Goal: Task Accomplishment & Management: Use online tool/utility

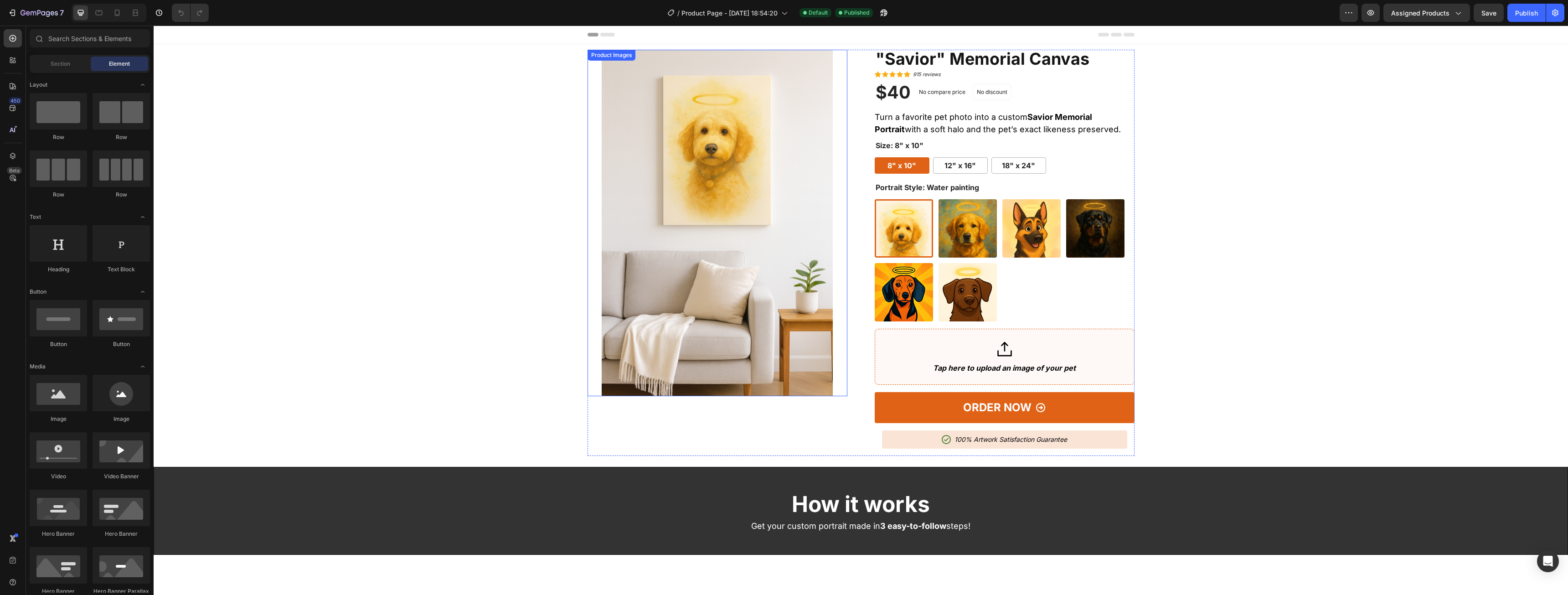
click at [613, 58] on div "Product Images" at bounding box center [611, 55] width 44 height 8
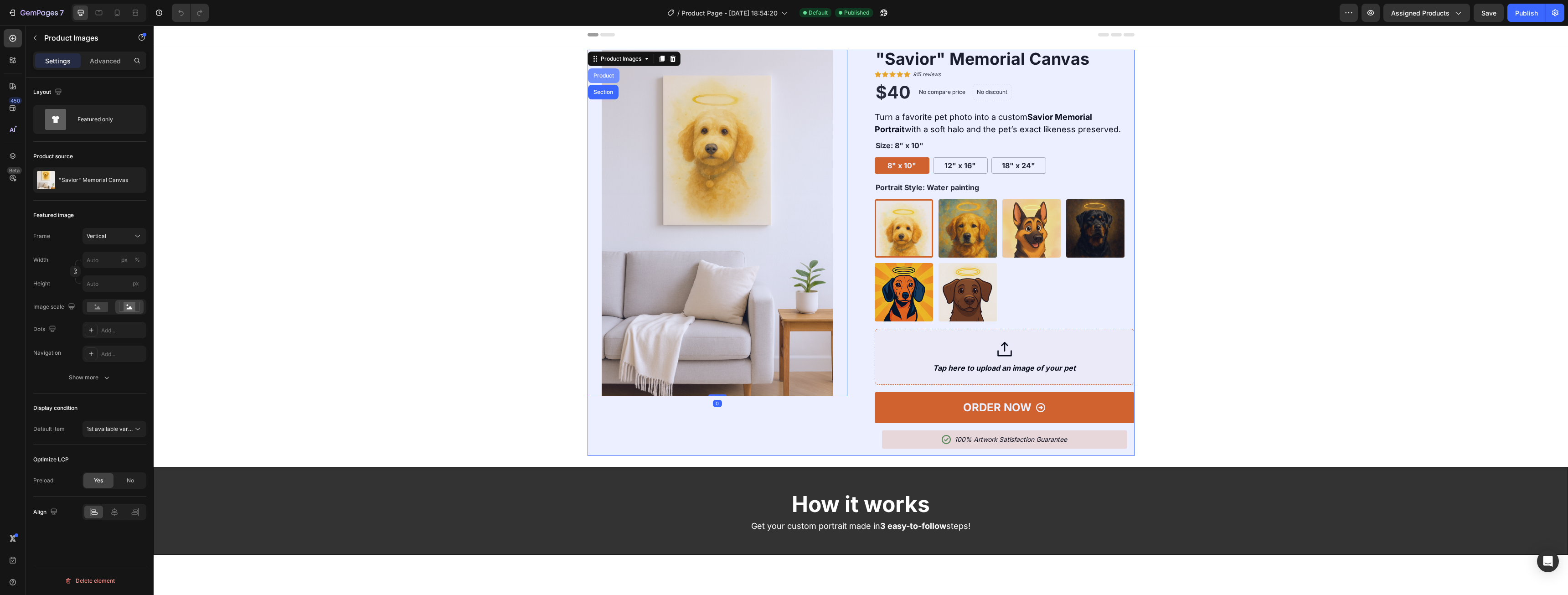
click at [604, 74] on div "Product" at bounding box center [604, 75] width 24 height 5
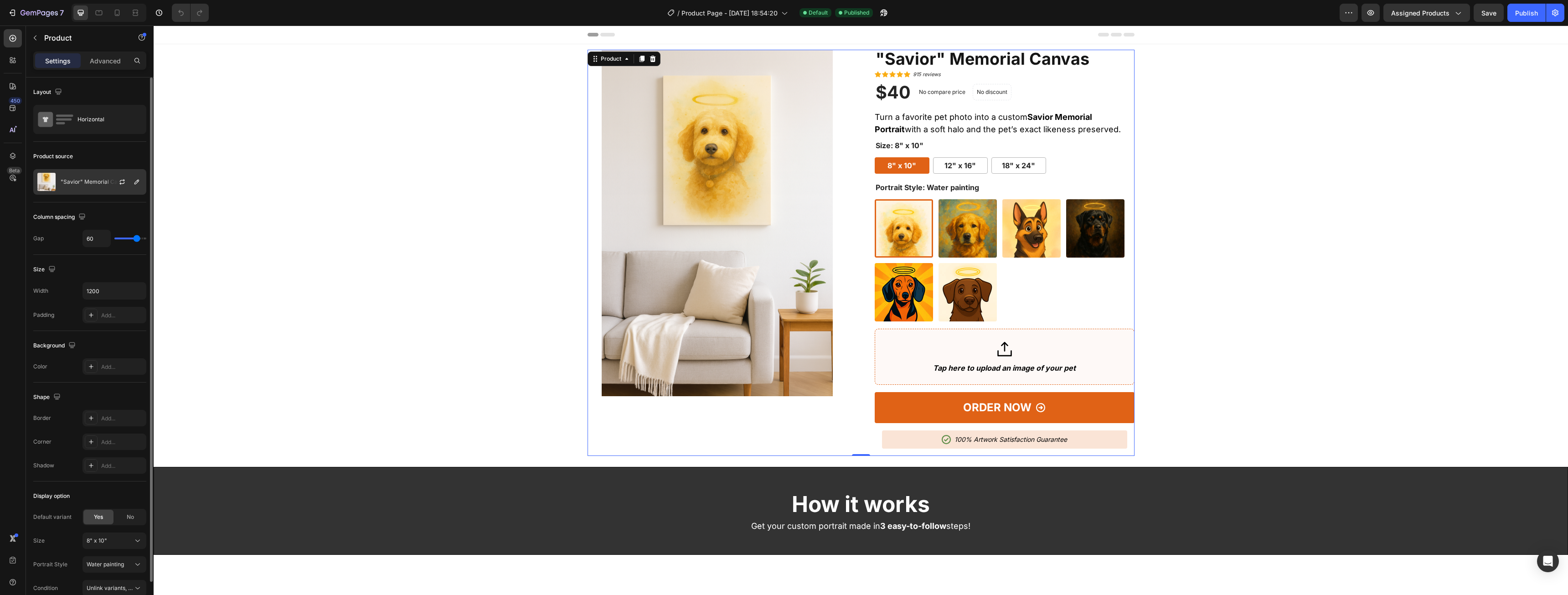
click at [86, 187] on div ""Savior" Memorial Canvas" at bounding box center [90, 182] width 113 height 26
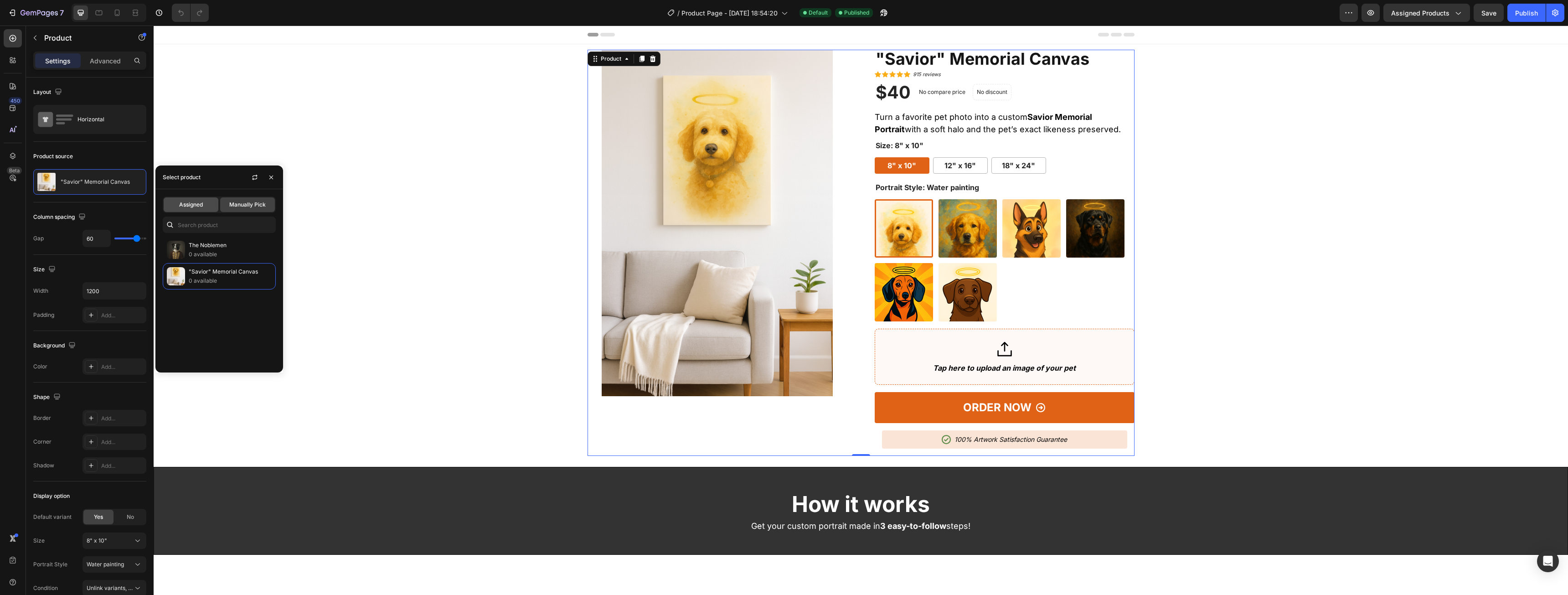
click at [194, 202] on span "Assigned" at bounding box center [191, 204] width 24 height 8
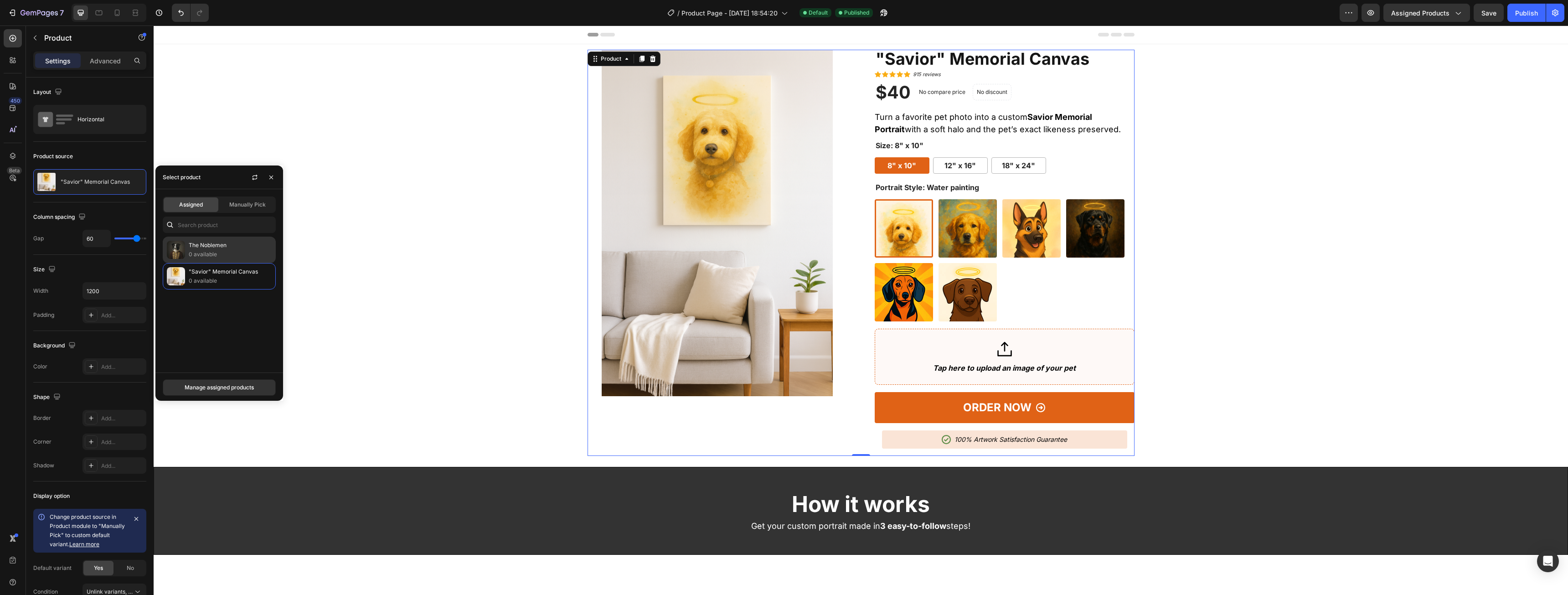
click at [235, 257] on p "0 available" at bounding box center [230, 254] width 83 height 9
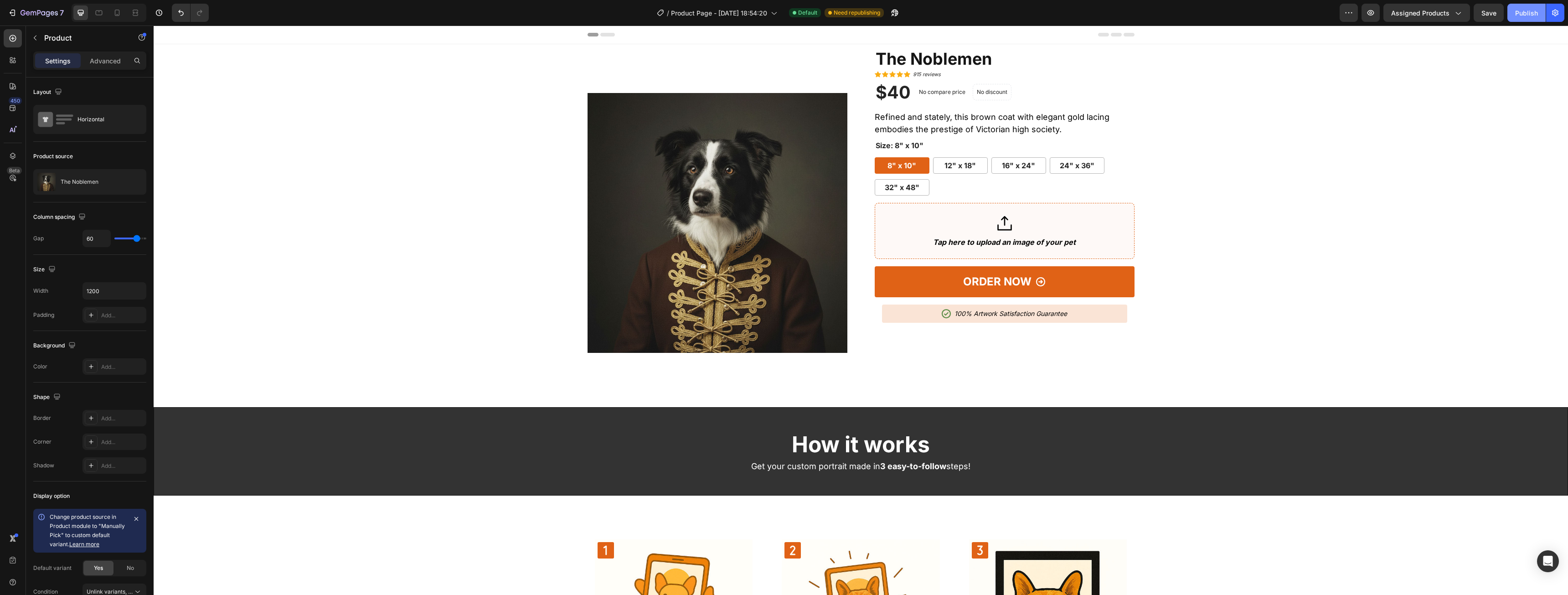
click at [1527, 12] on div "Publish" at bounding box center [1527, 13] width 23 height 10
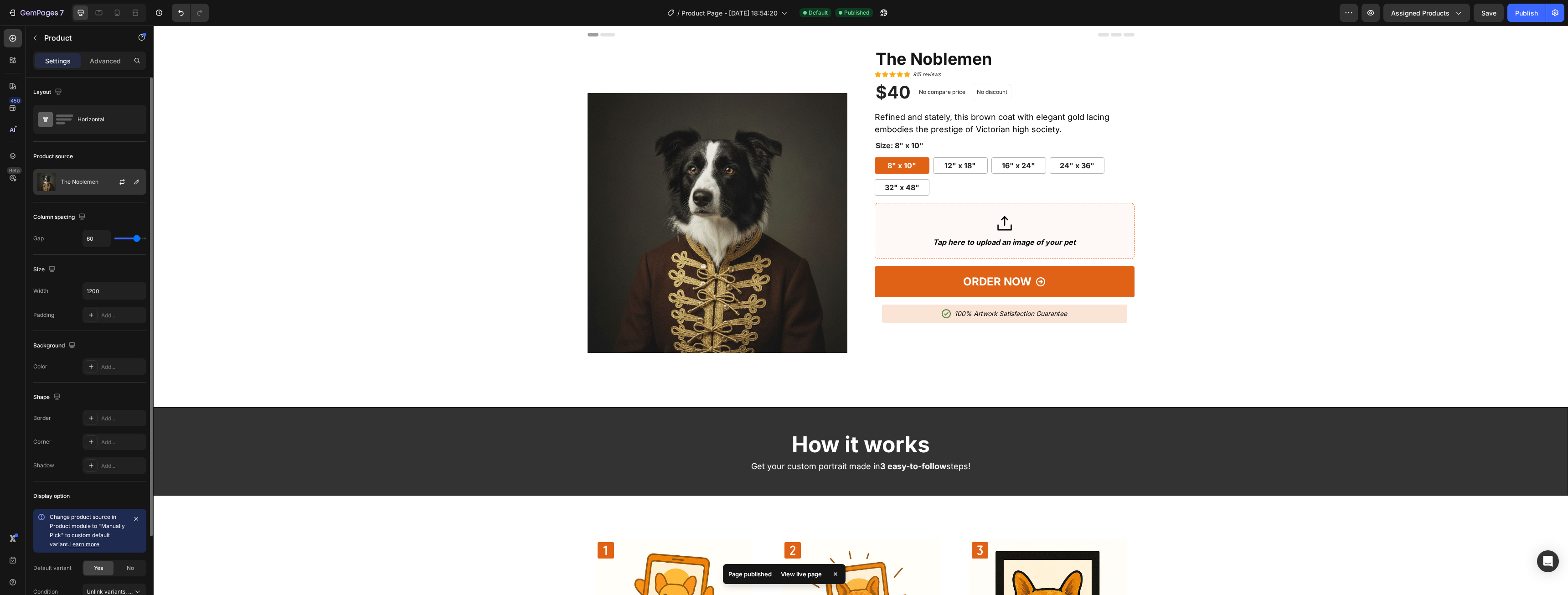
click at [88, 172] on div "The Noblemen" at bounding box center [90, 182] width 113 height 26
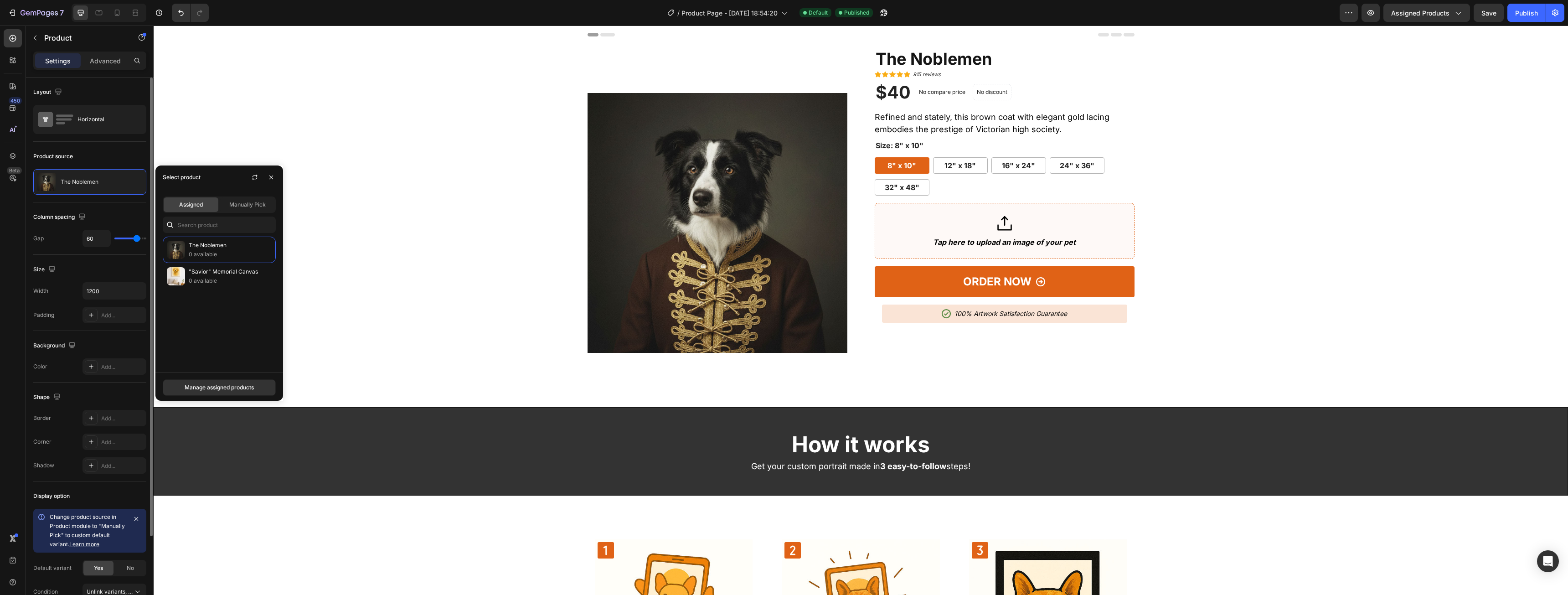
click at [120, 154] on div "Product source" at bounding box center [90, 156] width 113 height 14
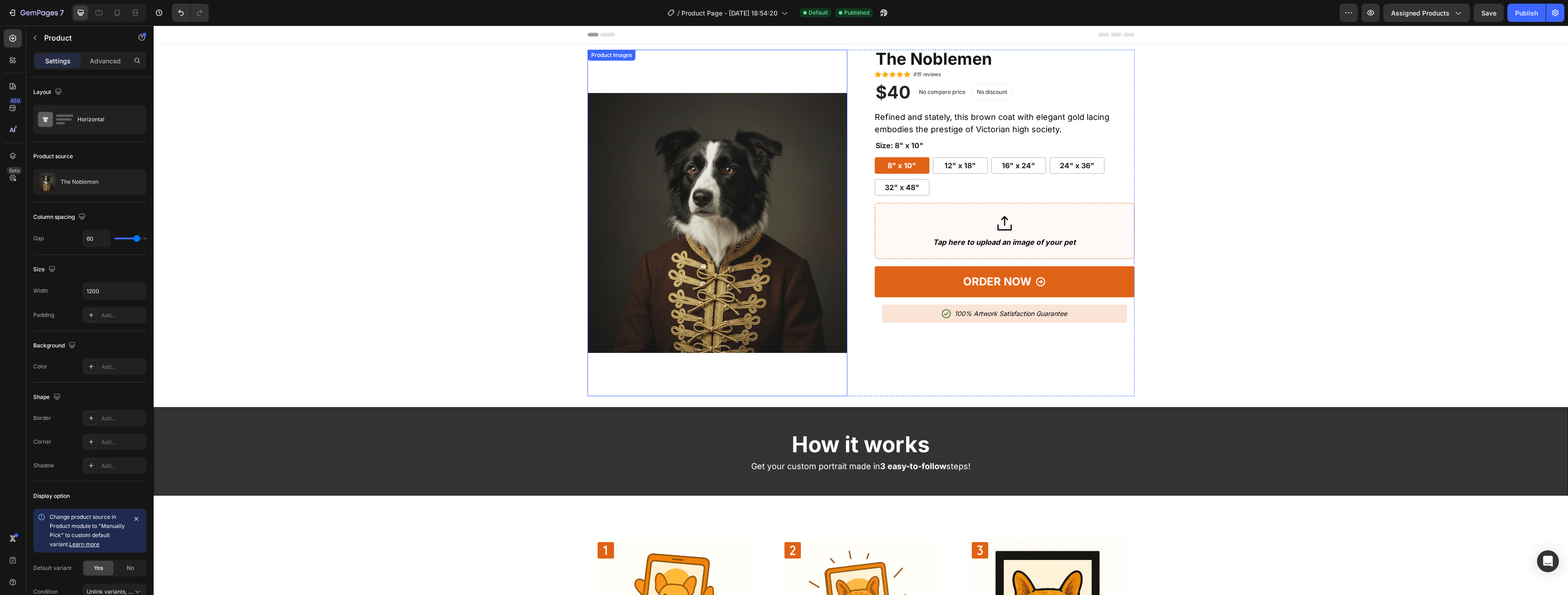
click at [730, 162] on img at bounding box center [717, 223] width 260 height 346
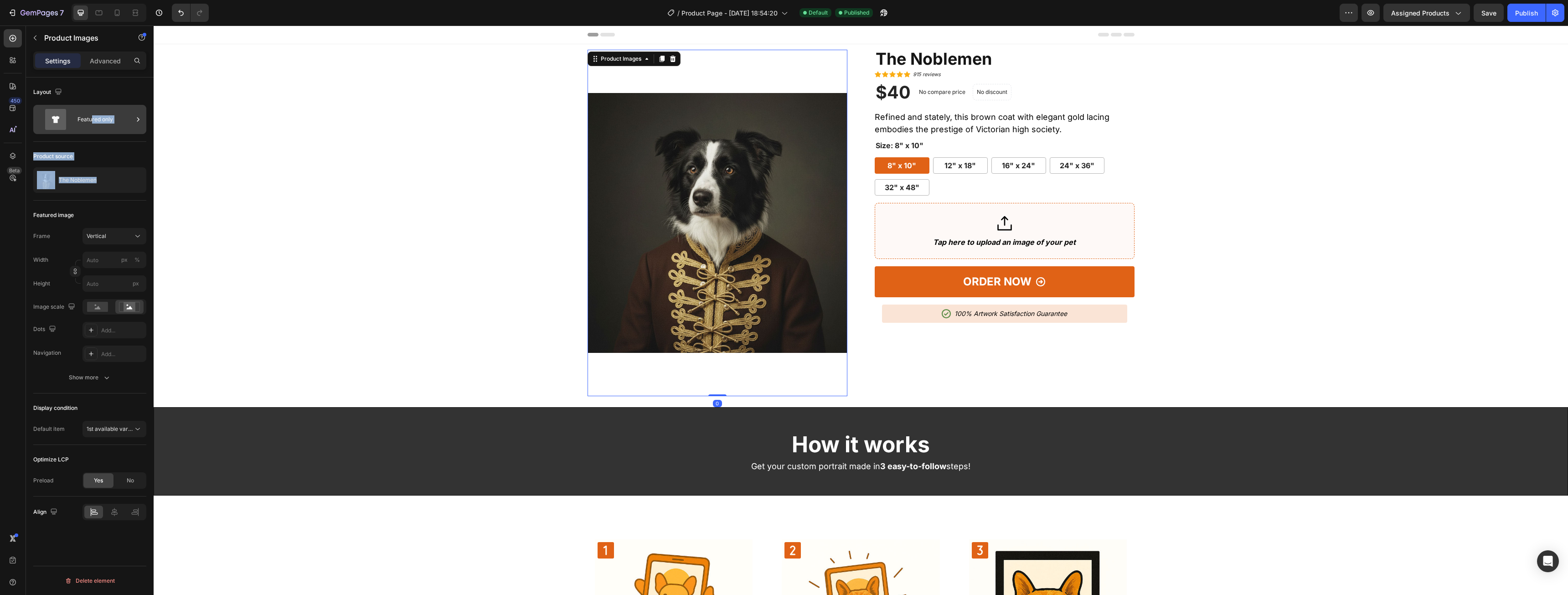
drag, startPoint x: 105, startPoint y: 176, endPoint x: 106, endPoint y: 111, distance: 65.0
click at [94, 122] on div "Layout Featured only Product source The Noblemen Featured image Frame Vertical …" at bounding box center [90, 302] width 113 height 450
click at [106, 109] on div "Featured only" at bounding box center [105, 119] width 56 height 21
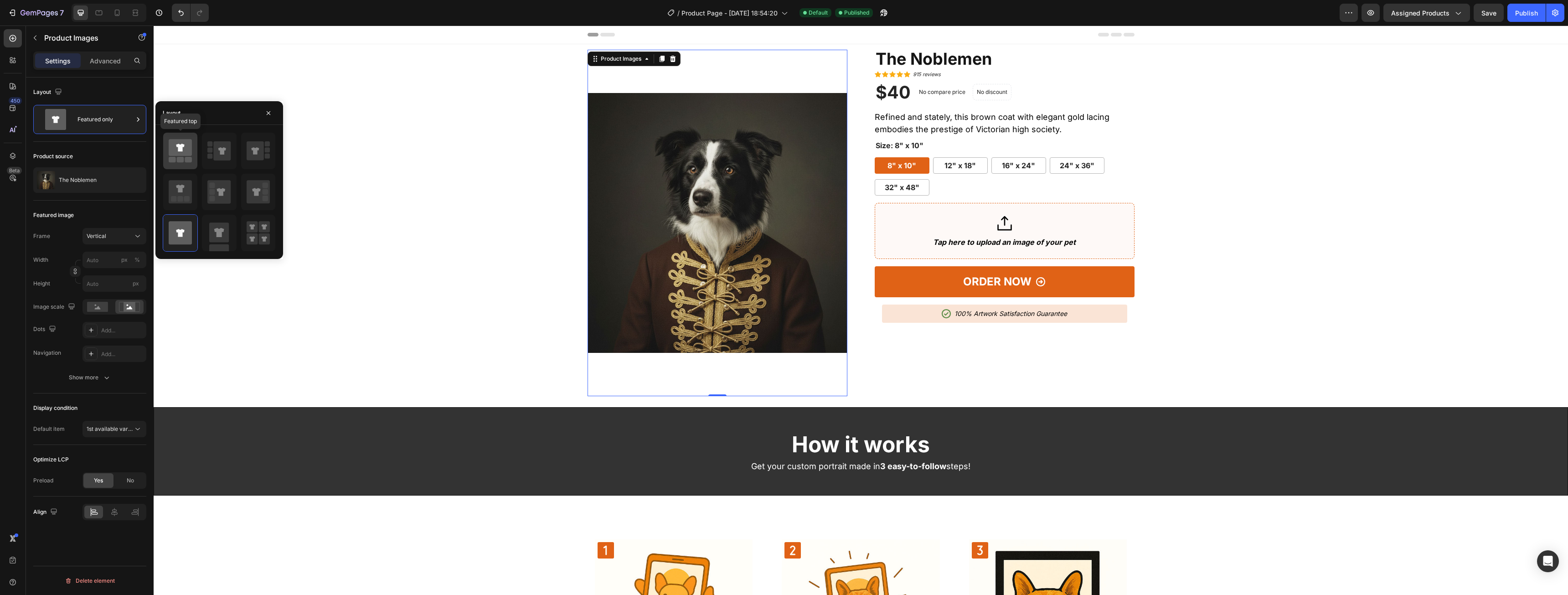
click at [189, 151] on icon at bounding box center [180, 147] width 23 height 17
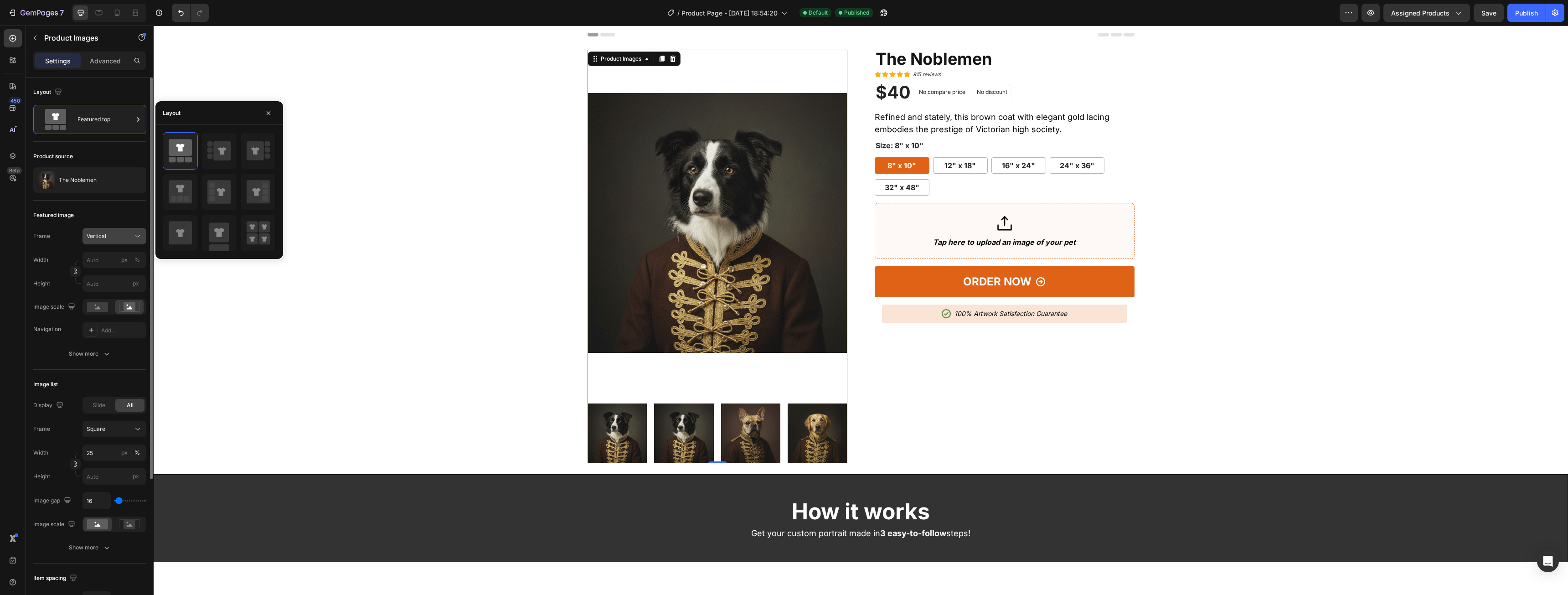
click at [114, 240] on button "Vertical" at bounding box center [114, 236] width 64 height 16
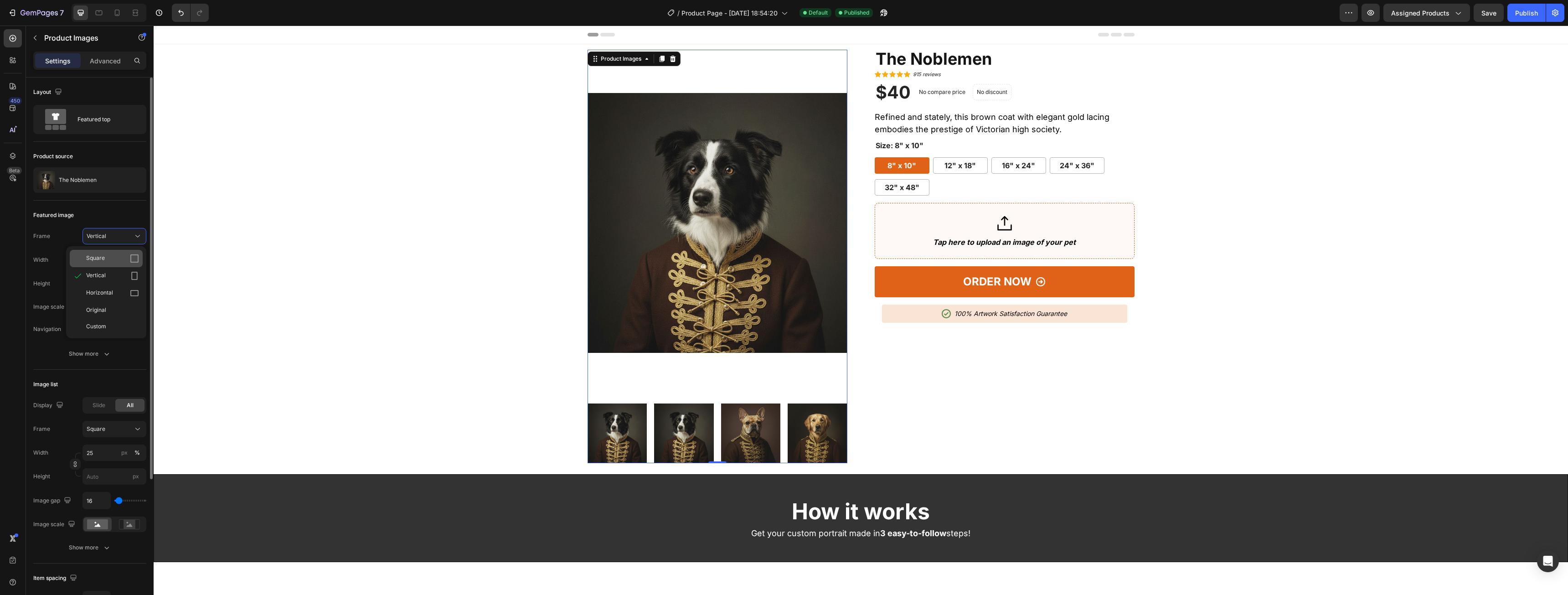
click at [114, 256] on div "Square" at bounding box center [113, 258] width 53 height 9
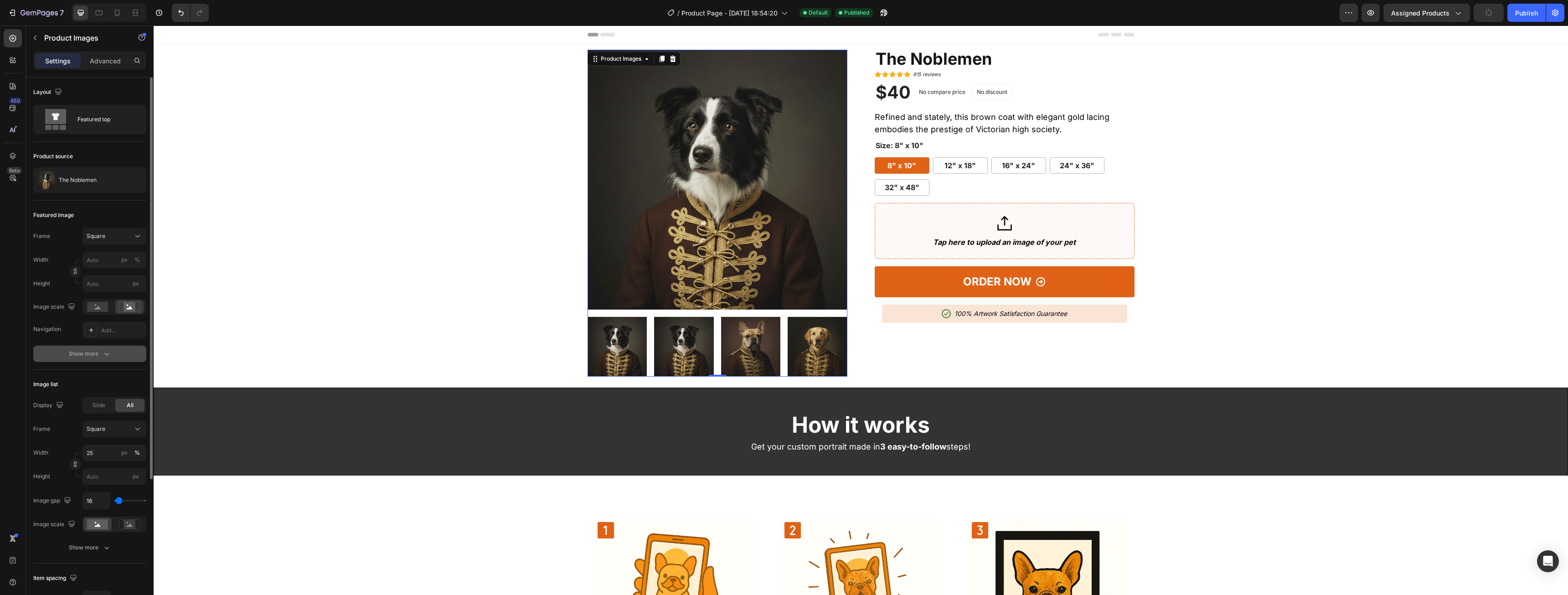
click at [98, 353] on div "Show more" at bounding box center [90, 353] width 42 height 9
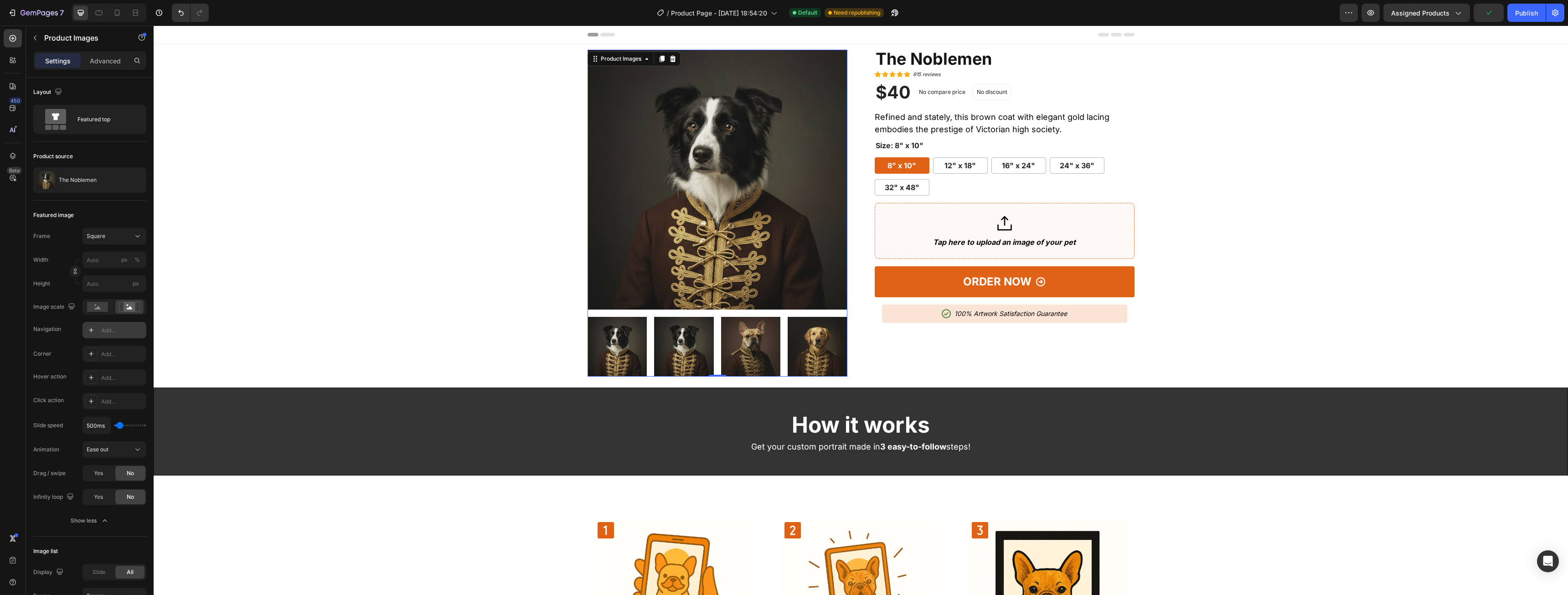
click at [113, 329] on div "Add..." at bounding box center [122, 331] width 43 height 8
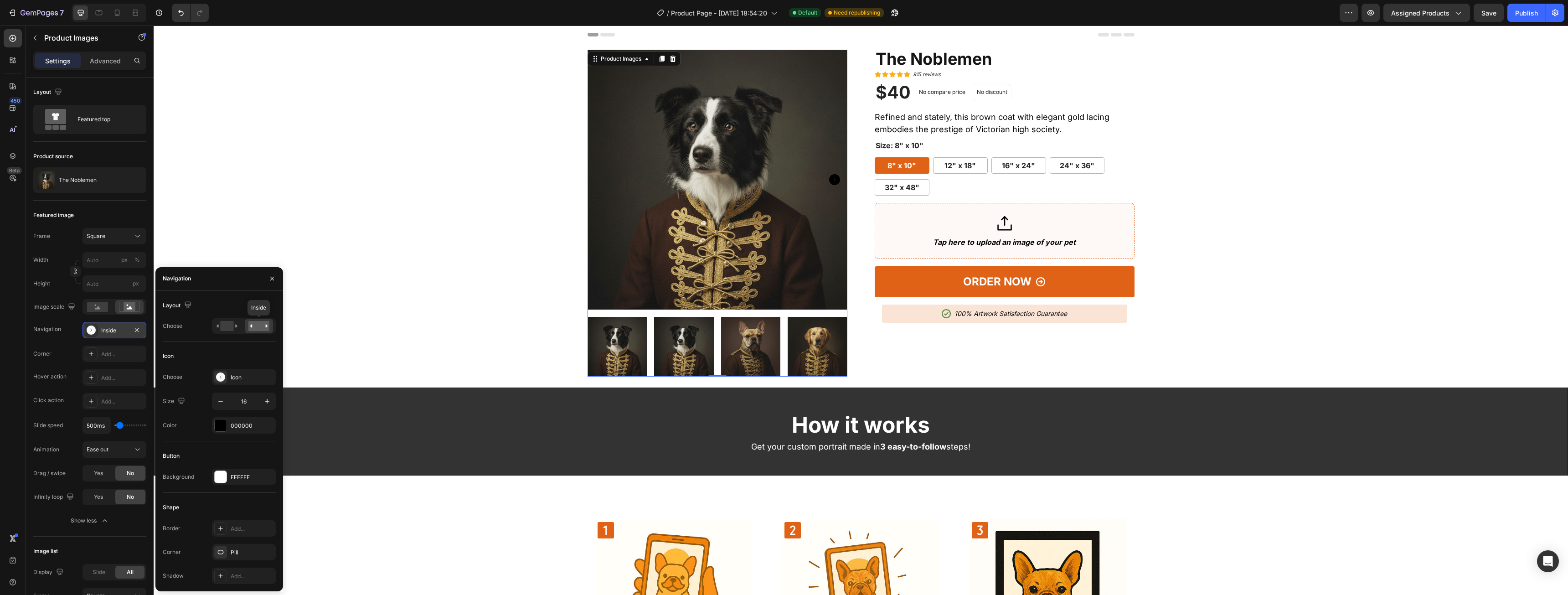
click at [259, 327] on rect at bounding box center [259, 325] width 21 height 10
click at [225, 329] on rect at bounding box center [226, 325] width 13 height 10
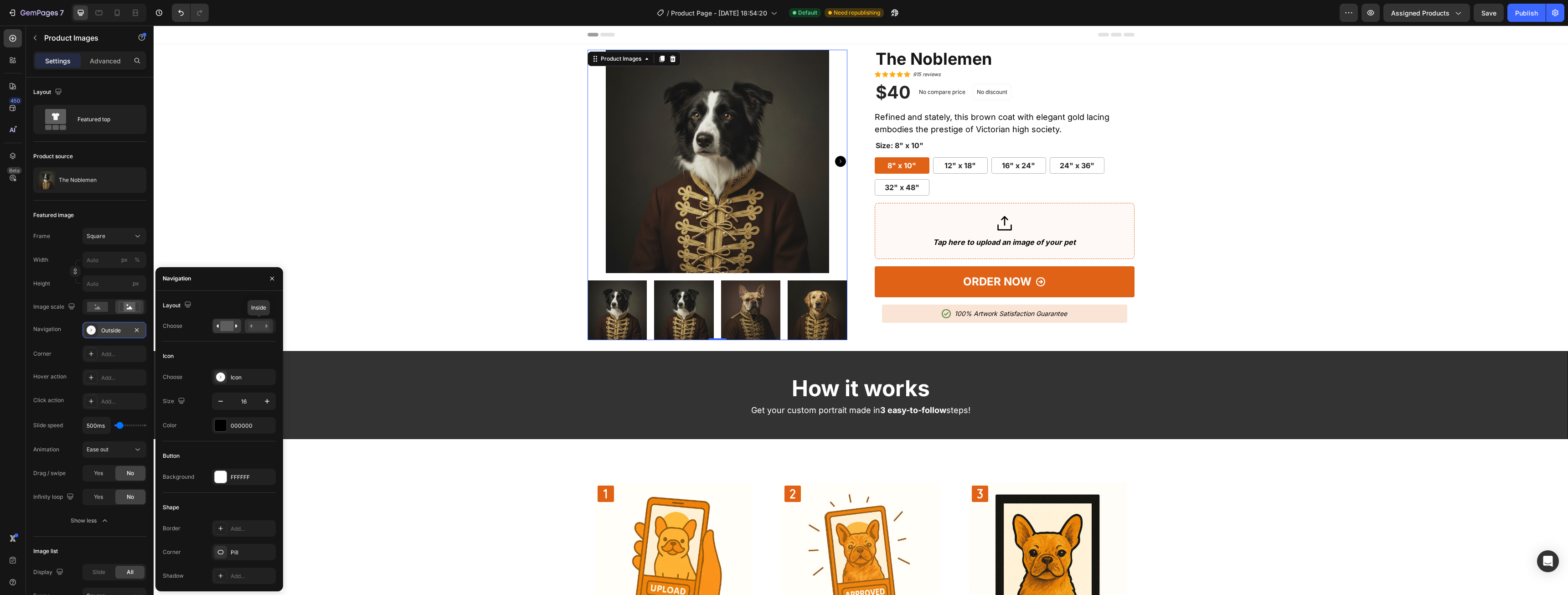
click at [257, 319] on div at bounding box center [259, 326] width 29 height 14
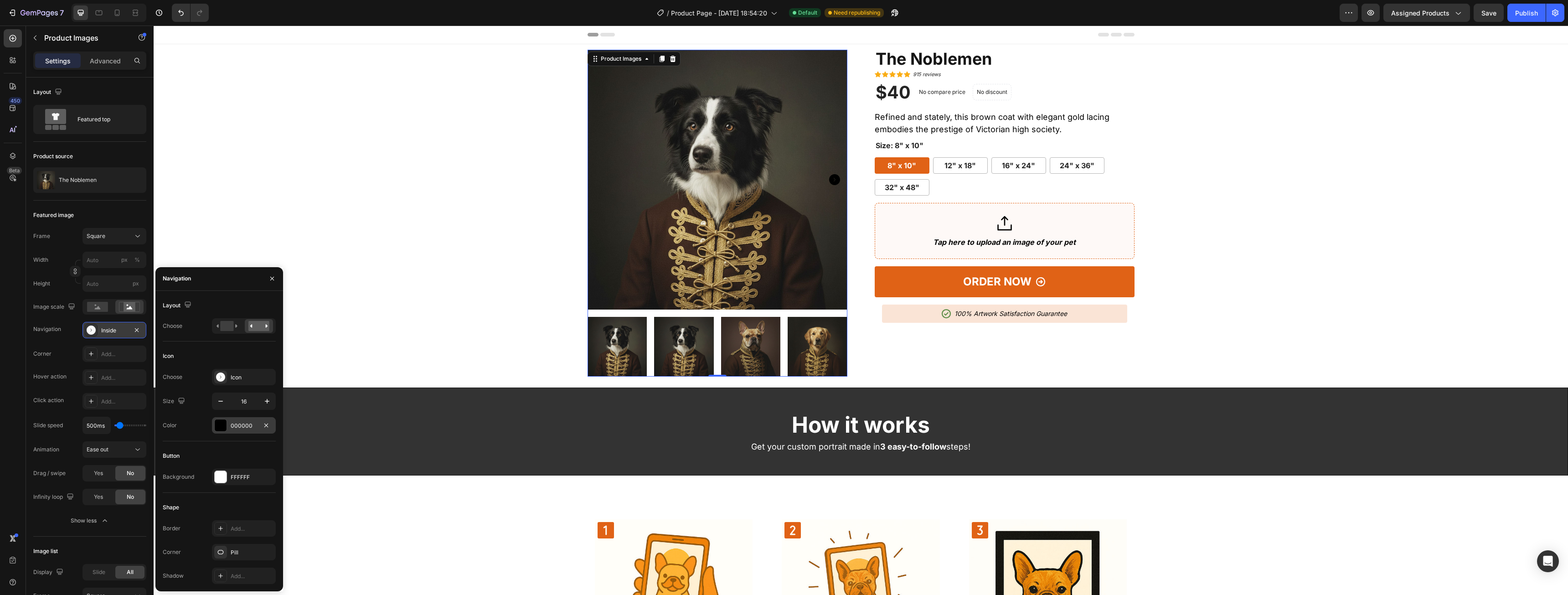
click at [227, 425] on div "000000" at bounding box center [244, 425] width 64 height 16
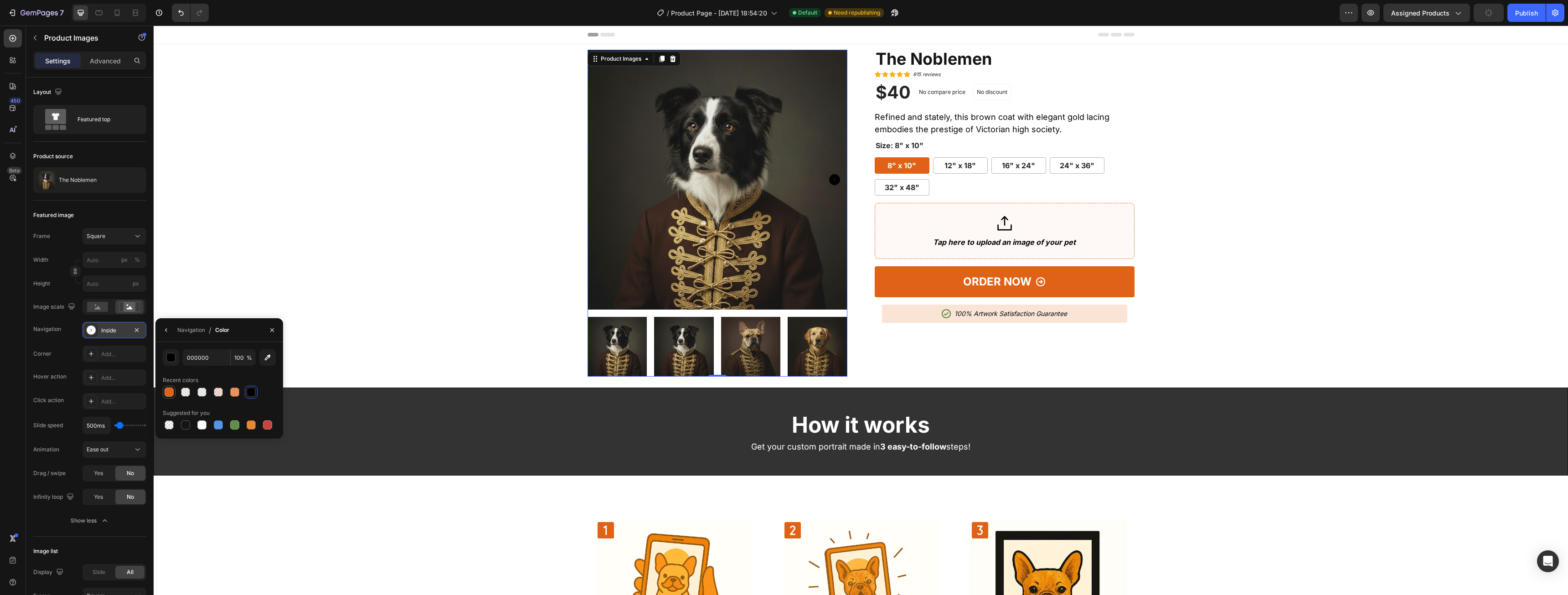
click at [185, 393] on div at bounding box center [185, 391] width 9 height 9
type input "E9925C"
type input "5"
click at [172, 425] on div at bounding box center [168, 425] width 9 height 9
type input "000000"
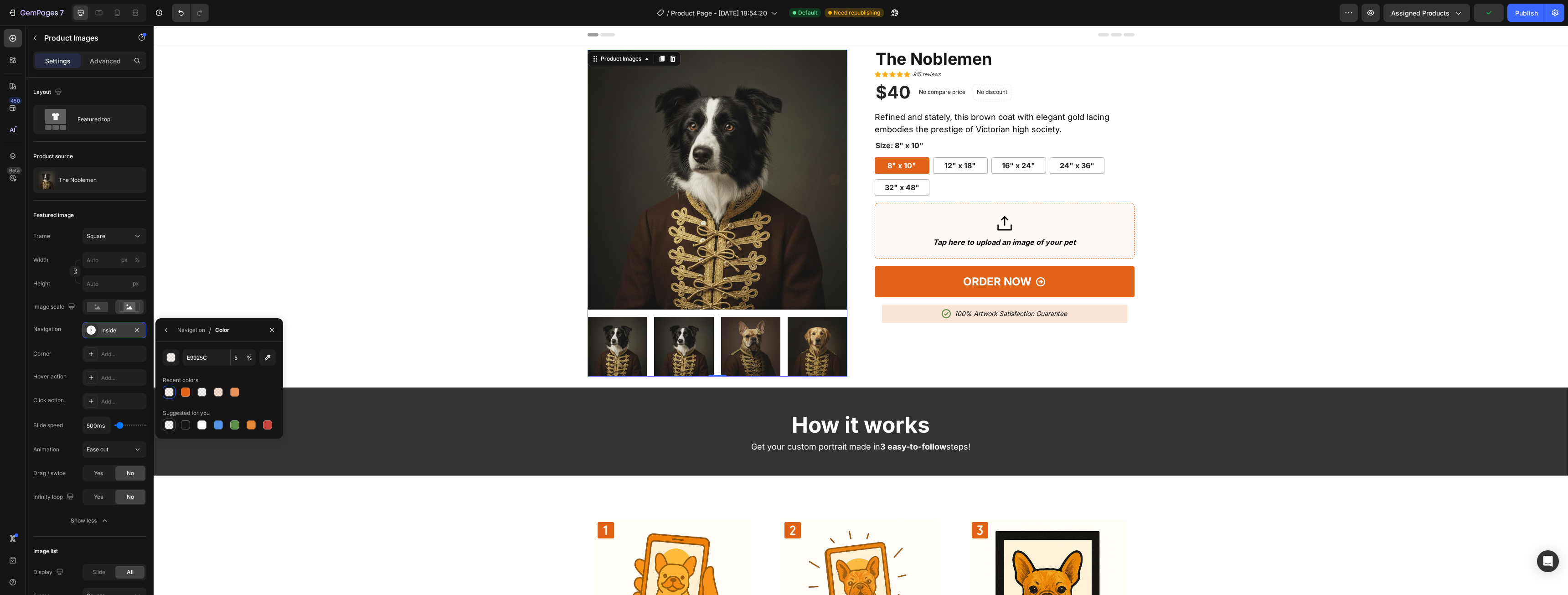
type input "0"
click at [203, 425] on div at bounding box center [202, 425] width 9 height 9
type input "FFFFFF"
type input "100"
click at [184, 389] on div at bounding box center [185, 391] width 9 height 9
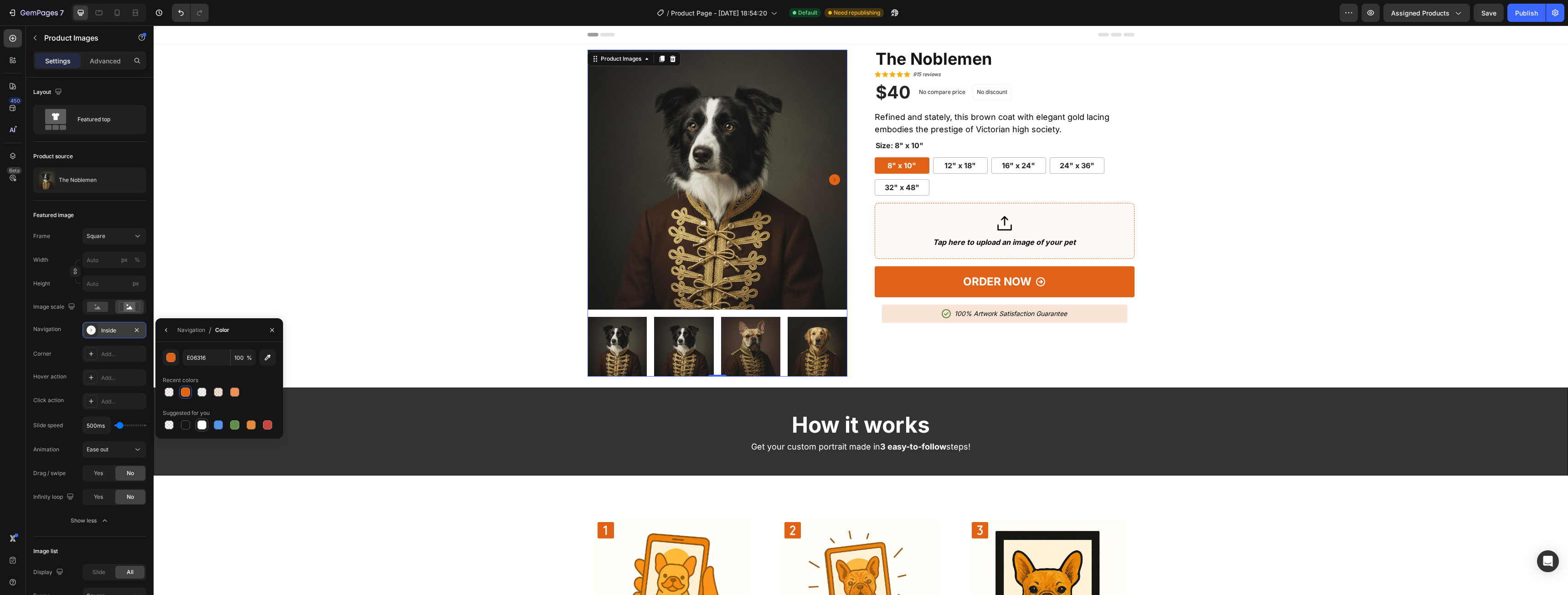
click at [202, 427] on div at bounding box center [202, 425] width 9 height 9
type input "FFFFFF"
drag, startPoint x: 60, startPoint y: 339, endPoint x: 102, endPoint y: 354, distance: 44.6
click at [60, 339] on div "Frame Square Width px % Height px Image scale Navigation Inside Corner Add... H…" at bounding box center [90, 378] width 113 height 301
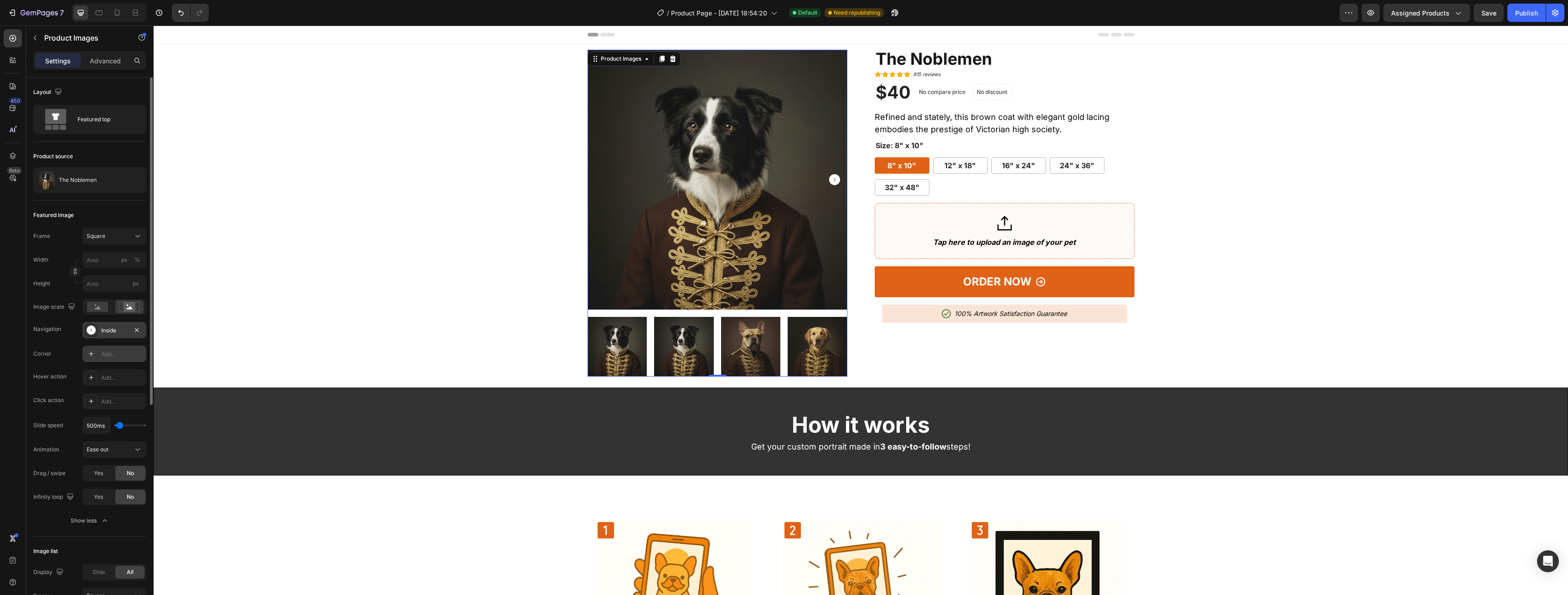
click at [115, 357] on div "Add..." at bounding box center [122, 354] width 43 height 8
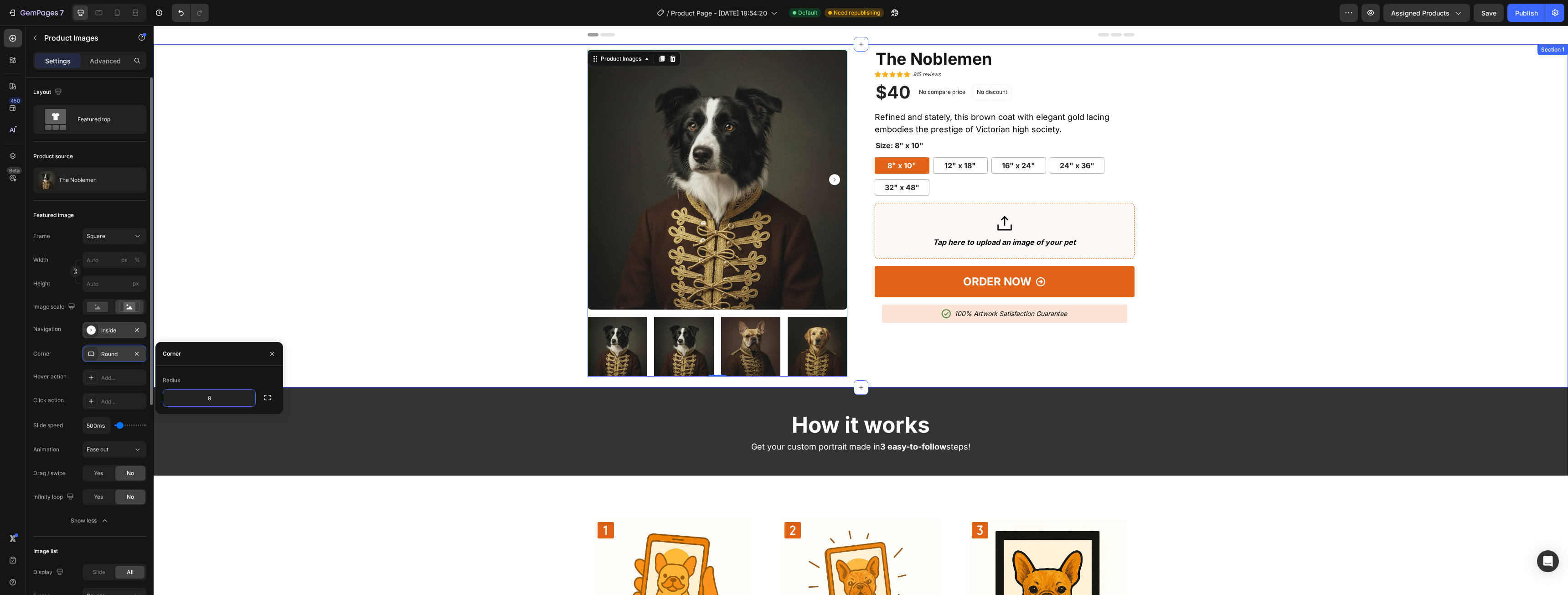
click at [467, 111] on div "Product Images 0 The Noblemen (P) Title Icon Icon Icon Icon Icon Icon List Hoz …" at bounding box center [860, 213] width 1400 height 327
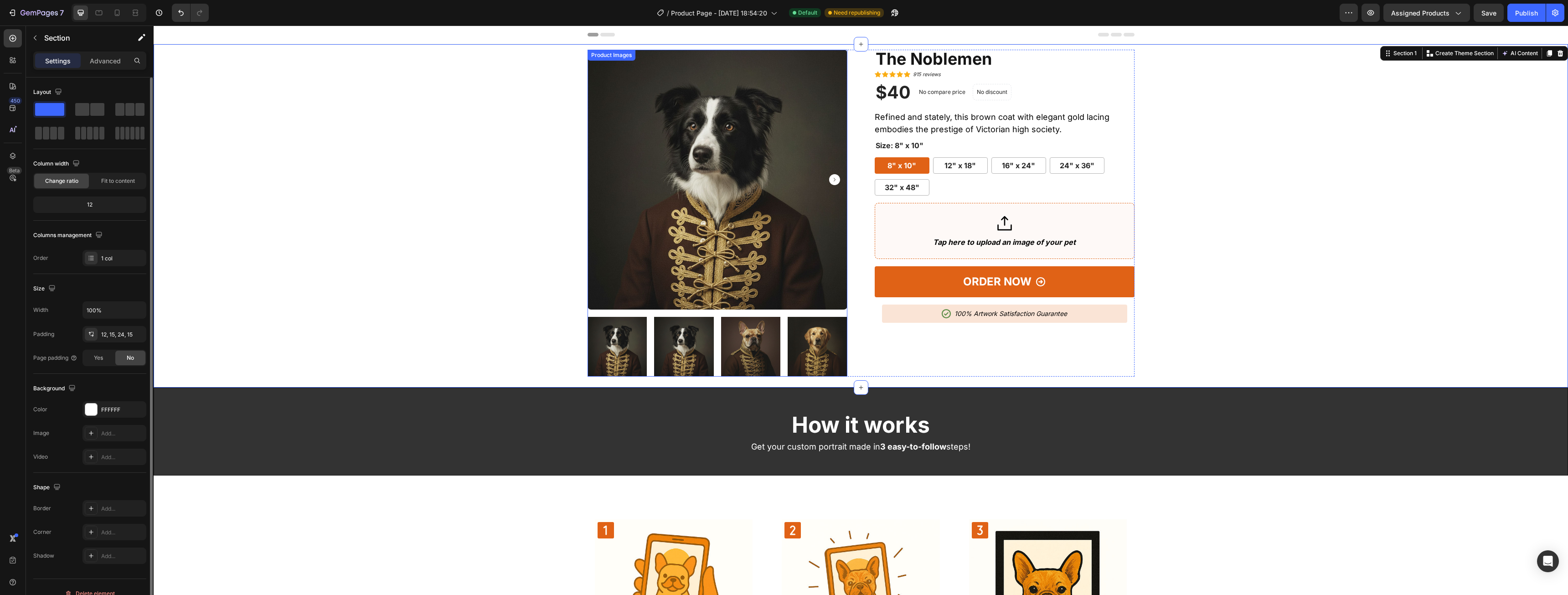
click at [697, 262] on img at bounding box center [717, 179] width 260 height 260
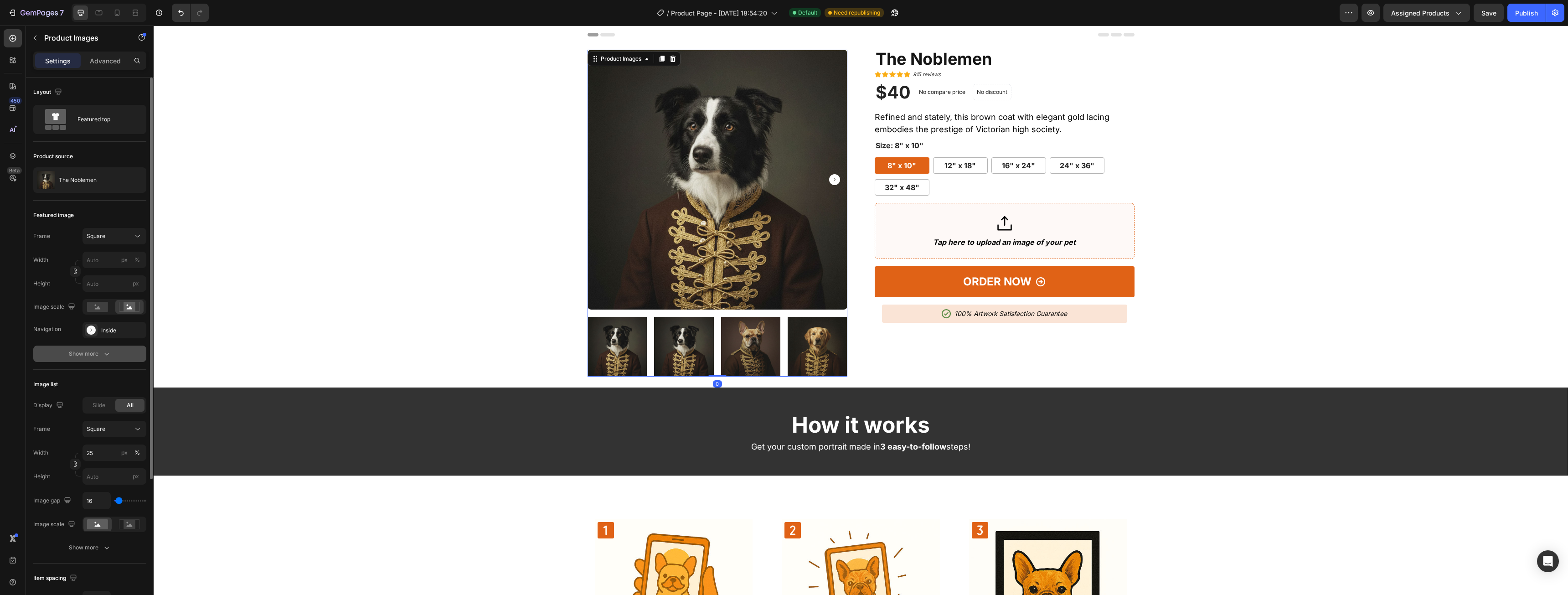
scroll to position [46, 0]
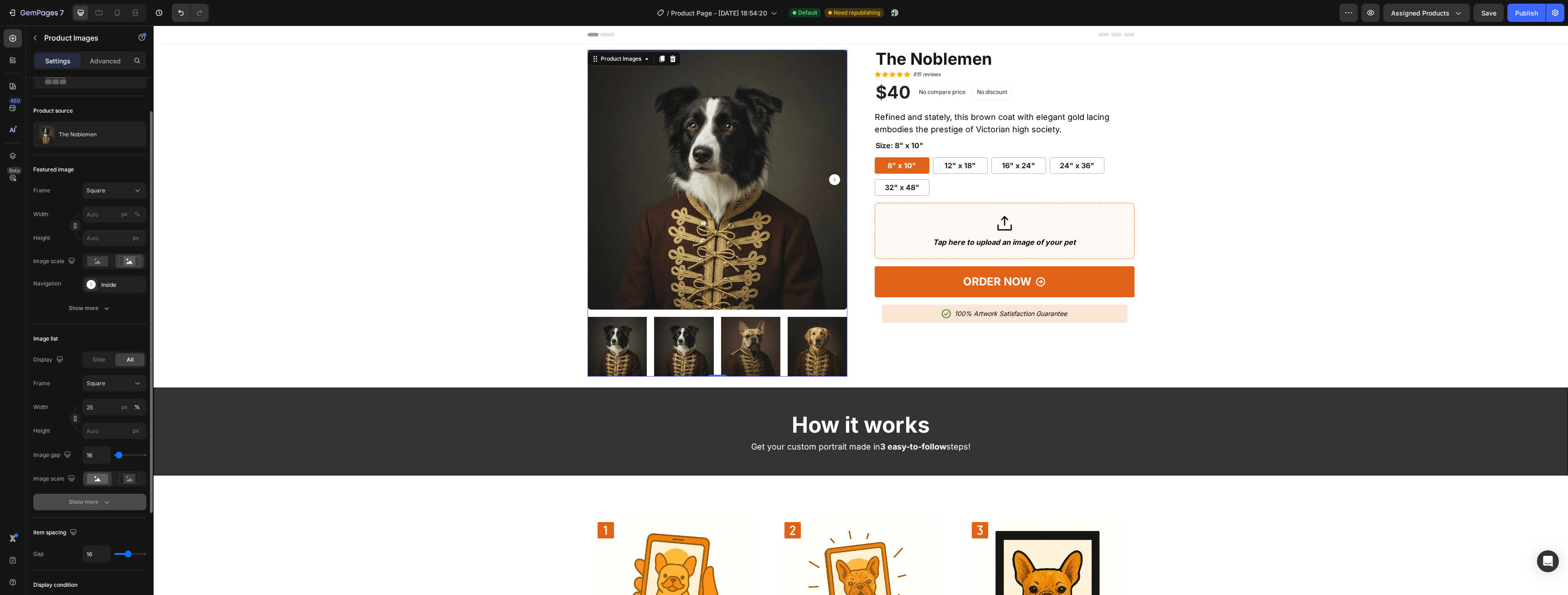
click at [90, 504] on div "Show more" at bounding box center [90, 501] width 42 height 9
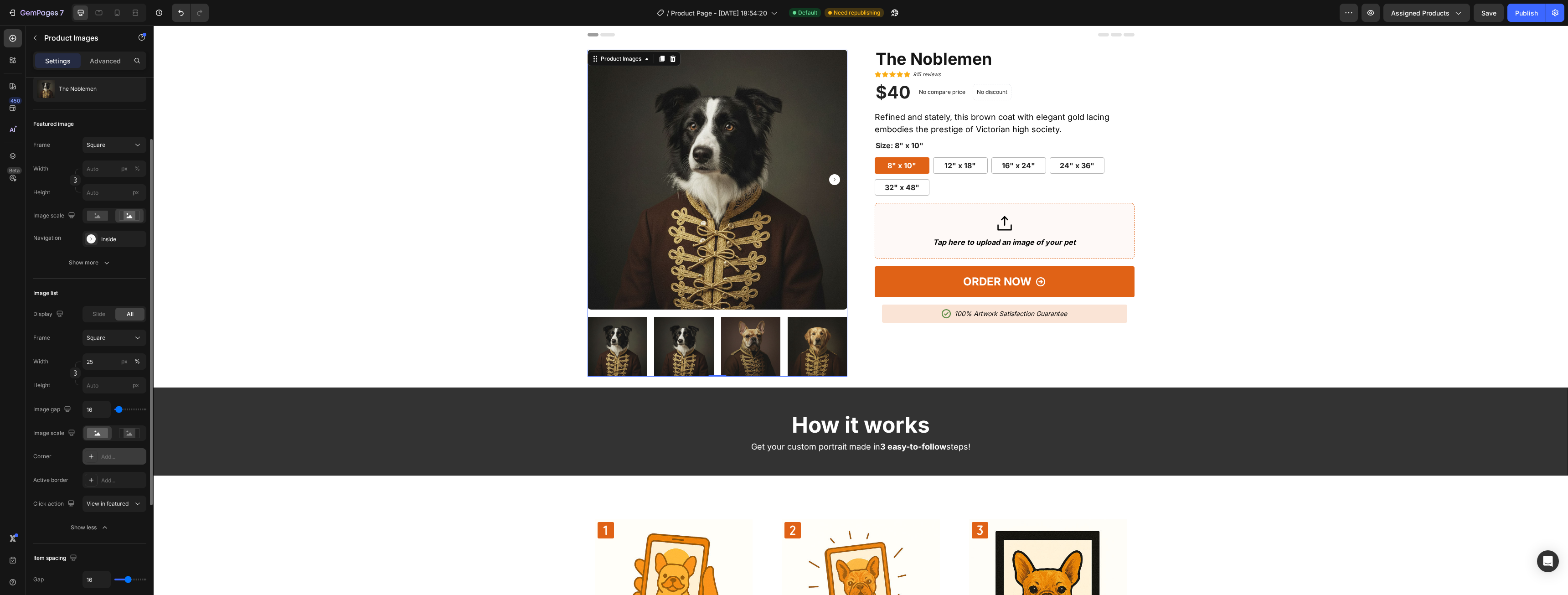
click at [104, 458] on div "Add..." at bounding box center [122, 456] width 43 height 8
type input "4"
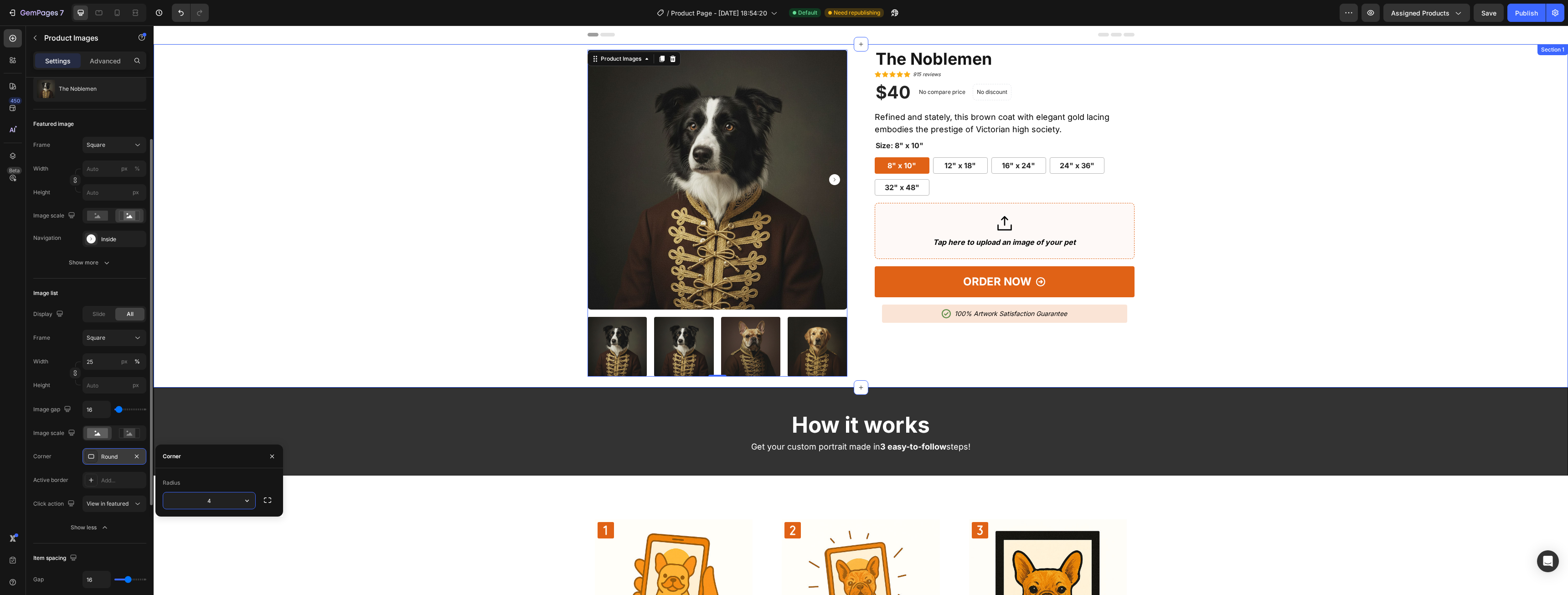
click at [372, 183] on div "Product Images 0 The Noblemen (P) Title Icon Icon Icon Icon Icon Icon List Hoz …" at bounding box center [860, 213] width 1400 height 327
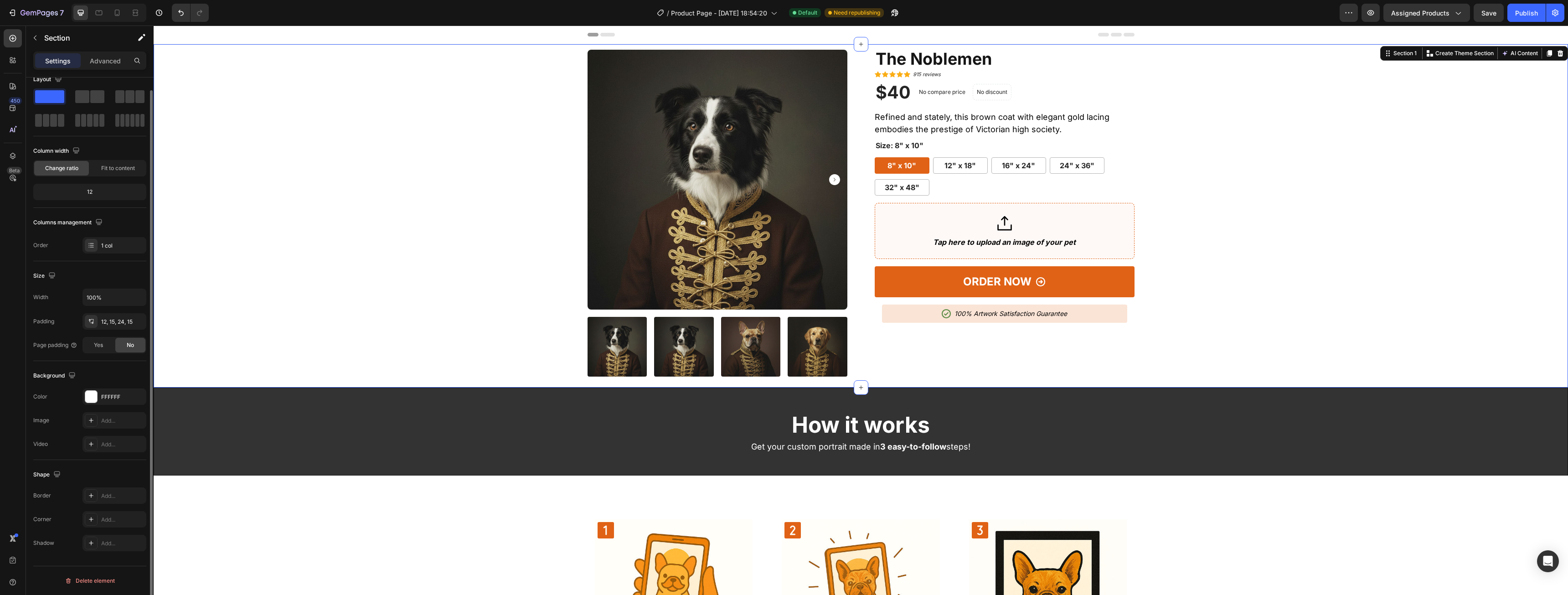
scroll to position [0, 0]
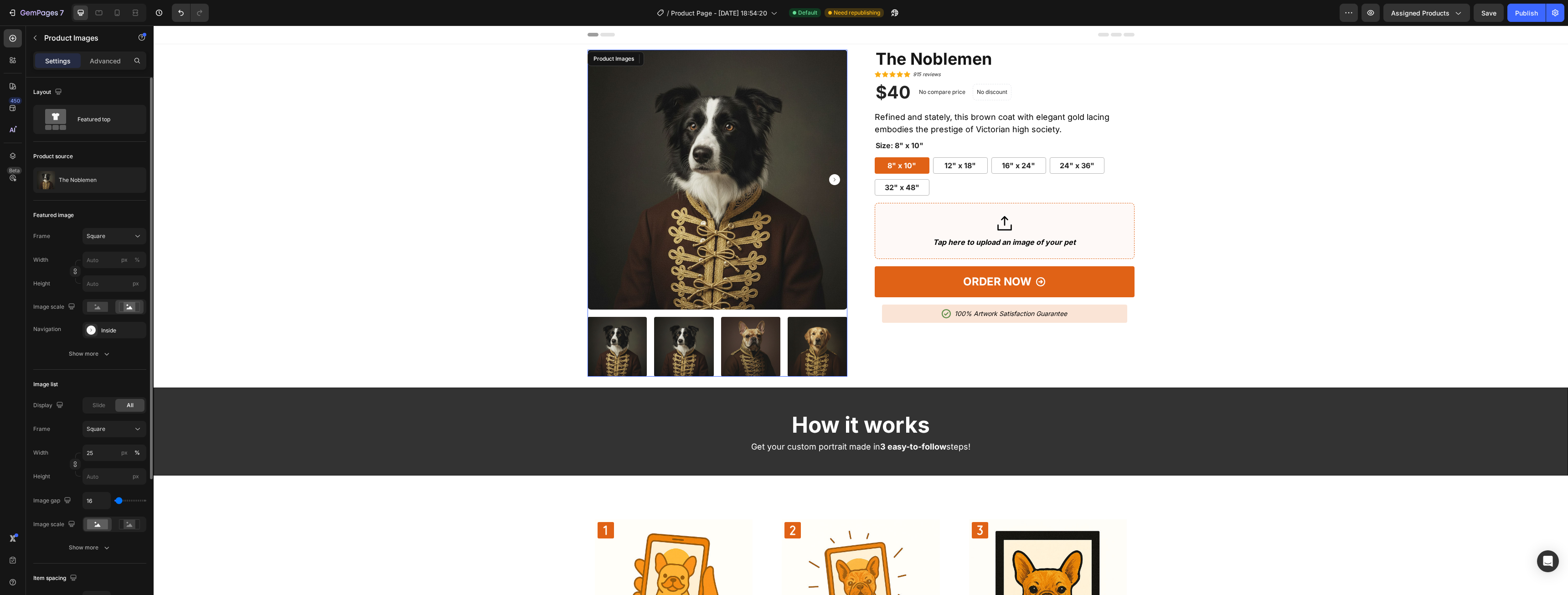
click at [669, 115] on img at bounding box center [717, 179] width 260 height 260
click at [106, 404] on div "Slide" at bounding box center [98, 405] width 29 height 13
click at [143, 408] on div "All" at bounding box center [130, 405] width 29 height 13
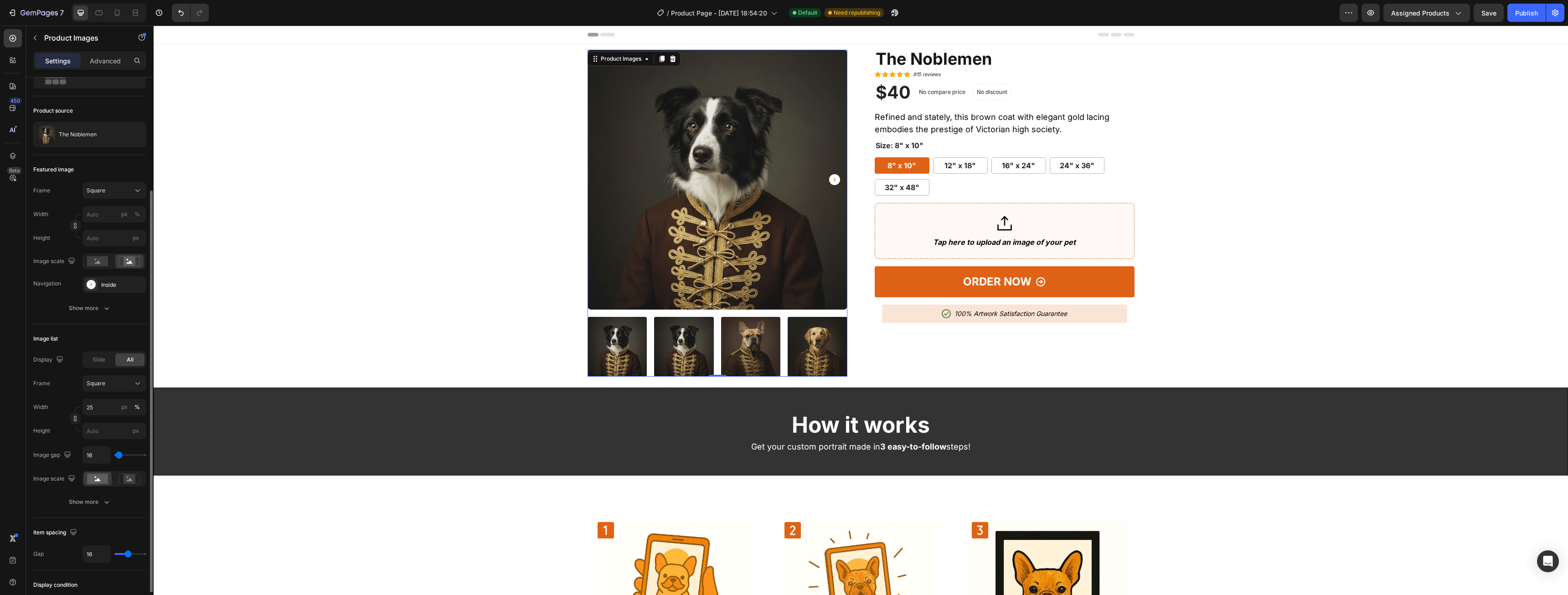
scroll to position [91, 0]
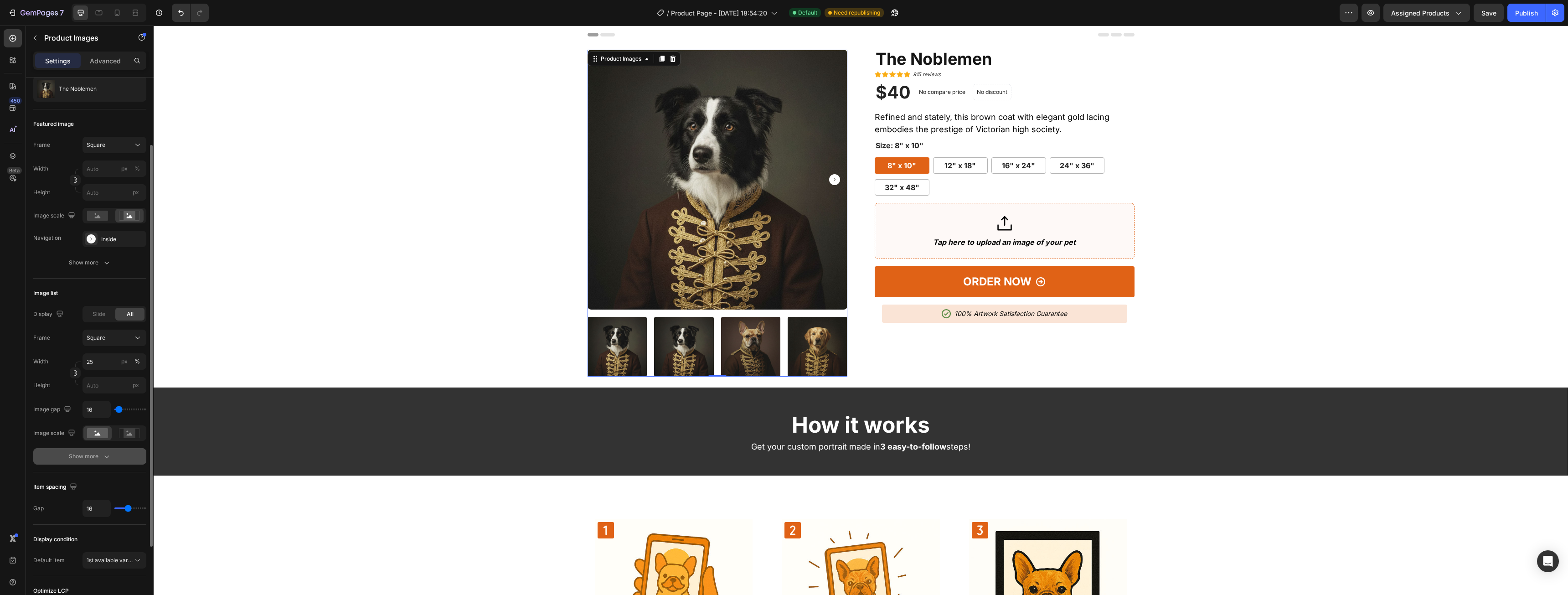
click at [104, 452] on icon "button" at bounding box center [106, 456] width 9 height 9
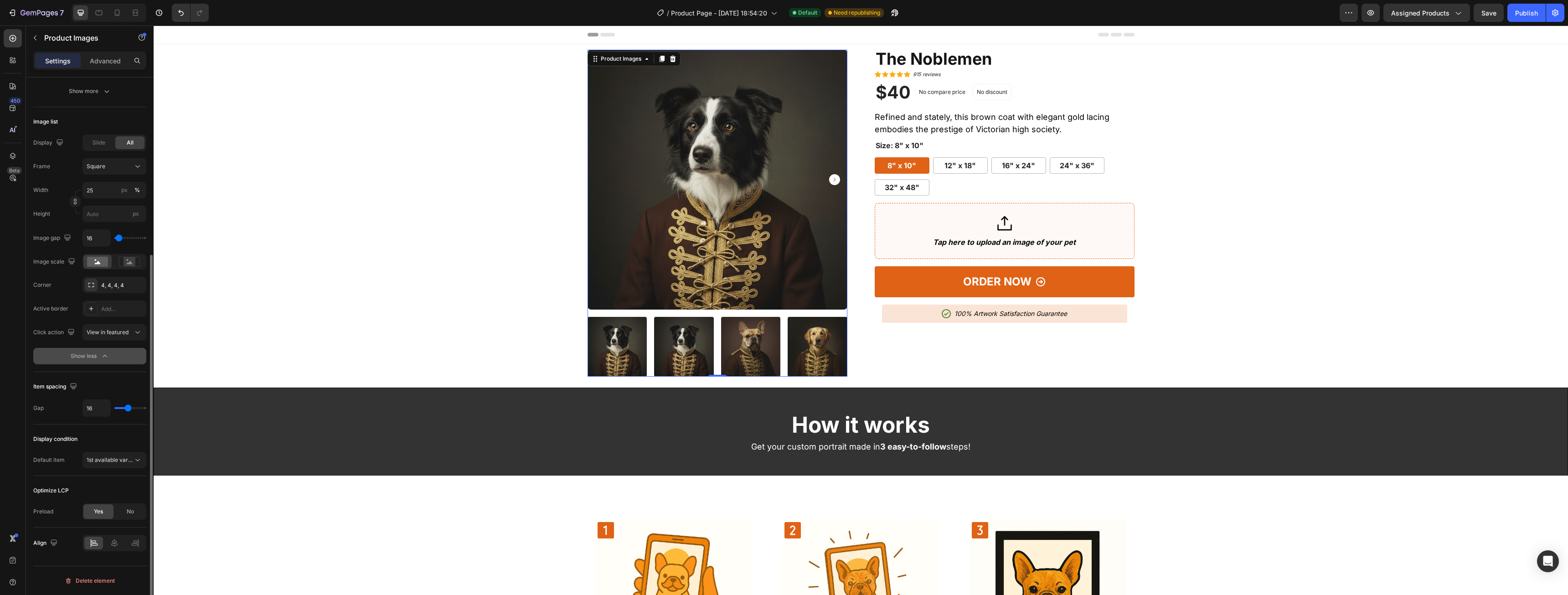
scroll to position [0, 0]
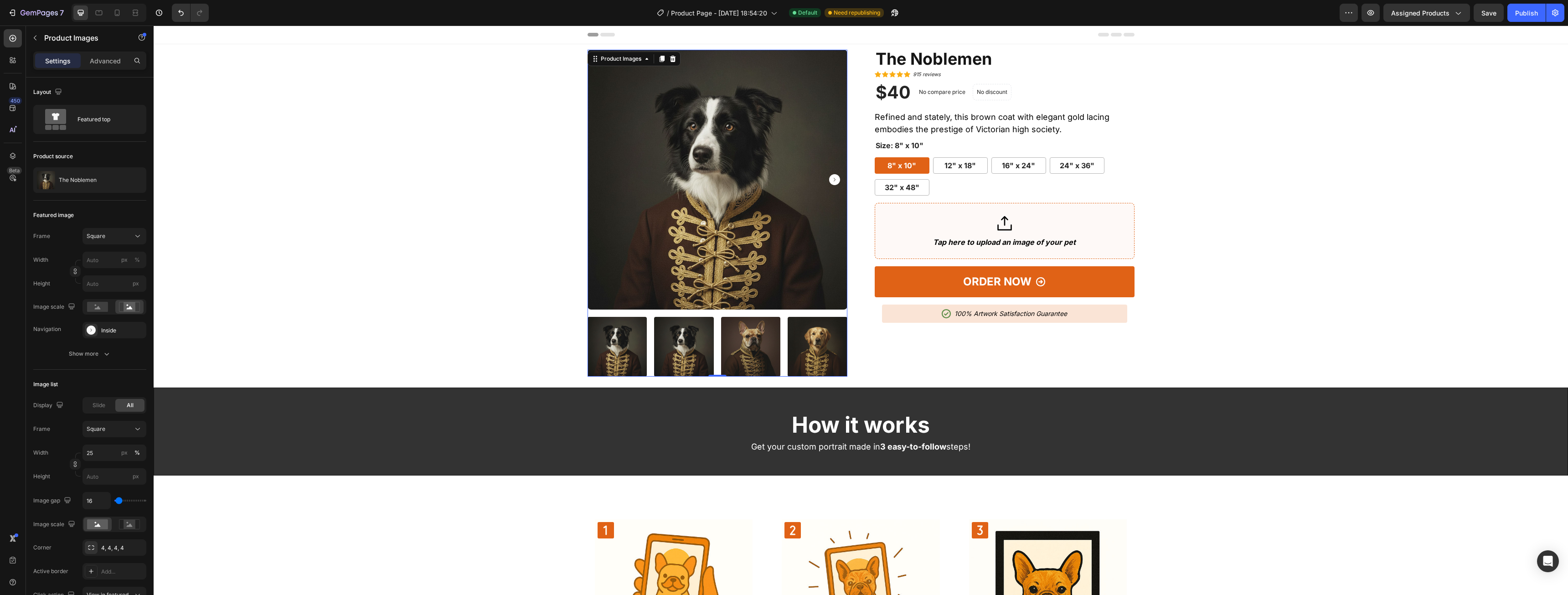
click at [829, 181] on icon "Carousel Next Arrow" at bounding box center [835, 179] width 11 height 11
click at [829, 180] on icon "Carousel Next Arrow" at bounding box center [835, 179] width 11 height 11
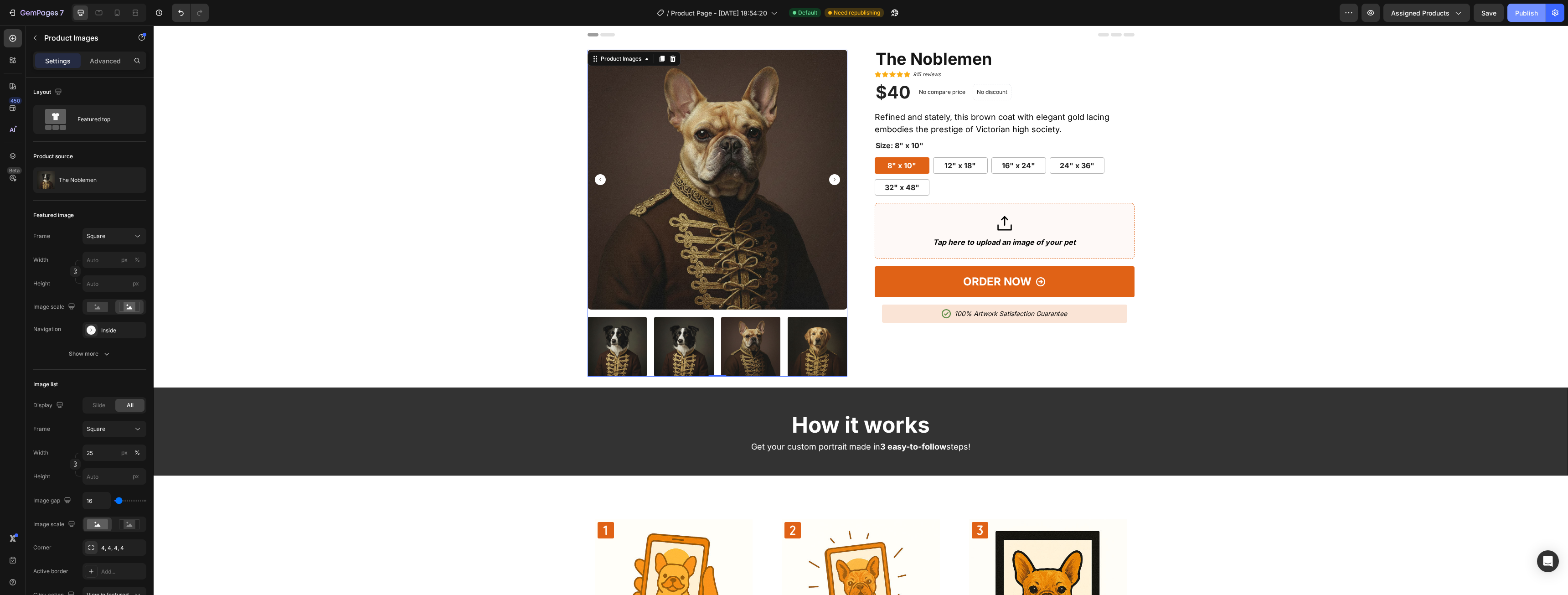
click at [1516, 13] on div "Publish" at bounding box center [1527, 13] width 23 height 10
click at [114, 8] on icon at bounding box center [117, 12] width 9 height 9
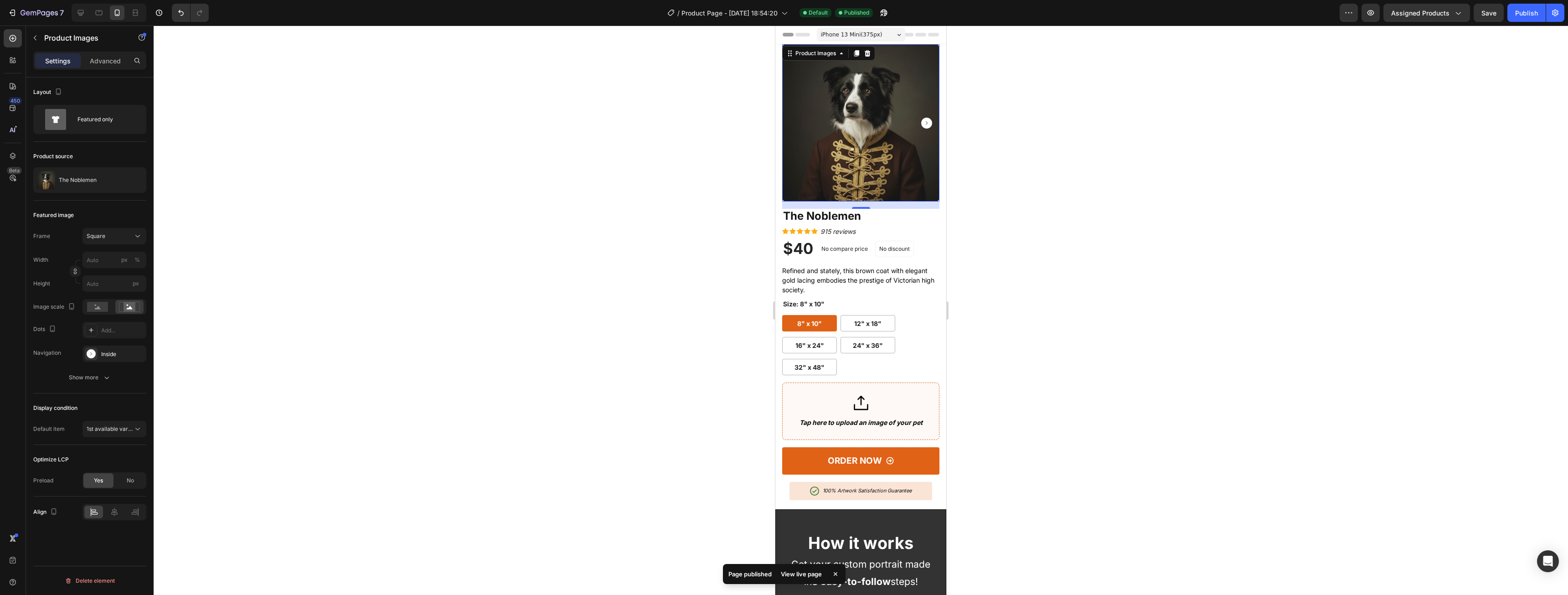
click at [885, 146] on img at bounding box center [861, 123] width 158 height 158
click at [110, 122] on div "Featured only" at bounding box center [105, 119] width 56 height 21
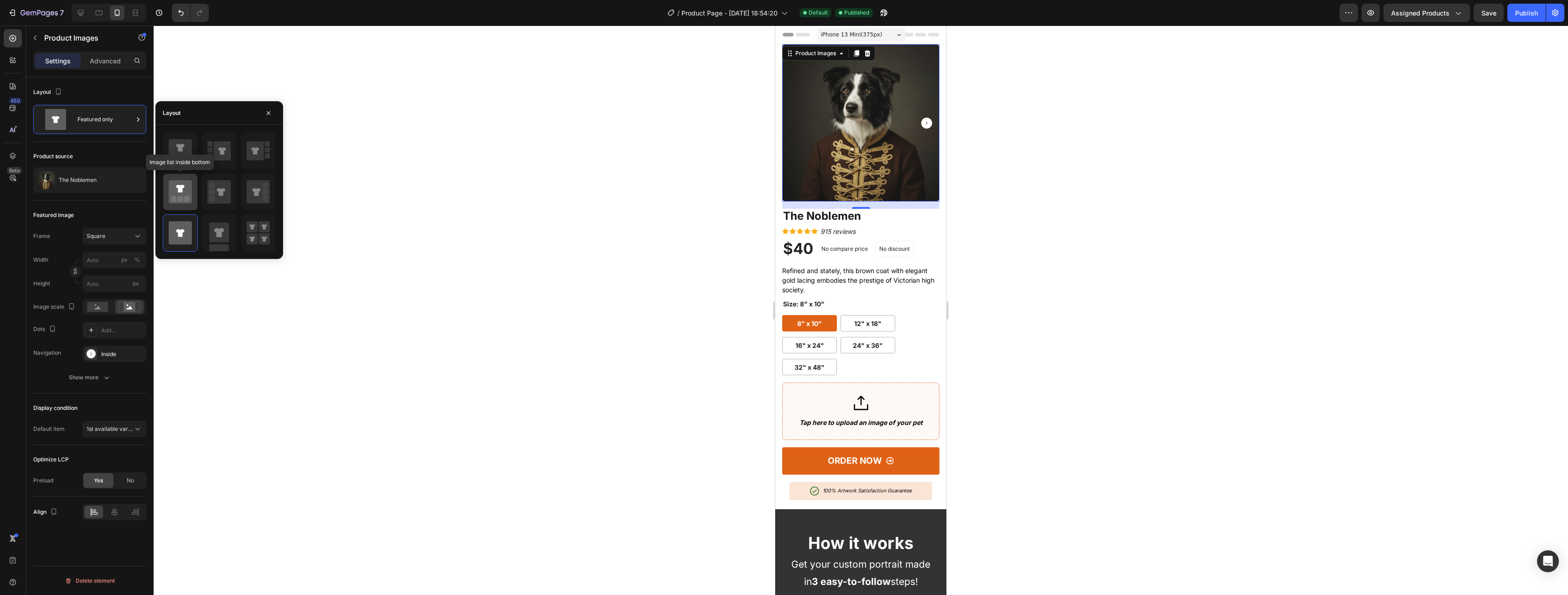
click at [183, 196] on icon at bounding box center [180, 192] width 23 height 23
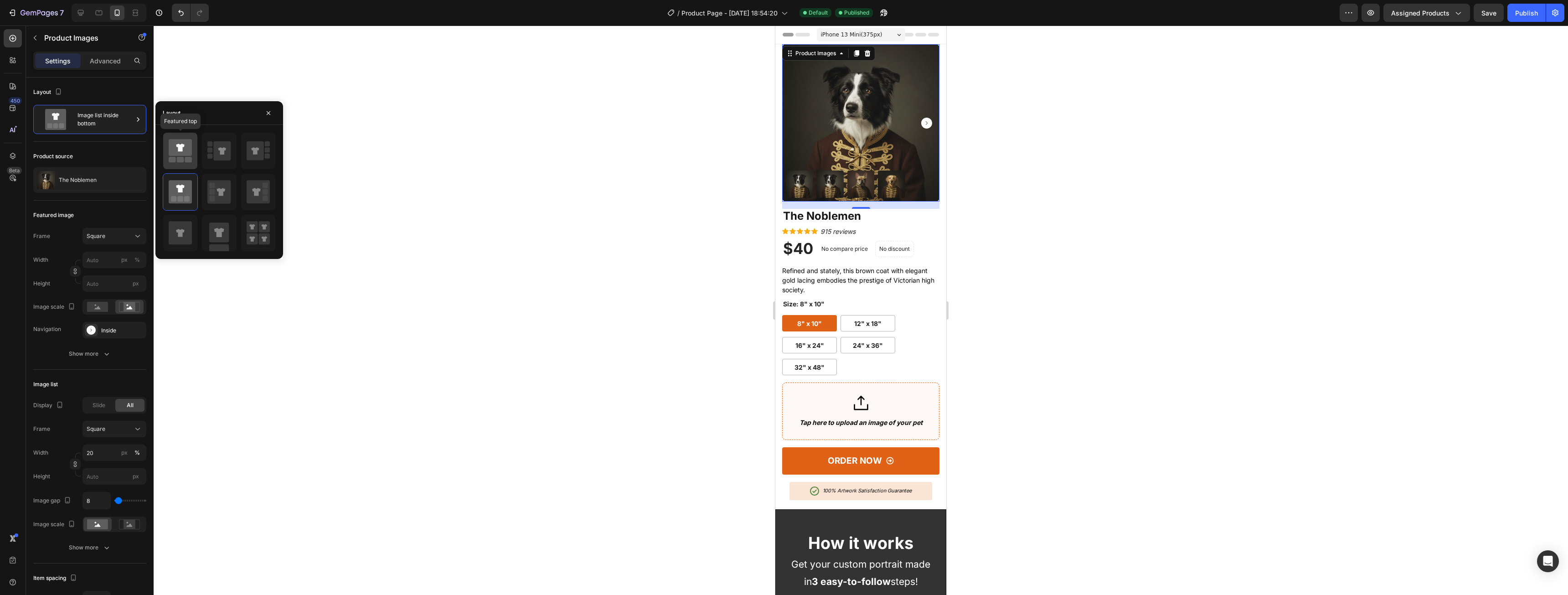
click at [183, 154] on icon at bounding box center [180, 147] width 23 height 17
type input "25"
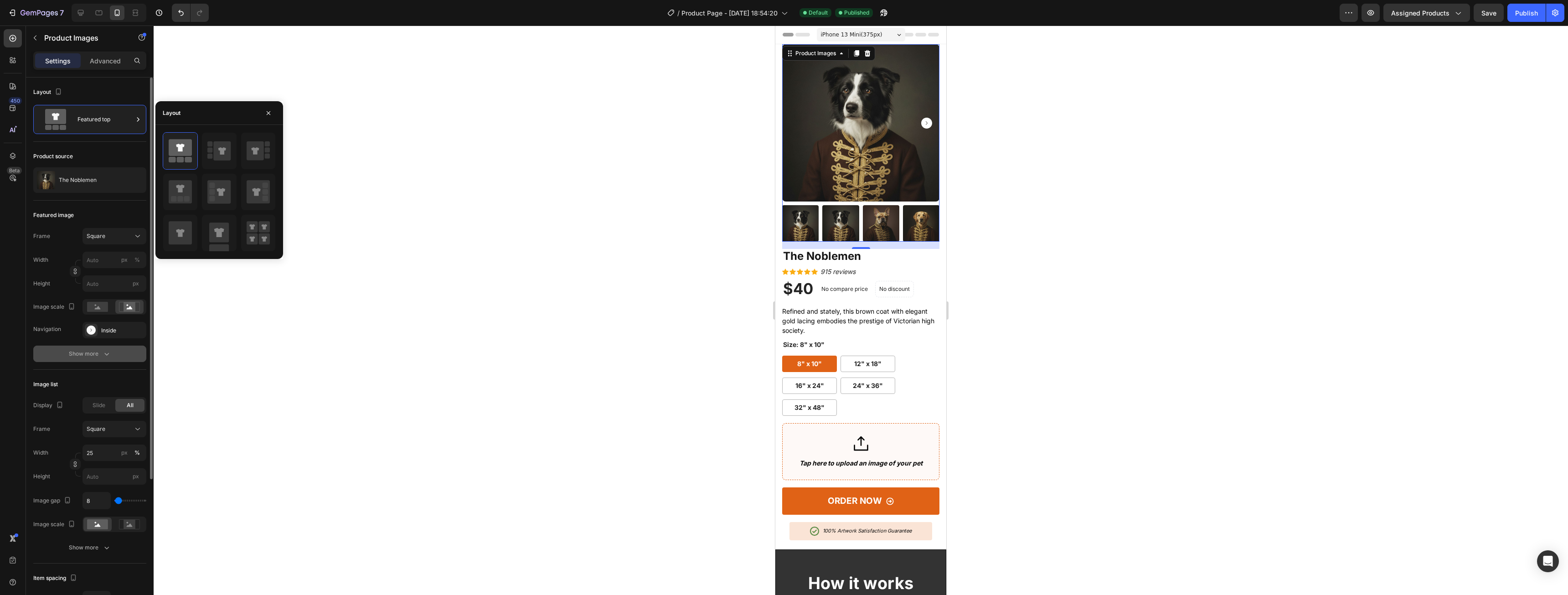
click at [105, 354] on icon "button" at bounding box center [107, 354] width 5 height 3
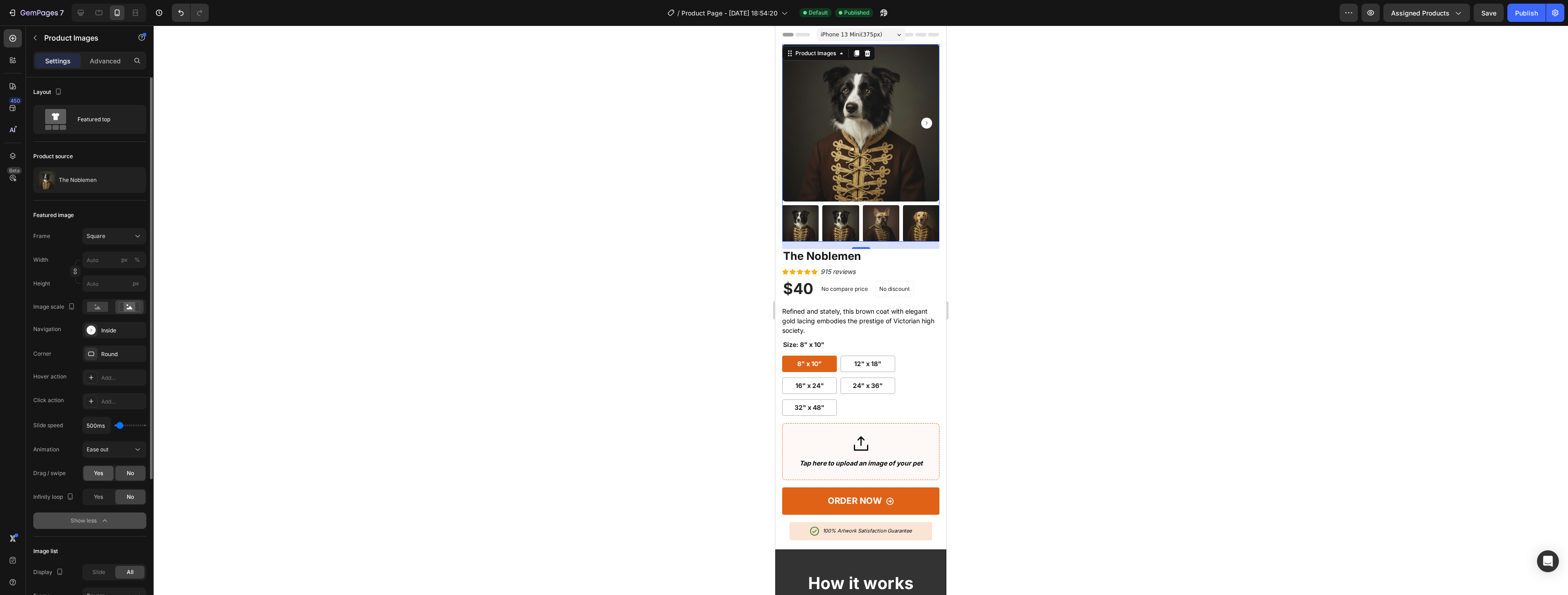
click at [86, 470] on div "Yes" at bounding box center [98, 473] width 30 height 14
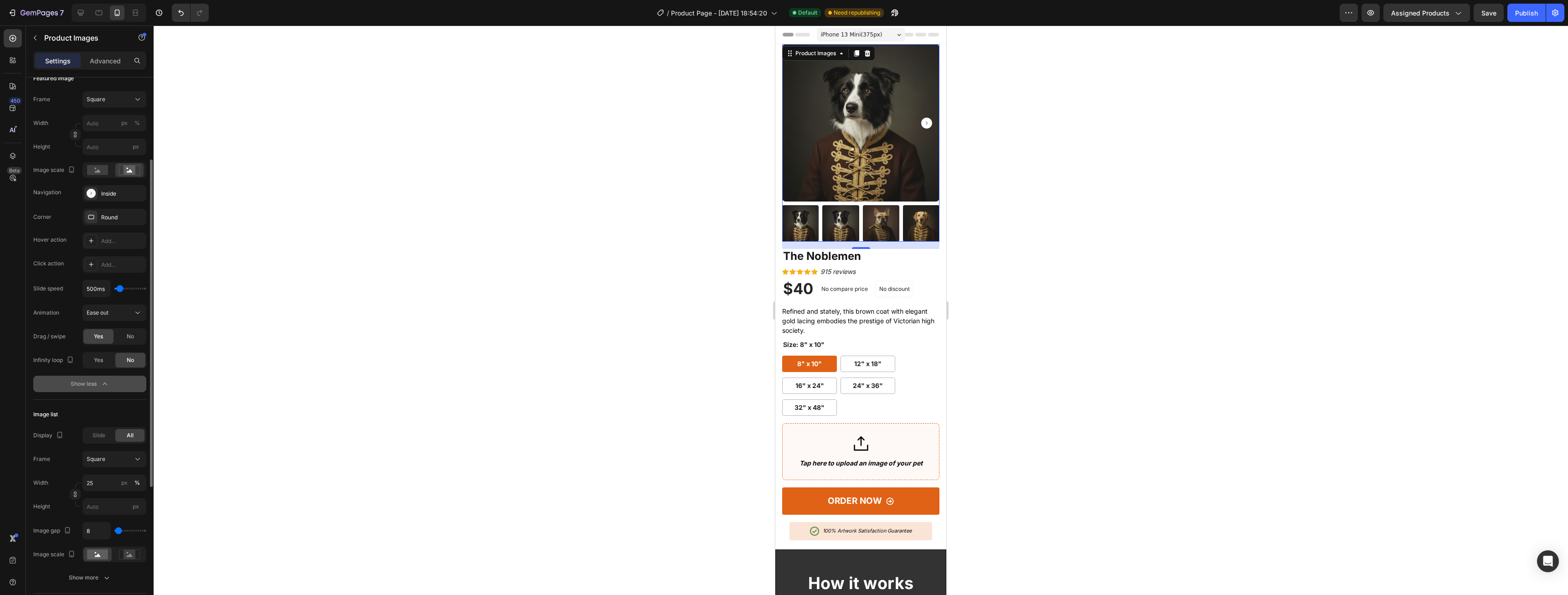
scroll to position [182, 0]
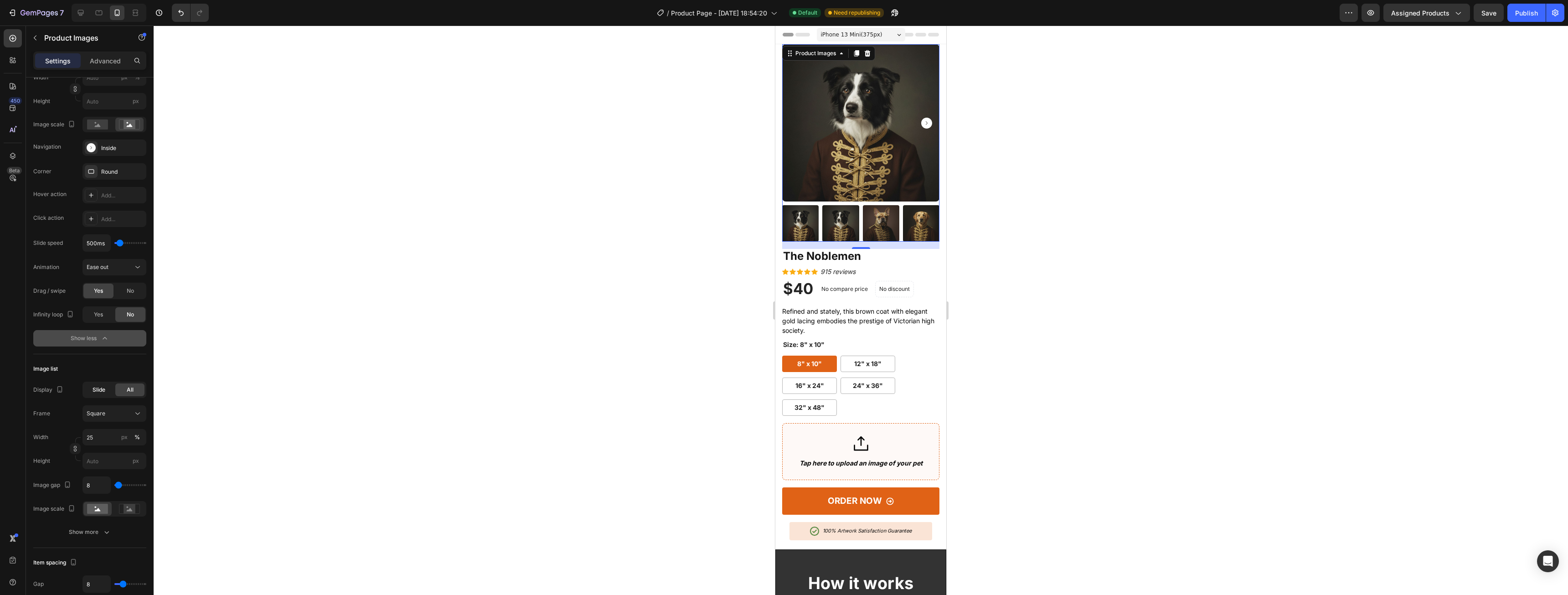
click at [103, 389] on span "Slide" at bounding box center [98, 390] width 13 height 8
click at [135, 390] on div "All" at bounding box center [130, 389] width 29 height 13
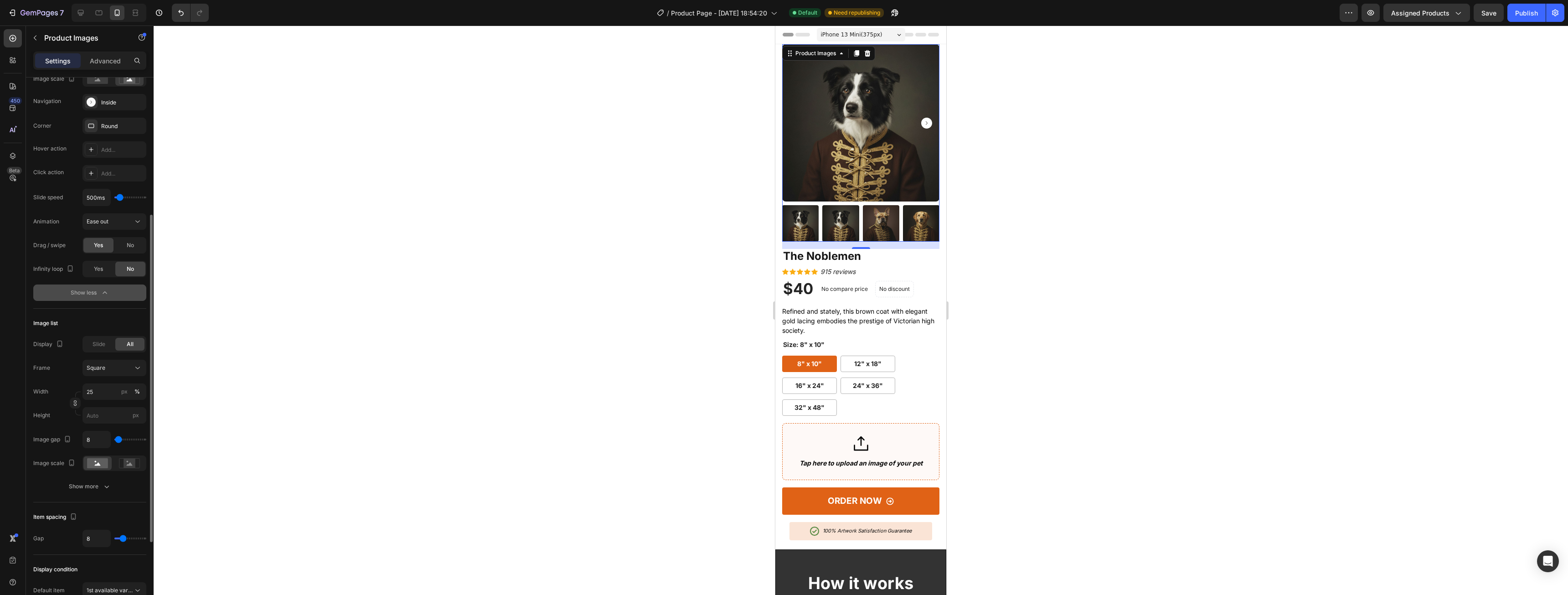
scroll to position [274, 0]
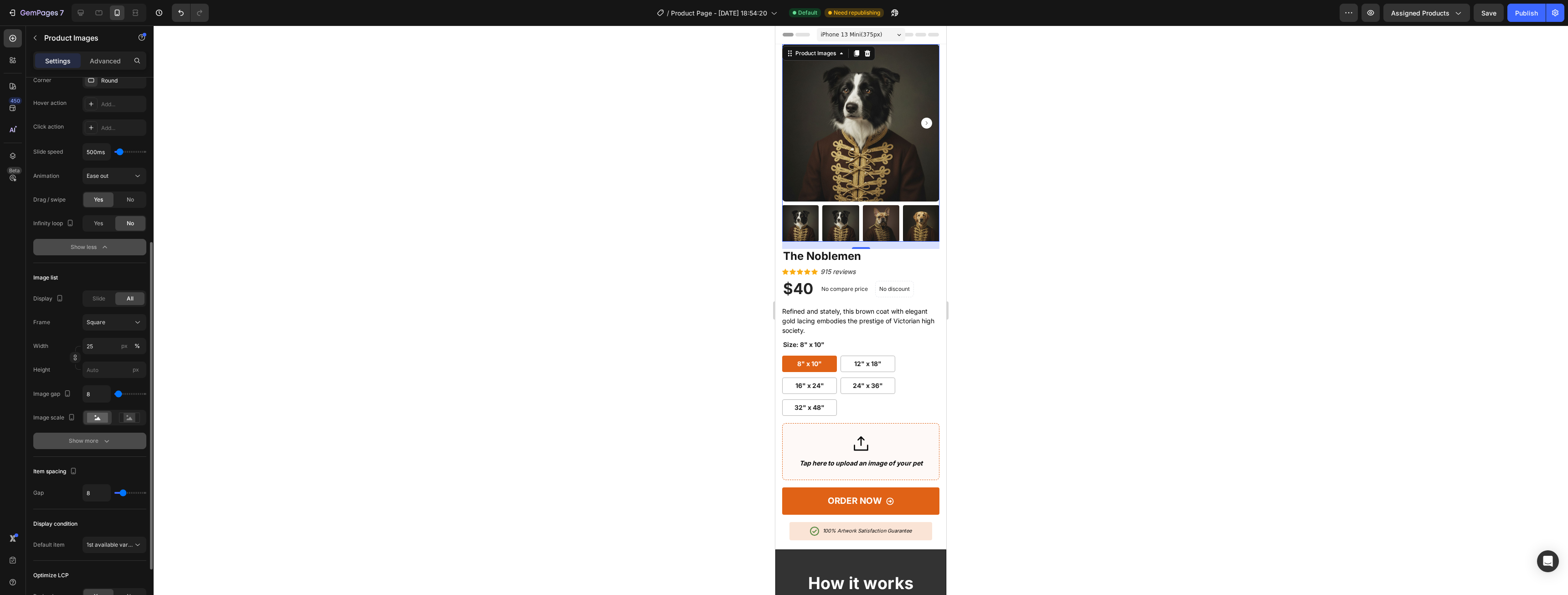
click at [98, 446] on button "Show more" at bounding box center [90, 441] width 113 height 16
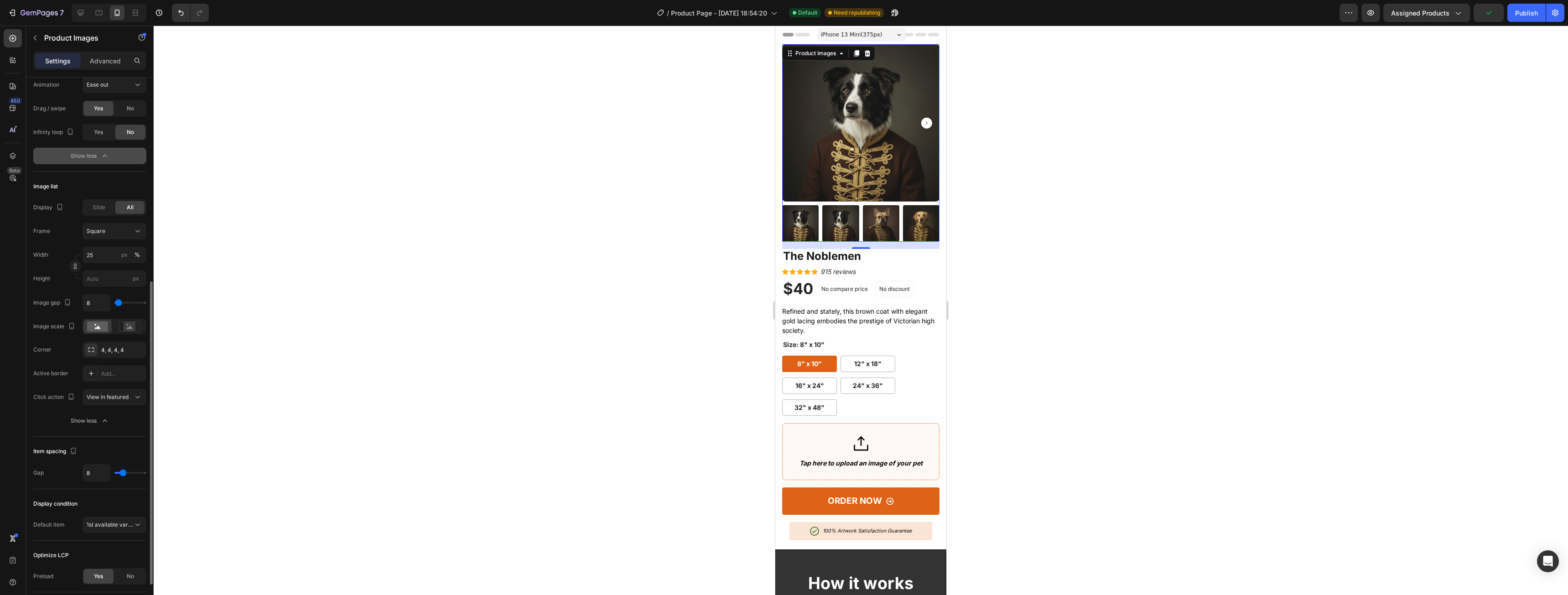
scroll to position [410, 0]
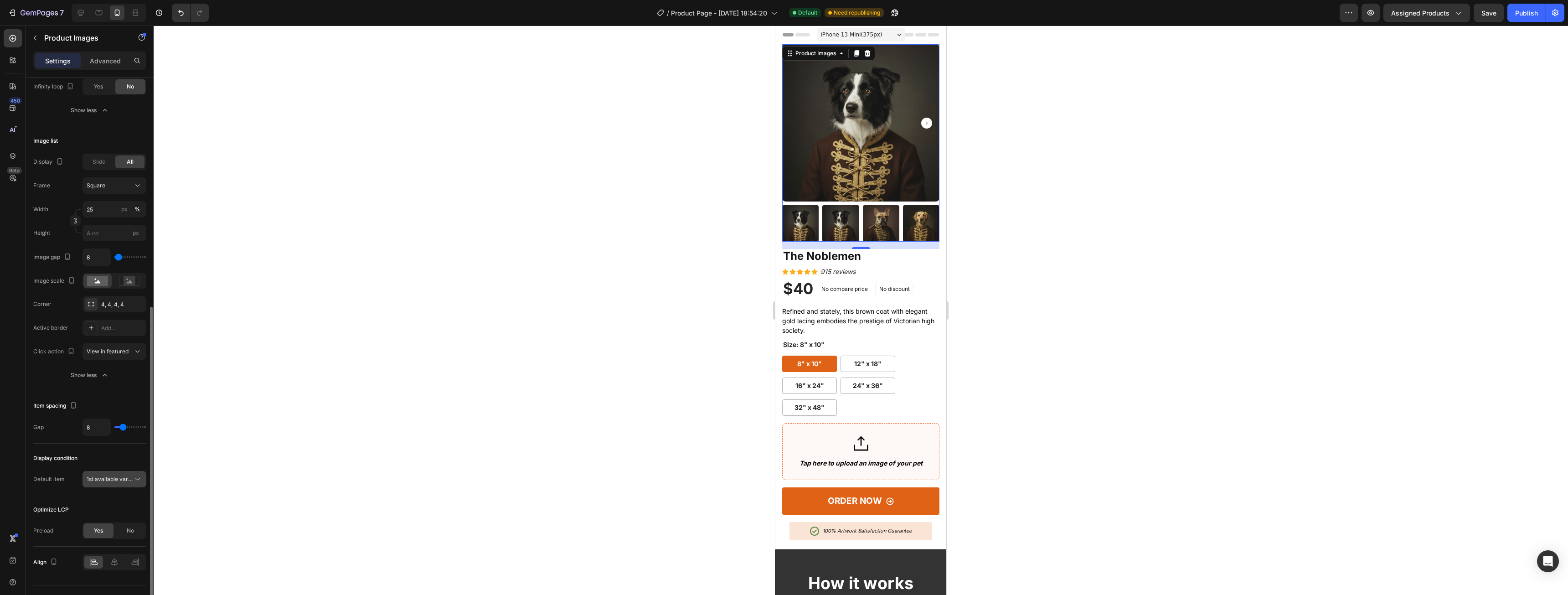
click at [111, 480] on span "1st available variant" at bounding box center [112, 479] width 51 height 7
click at [111, 520] on p "1st image" at bounding box center [113, 519] width 52 height 8
click at [109, 477] on span "1st image" at bounding box center [99, 479] width 24 height 7
click at [115, 499] on span "1st available variant" at bounding box center [112, 501] width 51 height 8
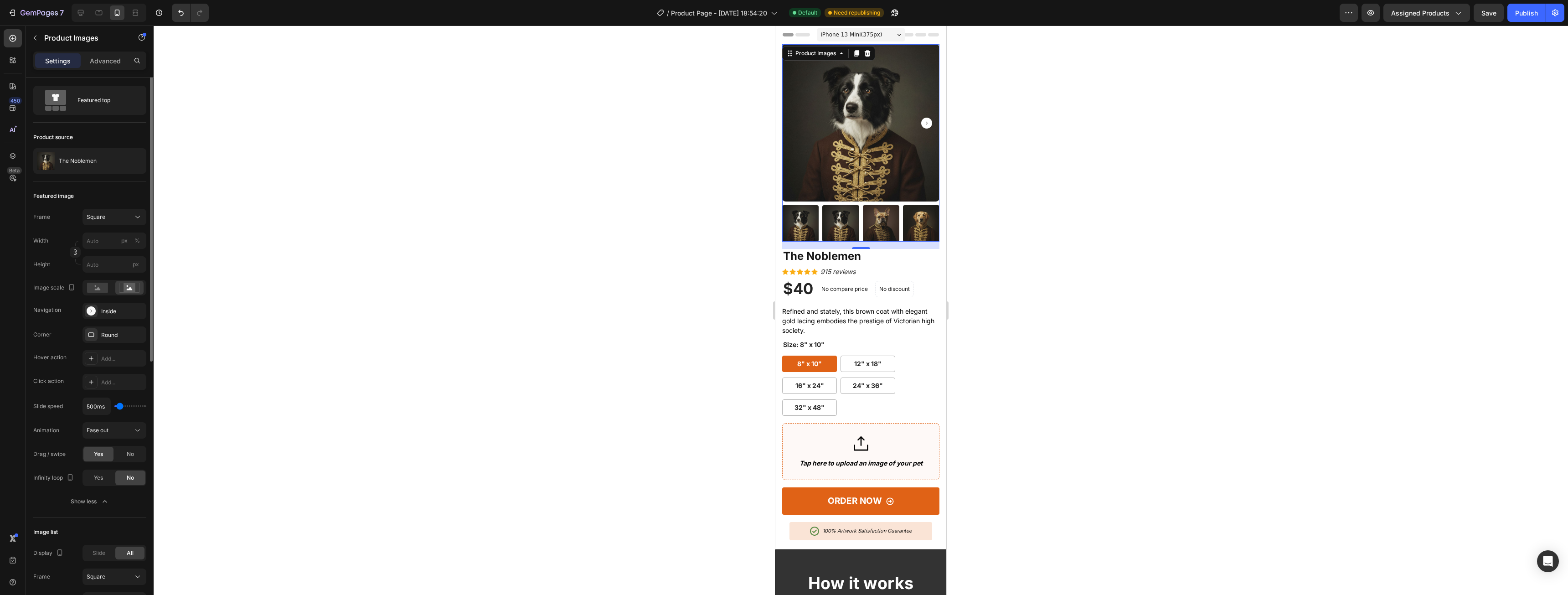
scroll to position [0, 0]
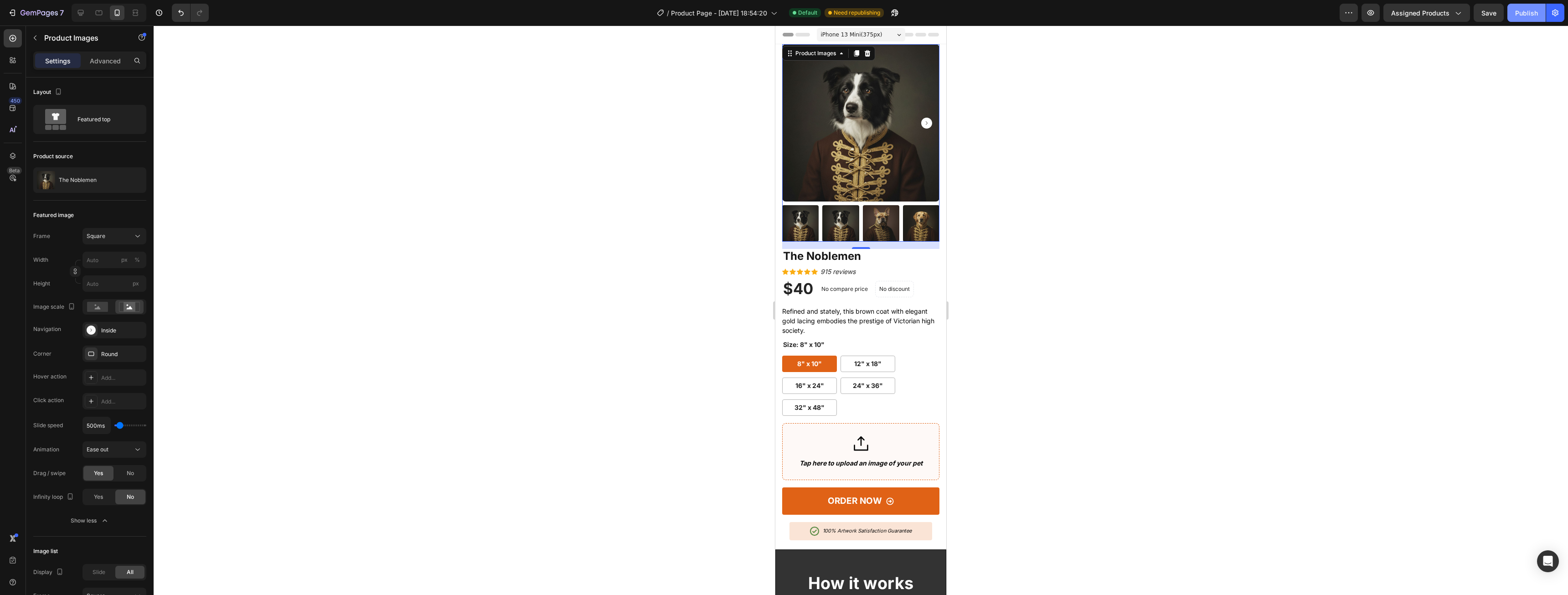
click at [1523, 7] on button "Publish" at bounding box center [1526, 12] width 38 height 18
click at [890, 340] on div "Size: 8" x 10" 8" x 10" 8" x 10" 8" x 10" 12" x 18" 12" x 18" 12" x 18" 16" x 2…" at bounding box center [861, 377] width 158 height 77
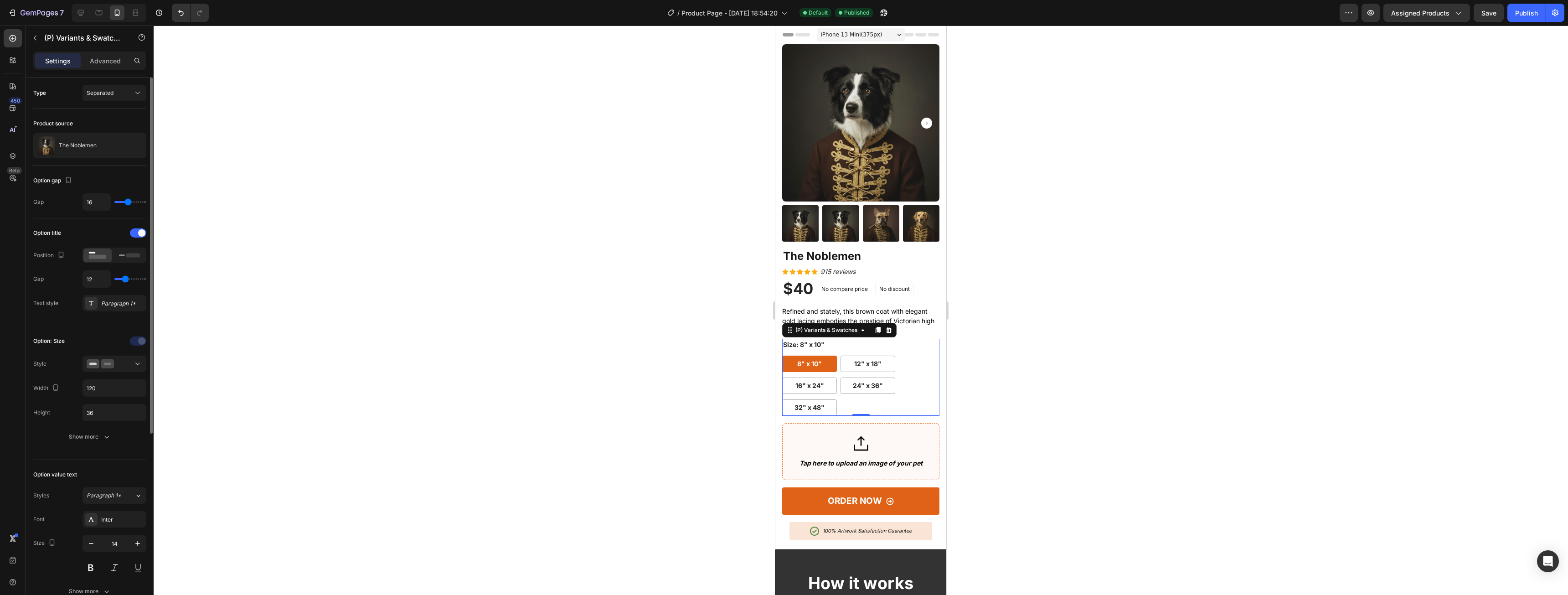
type input "8"
type input "7"
type input "6"
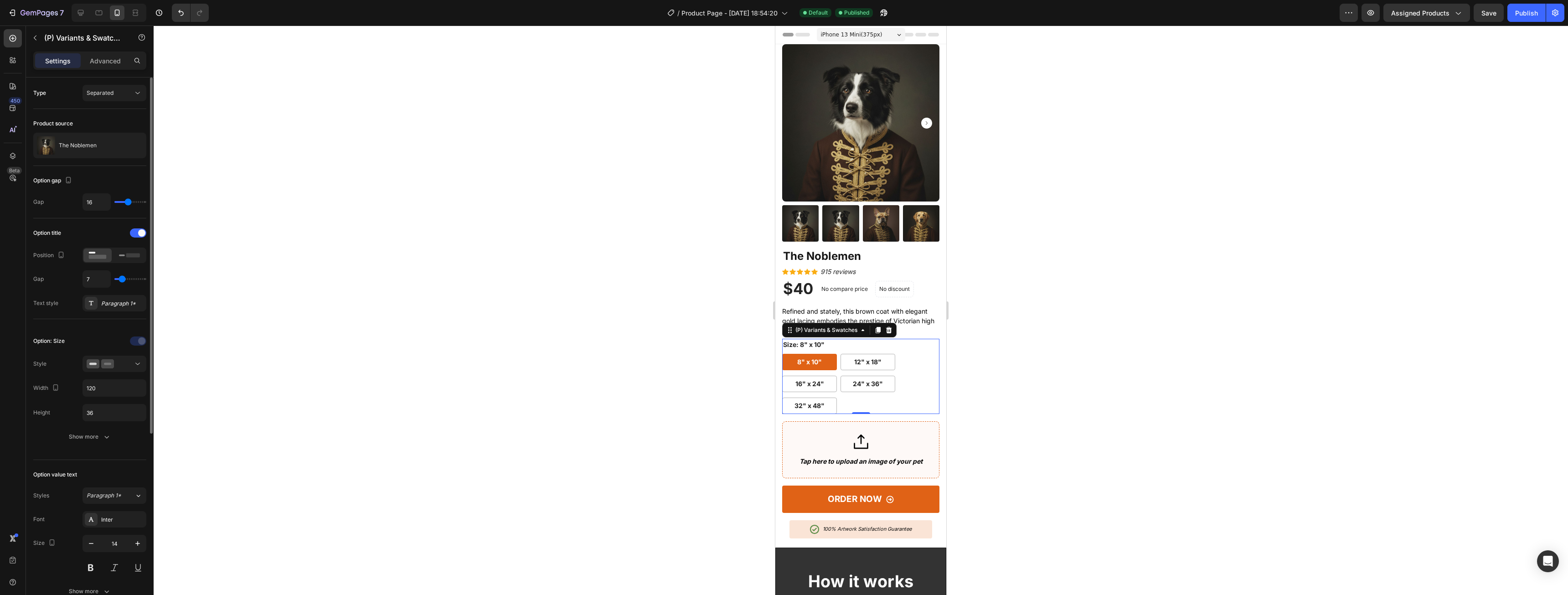
type input "6"
type input "5"
type input "4"
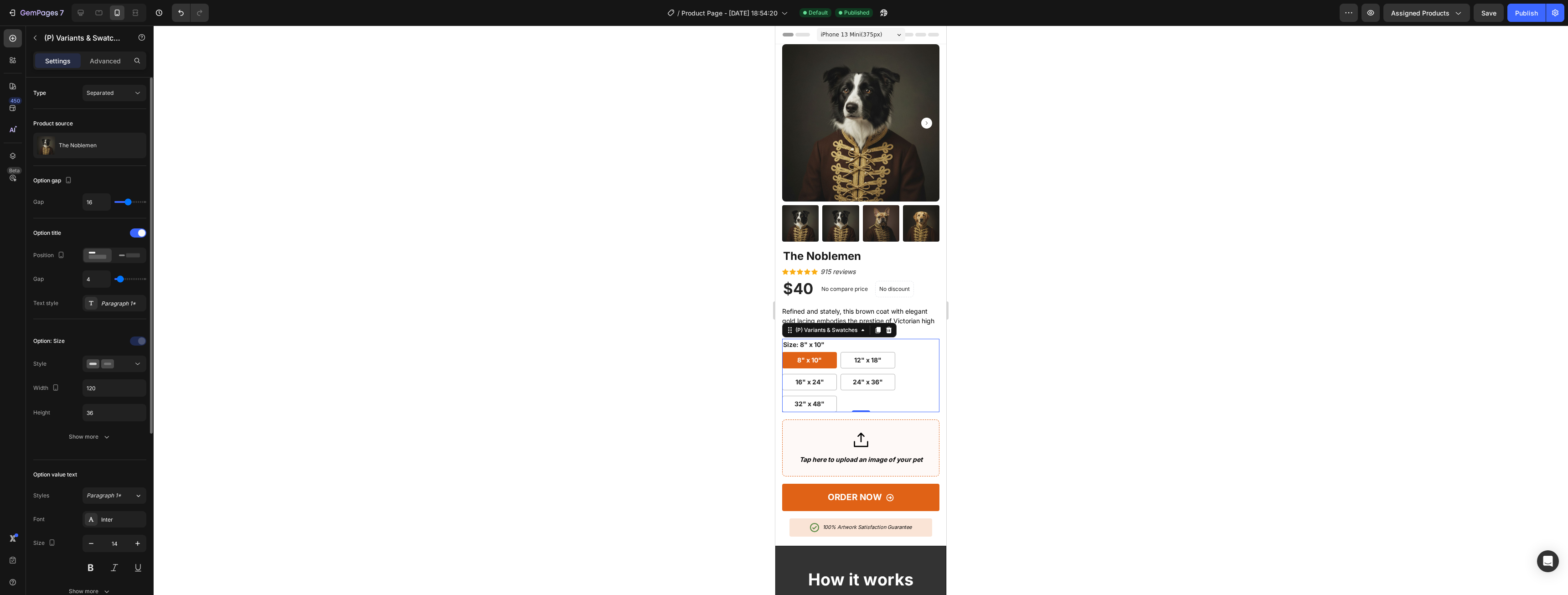
type input "5"
type input "6"
type input "7"
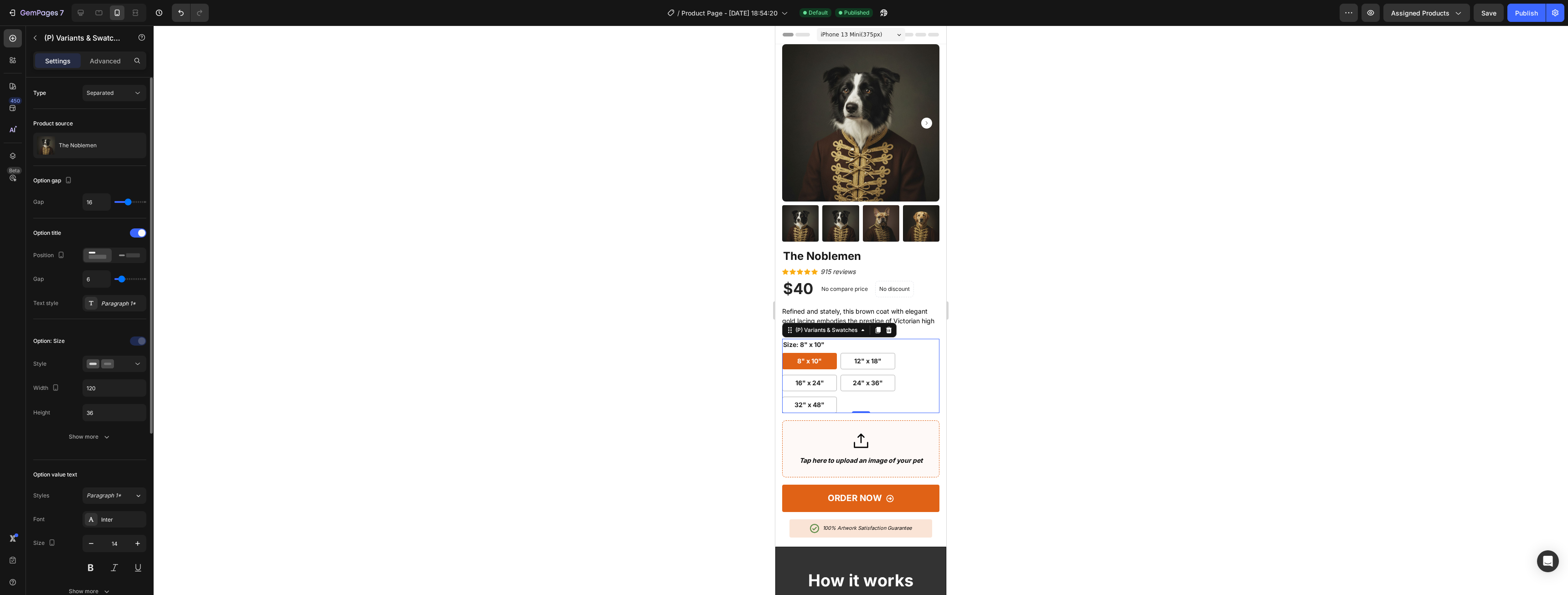
type input "7"
type input "8"
click at [123, 279] on input "range" at bounding box center [130, 278] width 32 height 2
type input "15"
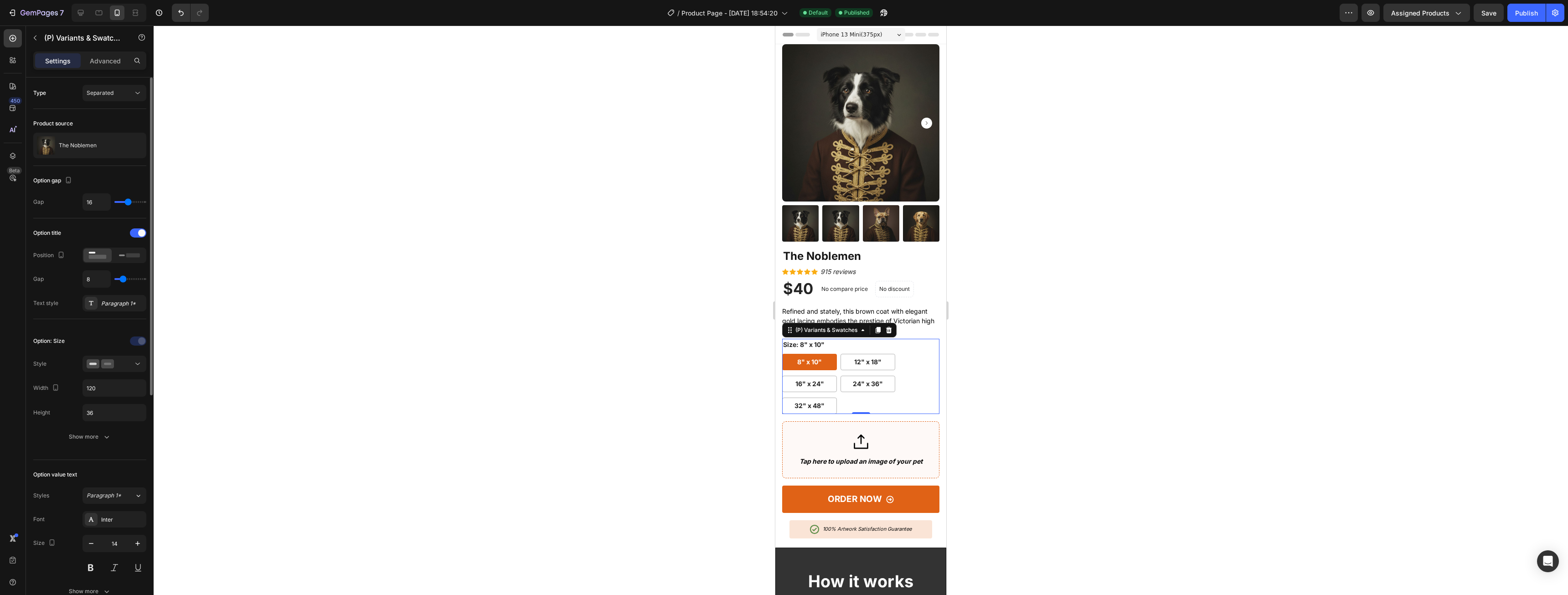
type input "15"
type input "14"
type input "13"
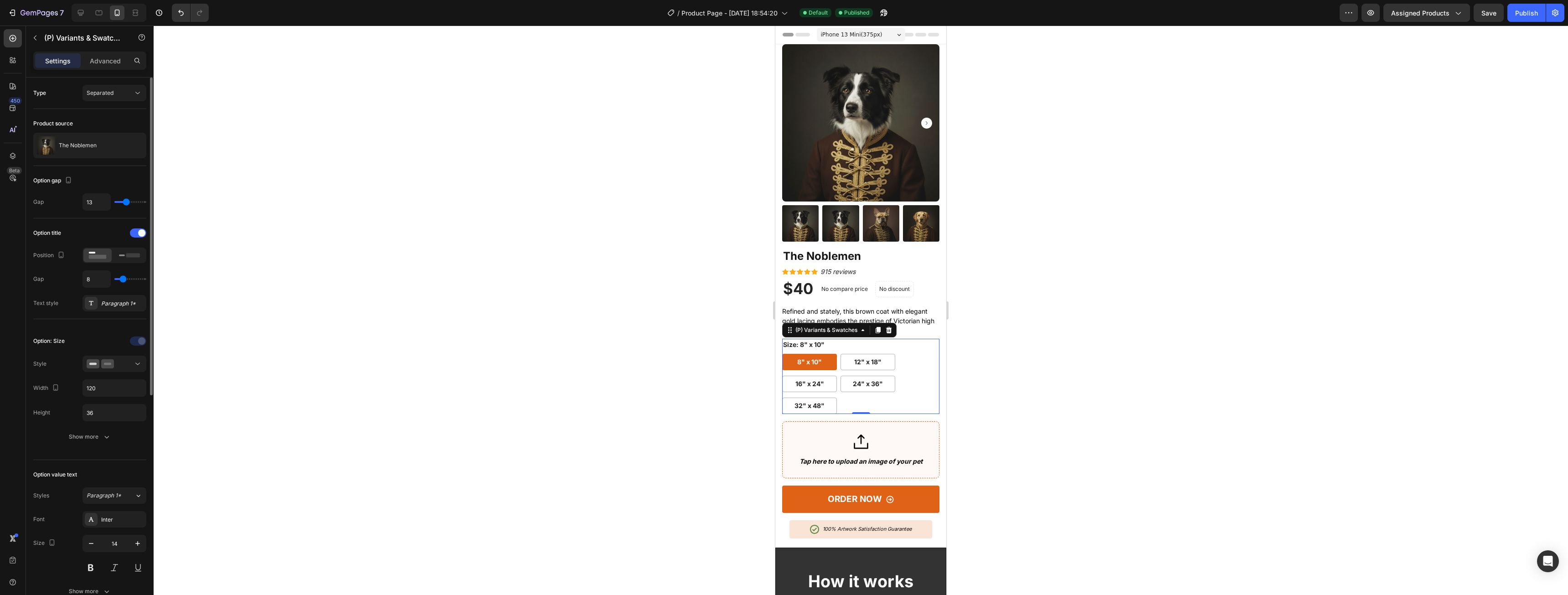
type input "12"
type input "11"
type input "10"
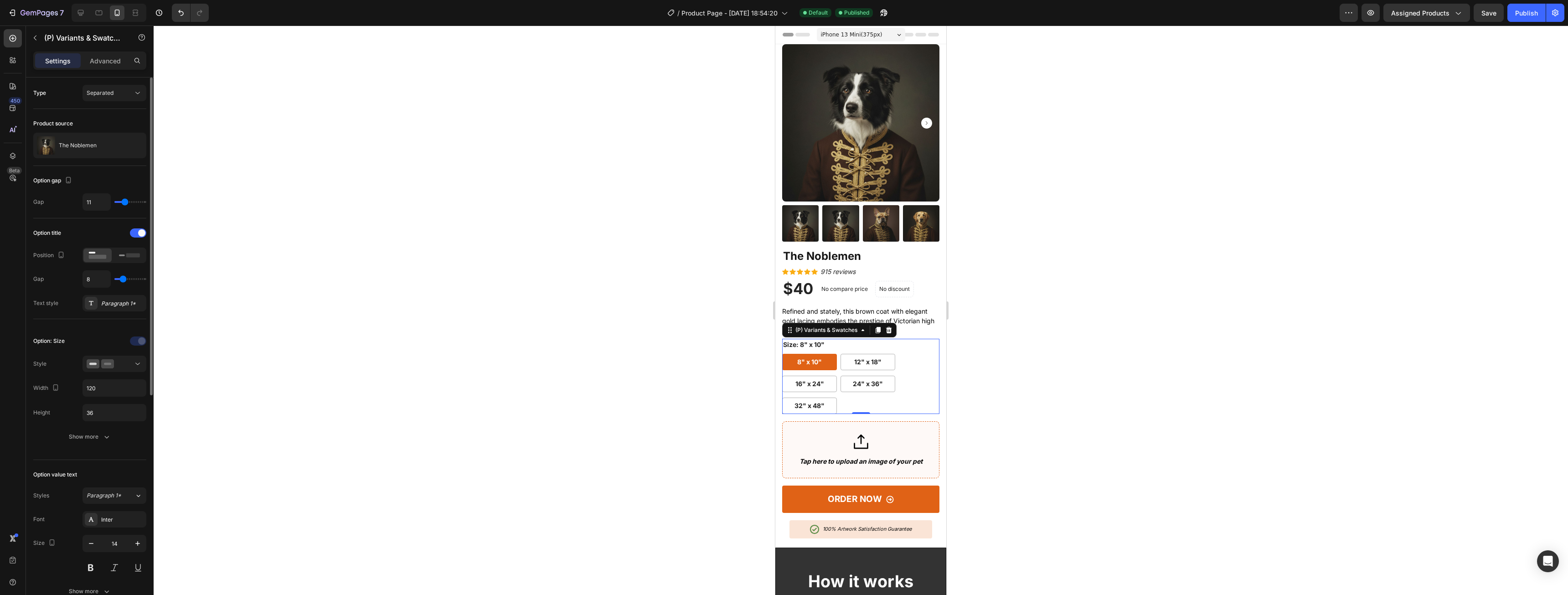
type input "10"
type input "9"
type input "8"
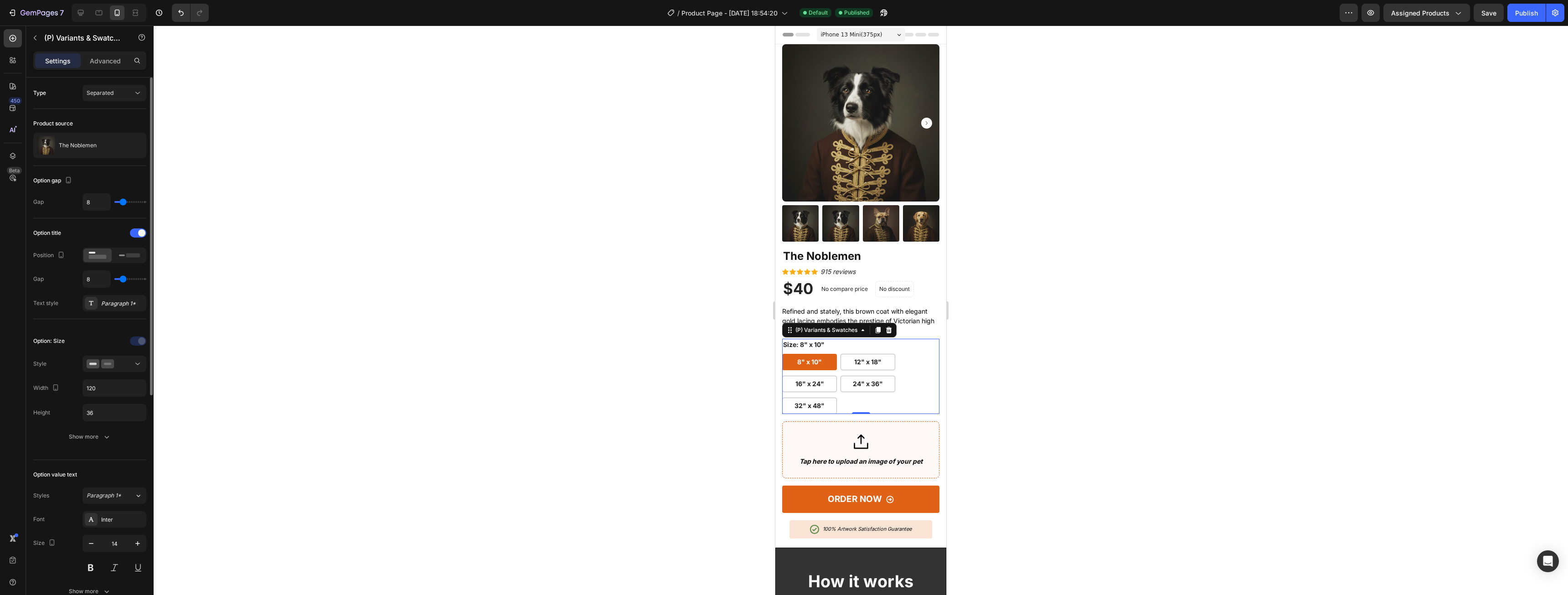
type input "7"
type input "6"
type input "5"
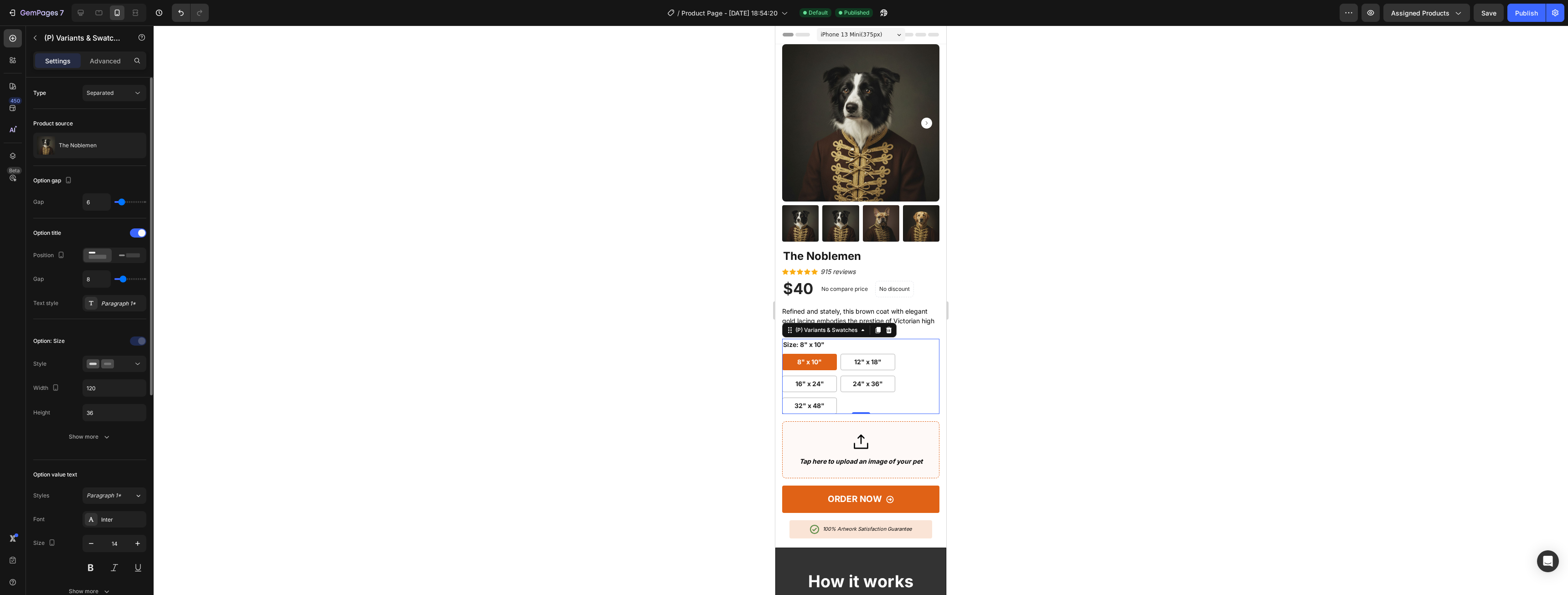
type input "5"
type input "4"
type input "3"
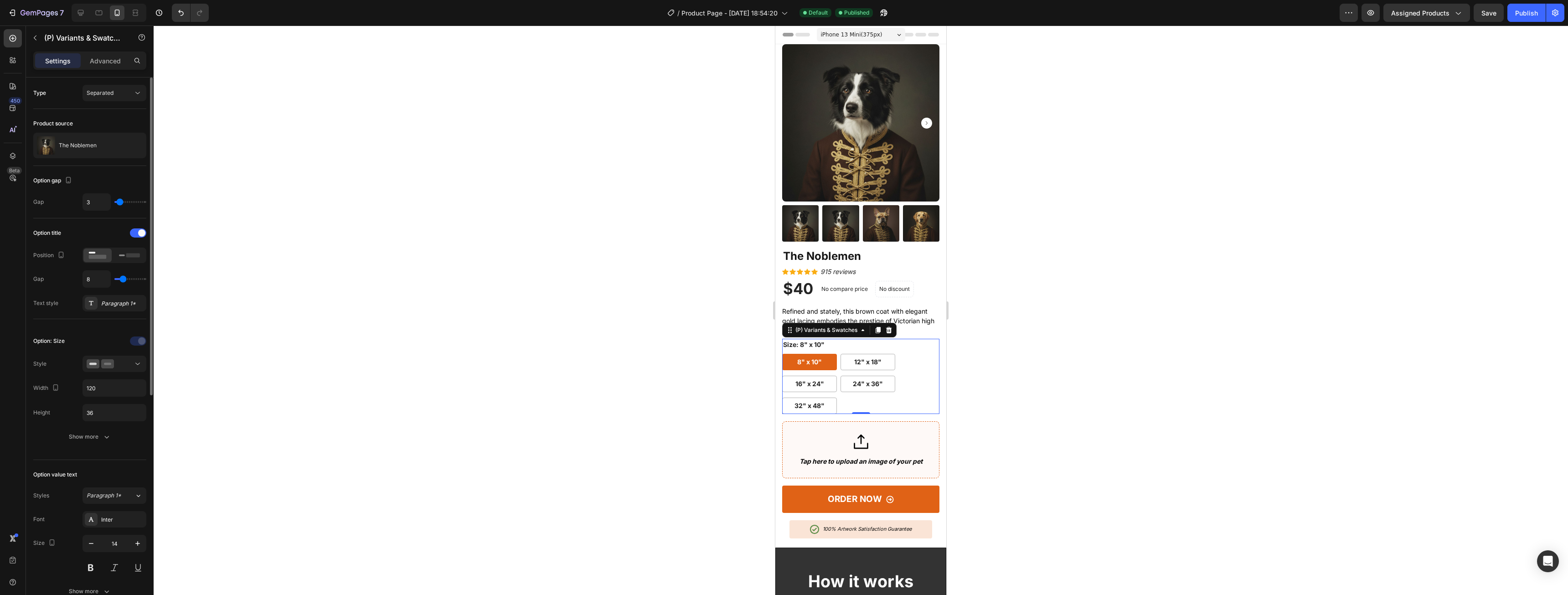
type input "2"
type input "1"
type input "0"
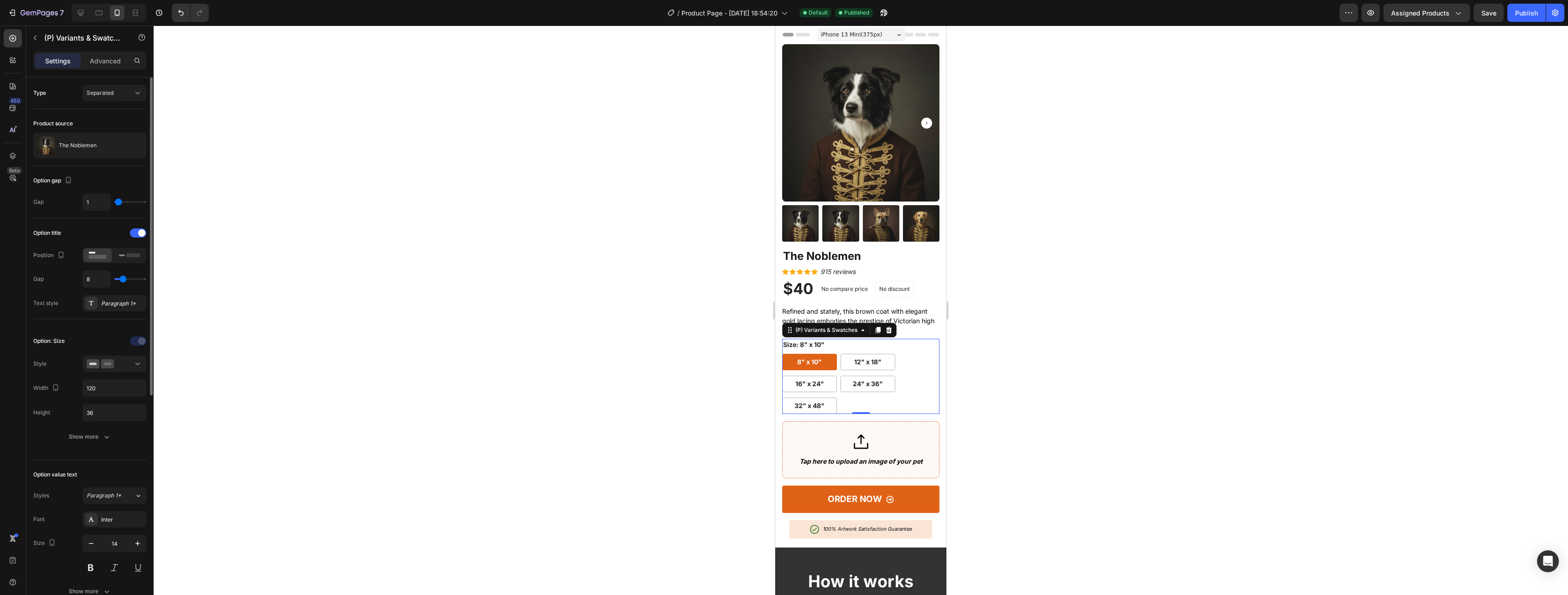
type input "0"
type input "1"
type input "3"
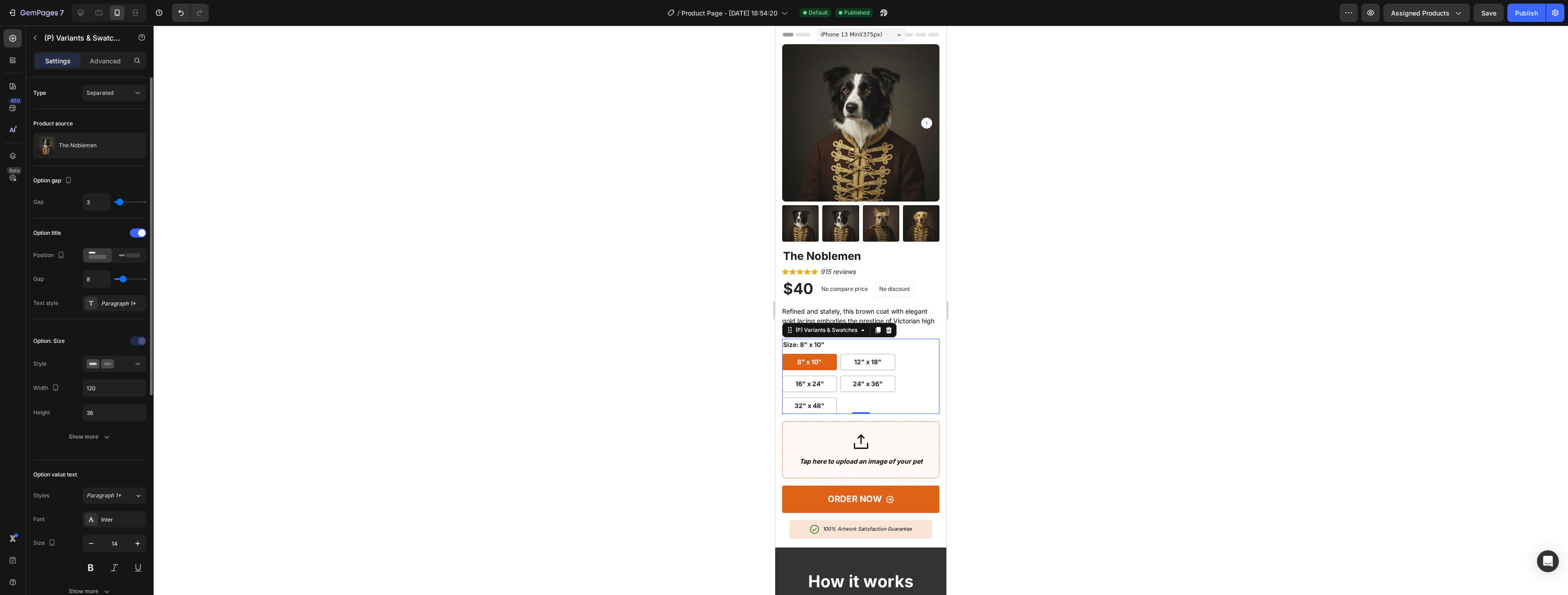
type input "5"
type input "7"
type input "9"
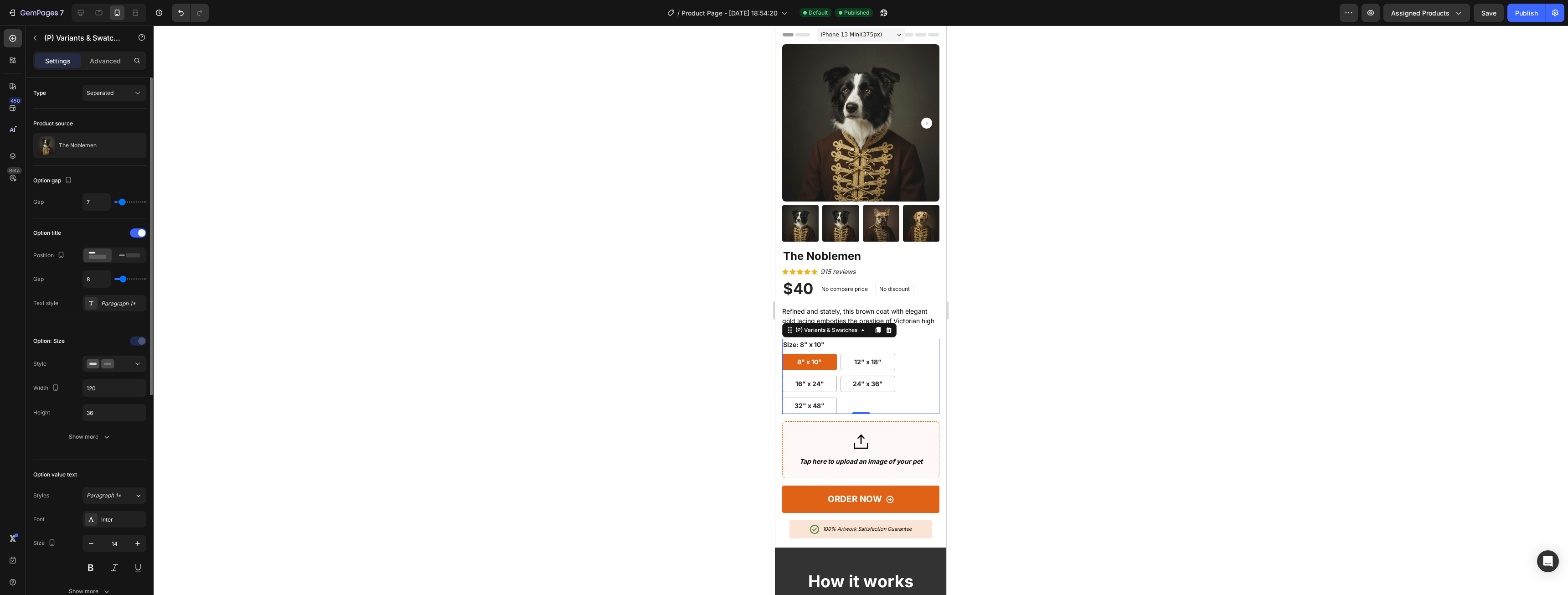
type input "9"
type input "10"
type input "11"
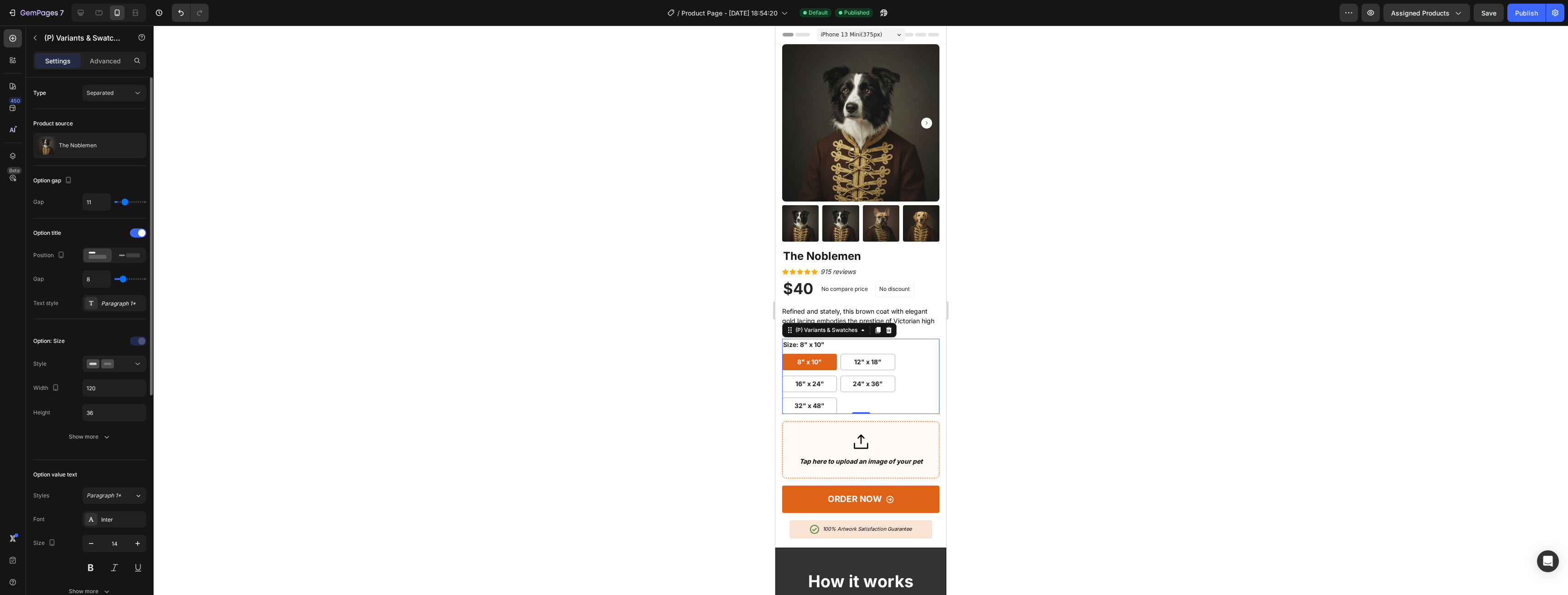
type input "13"
type input "14"
type input "15"
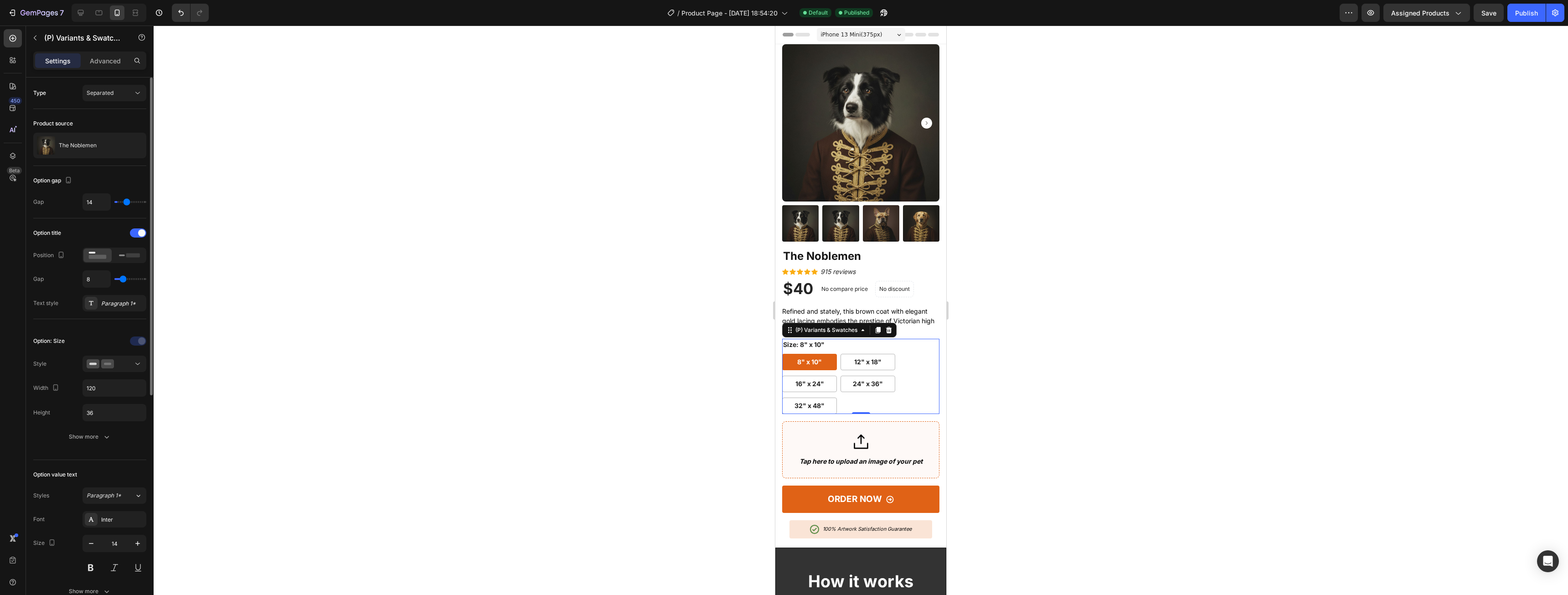
type input "15"
type input "16"
type input "17"
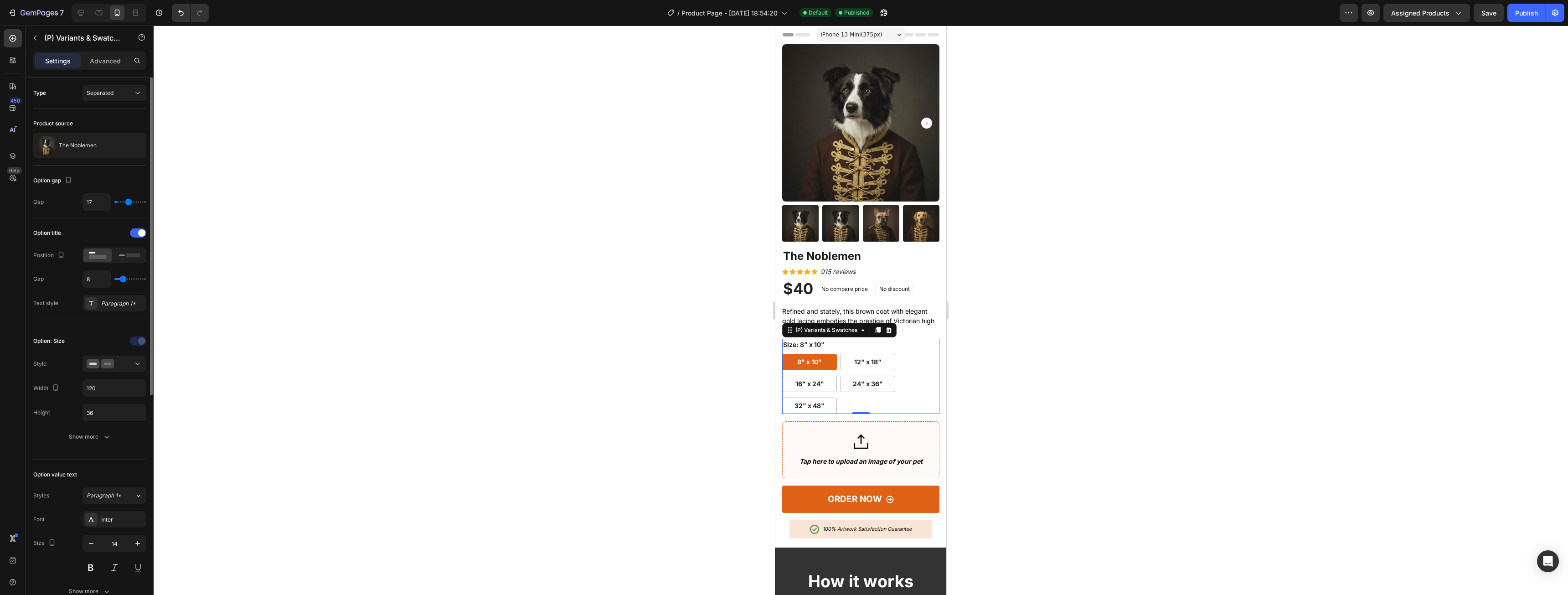
type input "18"
type input "19"
type input "20"
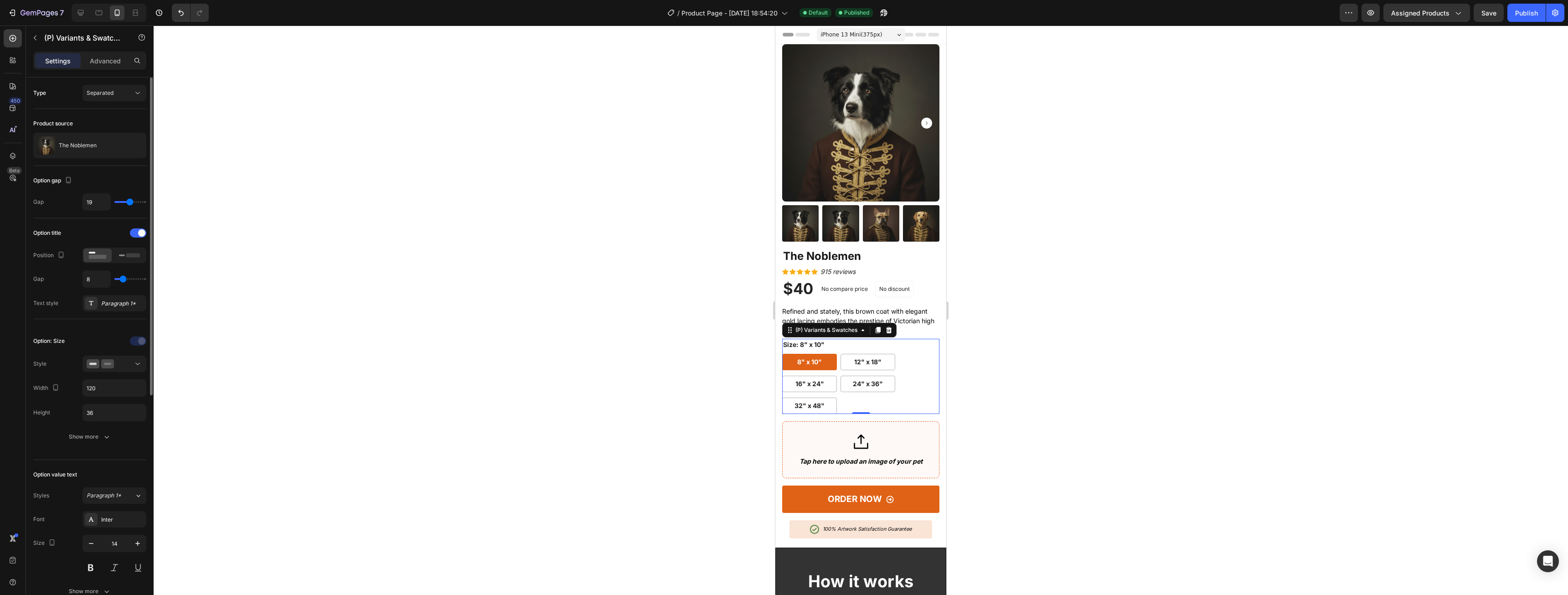
type input "20"
type input "21"
type input "22"
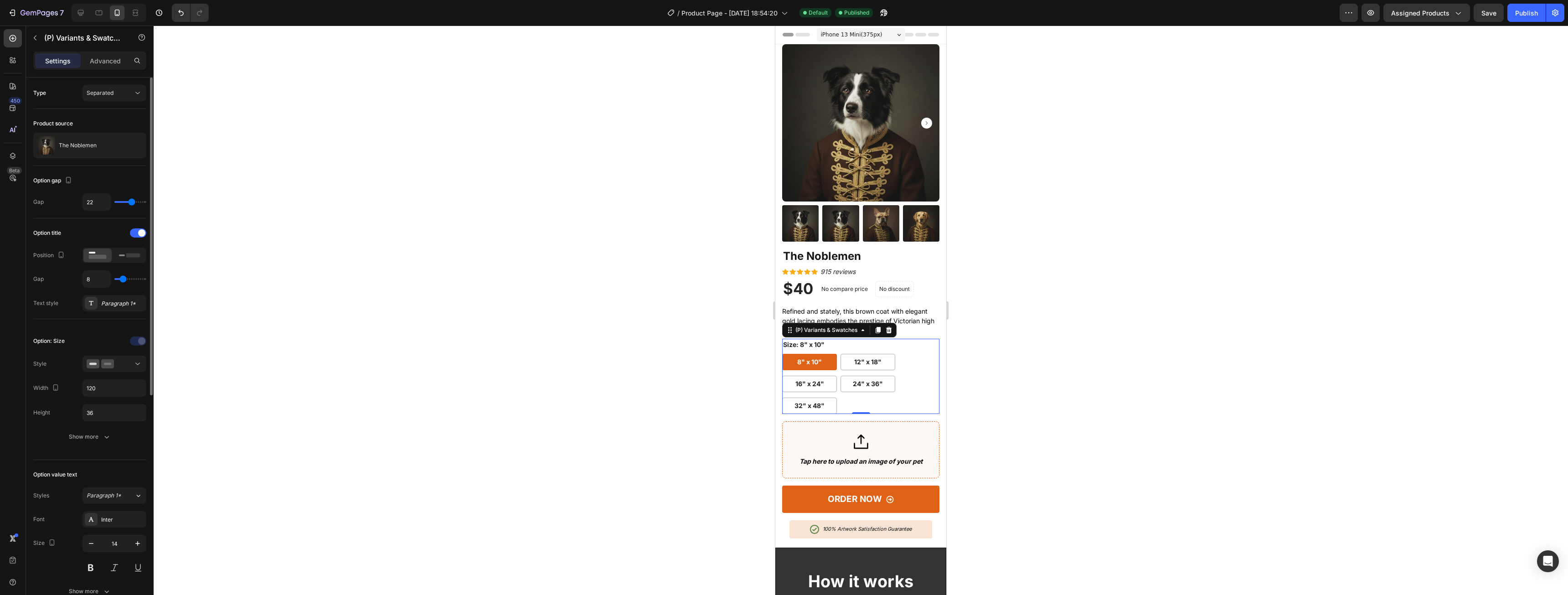
type input "23"
type input "25"
type input "26"
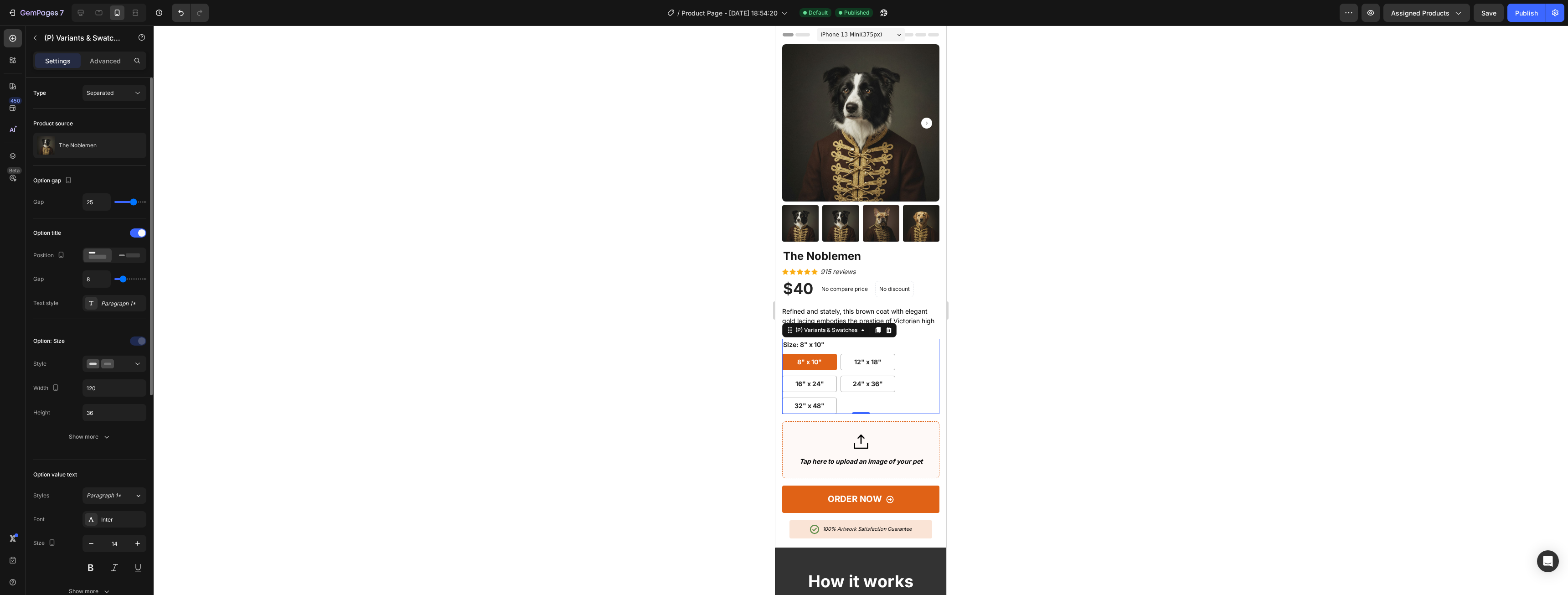
type input "26"
type input "27"
type input "28"
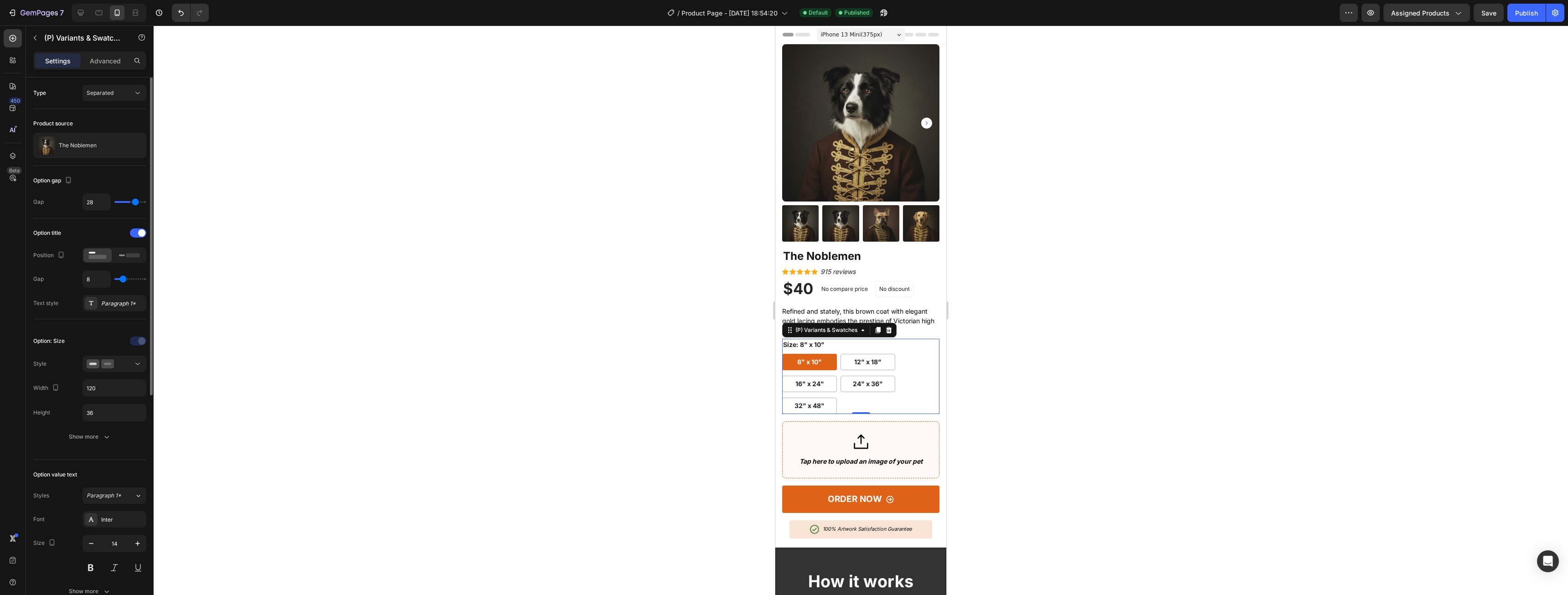
type input "29"
type input "30"
type input "31"
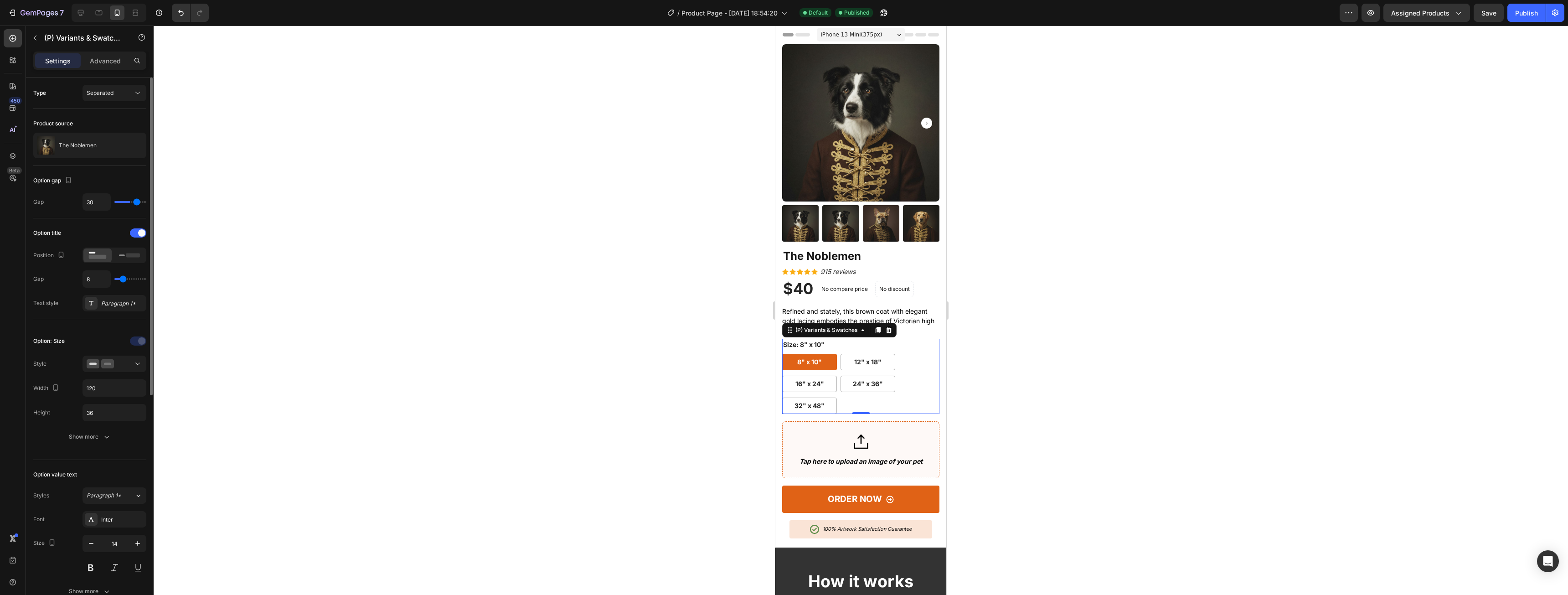
type input "31"
type input "32"
type input "33"
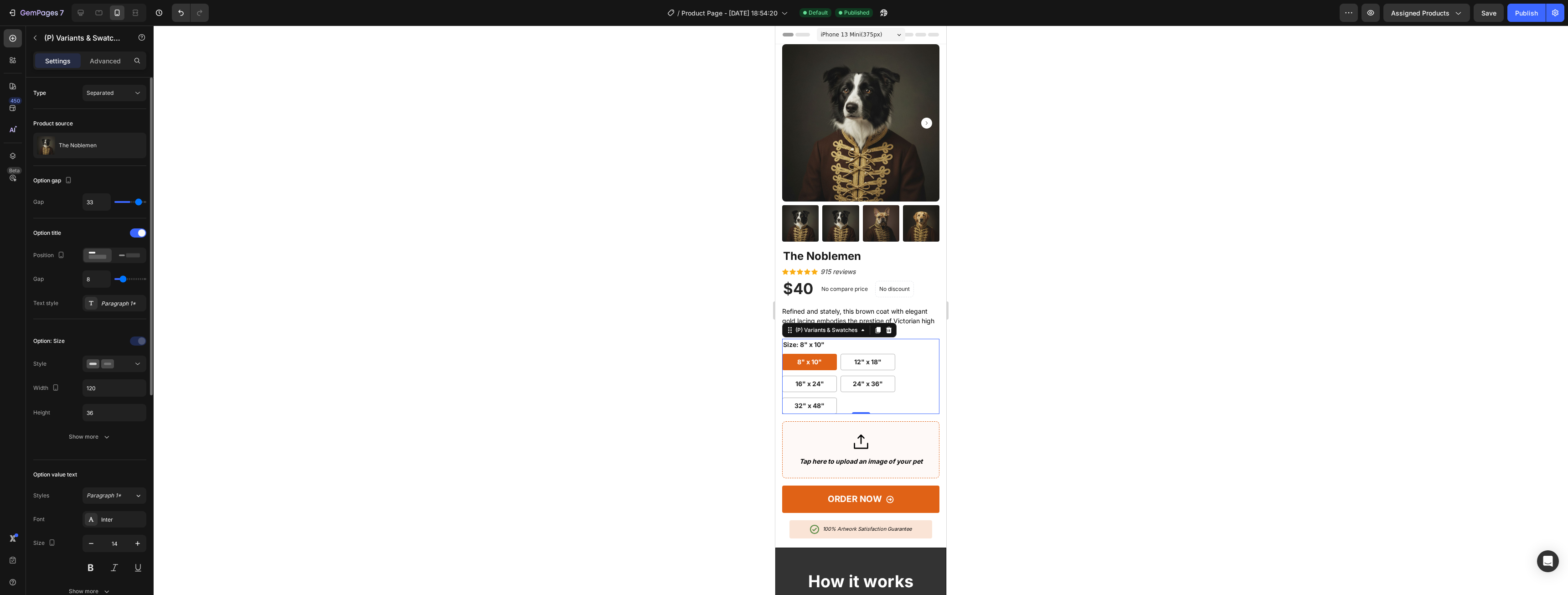
type input "34"
type input "35"
type input "36"
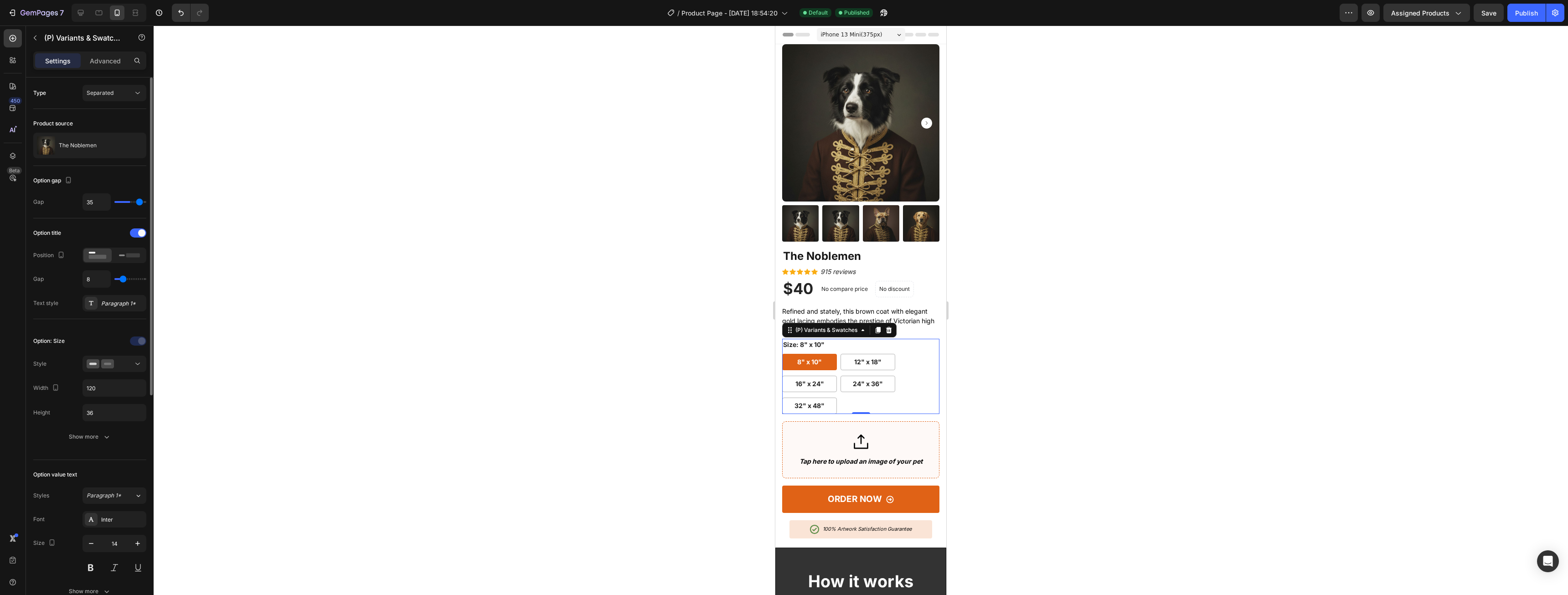
type input "36"
type input "37"
type input "38"
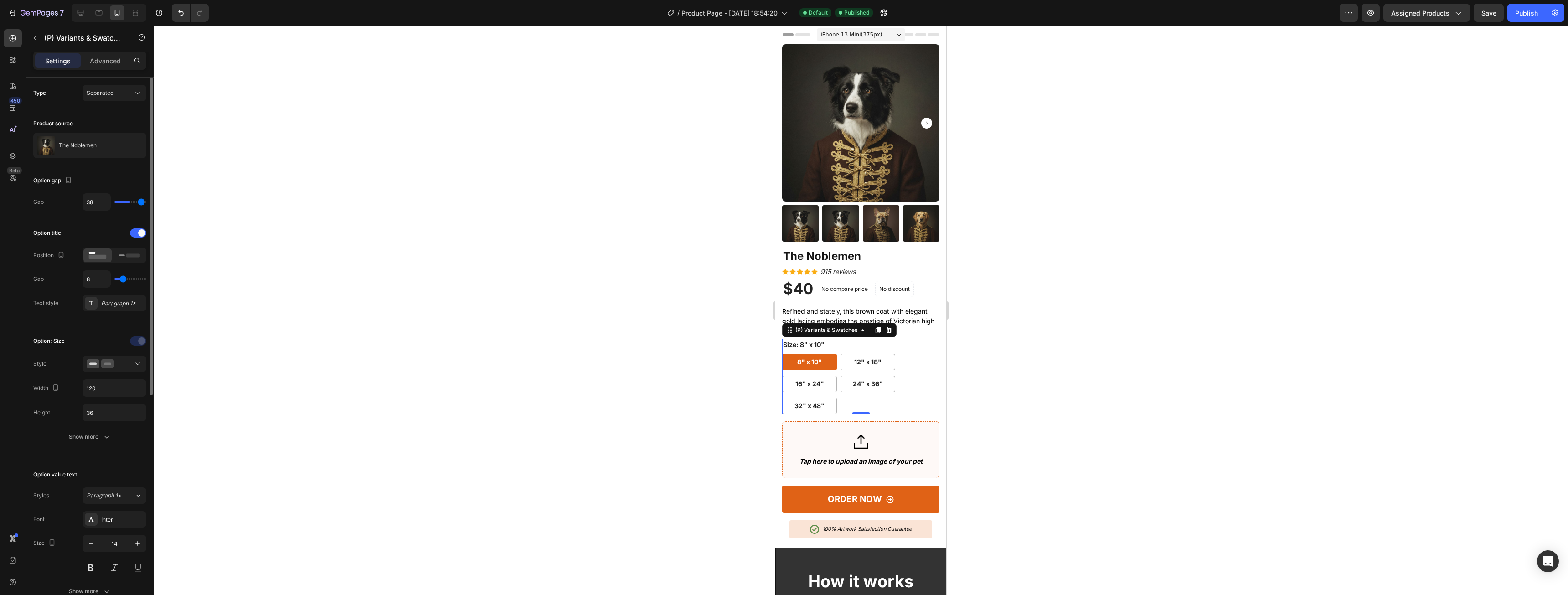
type input "39"
type input "40"
type input "39"
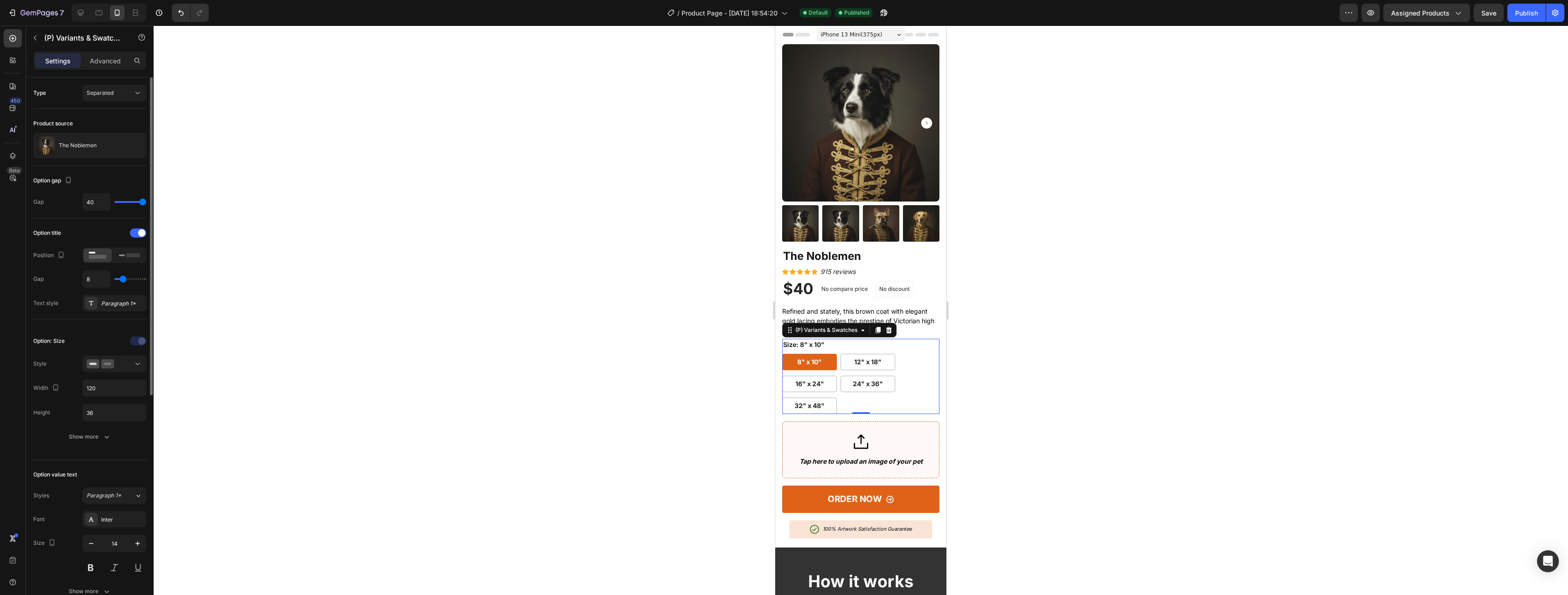
type input "39"
type input "38"
type input "37"
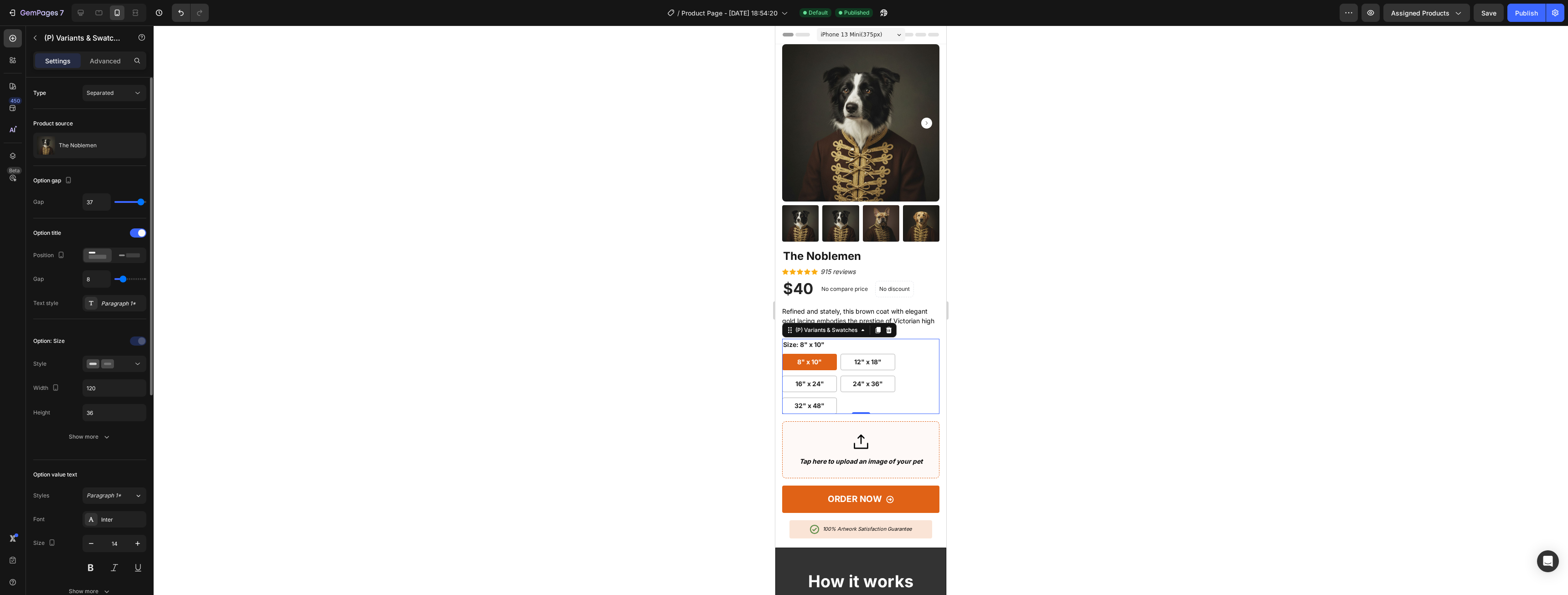
type input "36"
type input "35"
type input "34"
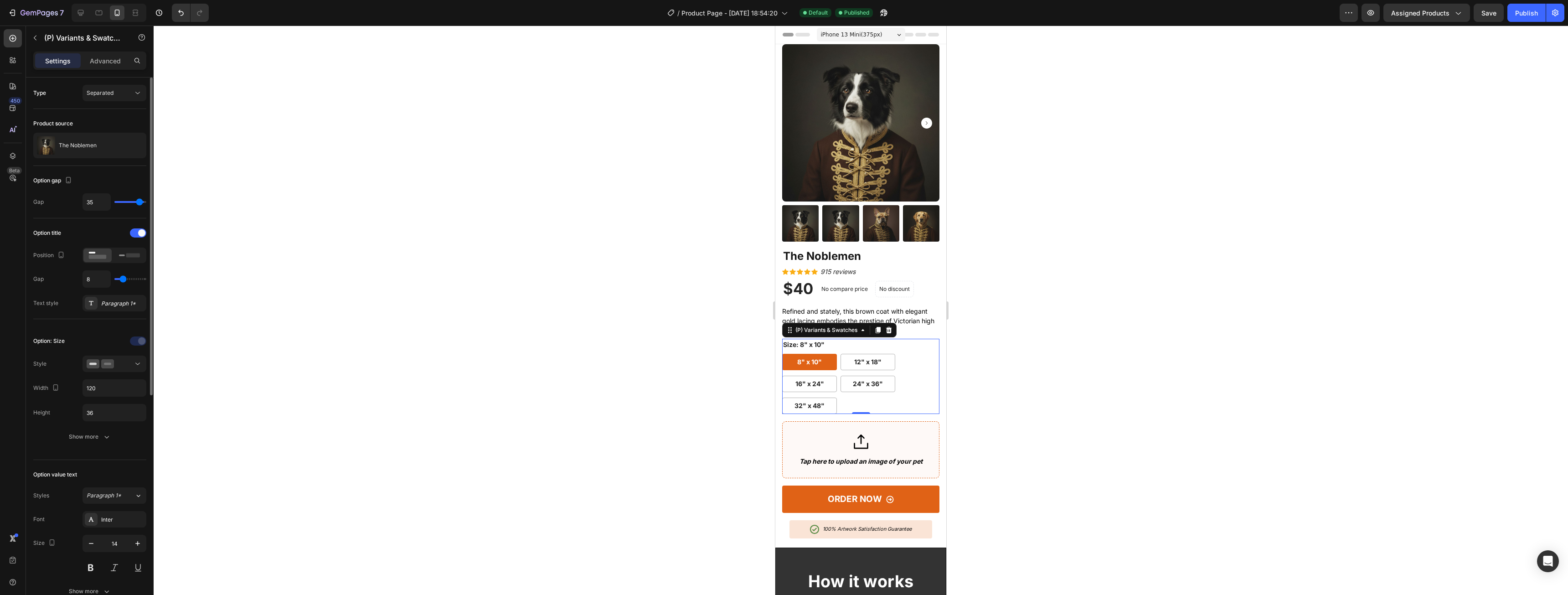
type input "34"
type input "33"
type input "32"
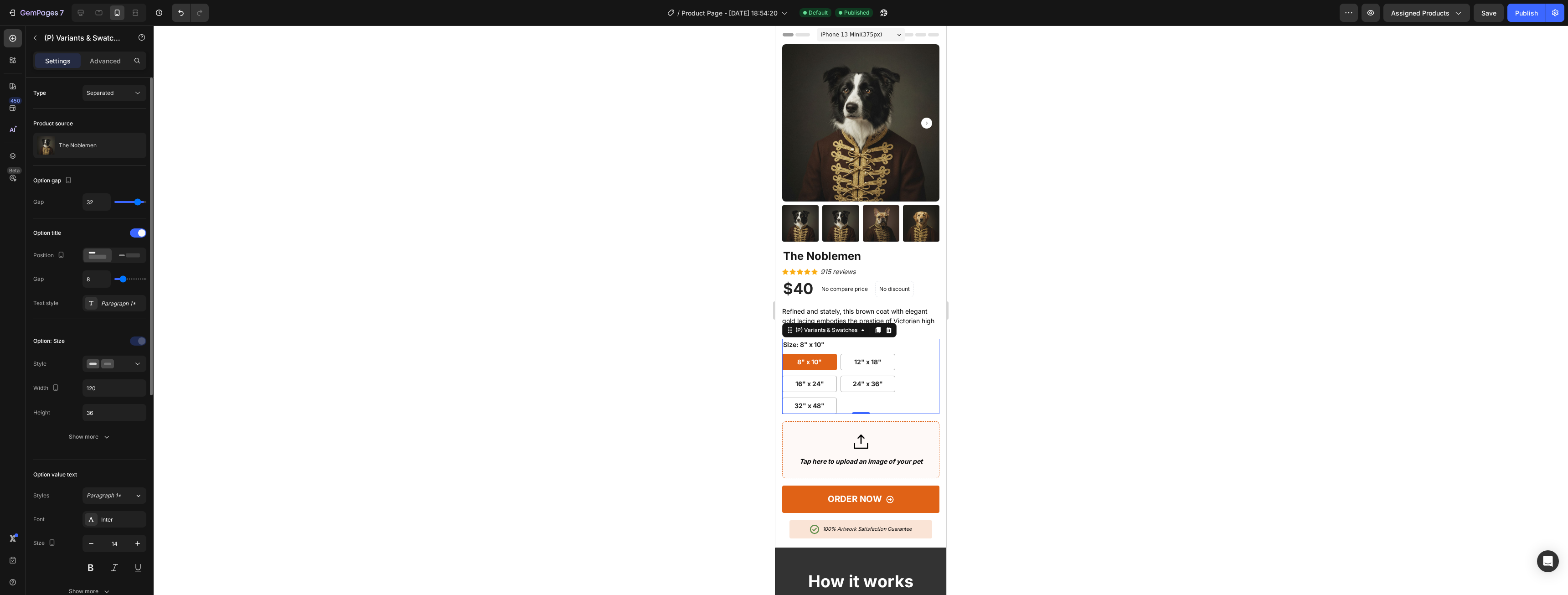
type input "31"
type input "30"
type input "28"
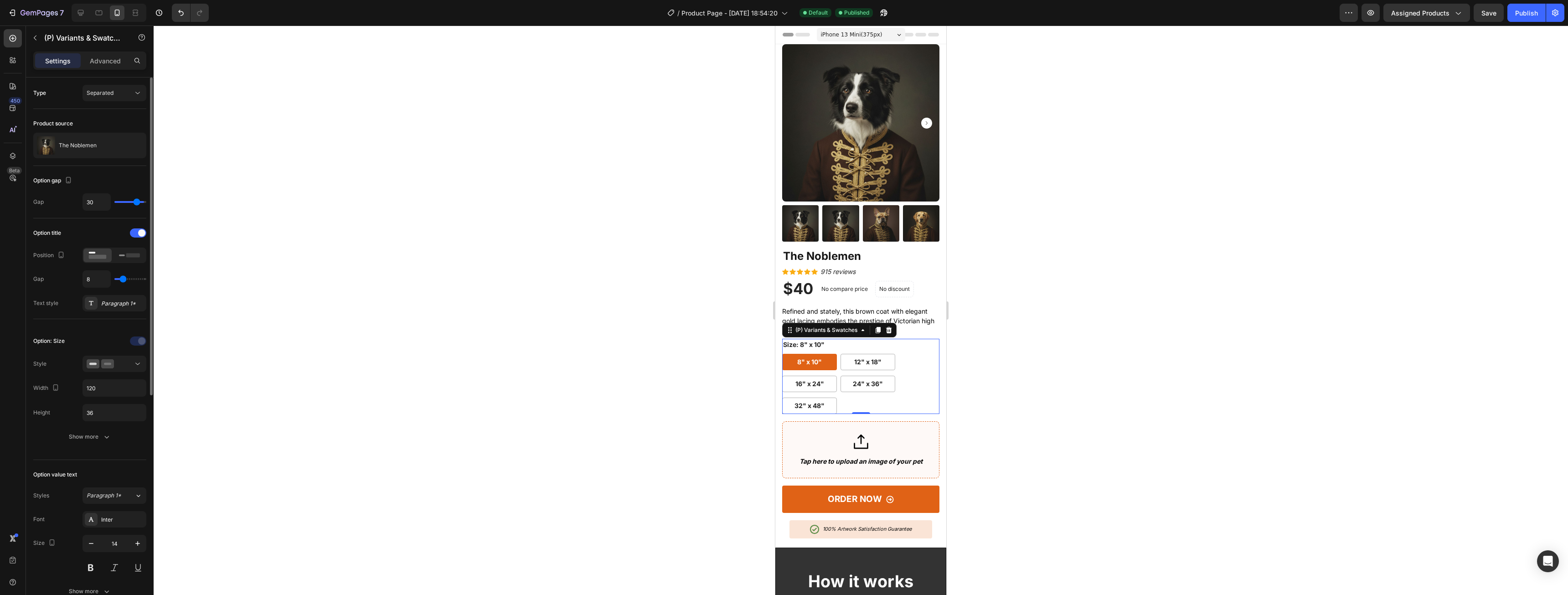
type input "28"
type input "27"
type input "26"
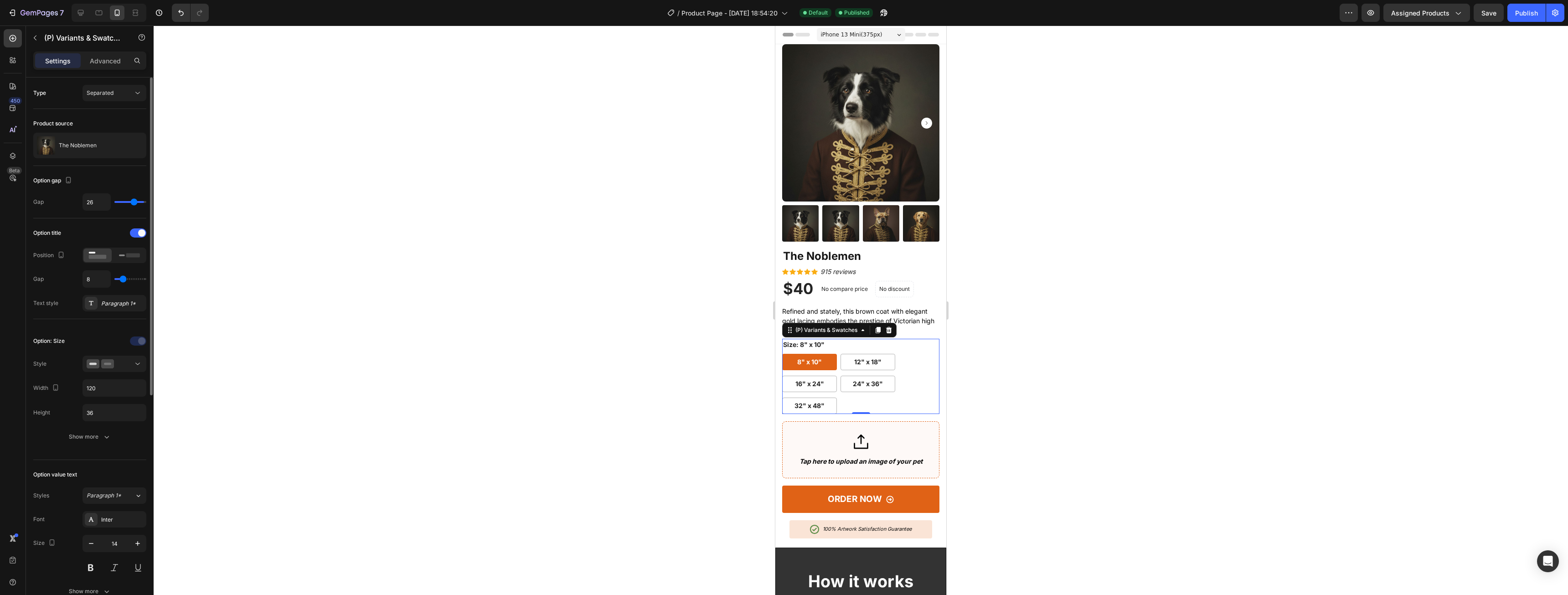
type input "25"
type input "24"
type input "23"
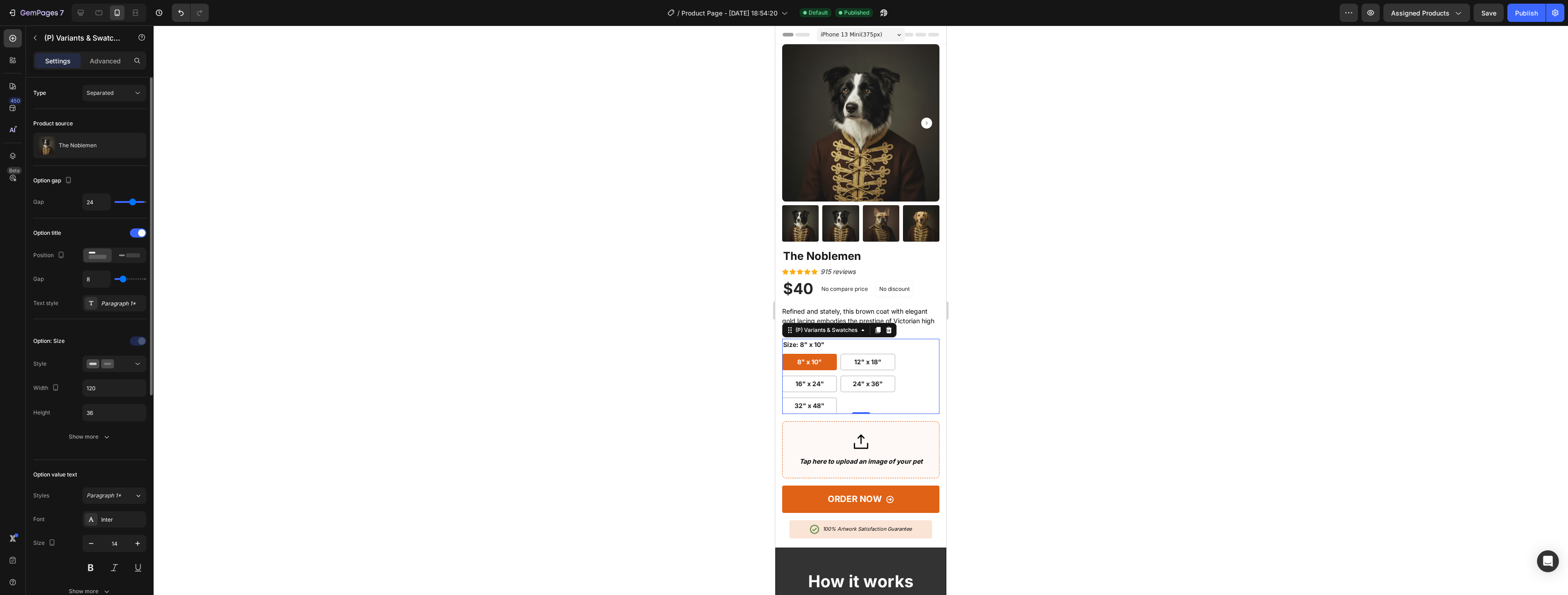
type input "23"
type input "22"
type input "21"
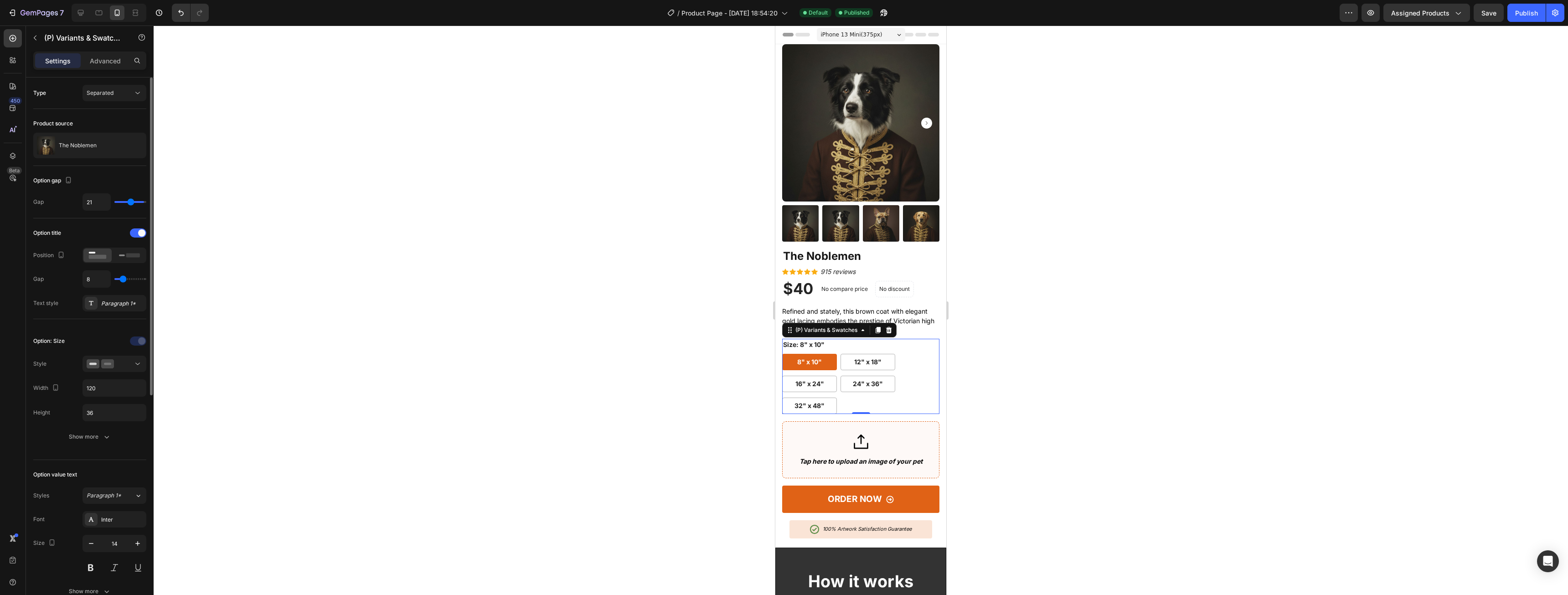
type input "20"
type input "19"
type input "18"
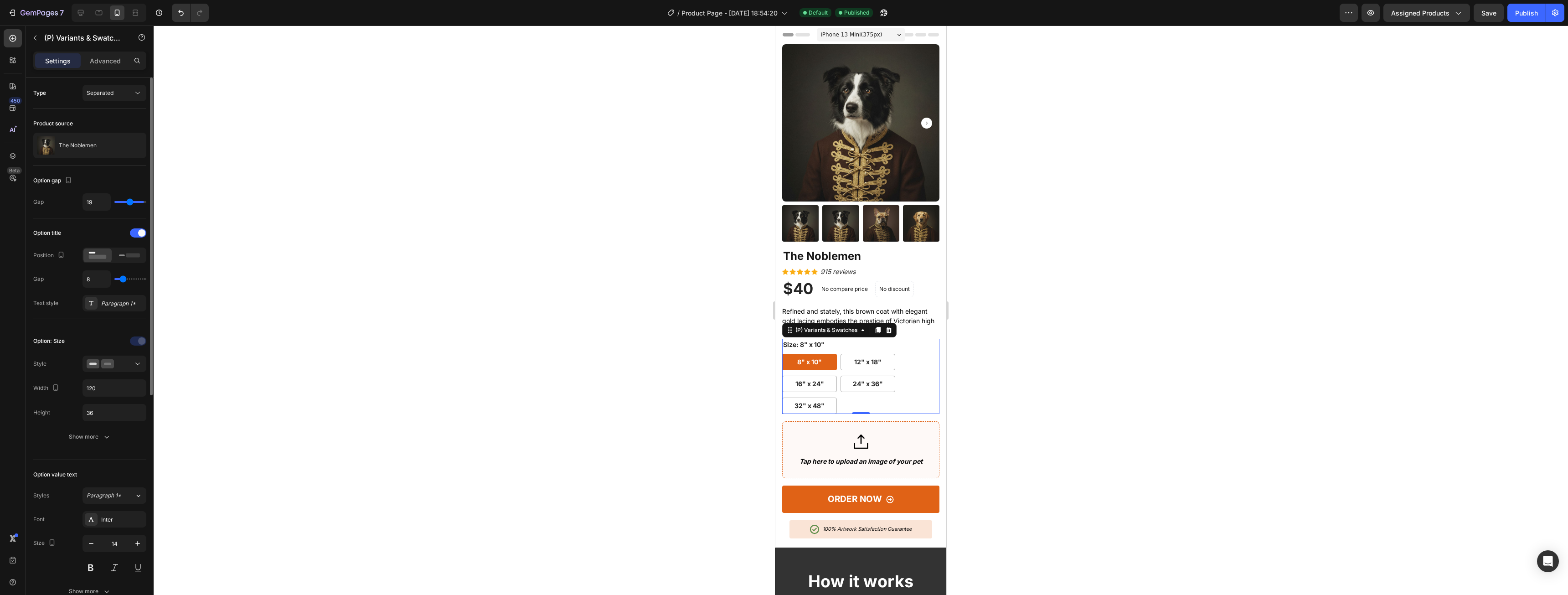
type input "18"
type input "17"
type input "16"
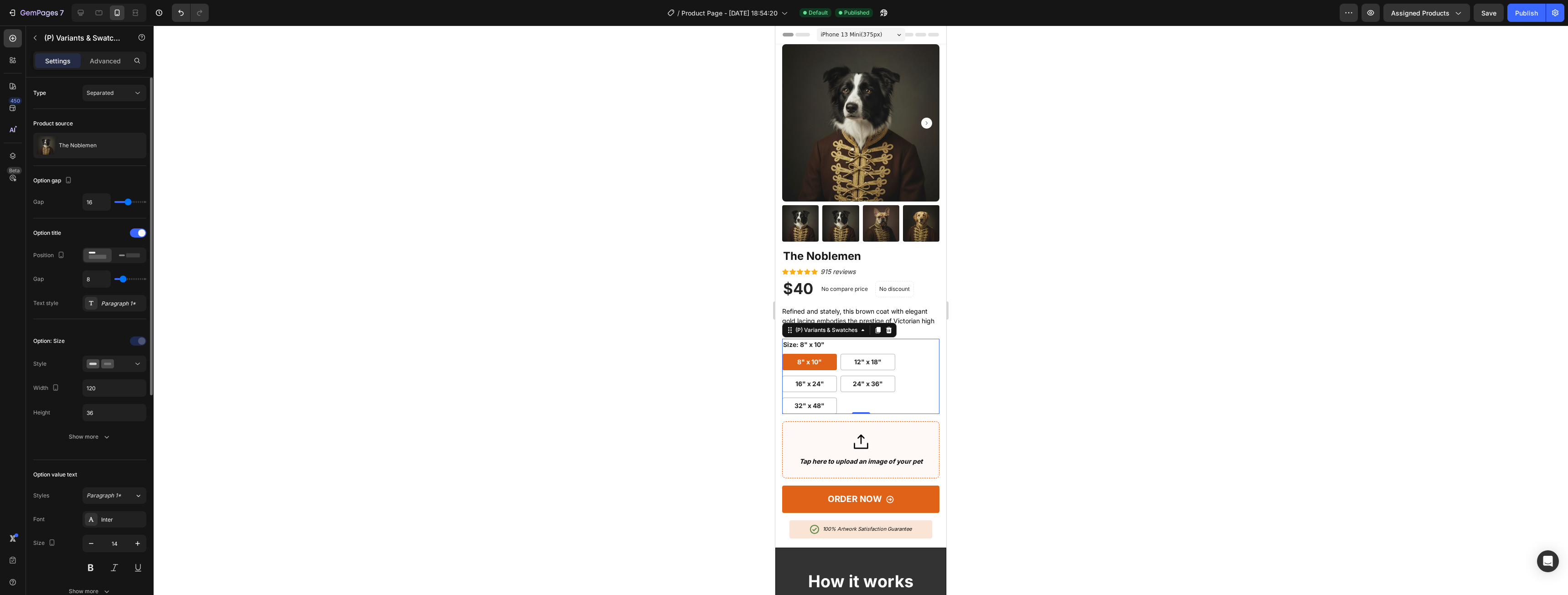
type input "15"
type input "14"
type input "15"
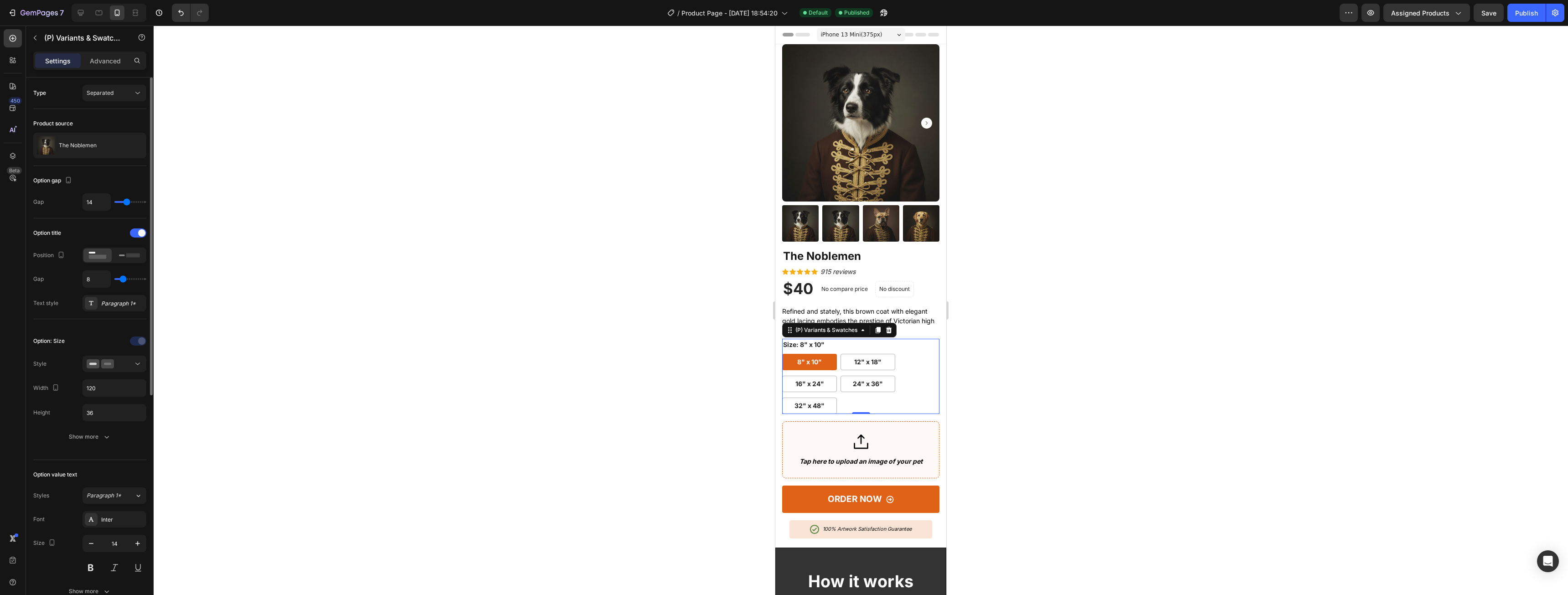
type input "15"
type input "16"
type input "17"
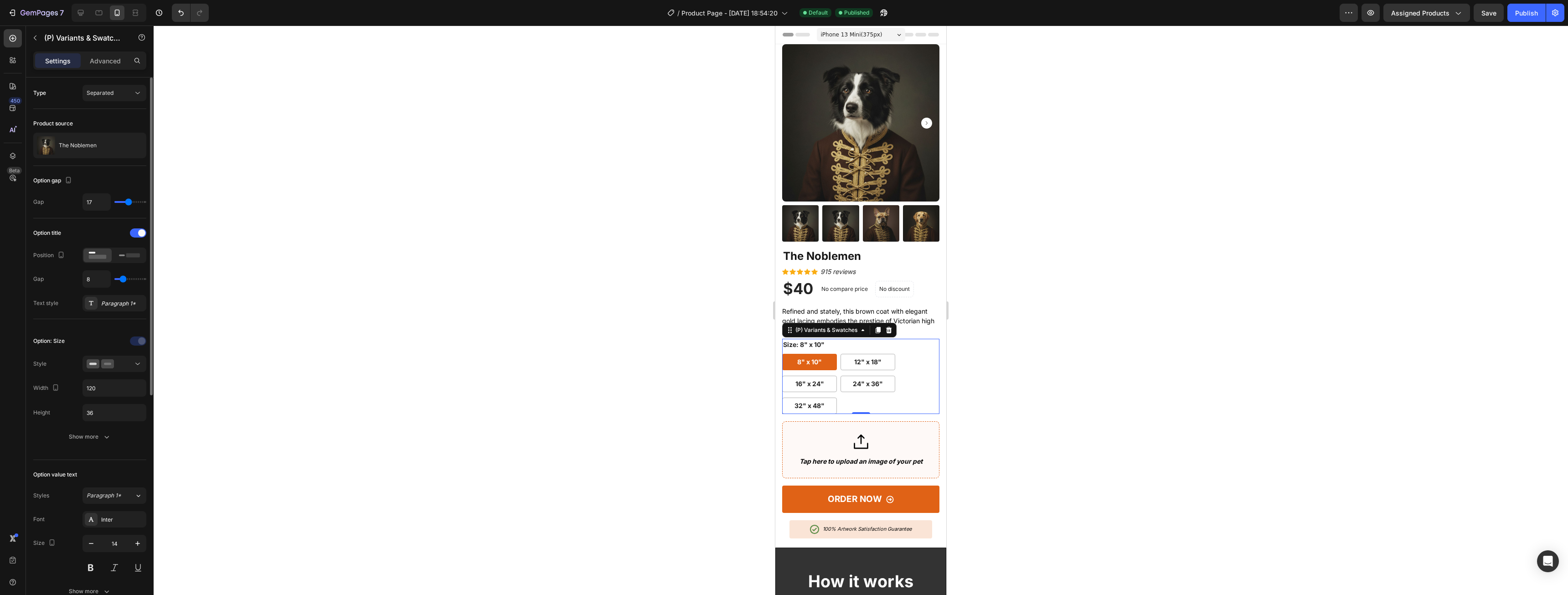
type input "16"
type input "15"
type input "16"
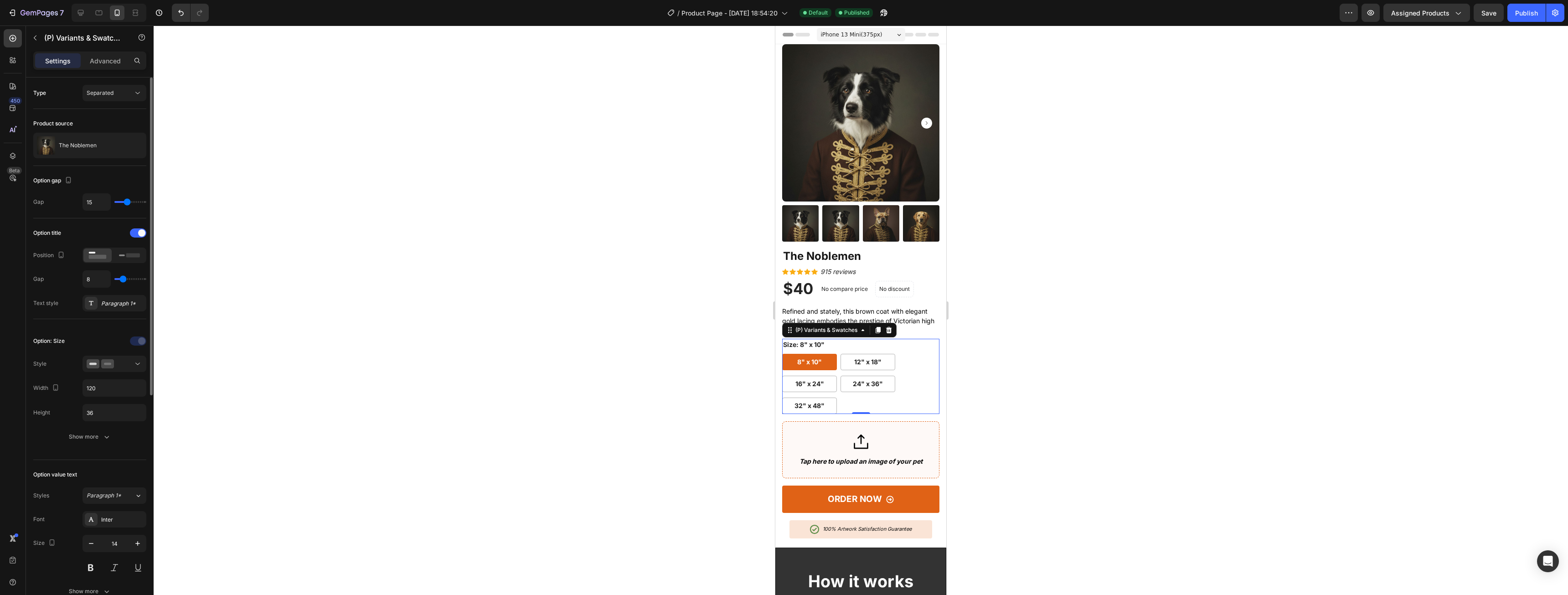
type input "16"
type input "17"
type input "16"
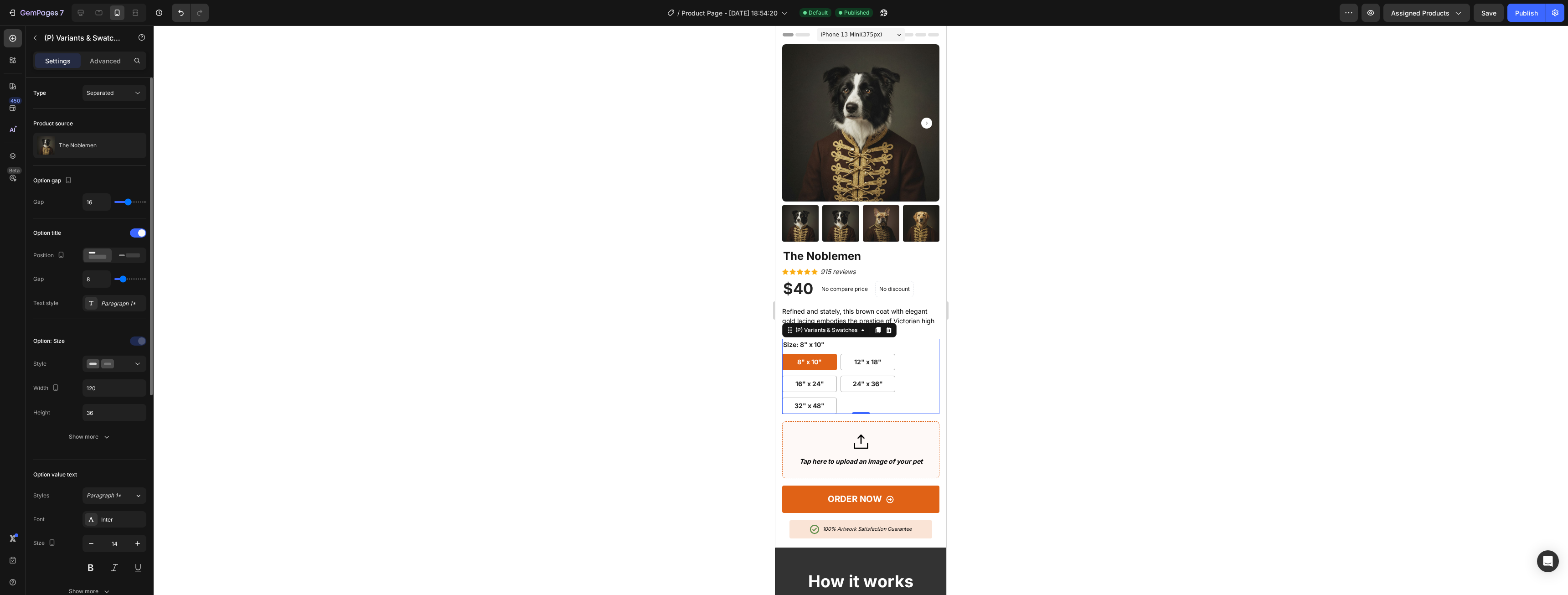
type input "15"
type input "16"
drag, startPoint x: 128, startPoint y: 203, endPoint x: 128, endPoint y: 208, distance: 5.0
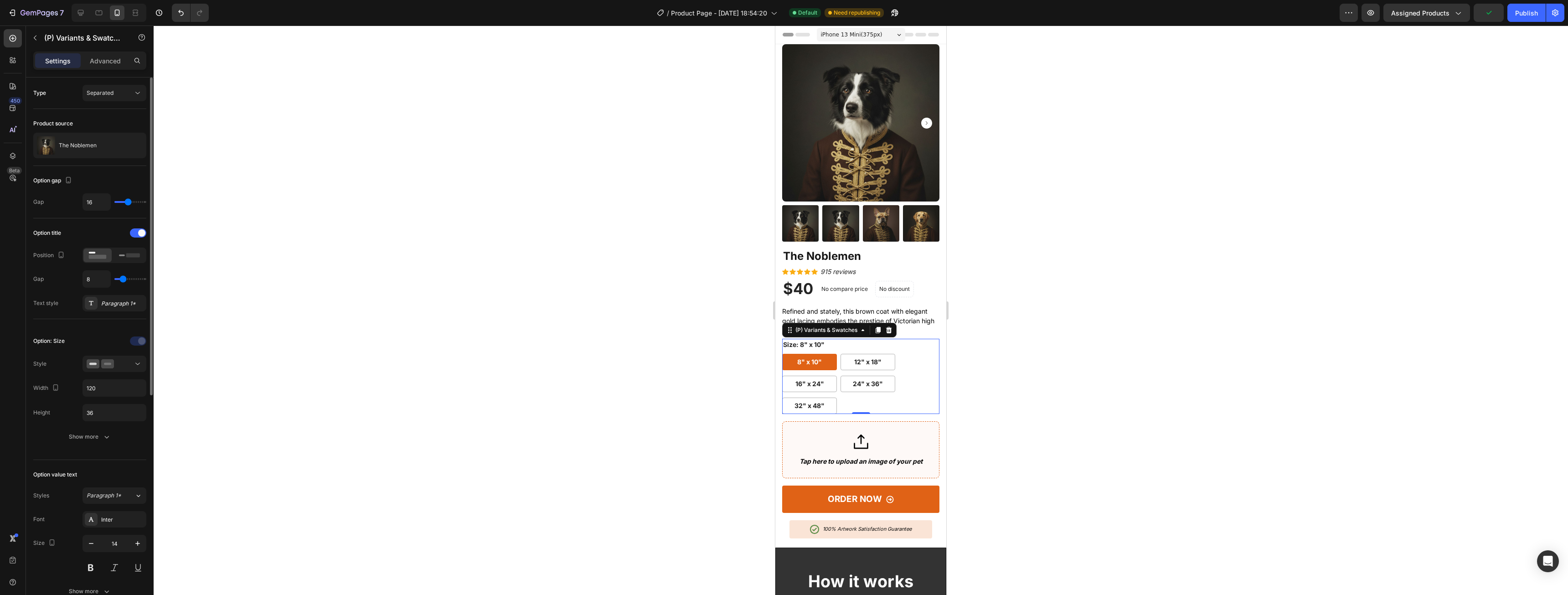
click at [128, 203] on input "range" at bounding box center [130, 202] width 32 height 2
click at [1516, 15] on div "Publish" at bounding box center [1527, 13] width 23 height 10
click at [860, 455] on div "Tap here to upload an image of your pet" at bounding box center [860, 461] width 123 height 12
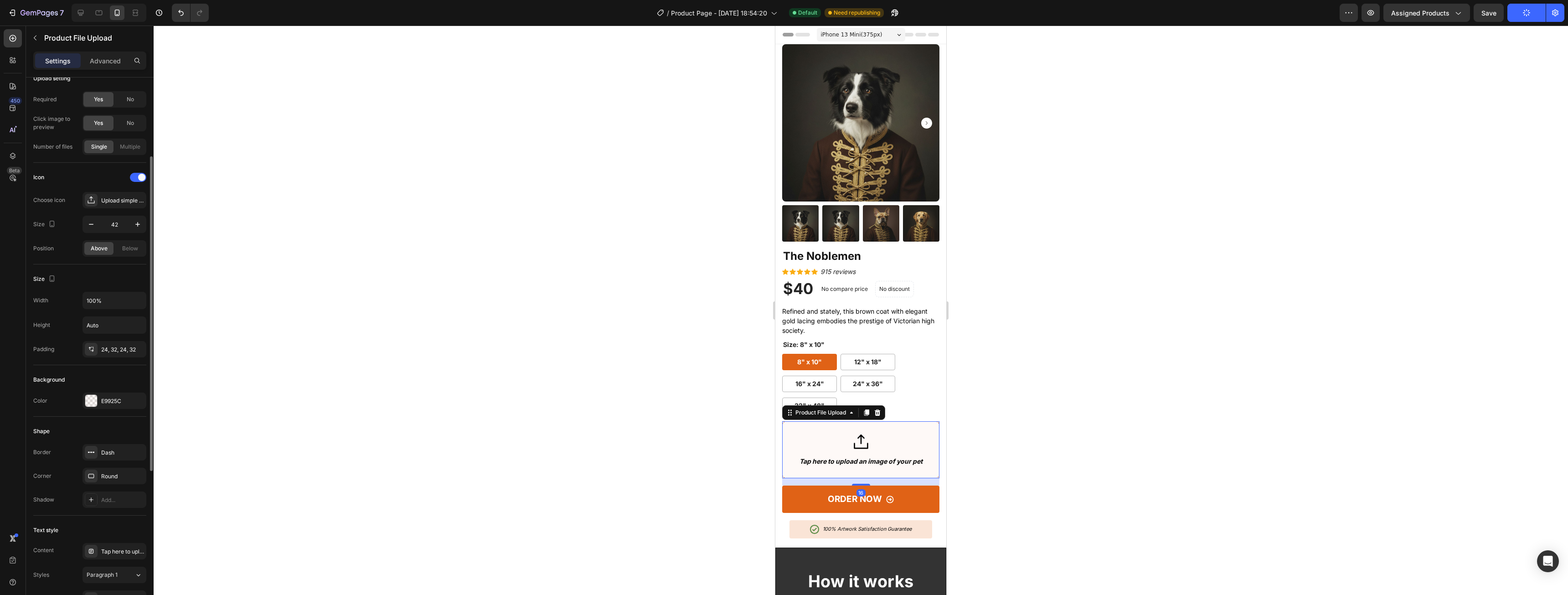
scroll to position [274, 0]
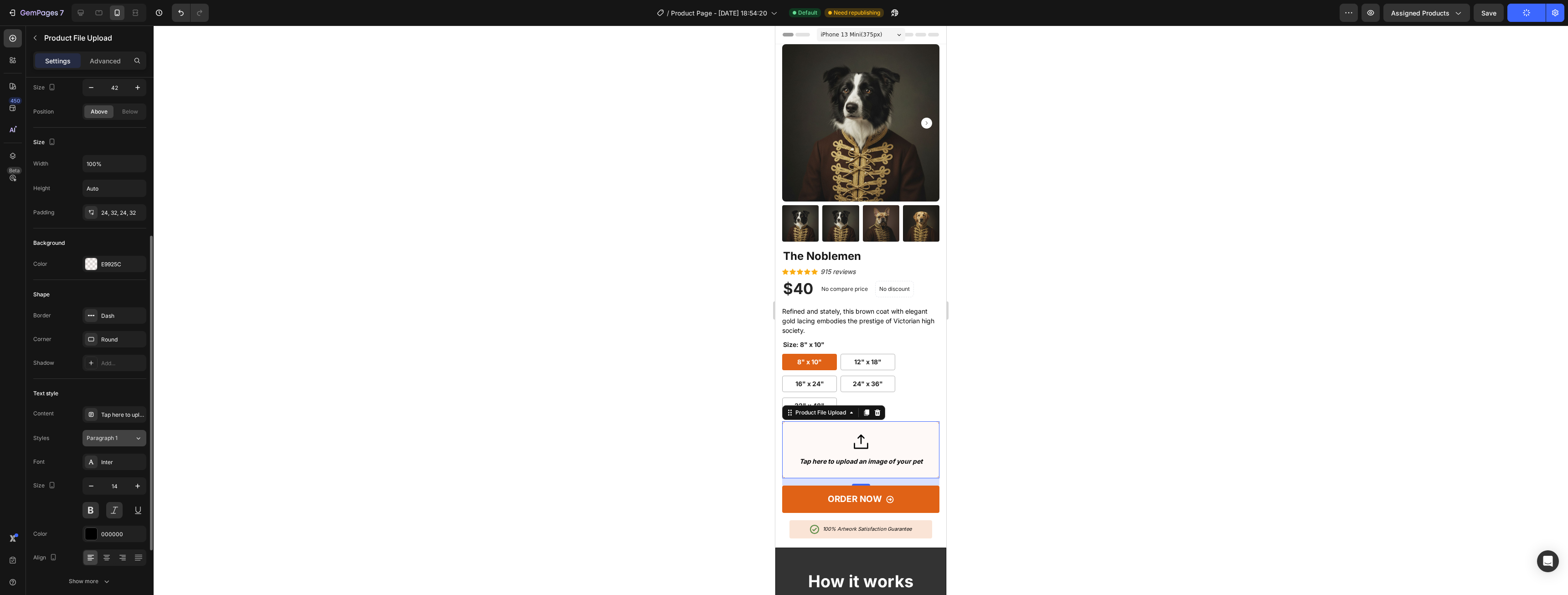
click at [135, 444] on button "Paragraph 1" at bounding box center [114, 438] width 64 height 16
click at [134, 444] on button "Paragraph 1" at bounding box center [114, 438] width 64 height 16
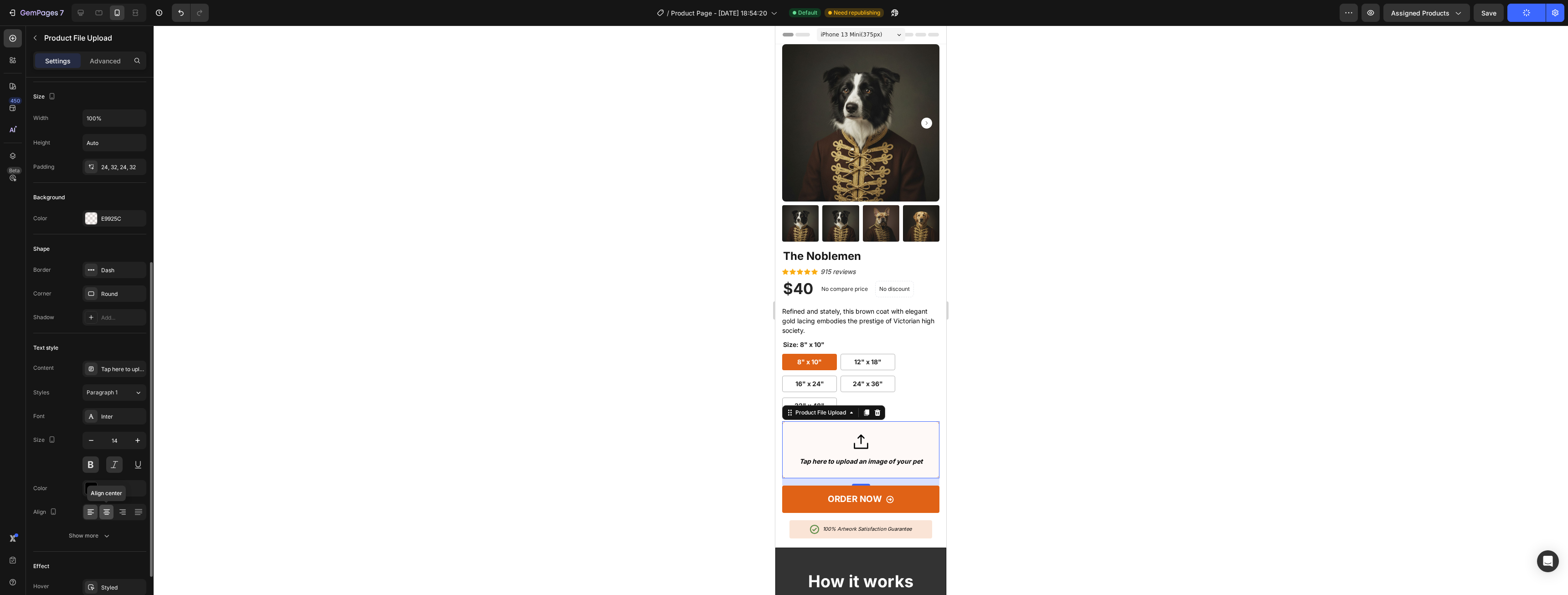
click at [107, 511] on icon at bounding box center [107, 511] width 5 height 1
click at [126, 377] on div "Content Tap here to upload an image of your pet Styles Paragraph 1 Font Inter S…" at bounding box center [90, 452] width 113 height 183
click at [126, 374] on div "Tap here to upload an image of your pet" at bounding box center [114, 369] width 64 height 16
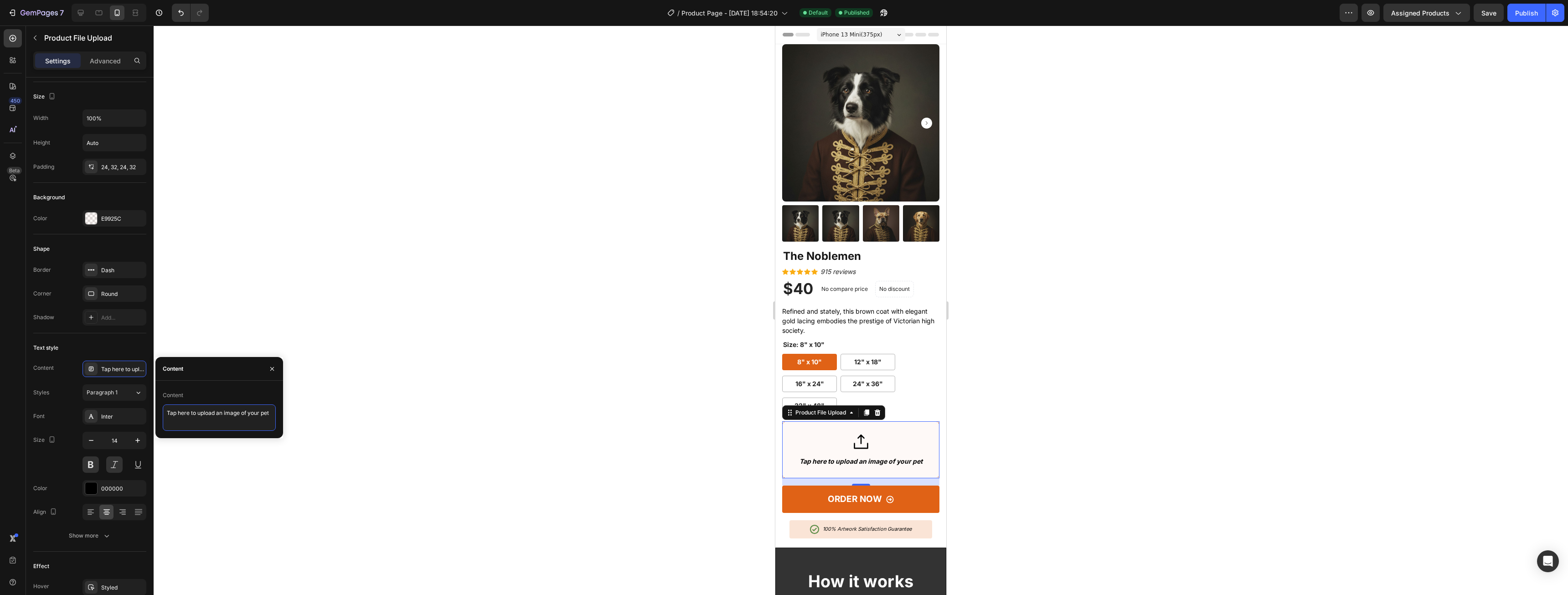
click at [247, 416] on textarea "Tap here to upload an image of your pet" at bounding box center [219, 417] width 113 height 26
click at [223, 414] on textarea "Tap here to upload an image of your pet" at bounding box center [219, 417] width 113 height 26
click at [218, 414] on textarea "Tap here to upload an image of your pet" at bounding box center [219, 417] width 113 height 26
drag, startPoint x: 218, startPoint y: 414, endPoint x: 247, endPoint y: 411, distance: 29.2
click at [247, 411] on textarea "Tap here to upload an image of your pet" at bounding box center [219, 417] width 113 height 26
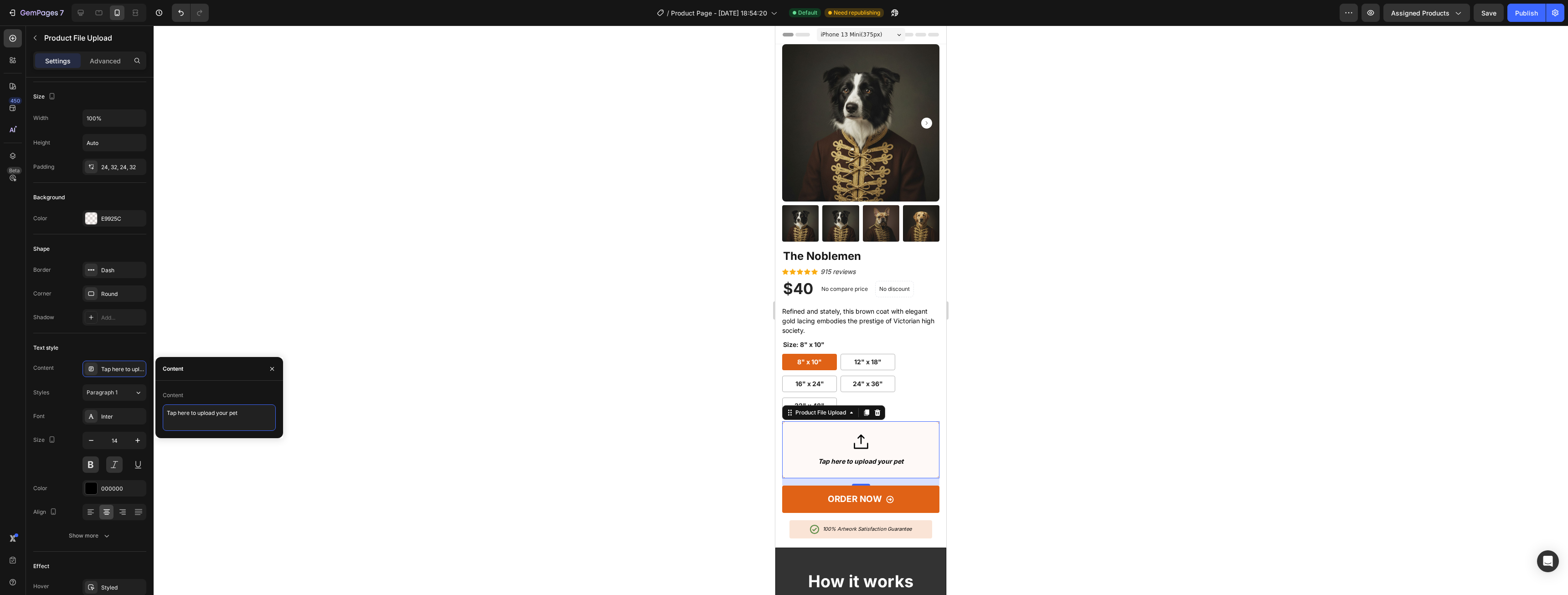
click at [251, 414] on textarea "Tap here to upload your pet" at bounding box center [219, 417] width 113 height 26
type textarea "Tap here to upload your pet's photo"
click at [89, 486] on div at bounding box center [91, 488] width 12 height 12
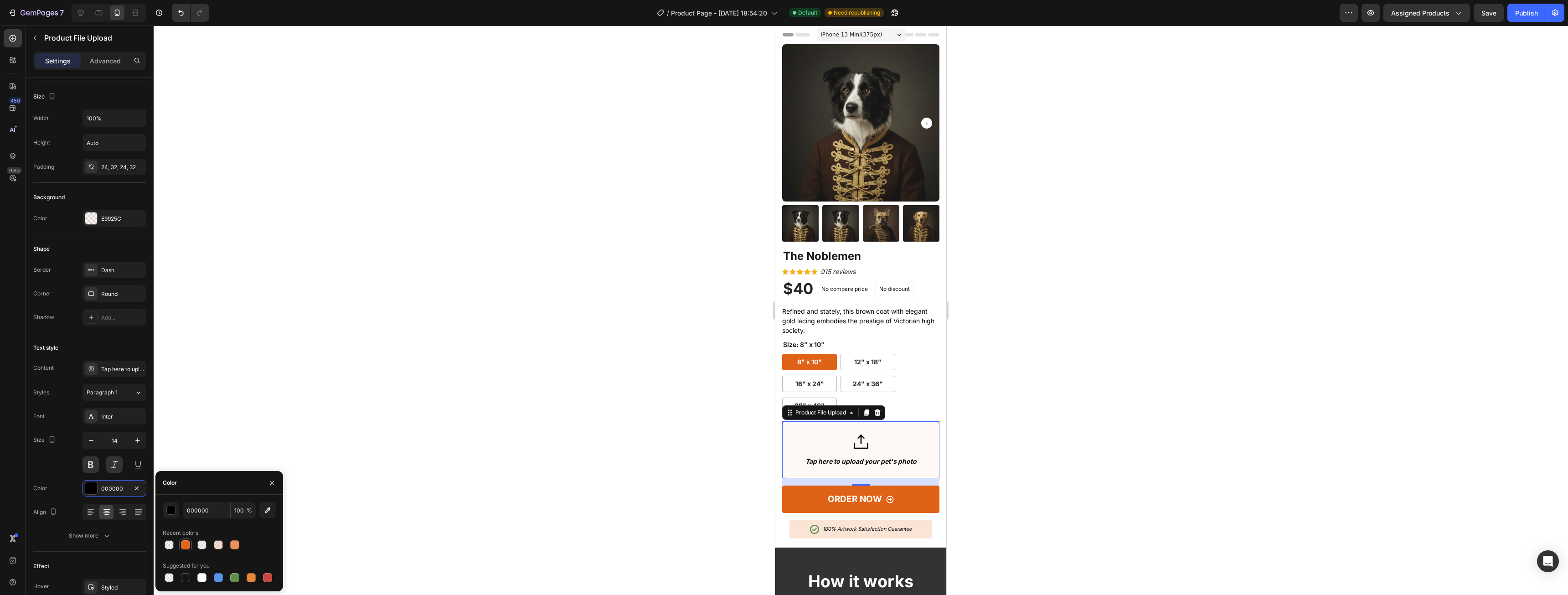
click at [189, 549] on div at bounding box center [185, 545] width 11 height 11
click at [272, 579] on div at bounding box center [268, 577] width 11 height 11
type input "C5453F"
click at [1076, 296] on div at bounding box center [860, 310] width 1415 height 569
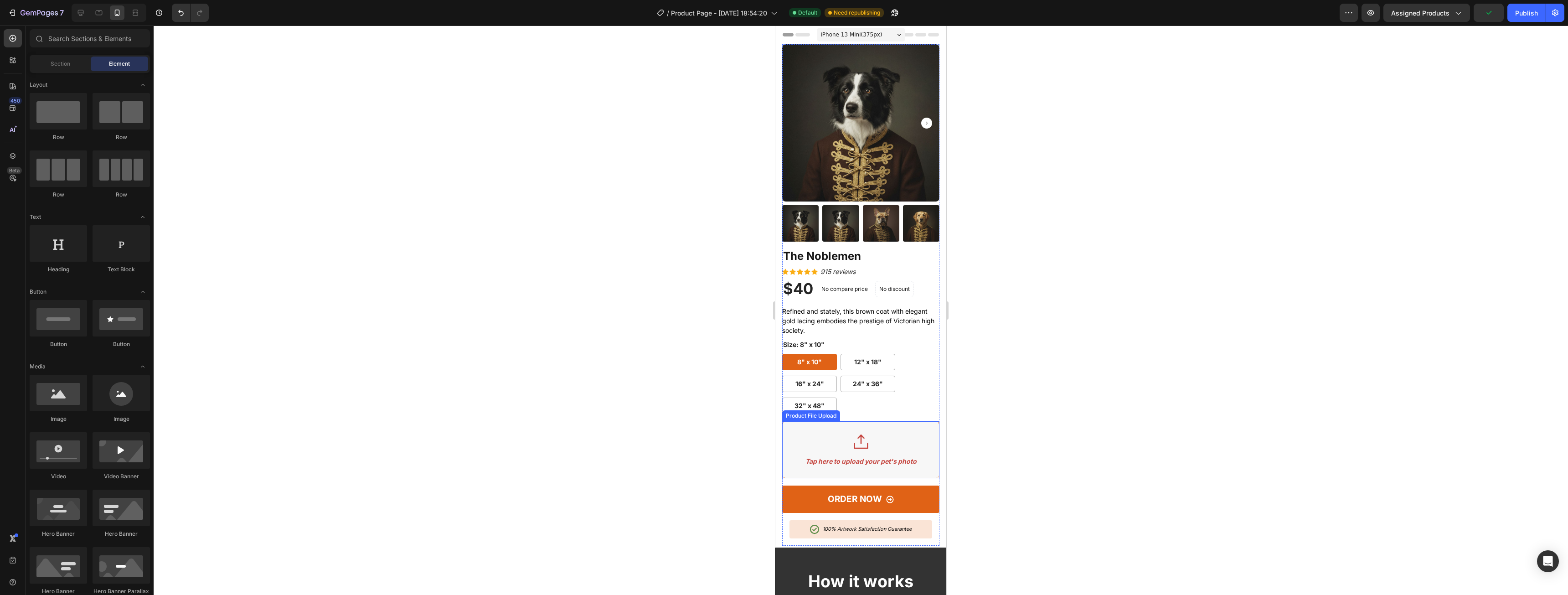
click at [903, 421] on div "Tap here to upload your pet's photo" at bounding box center [861, 450] width 158 height 57
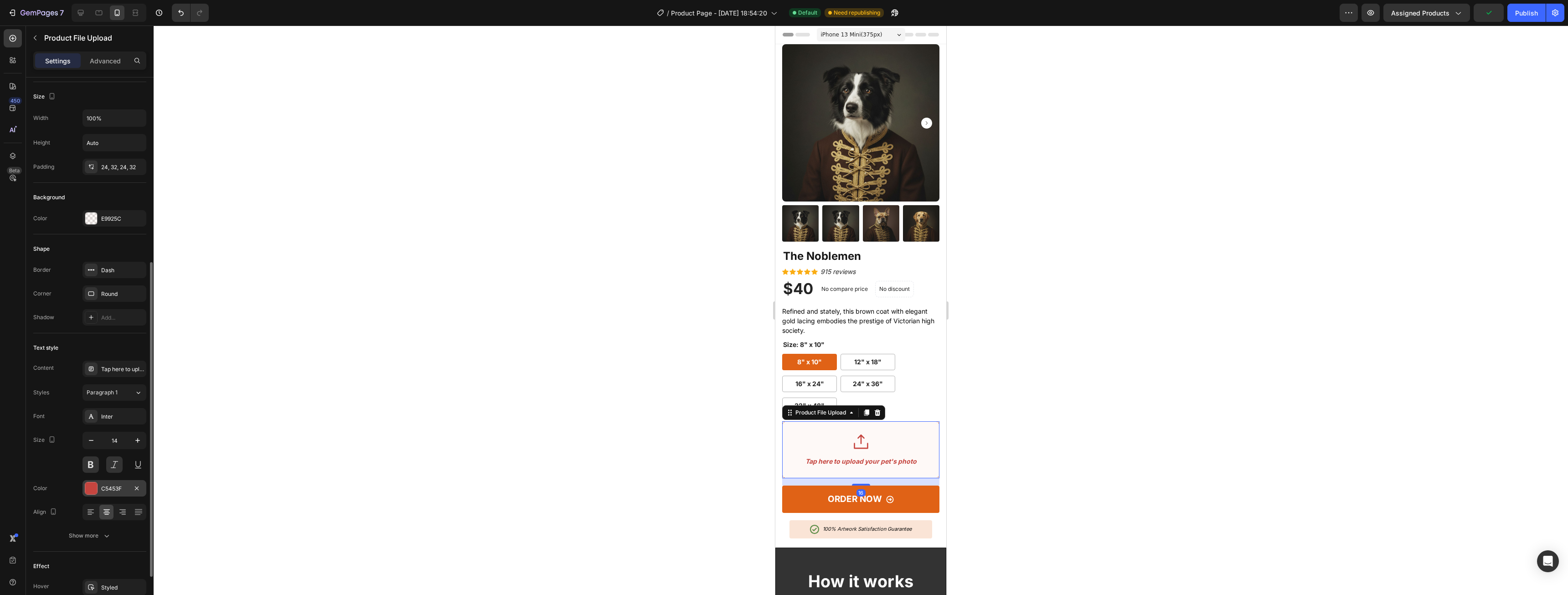
click at [90, 485] on div at bounding box center [91, 488] width 12 height 12
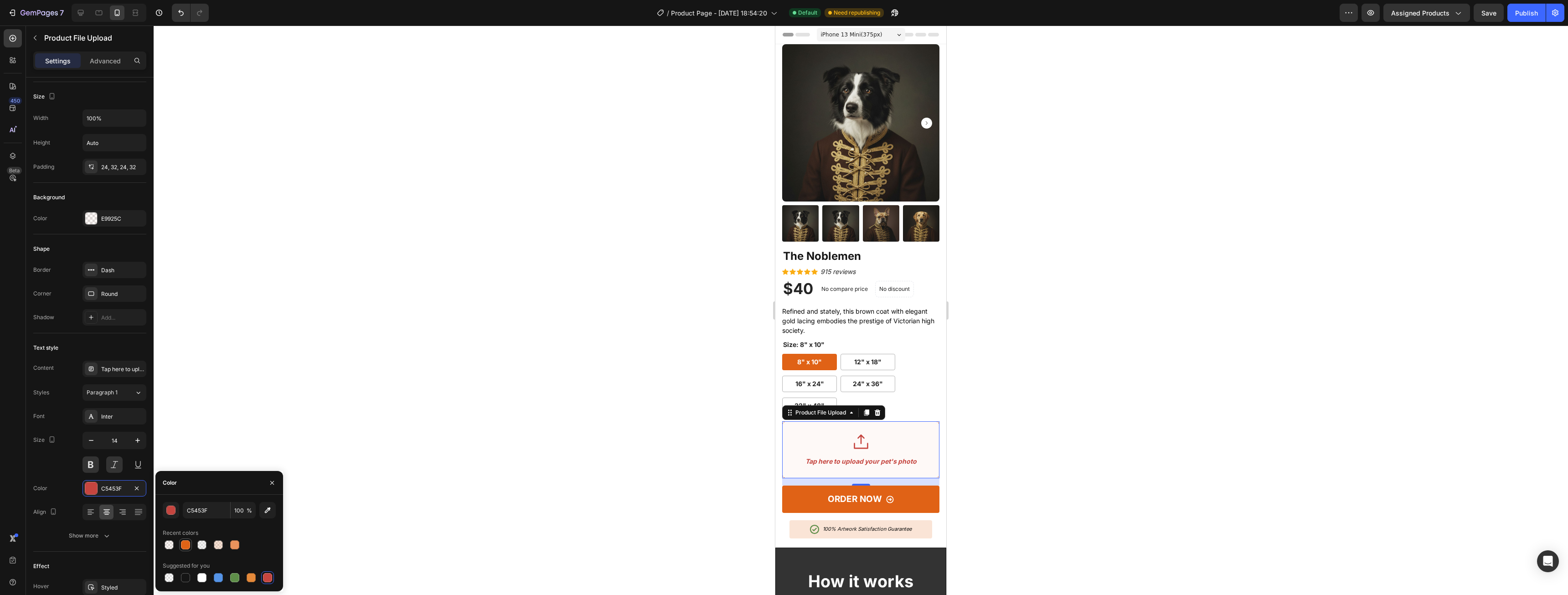
click at [189, 550] on div at bounding box center [185, 545] width 13 height 13
click at [894, 328] on div "The Noblemen (P) Title Icon Icon Icon Icon Icon Icon List Hoz 915 reviews Text …" at bounding box center [861, 397] width 158 height 297
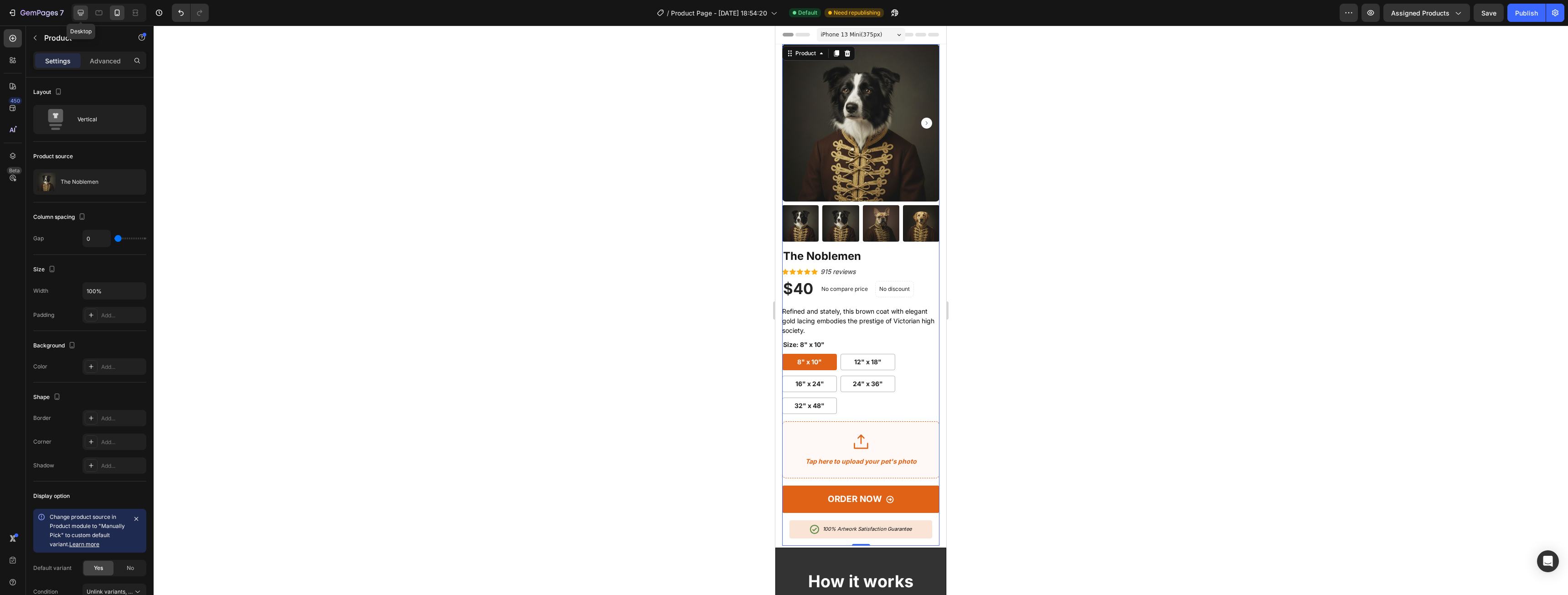
click at [81, 14] on icon at bounding box center [80, 12] width 9 height 9
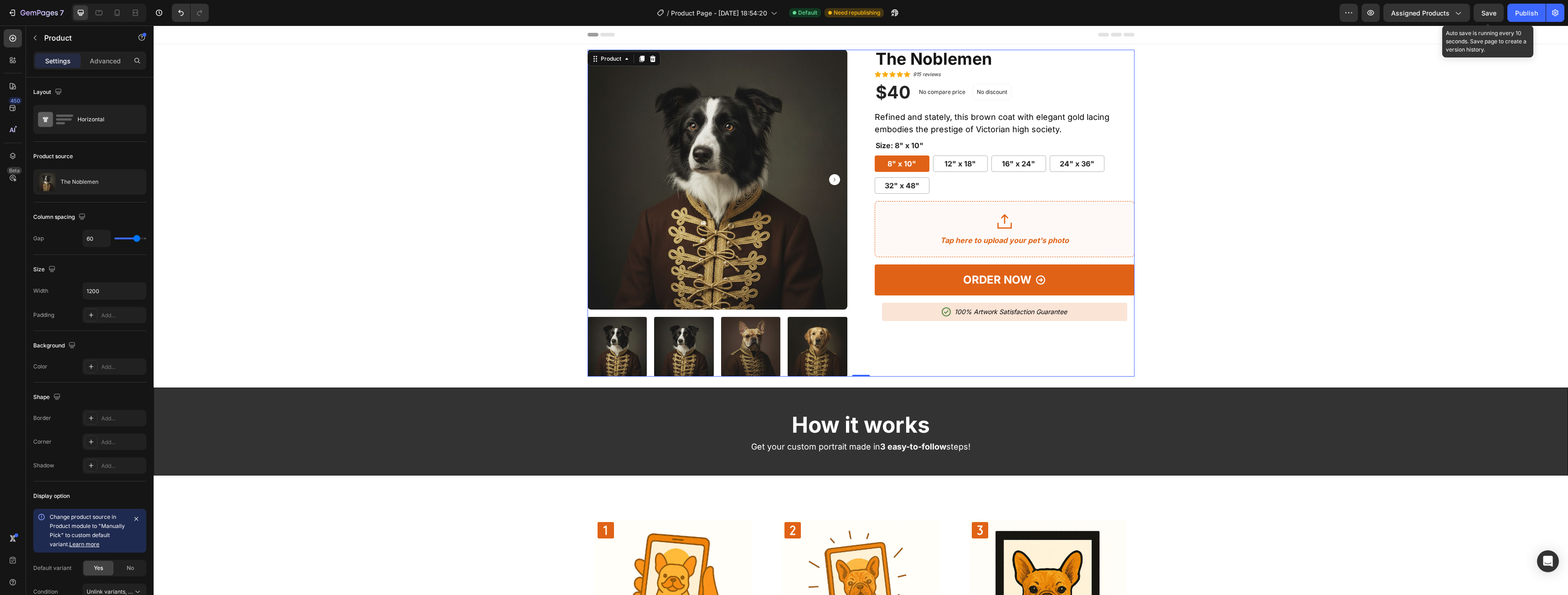
click at [1521, 10] on div "Publish" at bounding box center [1527, 13] width 23 height 10
click at [895, 92] on div "$40" at bounding box center [893, 92] width 37 height 23
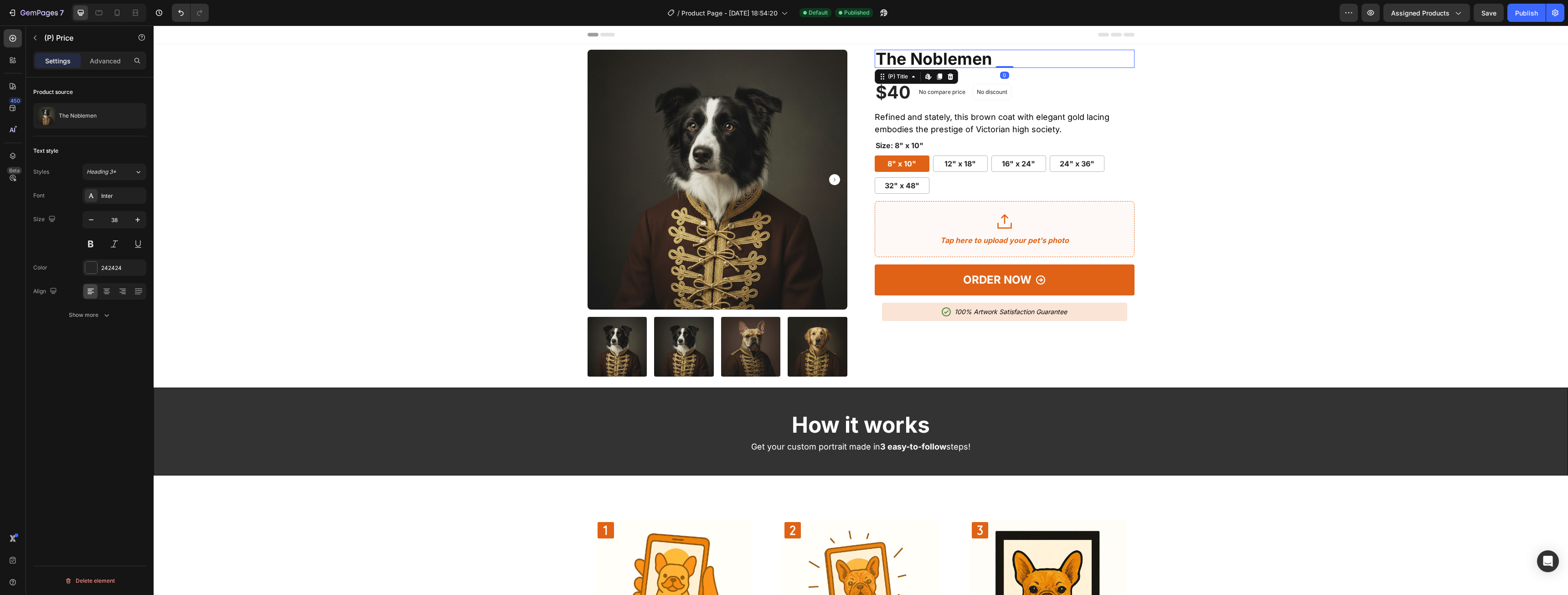
click at [928, 52] on h2 "The Noblemen" at bounding box center [1004, 58] width 260 height 18
click at [892, 98] on div "$40" at bounding box center [893, 92] width 37 height 23
click at [96, 221] on button "button" at bounding box center [91, 219] width 16 height 16
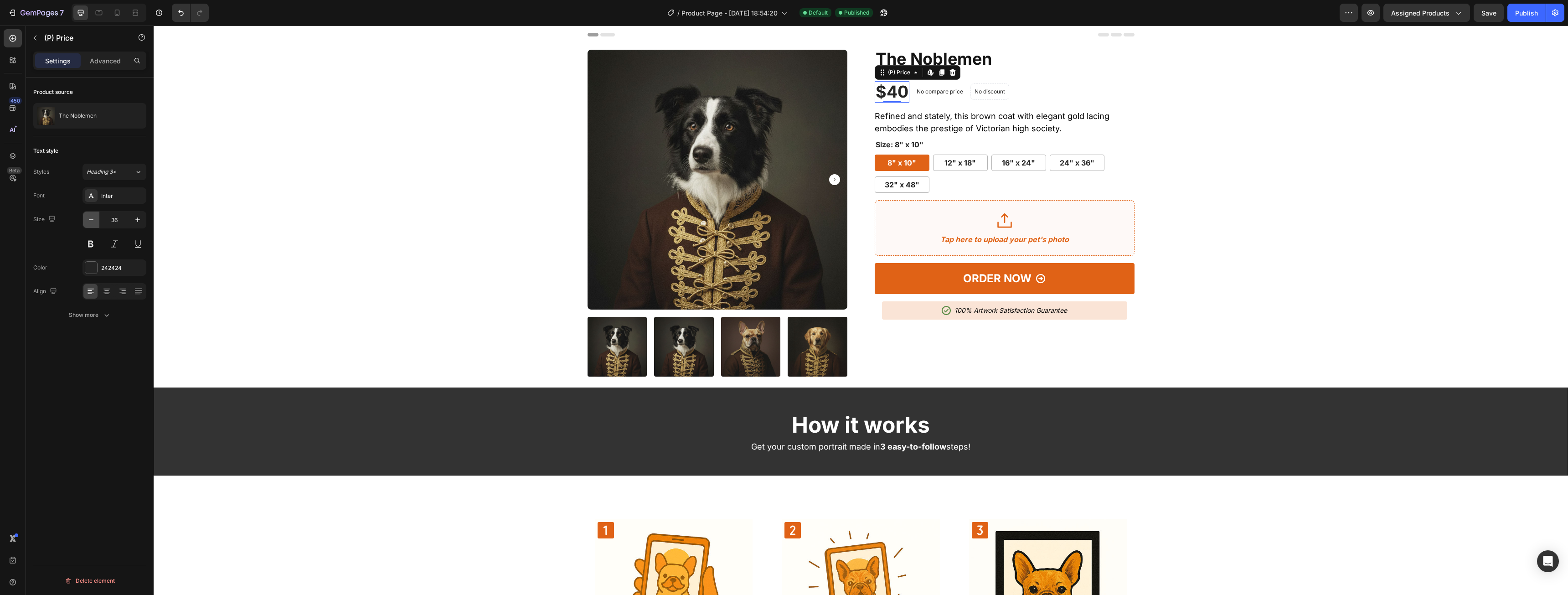
click at [96, 221] on button "button" at bounding box center [91, 219] width 16 height 16
drag, startPoint x: 96, startPoint y: 221, endPoint x: 22, endPoint y: 198, distance: 77.5
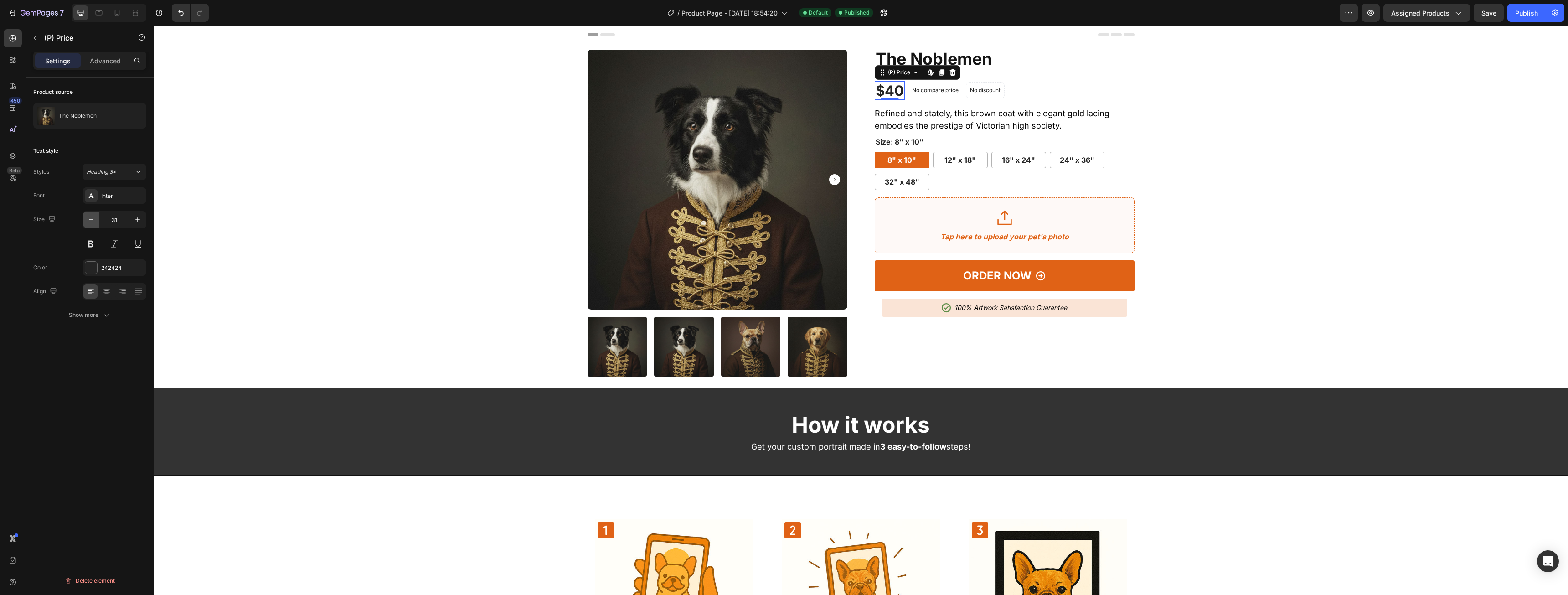
click at [96, 221] on button "button" at bounding box center [91, 219] width 16 height 16
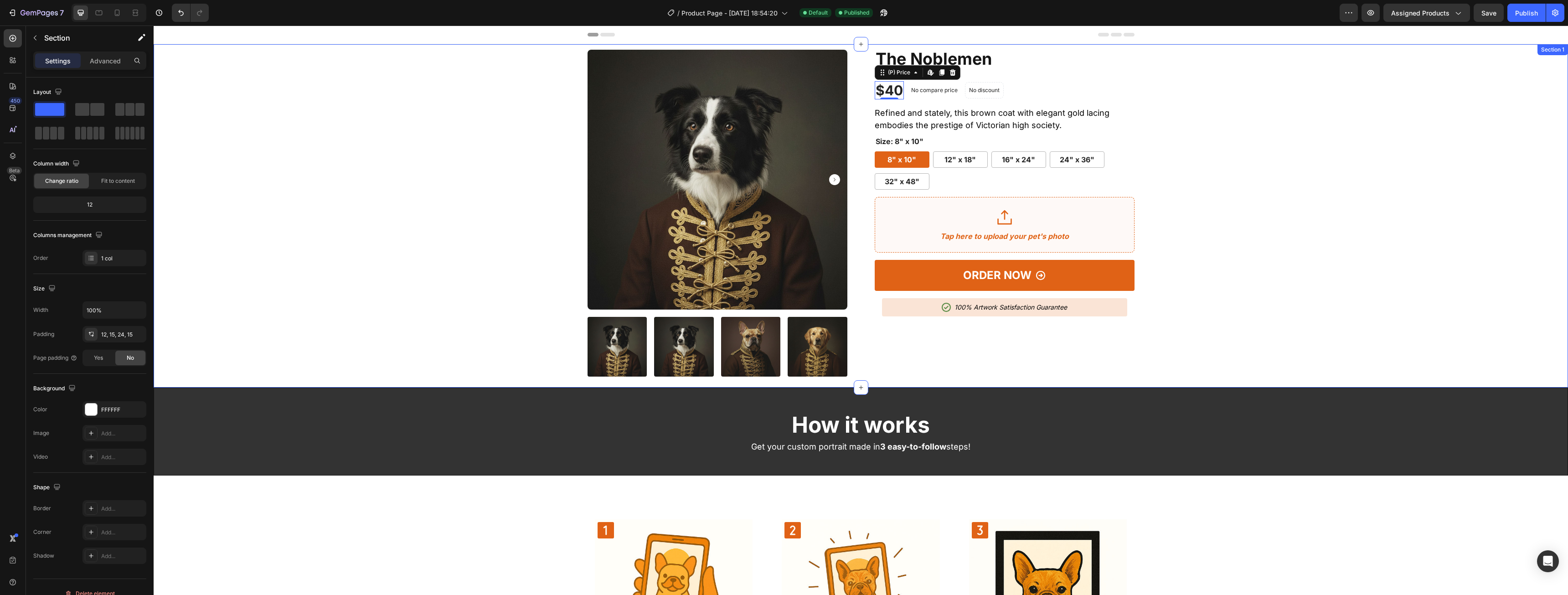
click at [1242, 185] on div "Product Images The Noblemen (P) Title Icon Icon Icon Icon Icon Icon List Hoz 91…" at bounding box center [860, 213] width 1400 height 327
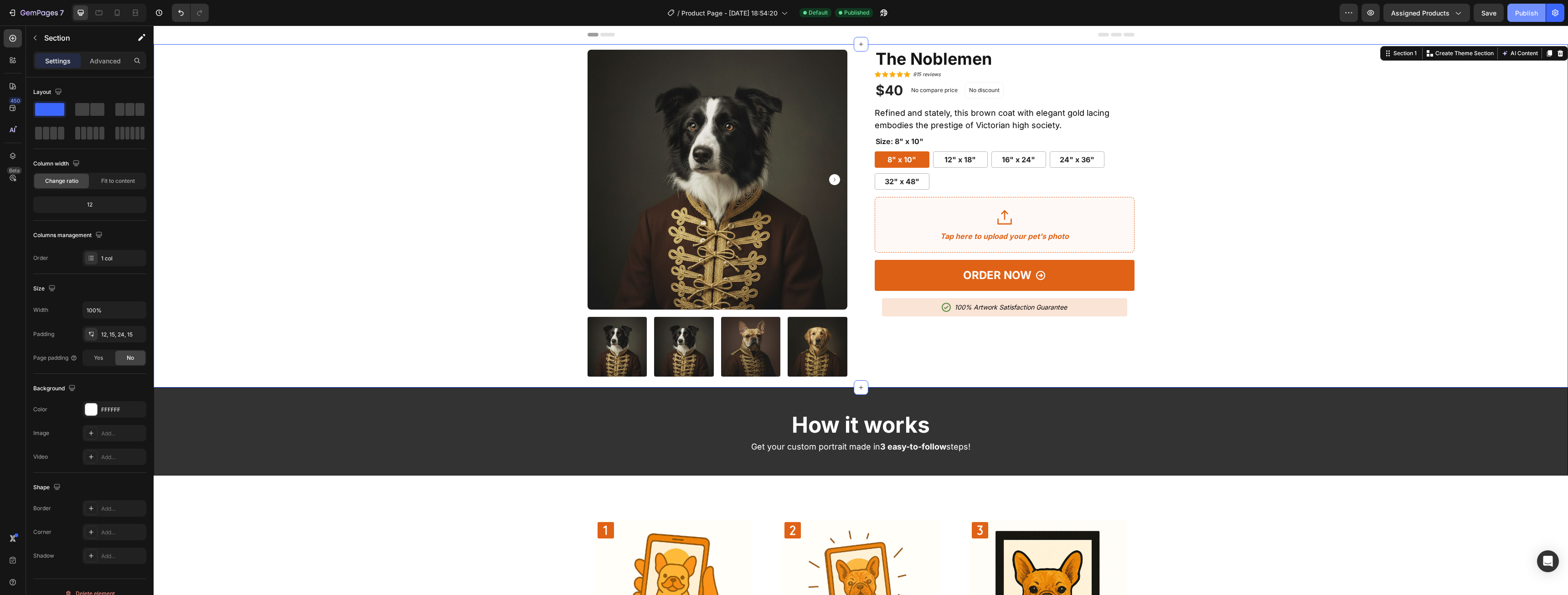
click at [1528, 10] on div "Publish" at bounding box center [1527, 13] width 23 height 10
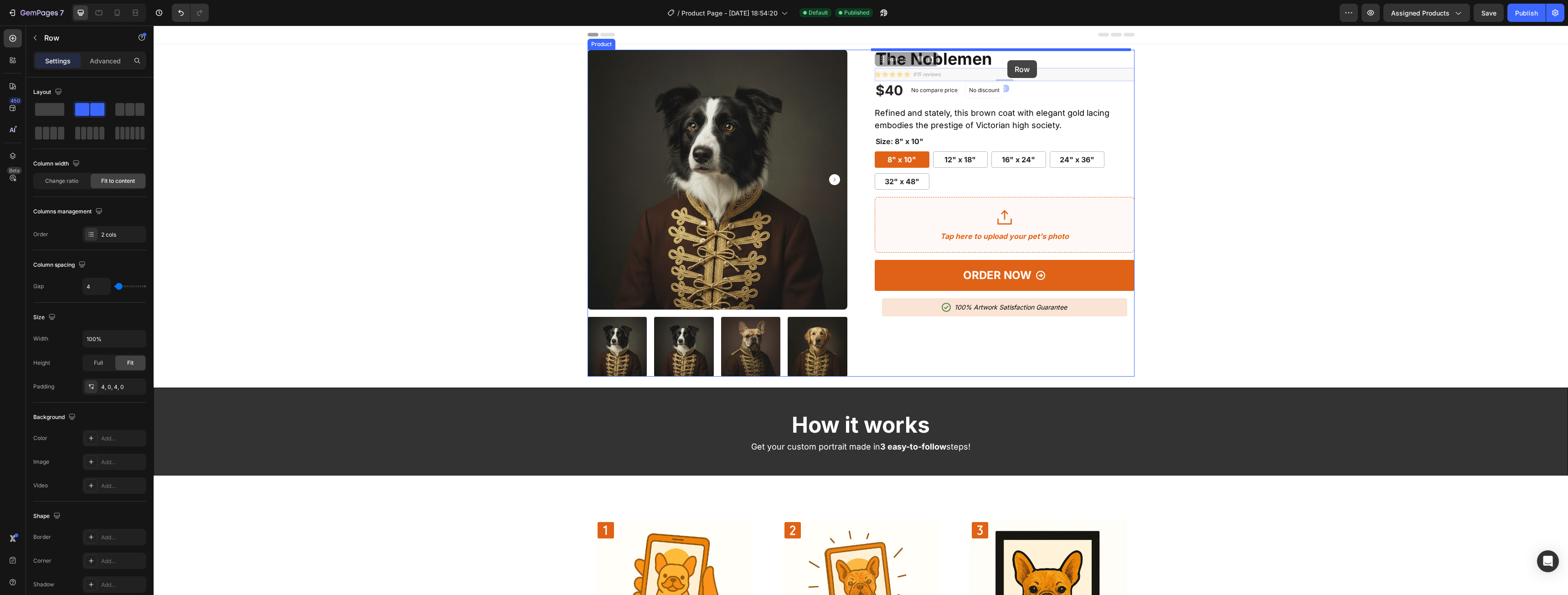
drag, startPoint x: 957, startPoint y: 76, endPoint x: 1008, endPoint y: 59, distance: 53.8
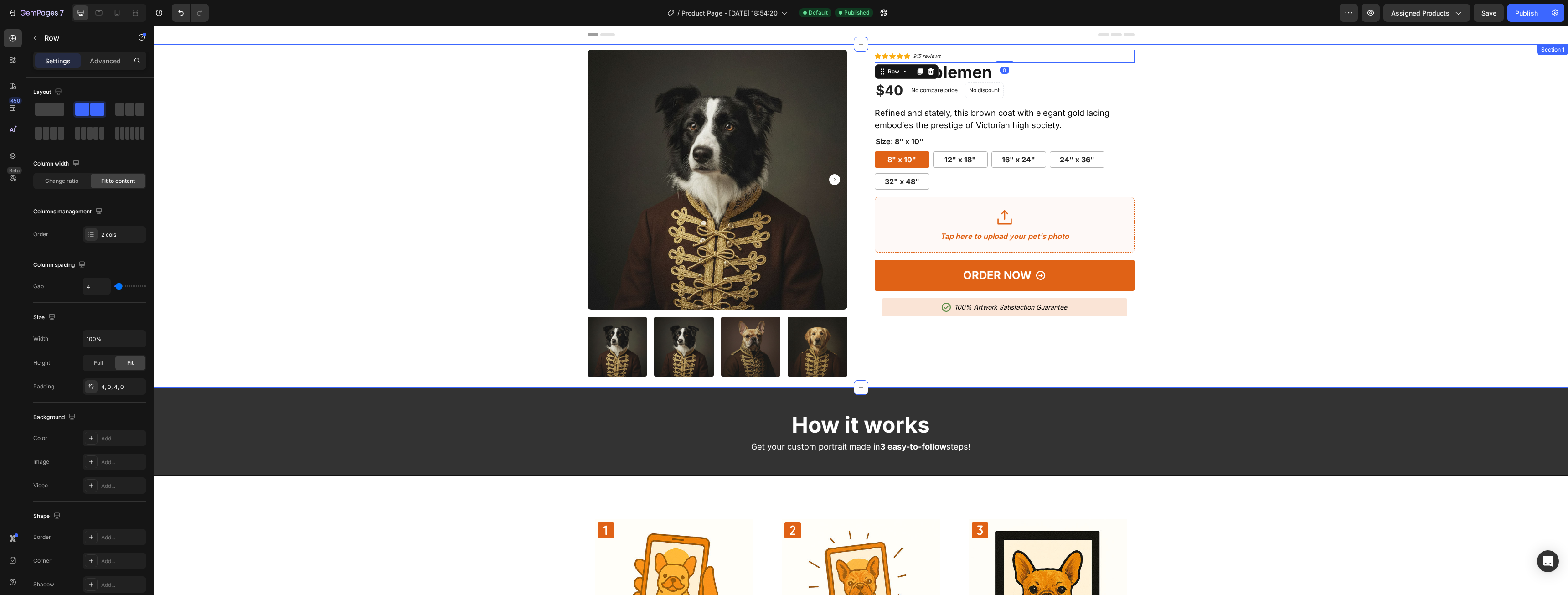
click at [1262, 67] on div "Product Images Icon Icon Icon Icon Icon Icon List Hoz 915 reviews Text block Ro…" at bounding box center [860, 213] width 1400 height 327
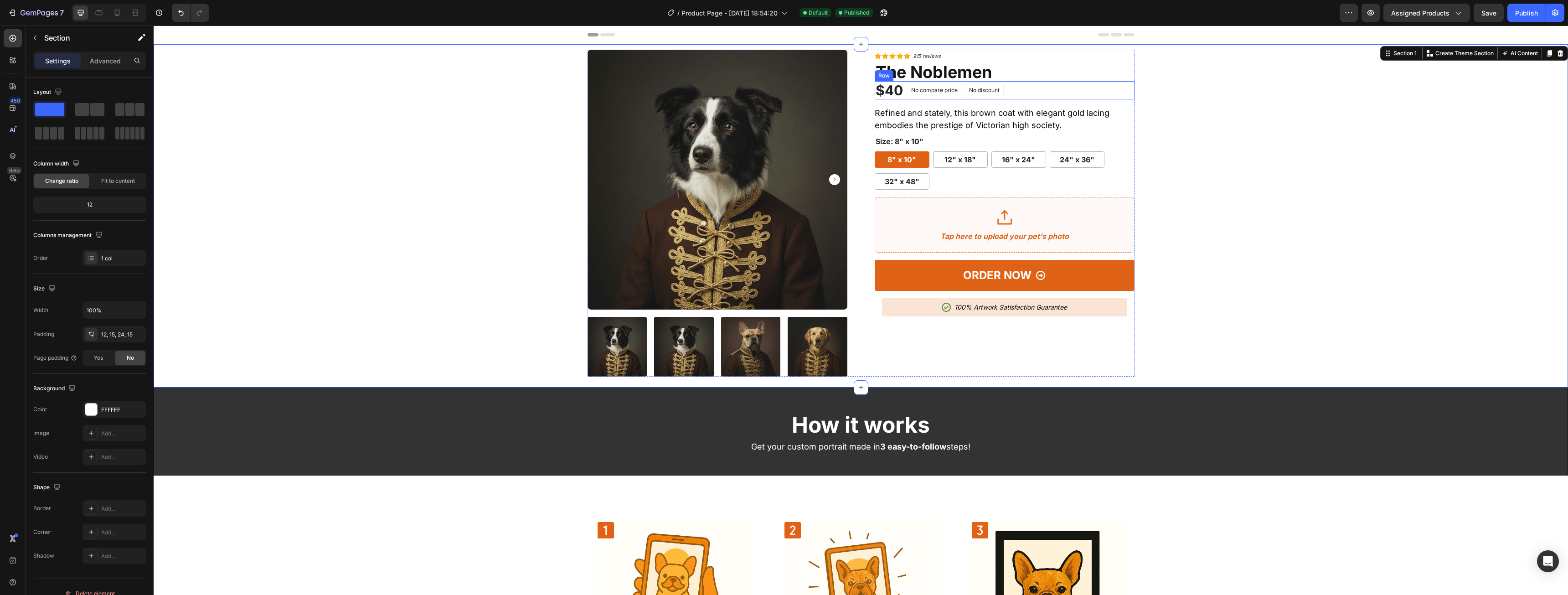
click at [1057, 94] on div "$40 (P) Price (P) Price No compare price (P) Price No discount Not be displayed…" at bounding box center [1004, 90] width 260 height 18
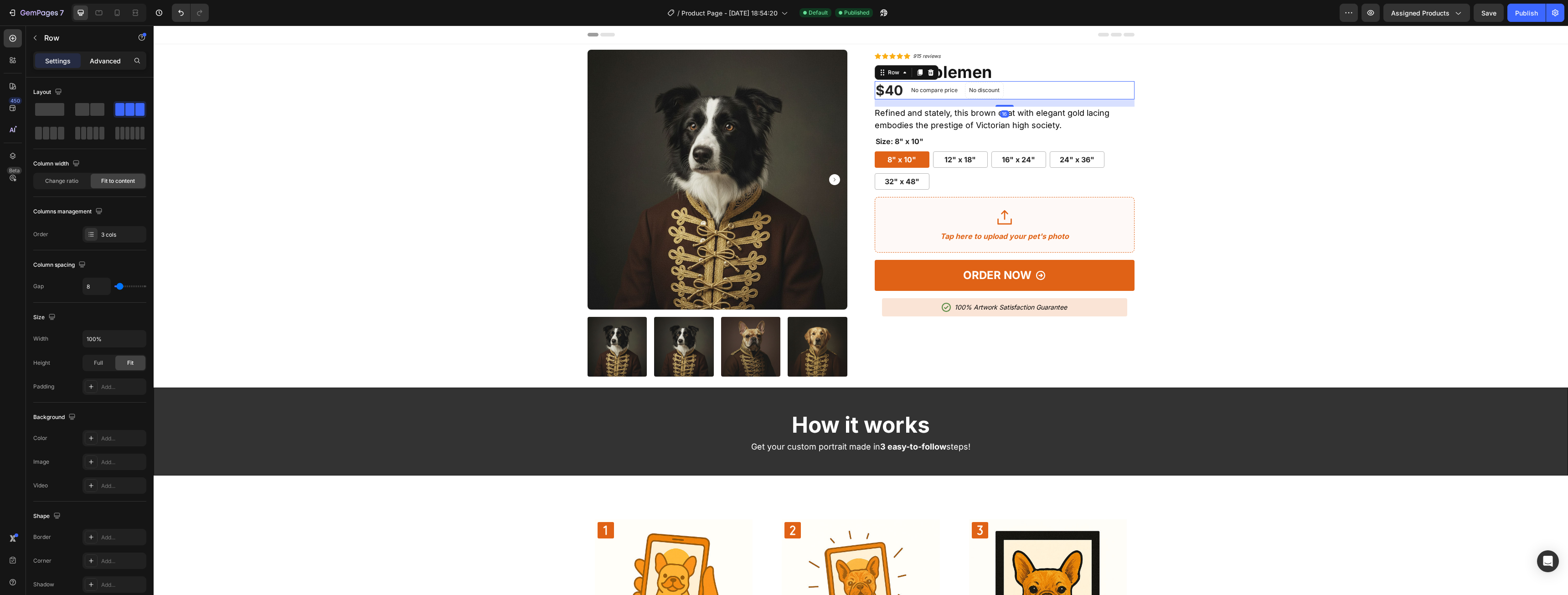
click at [98, 65] on p "Advanced" at bounding box center [105, 61] width 31 height 10
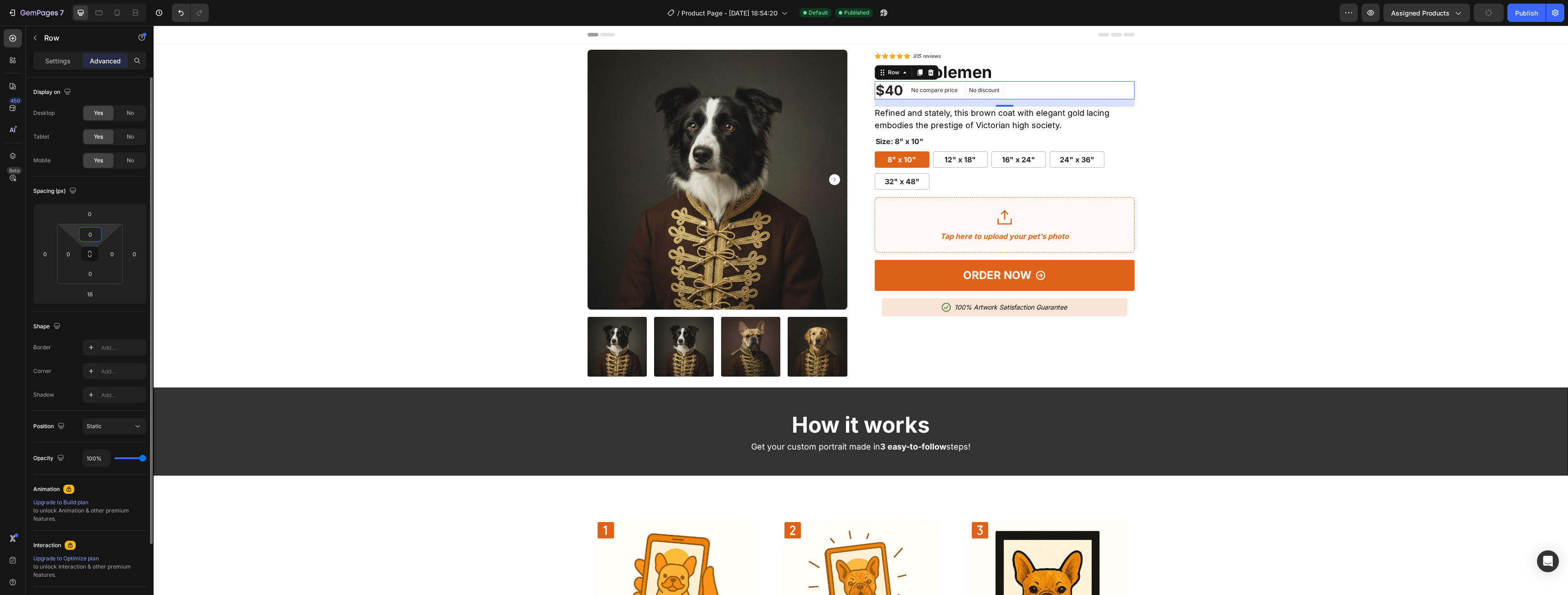
click at [92, 231] on input "0" at bounding box center [90, 234] width 18 height 14
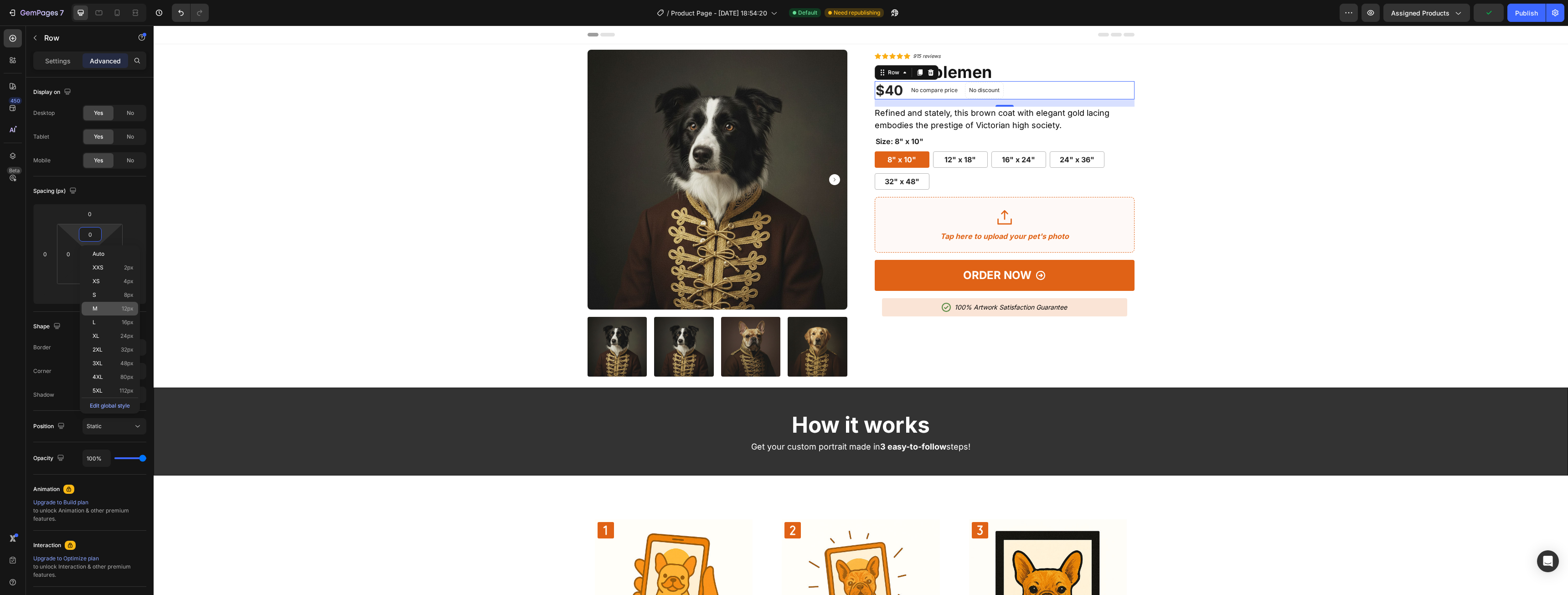
click at [111, 310] on p "M 12px" at bounding box center [113, 308] width 41 height 6
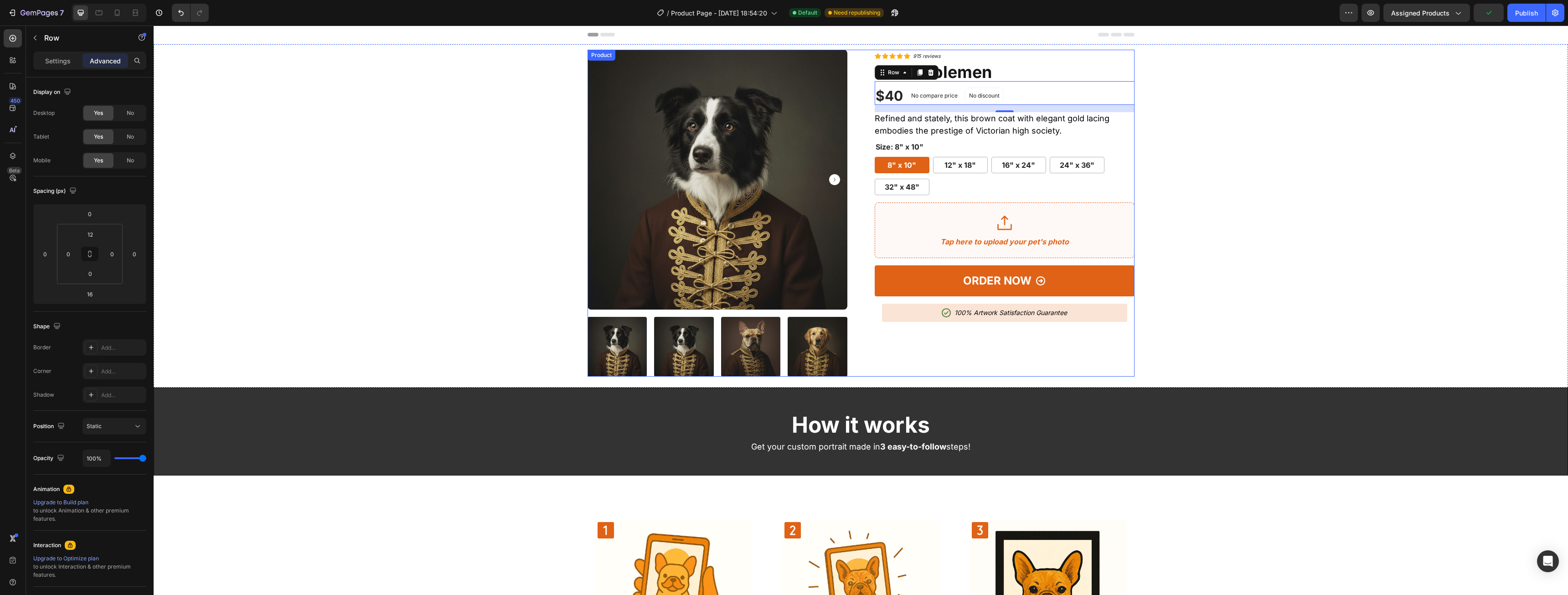
click at [1258, 154] on div "Product Images Icon Icon Icon Icon Icon Icon List Hoz 915 reviews Text block Ro…" at bounding box center [860, 213] width 1400 height 327
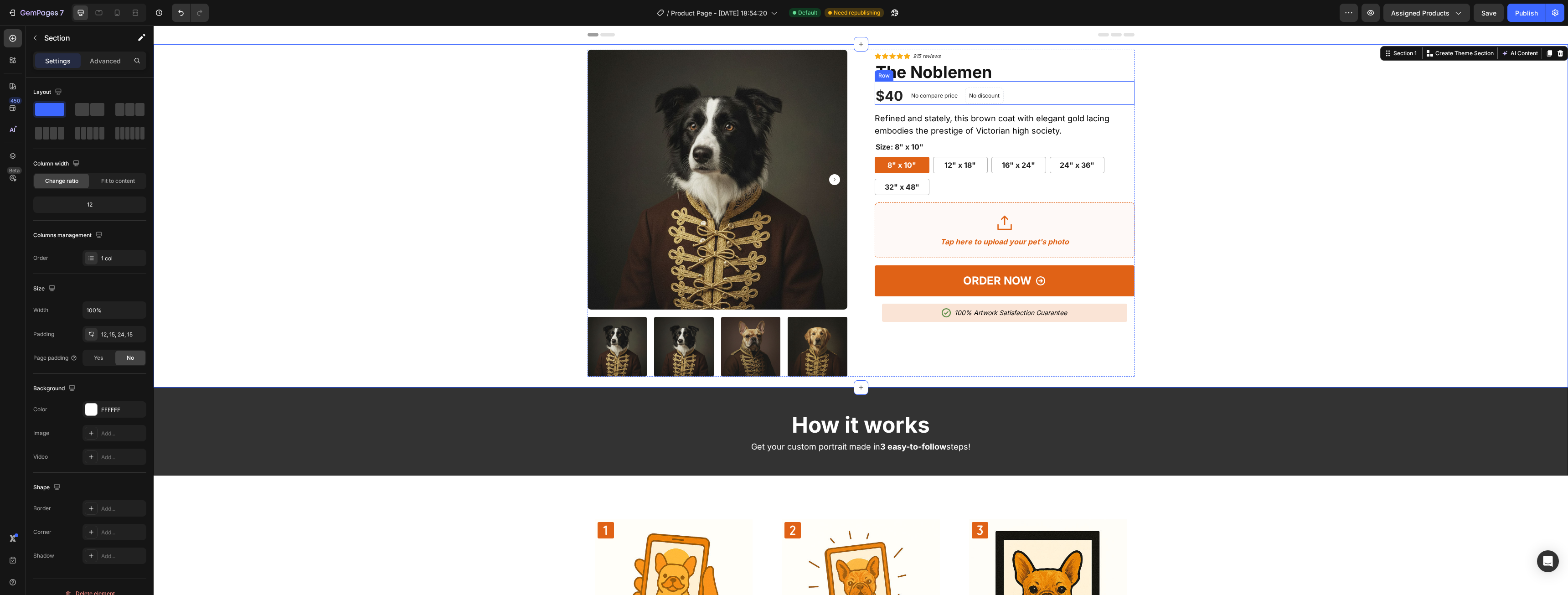
click at [1026, 83] on div "$40 (P) Price (P) Price No compare price (P) Price No discount Not be displayed…" at bounding box center [1004, 92] width 260 height 24
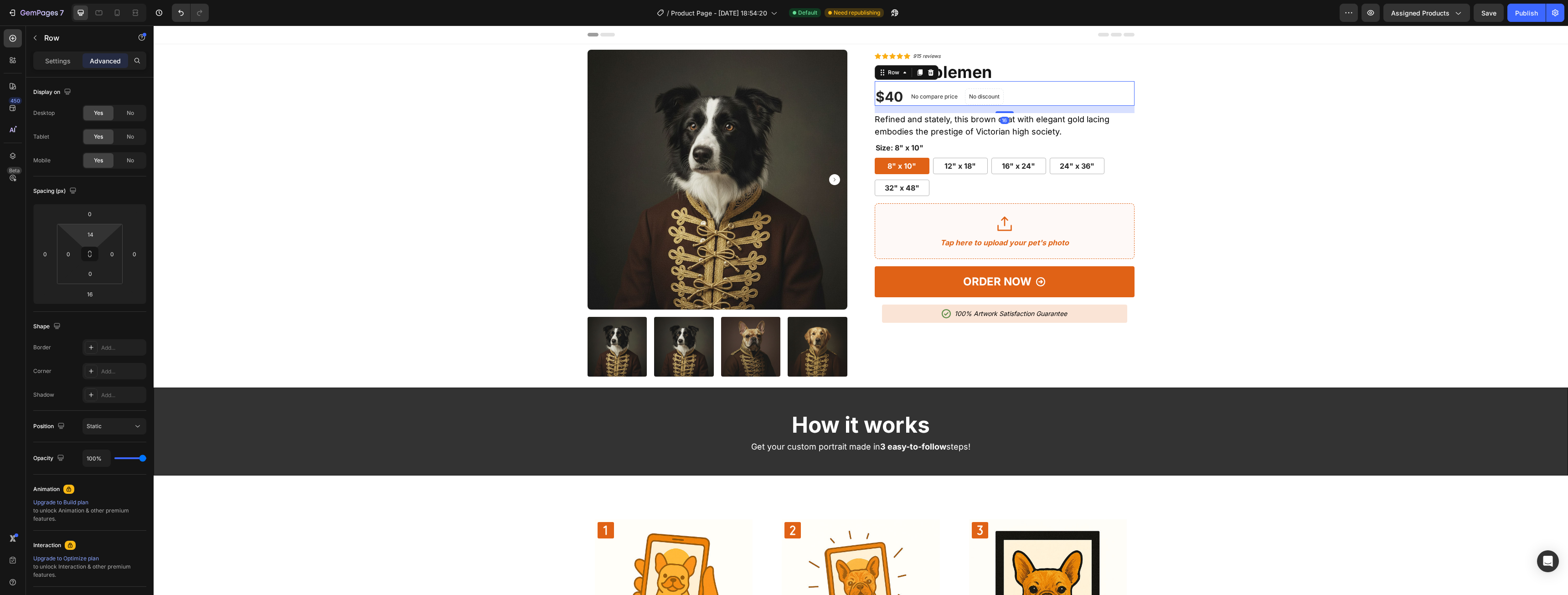
click at [90, 0] on html "7 / Product Page - [DATE] 18:54:20 Default Need republishing Preview Assigned P…" at bounding box center [784, 0] width 1568 height 0
click at [92, 238] on input "14" at bounding box center [90, 234] width 18 height 14
click at [117, 285] on div "XS 4px" at bounding box center [109, 281] width 56 height 14
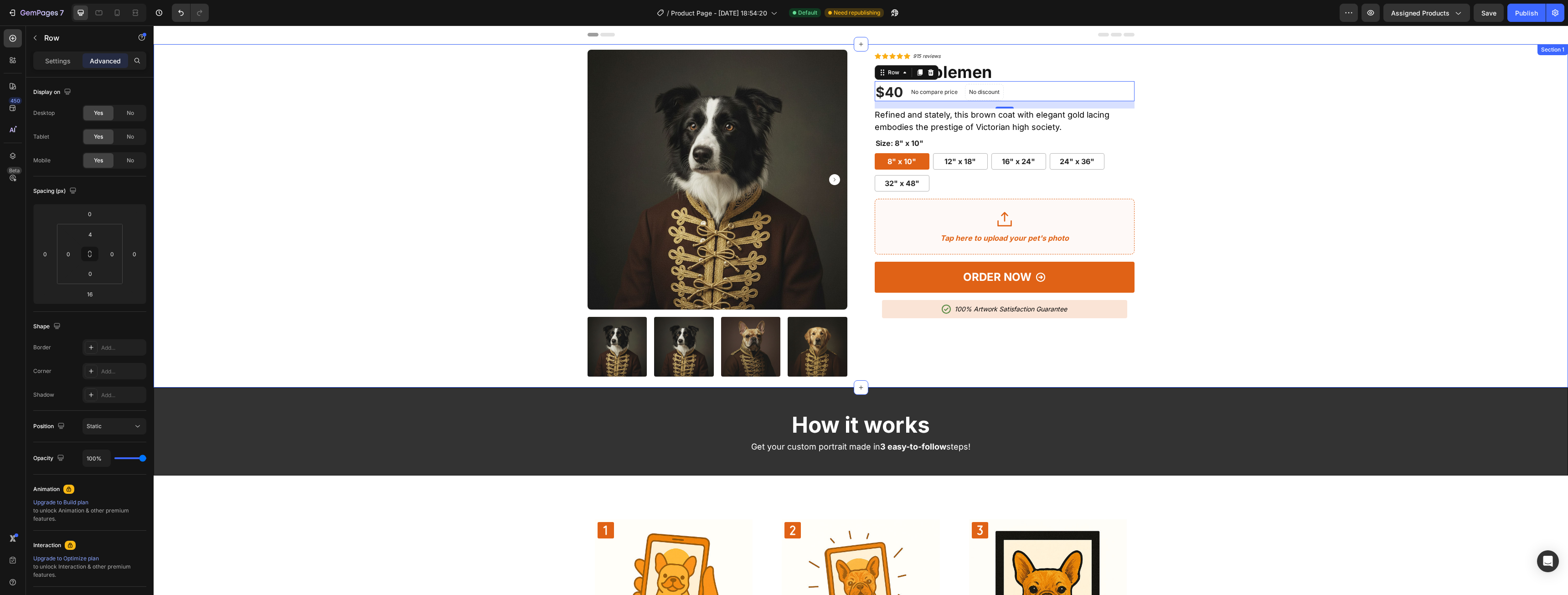
click at [1355, 159] on div "Product Images Icon Icon Icon Icon Icon Icon List Hoz 915 reviews Text block Ro…" at bounding box center [860, 213] width 1400 height 327
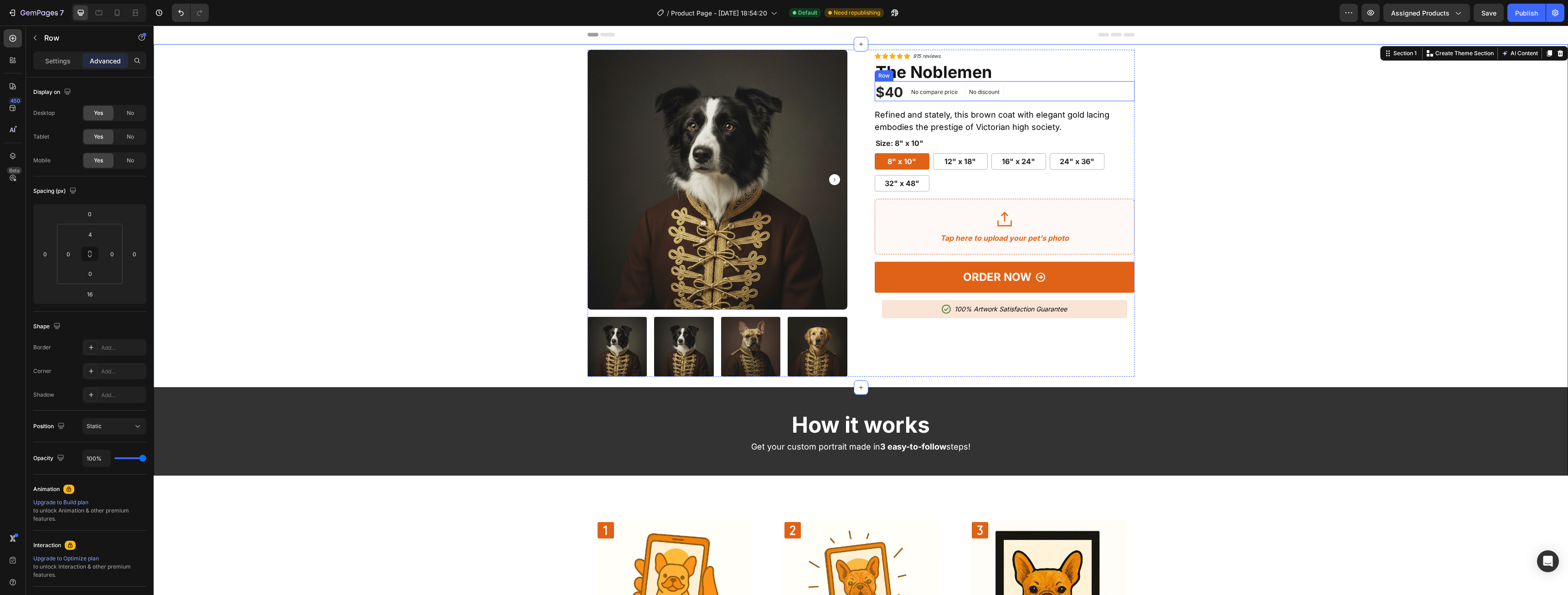
click at [1053, 98] on div "$40 (P) Price (P) Price No compare price (P) Price No discount Not be displayed…" at bounding box center [1004, 91] width 260 height 20
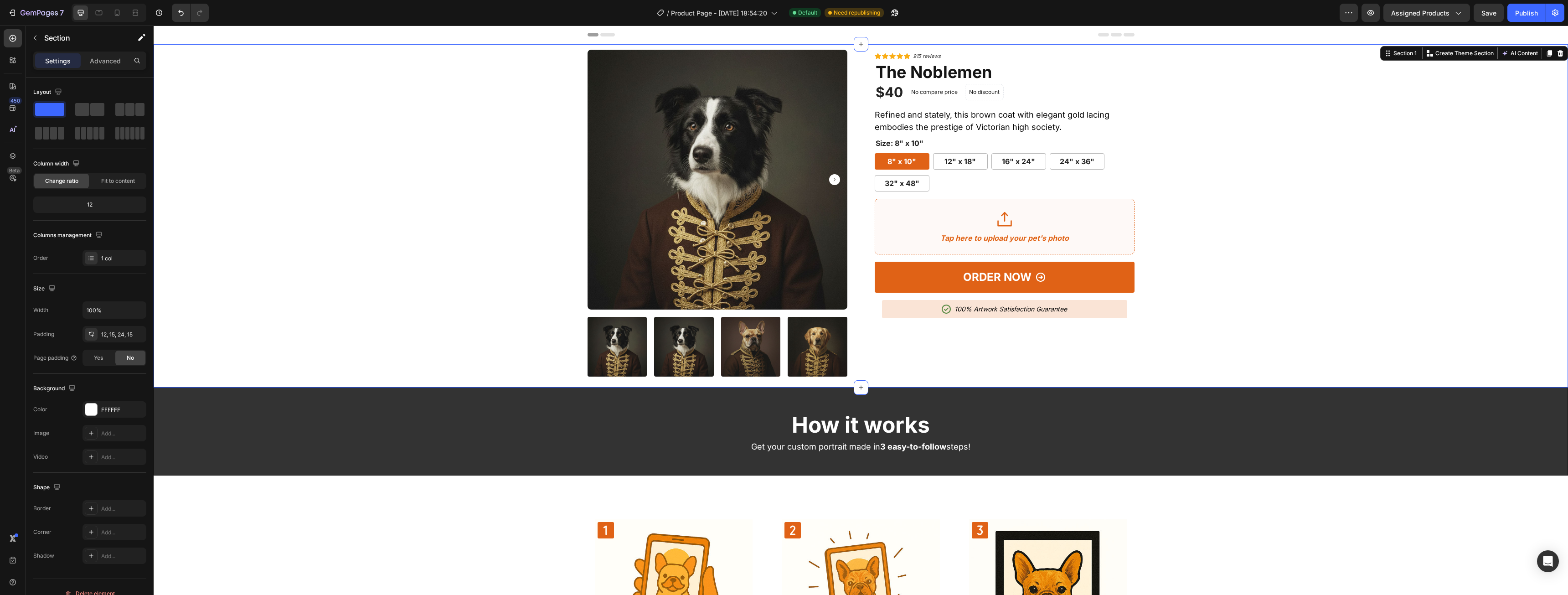
click at [1311, 162] on div "Product Images Icon Icon Icon Icon Icon Icon List Hoz 915 reviews Text block Ro…" at bounding box center [860, 213] width 1400 height 327
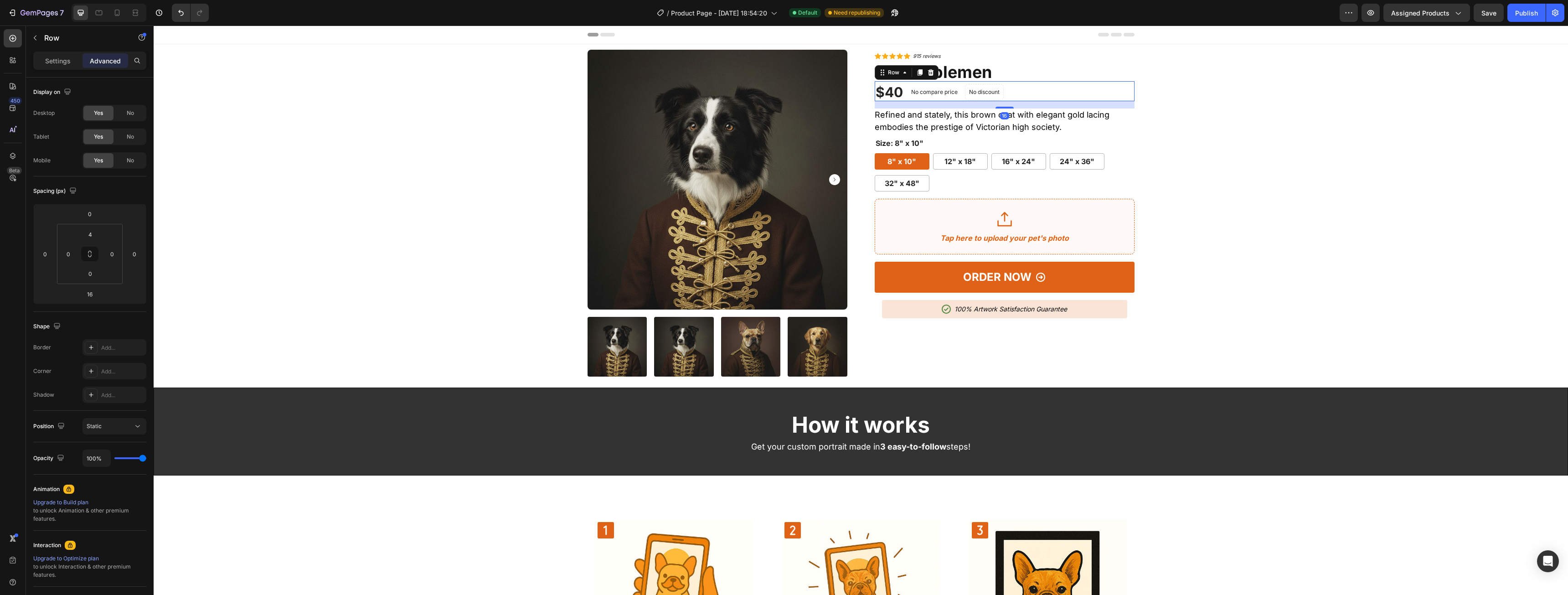
click at [1077, 92] on div "$40 (P) Price (P) Price No compare price (P) Price No discount Not be displayed…" at bounding box center [1004, 91] width 260 height 20
click at [113, 350] on div "Add..." at bounding box center [122, 348] width 43 height 8
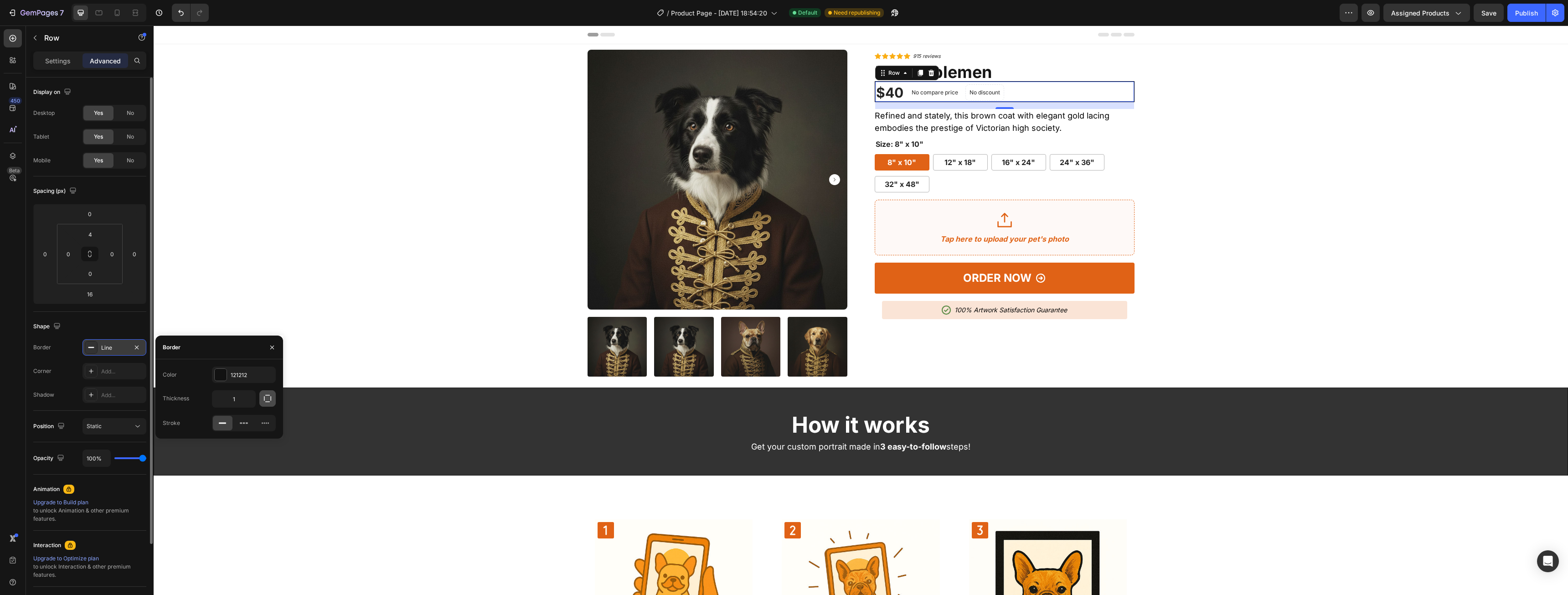
click at [268, 400] on icon "button" at bounding box center [267, 398] width 9 height 9
click at [241, 407] on input "1" at bounding box center [234, 399] width 43 height 16
click at [242, 407] on input "1" at bounding box center [234, 399] width 43 height 16
click at [242, 456] on input "1" at bounding box center [234, 462] width 43 height 16
click at [238, 356] on div "Border" at bounding box center [219, 347] width 128 height 24
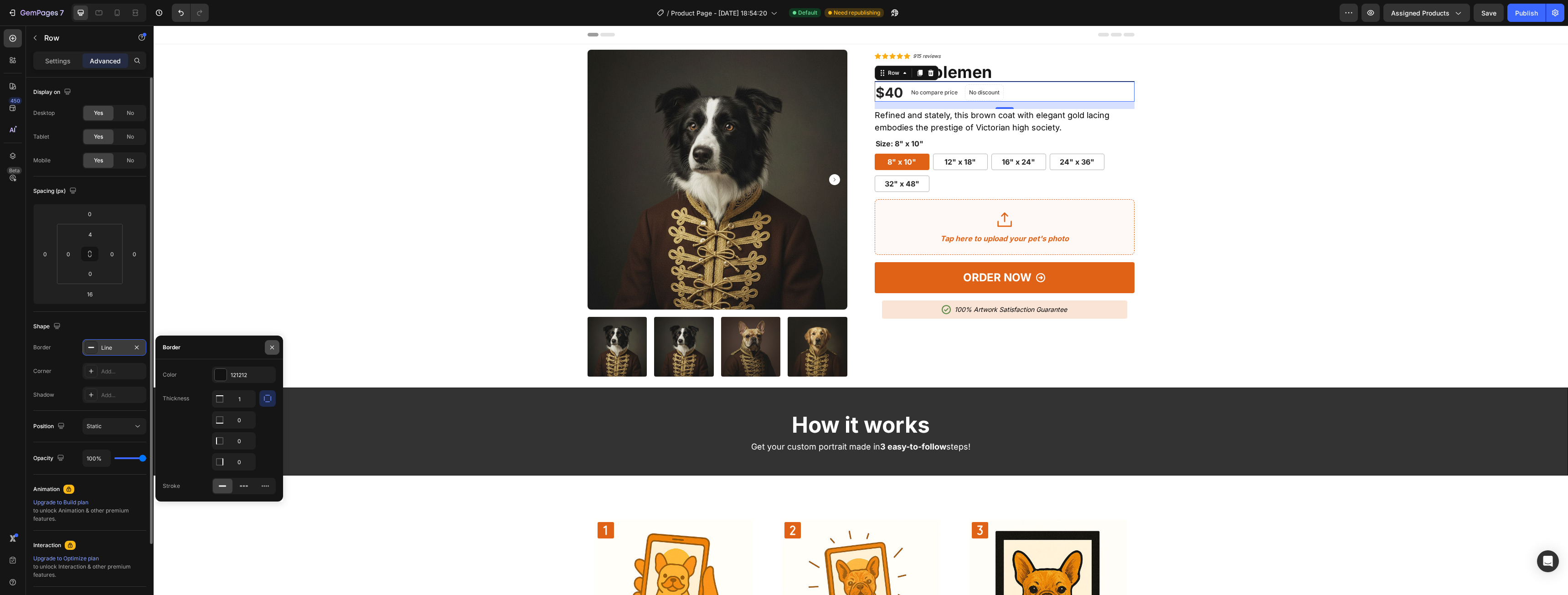
click at [274, 348] on icon "button" at bounding box center [272, 346] width 3 height 3
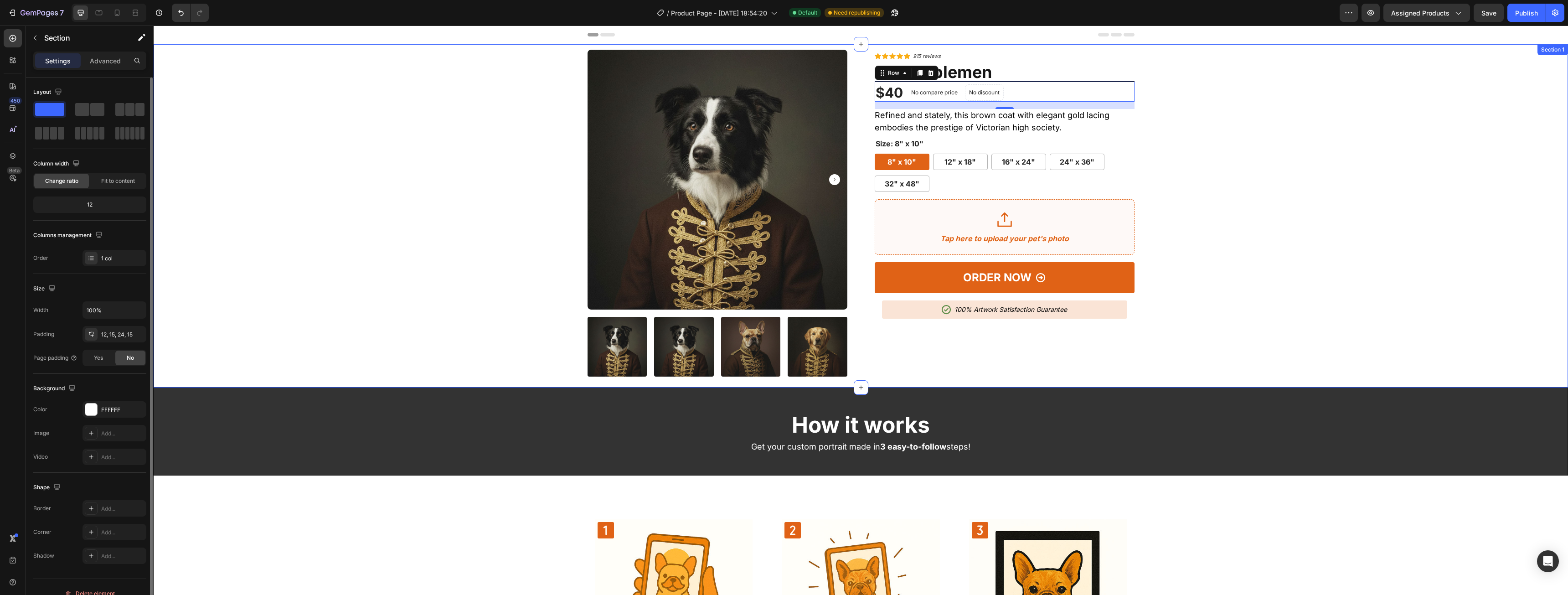
click at [1291, 191] on div "Product Images Icon Icon Icon Icon Icon Icon List Hoz 915 reviews Text block Ro…" at bounding box center [860, 213] width 1400 height 327
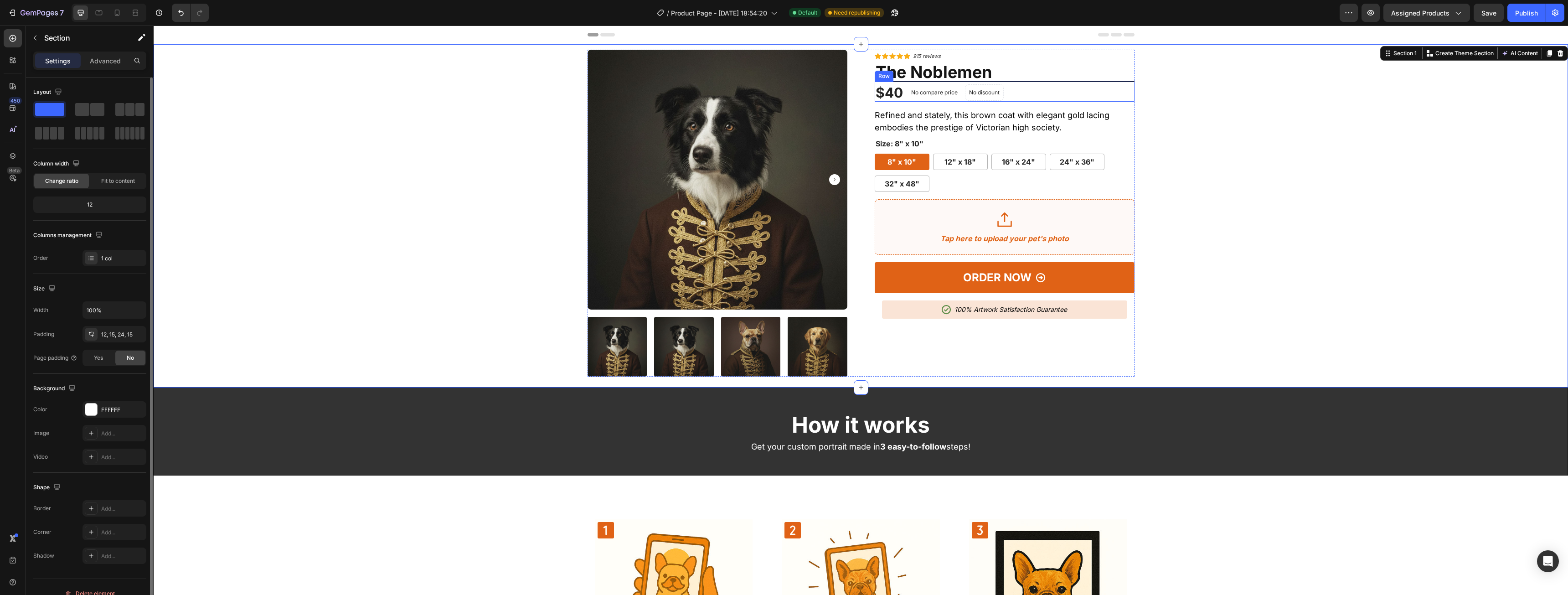
click at [996, 81] on div "$40 (P) Price (P) Price No compare price (P) Price No discount Not be displayed…" at bounding box center [1004, 91] width 260 height 20
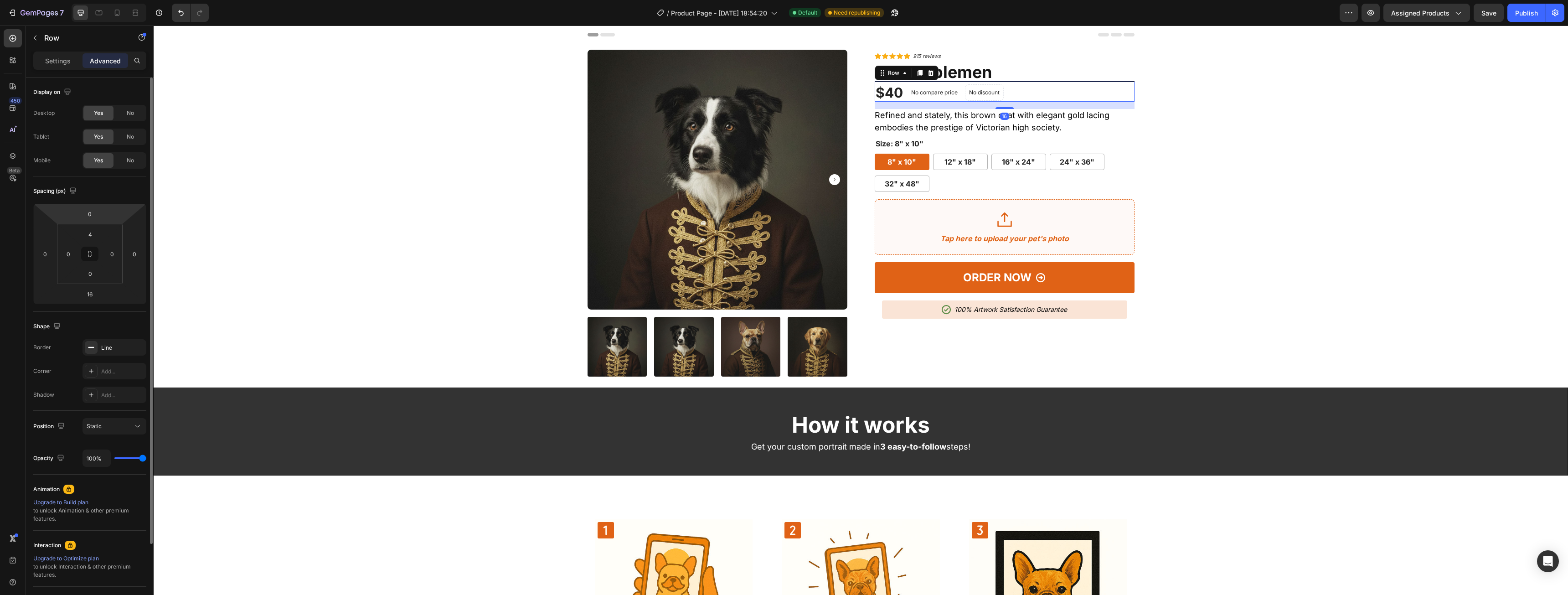
click at [102, 0] on html "7 / Product Page - [DATE] 18:54:20 Default Need republishing Preview Assigned P…" at bounding box center [784, 0] width 1568 height 0
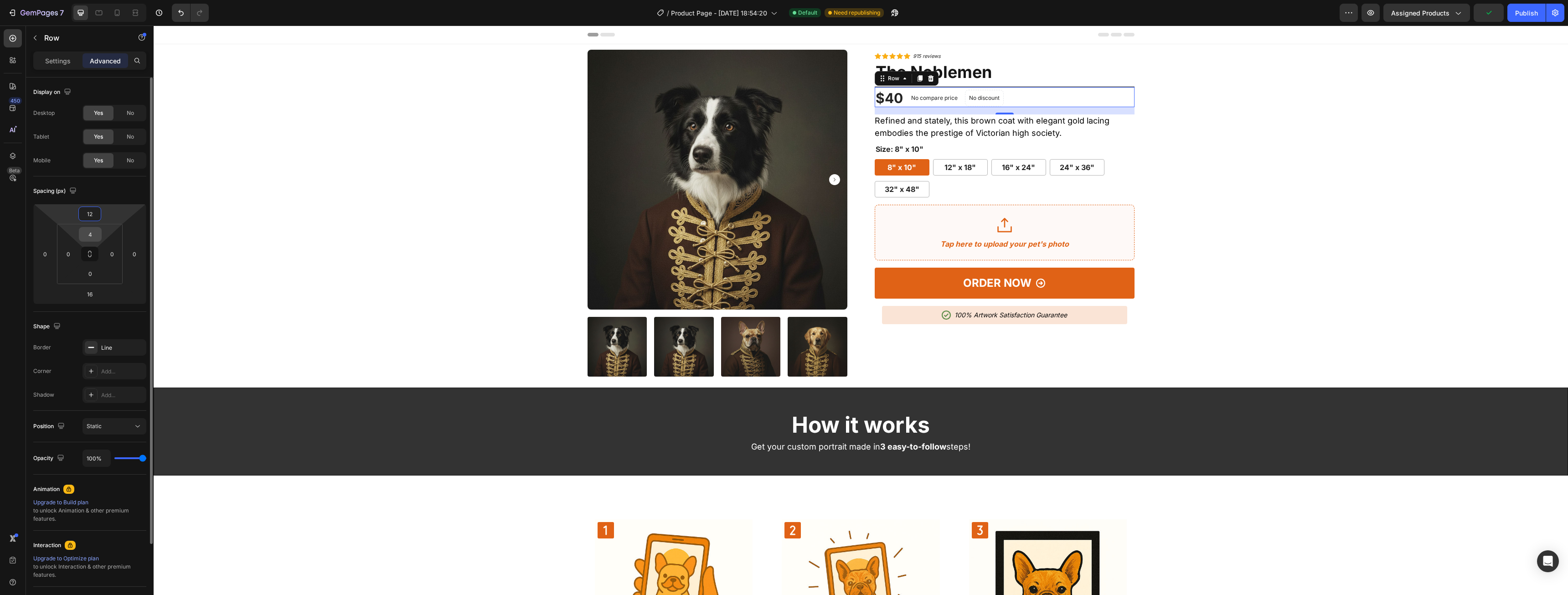
click at [95, 238] on input "4" at bounding box center [90, 234] width 18 height 14
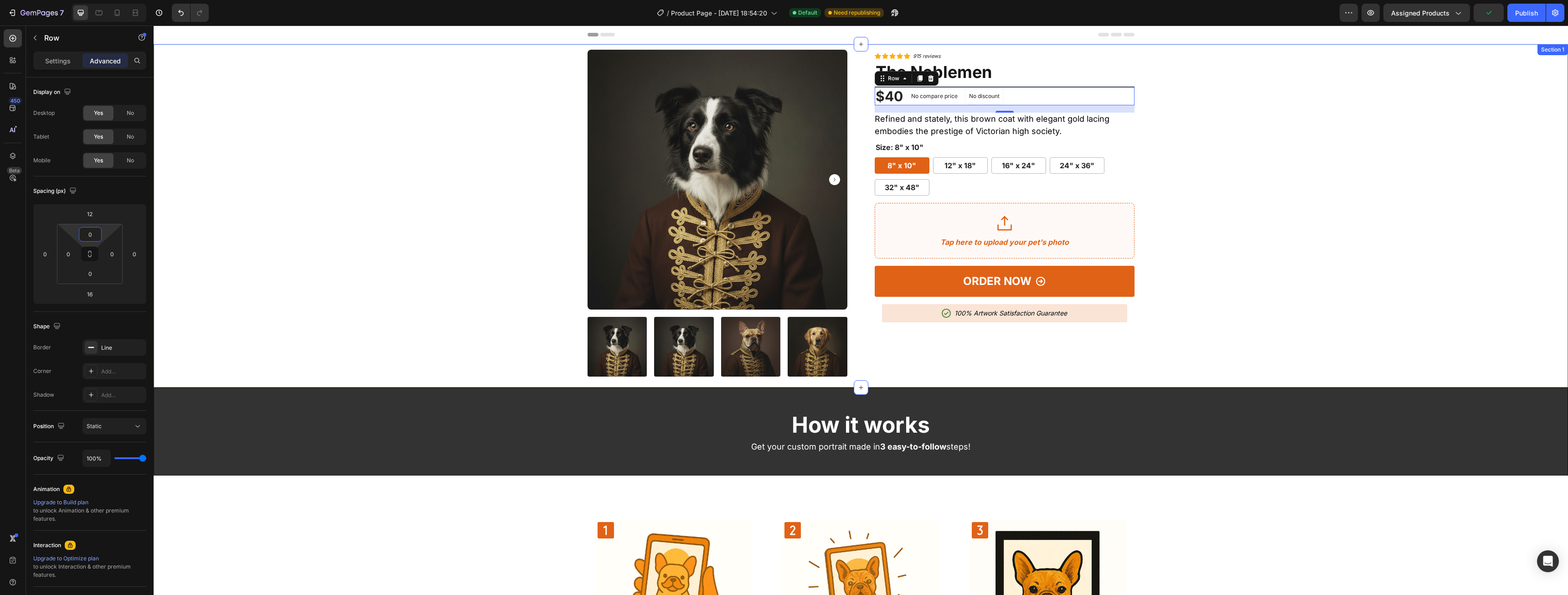
click at [1233, 208] on div "Product Images Icon Icon Icon Icon Icon Icon List Hoz 915 reviews Text block Ro…" at bounding box center [860, 213] width 1400 height 327
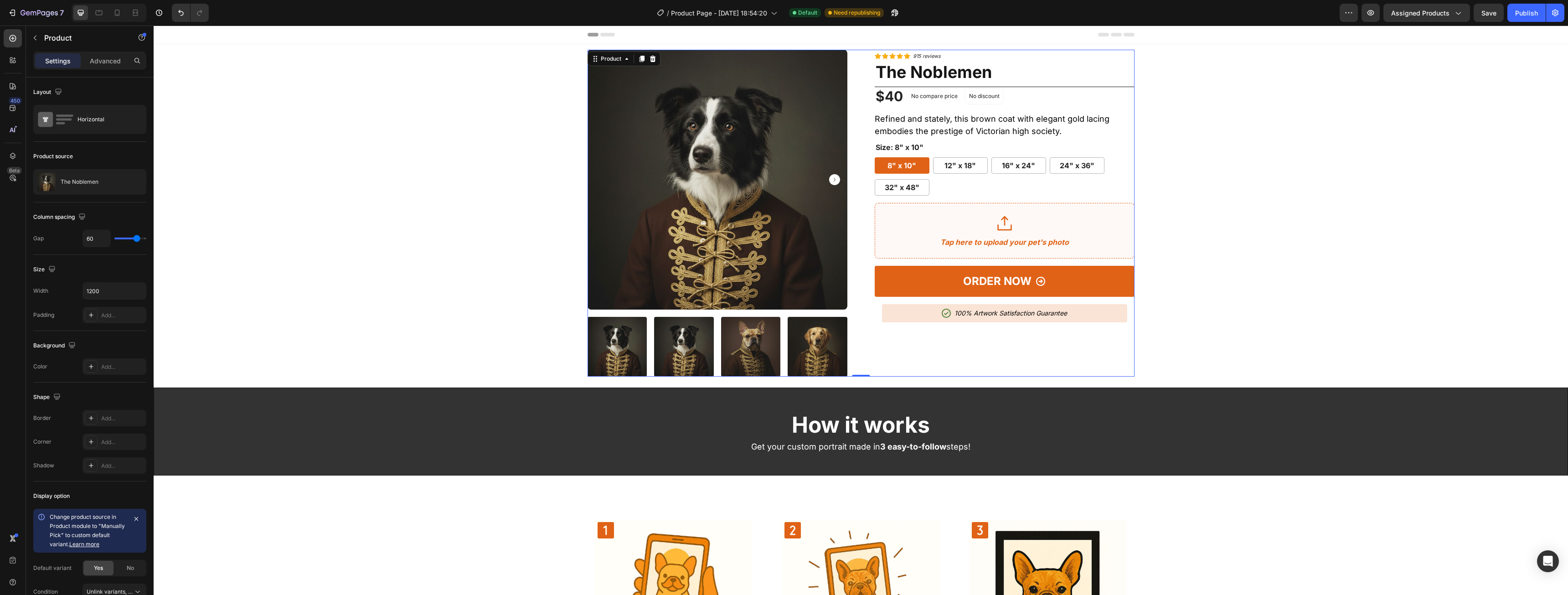
click at [932, 86] on div "Icon Icon Icon Icon Icon Icon List Hoz 915 reviews Text block Row The Noblemen …" at bounding box center [1004, 213] width 260 height 327
click at [993, 94] on p "No discount" at bounding box center [984, 96] width 31 height 8
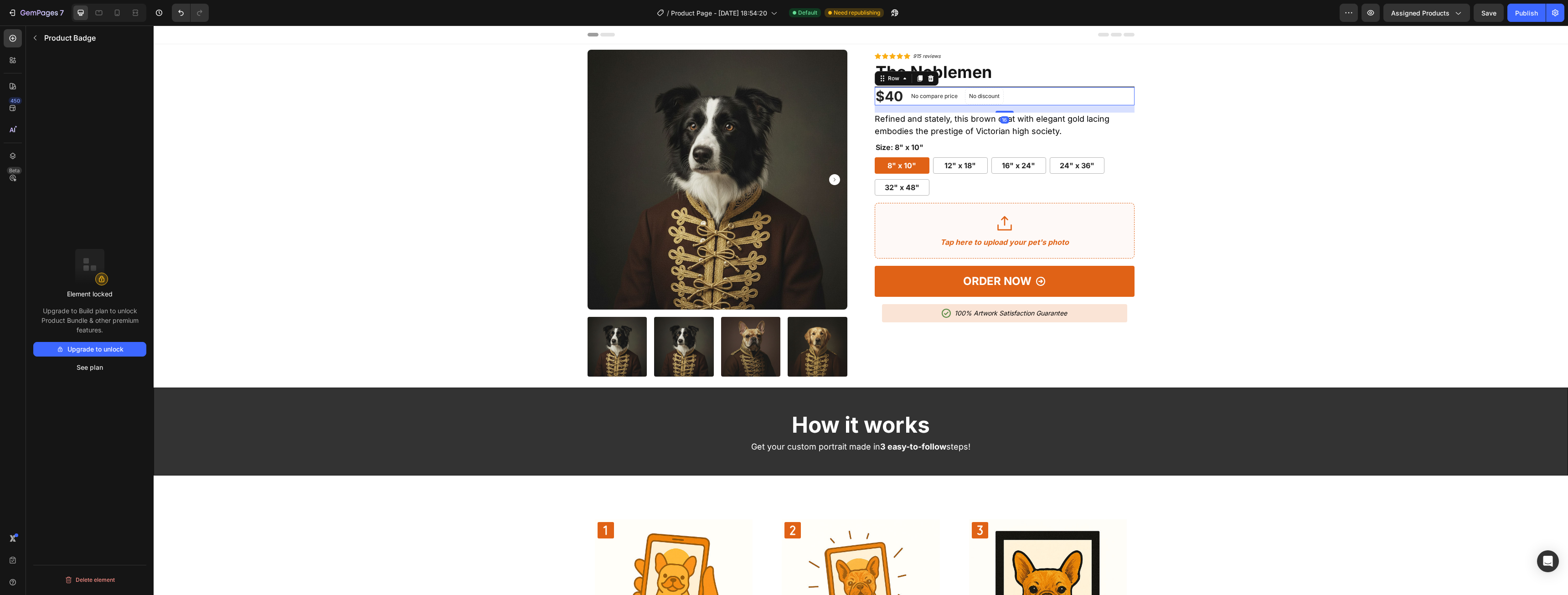
click at [1042, 94] on div "$40 (P) Price (P) Price No compare price (P) Price No discount Not be displayed…" at bounding box center [1004, 96] width 260 height 19
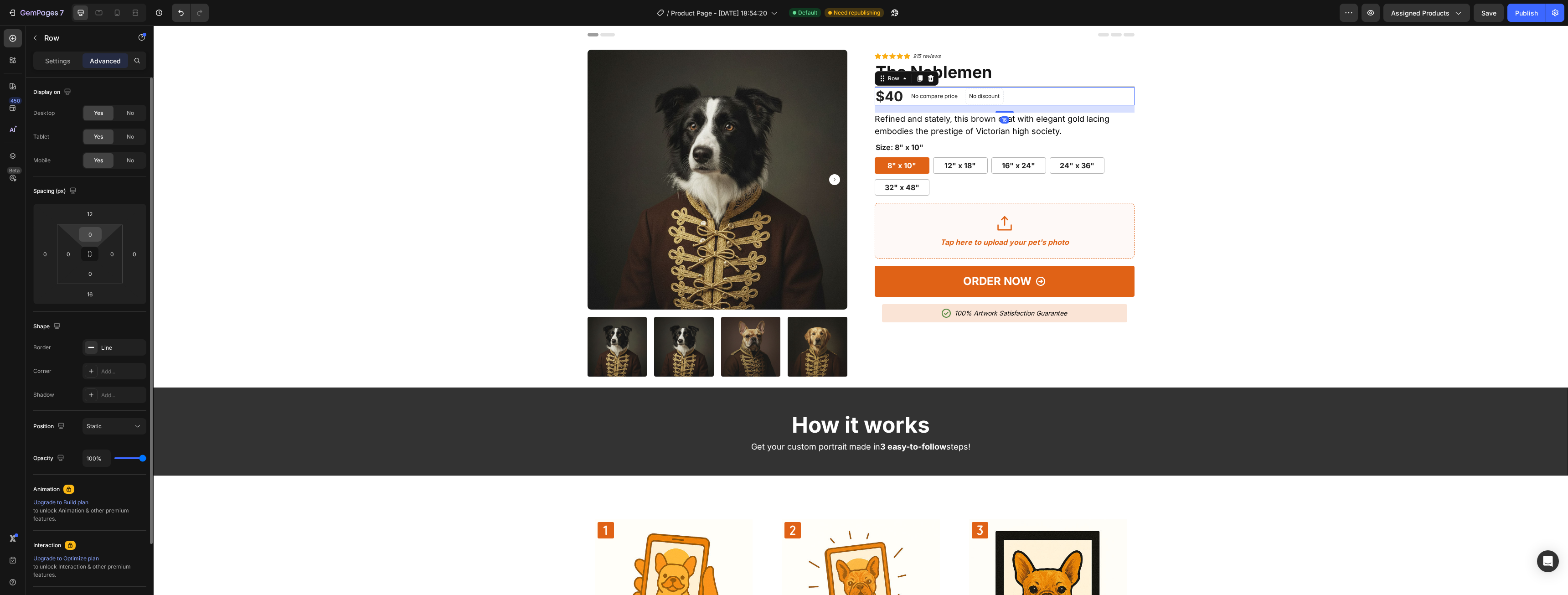
click at [98, 238] on input "0" at bounding box center [90, 234] width 18 height 14
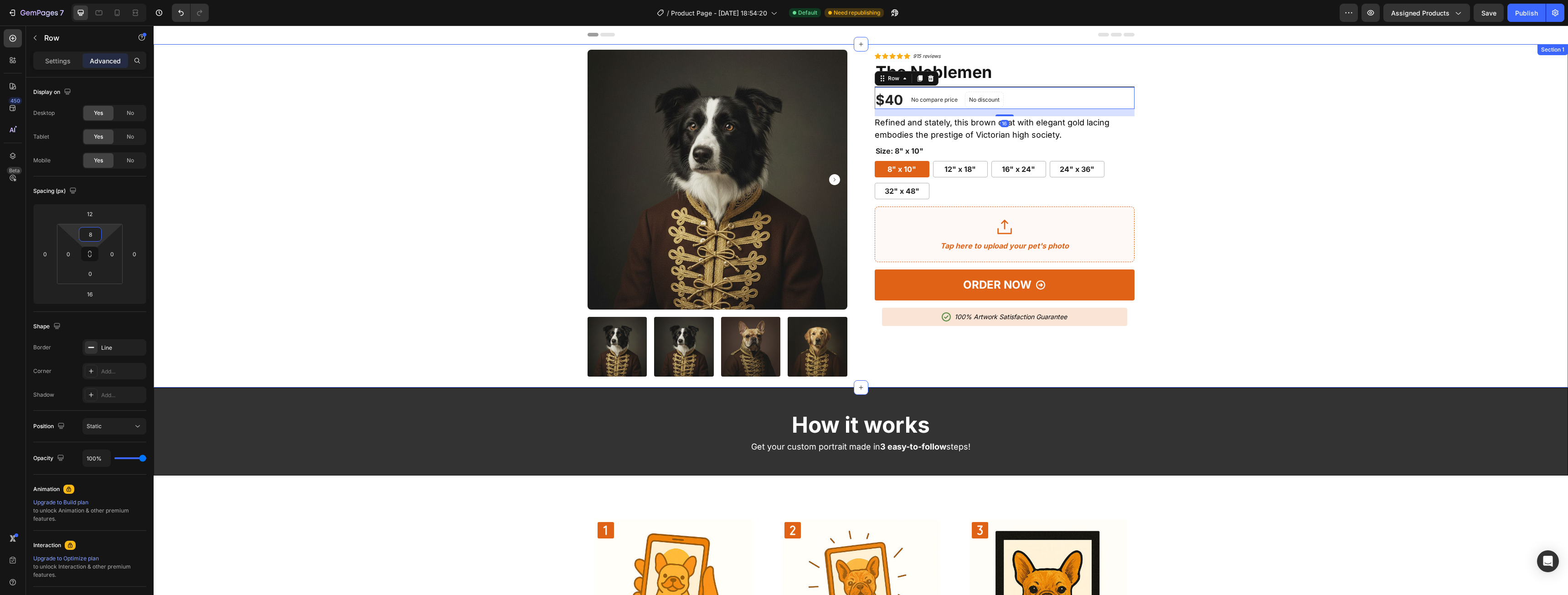
click at [1344, 243] on div "Product Images Icon Icon Icon Icon Icon Icon List Hoz 915 reviews Text block Ro…" at bounding box center [860, 213] width 1400 height 327
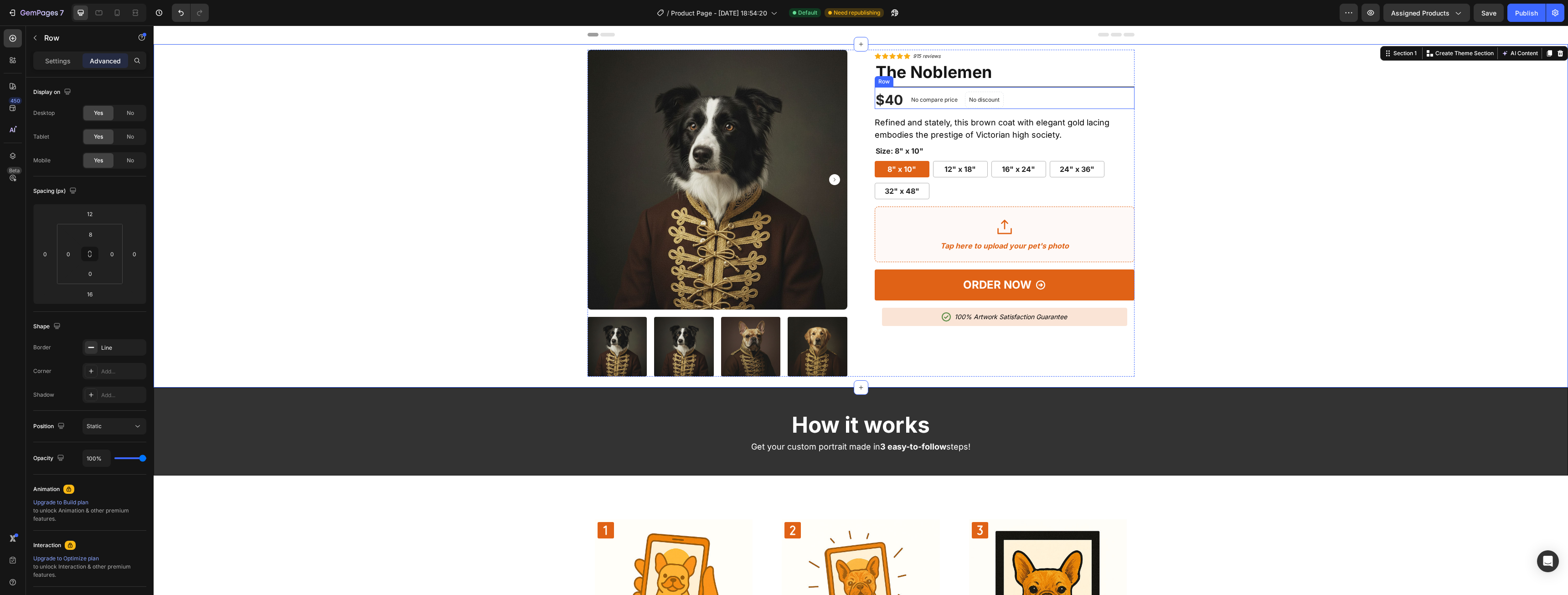
click at [1055, 91] on div "$40 (P) Price (P) Price No compare price (P) Price No discount Not be displayed…" at bounding box center [1004, 98] width 260 height 22
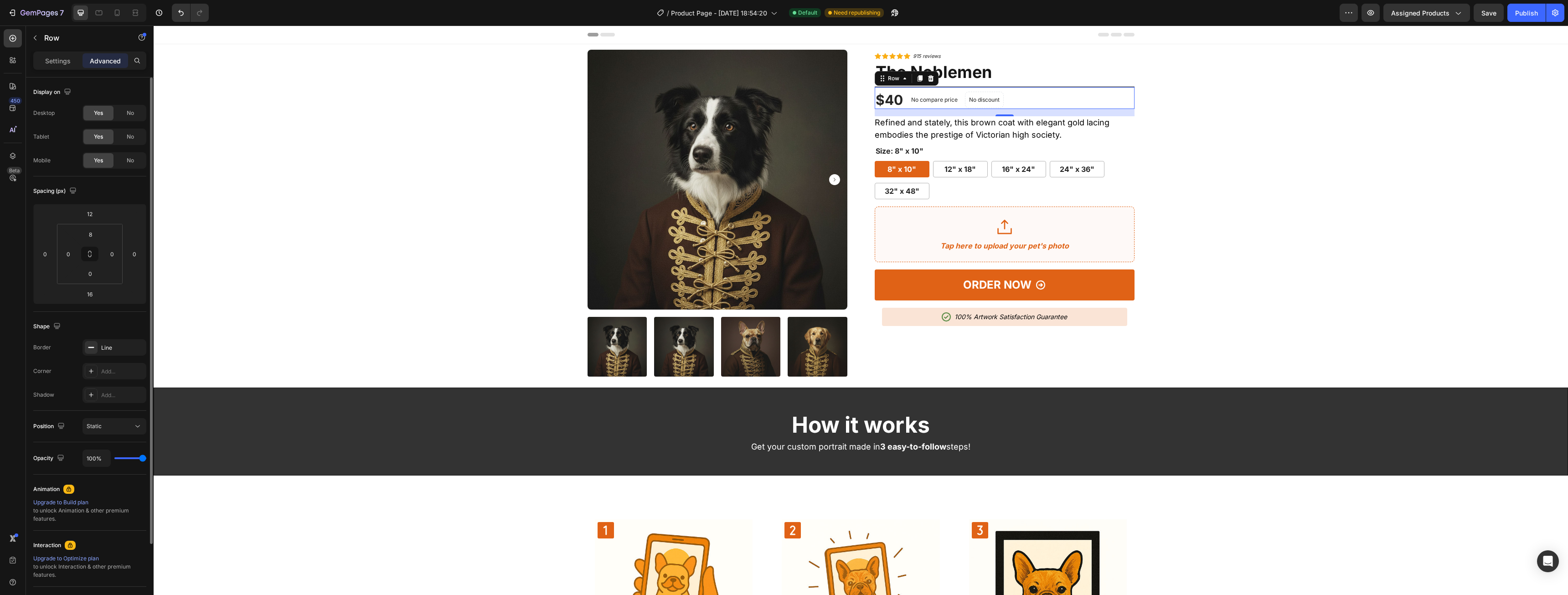
click at [118, 356] on div "Border Line Corner Add... Shadow Add..." at bounding box center [90, 371] width 113 height 64
click at [118, 354] on div "Line" at bounding box center [114, 347] width 64 height 16
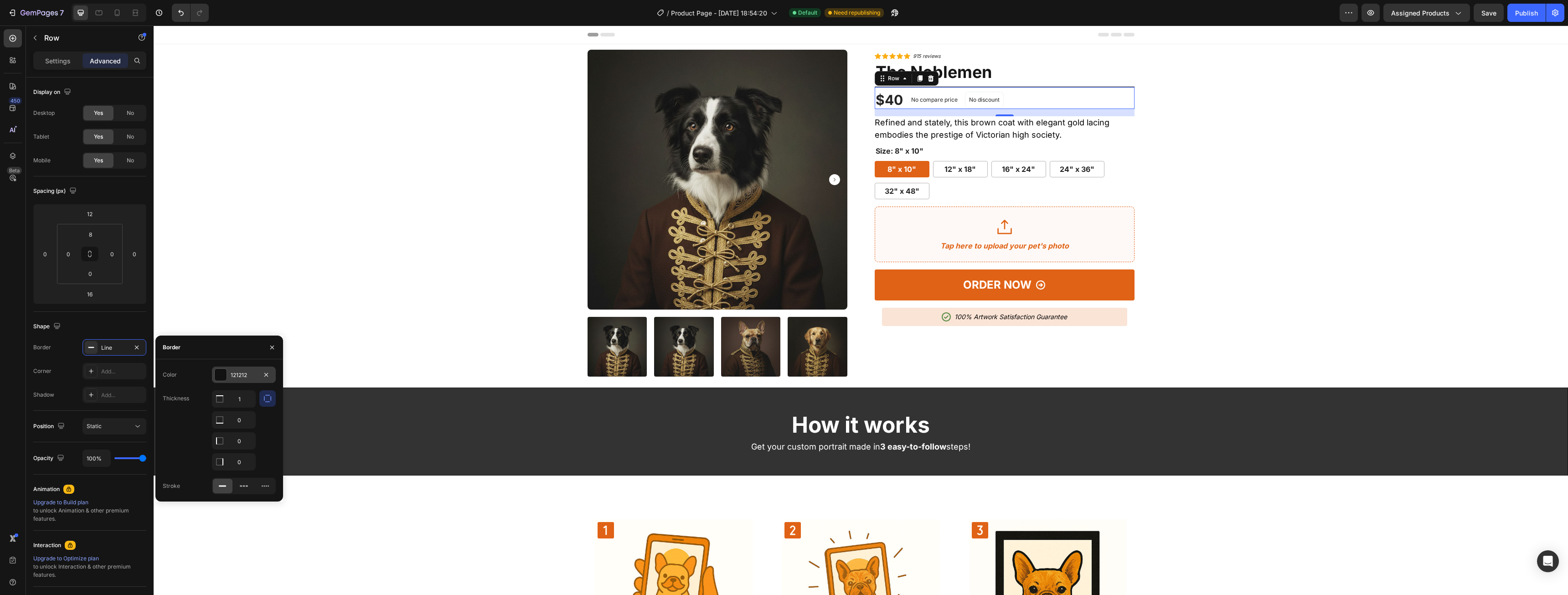
click at [217, 375] on div at bounding box center [220, 374] width 12 height 12
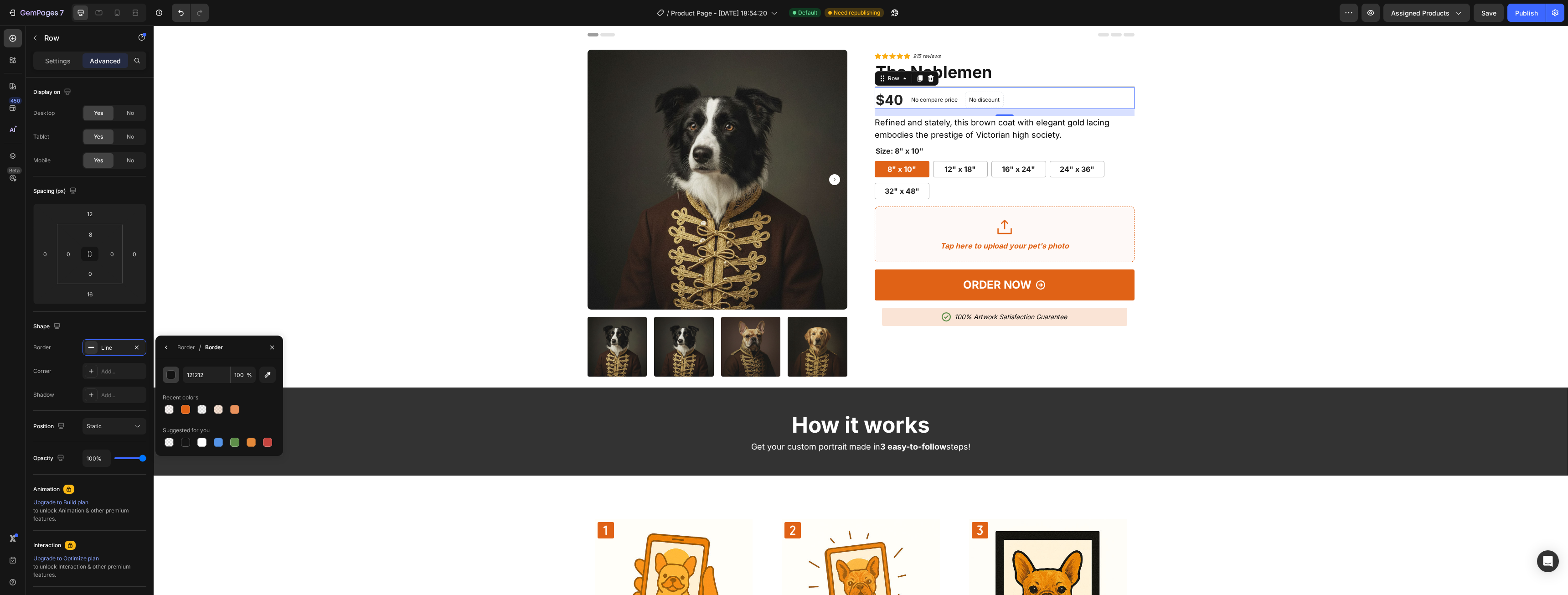
click at [168, 376] on div "button" at bounding box center [171, 375] width 9 height 9
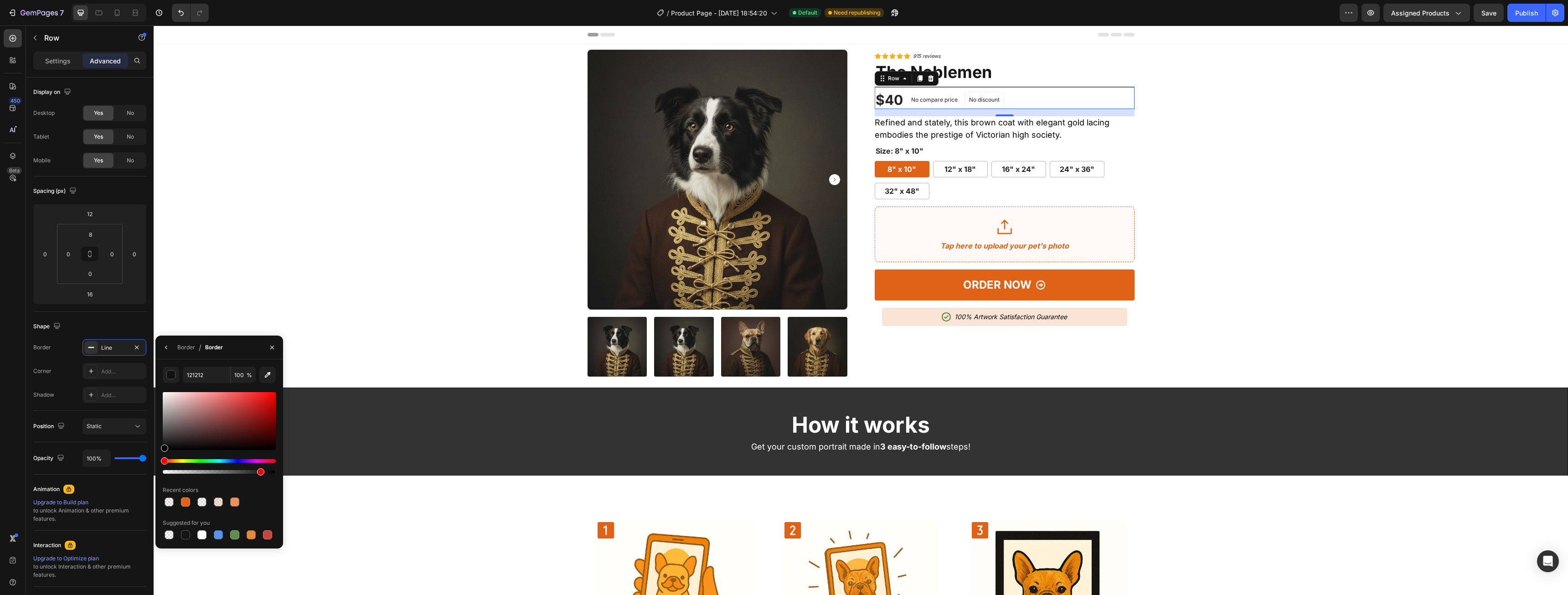
drag, startPoint x: 272, startPoint y: 472, endPoint x: 236, endPoint y: 473, distance: 36.0
click at [257, 473] on div at bounding box center [261, 471] width 7 height 7
drag, startPoint x: 234, startPoint y: 473, endPoint x: 220, endPoint y: 473, distance: 14.0
click at [220, 473] on div at bounding box center [221, 471] width 7 height 7
click at [1299, 149] on div "Product Images Icon Icon Icon Icon Icon Icon List Hoz 915 reviews Text block Ro…" at bounding box center [860, 213] width 1400 height 327
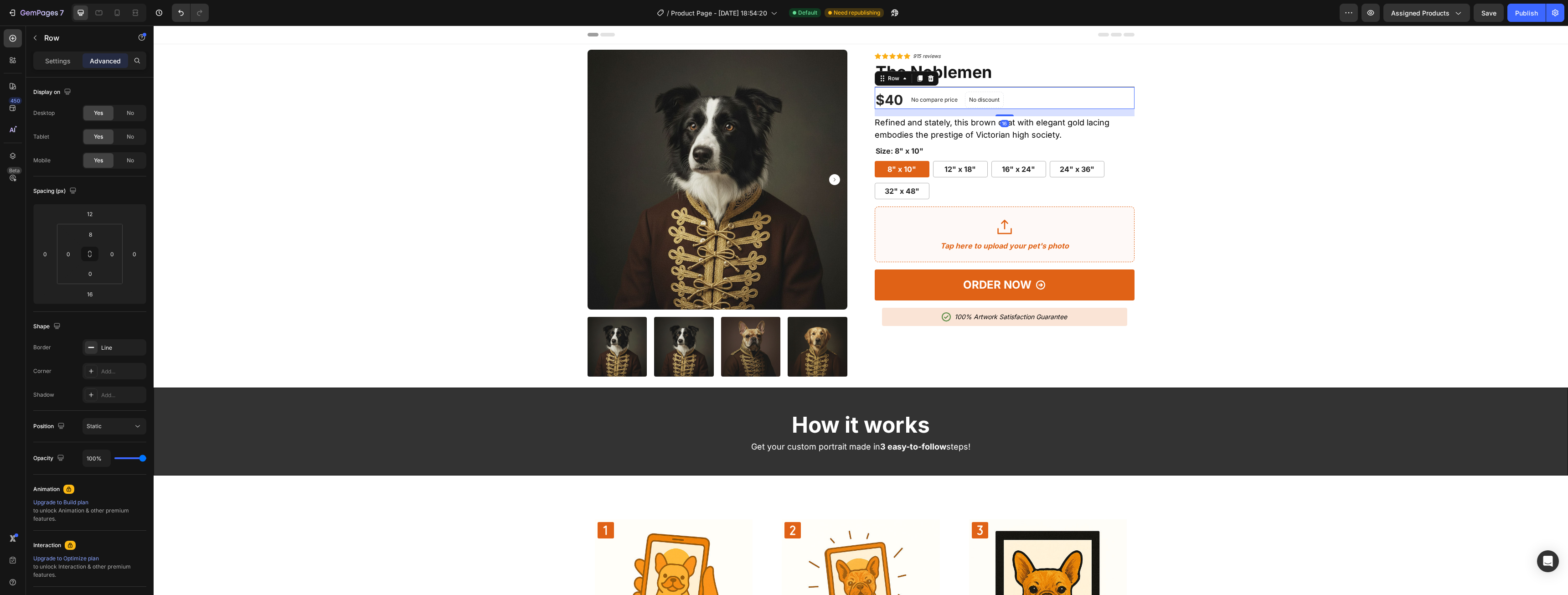
click at [1042, 88] on div "$40 (P) Price (P) Price No compare price (P) Price No discount Not be displayed…" at bounding box center [1004, 98] width 260 height 22
click at [94, 346] on icon at bounding box center [91, 347] width 7 height 7
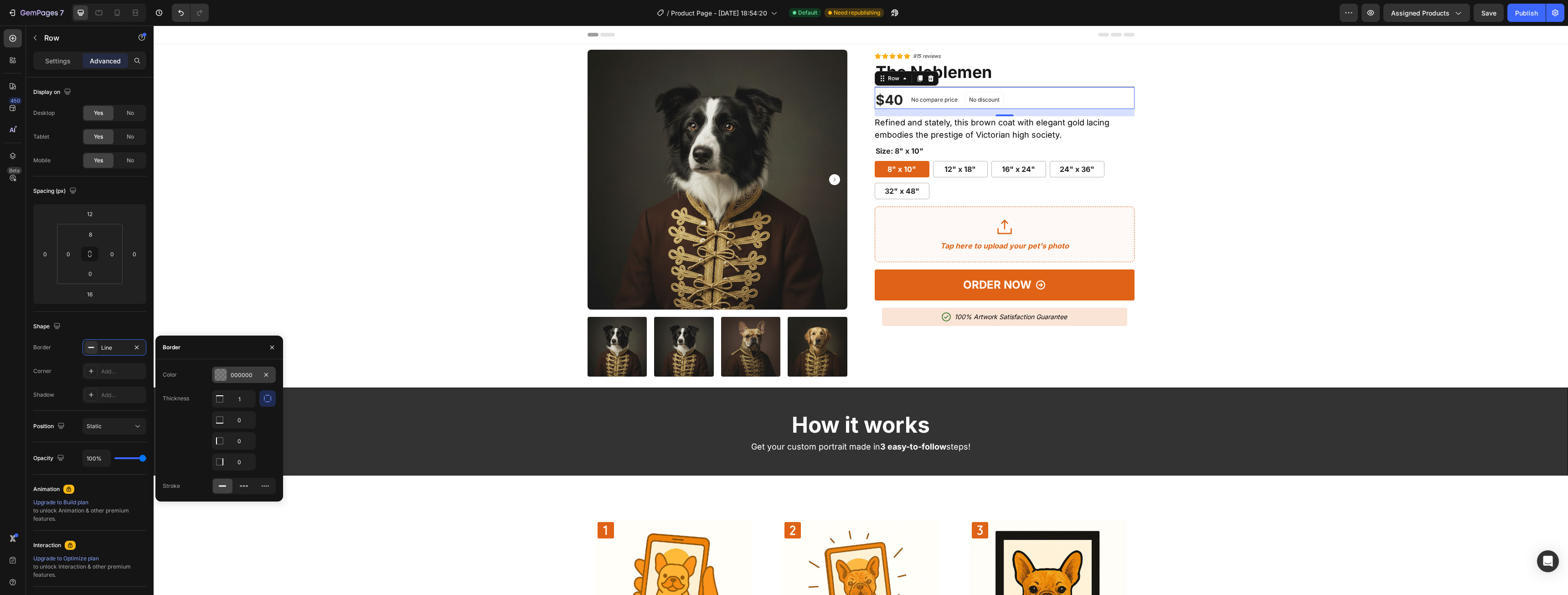
click at [220, 378] on div at bounding box center [220, 374] width 12 height 12
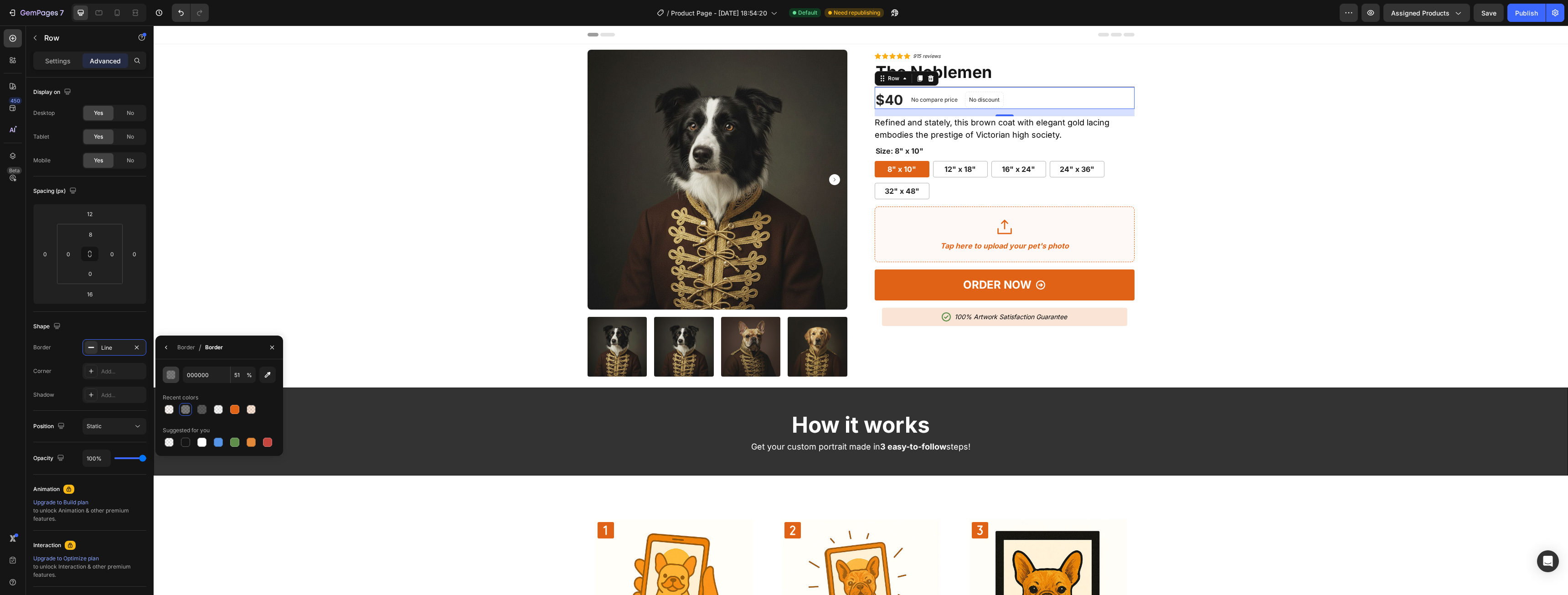
click at [172, 380] on button "button" at bounding box center [171, 375] width 16 height 16
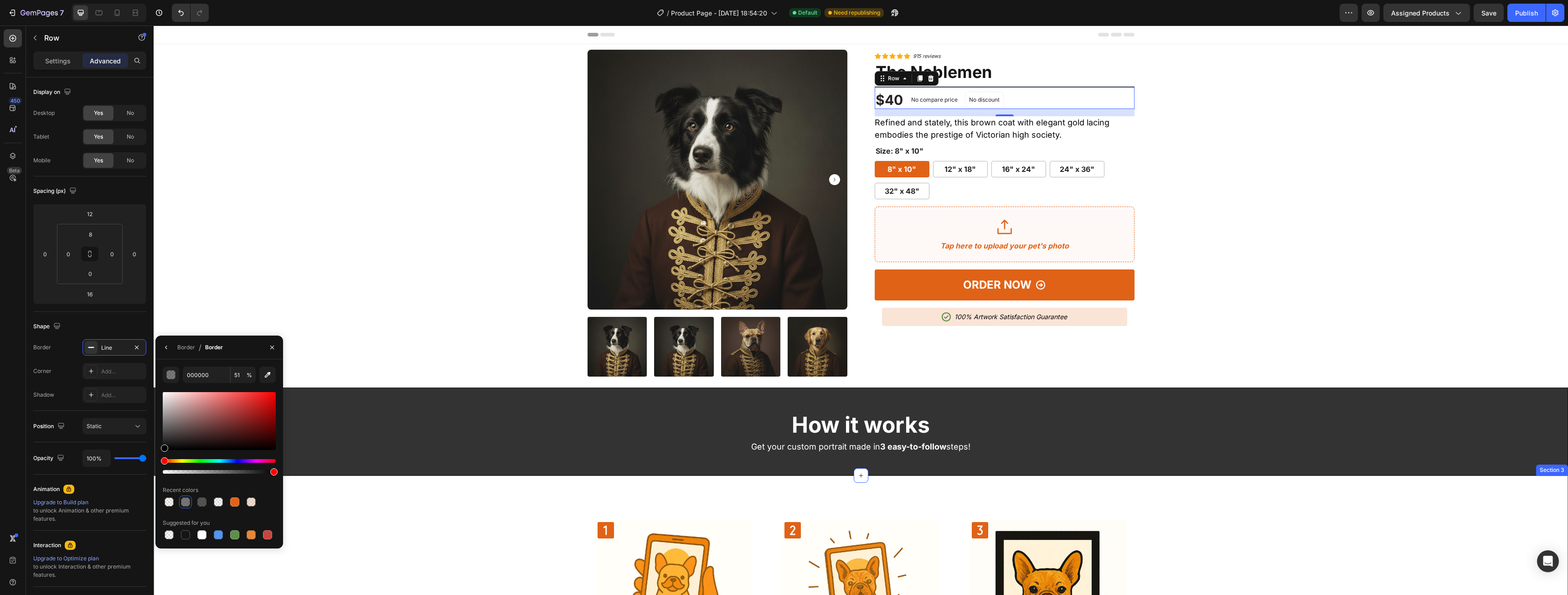
drag, startPoint x: 376, startPoint y: 499, endPoint x: 291, endPoint y: 476, distance: 88.1
drag, startPoint x: 317, startPoint y: 475, endPoint x: 154, endPoint y: 406, distance: 177.0
drag, startPoint x: 166, startPoint y: 415, endPoint x: 163, endPoint y: 408, distance: 7.6
click at [163, 408] on div at bounding box center [164, 410] width 7 height 7
drag, startPoint x: 165, startPoint y: 412, endPoint x: 163, endPoint y: 424, distance: 12.2
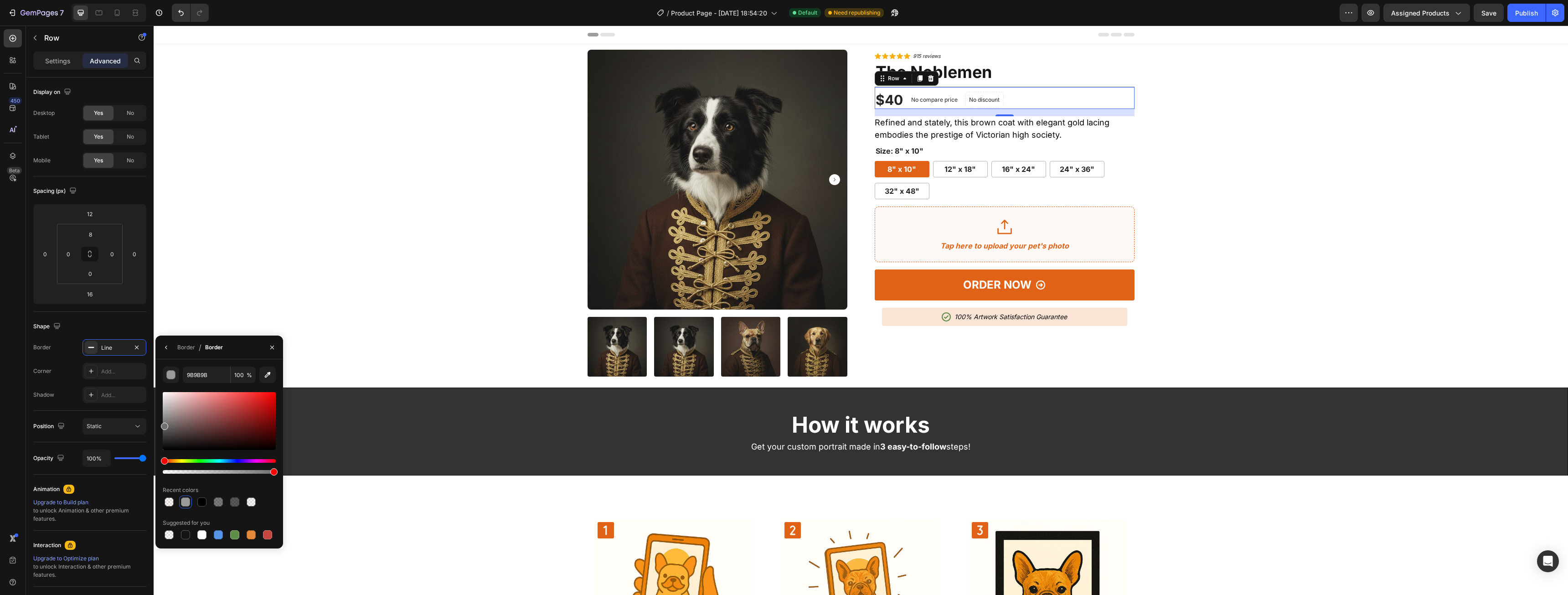
click at [163, 424] on div at bounding box center [164, 426] width 7 height 7
click at [157, 425] on div "9B9B9B 100 % Recent colors Suggested for you" at bounding box center [219, 454] width 128 height 175
click at [1262, 146] on div "Product Images Icon Icon Icon Icon Icon Icon List Hoz 915 reviews Text block Ro…" at bounding box center [860, 213] width 1400 height 327
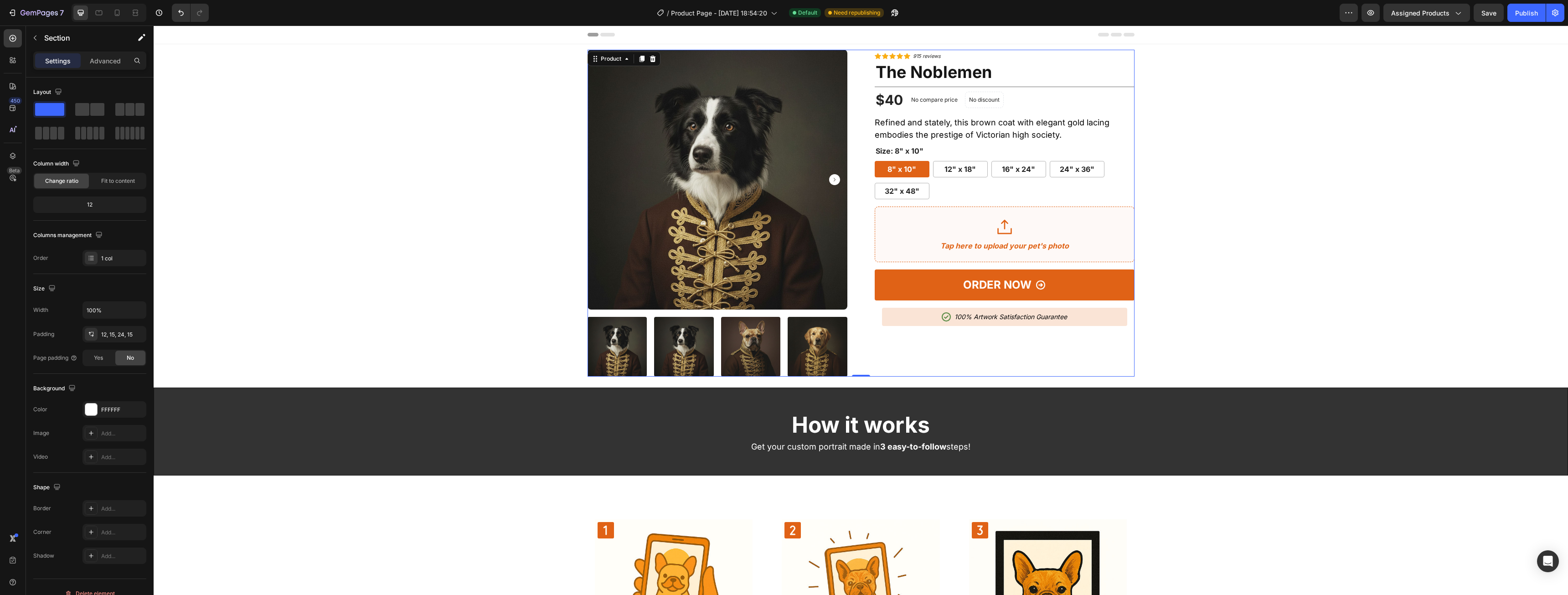
click at [1048, 86] on div "Icon Icon Icon Icon Icon Icon List Hoz 915 reviews Text block Row The Noblemen …" at bounding box center [1004, 213] width 260 height 327
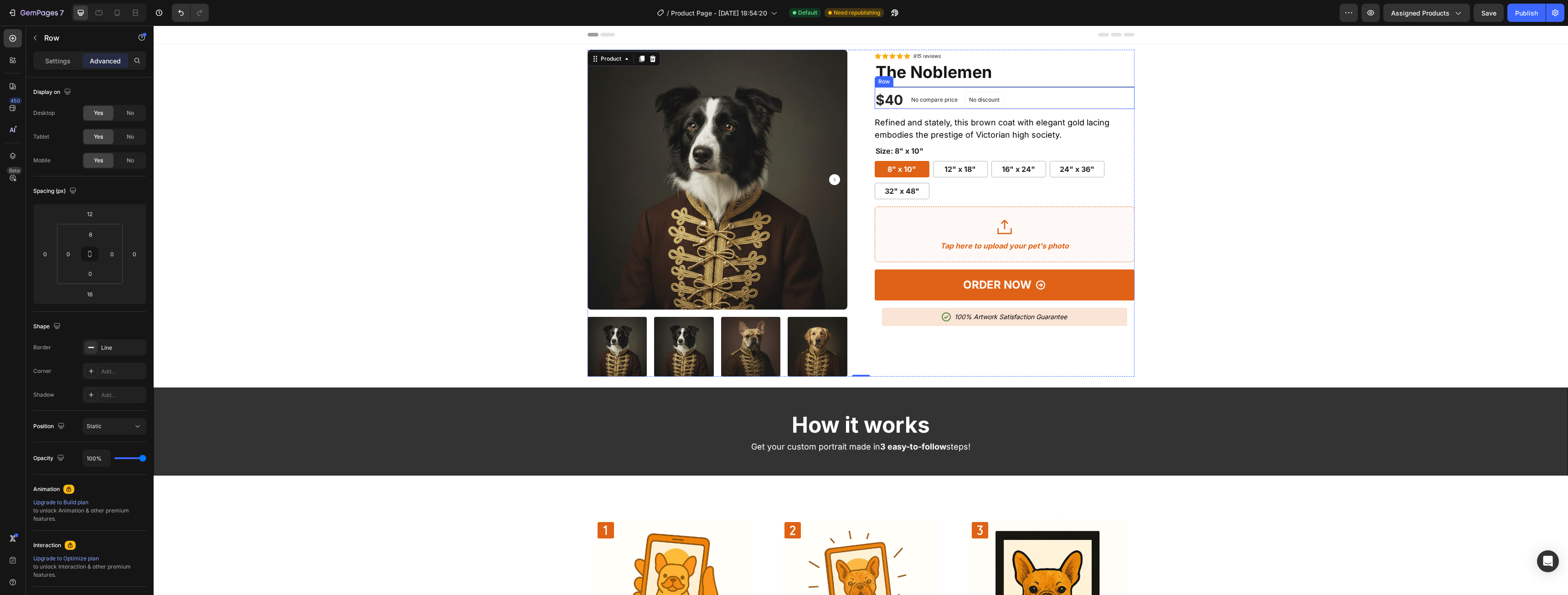
click at [1060, 96] on div "$40 (P) Price (P) Price No compare price (P) Price No discount Not be displayed…" at bounding box center [1004, 98] width 260 height 22
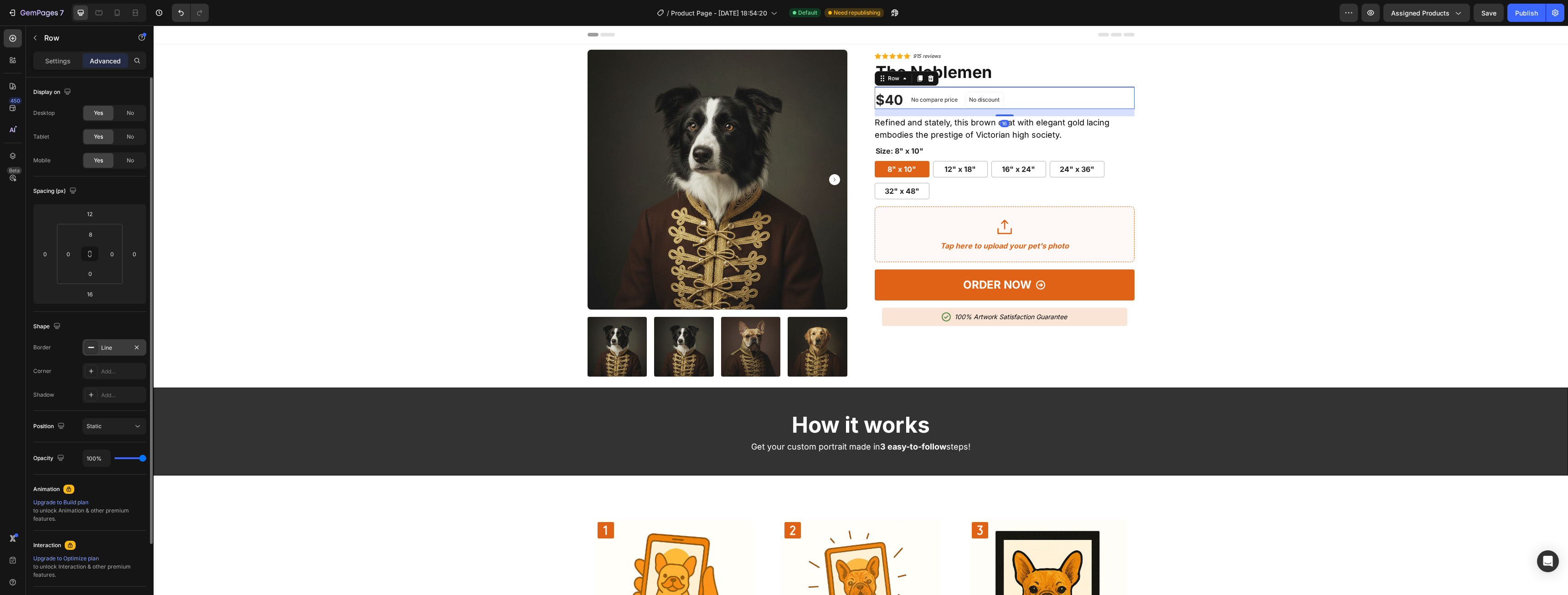
click at [123, 353] on div "Line" at bounding box center [114, 347] width 64 height 16
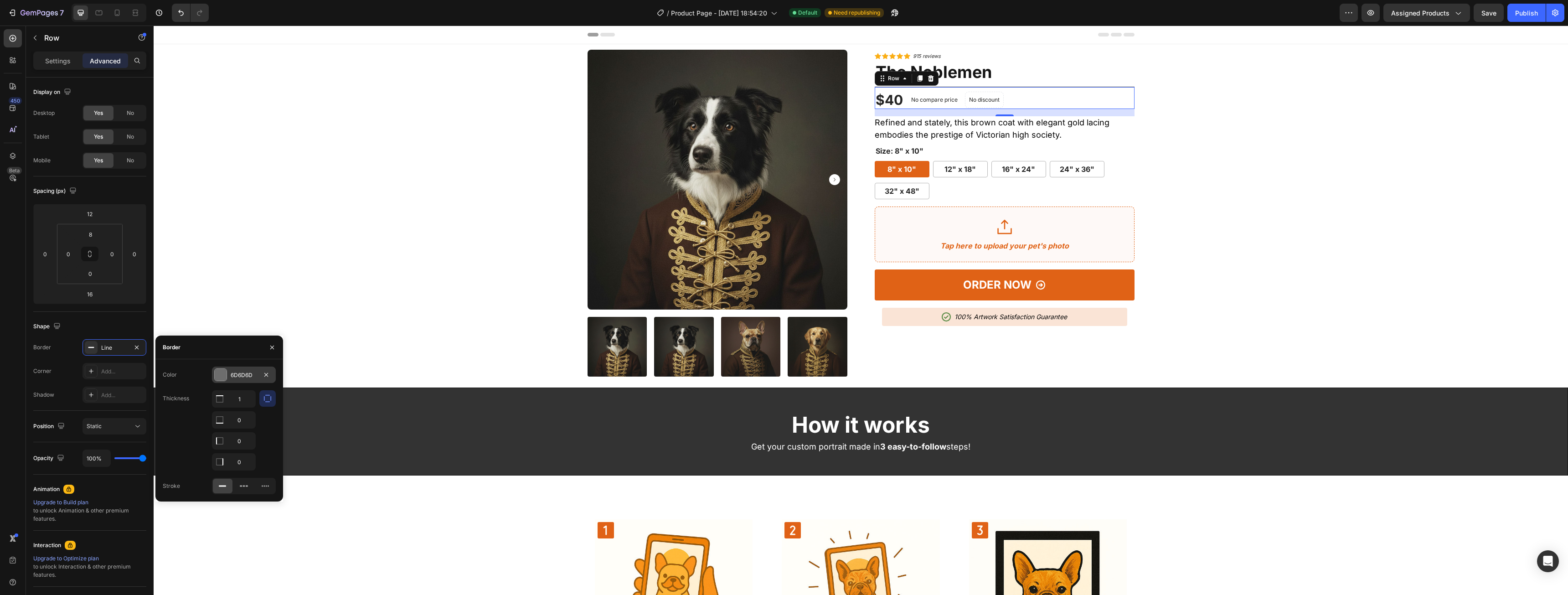
click at [258, 378] on div "6D6D6D" at bounding box center [244, 375] width 64 height 16
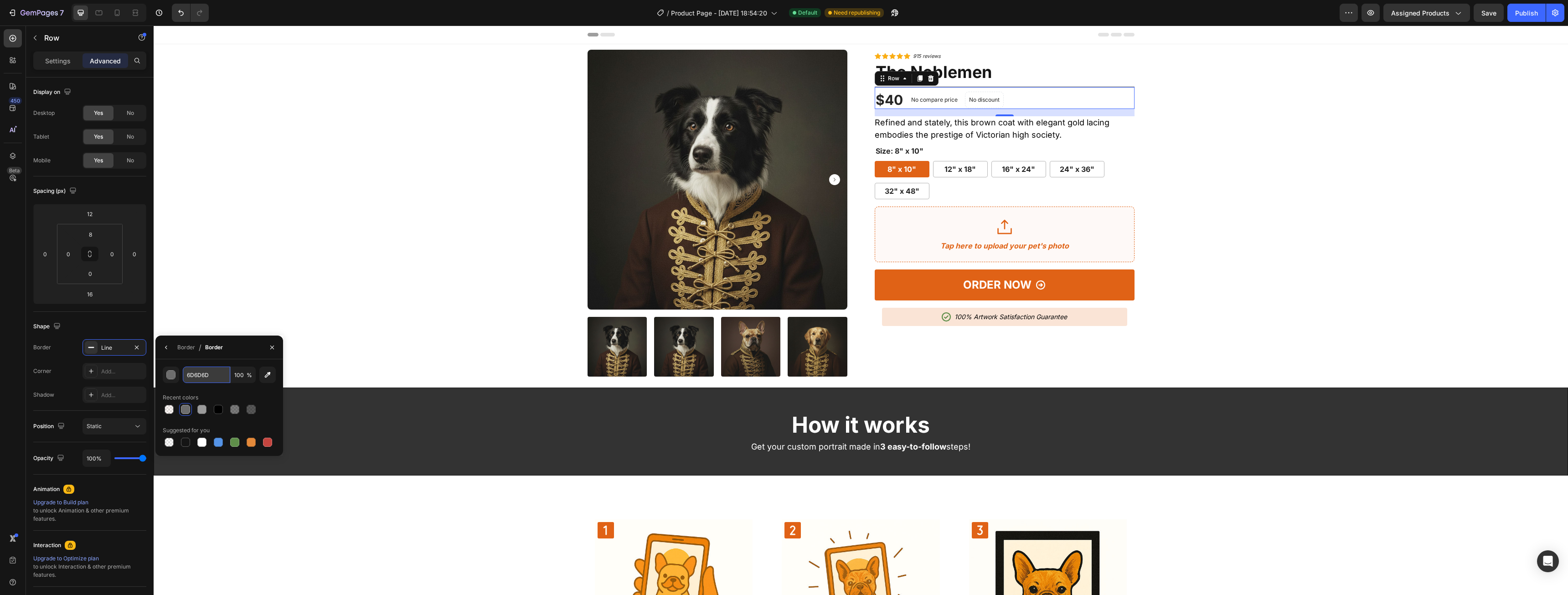
click at [195, 380] on input "6D6D6D" at bounding box center [206, 375] width 48 height 16
click at [175, 376] on div "button" at bounding box center [171, 375] width 9 height 9
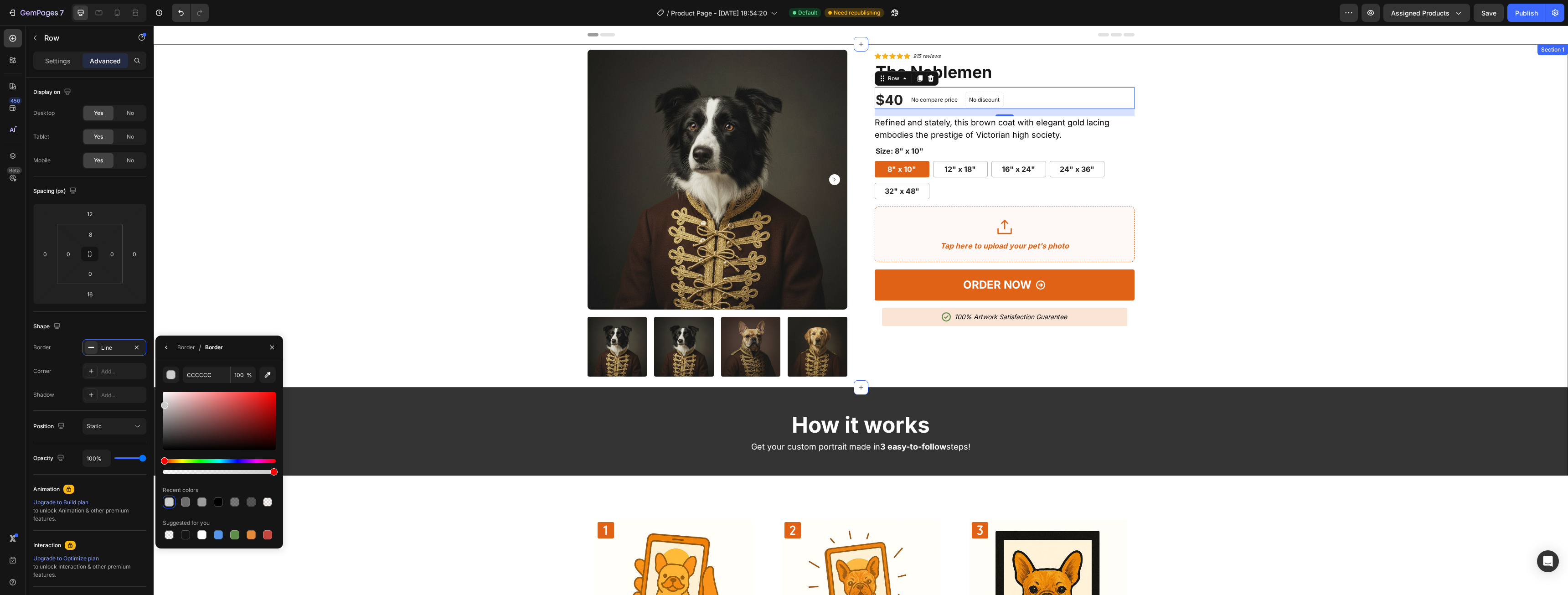
click at [1262, 203] on div "Product Images Icon Icon Icon Icon Icon Icon List Hoz 915 reviews Text block Ro…" at bounding box center [860, 213] width 1400 height 327
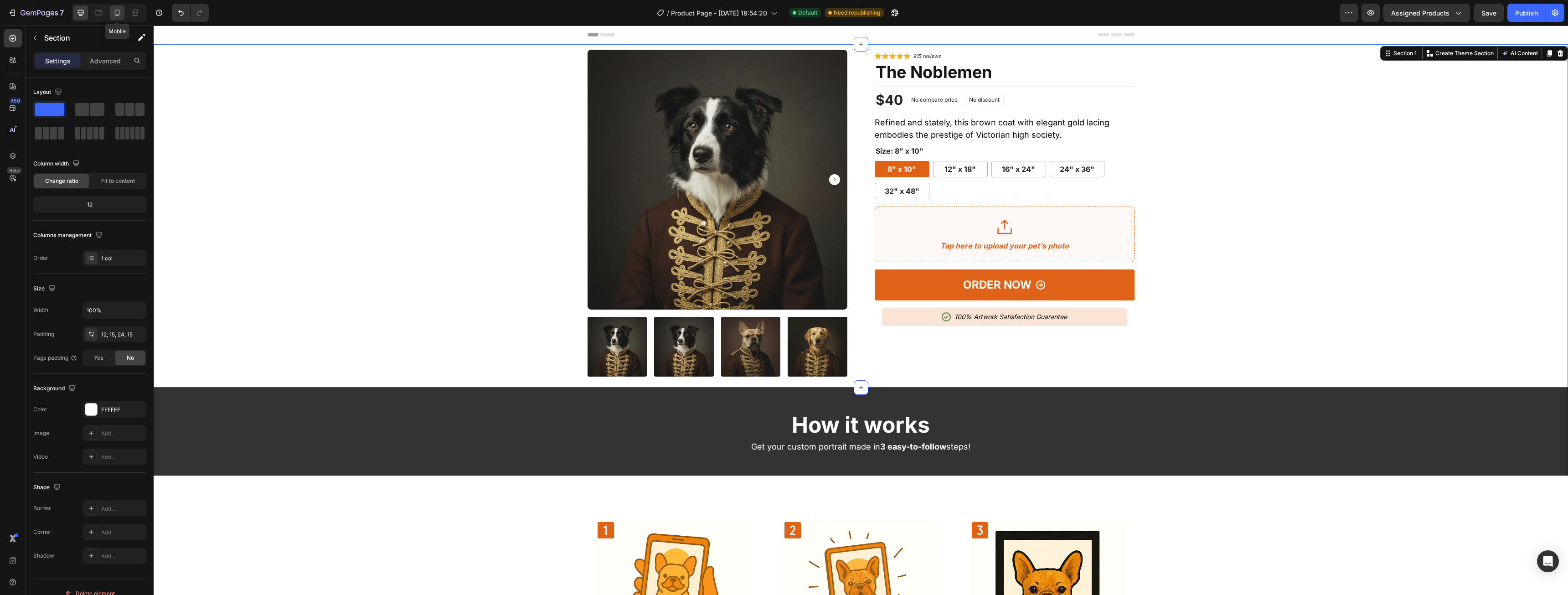
click at [121, 10] on icon at bounding box center [117, 12] width 9 height 9
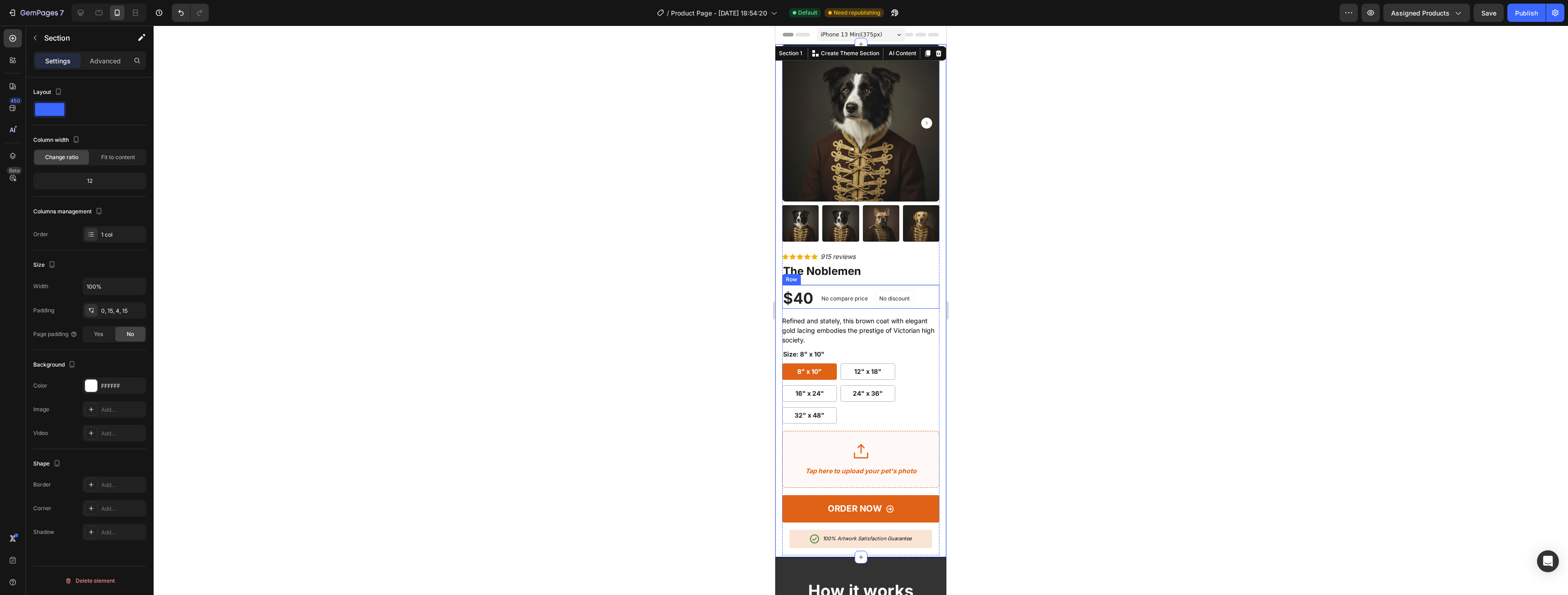
click at [906, 289] on div "No discount Not be displayed when published Product Badge" at bounding box center [894, 299] width 39 height 20
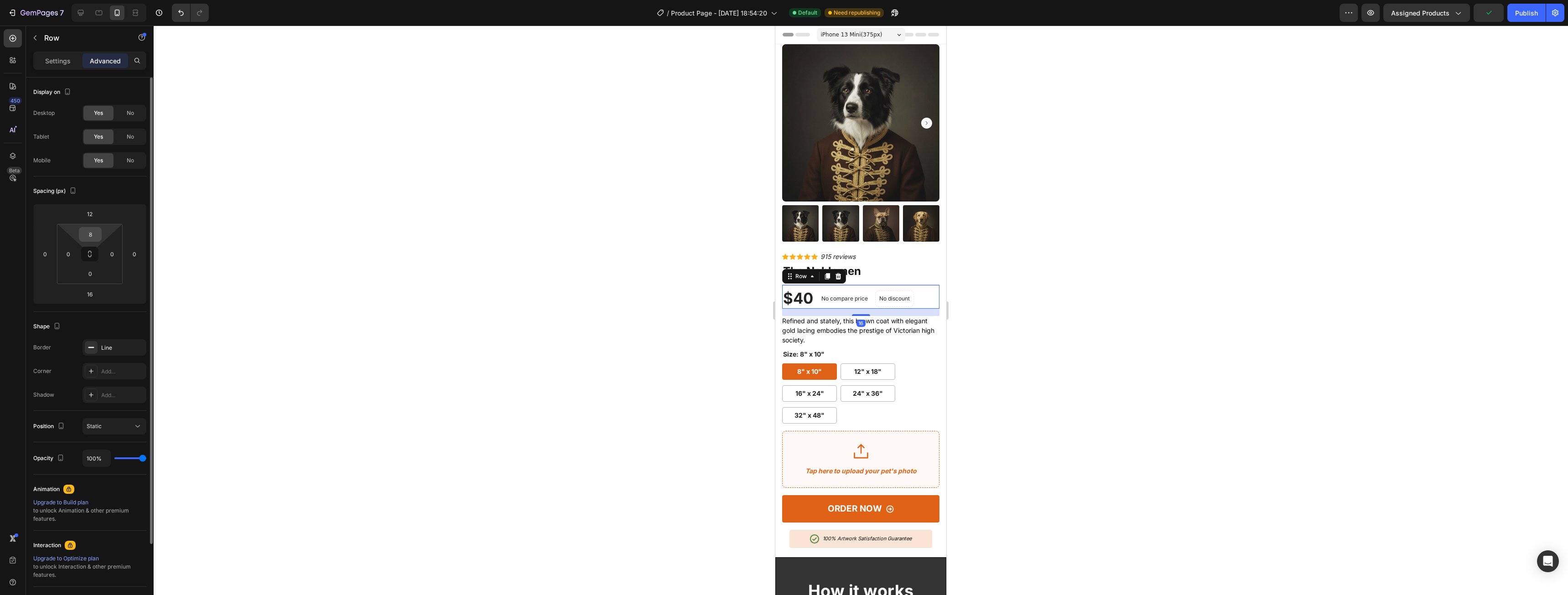
click at [95, 234] on input "8" at bounding box center [90, 234] width 18 height 14
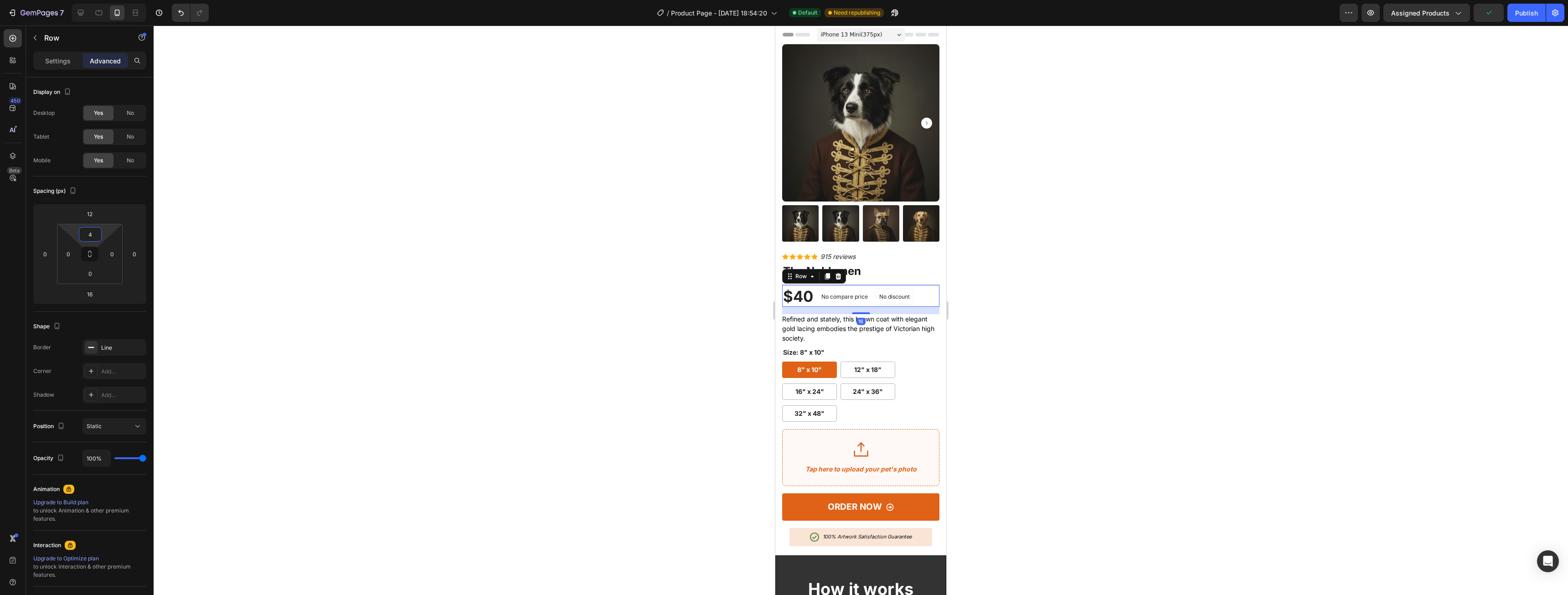
click at [1034, 343] on div at bounding box center [860, 310] width 1415 height 569
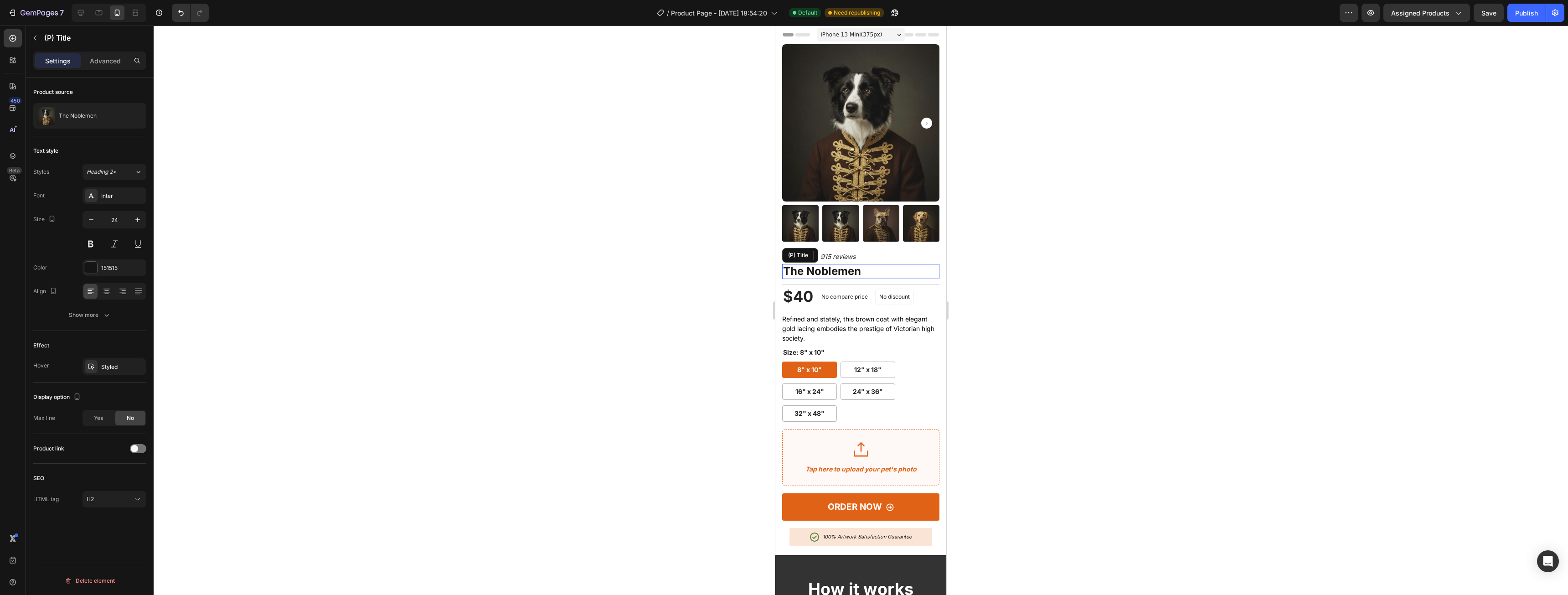
click at [816, 264] on h2 "The Noblemen" at bounding box center [861, 272] width 158 height 15
click at [95, 58] on p "Advanced" at bounding box center [105, 61] width 31 height 10
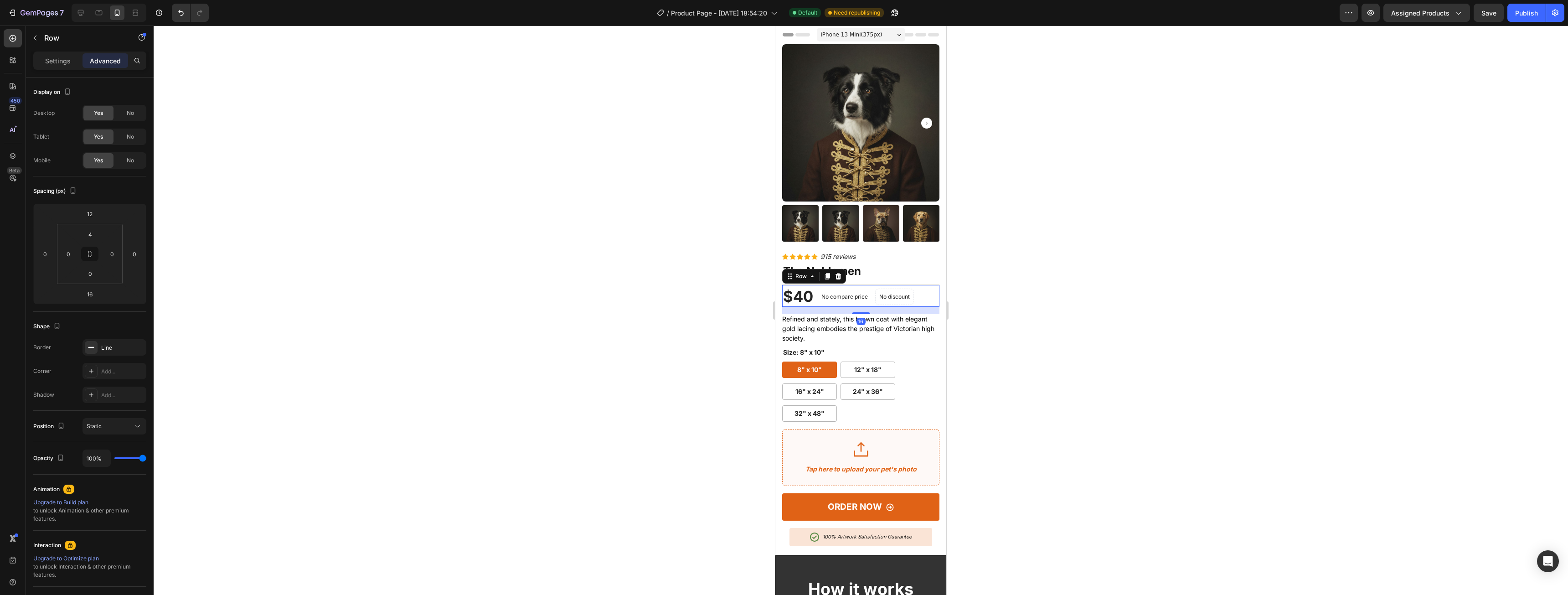
click at [921, 286] on div "$40 (P) Price (P) Price No compare price (P) Price No discount Not be displayed…" at bounding box center [861, 295] width 158 height 22
click at [94, 211] on input "12" at bounding box center [90, 214] width 18 height 14
click at [990, 272] on div at bounding box center [860, 310] width 1415 height 569
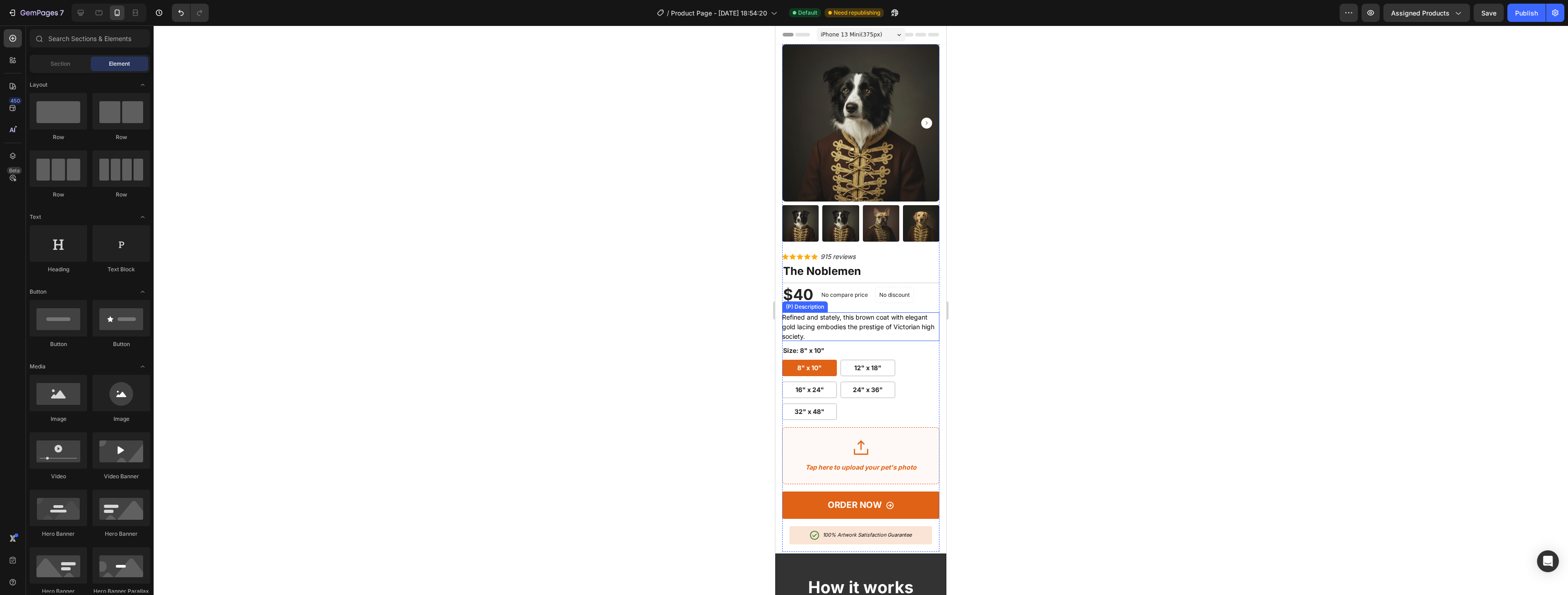
click at [873, 313] on p "Refined and stately, this brown coat with elegant gold lacing embodies the pres…" at bounding box center [858, 327] width 152 height 27
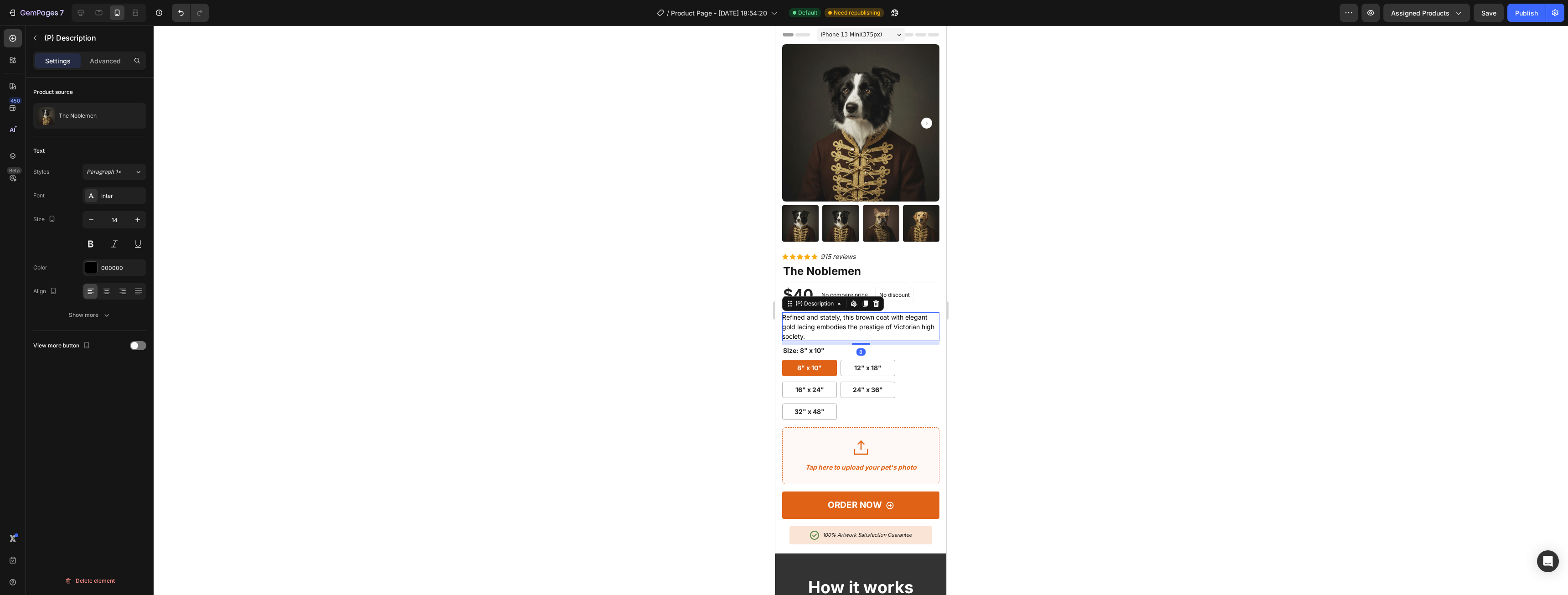
drag, startPoint x: 114, startPoint y: 44, endPoint x: 111, endPoint y: 49, distance: 5.8
click at [113, 44] on div "(P) Description" at bounding box center [85, 37] width 118 height 24
drag, startPoint x: 915, startPoint y: 328, endPoint x: 909, endPoint y: 327, distance: 6.1
click at [914, 328] on div "Refined and stately, this brown coat with elegant gold lacing embodies the pres…" at bounding box center [861, 327] width 158 height 29
click at [110, 69] on div "Settings Advanced" at bounding box center [90, 60] width 113 height 18
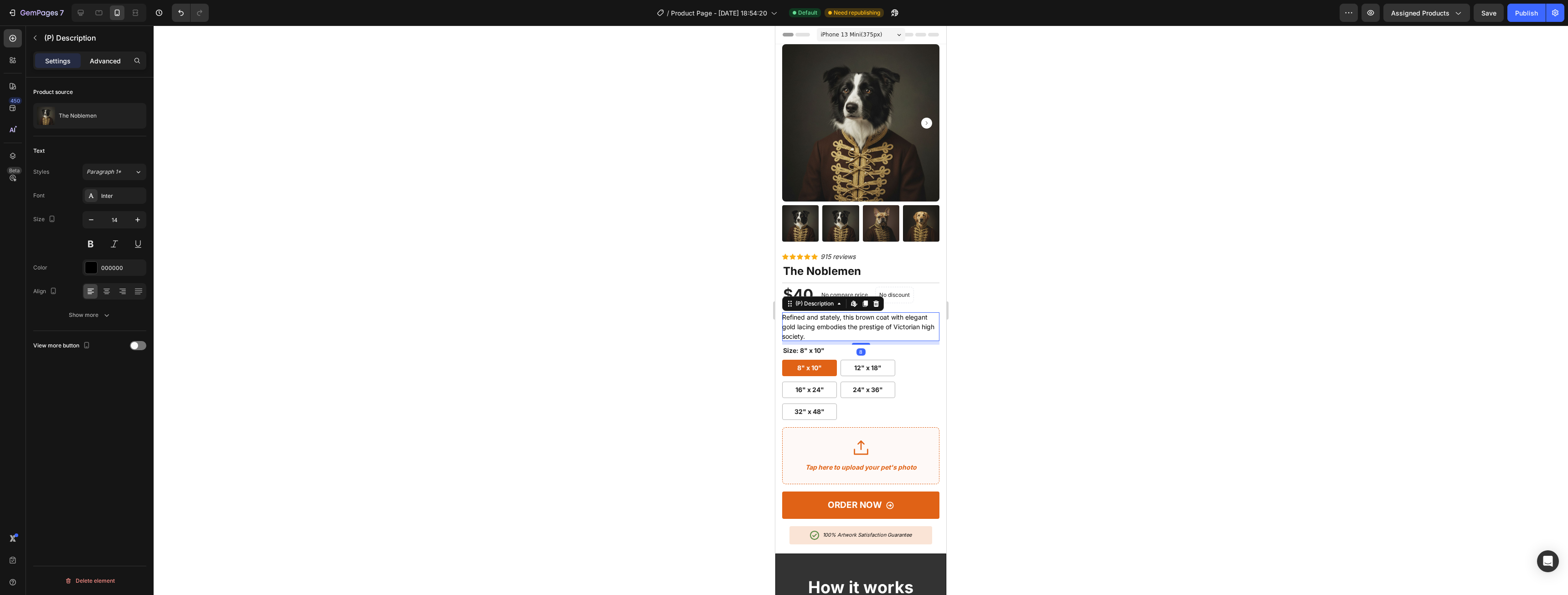
click at [111, 65] on p "Advanced" at bounding box center [105, 61] width 31 height 10
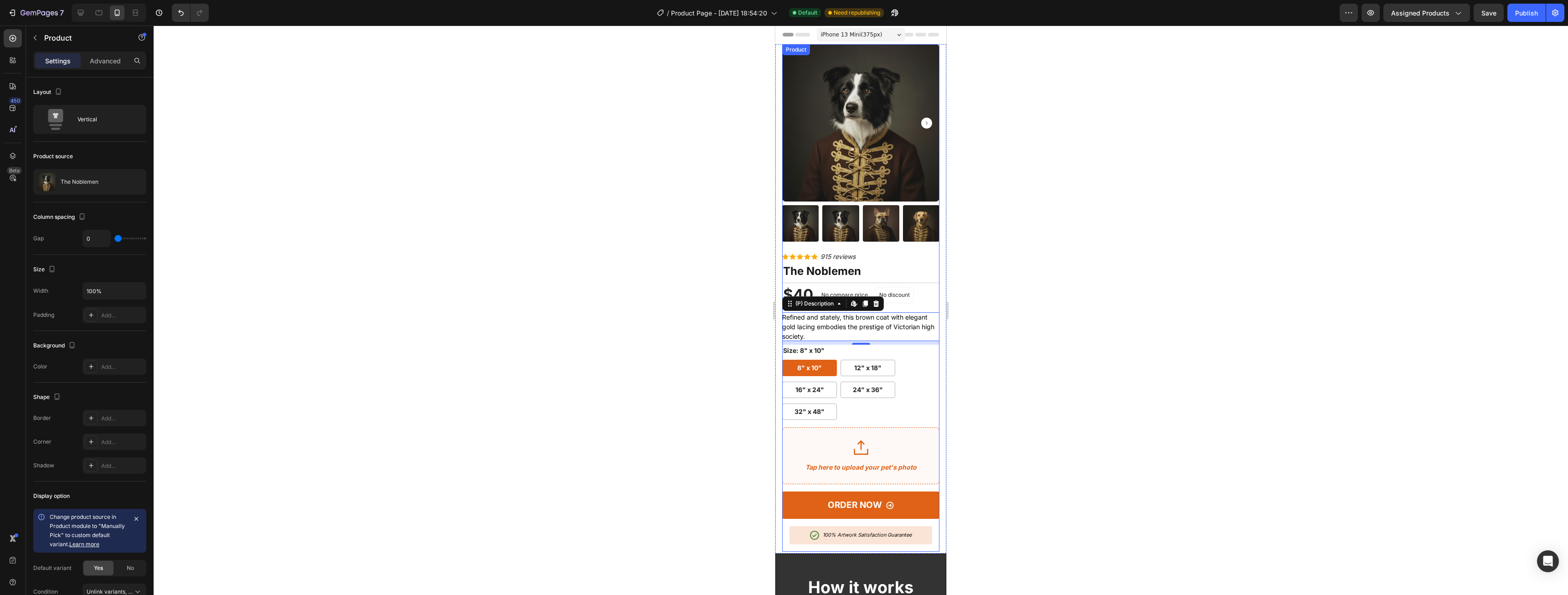
click at [919, 300] on div "Icon Icon Icon Icon Icon Icon List Hoz 915 reviews Text block Row The Noblemen …" at bounding box center [861, 400] width 158 height 303
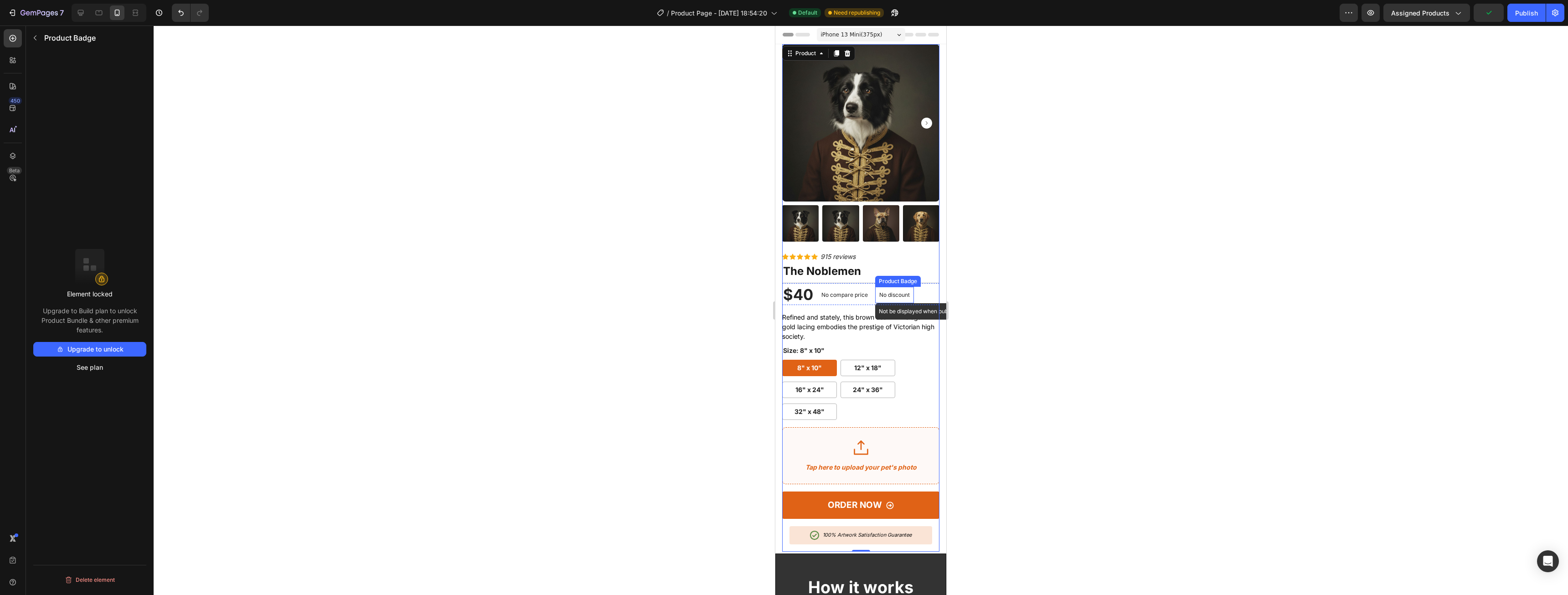
click at [895, 293] on div "No discount Not be displayed when published Product Badge" at bounding box center [894, 295] width 39 height 16
click at [924, 292] on div "$40 (P) Price (P) Price No compare price (P) Price No discount Not be displayed…" at bounding box center [861, 293] width 158 height 22
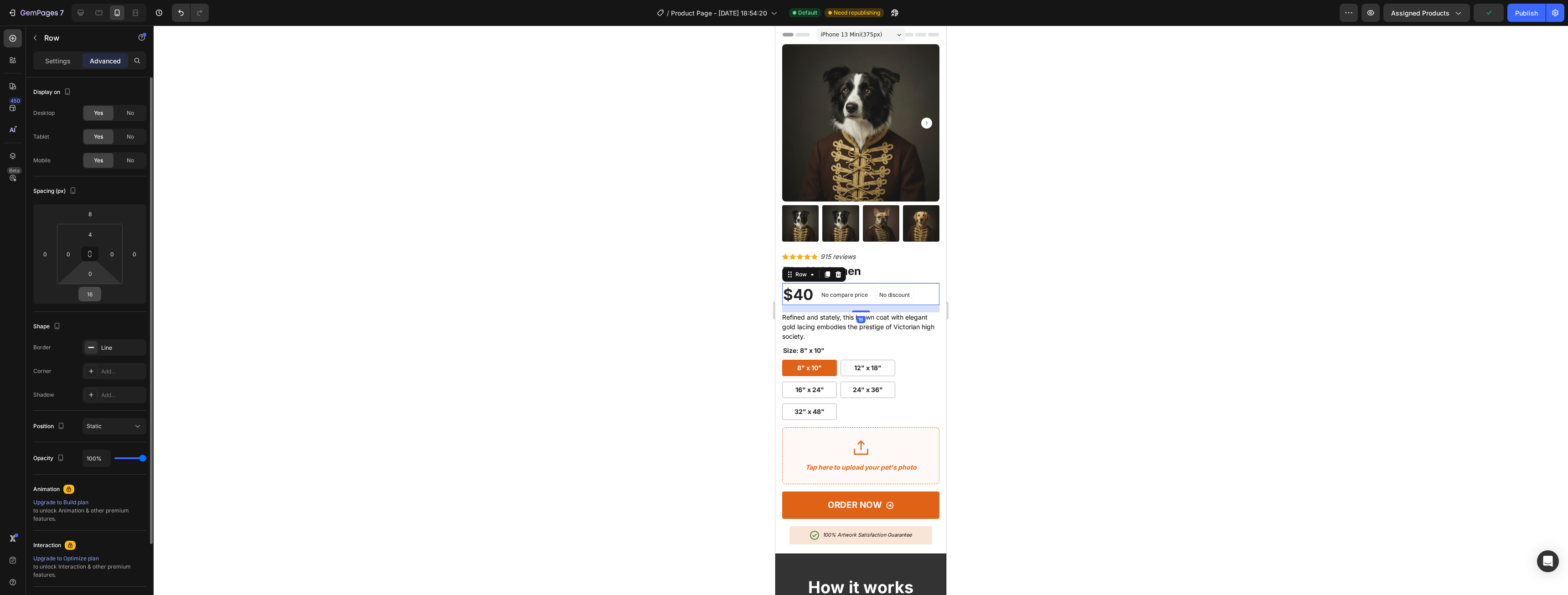
click at [96, 298] on input "16" at bounding box center [90, 294] width 18 height 14
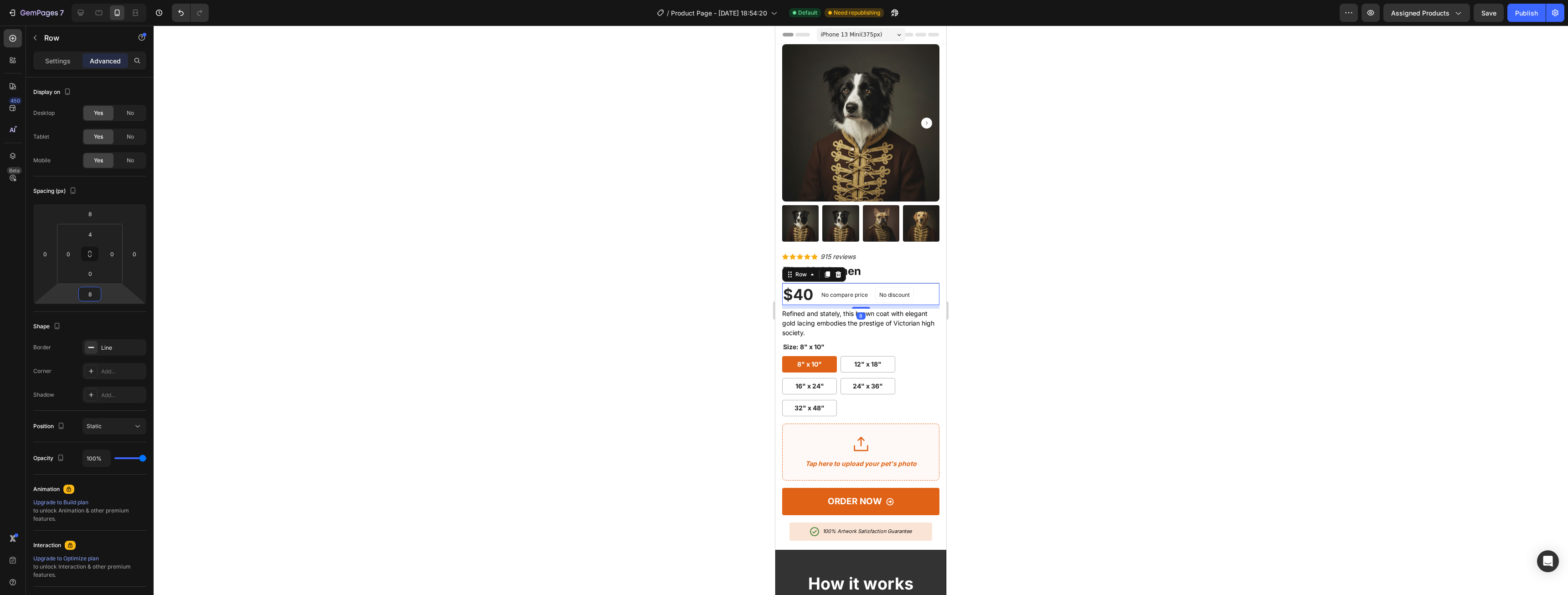
click at [1034, 297] on div at bounding box center [860, 310] width 1415 height 569
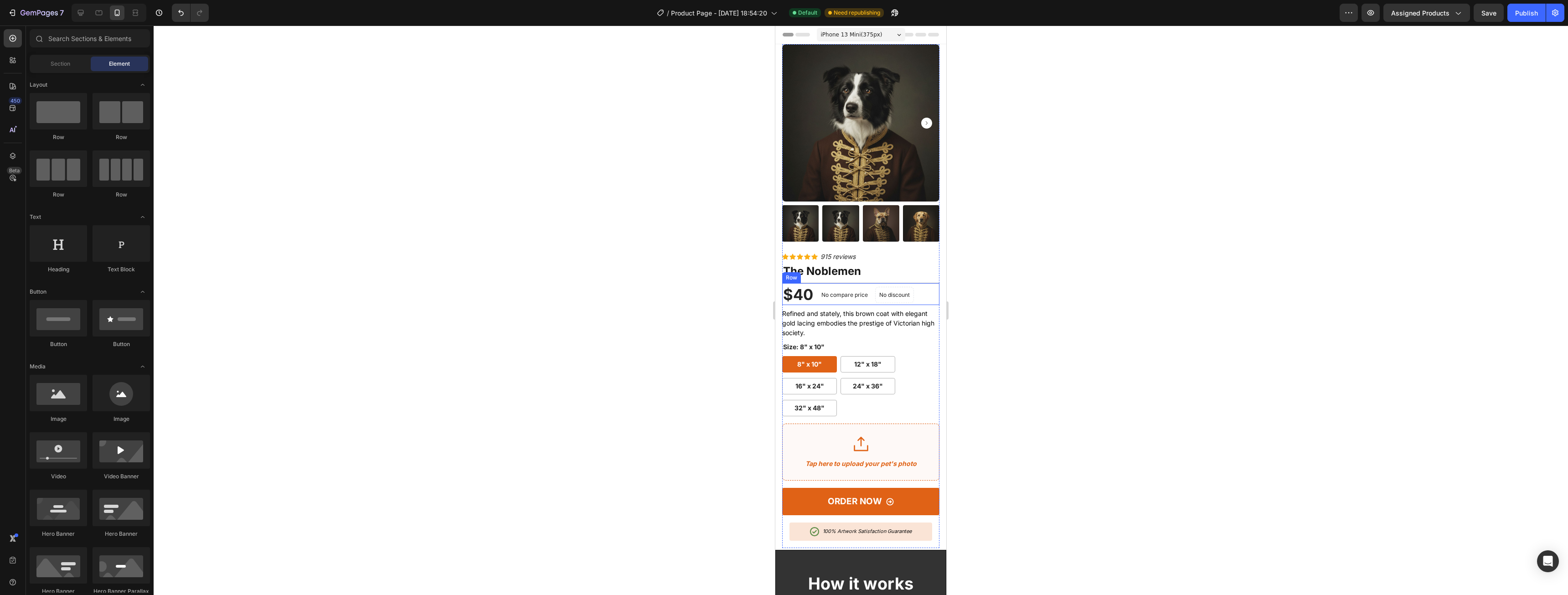
click at [925, 287] on div "$40 (P) Price (P) Price No compare price (P) Price No discount Not be displayed…" at bounding box center [861, 293] width 158 height 22
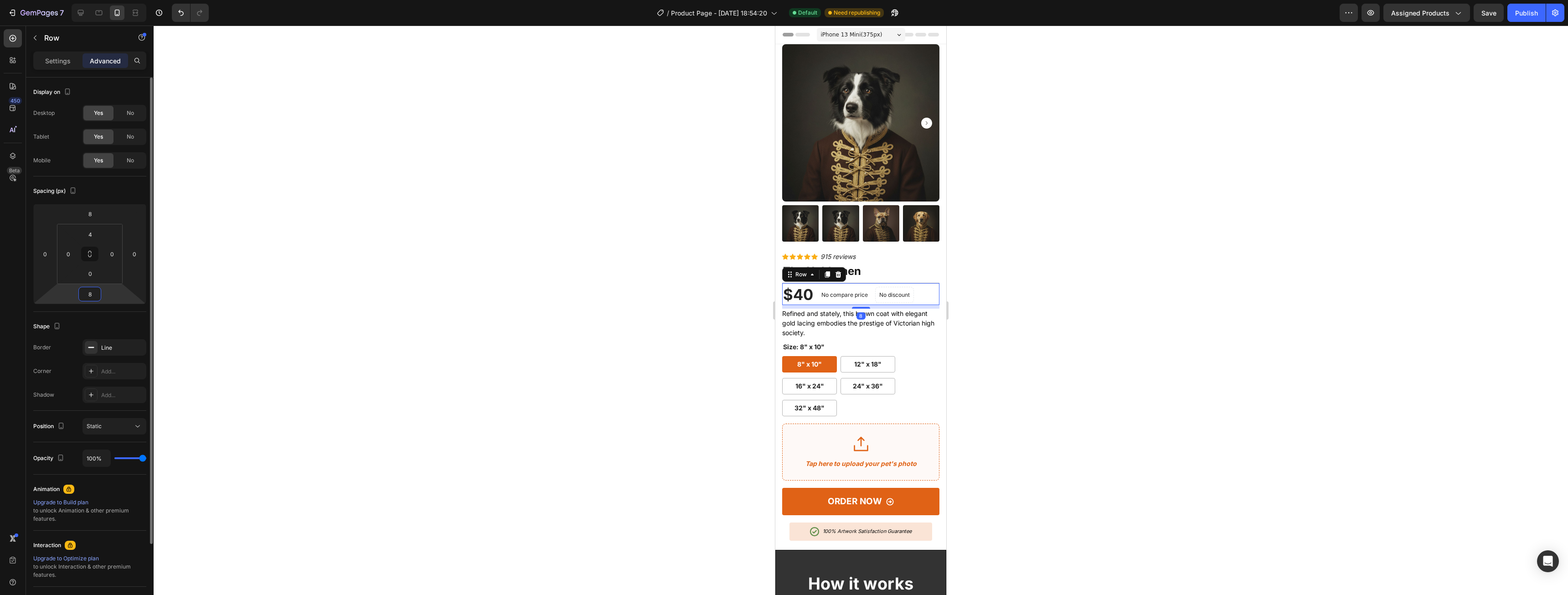
click at [88, 290] on input "8" at bounding box center [90, 294] width 18 height 14
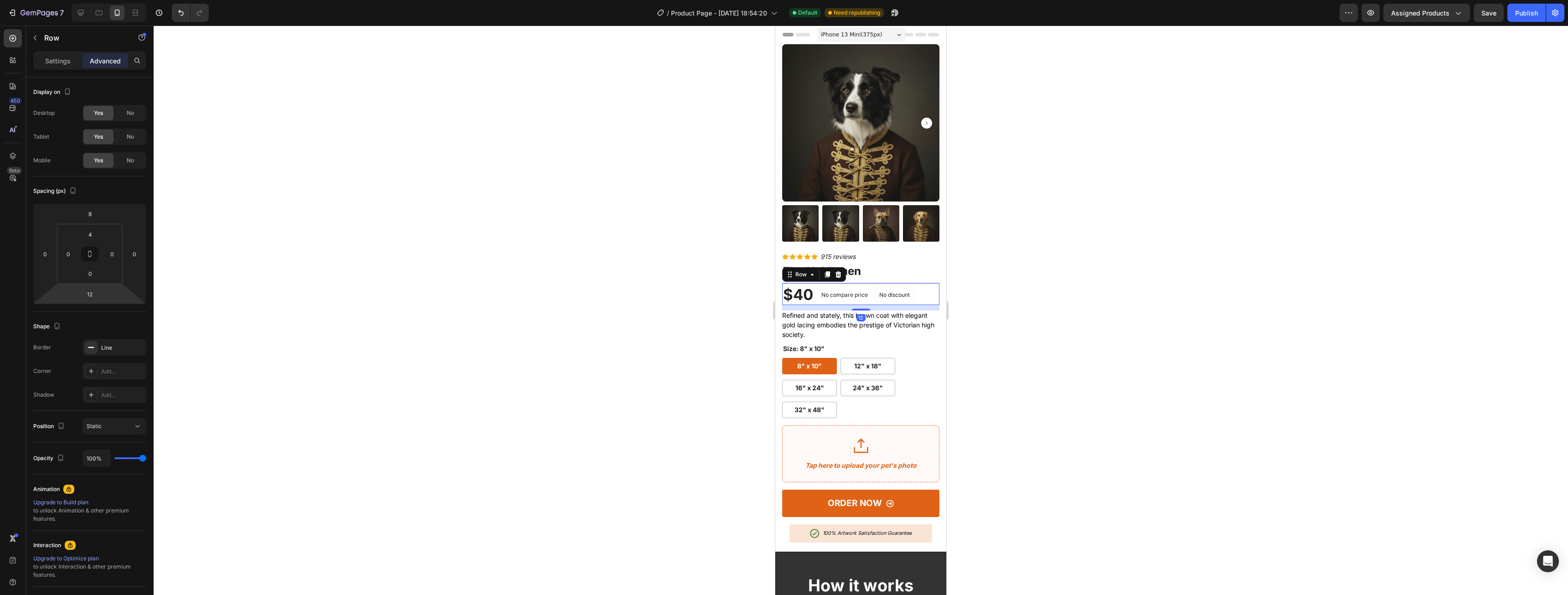
click at [1150, 254] on div at bounding box center [860, 310] width 1415 height 569
click at [886, 251] on div "Icon Icon Icon Icon Icon Icon List Hoz 915 reviews Text block Row" at bounding box center [861, 256] width 158 height 15
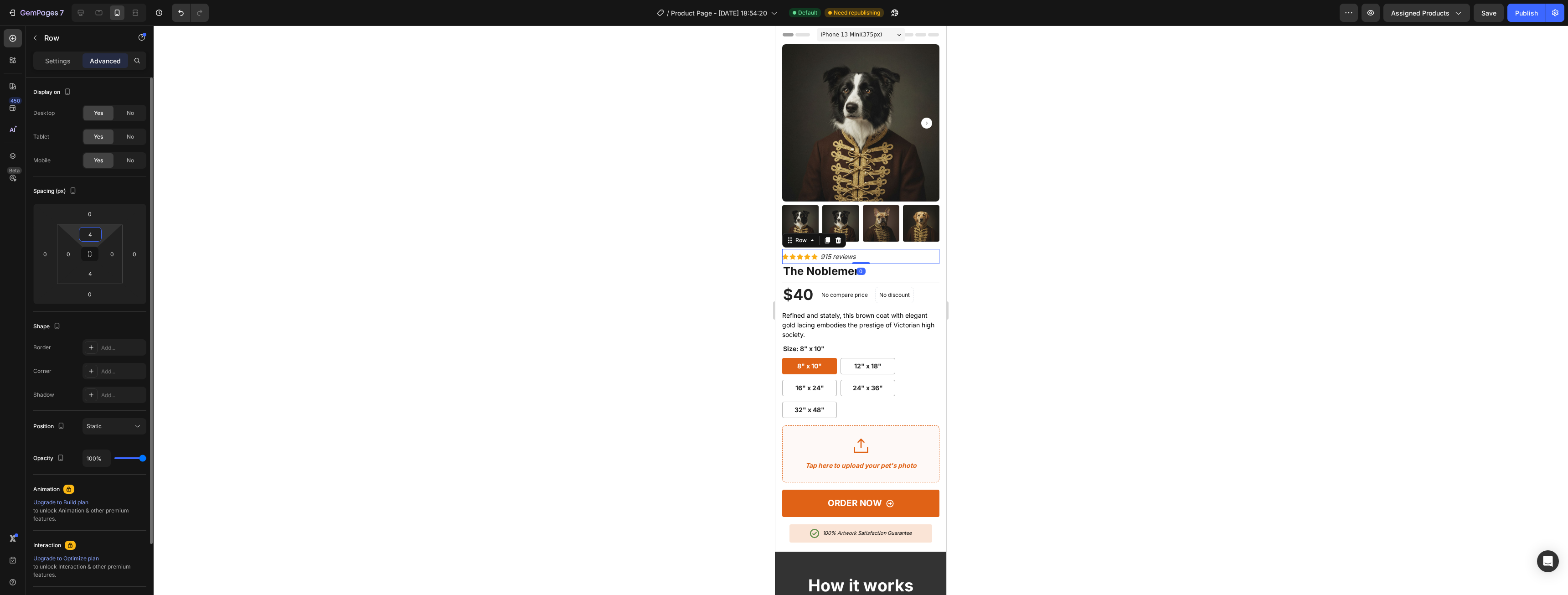
click at [94, 236] on input "4" at bounding box center [90, 234] width 18 height 14
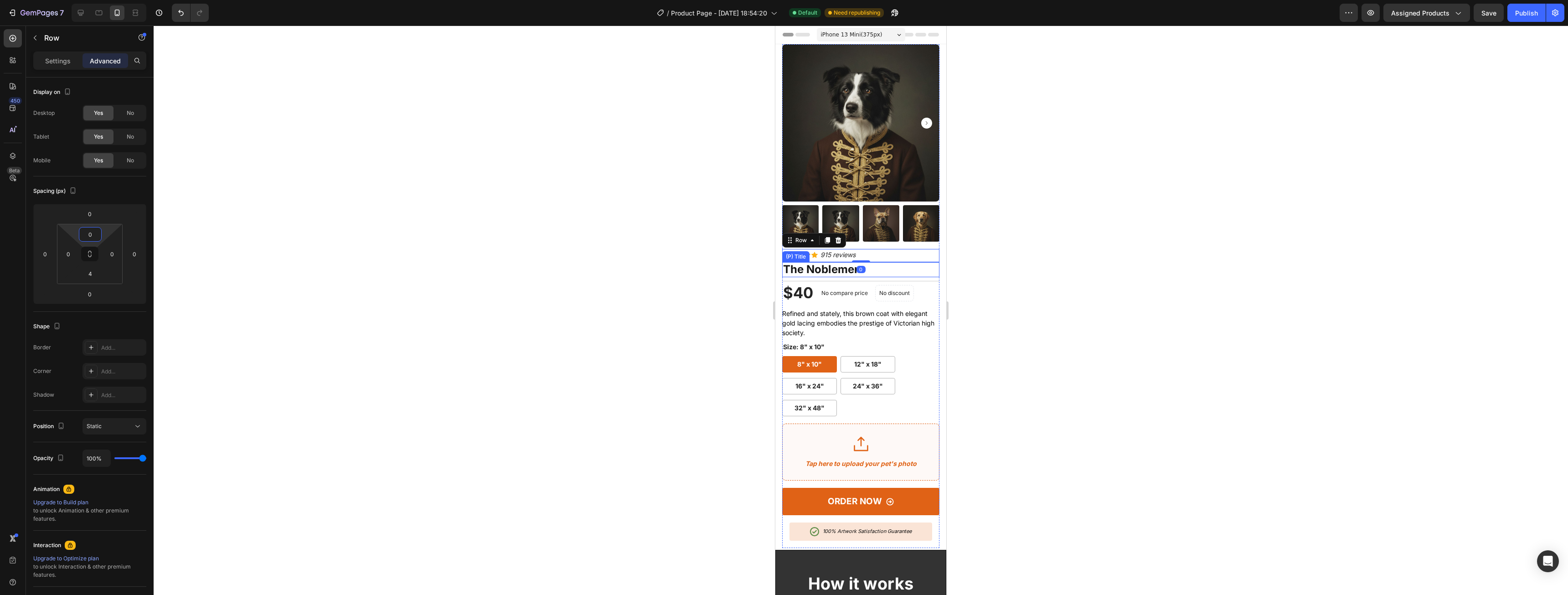
click at [1087, 274] on div at bounding box center [860, 310] width 1415 height 569
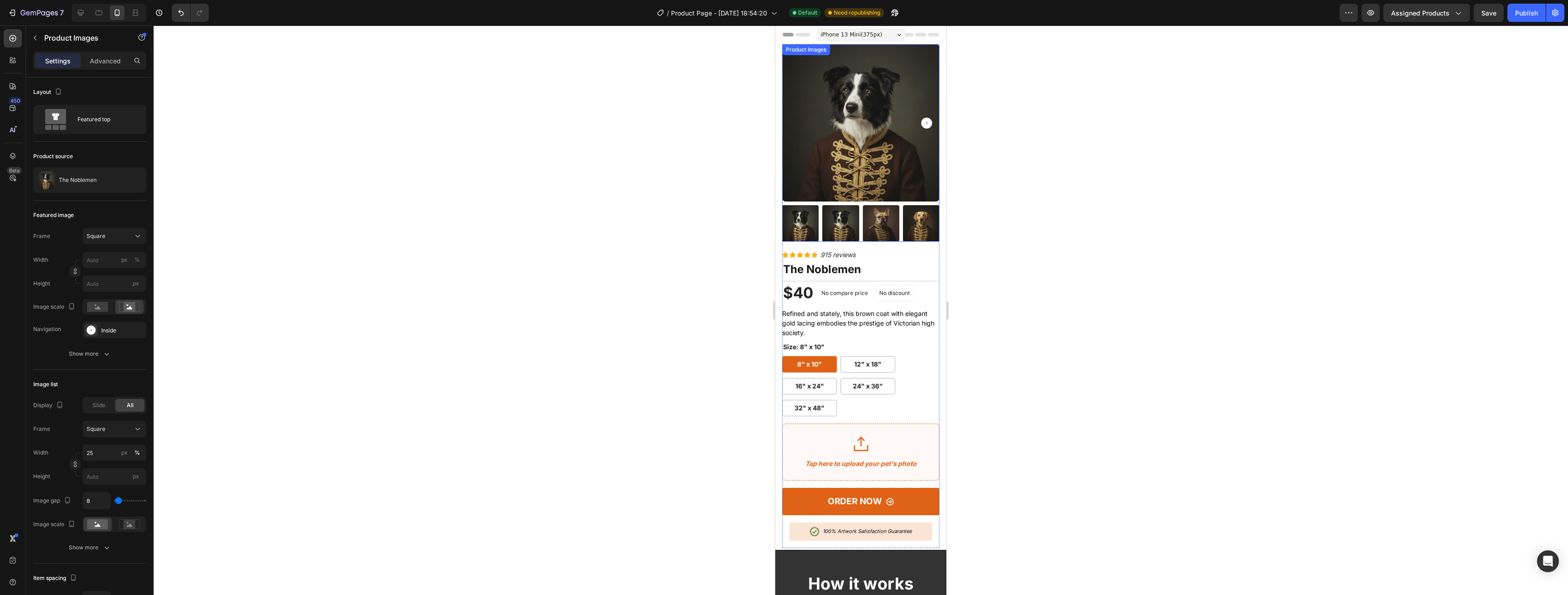
click at [866, 233] on div "Product Images" at bounding box center [861, 143] width 158 height 198
click at [109, 58] on p "Advanced" at bounding box center [105, 61] width 31 height 10
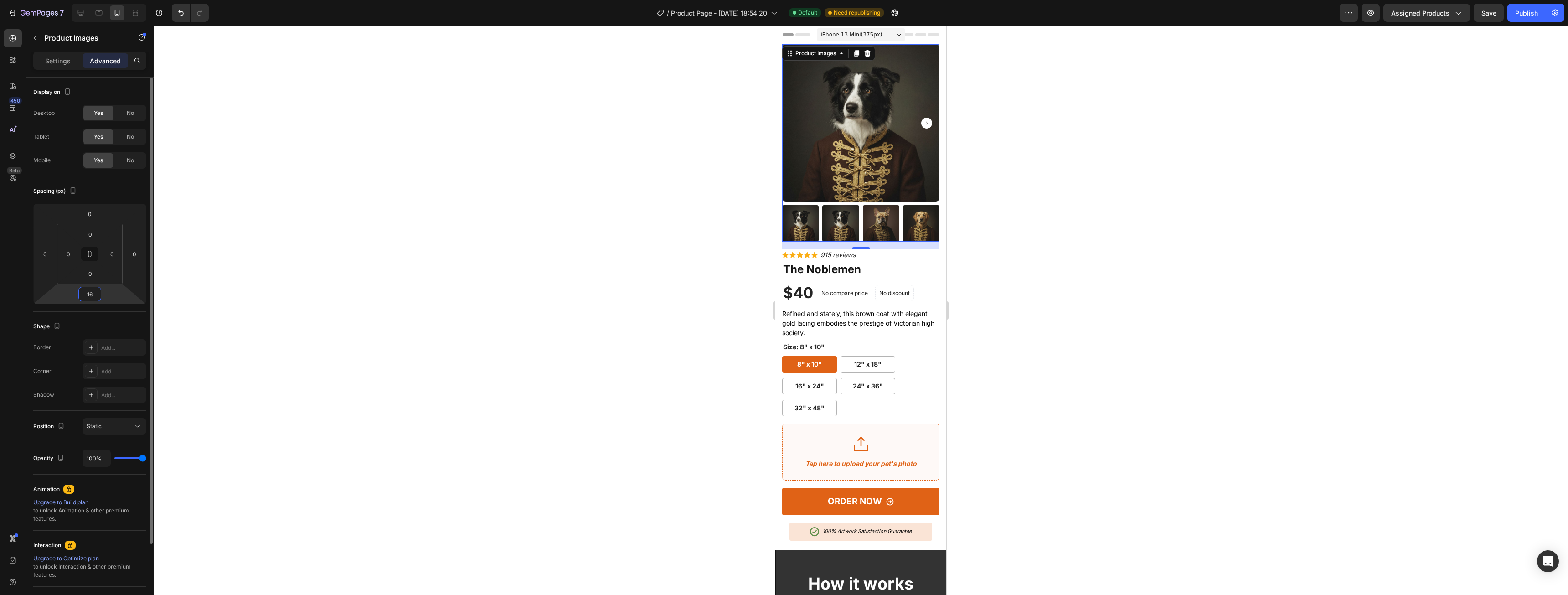
click at [95, 293] on input "16" at bounding box center [90, 294] width 18 height 14
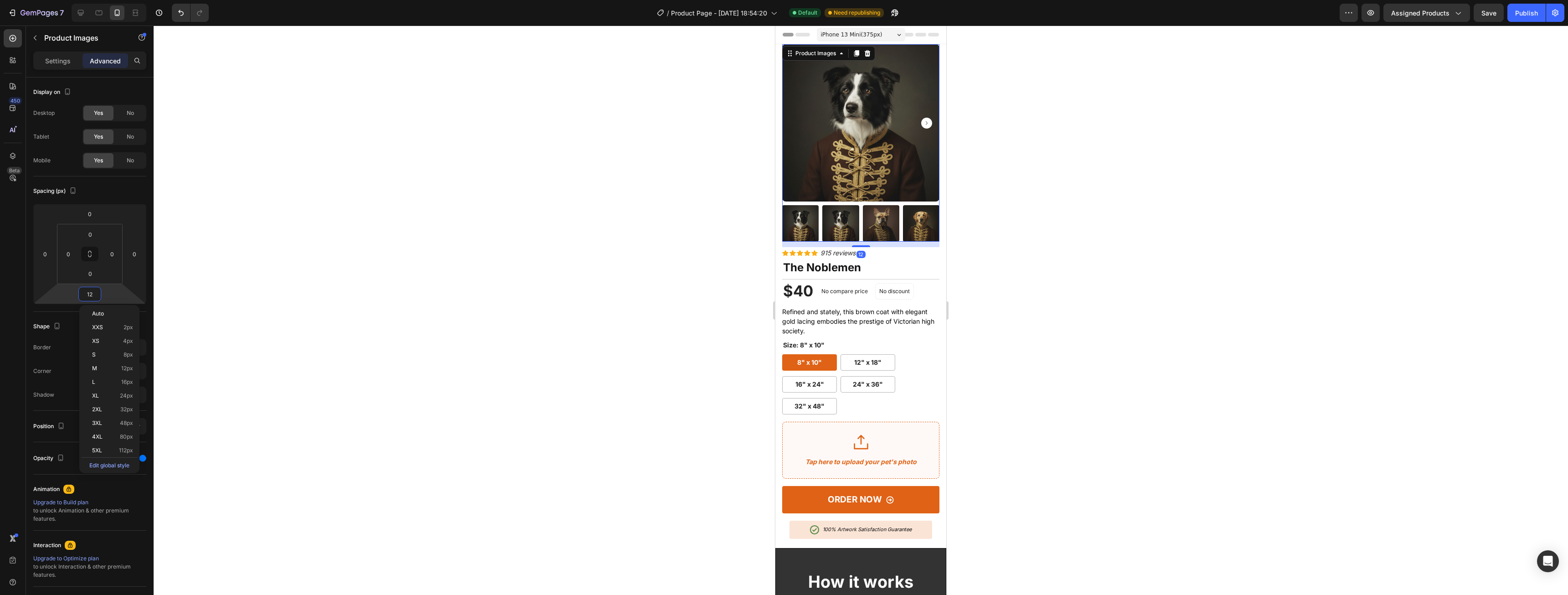
click at [1084, 284] on div at bounding box center [860, 310] width 1415 height 569
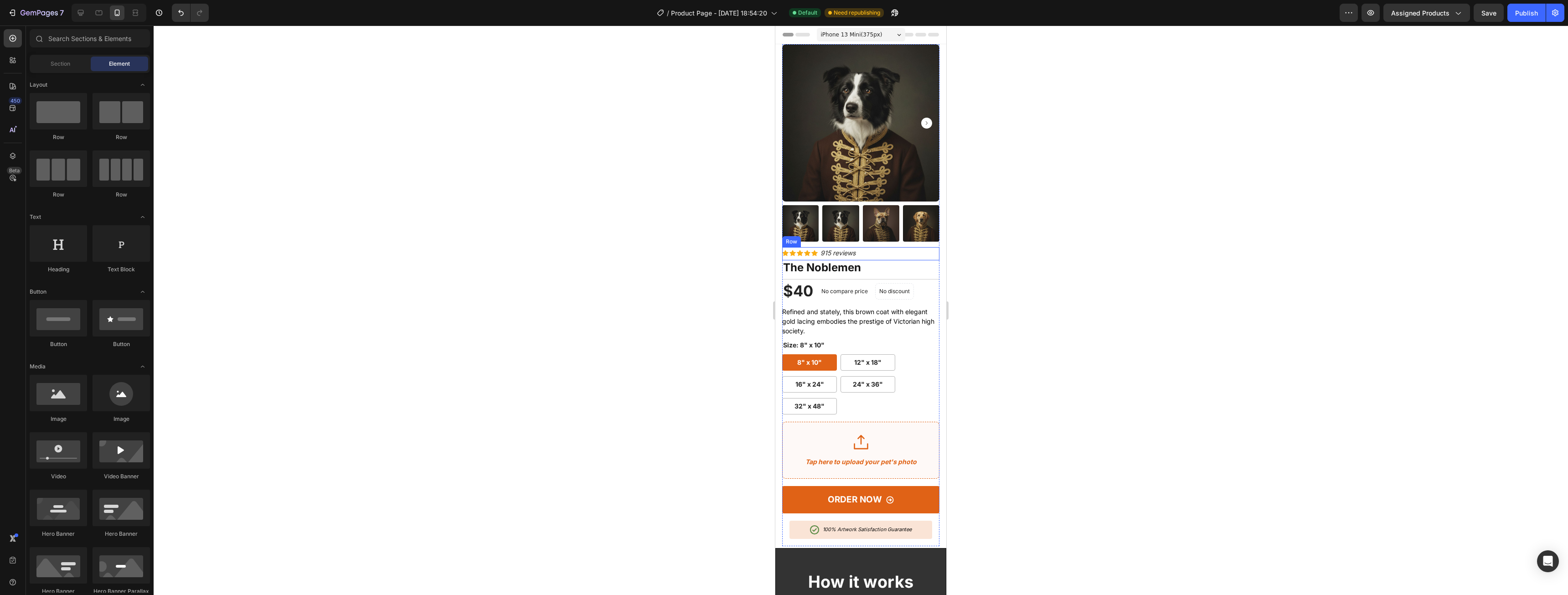
click at [861, 247] on div "Icon Icon Icon Icon Icon Icon List Hoz 915 reviews Text block Row" at bounding box center [861, 253] width 158 height 13
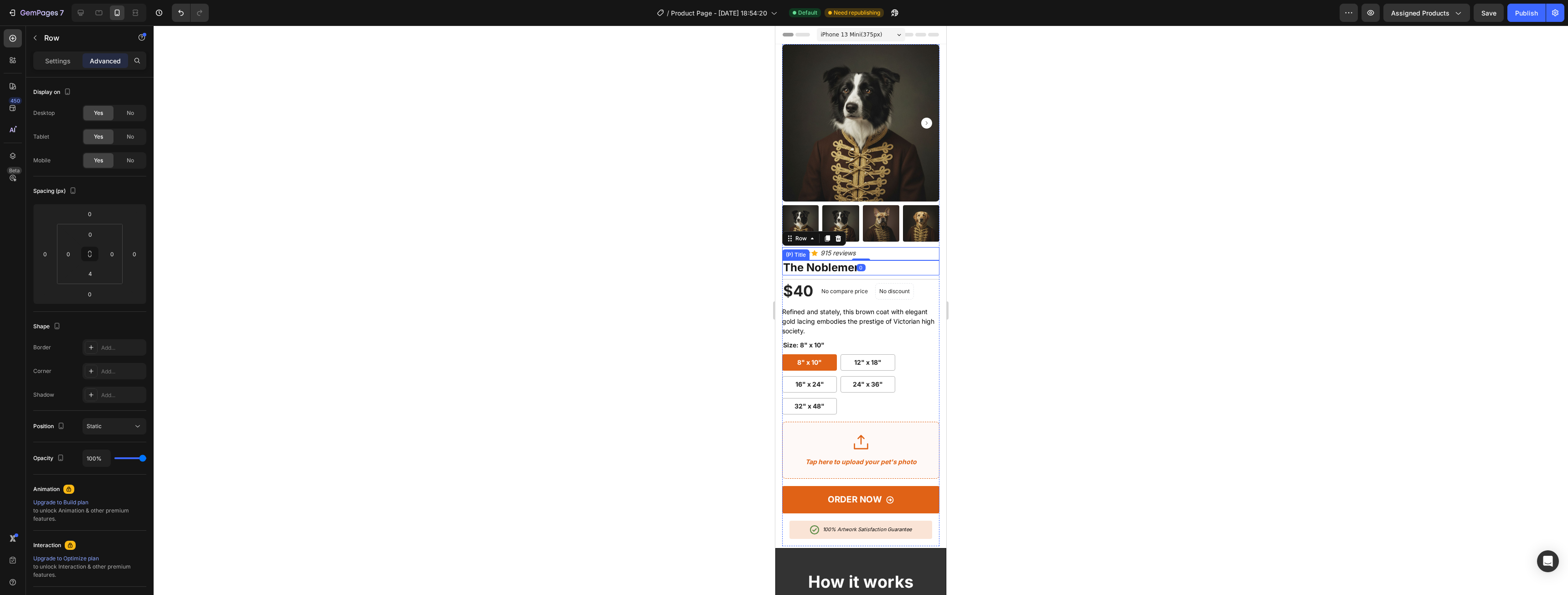
click at [839, 249] on icon "915 reviews" at bounding box center [838, 252] width 35 height 7
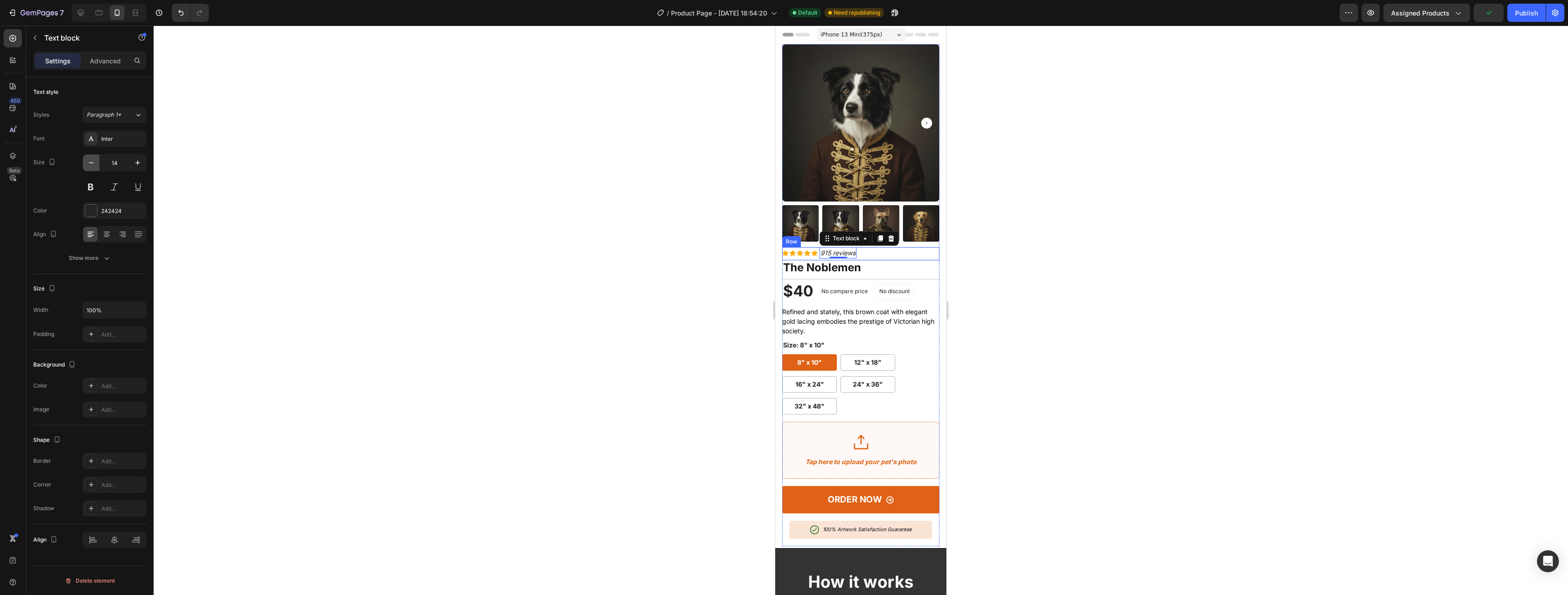
click at [92, 166] on icon "button" at bounding box center [91, 162] width 9 height 9
click at [94, 164] on icon "button" at bounding box center [91, 162] width 9 height 9
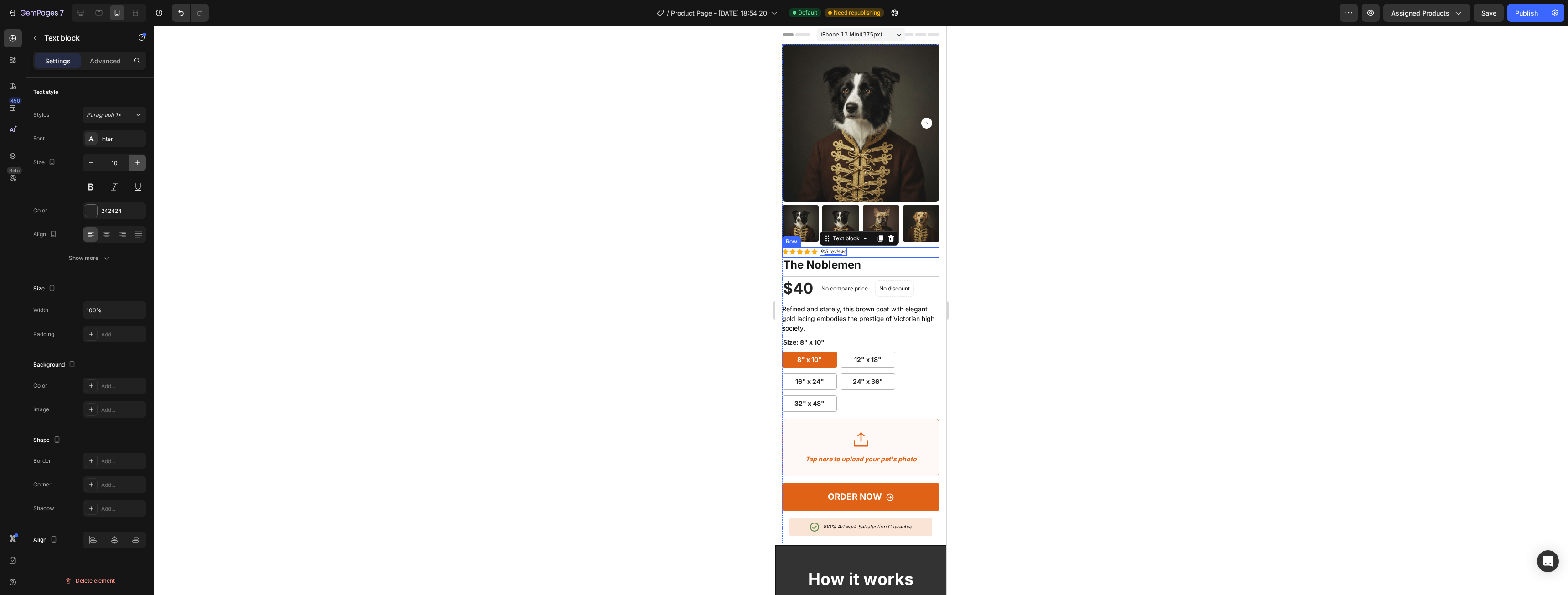
click at [134, 161] on icon "button" at bounding box center [137, 162] width 9 height 9
click at [978, 315] on div at bounding box center [860, 310] width 1415 height 569
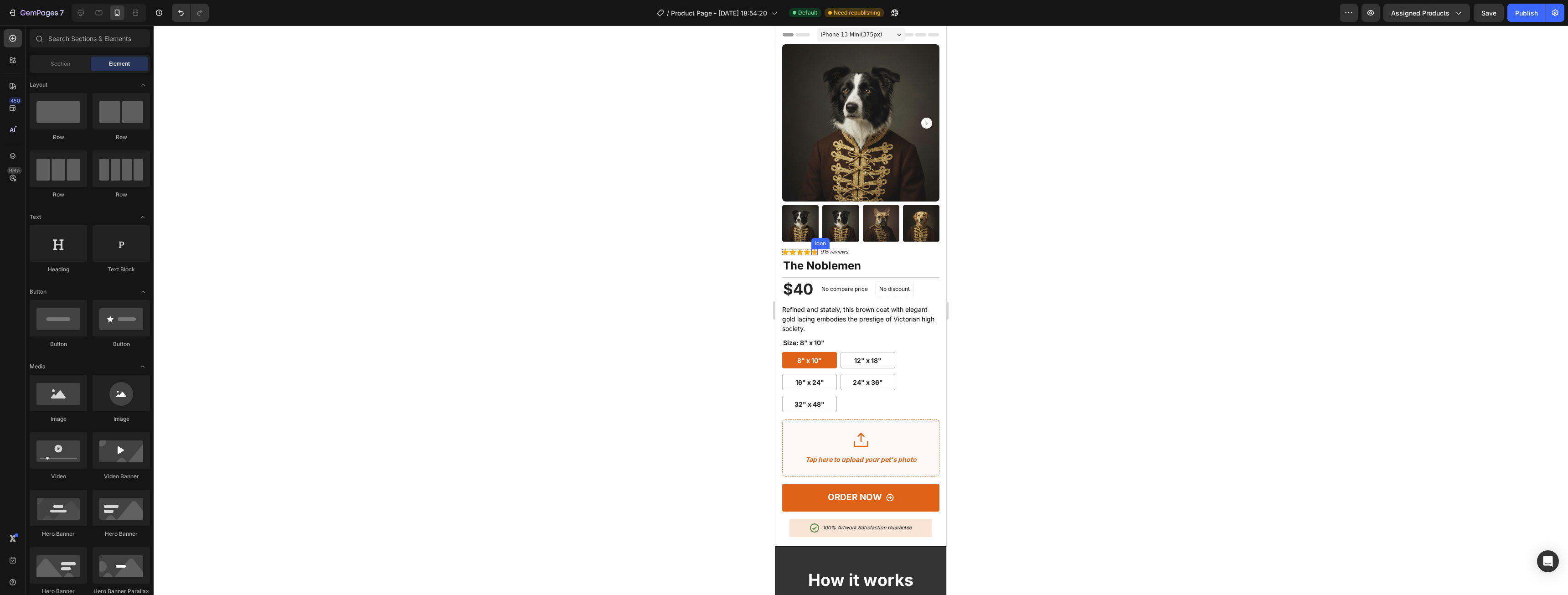
click at [813, 249] on icon at bounding box center [814, 251] width 6 height 6
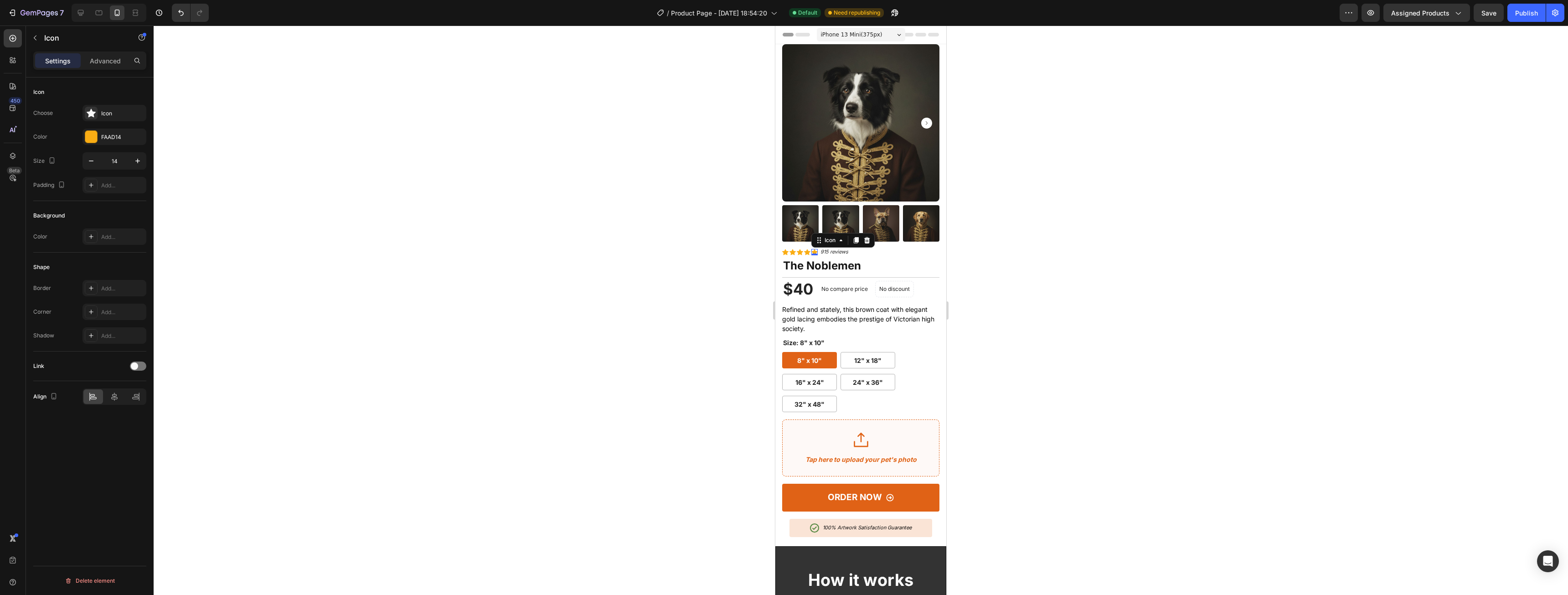
click at [1070, 191] on div at bounding box center [860, 310] width 1415 height 569
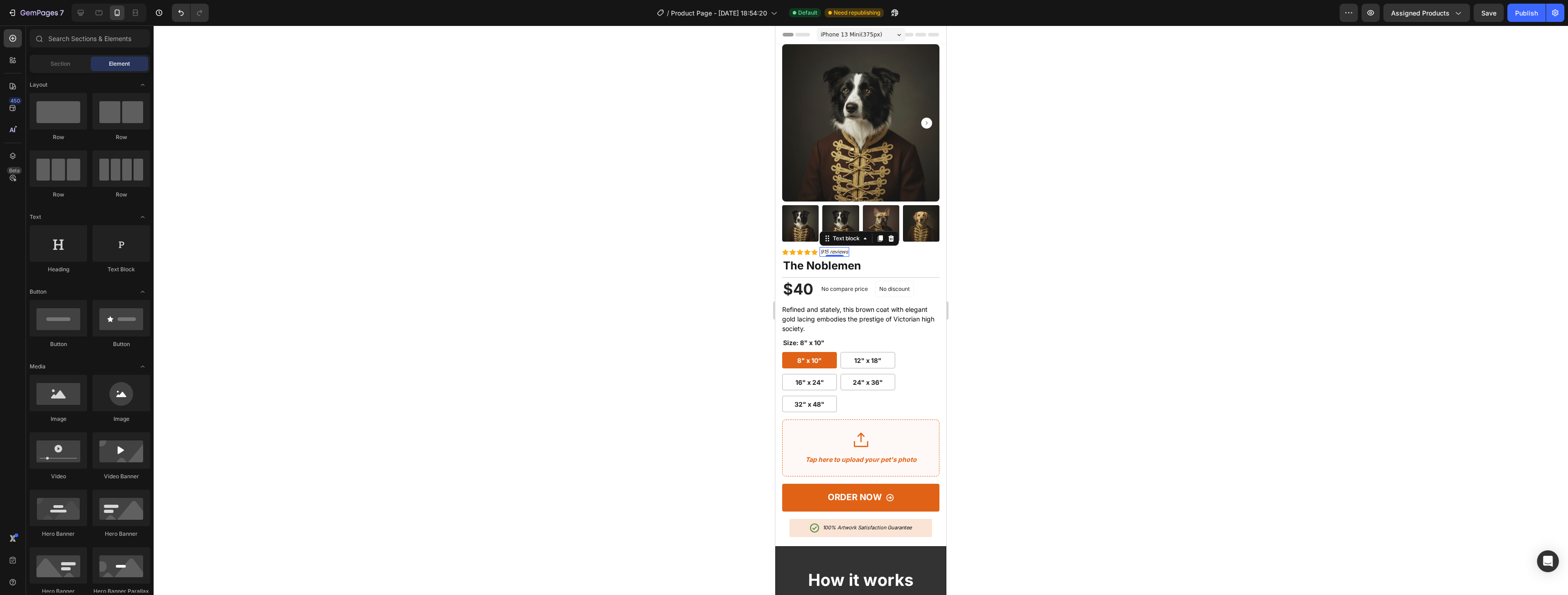
click at [836, 249] on icon "915 reviews" at bounding box center [834, 251] width 28 height 6
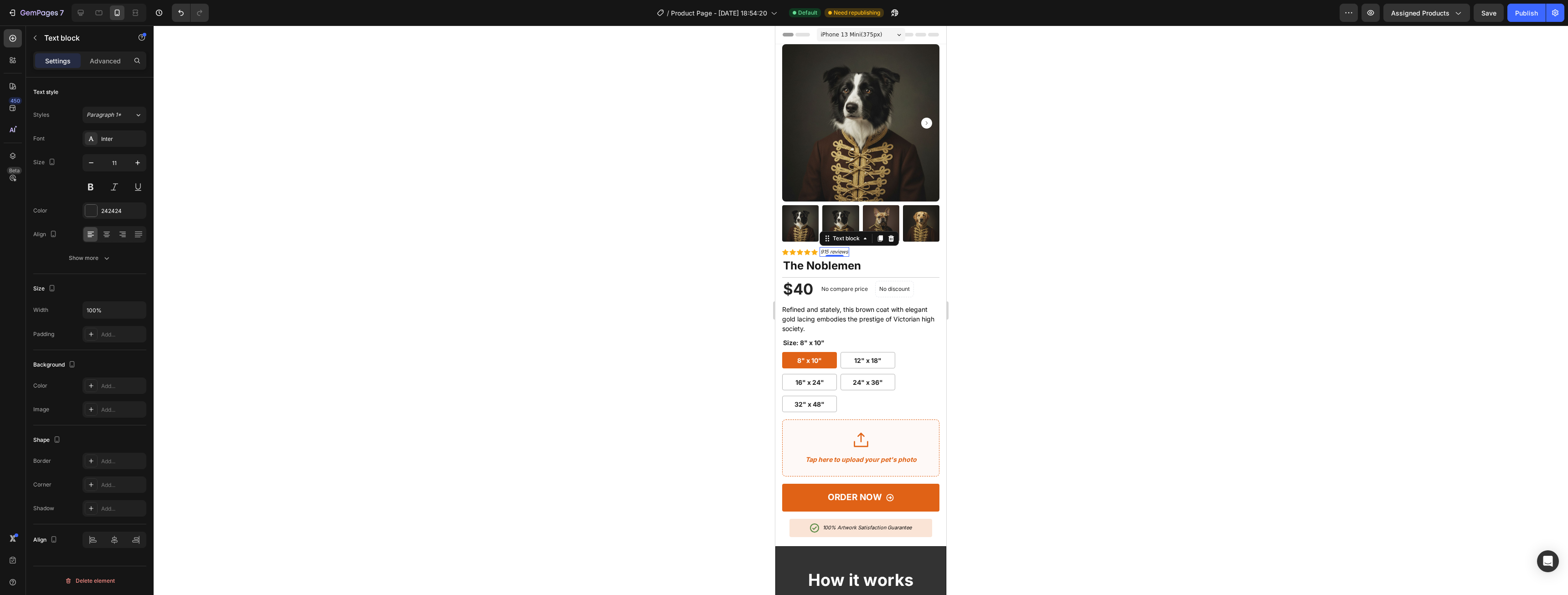
click at [836, 249] on icon "915 reviews" at bounding box center [834, 251] width 28 height 6
click at [1091, 286] on div at bounding box center [860, 310] width 1415 height 569
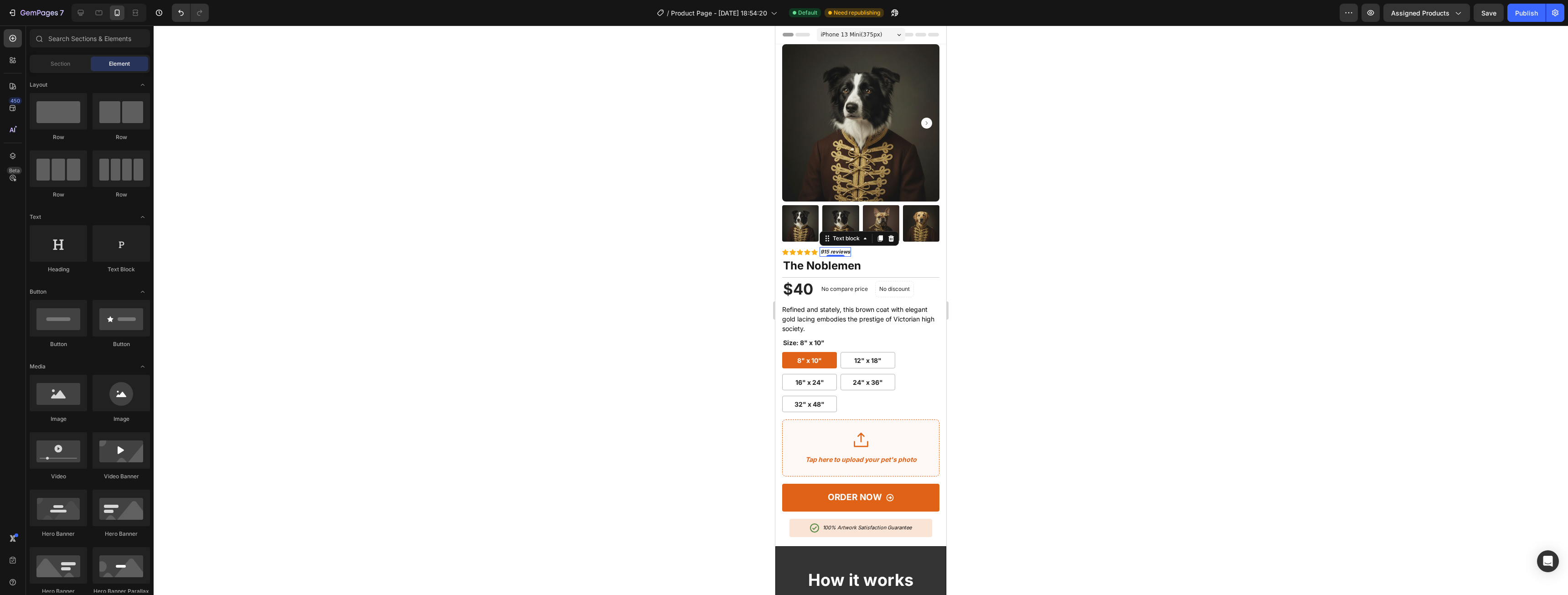
click at [838, 247] on div "915 reviews Text block 0" at bounding box center [835, 252] width 31 height 10
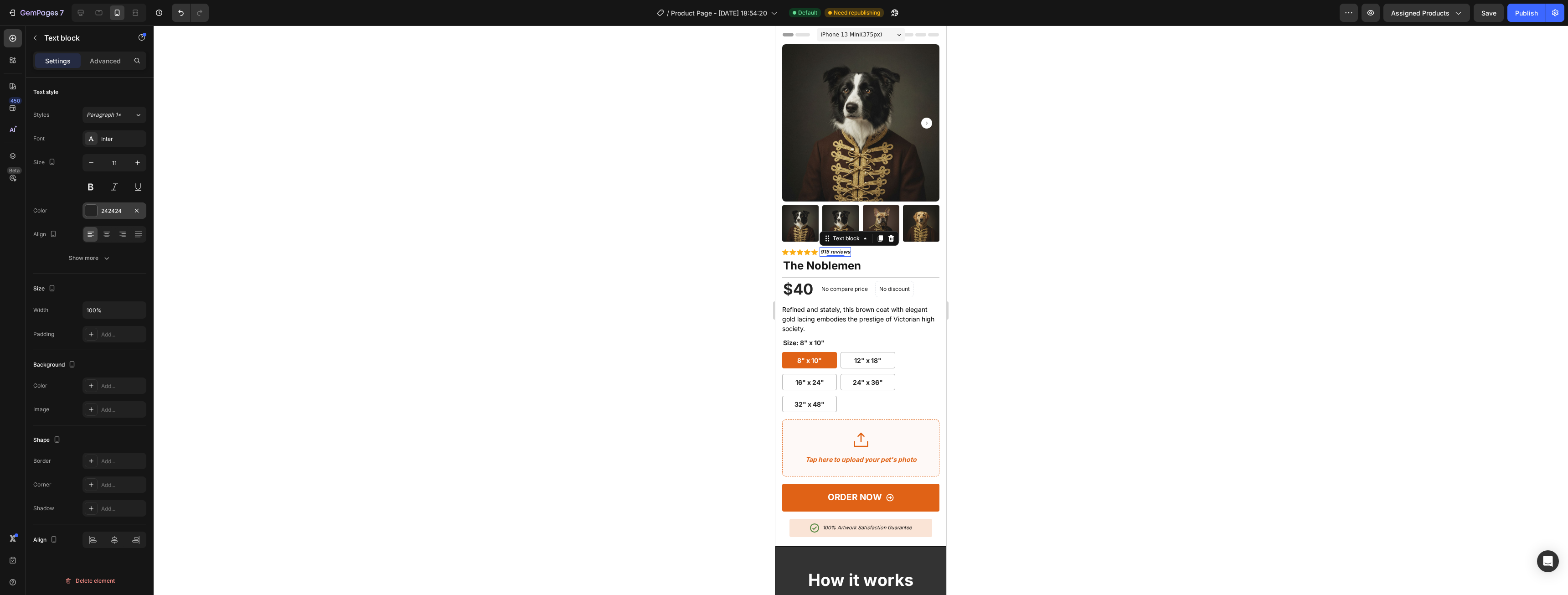
click at [91, 206] on div at bounding box center [91, 210] width 12 height 12
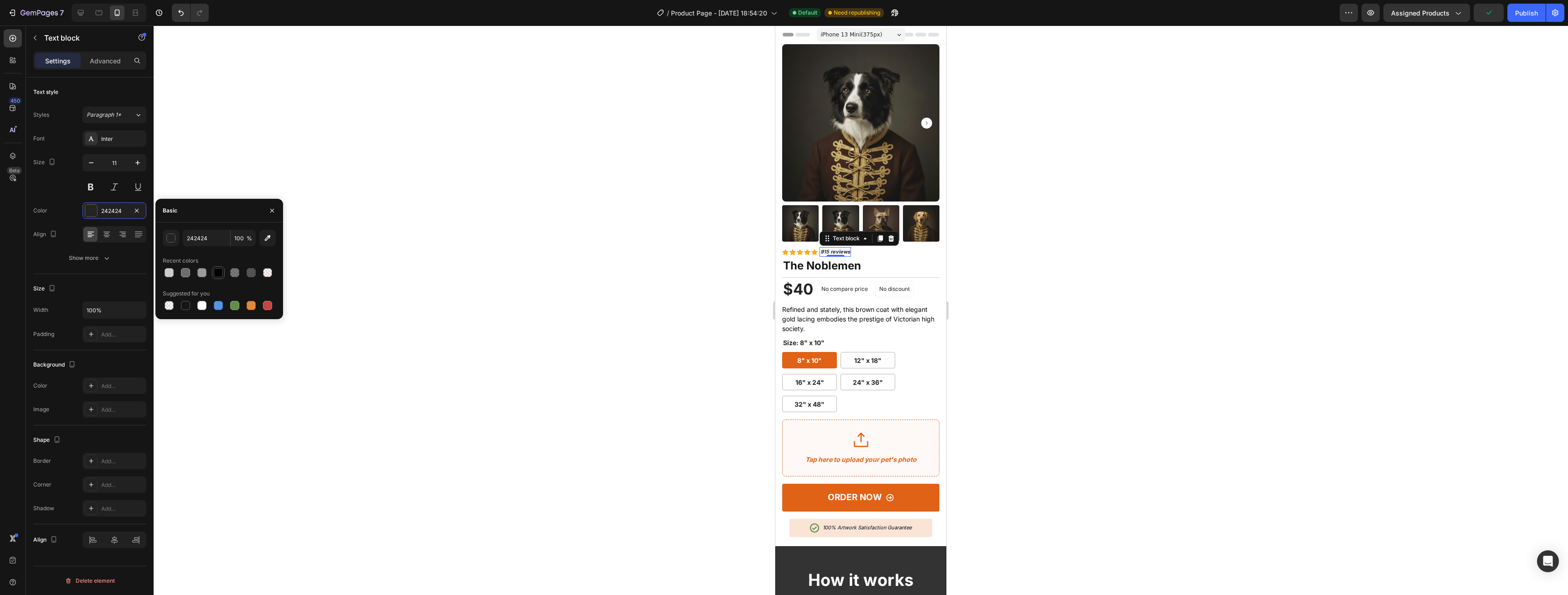
click at [218, 274] on div at bounding box center [218, 272] width 9 height 9
click at [139, 162] on icon "button" at bounding box center [137, 162] width 9 height 9
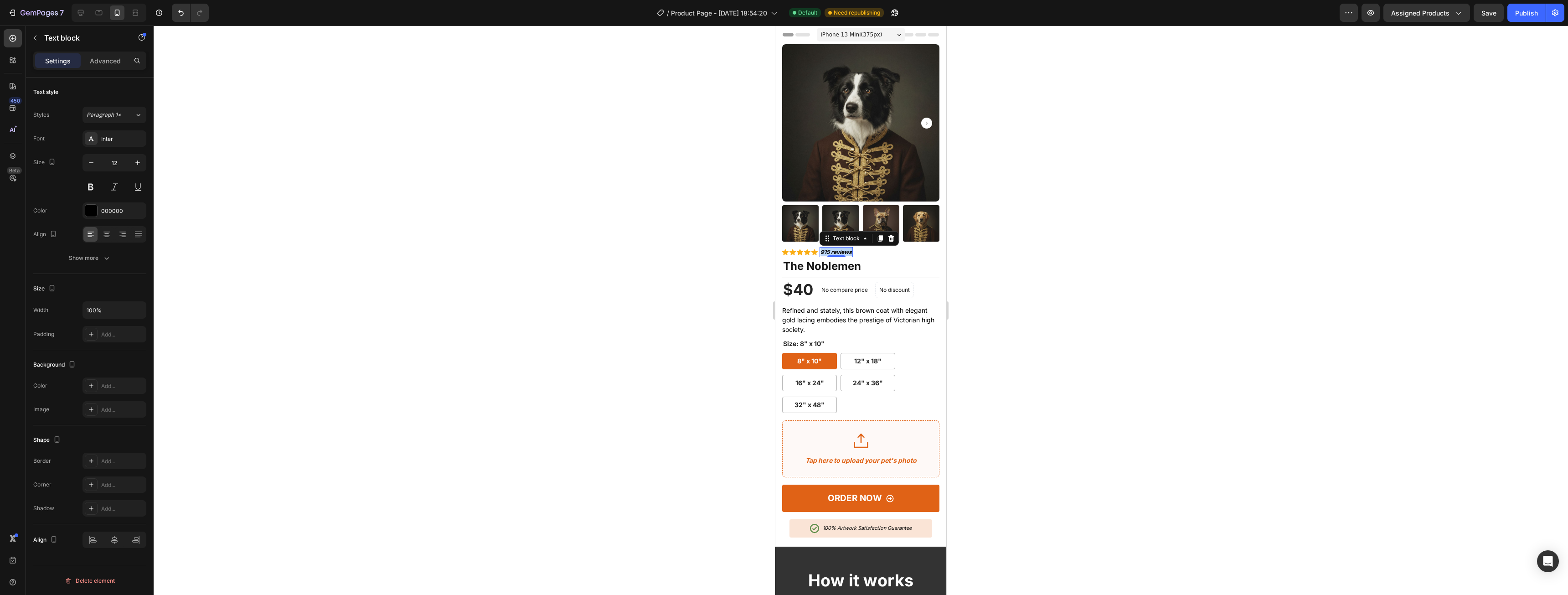
click at [839, 249] on strong "915 reviews" at bounding box center [836, 252] width 31 height 7
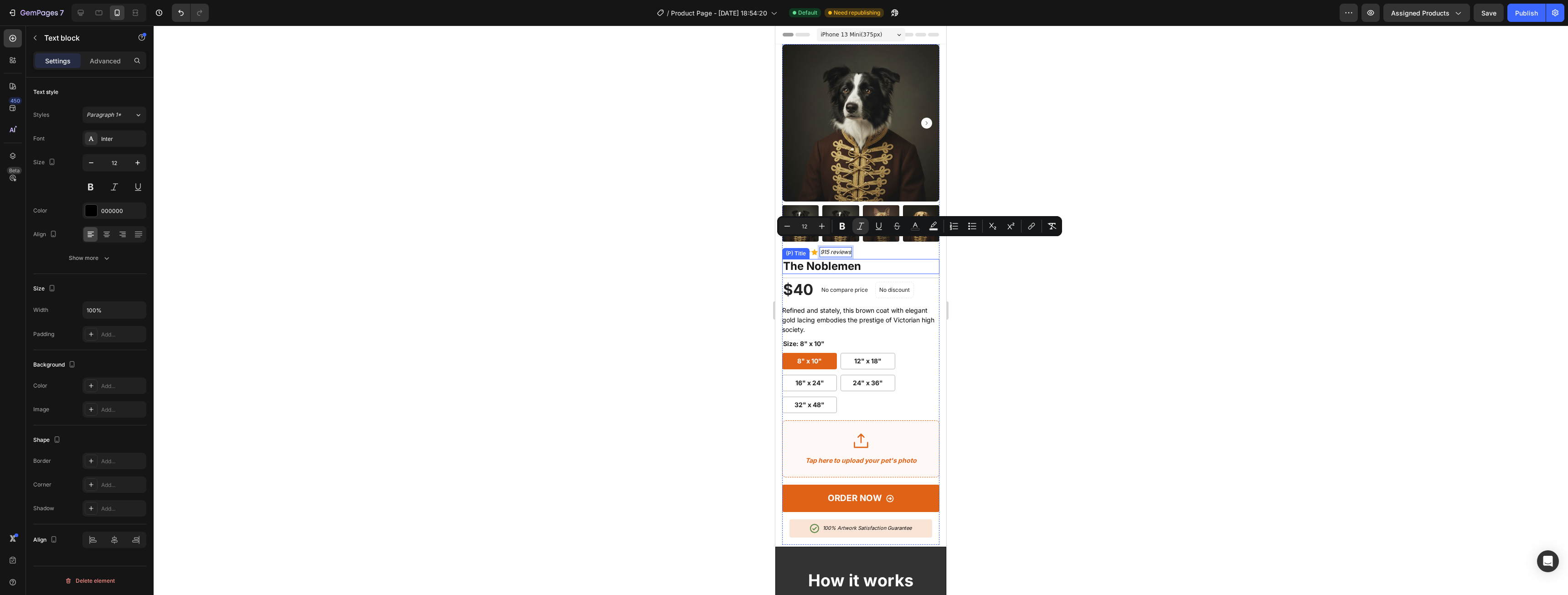
click at [1142, 283] on div at bounding box center [860, 310] width 1415 height 569
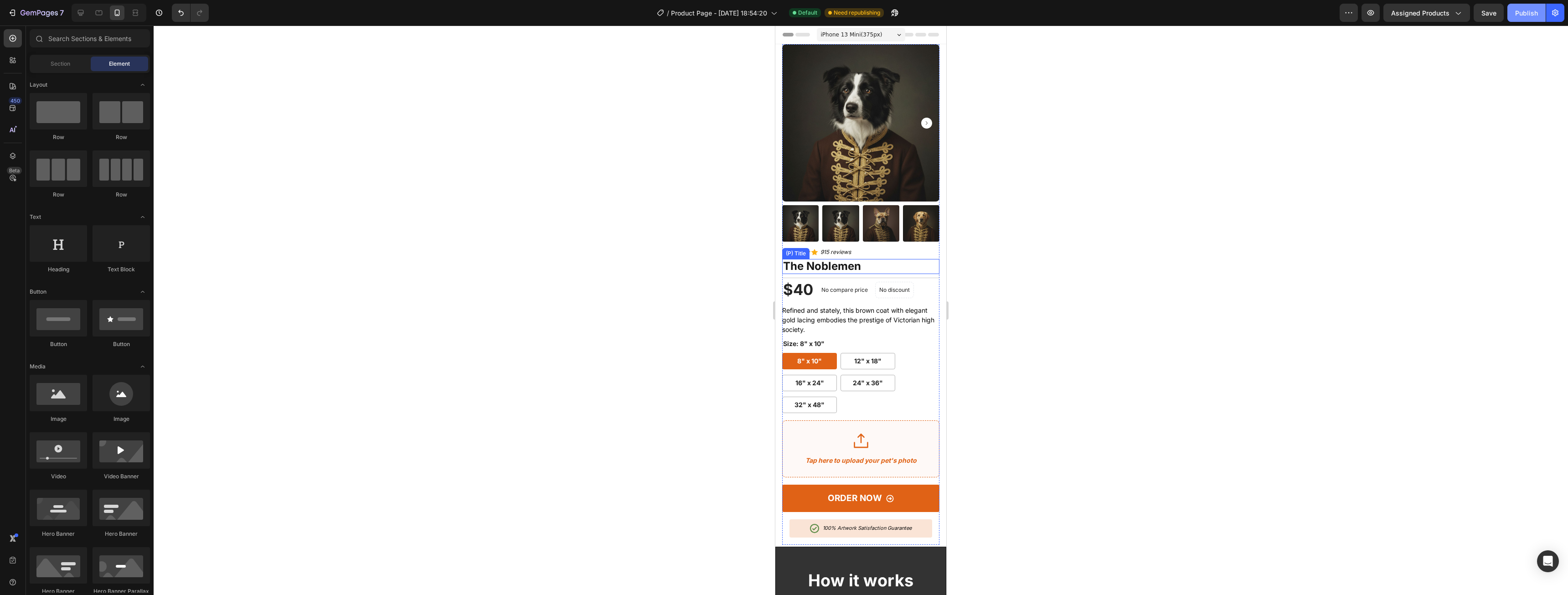
click at [1527, 10] on div "Publish" at bounding box center [1527, 13] width 23 height 10
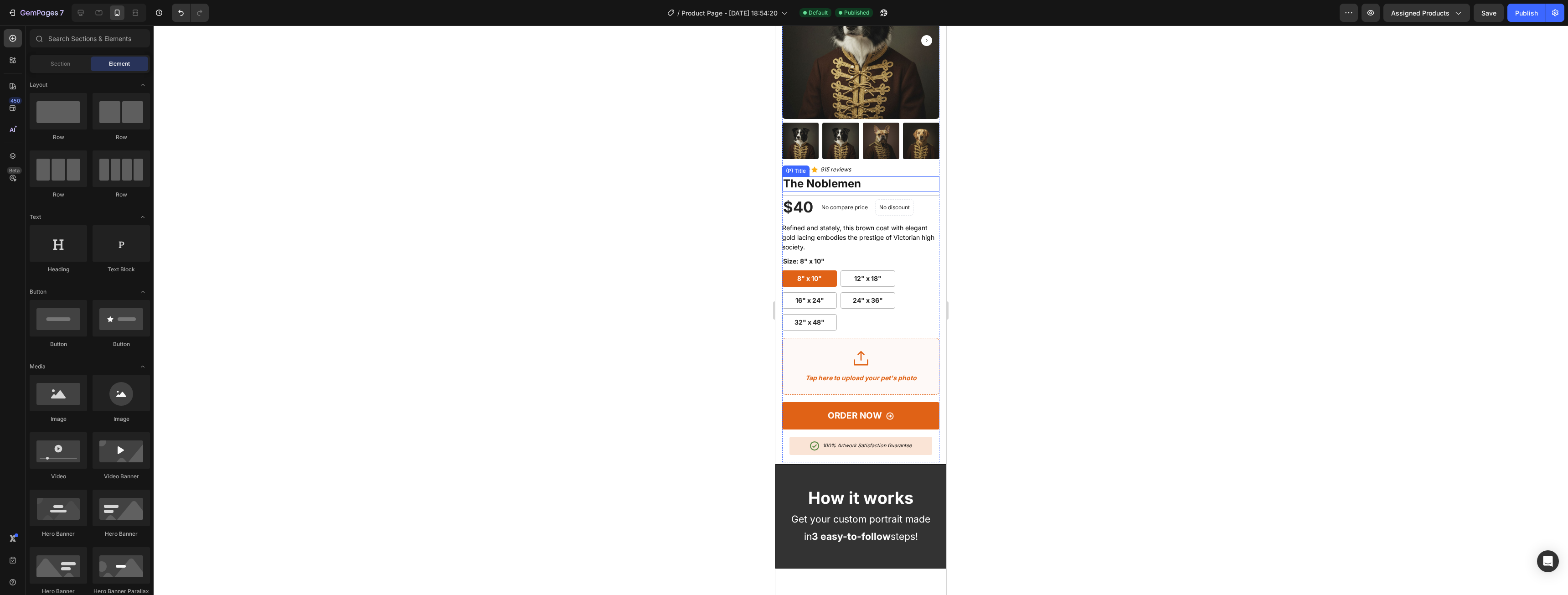
scroll to position [91, 0]
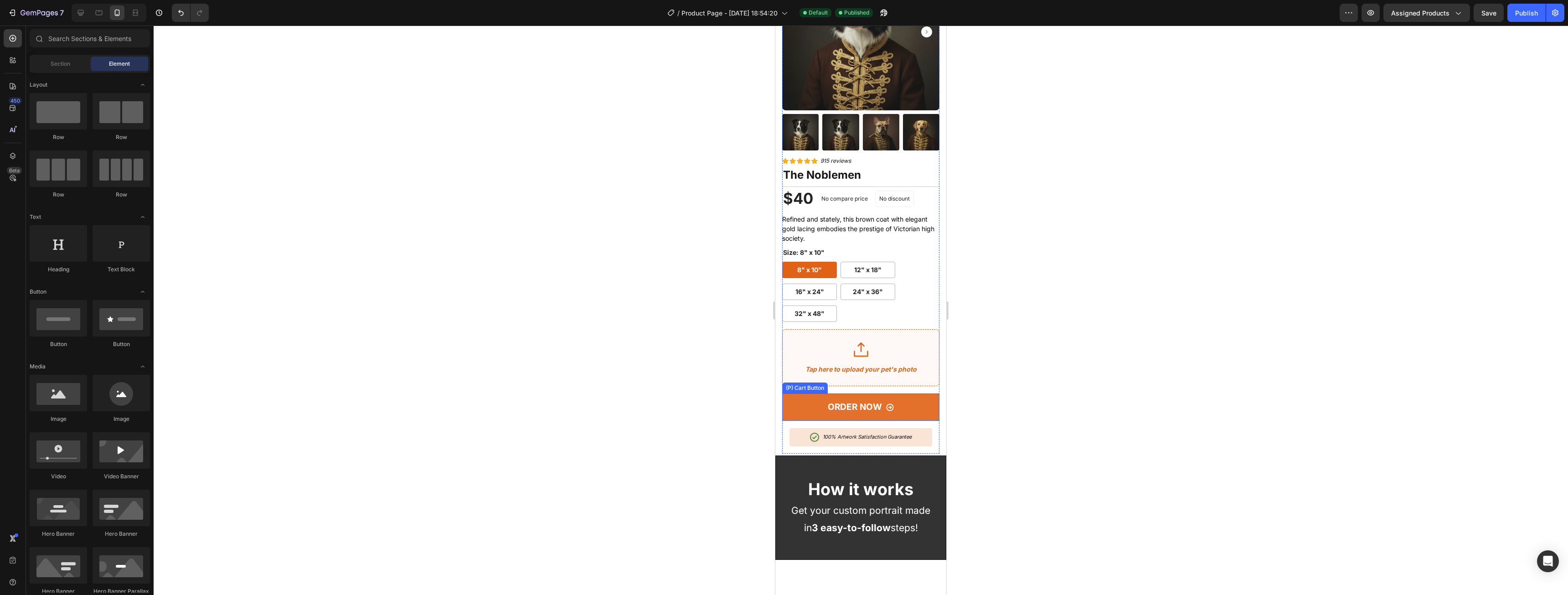
click at [921, 395] on button "ORDER NOW" at bounding box center [861, 407] width 158 height 28
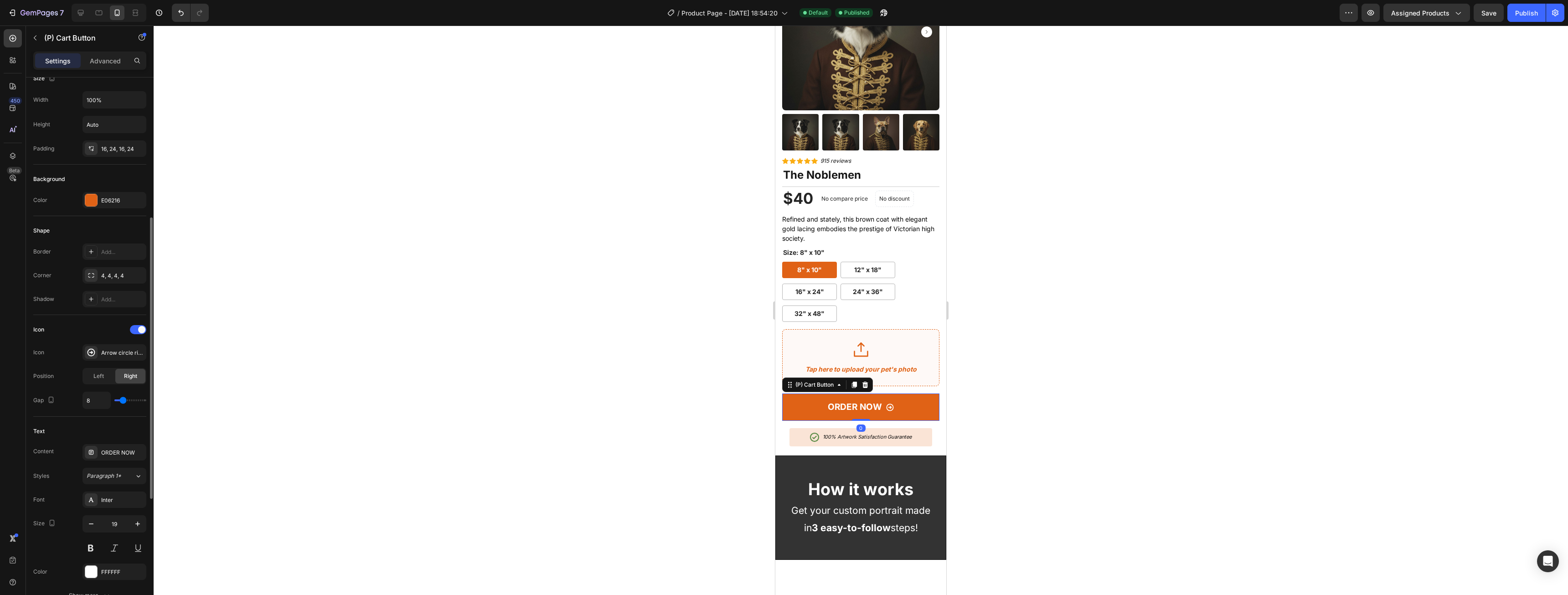
scroll to position [228, 0]
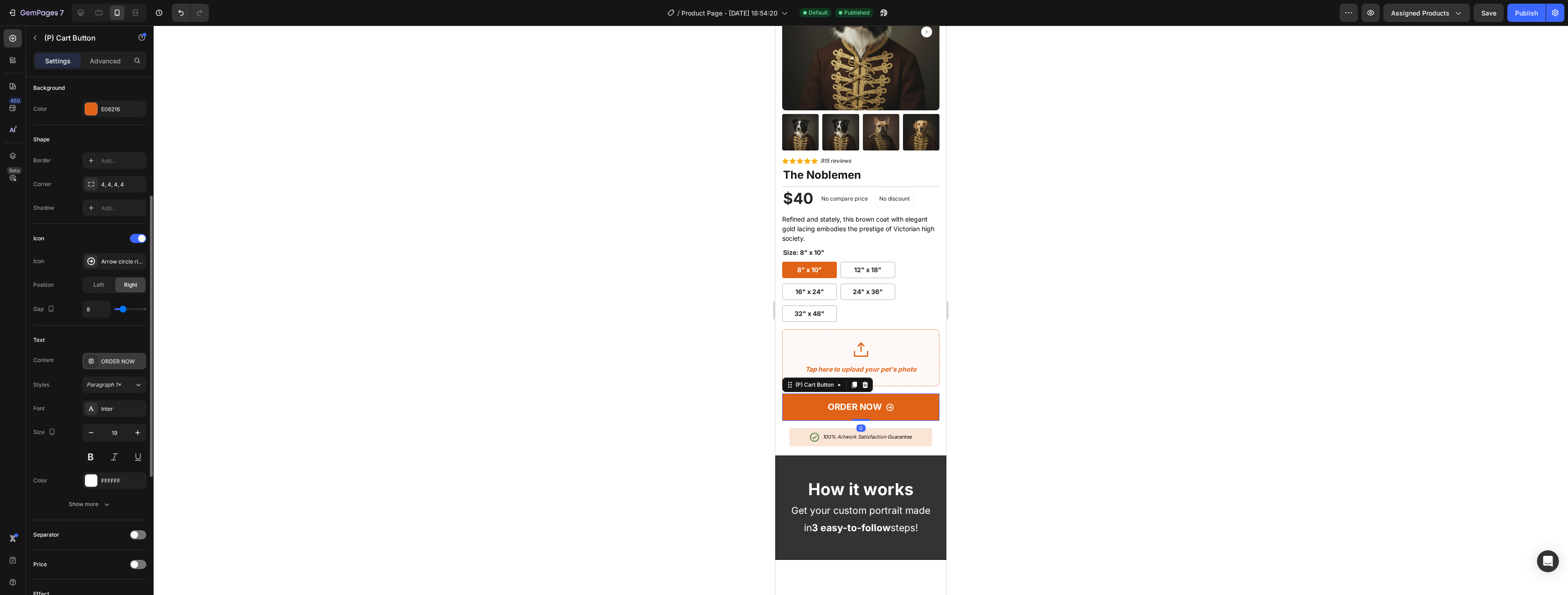
click at [122, 363] on div "ORDER NOW" at bounding box center [122, 361] width 43 height 8
click at [121, 363] on div "ORDER NOW" at bounding box center [122, 361] width 43 height 8
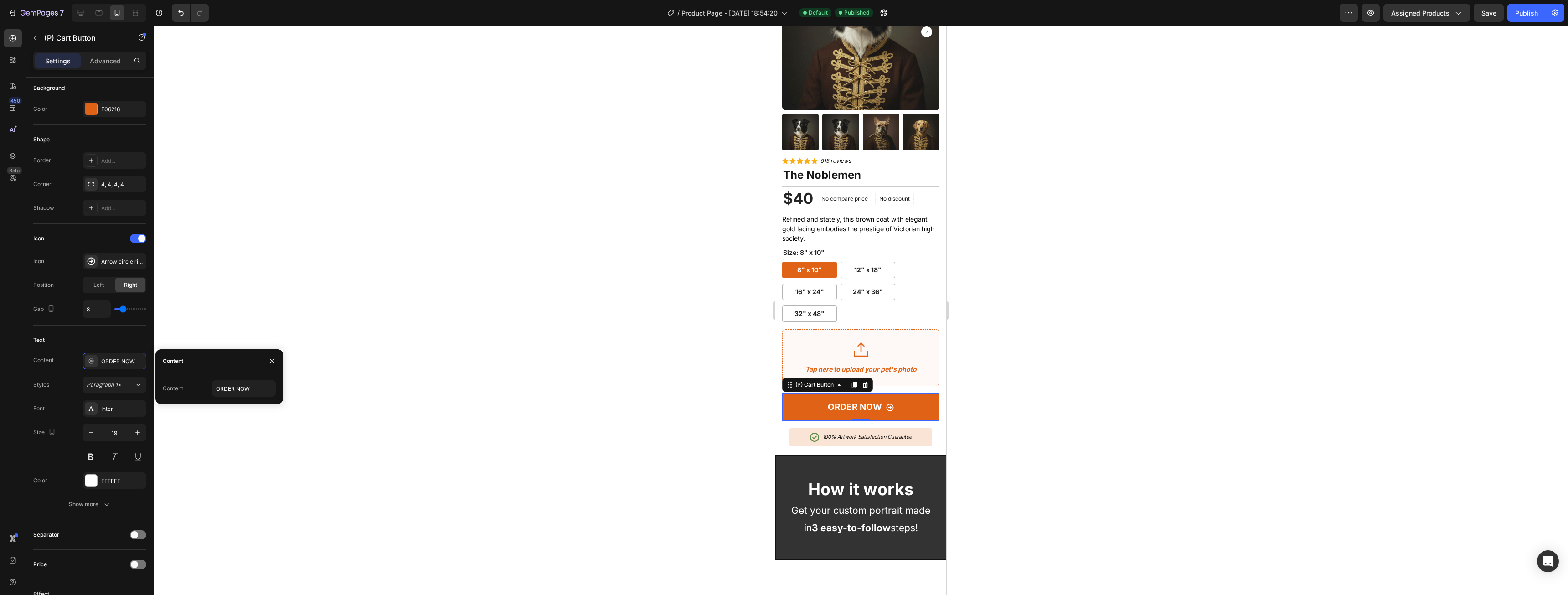
click at [211, 367] on div "Content" at bounding box center [219, 361] width 128 height 24
click at [231, 389] on input "ORDER NOW" at bounding box center [244, 389] width 64 height 16
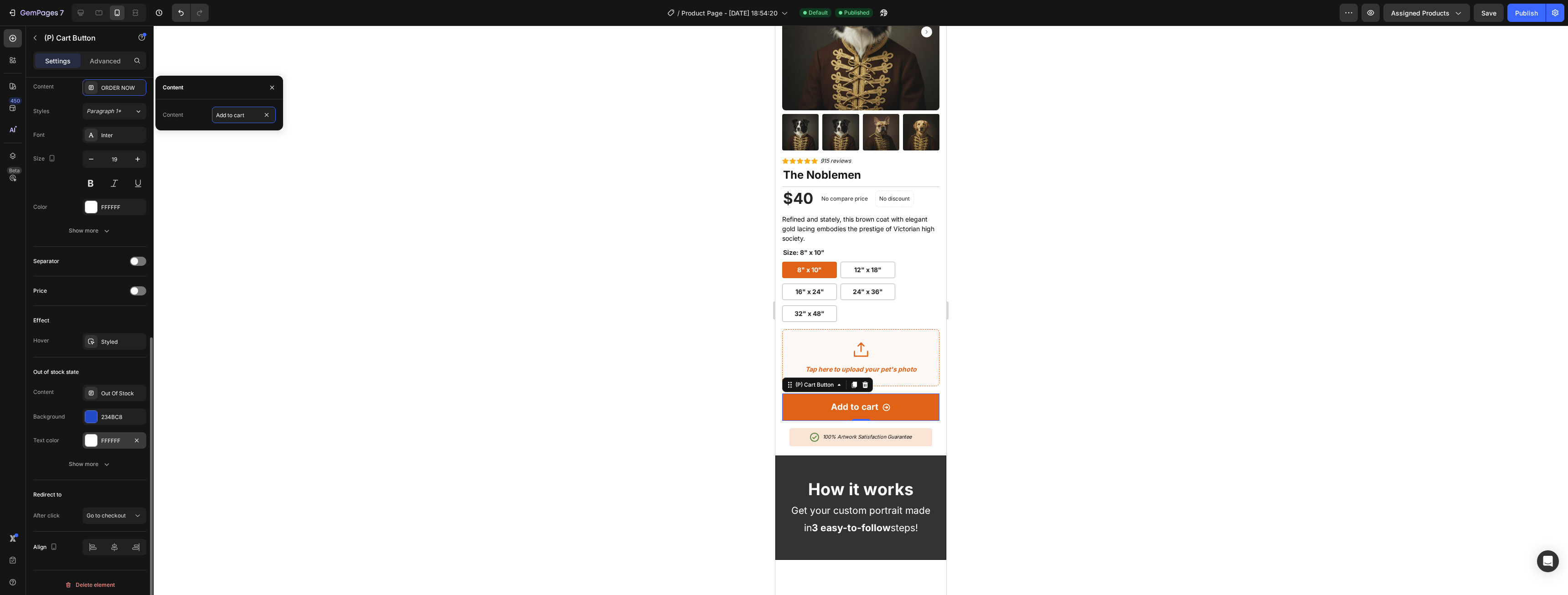
scroll to position [505, 0]
click at [132, 509] on div "Go to checkout" at bounding box center [110, 511] width 46 height 8
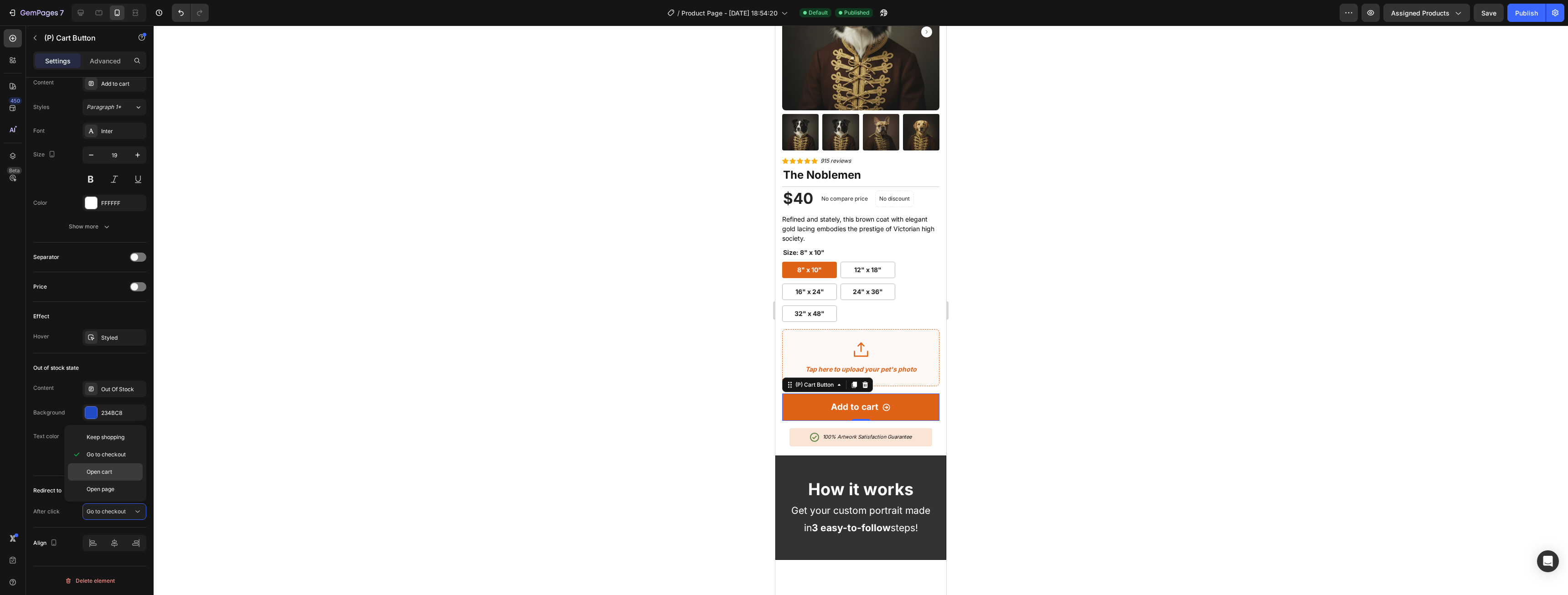
click at [116, 475] on p "Open cart" at bounding box center [113, 472] width 52 height 8
click at [1525, 5] on button "Publish" at bounding box center [1526, 12] width 38 height 18
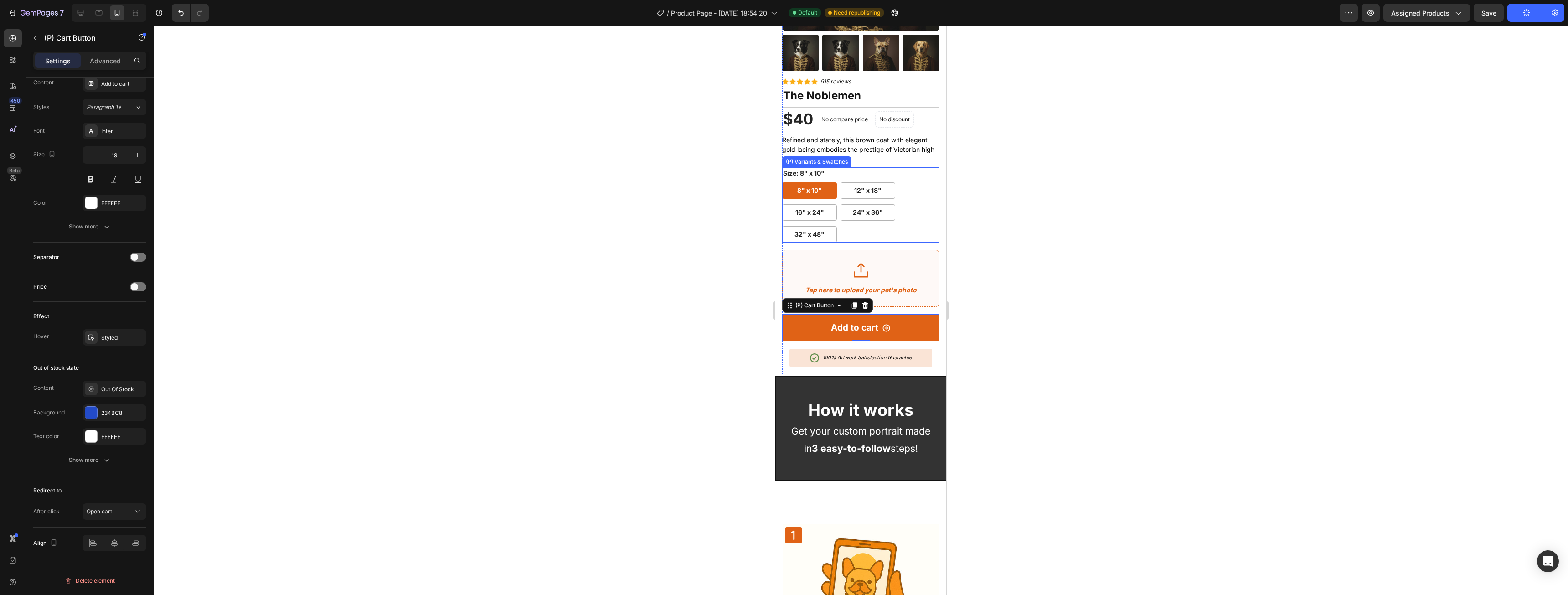
scroll to position [91, 0]
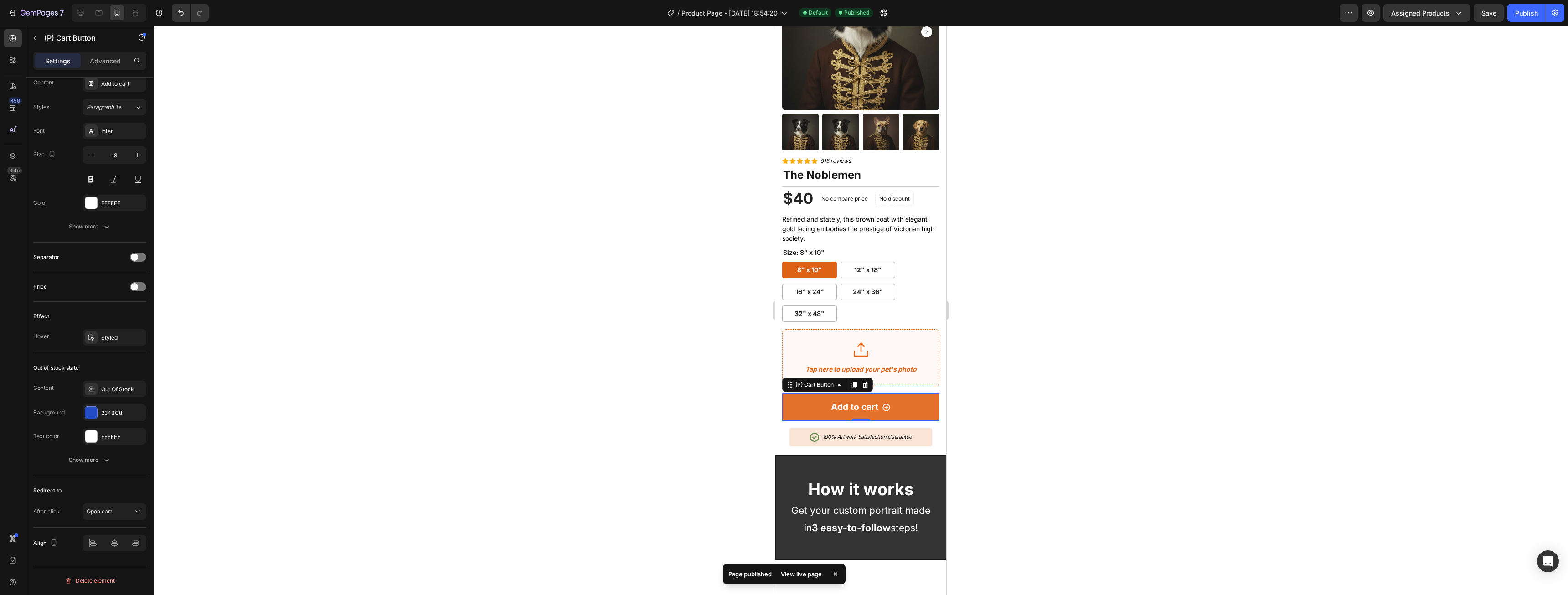
click at [905, 400] on button "Add to cart" at bounding box center [861, 407] width 158 height 28
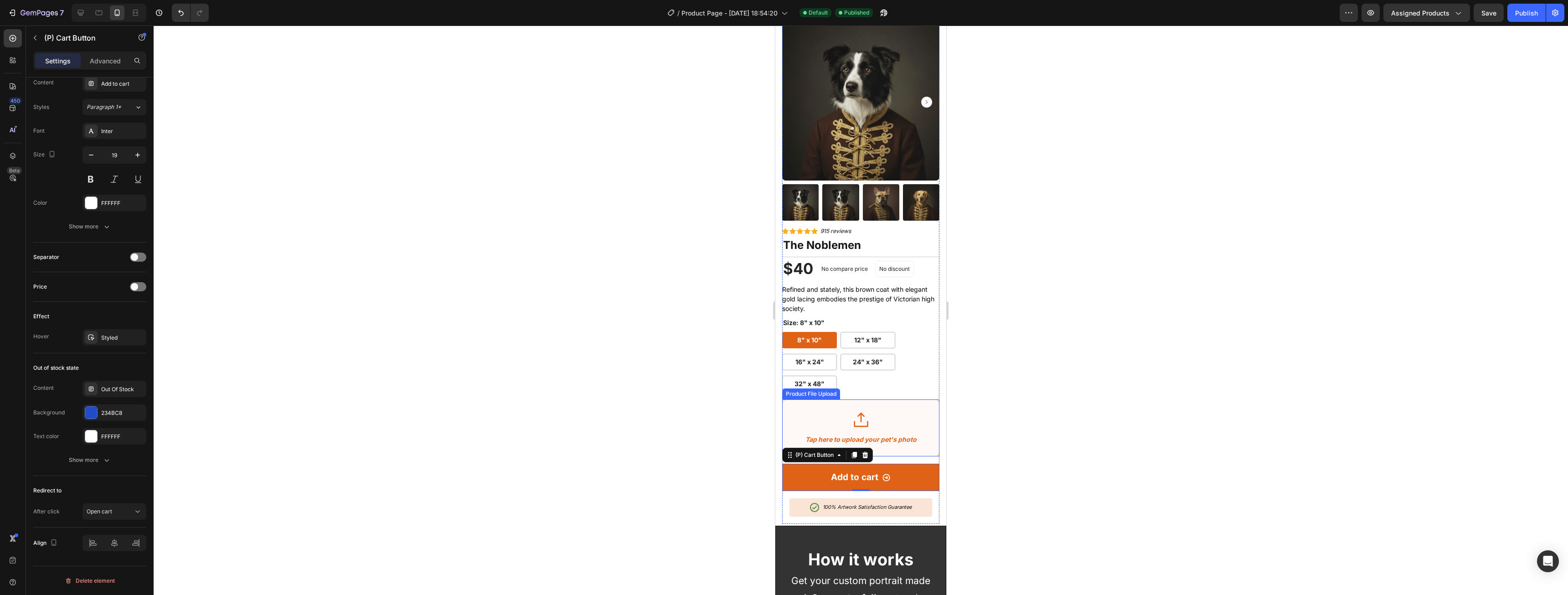
scroll to position [0, 0]
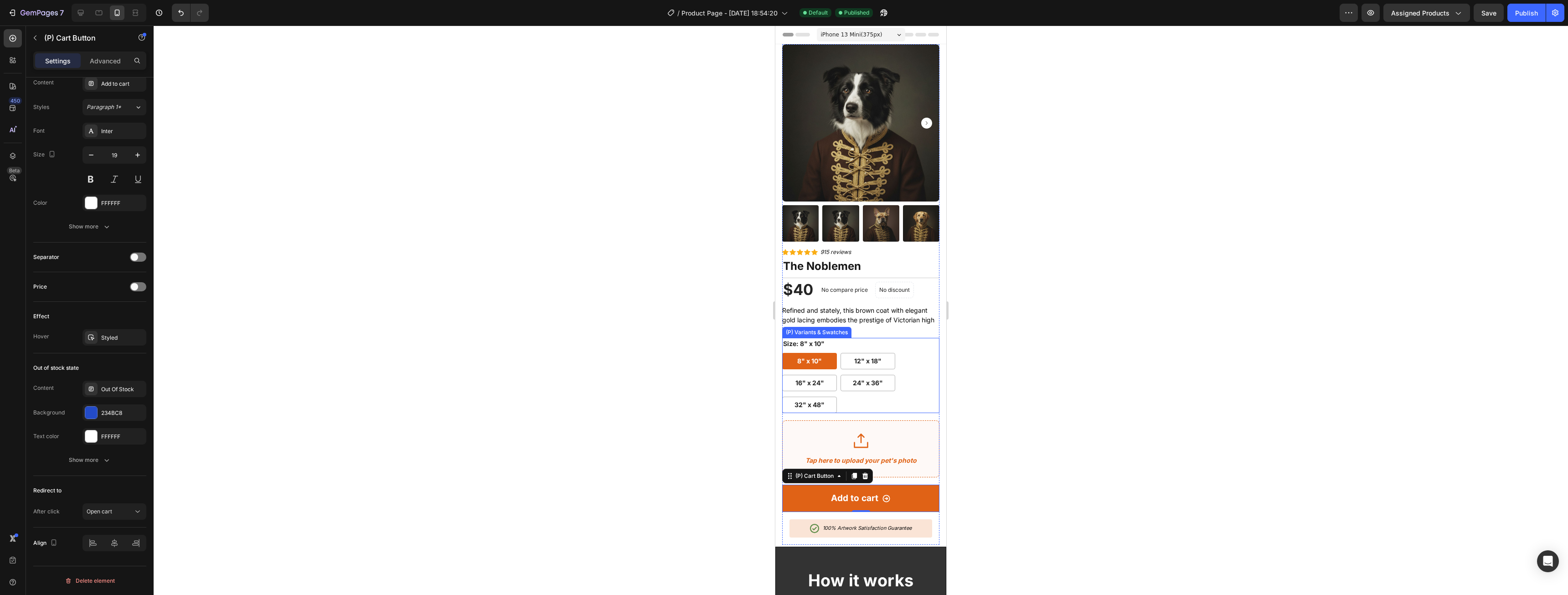
drag, startPoint x: 906, startPoint y: 377, endPoint x: 894, endPoint y: 376, distance: 12.0
click at [906, 377] on div "8" x 10" 8" x 10" 8" x 10" 12" x 18" 12" x 18" 12" x 18" 16" x 24" 16" x 24" 16…" at bounding box center [861, 382] width 158 height 60
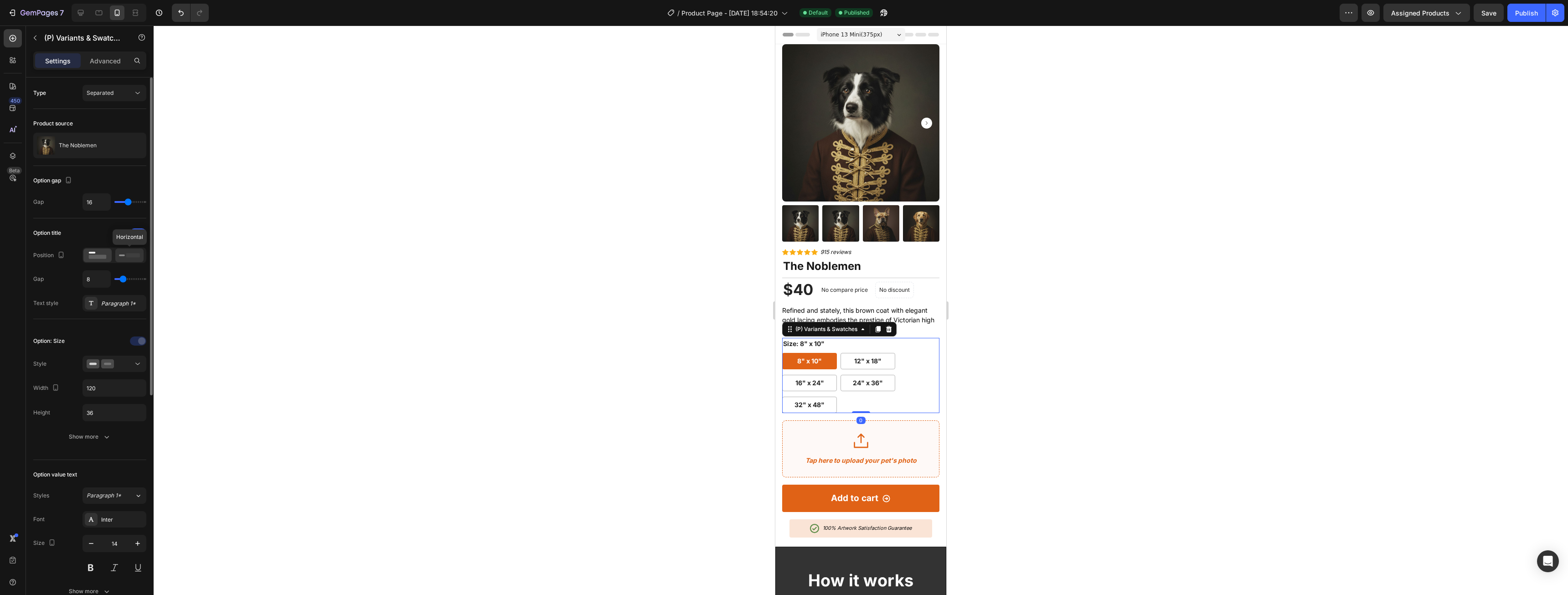
click at [126, 253] on icon at bounding box center [129, 255] width 21 height 10
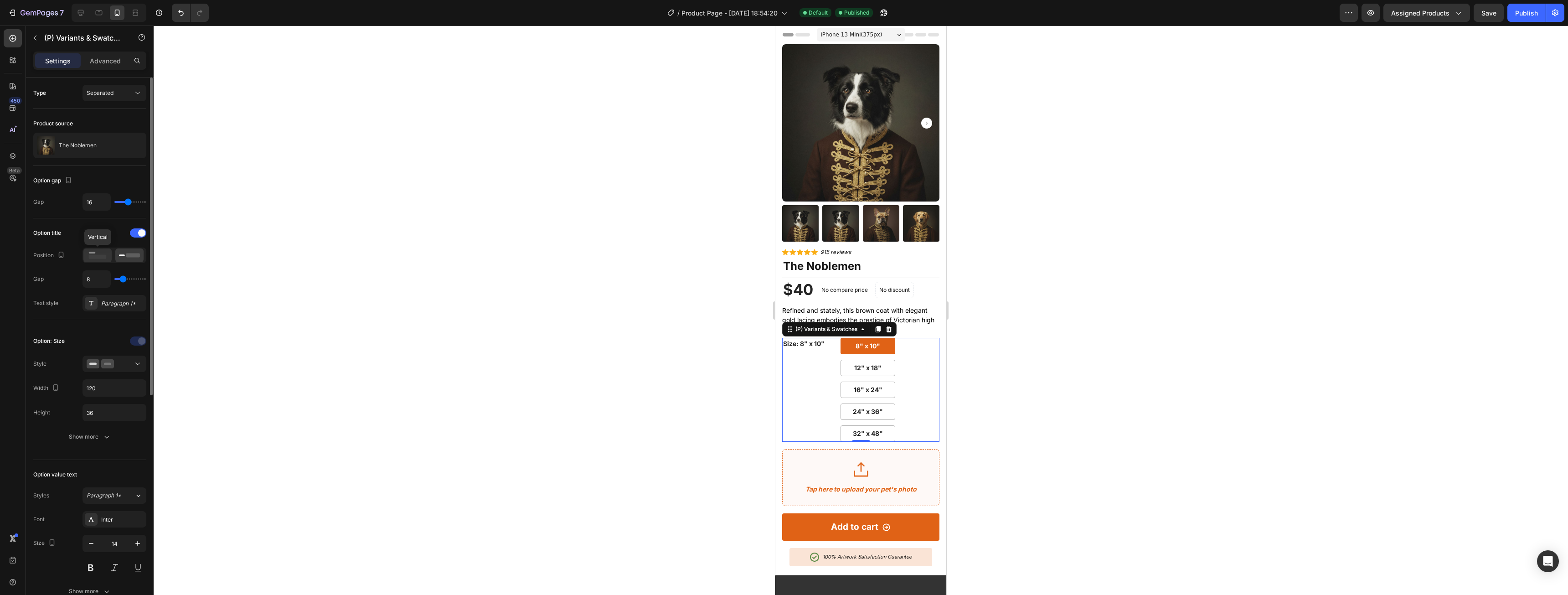
click at [99, 254] on icon at bounding box center [97, 255] width 21 height 10
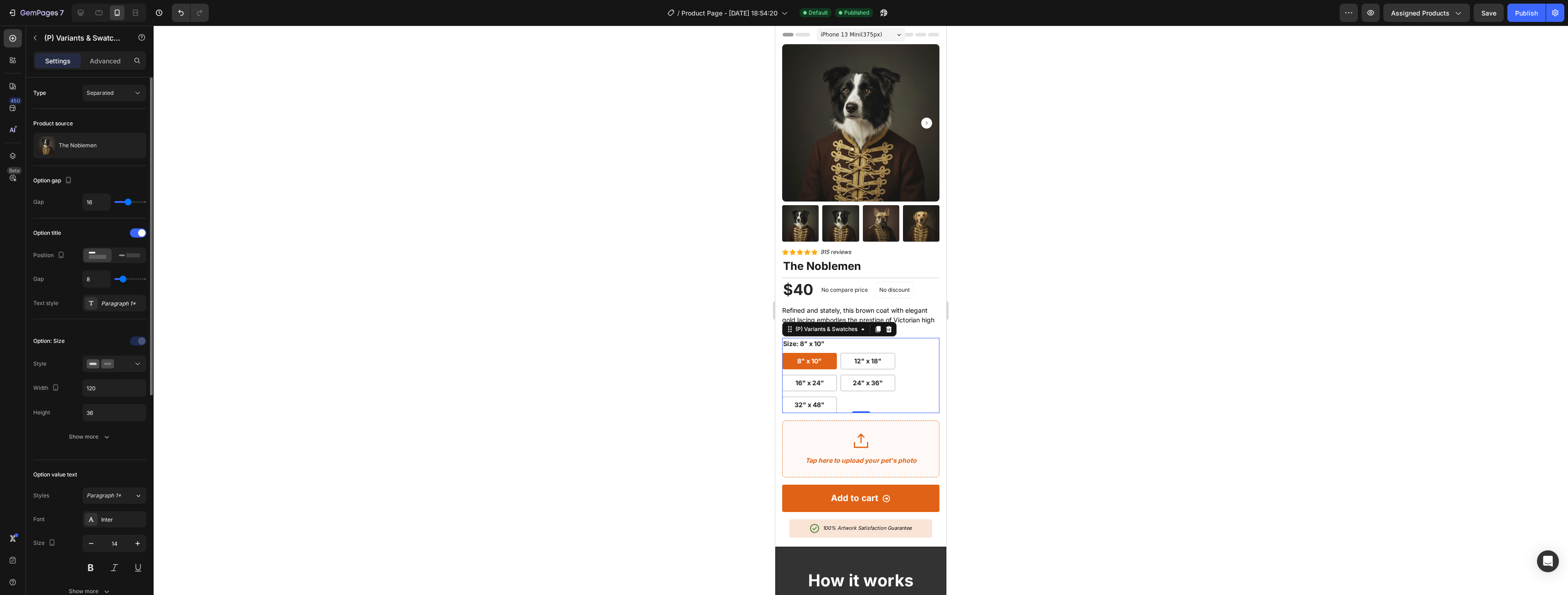
scroll to position [91, 0]
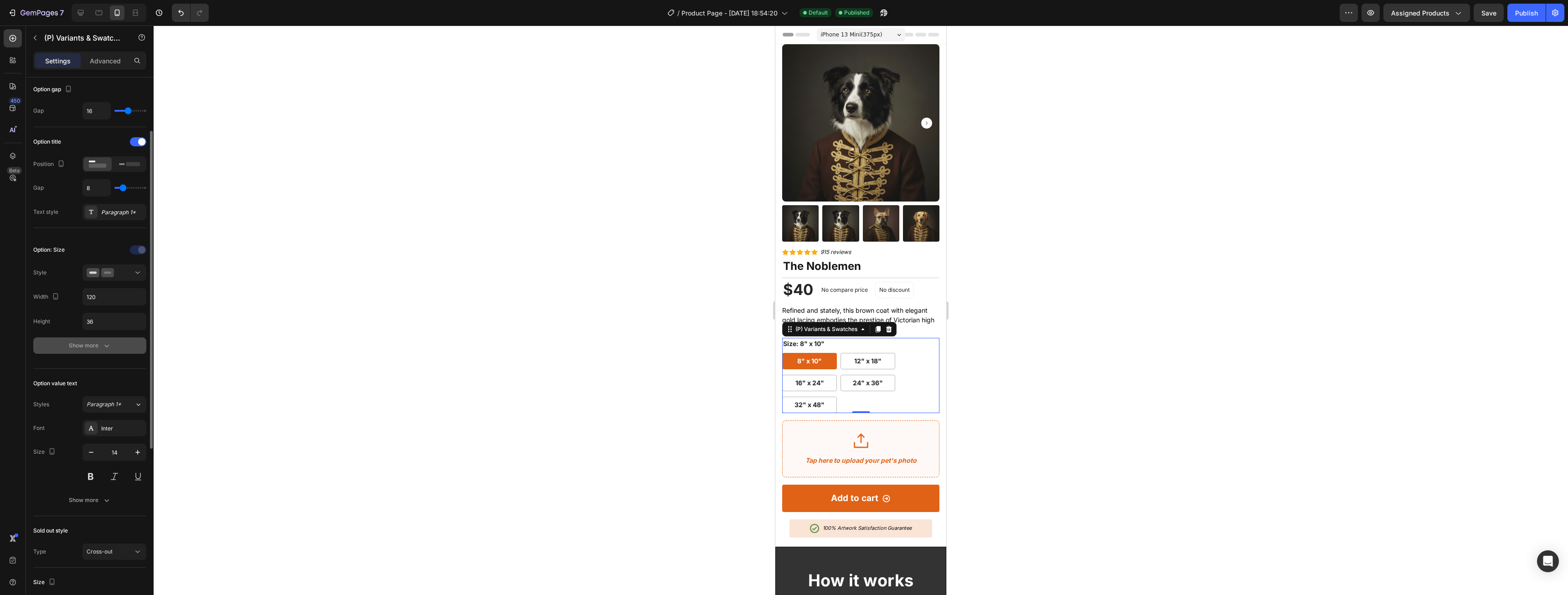
click at [88, 351] on button "Show more" at bounding box center [90, 346] width 113 height 16
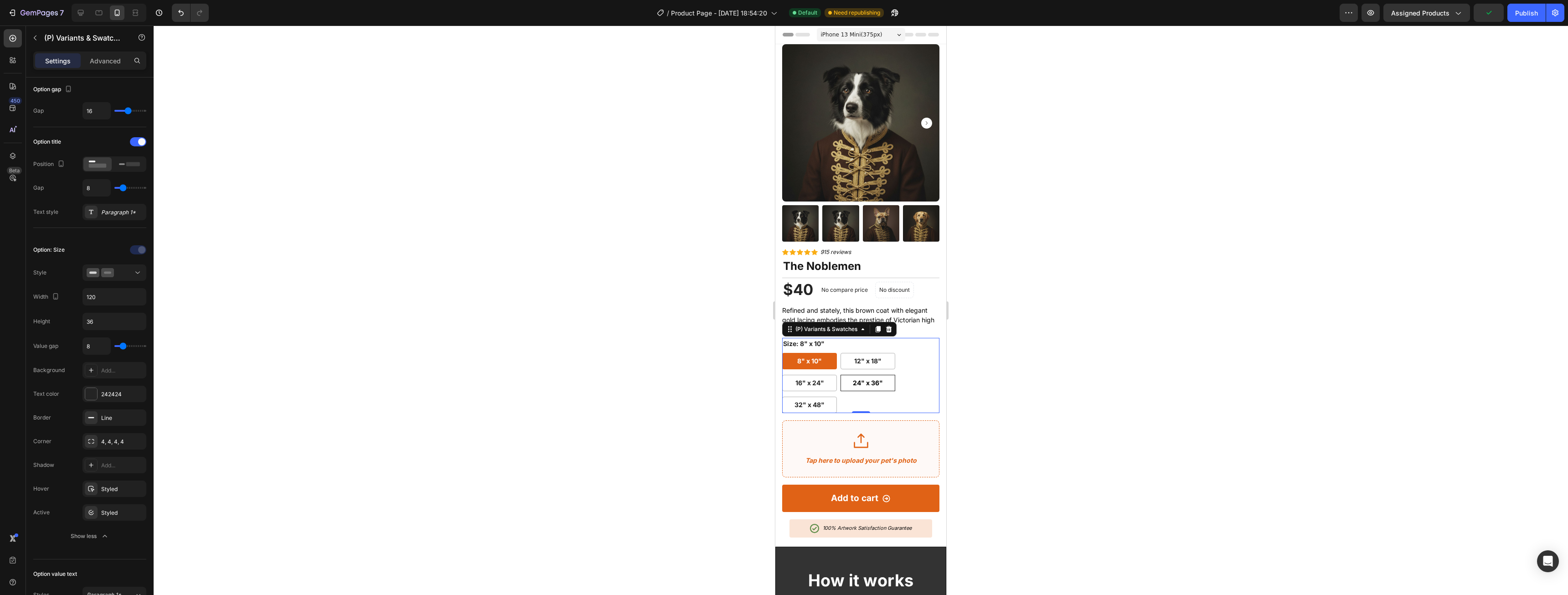
click at [855, 379] on span "24" x 36"" at bounding box center [868, 382] width 30 height 7
click at [841, 375] on input "24" x 36" 24" x 36" 24" x 36"" at bounding box center [840, 374] width 1 height 1
click at [824, 356] on 10\" "8" x 10"" at bounding box center [809, 361] width 55 height 16
click at [782, 353] on input "8" x 10" 8" x 10" 8" x 10"" at bounding box center [782, 353] width 1 height 1
click at [878, 360] on div "12" x 18"" at bounding box center [868, 361] width 27 height 17
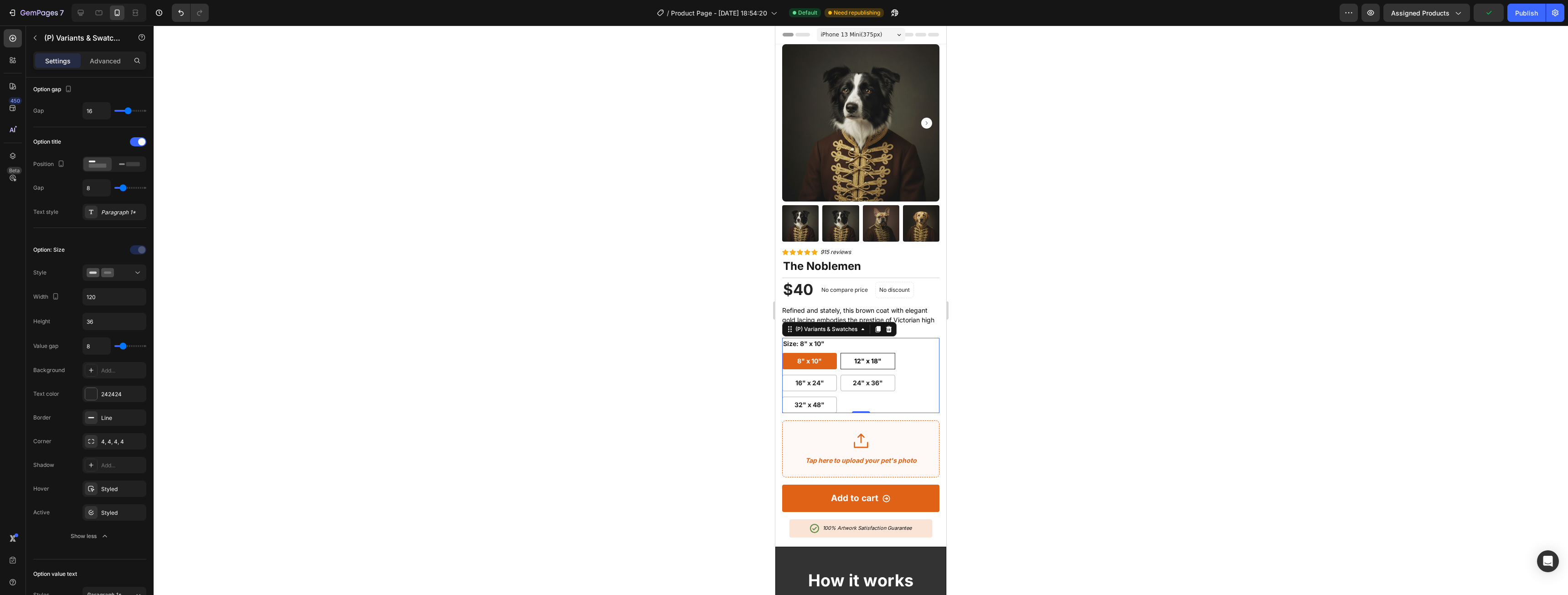
click at [841, 353] on input "12" x 18" 12" x 18" 12" x 18"" at bounding box center [840, 353] width 1 height 1
click at [829, 375] on 24\" "16" x 24"" at bounding box center [809, 383] width 55 height 16
click at [782, 374] on input "16" x 24" 16" x 24" 16" x 24"" at bounding box center [782, 374] width 1 height 1
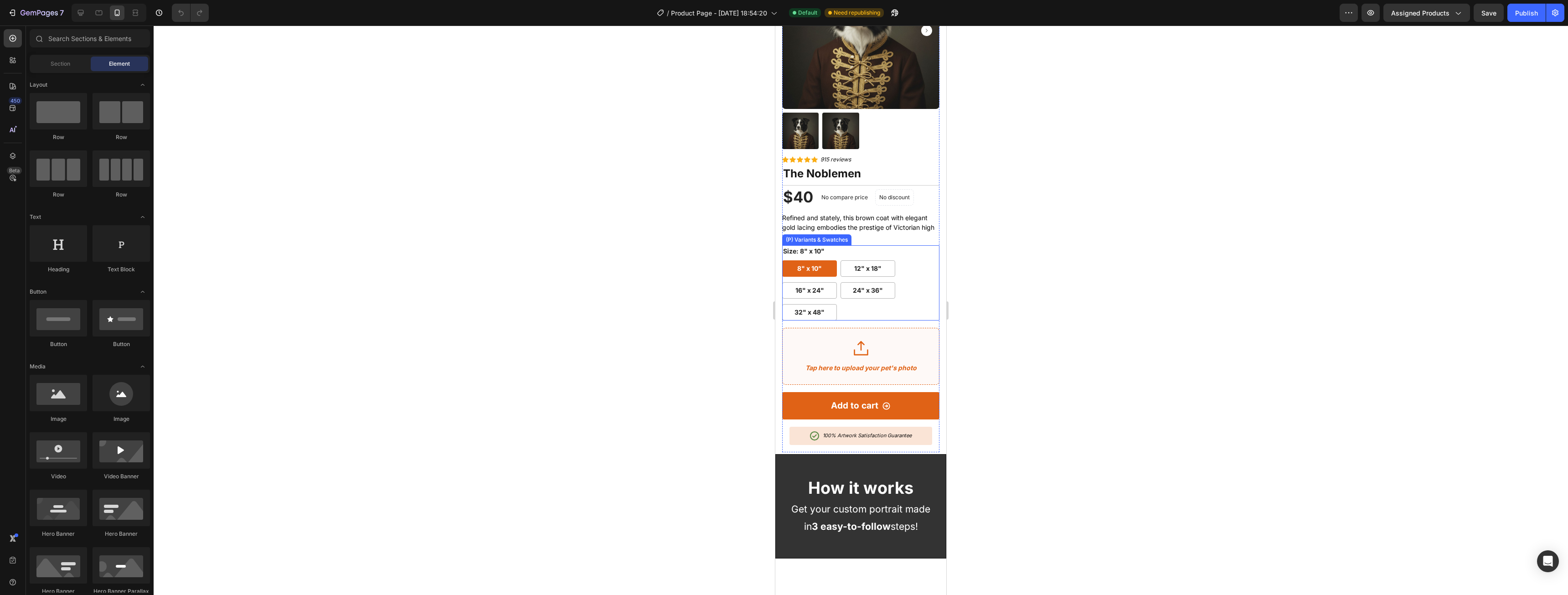
scroll to position [137, 0]
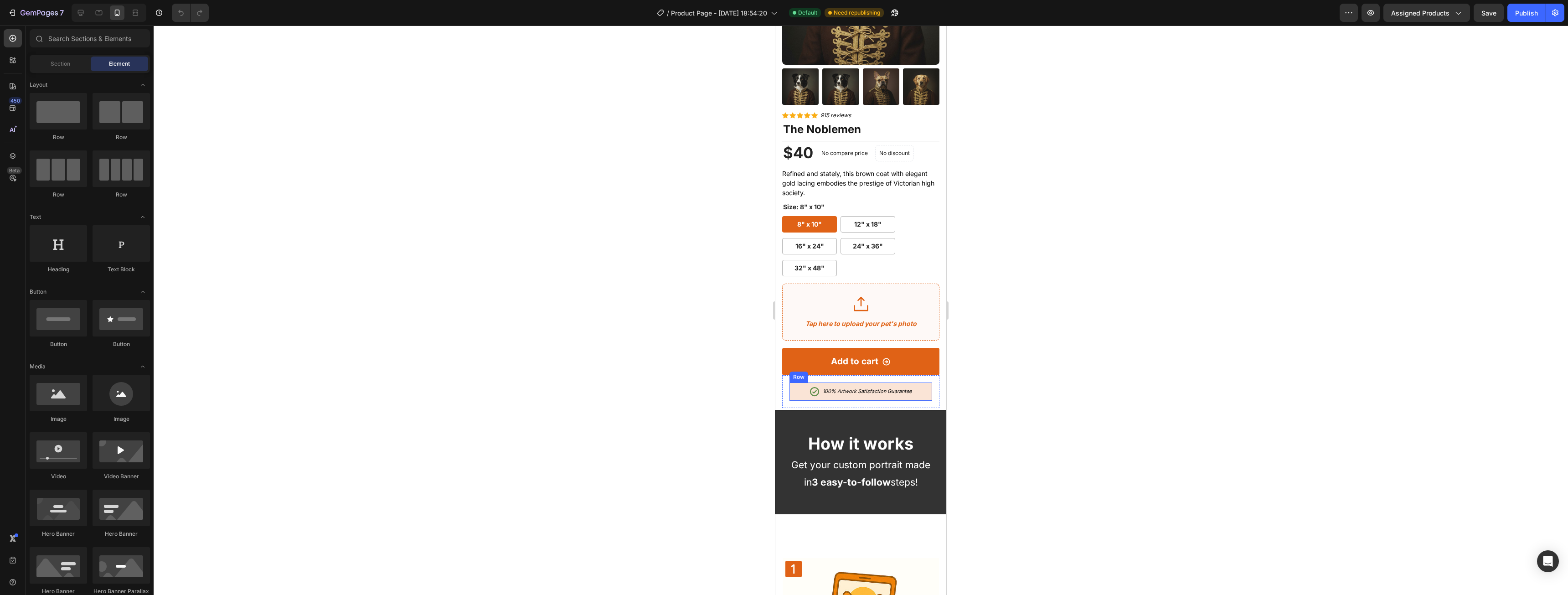
click at [917, 382] on div "Icon 100% Artwork Satisfaction Guarantee Text Block Row" at bounding box center [860, 391] width 143 height 18
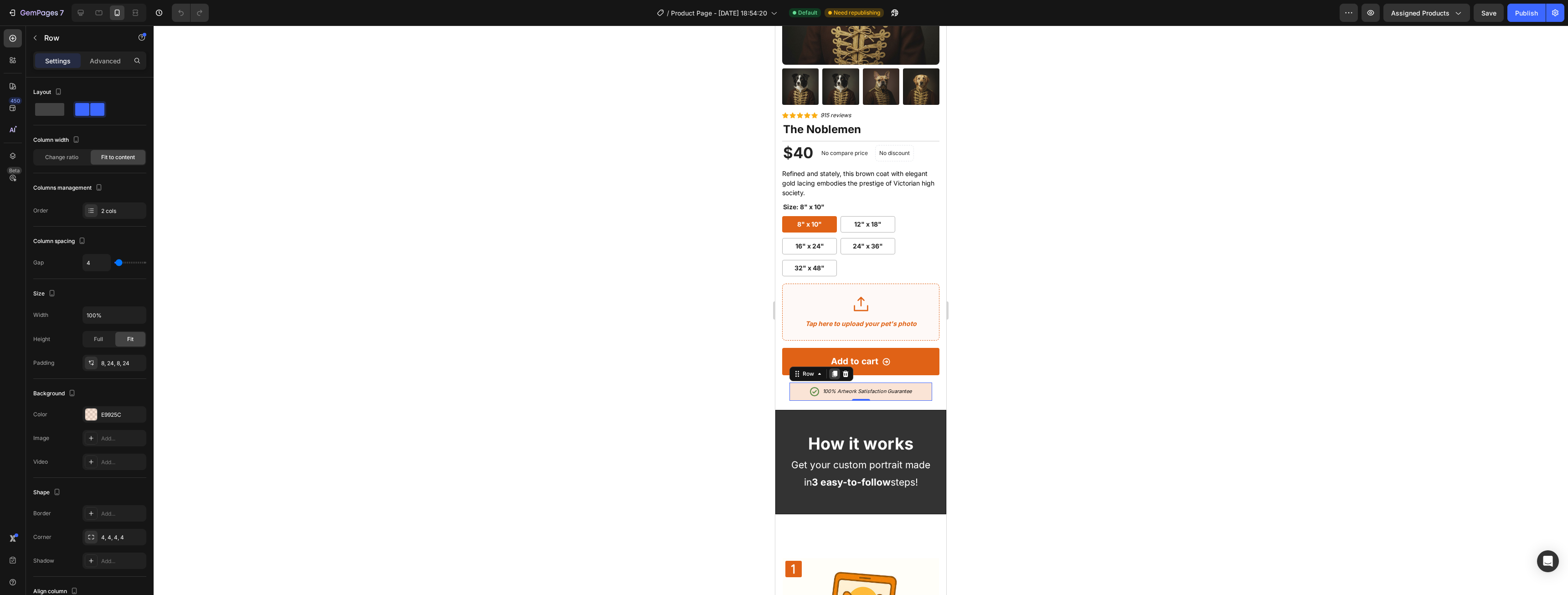
click at [835, 371] on icon at bounding box center [835, 374] width 5 height 6
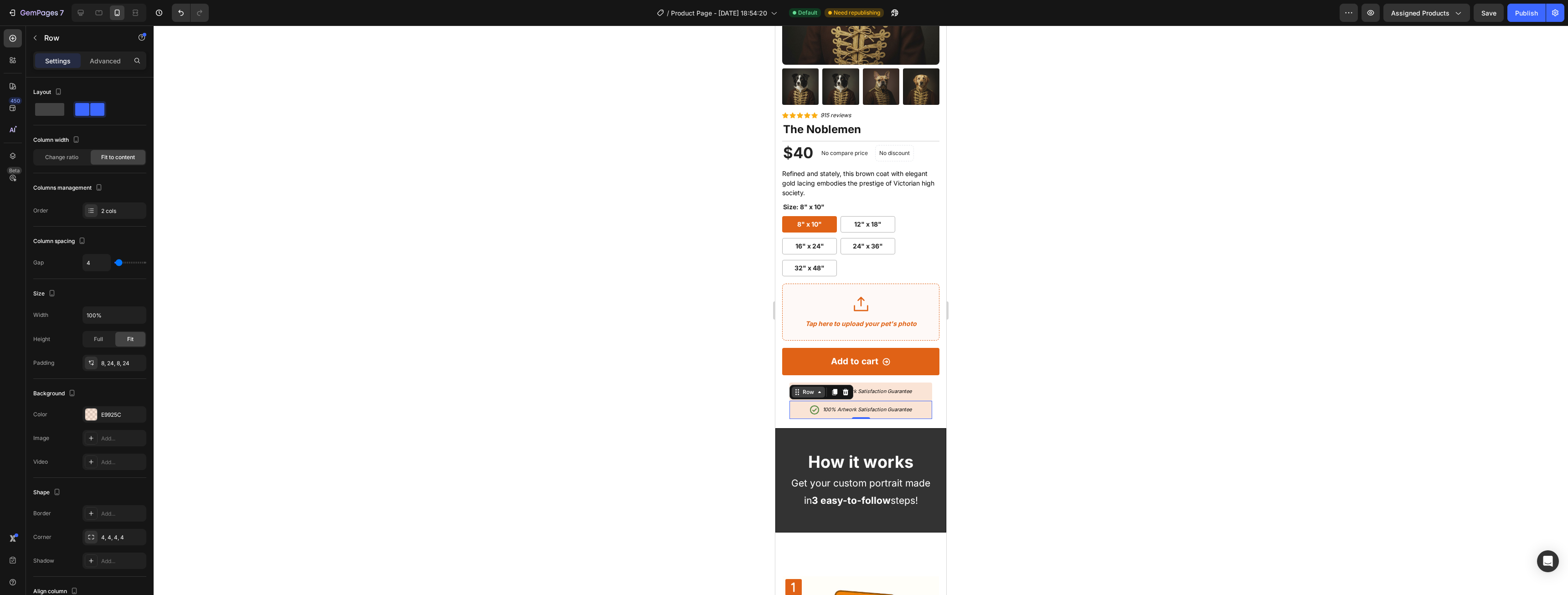
click at [809, 388] on div "Row" at bounding box center [808, 392] width 15 height 8
click at [107, 58] on p "Advanced" at bounding box center [105, 61] width 31 height 10
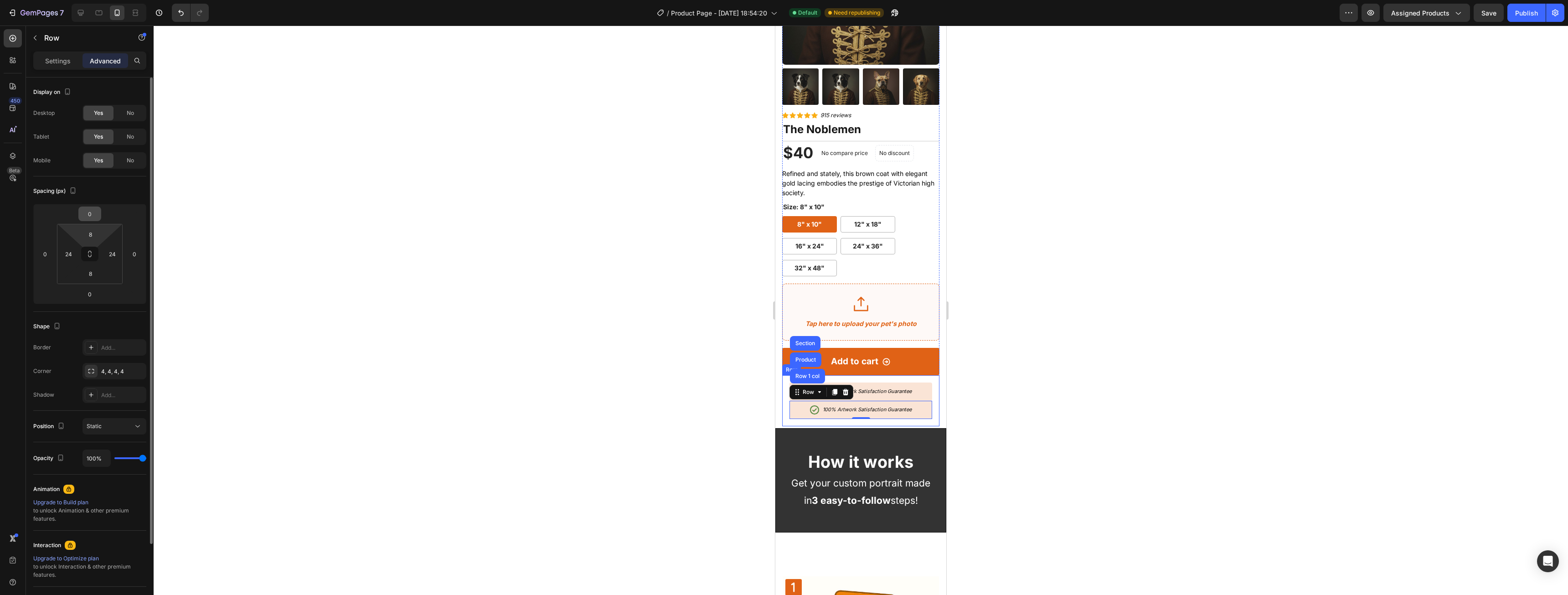
click at [91, 217] on input "0" at bounding box center [90, 214] width 18 height 14
click at [109, 306] on div "L 16px" at bounding box center [109, 302] width 56 height 14
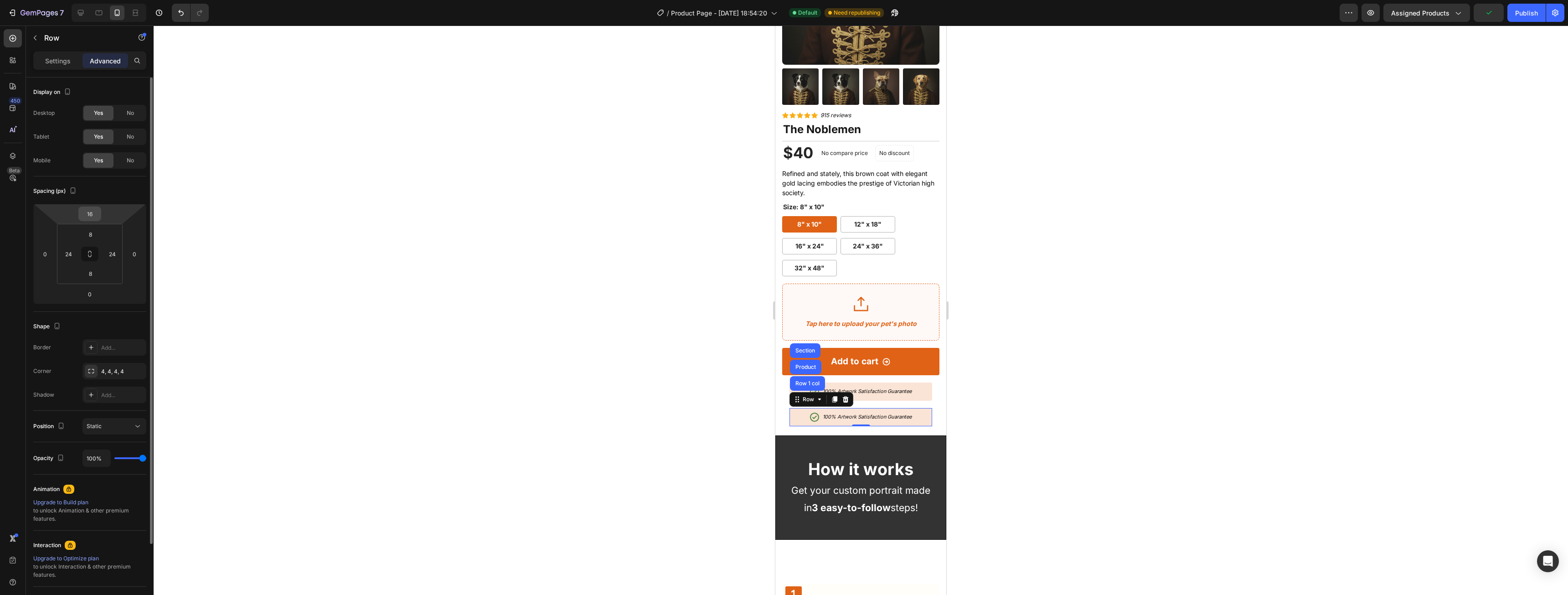
click at [94, 211] on input "16" at bounding box center [90, 214] width 18 height 14
click at [98, 283] on div "M 12px" at bounding box center [109, 288] width 56 height 14
type input "12"
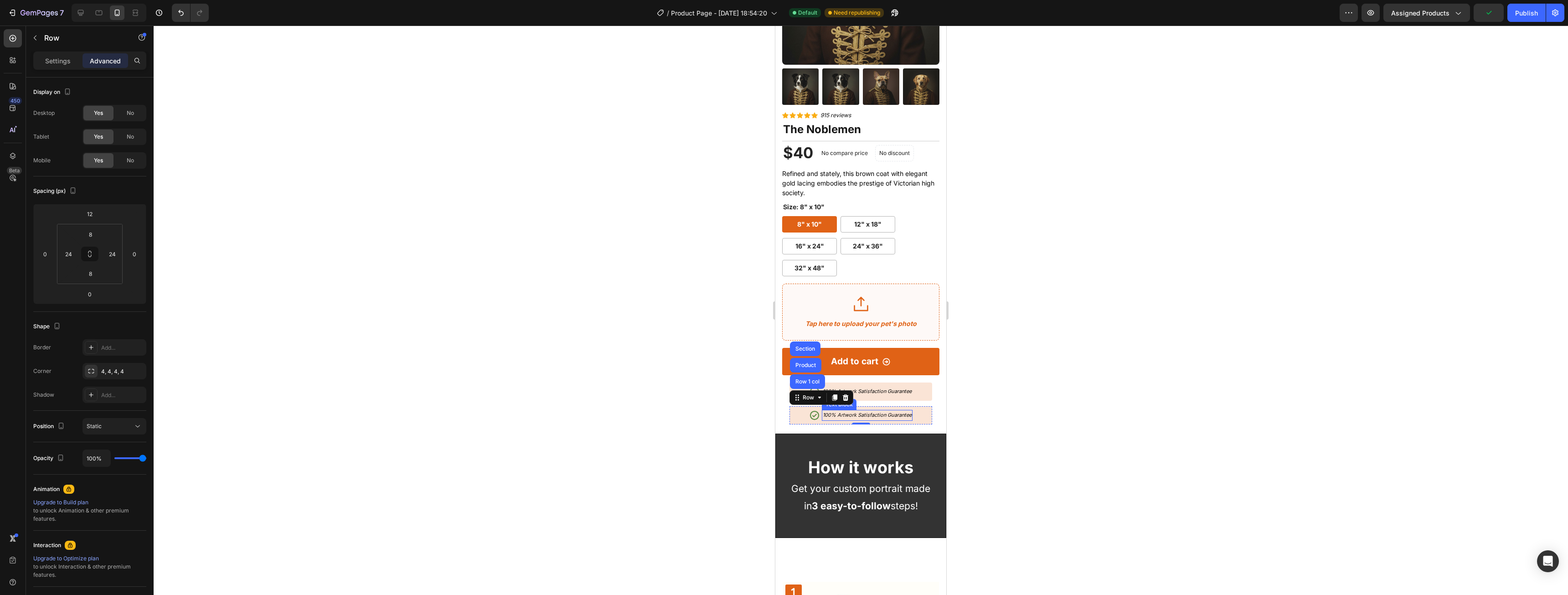
click at [861, 412] on div "100% Artwork Satisfaction Guarantee Text Block" at bounding box center [867, 415] width 91 height 11
click at [824, 412] on icon "100% Artwork Satisfaction Guarantee" at bounding box center [867, 414] width 89 height 6
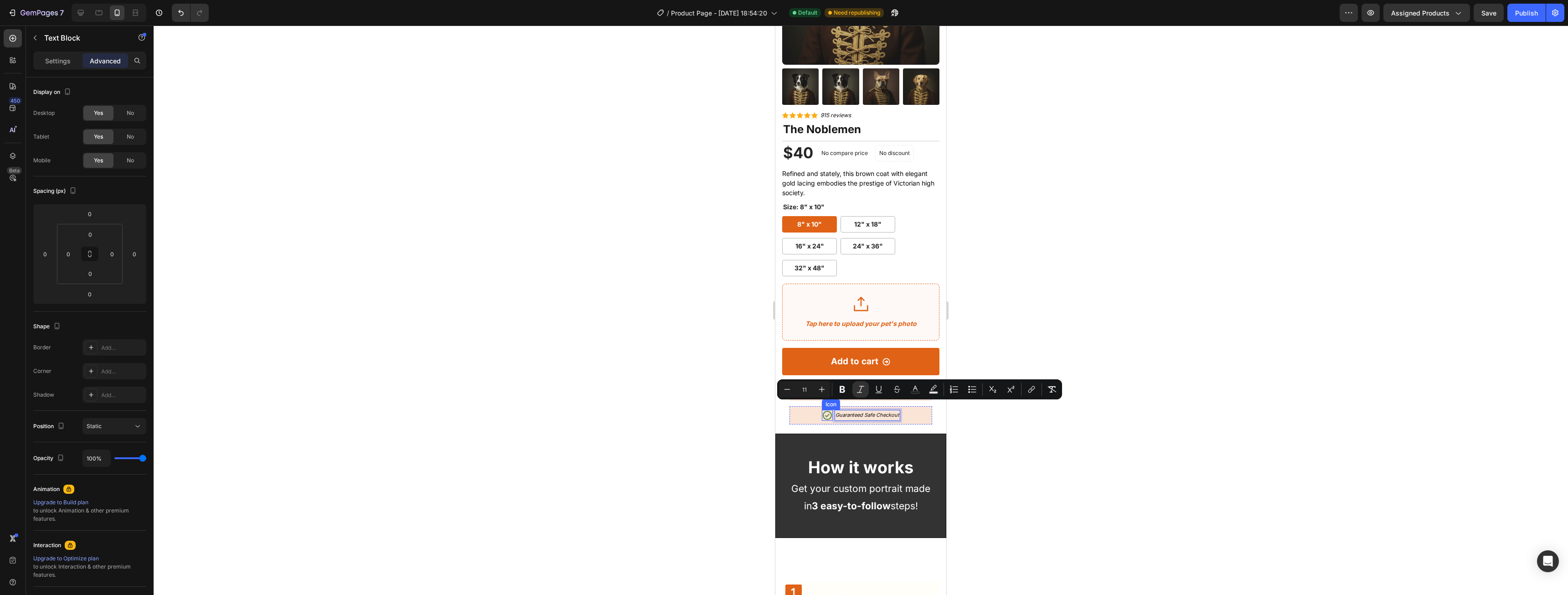
click at [826, 410] on icon at bounding box center [827, 415] width 11 height 11
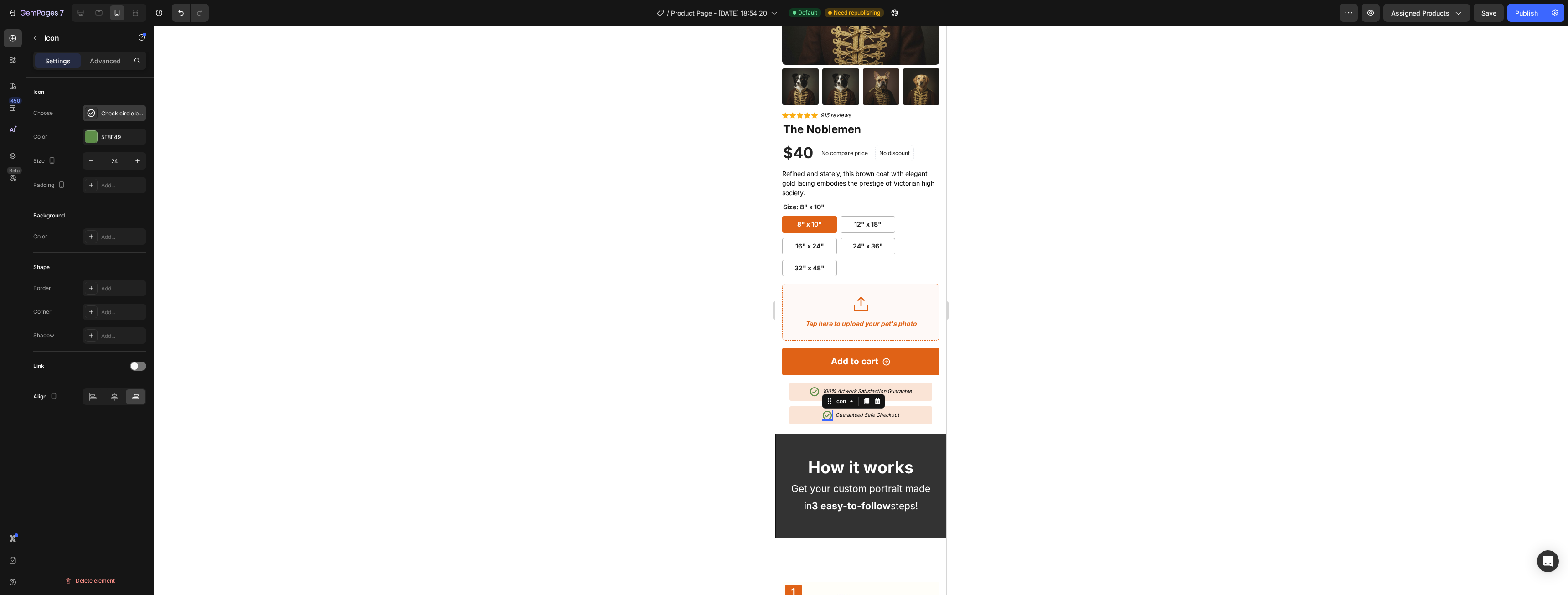
click at [93, 111] on icon at bounding box center [91, 113] width 9 height 9
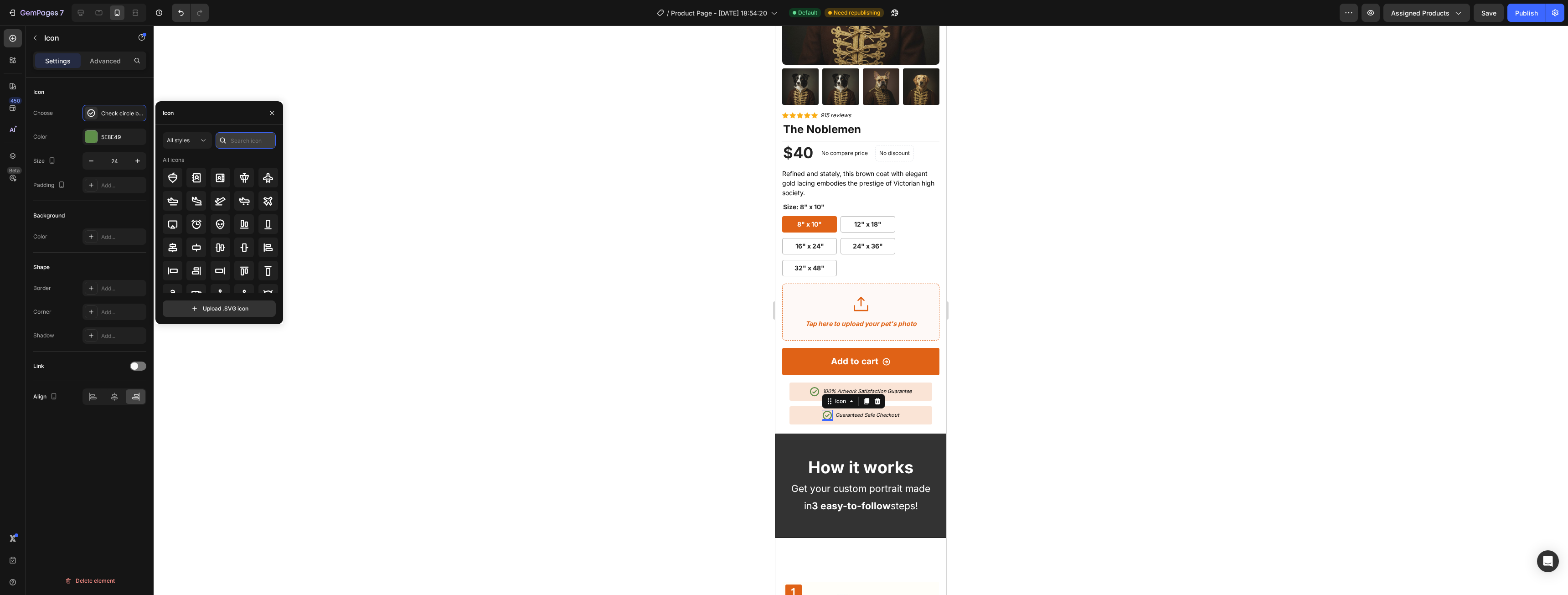
click at [232, 141] on input "text" at bounding box center [245, 141] width 60 height 16
type input "lock"
click at [174, 144] on div "All styles" at bounding box center [187, 140] width 41 height 9
click at [178, 228] on p "Filled" at bounding box center [178, 232] width 52 height 9
click at [249, 142] on input "lock" at bounding box center [245, 141] width 60 height 16
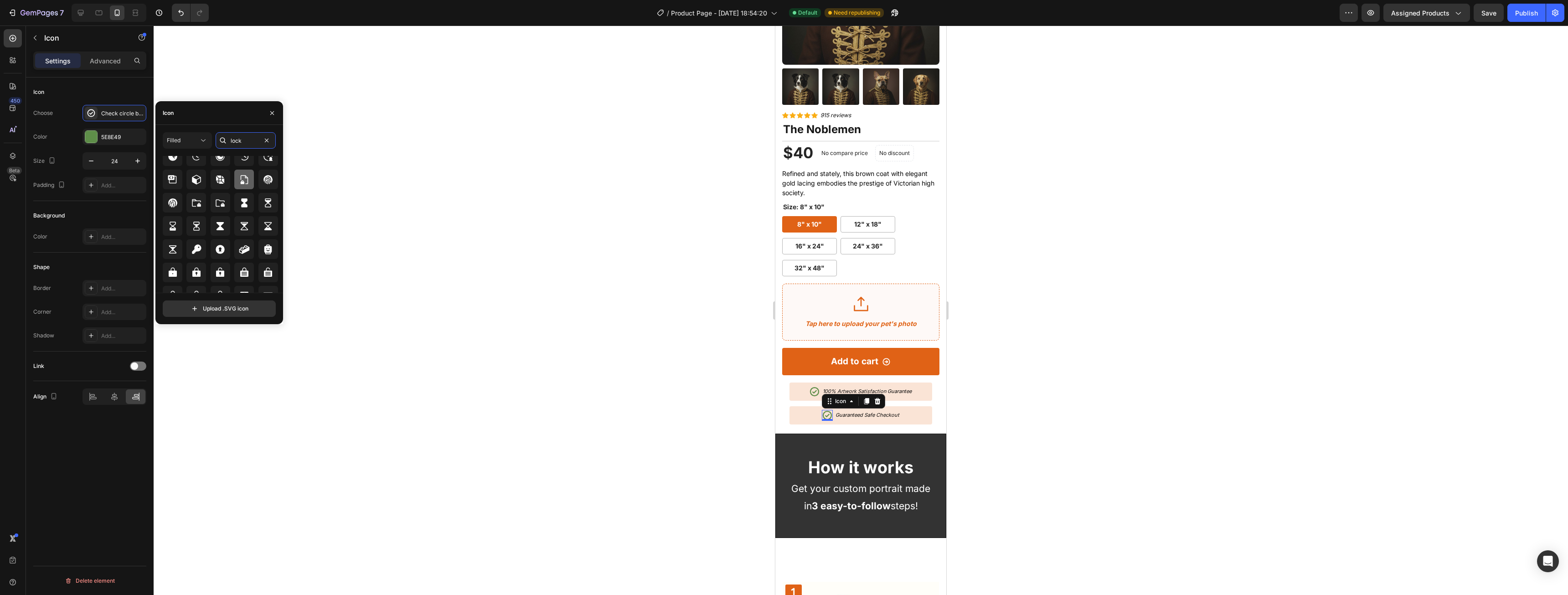
scroll to position [101, 0]
click at [249, 262] on div at bounding box center [244, 259] width 20 height 20
click at [991, 420] on div at bounding box center [860, 310] width 1415 height 569
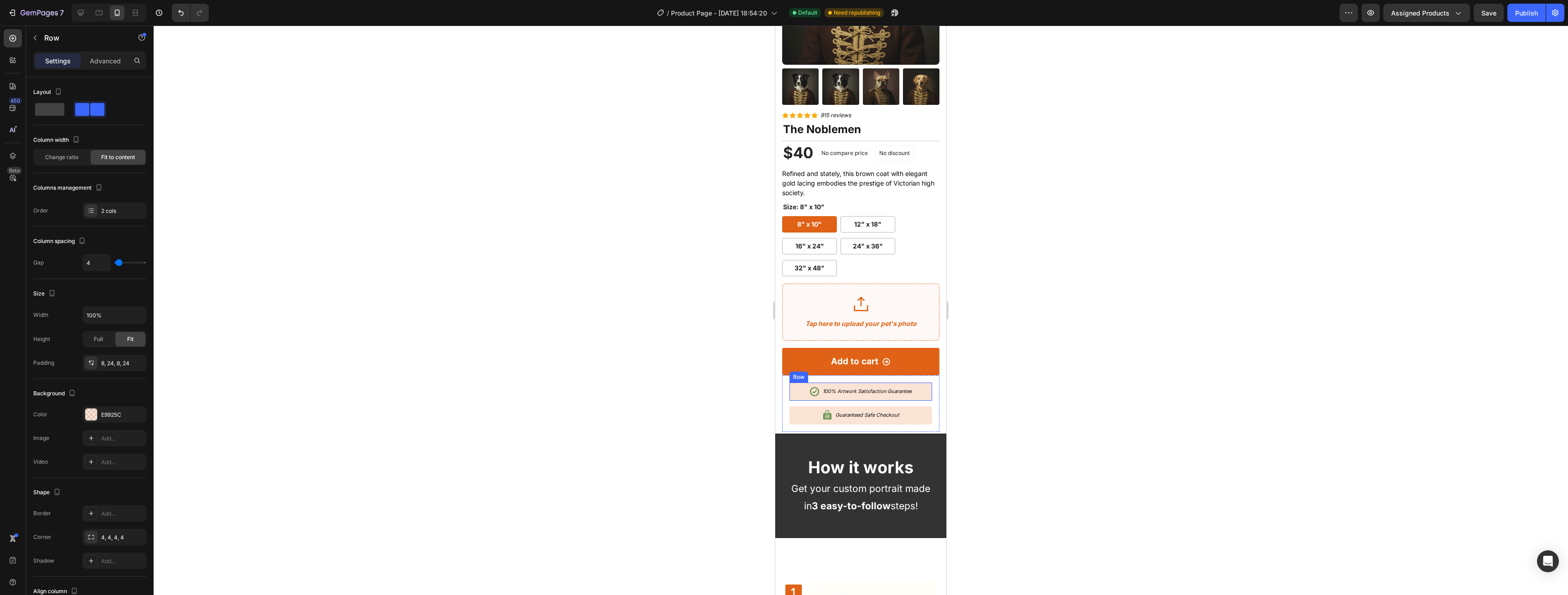
click at [800, 382] on div "Icon 100% Artwork Satisfaction Guarantee Text Block Row" at bounding box center [860, 391] width 143 height 18
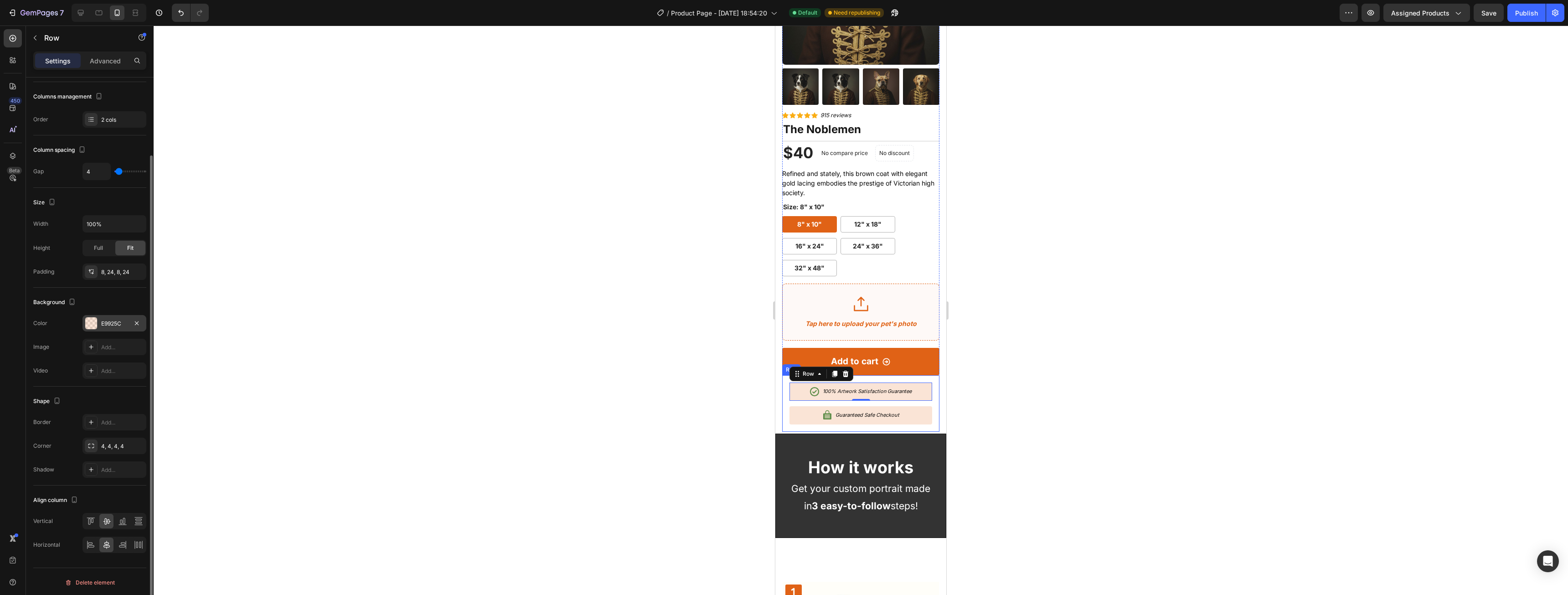
scroll to position [93, 0]
click at [93, 541] on icon at bounding box center [90, 543] width 9 height 9
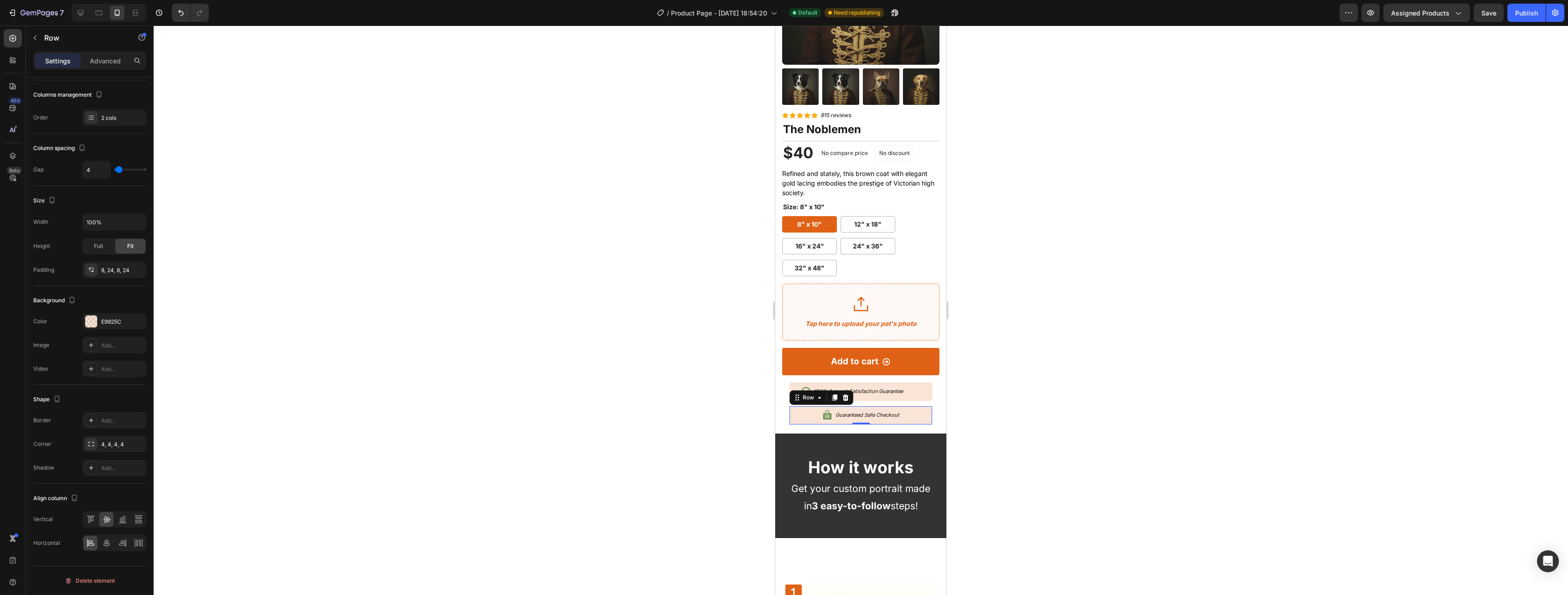
click at [807, 406] on div "Icon Guaranteed Safe Checkout Text Block Row 0" at bounding box center [860, 415] width 143 height 18
click at [95, 541] on icon at bounding box center [90, 543] width 9 height 9
click at [1114, 386] on div at bounding box center [860, 310] width 1415 height 569
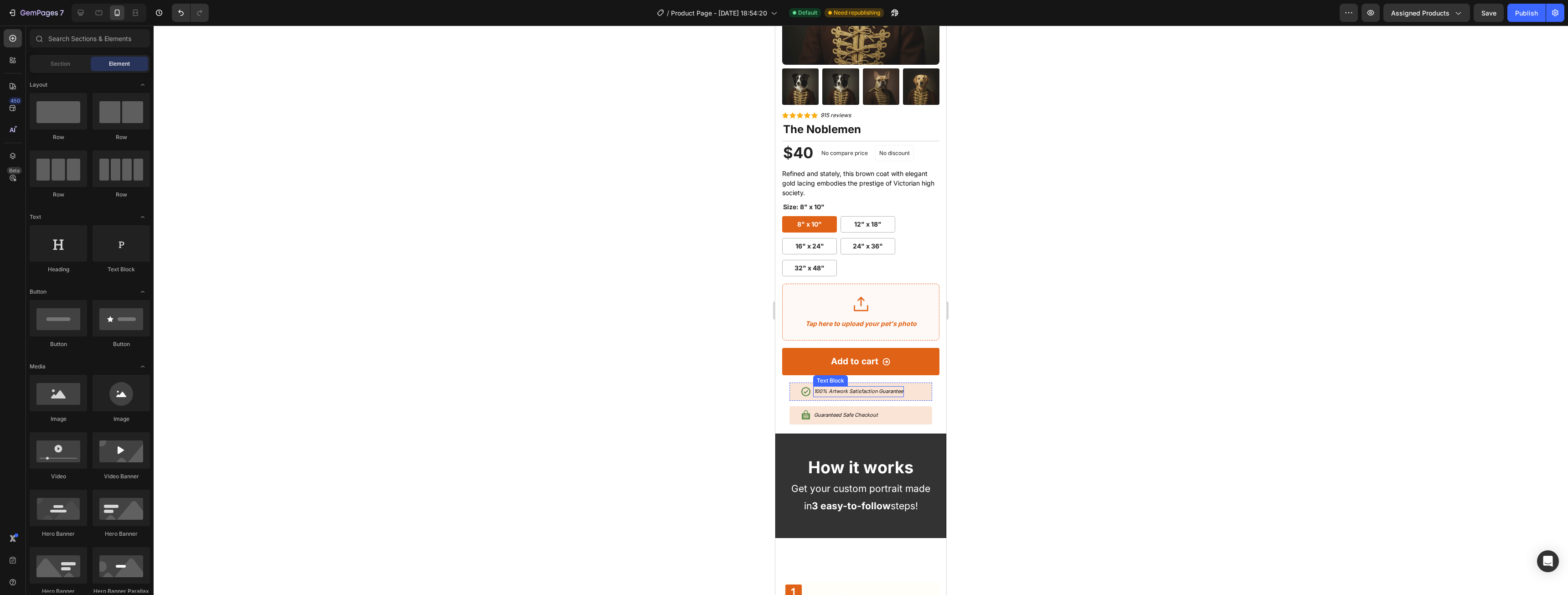
click at [843, 388] on div "100% Artwork Satisfaction Guarantee" at bounding box center [858, 391] width 91 height 11
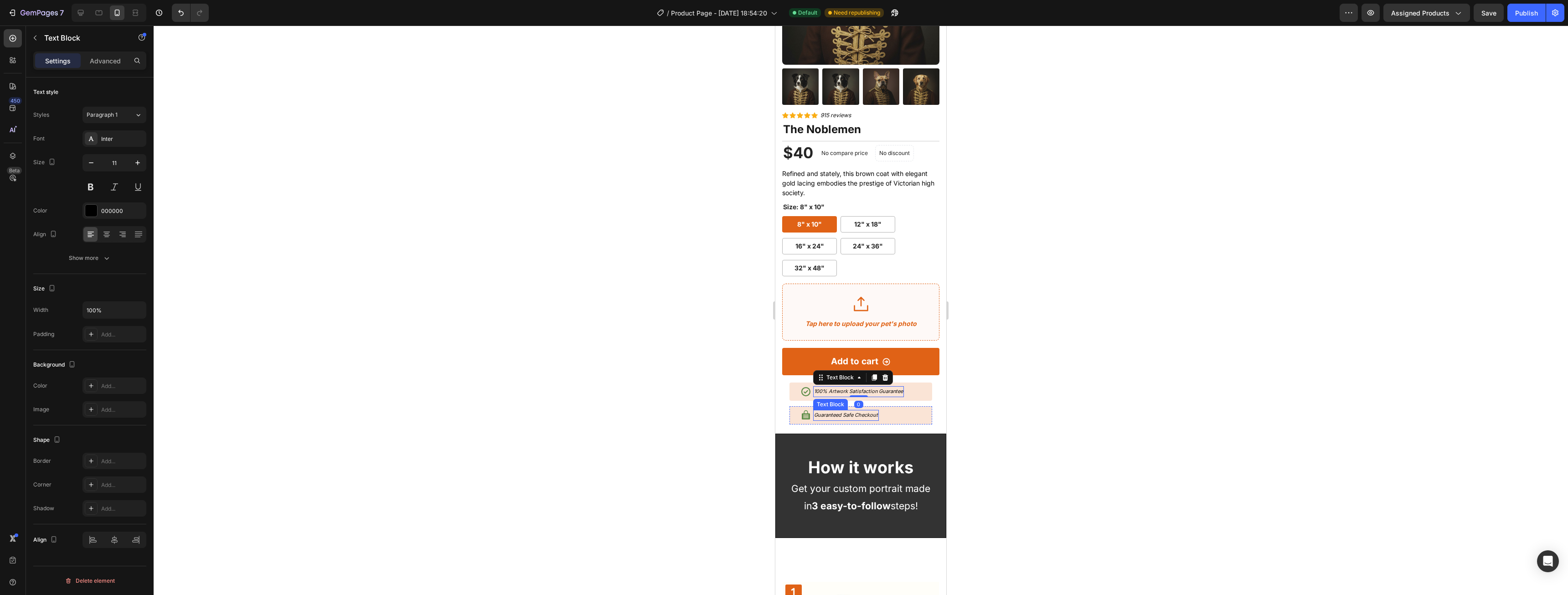
click at [845, 412] on icon "Guaranteed Safe Checkout" at bounding box center [846, 414] width 64 height 6
click at [843, 412] on icon "Guaranteed Safe Checkout" at bounding box center [846, 414] width 64 height 6
click at [843, 412] on icon "Guaranteed Safe Checkout" at bounding box center [846, 414] width 64 height 6
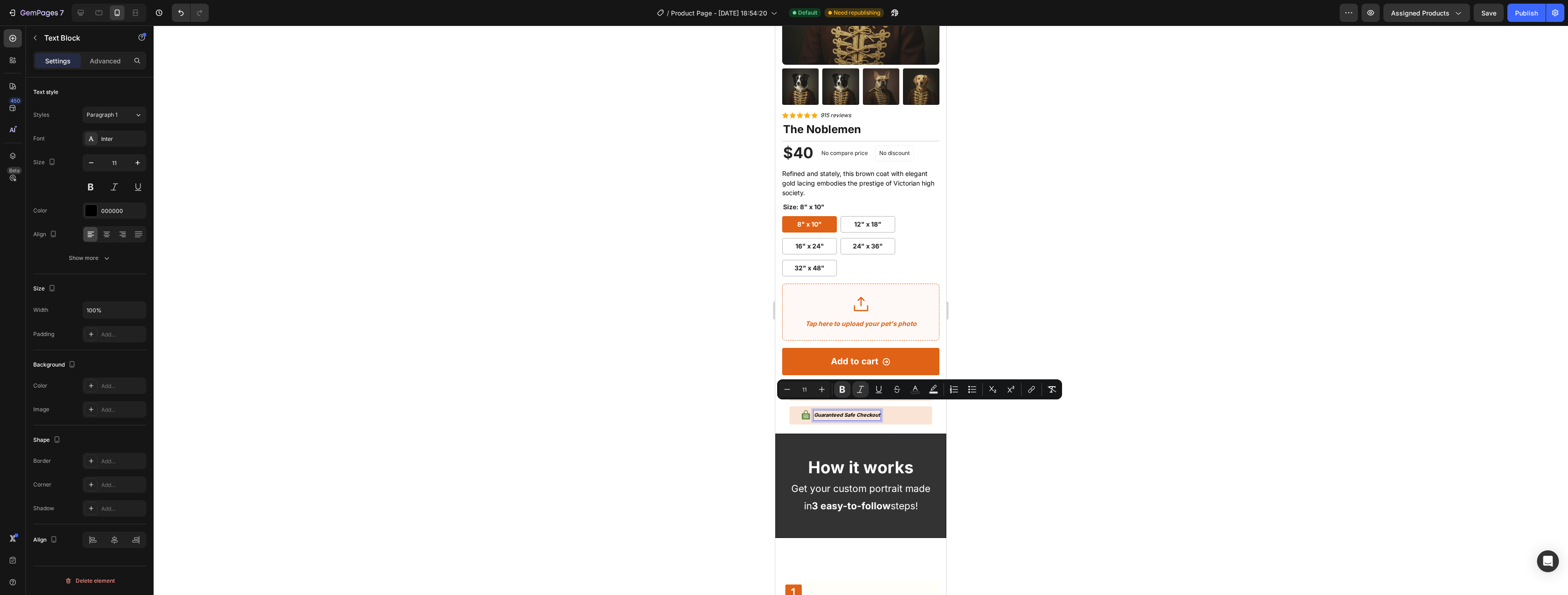
click at [1014, 360] on div at bounding box center [860, 310] width 1415 height 569
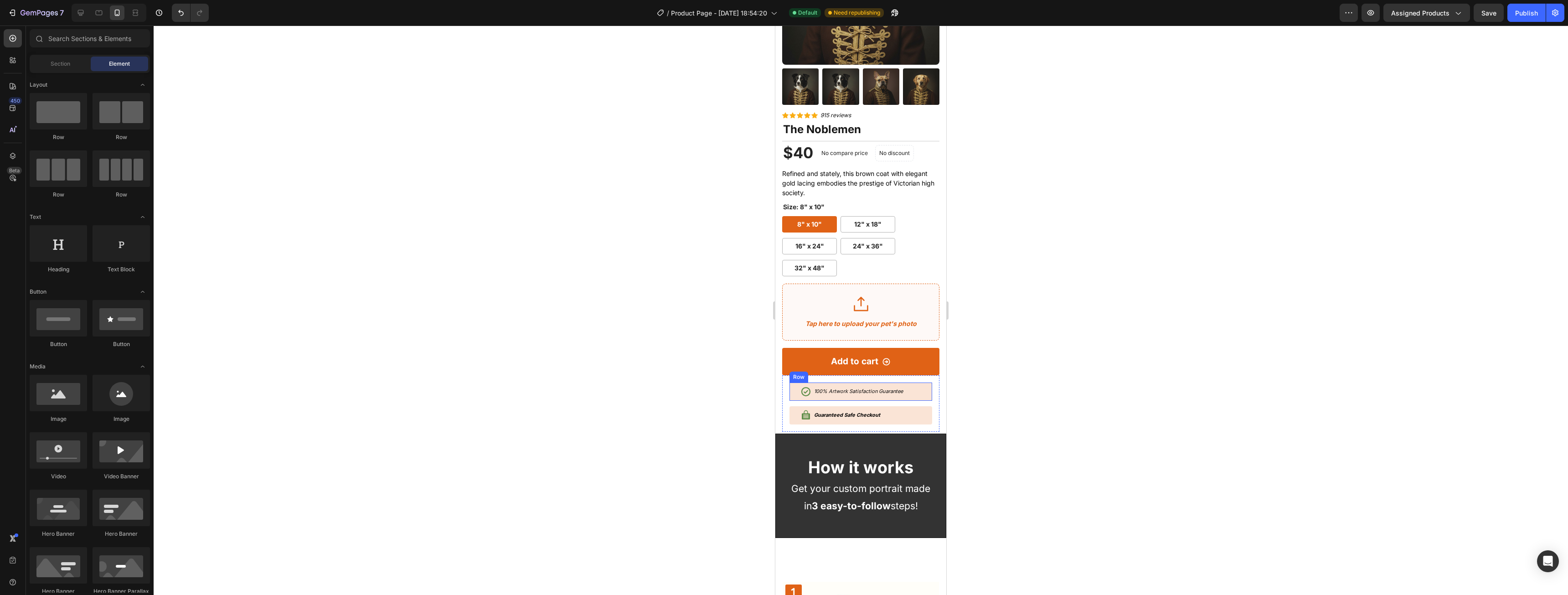
click at [856, 389] on div "Icon 100% Artwork Satisfaction Guarantee Text Block Row" at bounding box center [860, 391] width 143 height 18
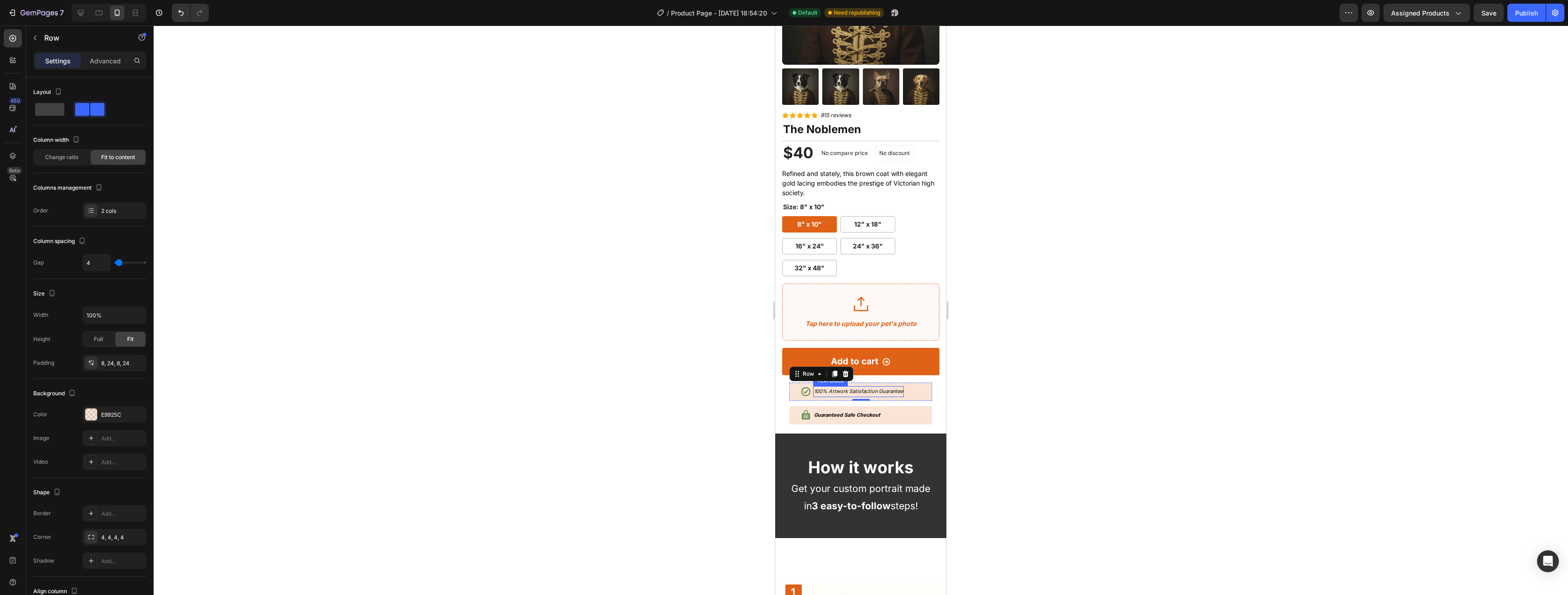
click at [856, 388] on icon "100% Artwork Satisfaction Guarantee" at bounding box center [858, 391] width 89 height 6
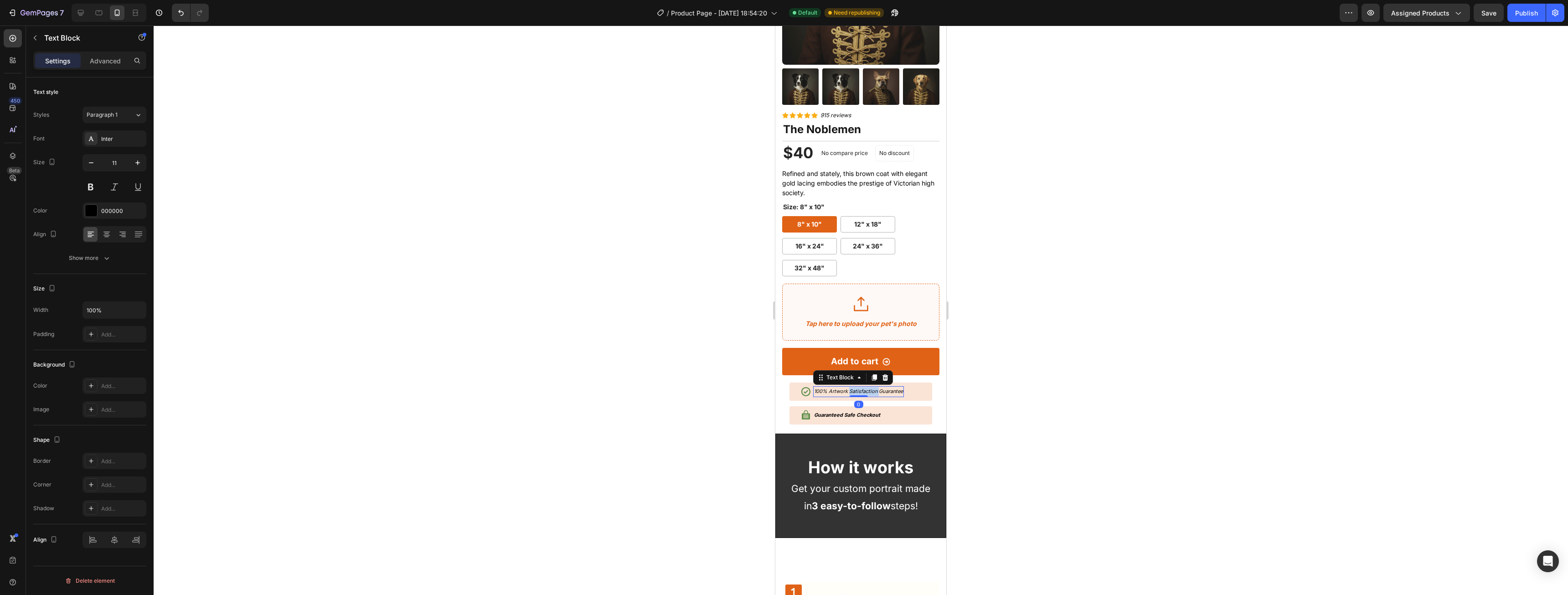
click at [856, 388] on icon "100% Artwork Satisfaction Guarantee" at bounding box center [858, 391] width 89 height 6
type input "16"
click at [1039, 345] on div at bounding box center [860, 310] width 1415 height 569
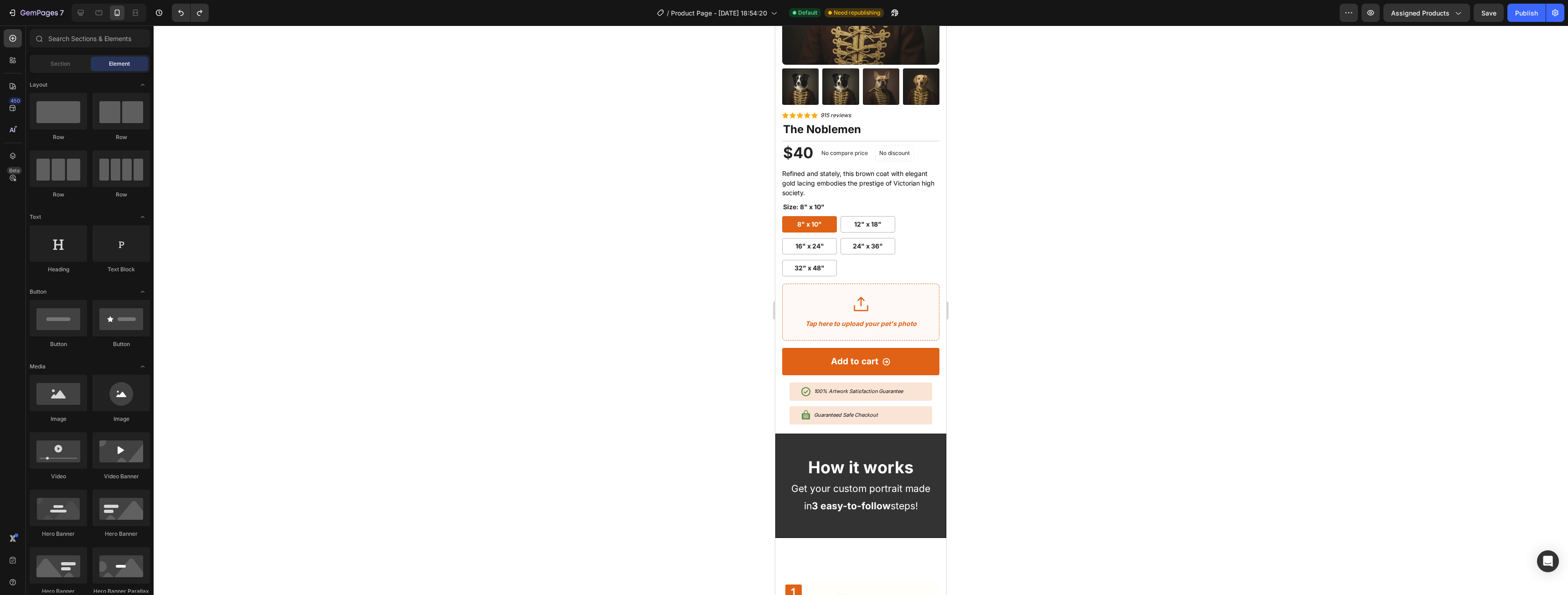
click at [1053, 319] on div at bounding box center [860, 310] width 1415 height 569
click at [818, 412] on icon "Guaranteed Safe Checkout" at bounding box center [846, 414] width 64 height 6
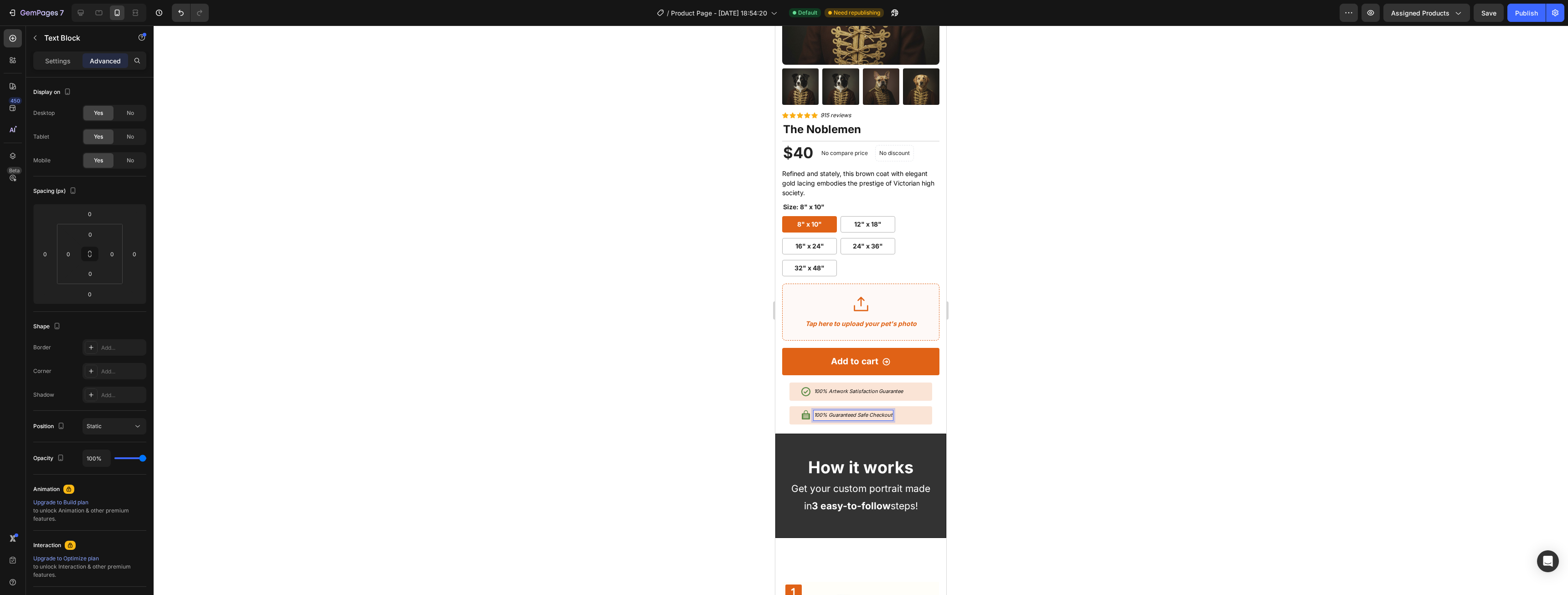
click at [1222, 313] on div at bounding box center [860, 310] width 1415 height 569
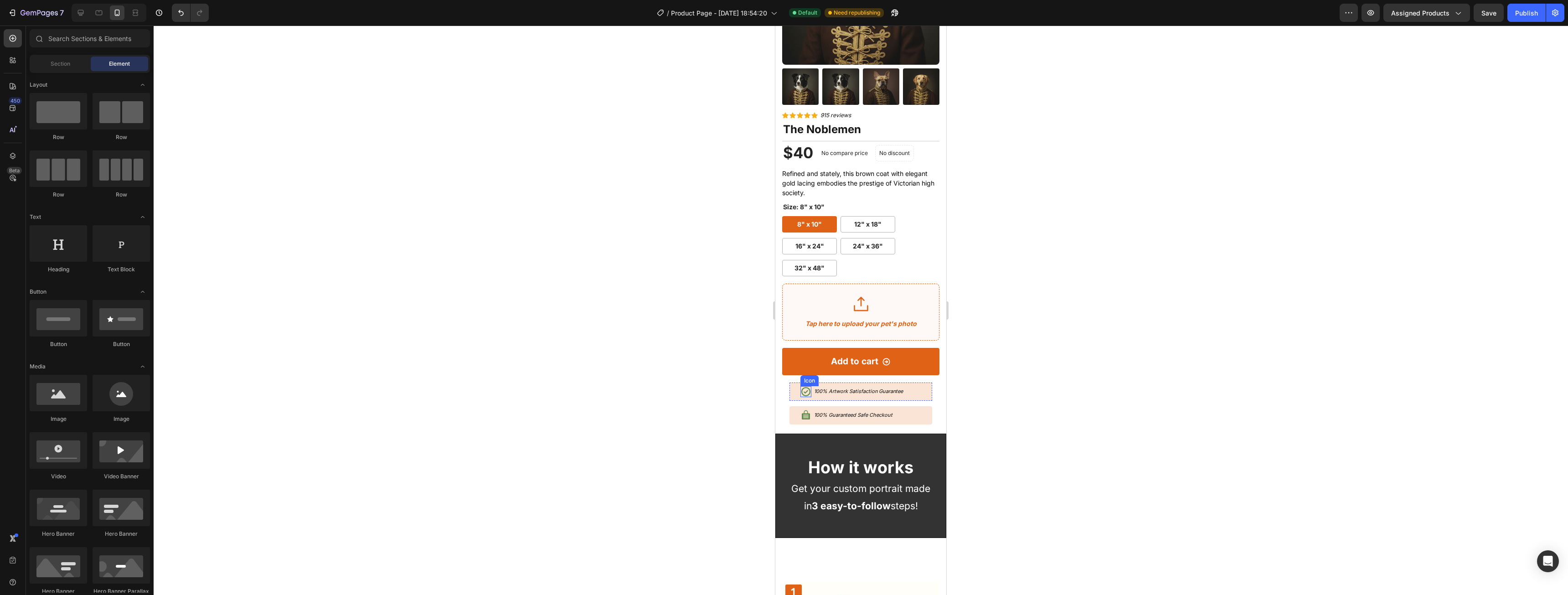
click at [805, 386] on icon at bounding box center [806, 391] width 11 height 11
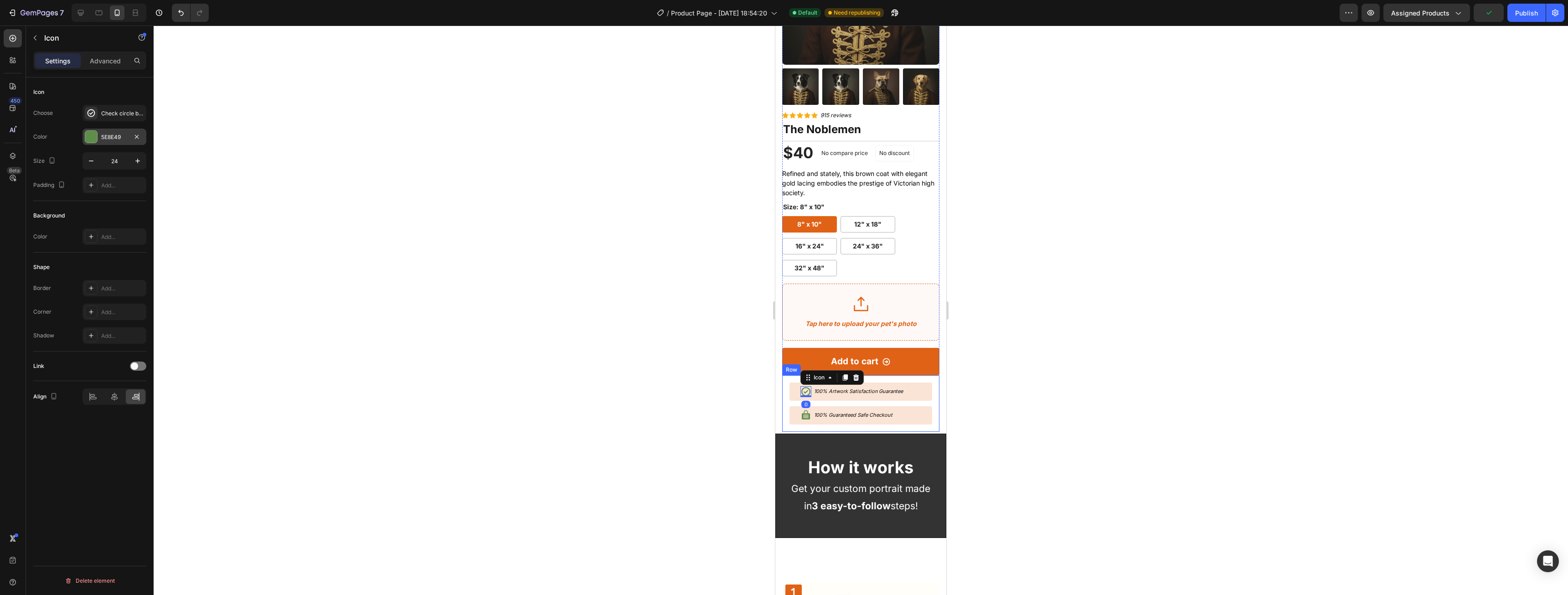
click at [94, 137] on div at bounding box center [91, 137] width 12 height 12
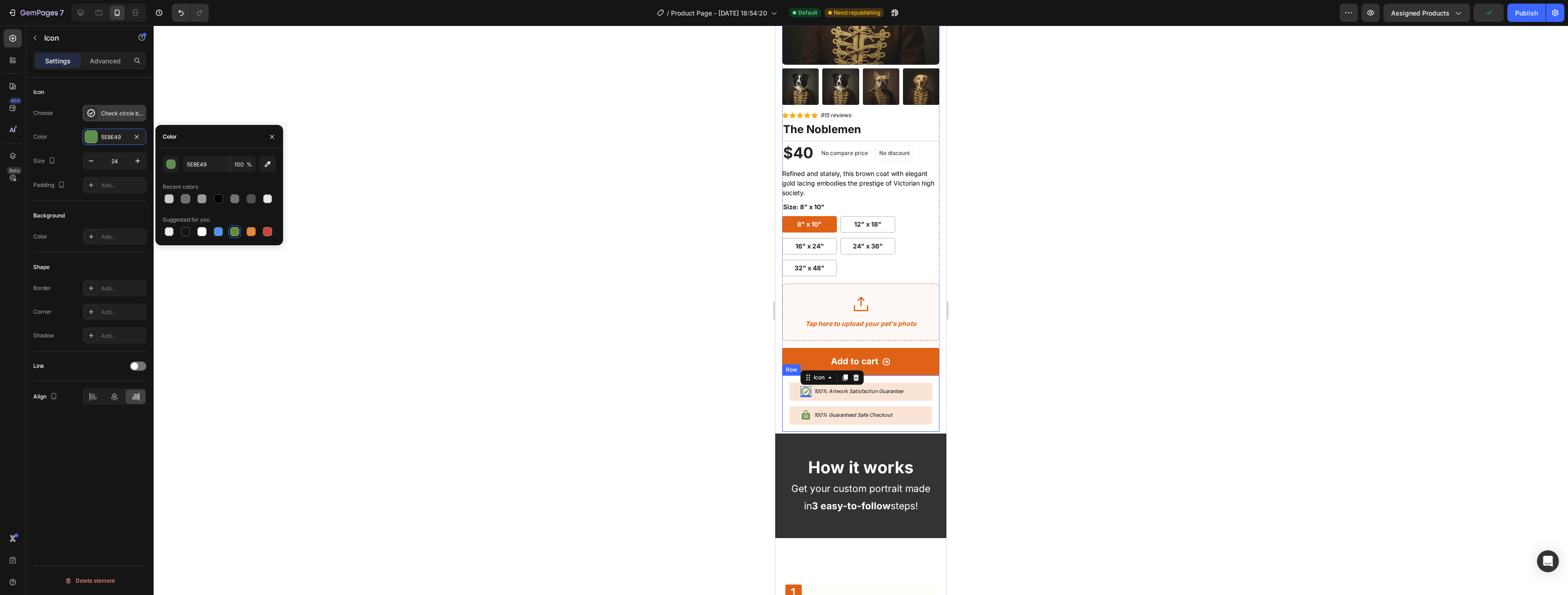
click at [86, 118] on div at bounding box center [91, 113] width 13 height 13
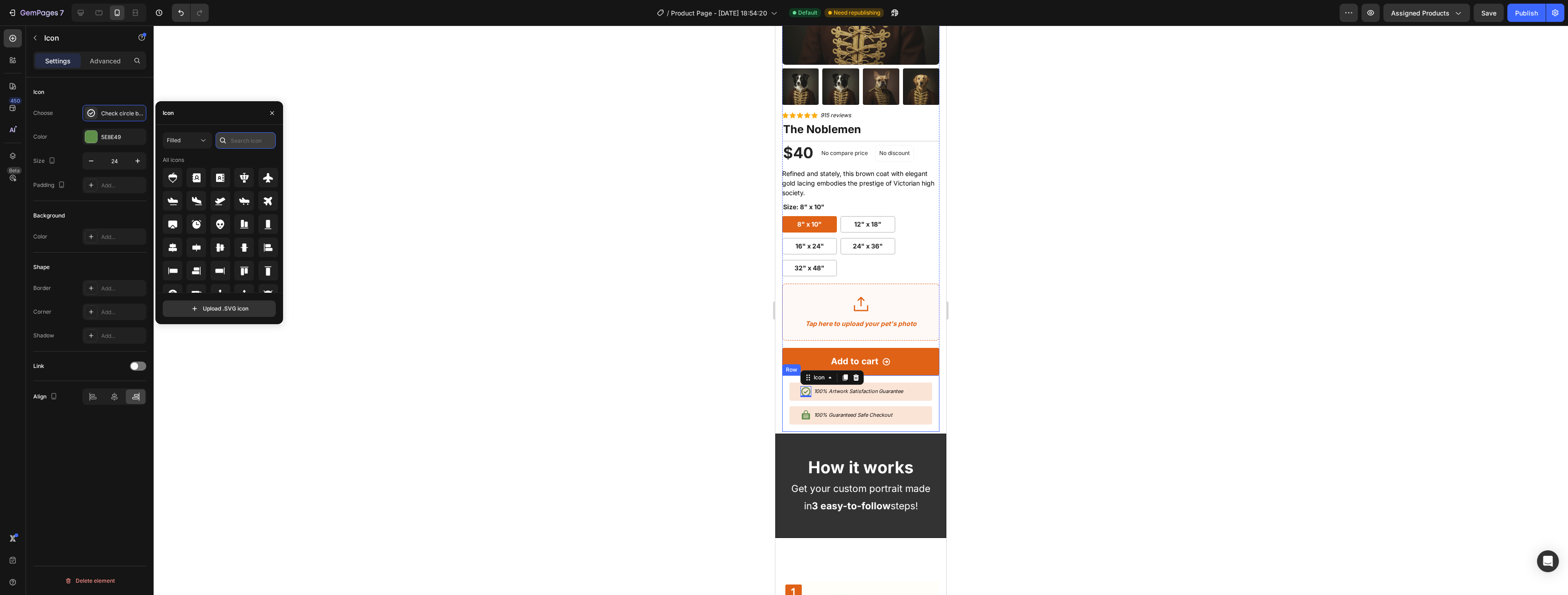
click at [255, 141] on input "text" at bounding box center [245, 141] width 60 height 16
type input "check"
click at [240, 177] on icon at bounding box center [244, 177] width 9 height 7
click at [1067, 302] on div at bounding box center [860, 310] width 1415 height 569
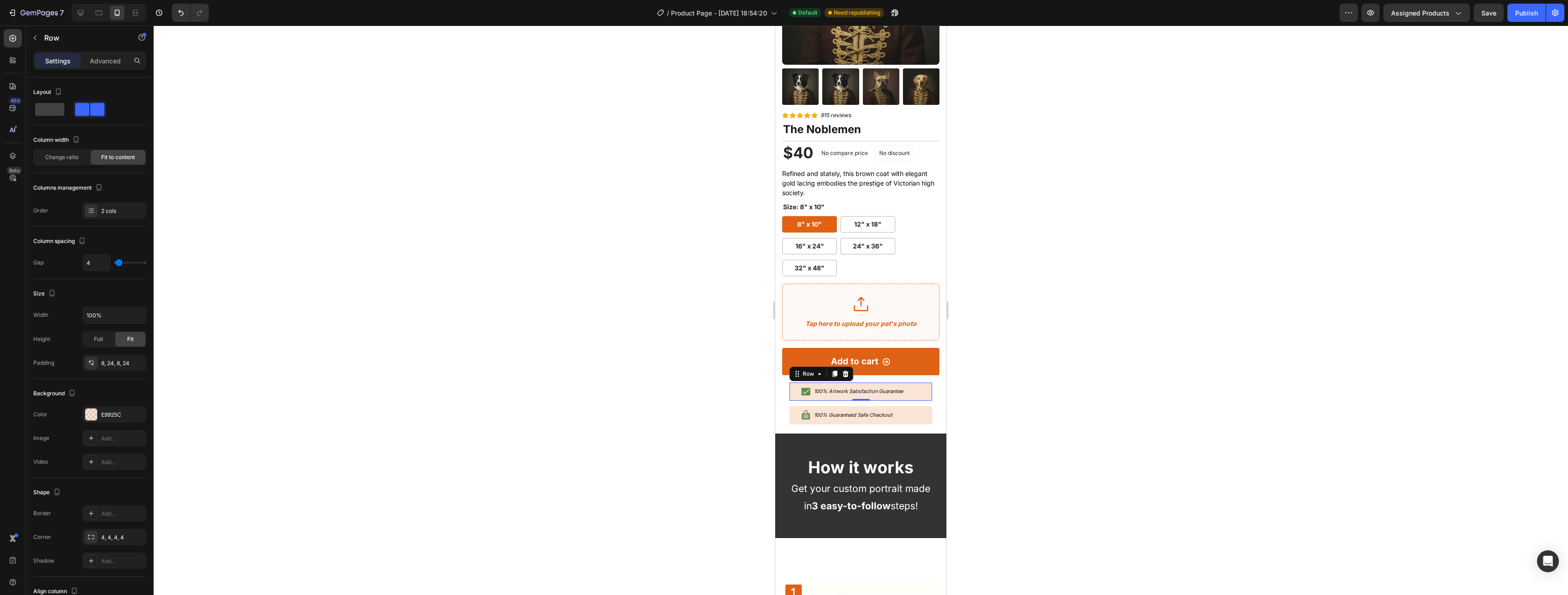
click at [919, 384] on div "Icon 100% Artwork Satisfaction Guarantee Text Block Row 0" at bounding box center [860, 391] width 143 height 18
click at [111, 364] on div "8, 24, 8, 24" at bounding box center [114, 363] width 26 height 8
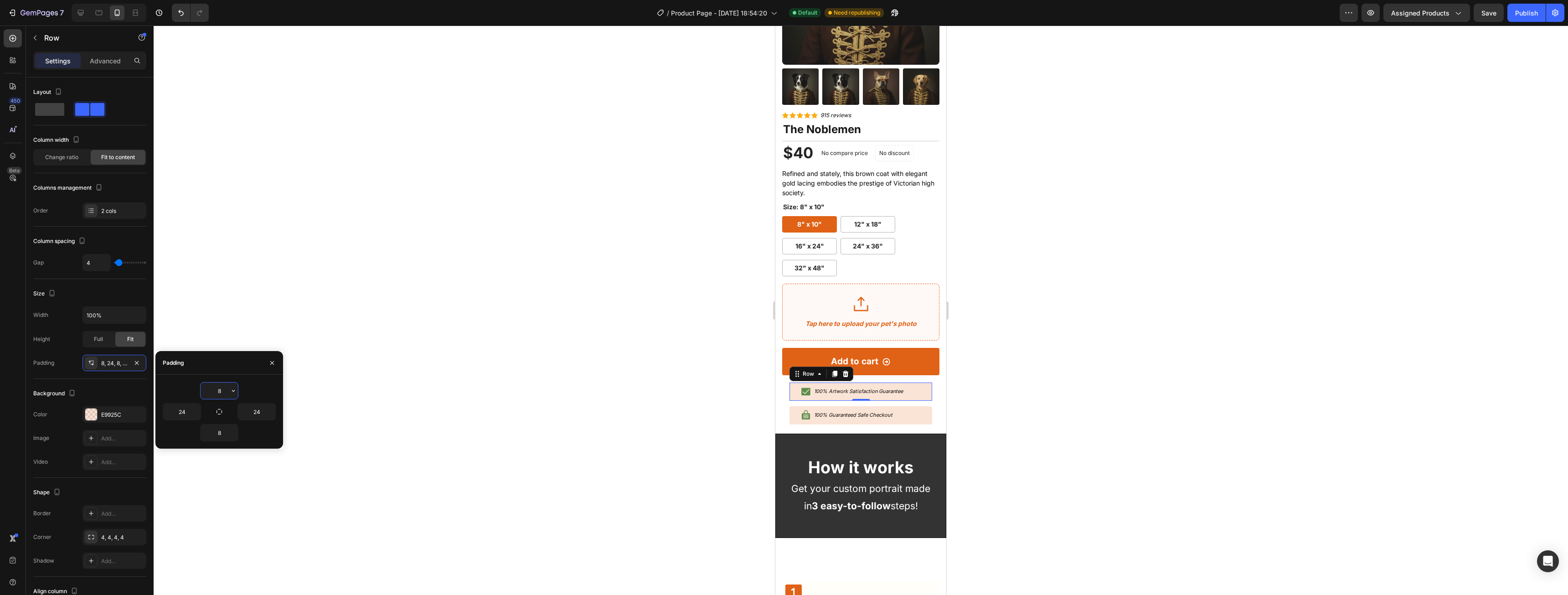
click at [217, 391] on input "8" at bounding box center [219, 391] width 37 height 16
type input "4"
click at [227, 434] on input "8" at bounding box center [219, 433] width 37 height 16
type input "4"
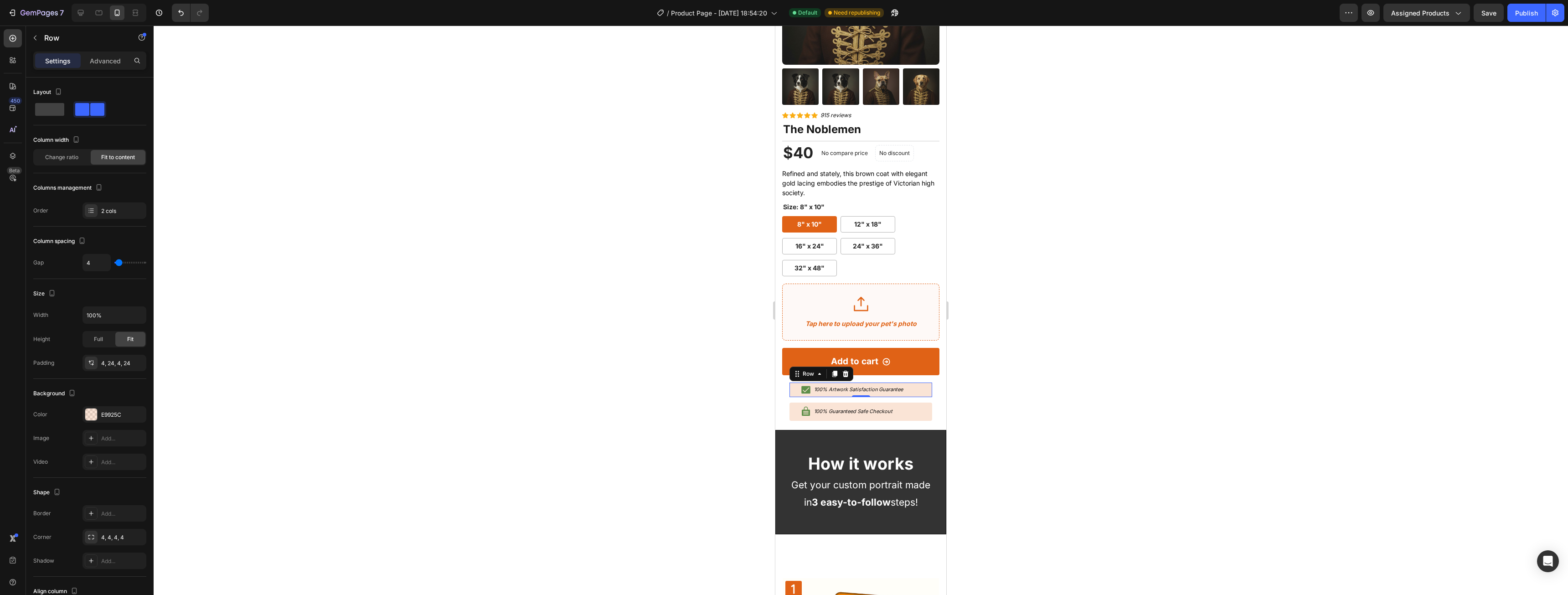
click at [1171, 323] on div at bounding box center [860, 310] width 1415 height 569
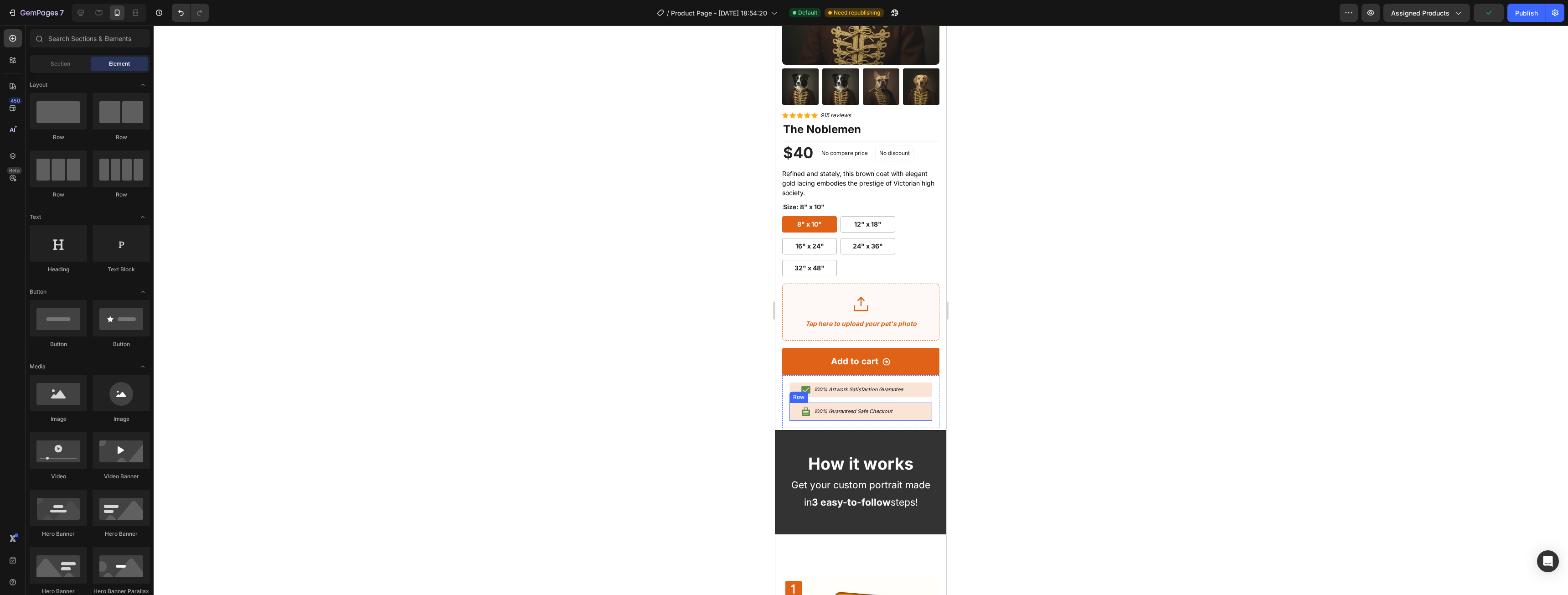
click at [897, 403] on div "Icon 100% Guaranteed Safe Checkout Text Block Row" at bounding box center [860, 412] width 143 height 18
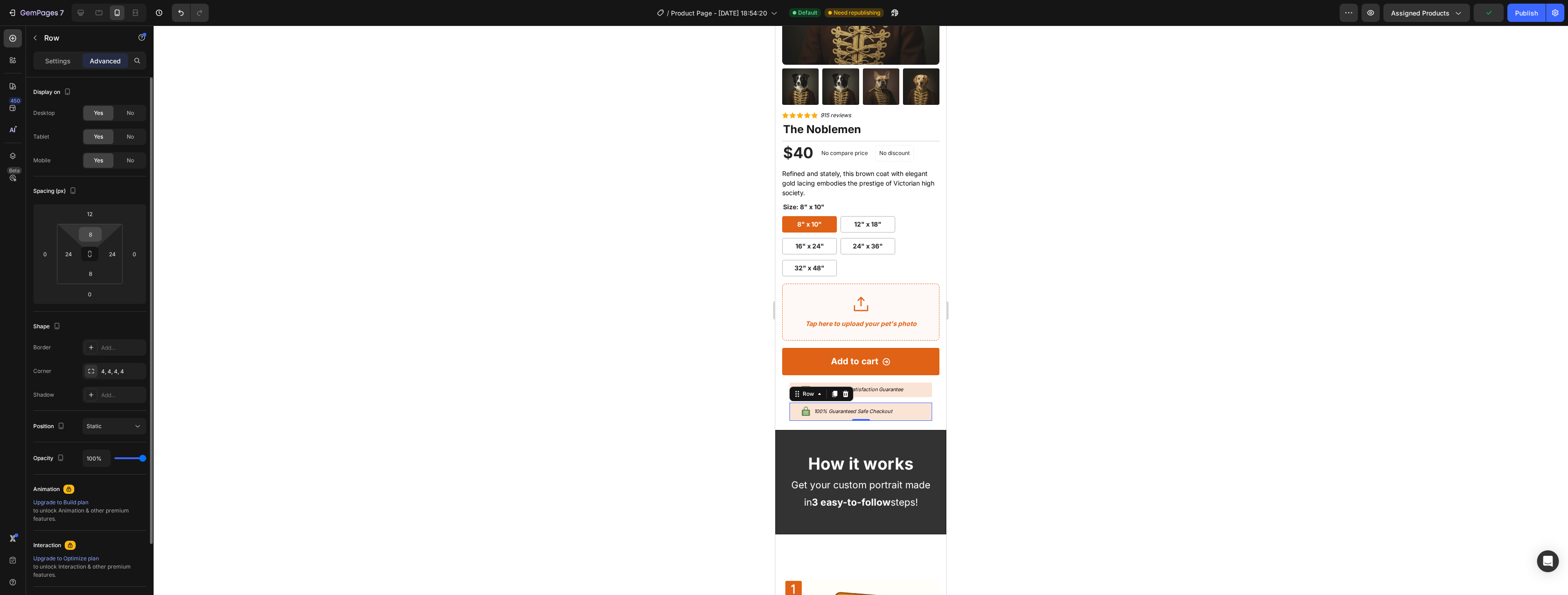
click at [90, 232] on input "8" at bounding box center [90, 234] width 18 height 14
type input "4"
click at [92, 270] on input "8" at bounding box center [90, 274] width 18 height 14
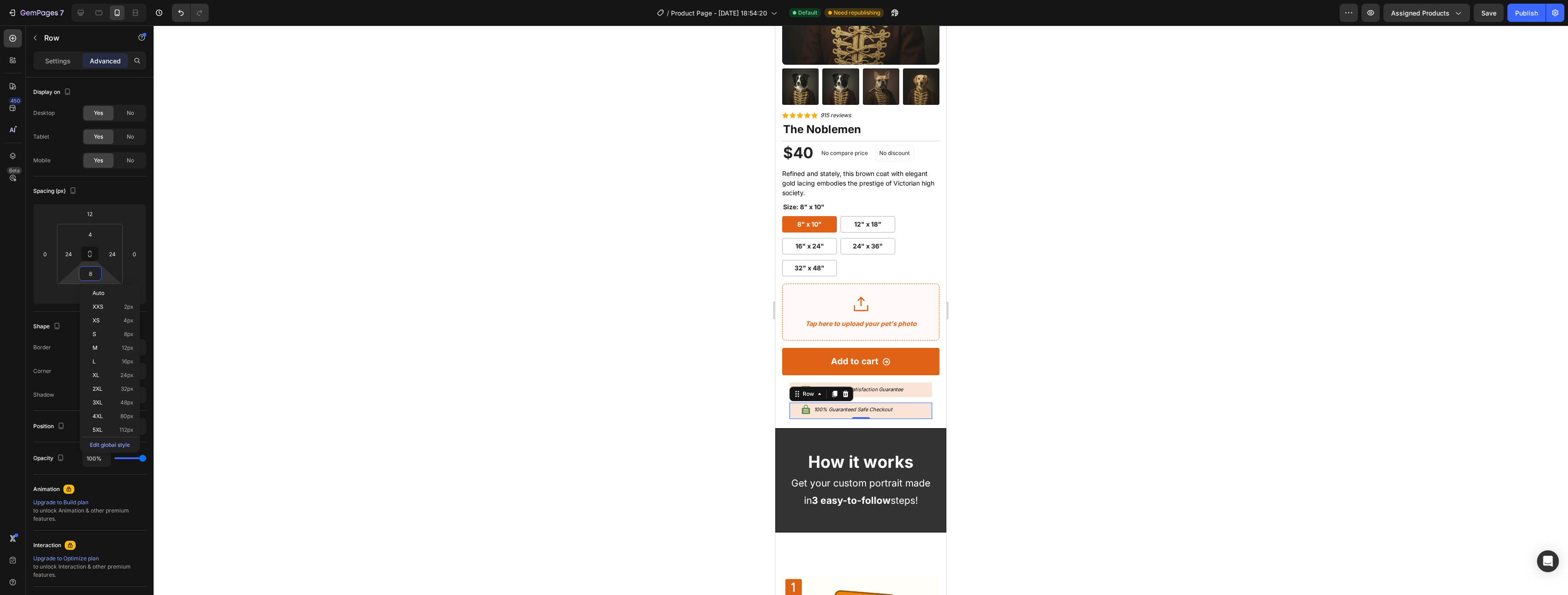
type input "4"
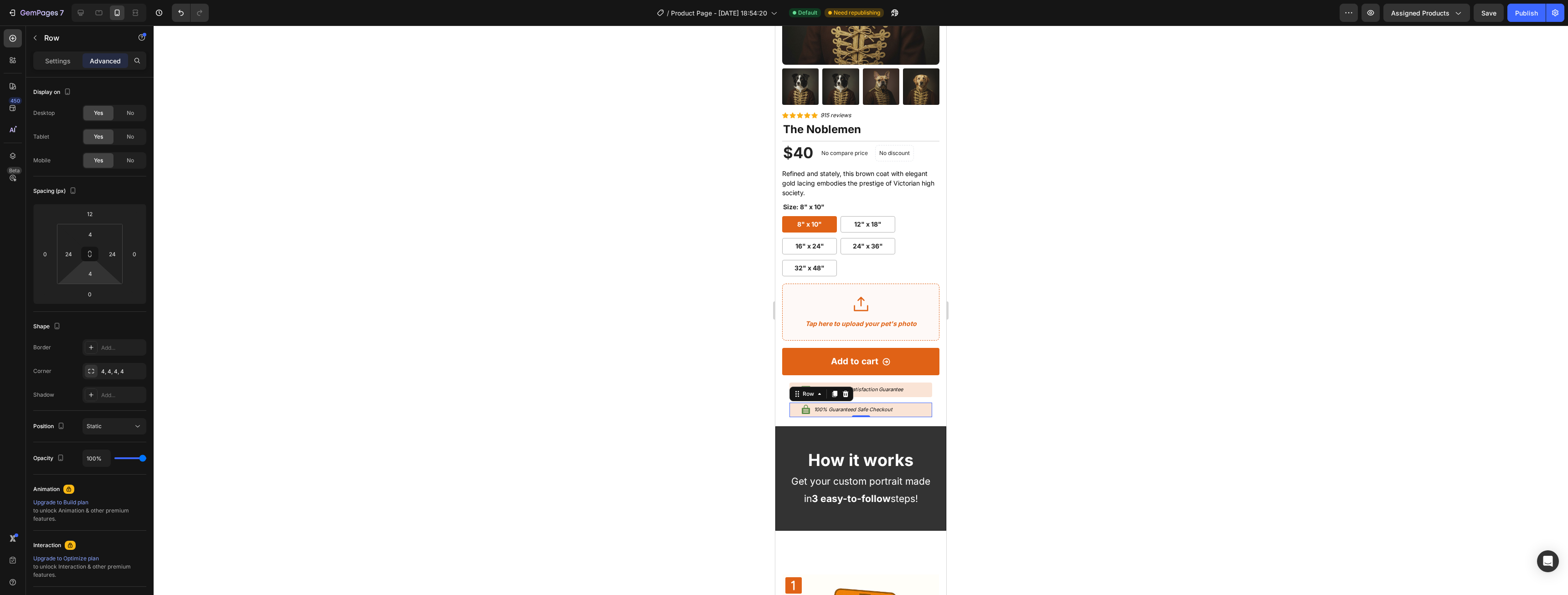
click at [1175, 308] on div at bounding box center [860, 310] width 1415 height 569
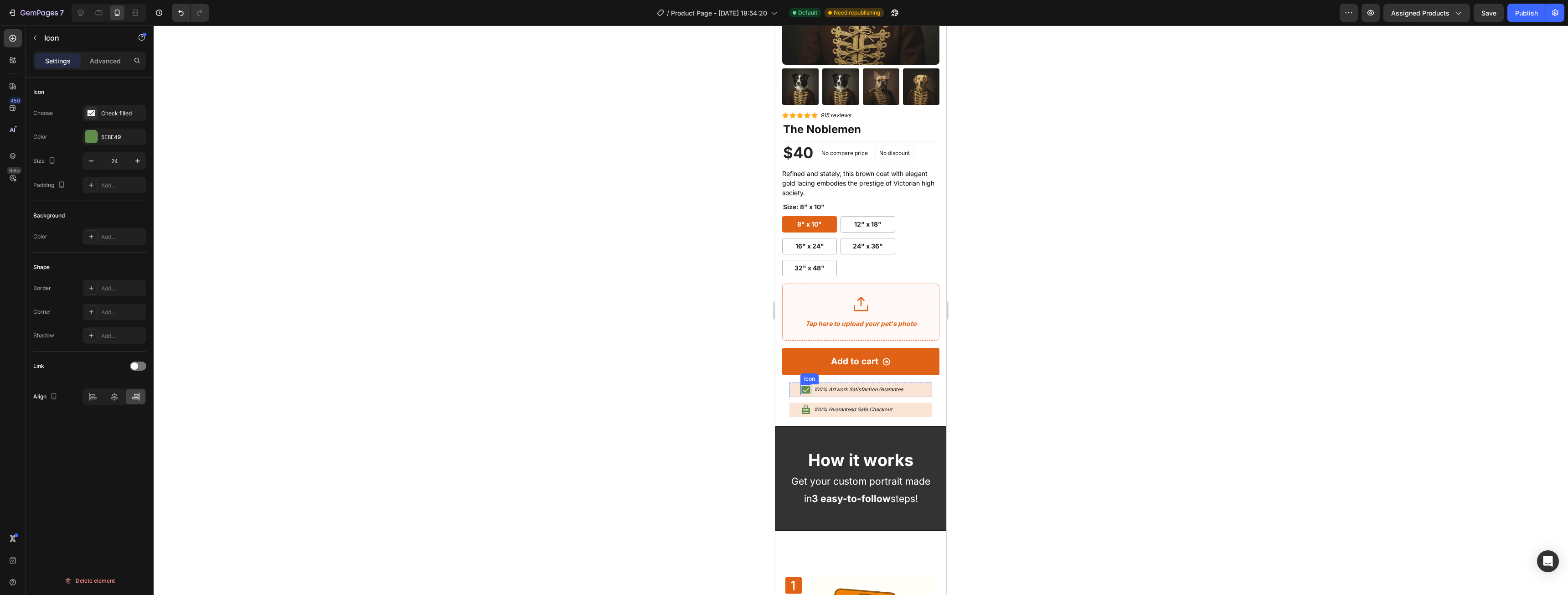
click at [805, 384] on icon at bounding box center [806, 390] width 11 height 11
click at [84, 135] on div "5E8E49" at bounding box center [114, 137] width 64 height 16
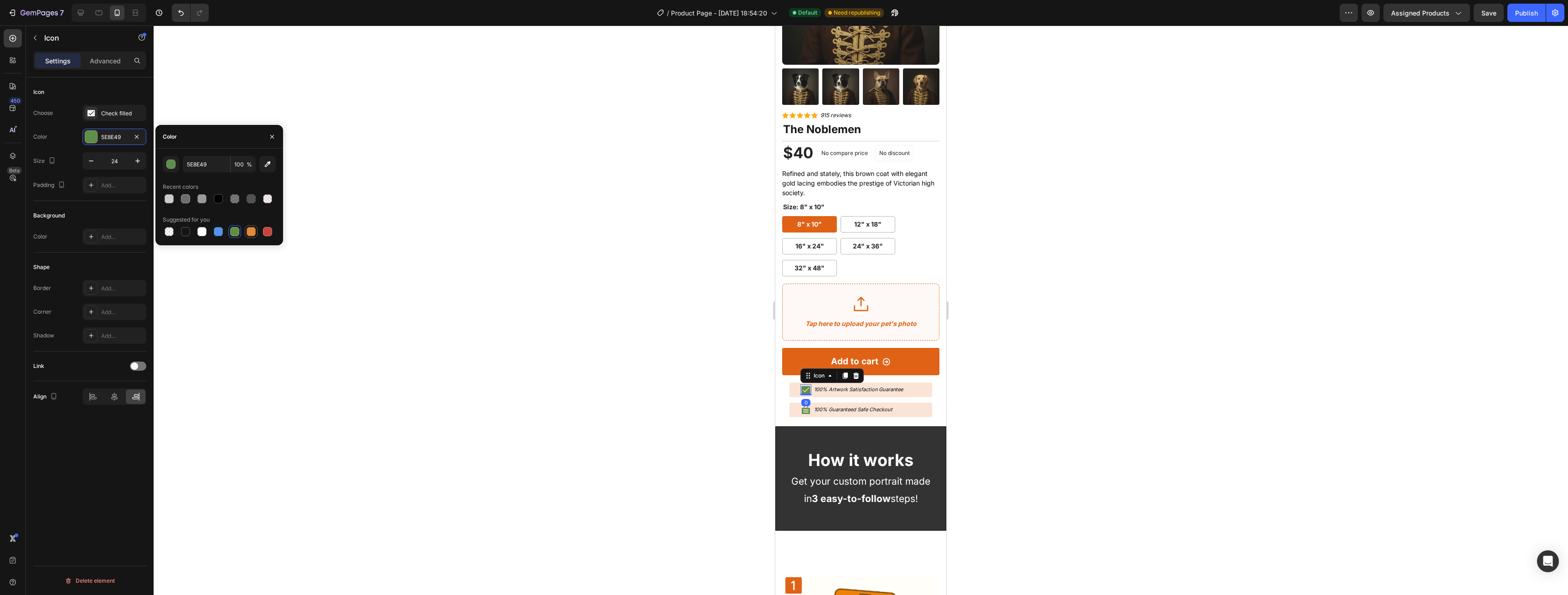
click at [255, 235] on div at bounding box center [251, 231] width 9 height 9
type input "E4893A"
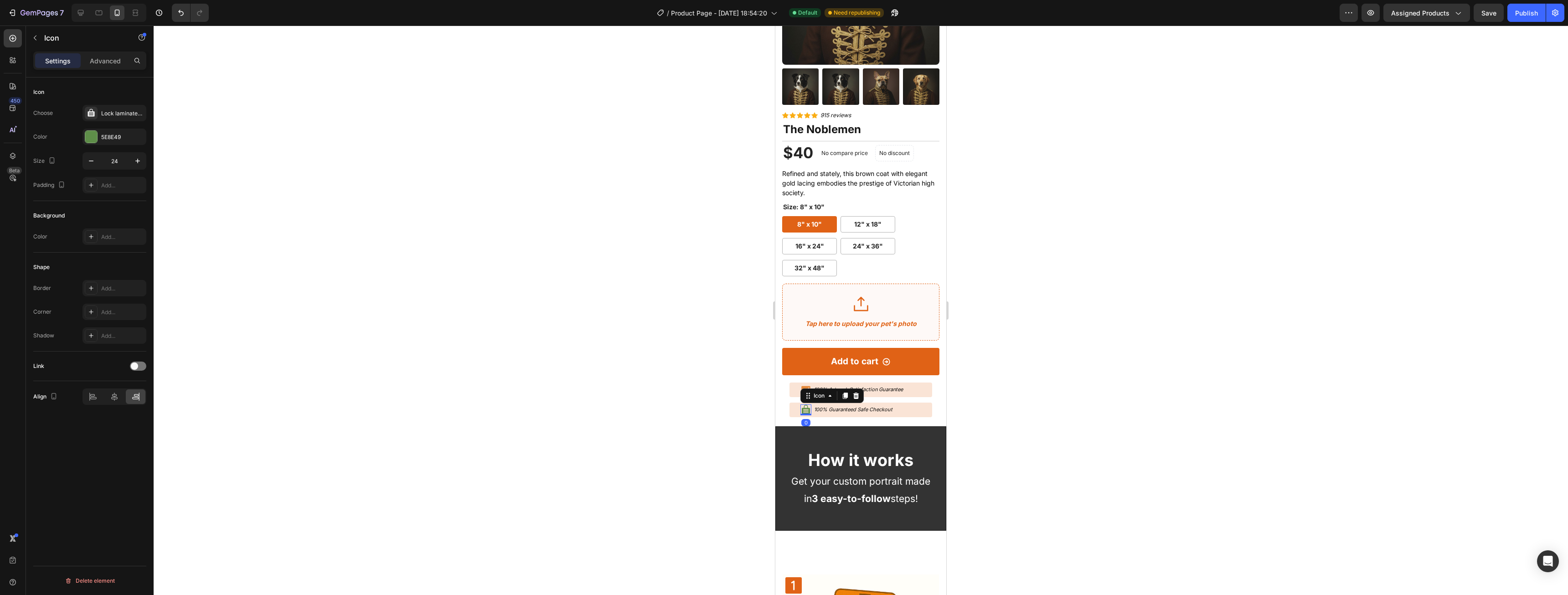
drag, startPoint x: 803, startPoint y: 401, endPoint x: 1298, endPoint y: 359, distance: 496.8
click at [803, 405] on icon at bounding box center [806, 409] width 8 height 9
click at [95, 135] on div at bounding box center [91, 137] width 12 height 12
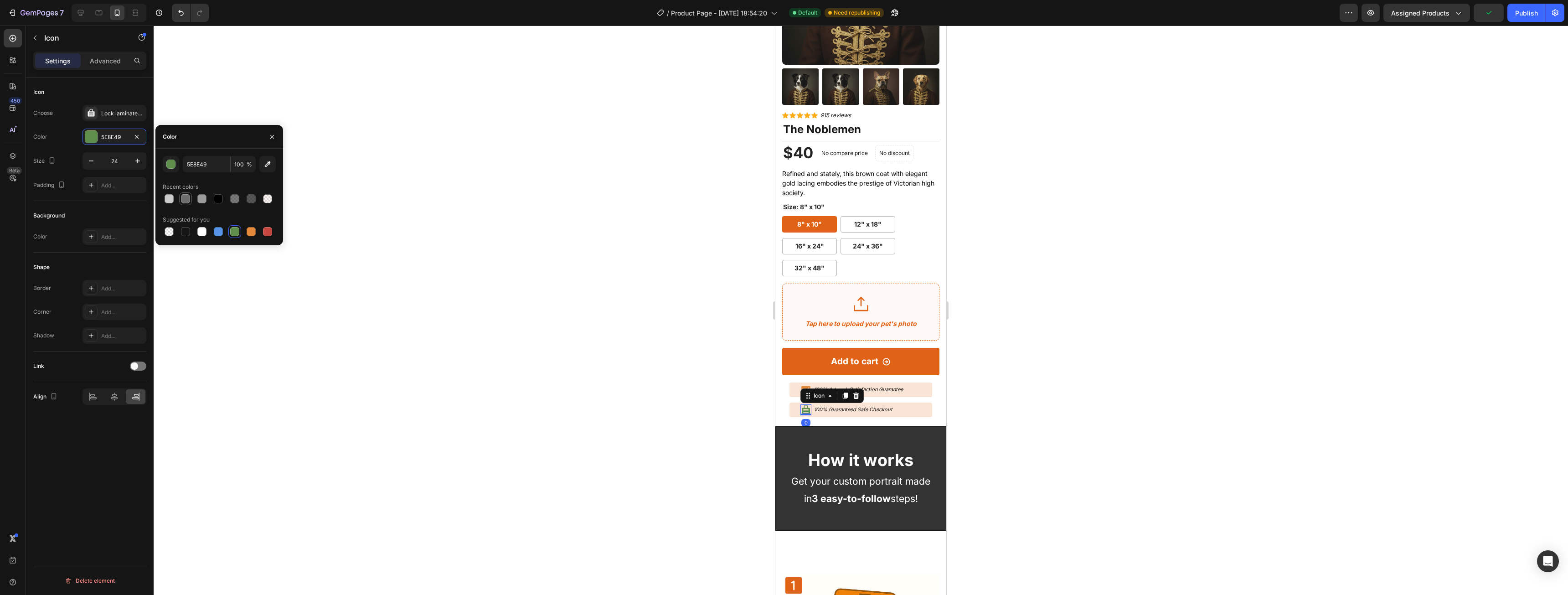
click at [188, 202] on div at bounding box center [185, 198] width 9 height 9
type input "6D6D6D"
click at [746, 387] on div at bounding box center [860, 310] width 1415 height 569
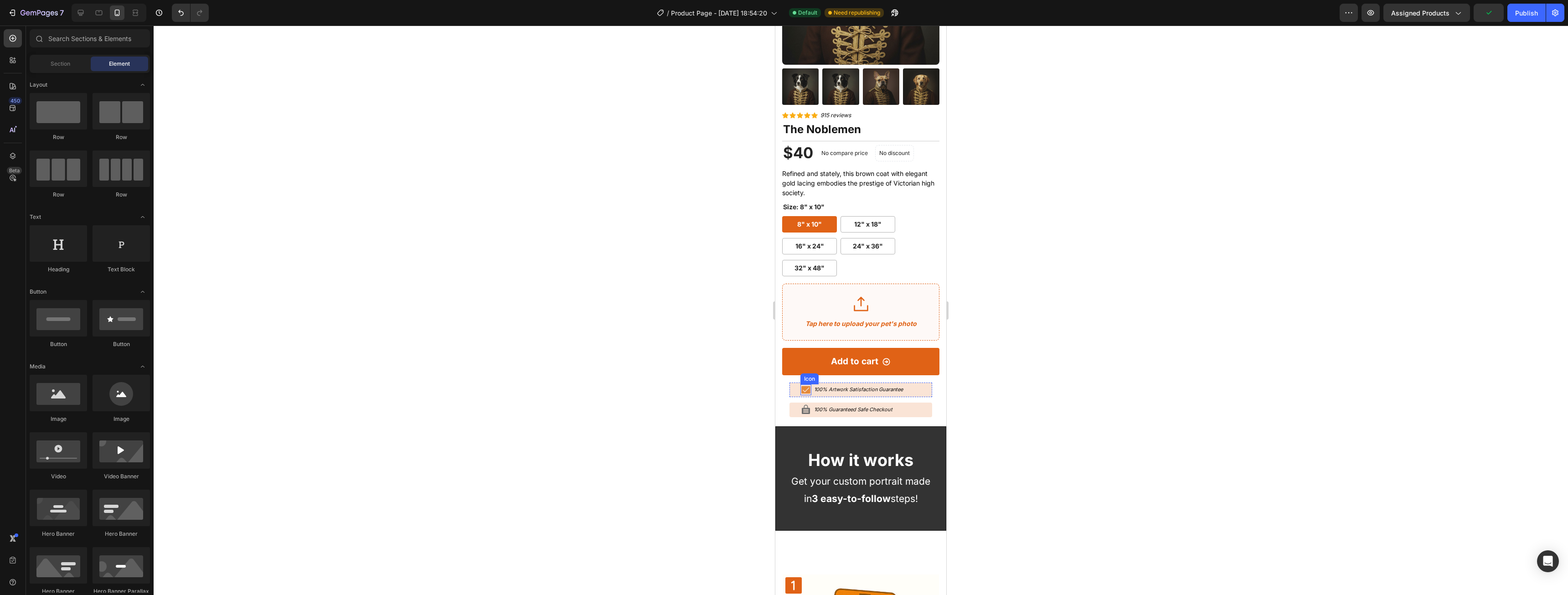
click at [807, 384] on div "Icon" at bounding box center [806, 390] width 11 height 11
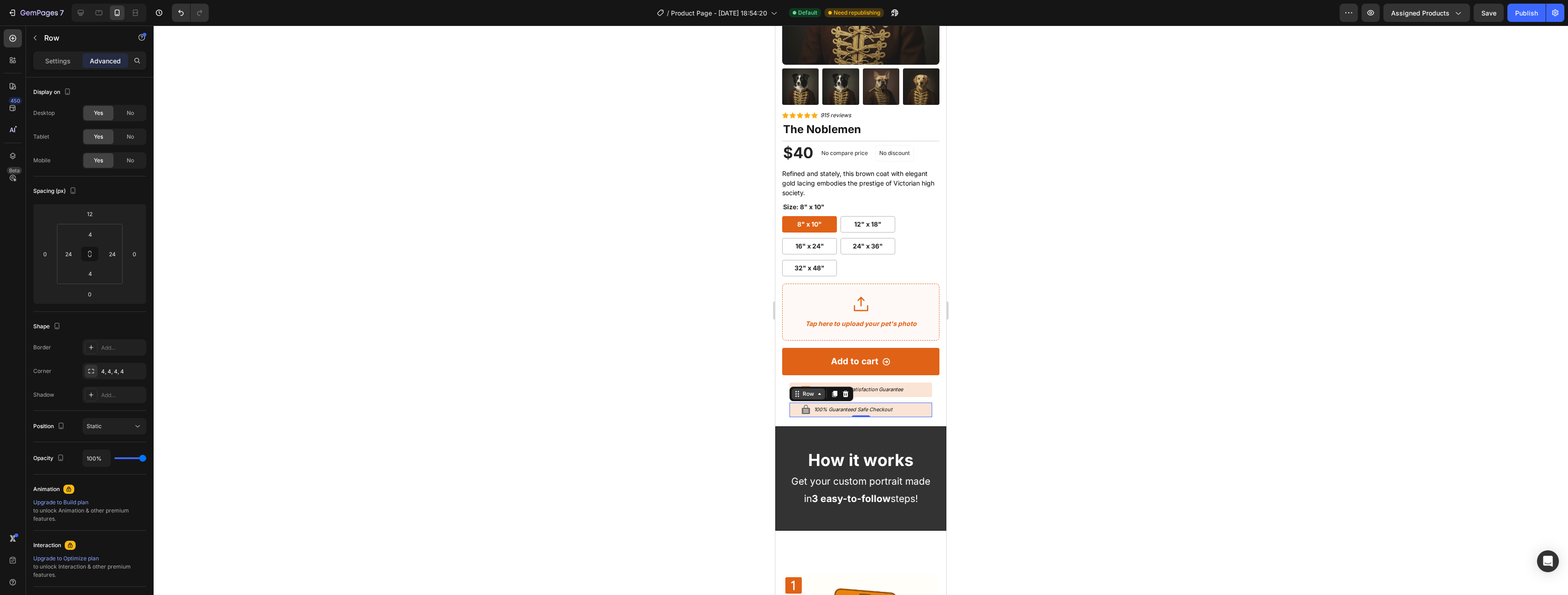
click at [805, 390] on div "Row" at bounding box center [808, 394] width 15 height 8
click at [1018, 360] on div at bounding box center [860, 310] width 1415 height 569
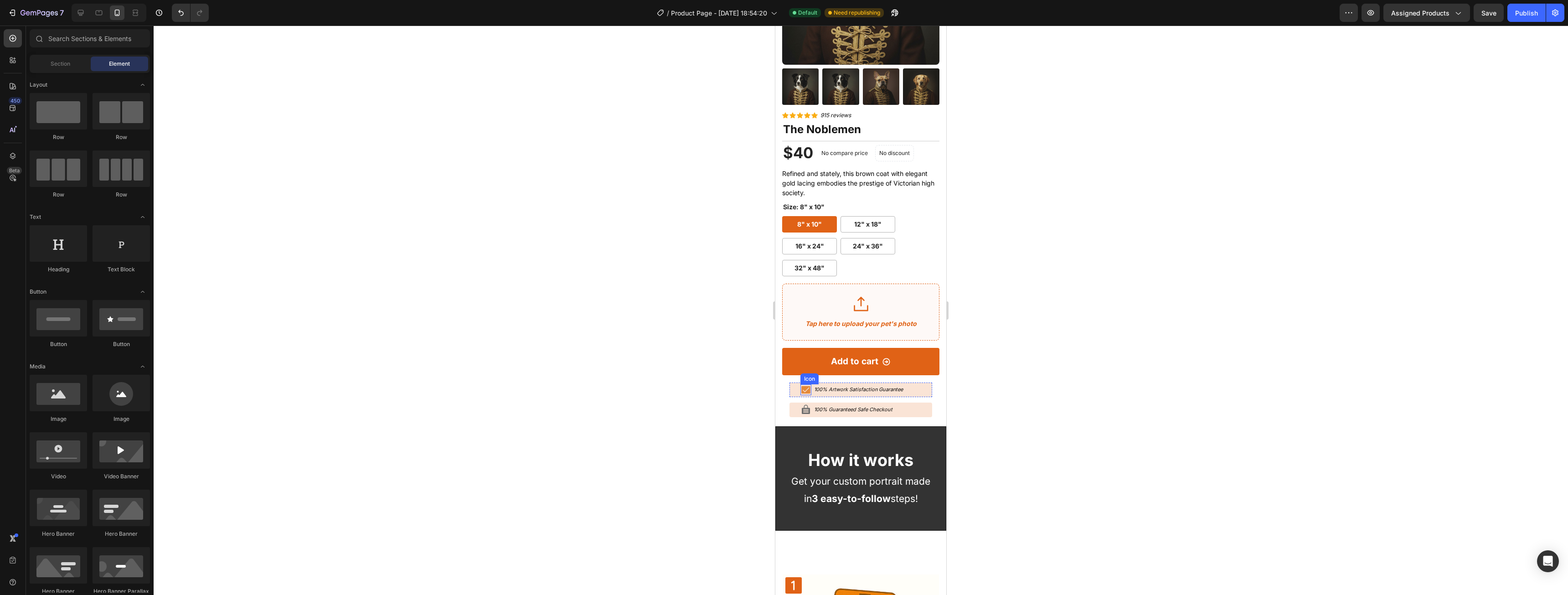
click at [806, 386] on icon at bounding box center [805, 389] width 9 height 7
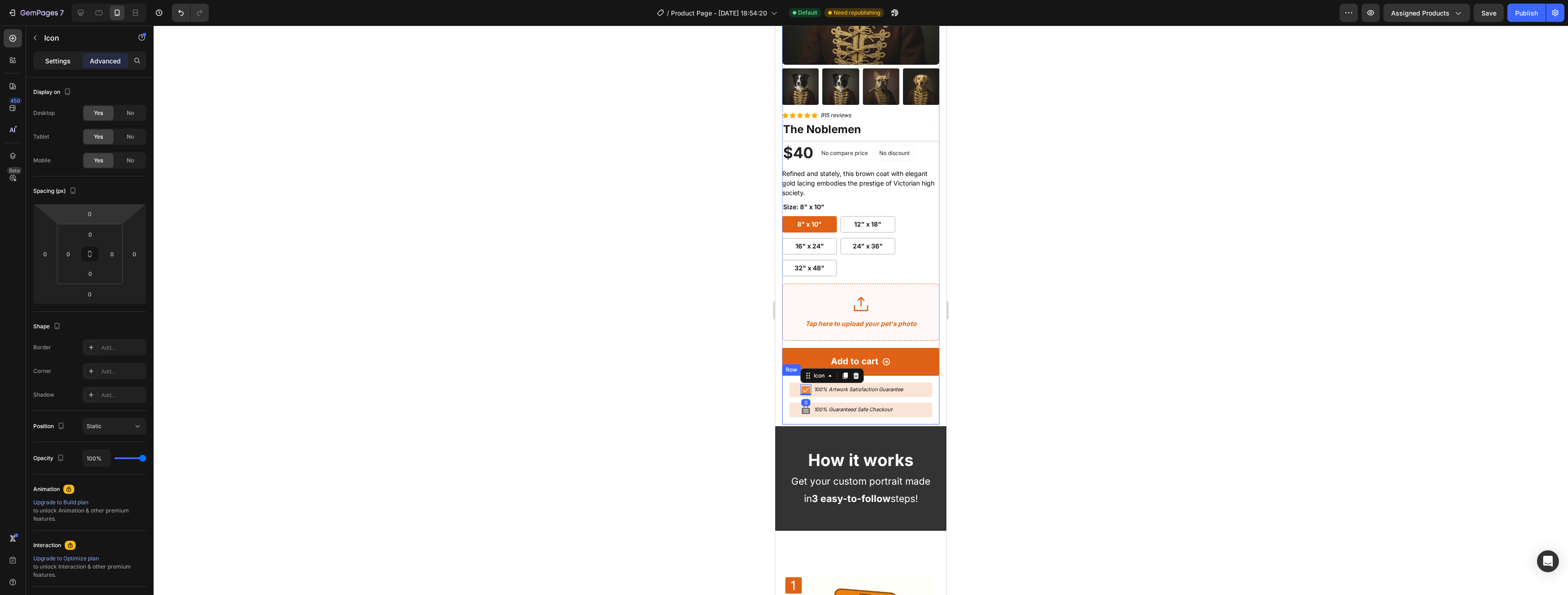
click at [59, 54] on div "Settings" at bounding box center [58, 60] width 45 height 14
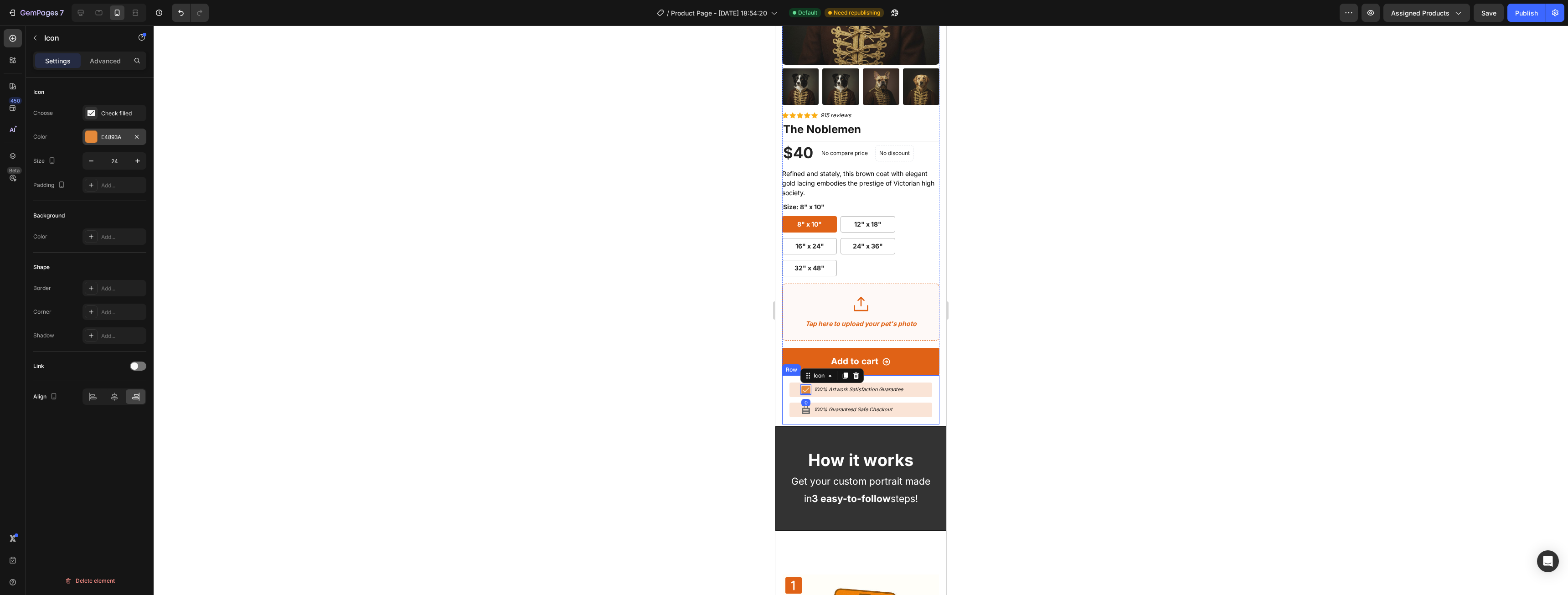
click at [89, 141] on div at bounding box center [91, 137] width 12 height 12
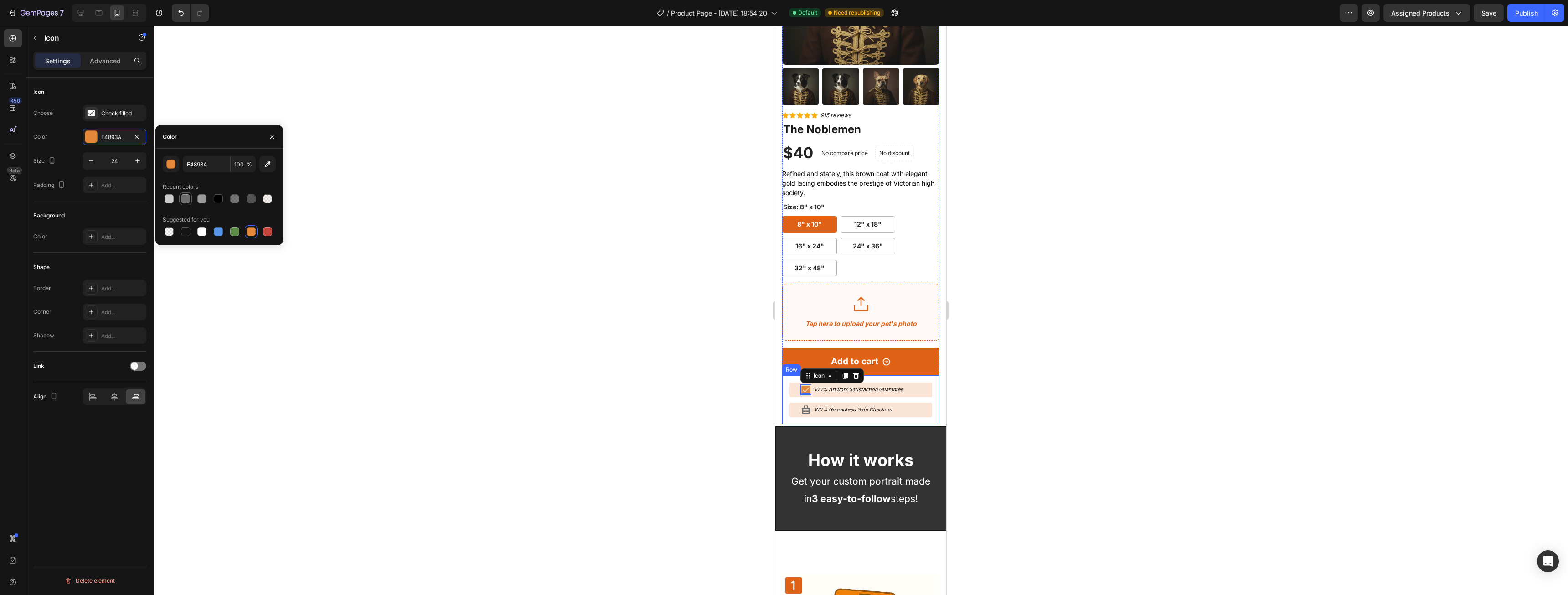
click at [187, 202] on div at bounding box center [185, 198] width 9 height 9
type input "6D6D6D"
click at [1110, 308] on div at bounding box center [860, 310] width 1415 height 569
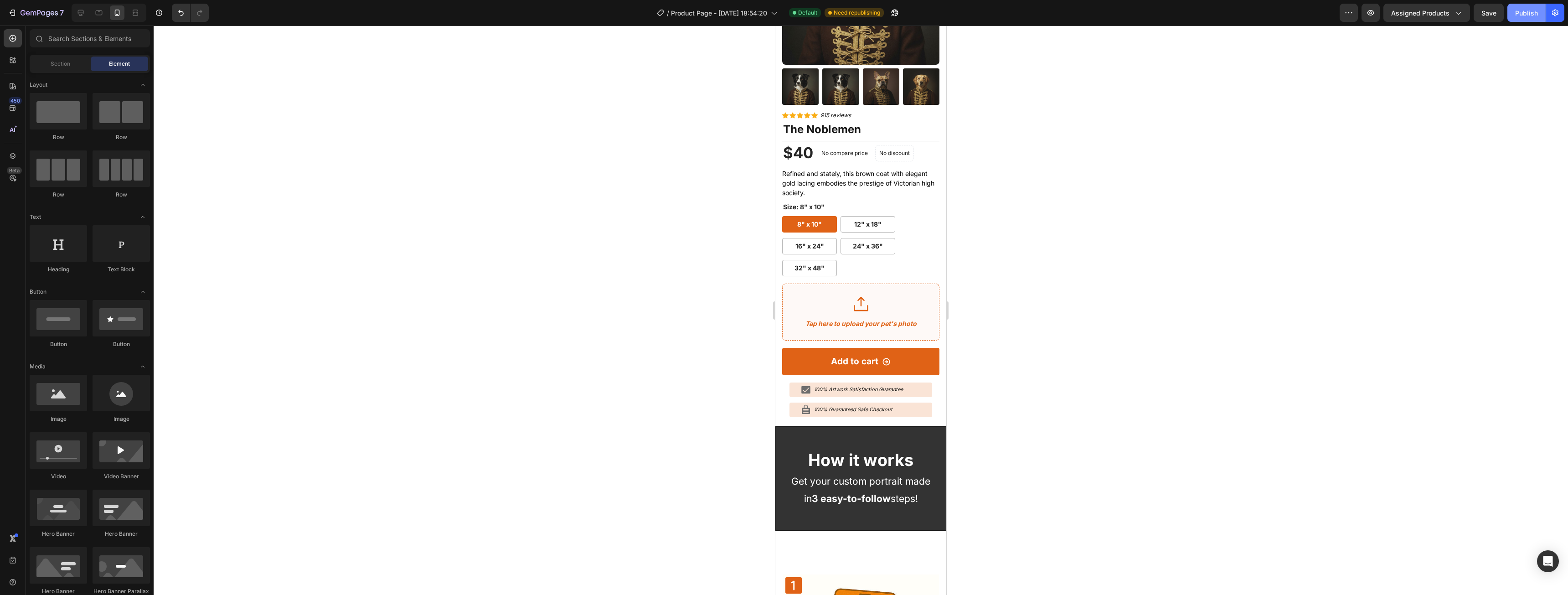
click at [1529, 19] on button "Publish" at bounding box center [1526, 12] width 38 height 18
click at [82, 12] on icon at bounding box center [80, 12] width 9 height 9
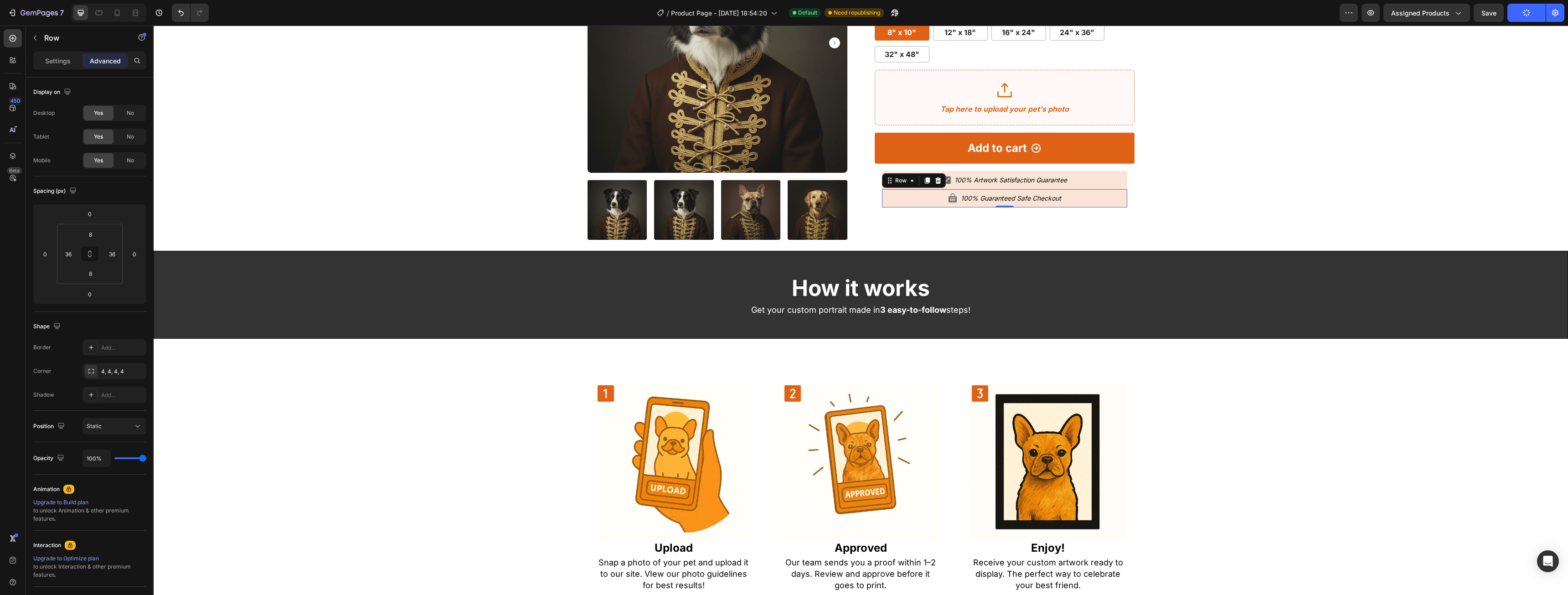
click at [1101, 195] on div "Icon 100% Guaranteed Safe Checkout Text Block Row 0" at bounding box center [1004, 198] width 245 height 18
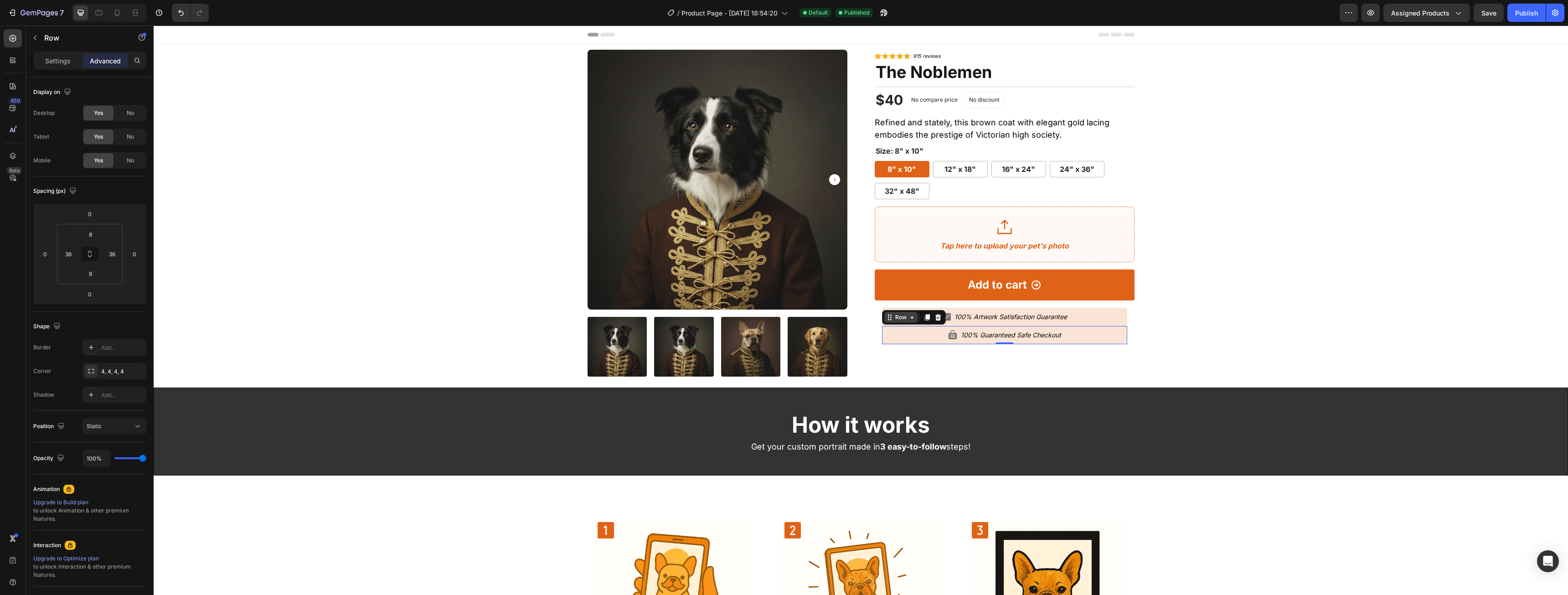
click at [902, 317] on div "Row" at bounding box center [900, 317] width 15 height 8
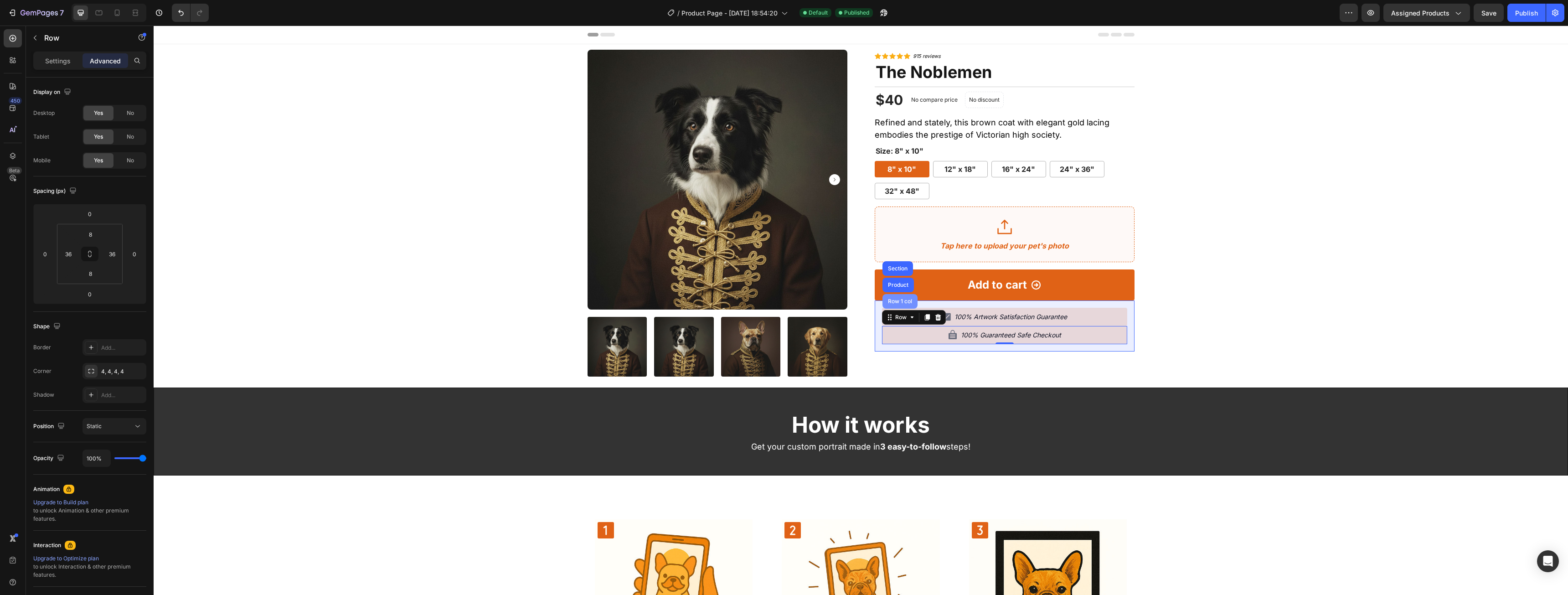
click at [896, 302] on div "Row 1 col" at bounding box center [900, 302] width 28 height 5
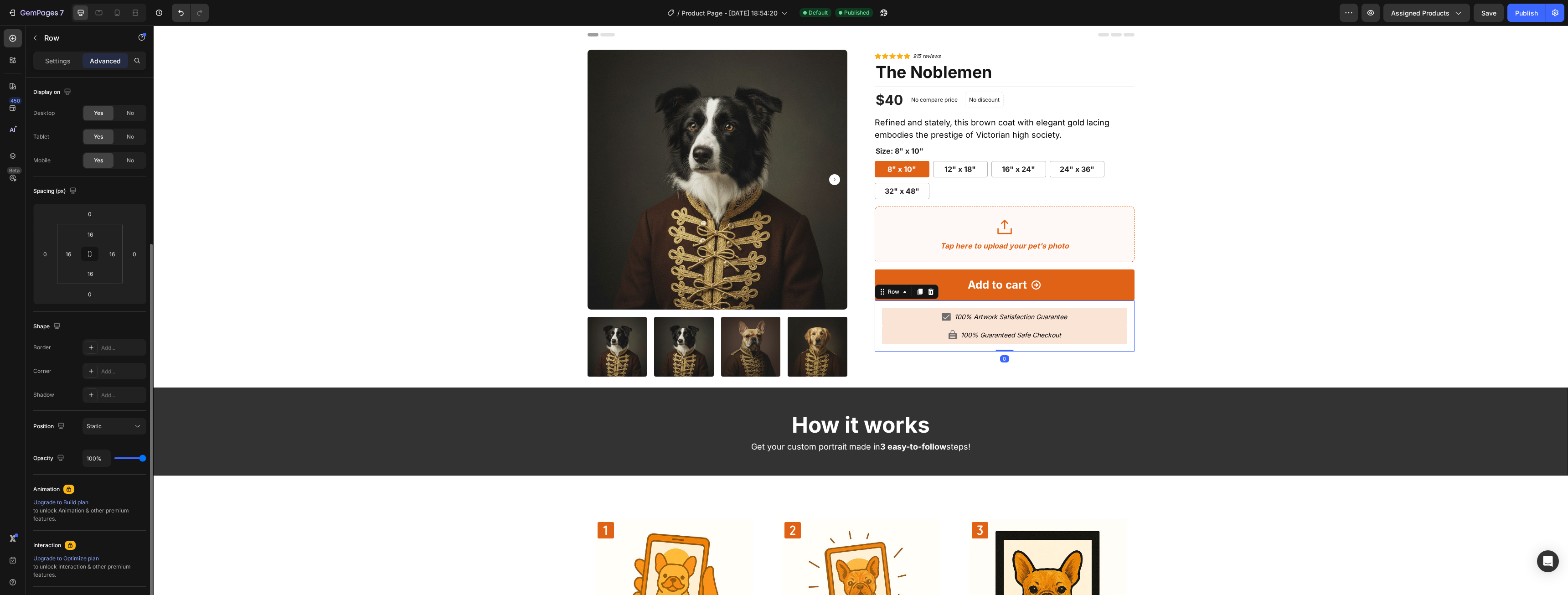
scroll to position [90, 0]
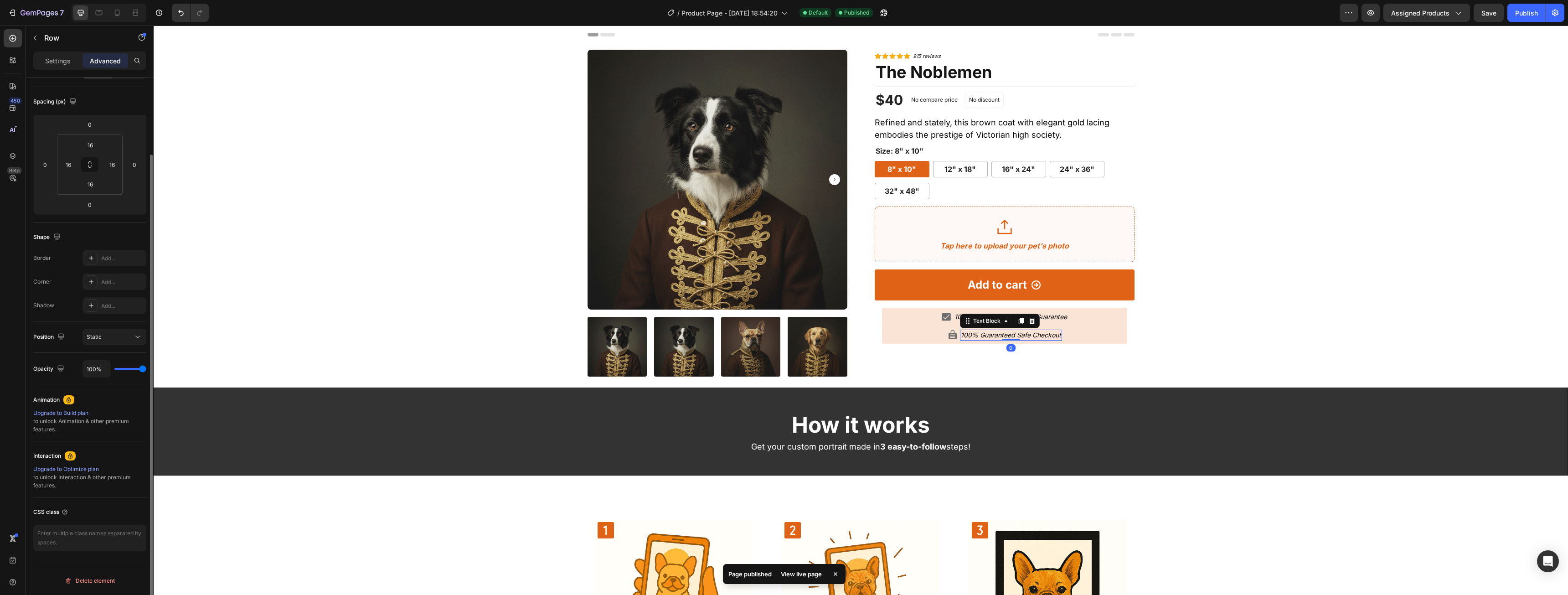
click at [1047, 335] on icon "100% Guaranteed Safe Checkout" at bounding box center [1011, 334] width 101 height 7
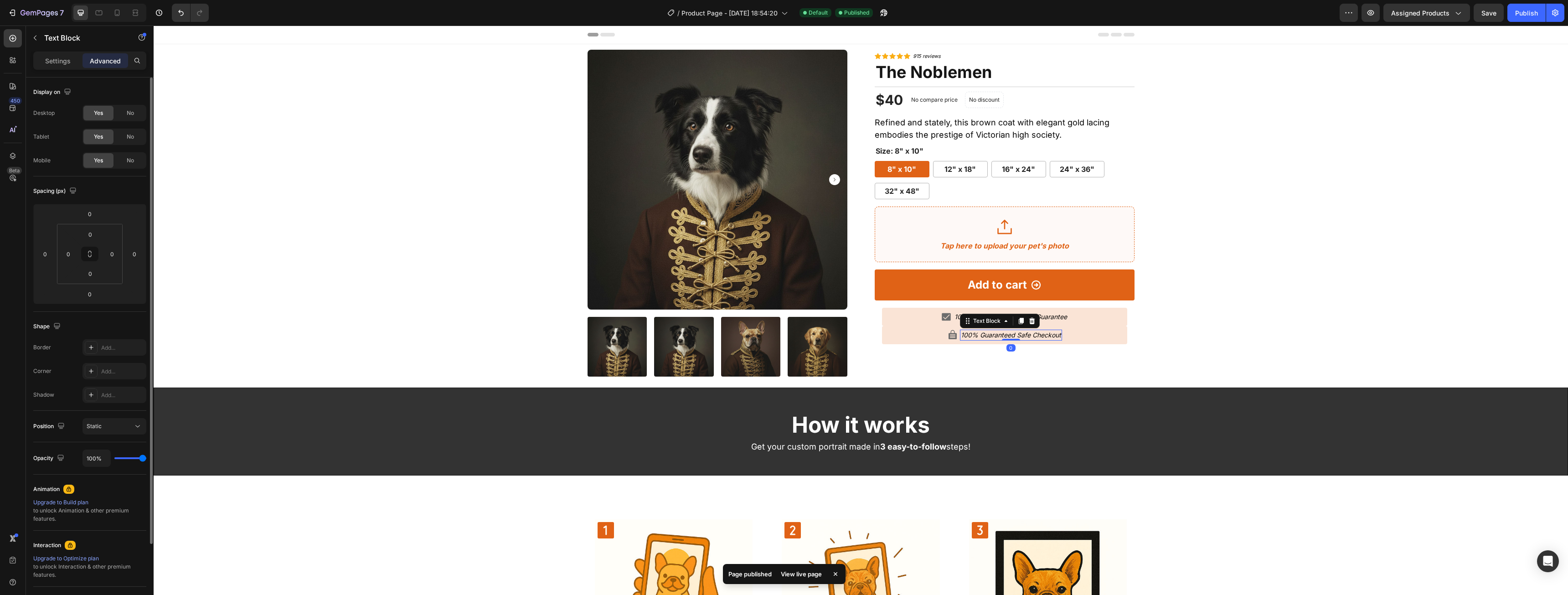
click at [1084, 332] on div "Icon 100% Guaranteed Safe Checkout Text Block 0 Row" at bounding box center [1004, 335] width 245 height 18
click at [95, 218] on input "0" at bounding box center [90, 214] width 18 height 14
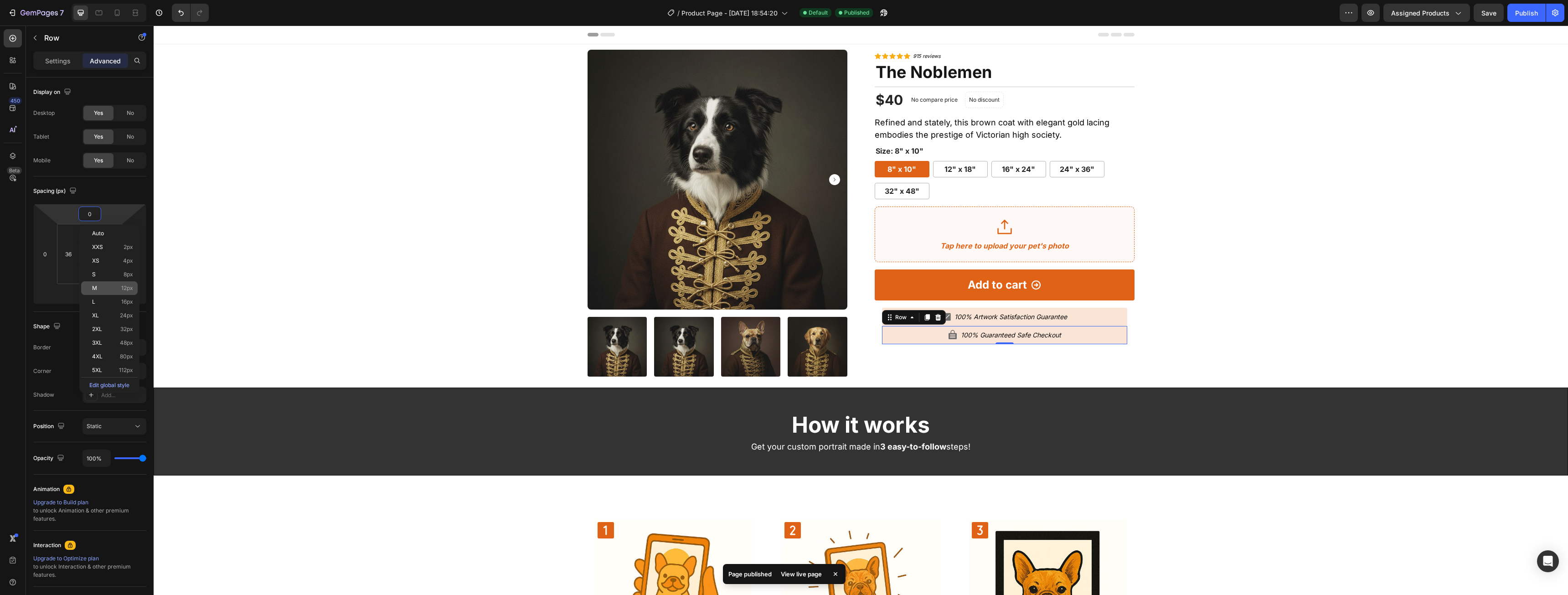
click at [113, 289] on p "M 12px" at bounding box center [113, 287] width 41 height 6
type input "12"
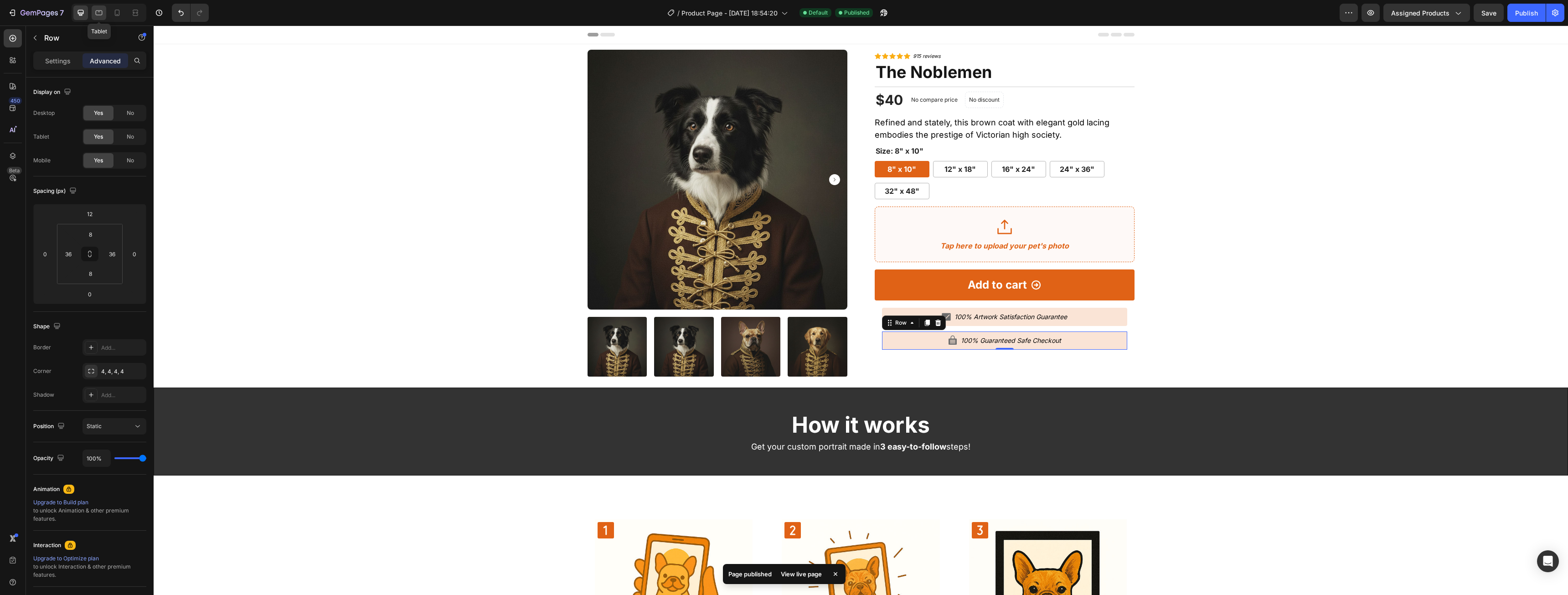
click at [100, 16] on icon at bounding box center [98, 12] width 9 height 9
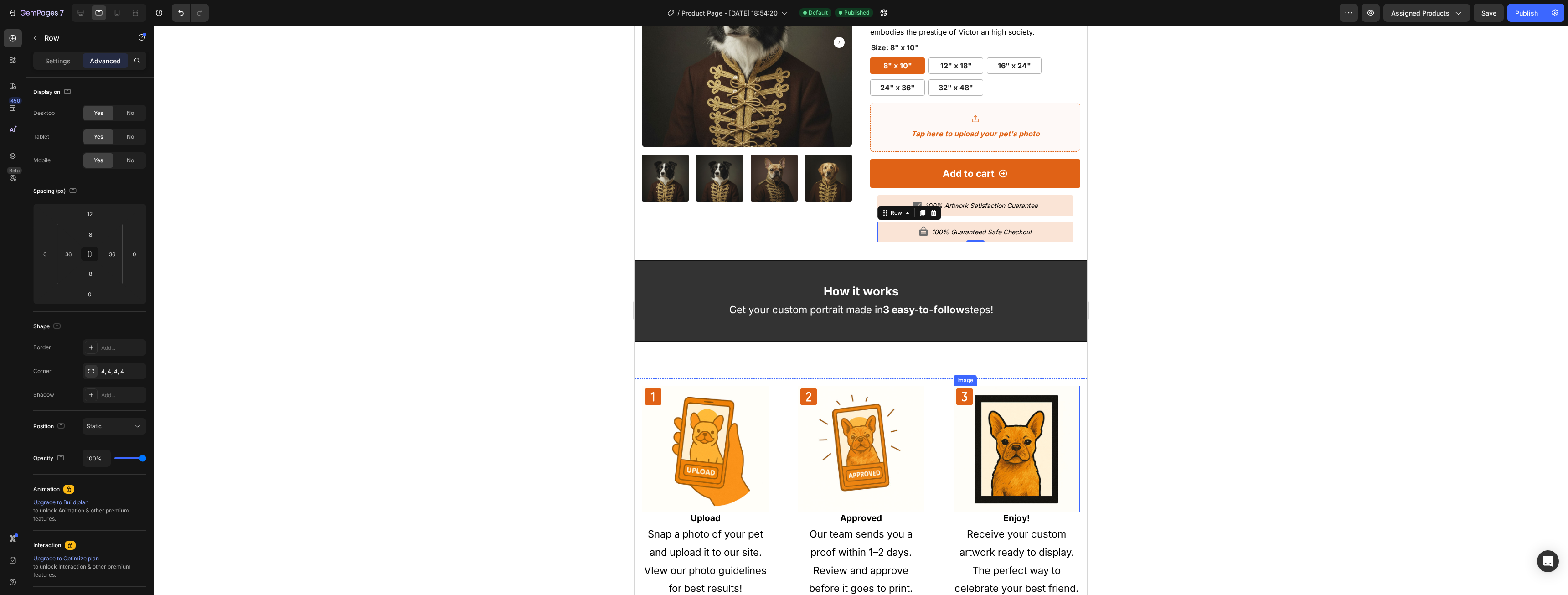
scroll to position [49, 0]
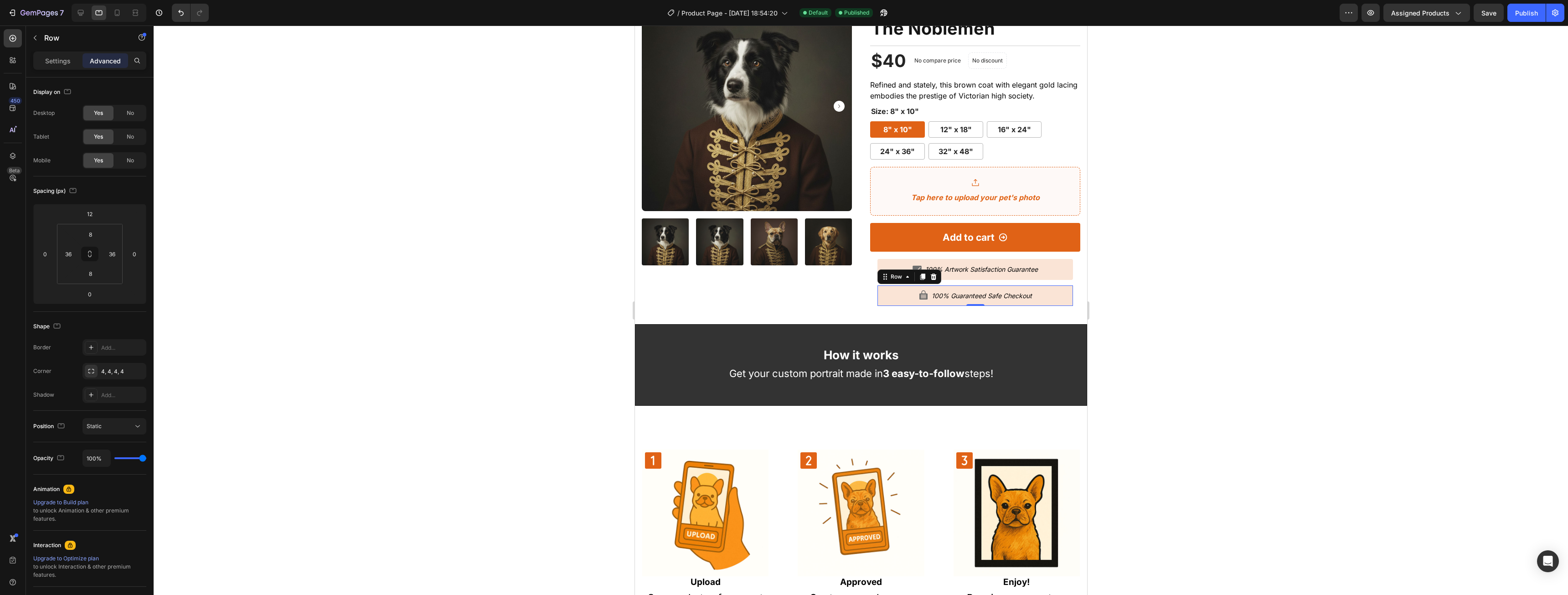
click at [1197, 282] on div at bounding box center [860, 310] width 1415 height 569
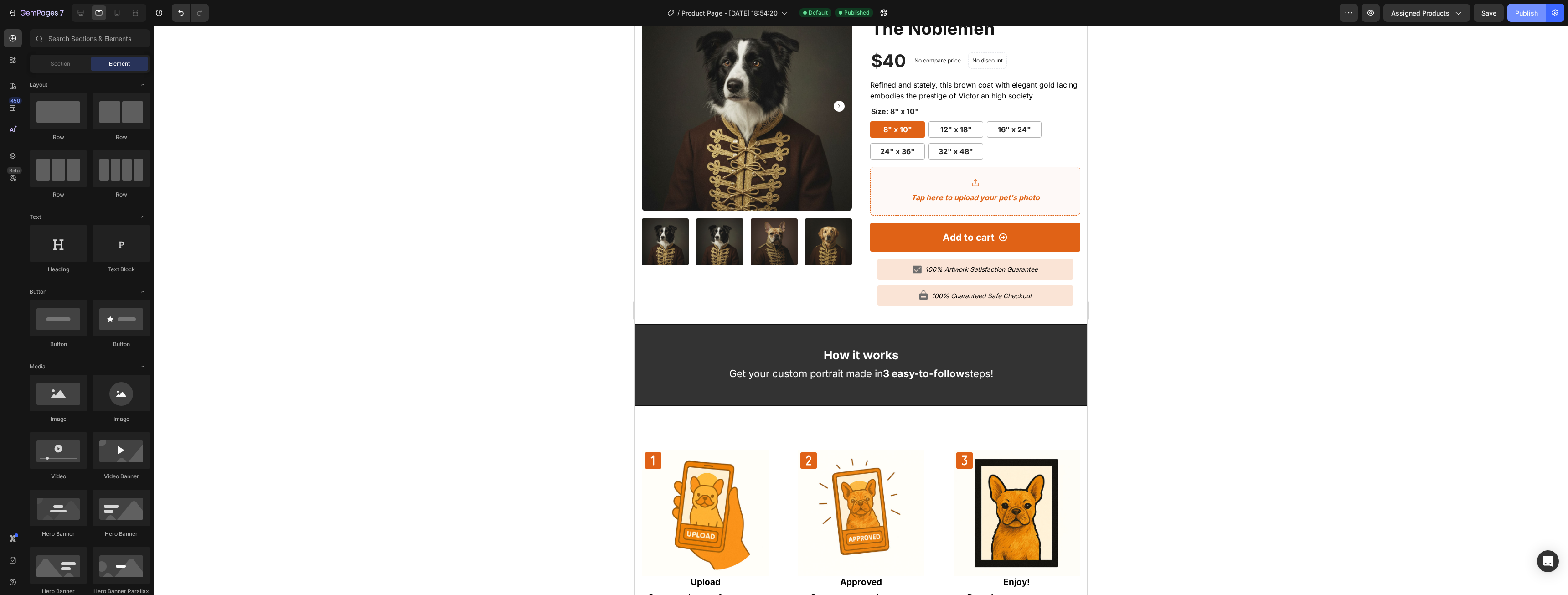
click at [1524, 15] on div "Publish" at bounding box center [1527, 13] width 23 height 10
click at [115, 11] on icon at bounding box center [117, 12] width 9 height 9
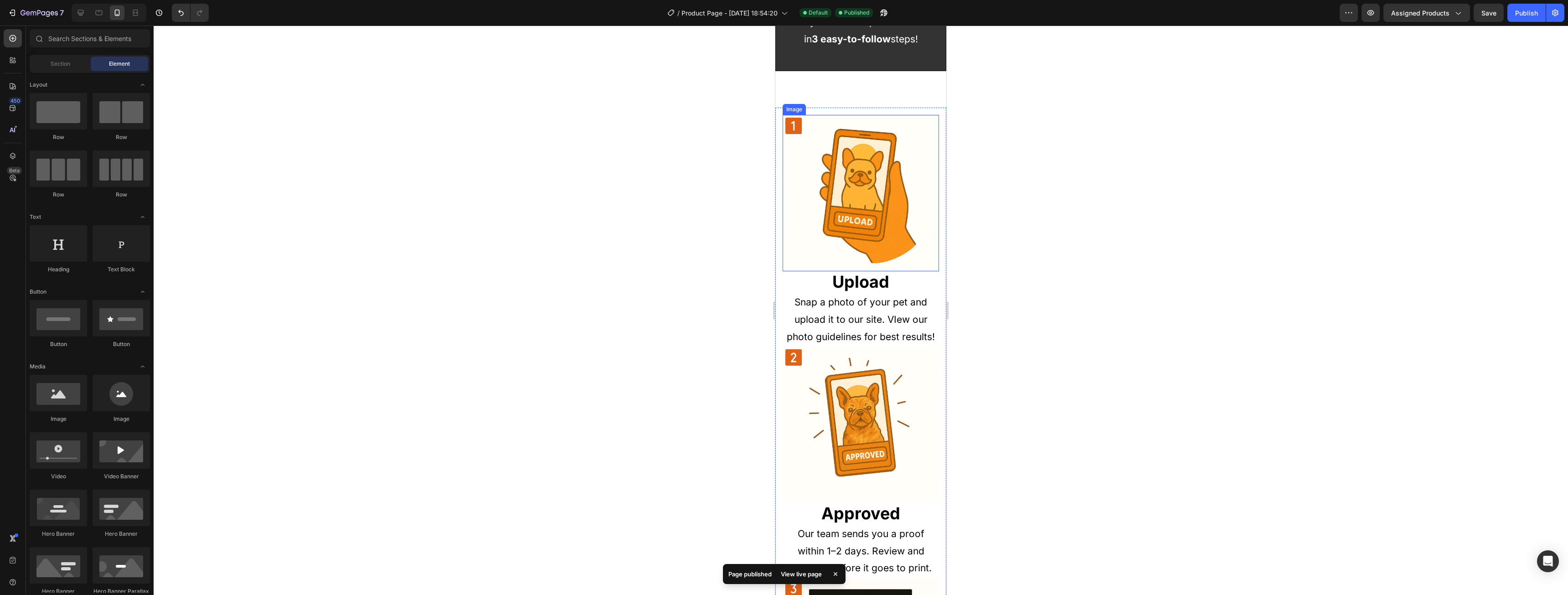
scroll to position [592, 0]
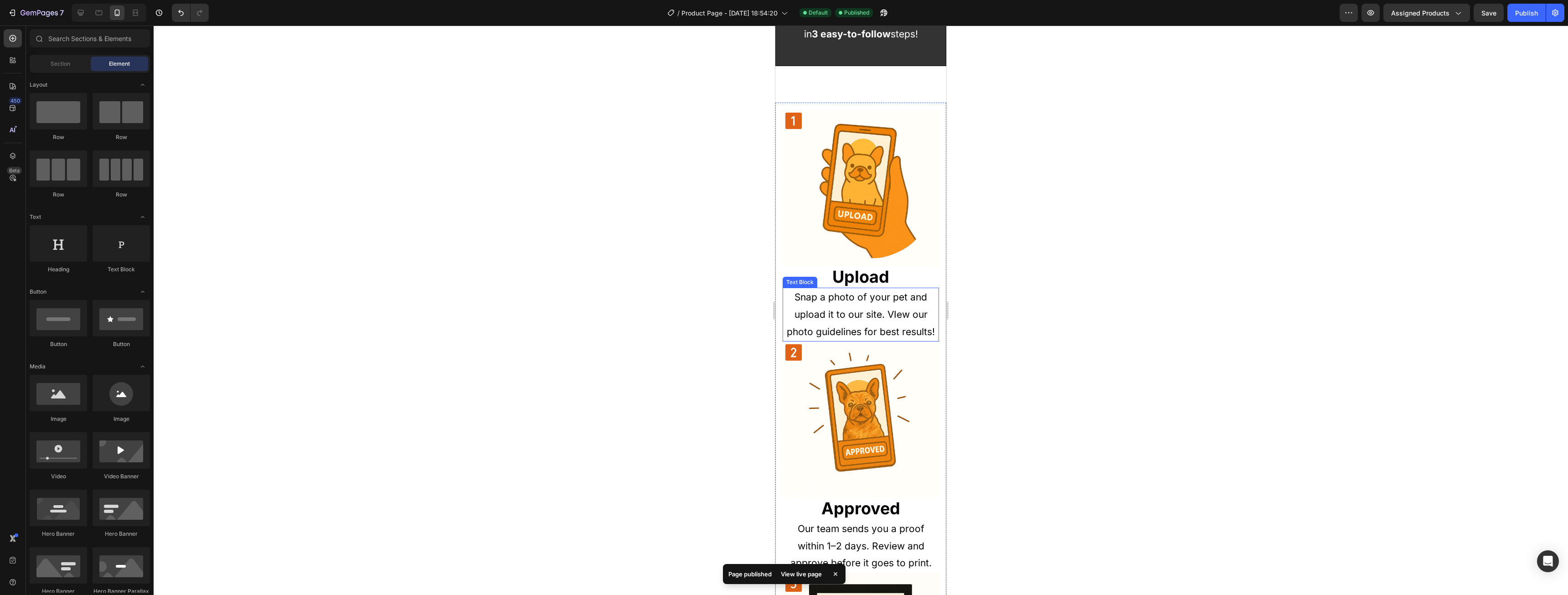
click at [891, 306] on p "Snap a photo of your pet and upload it to our site. VIew our photo guidelines f…" at bounding box center [861, 314] width 155 height 52
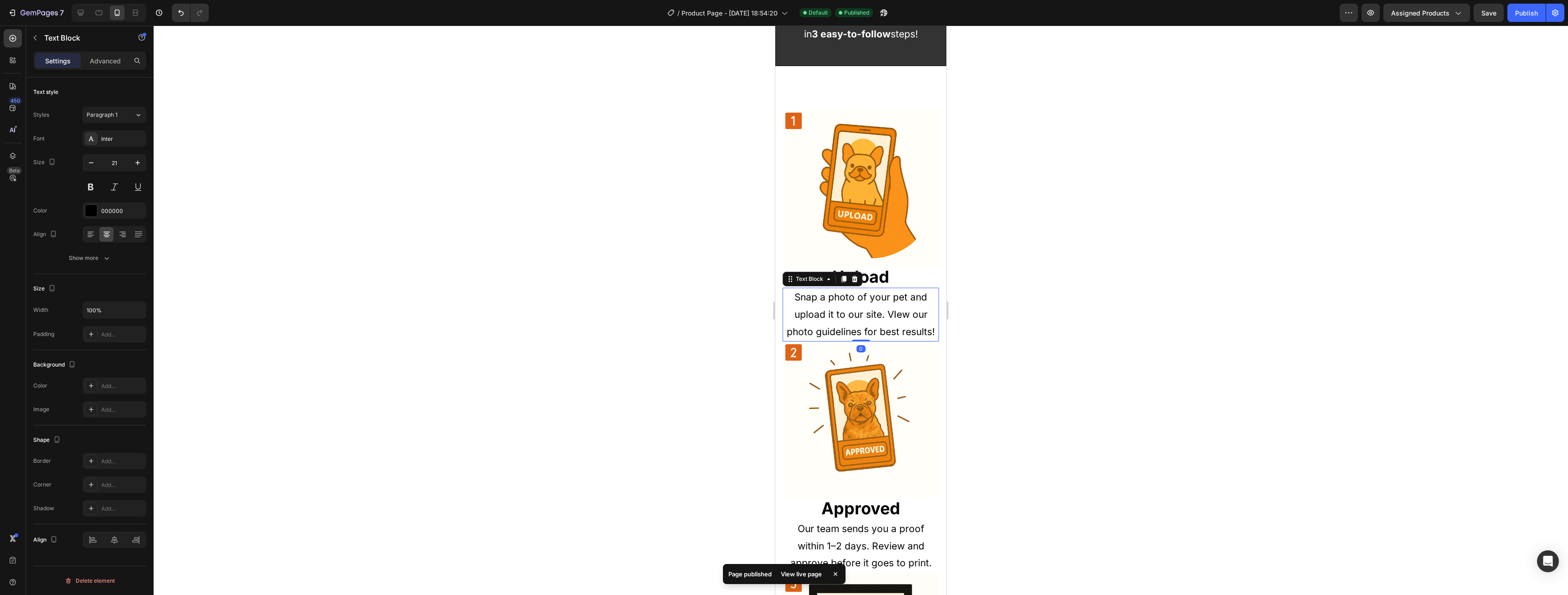
click at [891, 306] on p "Snap a photo of your pet and upload it to our site. VIew our photo guidelines f…" at bounding box center [861, 314] width 155 height 52
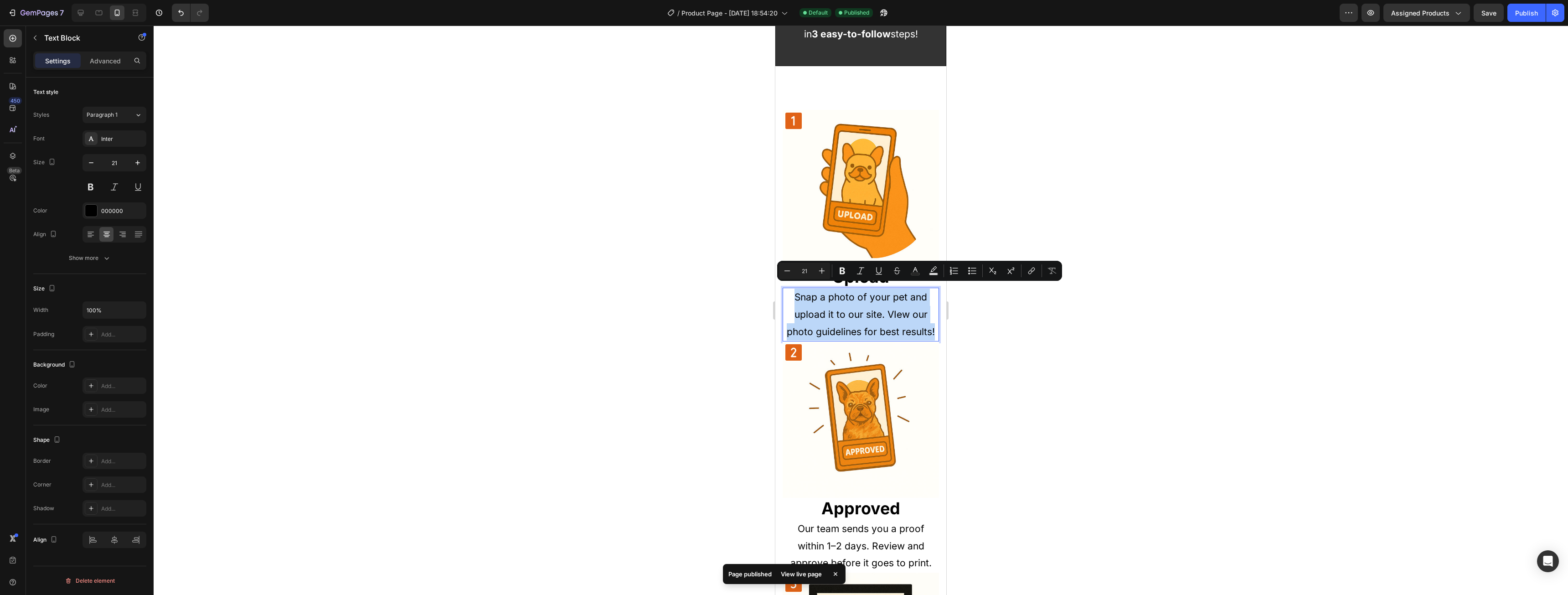
click at [902, 313] on p "Snap a photo of your pet and upload it to our site. VIew our photo guidelines f…" at bounding box center [861, 314] width 155 height 52
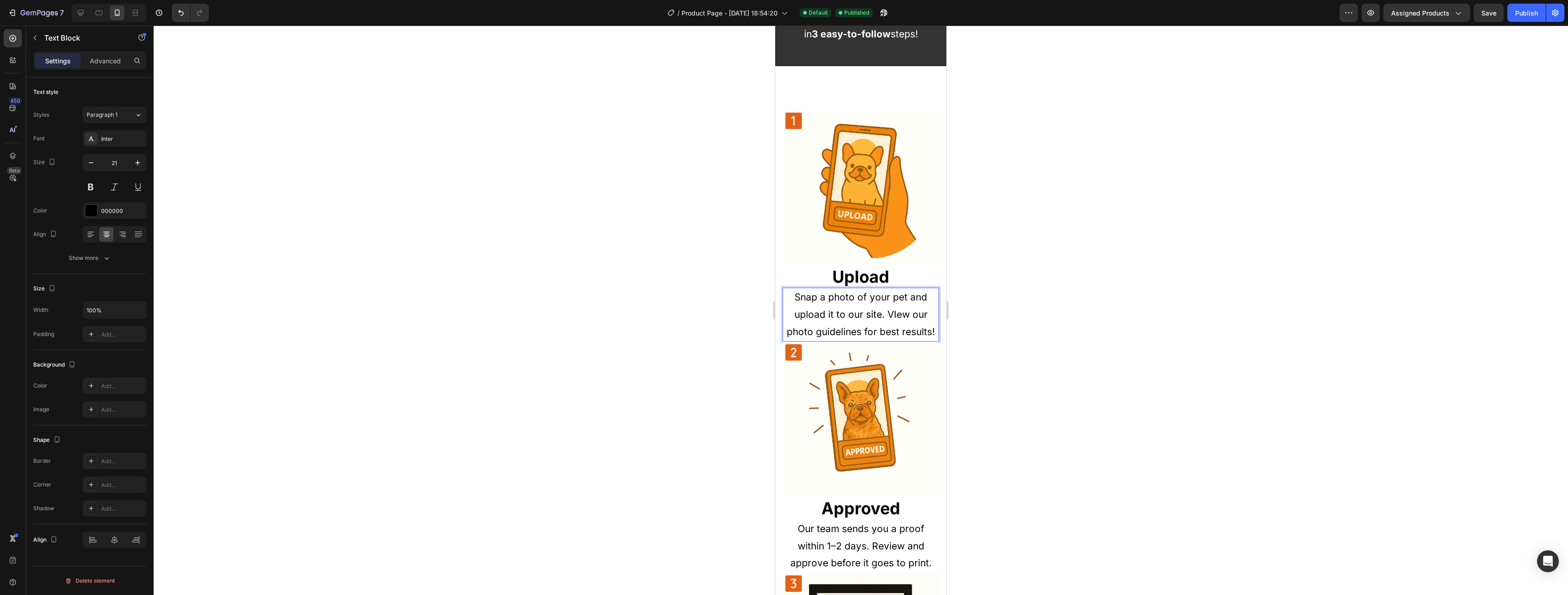
click at [894, 309] on p "Snap a photo of your pet and upload it to our site. VIew our photo guidelines f…" at bounding box center [861, 314] width 155 height 52
click at [1104, 245] on div at bounding box center [860, 310] width 1415 height 569
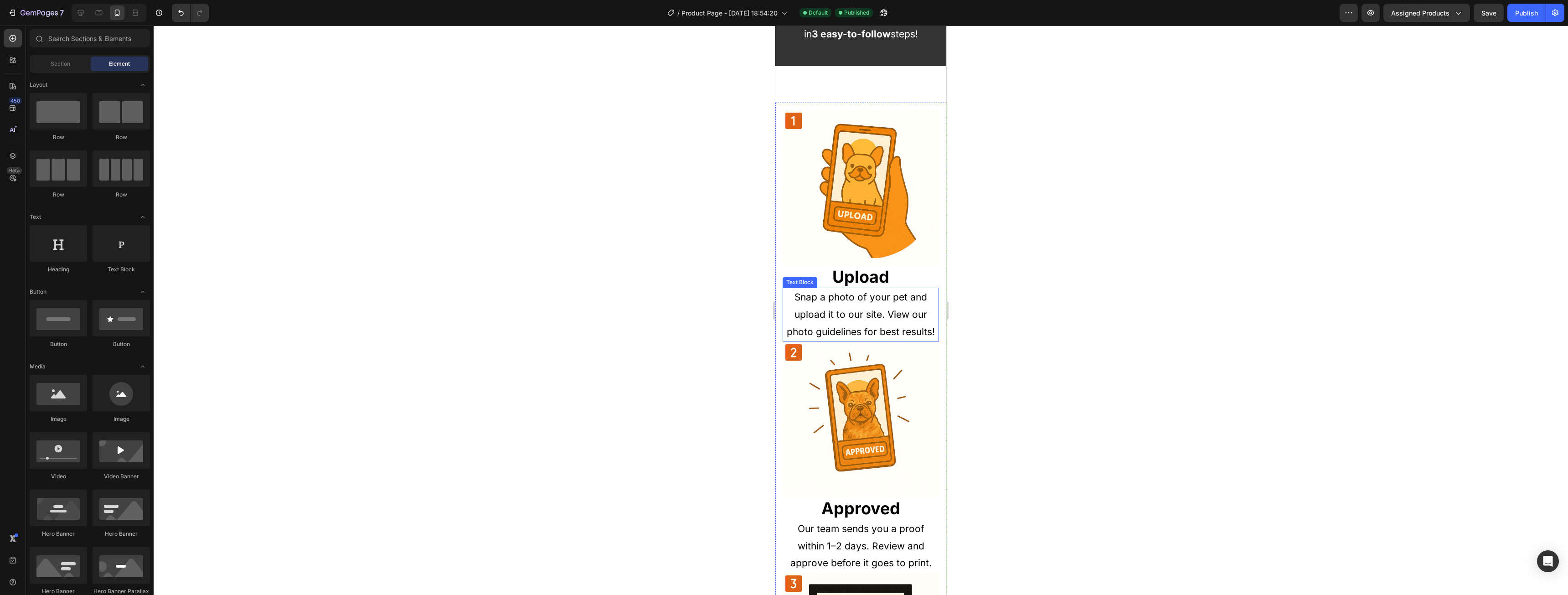
click at [893, 311] on p "Snap a photo of your pet and upload it to our site. View our photo guidelines f…" at bounding box center [861, 314] width 155 height 52
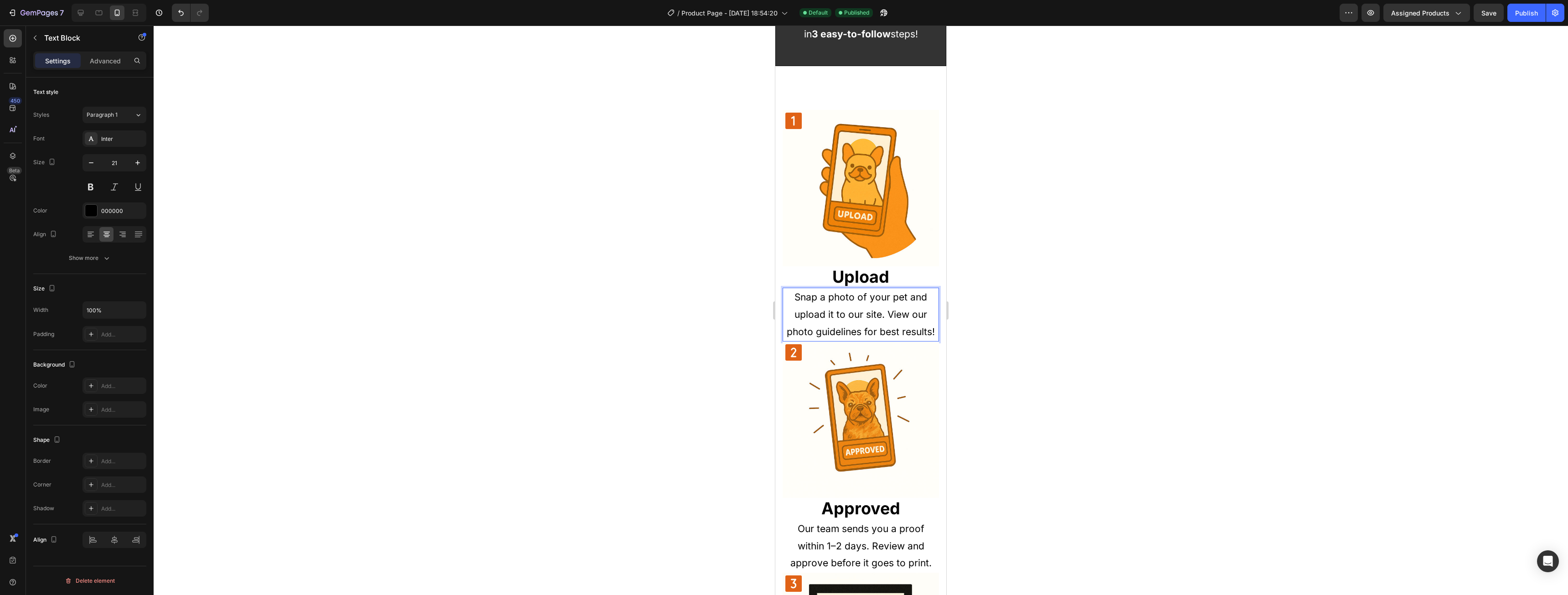
click at [894, 318] on p "Snap a photo of your pet and upload it to our site. View our photo guidelines f…" at bounding box center [861, 314] width 155 height 52
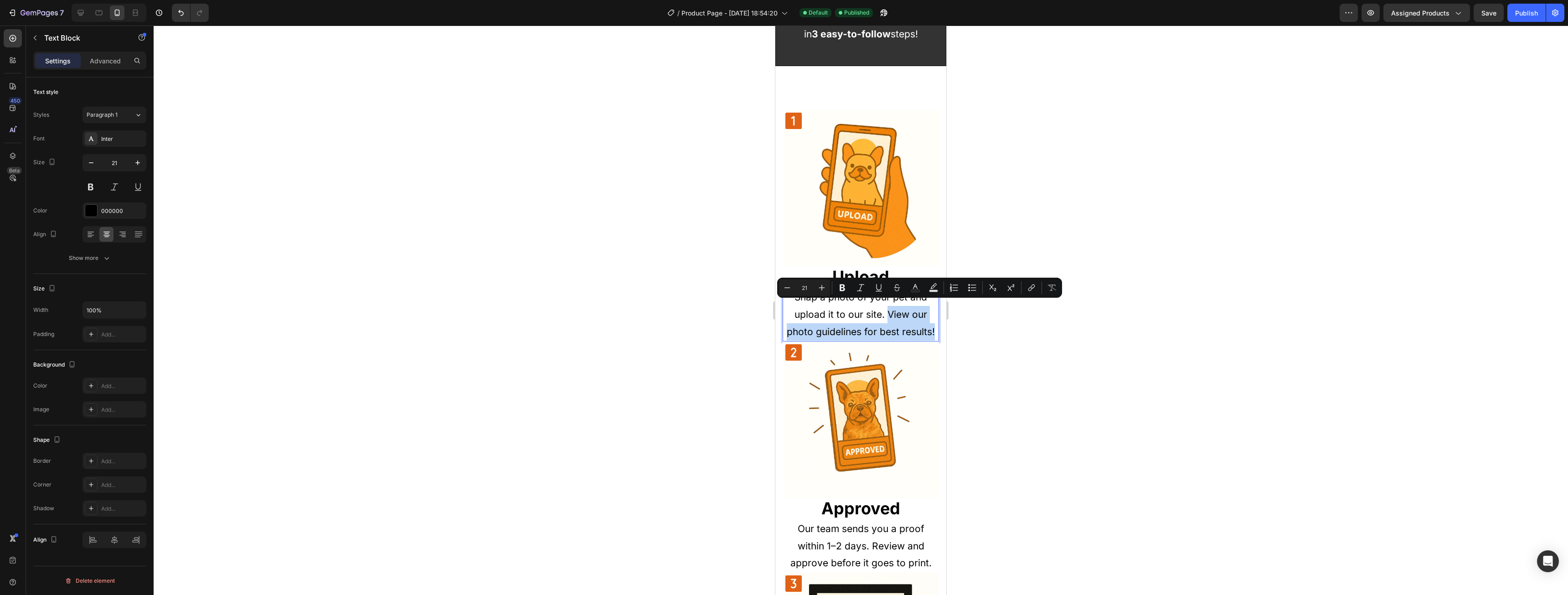
drag, startPoint x: 888, startPoint y: 336, endPoint x: 883, endPoint y: 313, distance: 23.5
click at [883, 313] on p "Snap a photo of your pet and upload it to our site. View our photo guidelines f…" at bounding box center [861, 314] width 155 height 52
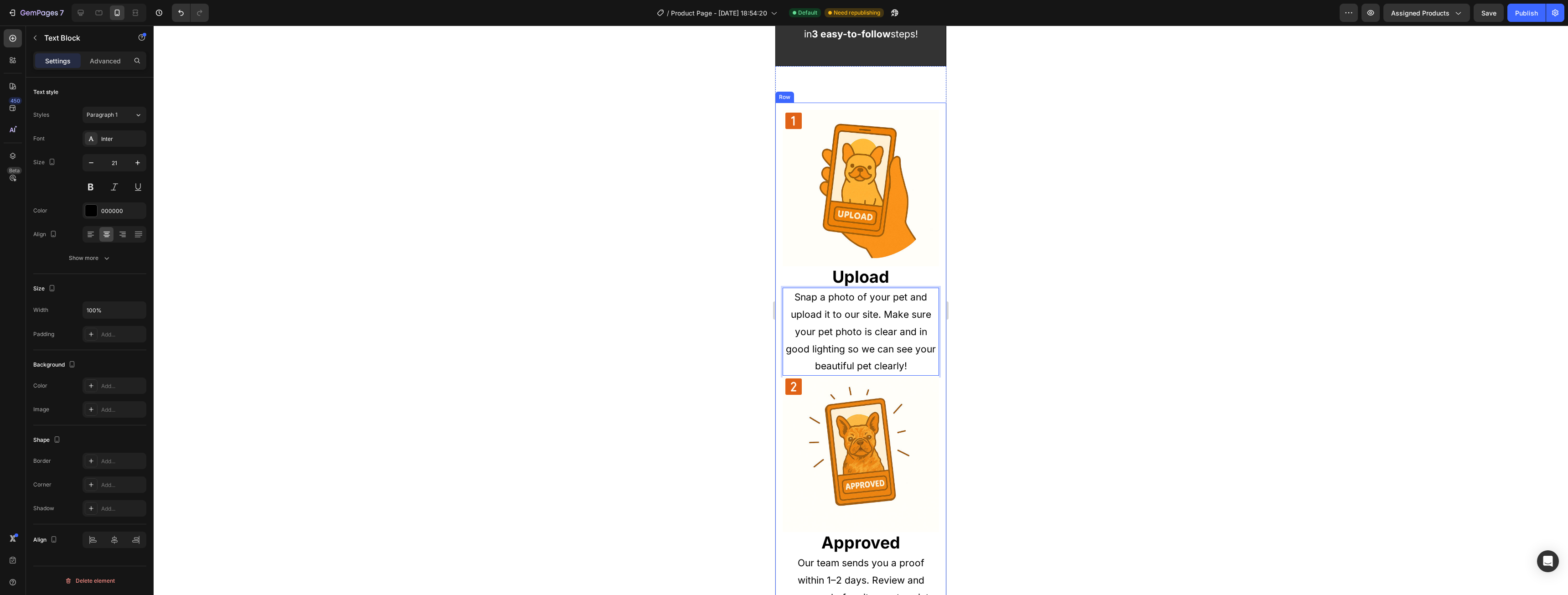
click at [1023, 302] on div at bounding box center [860, 310] width 1415 height 569
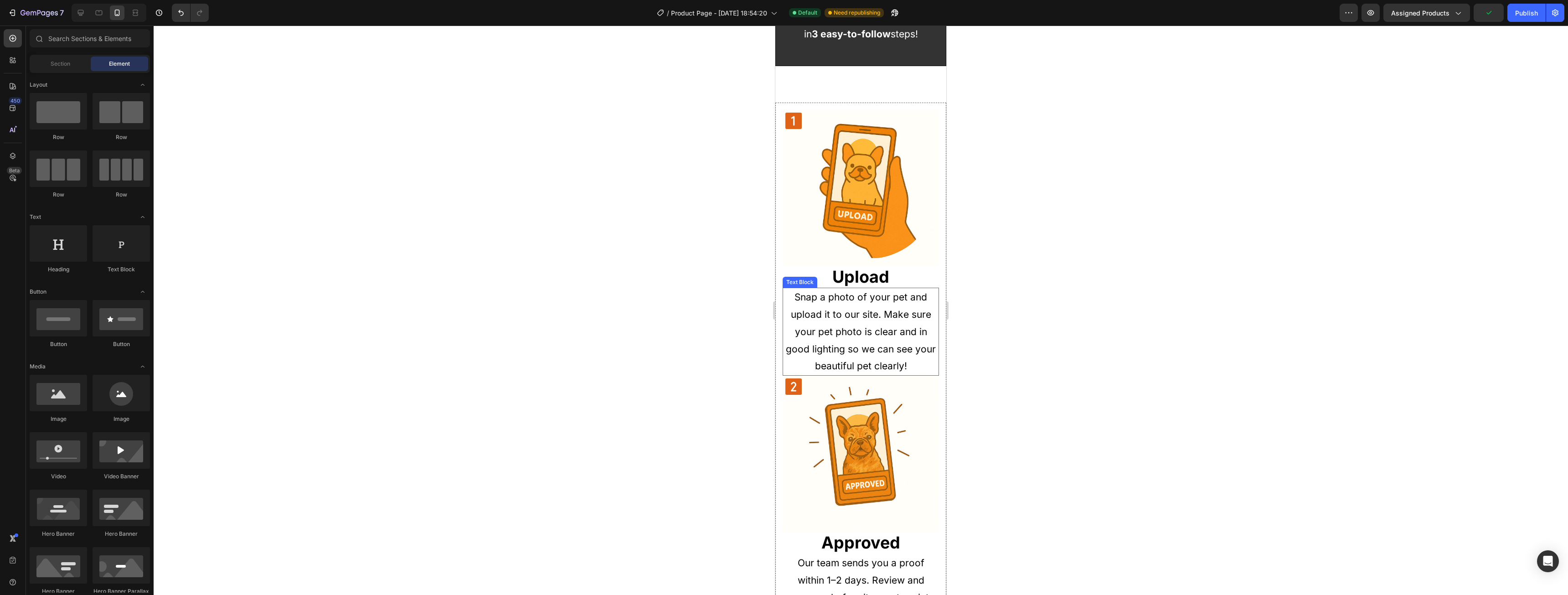
click at [898, 306] on p "Snap a photo of your pet and upload it to our site. Make sure your pet photo is…" at bounding box center [861, 331] width 155 height 86
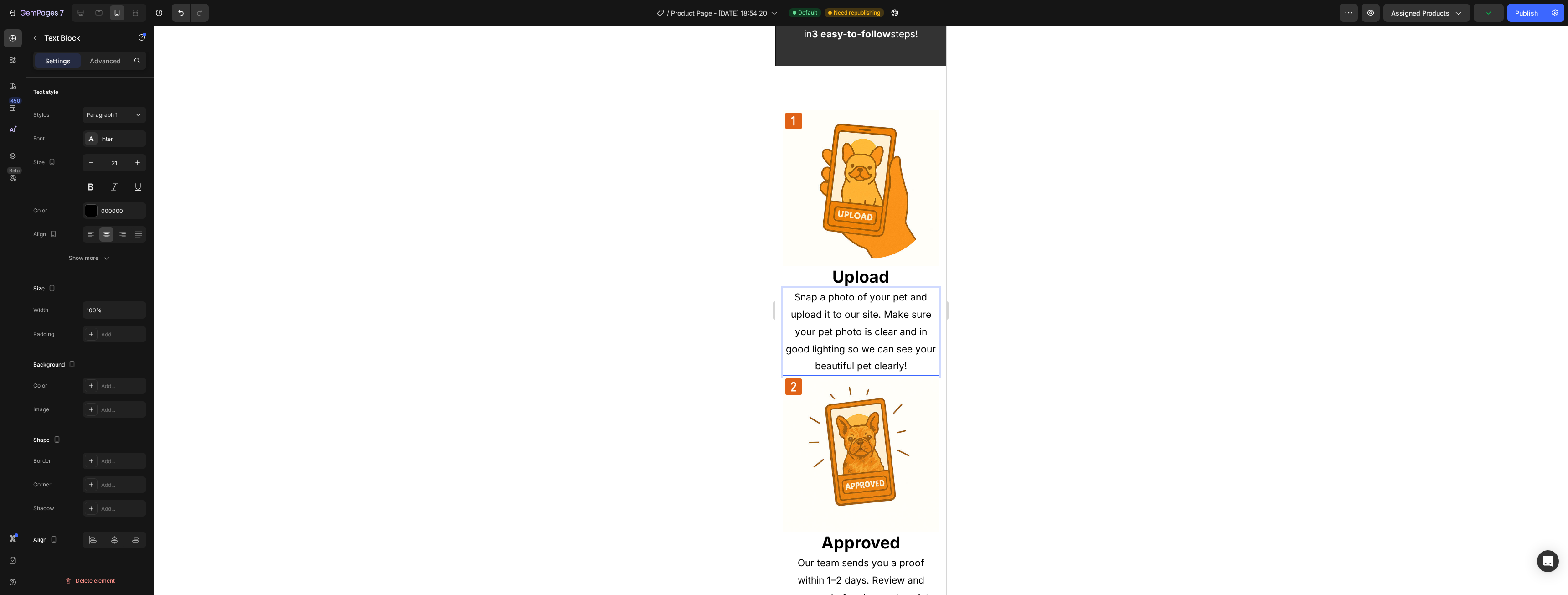
click at [889, 314] on p "Snap a photo of your pet and upload it to our site. Make sure your pet photo is…" at bounding box center [861, 331] width 155 height 86
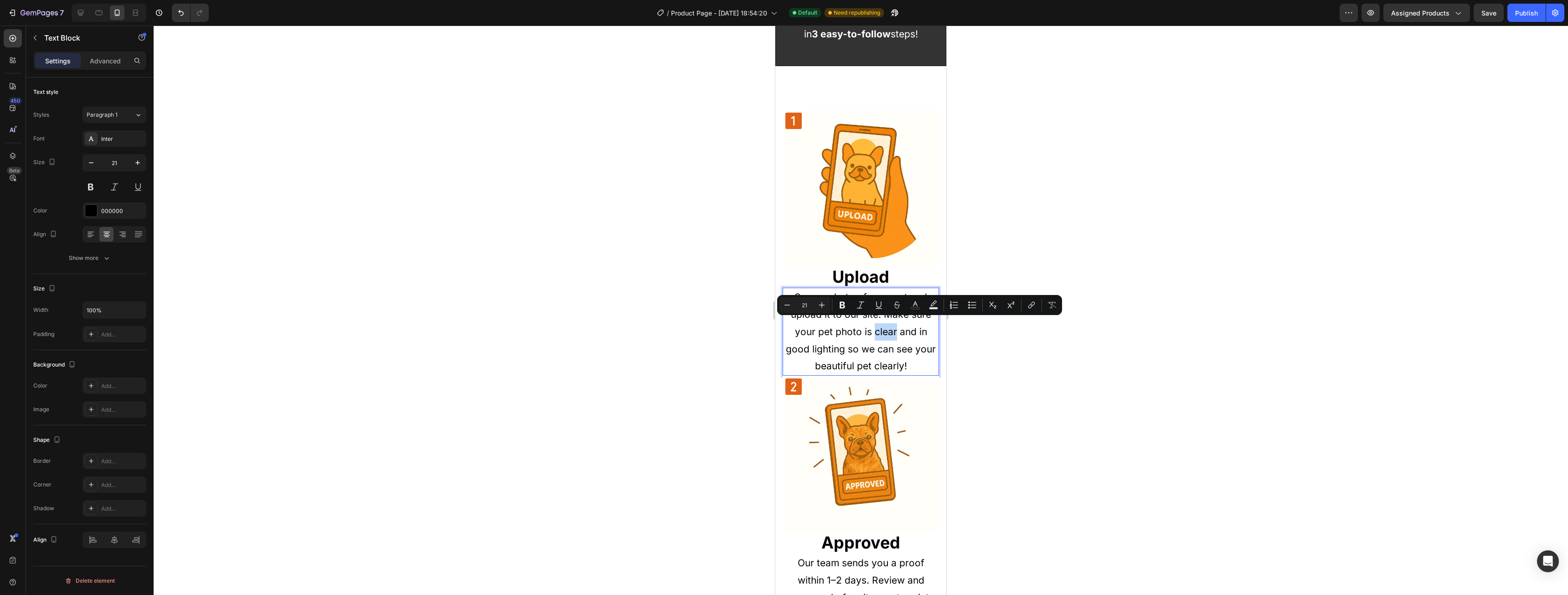
drag, startPoint x: 871, startPoint y: 325, endPoint x: 892, endPoint y: 323, distance: 21.1
click at [892, 323] on p "Snap a photo of your pet and upload it to our site. Make sure your pet photo is…" at bounding box center [861, 331] width 155 height 86
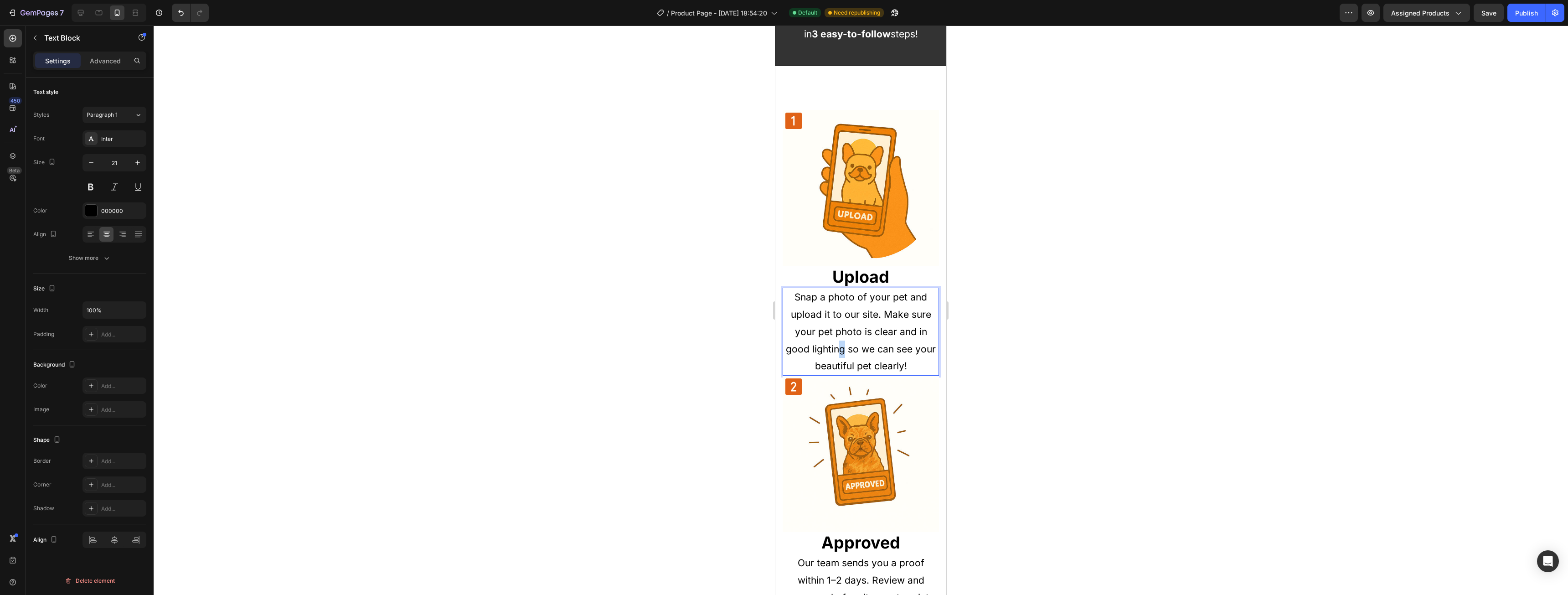
drag, startPoint x: 850, startPoint y: 336, endPoint x: 839, endPoint y: 331, distance: 12.1
click at [850, 336] on p "Snap a photo of your pet and upload it to our site. Make sure your pet photo is…" at bounding box center [861, 331] width 155 height 86
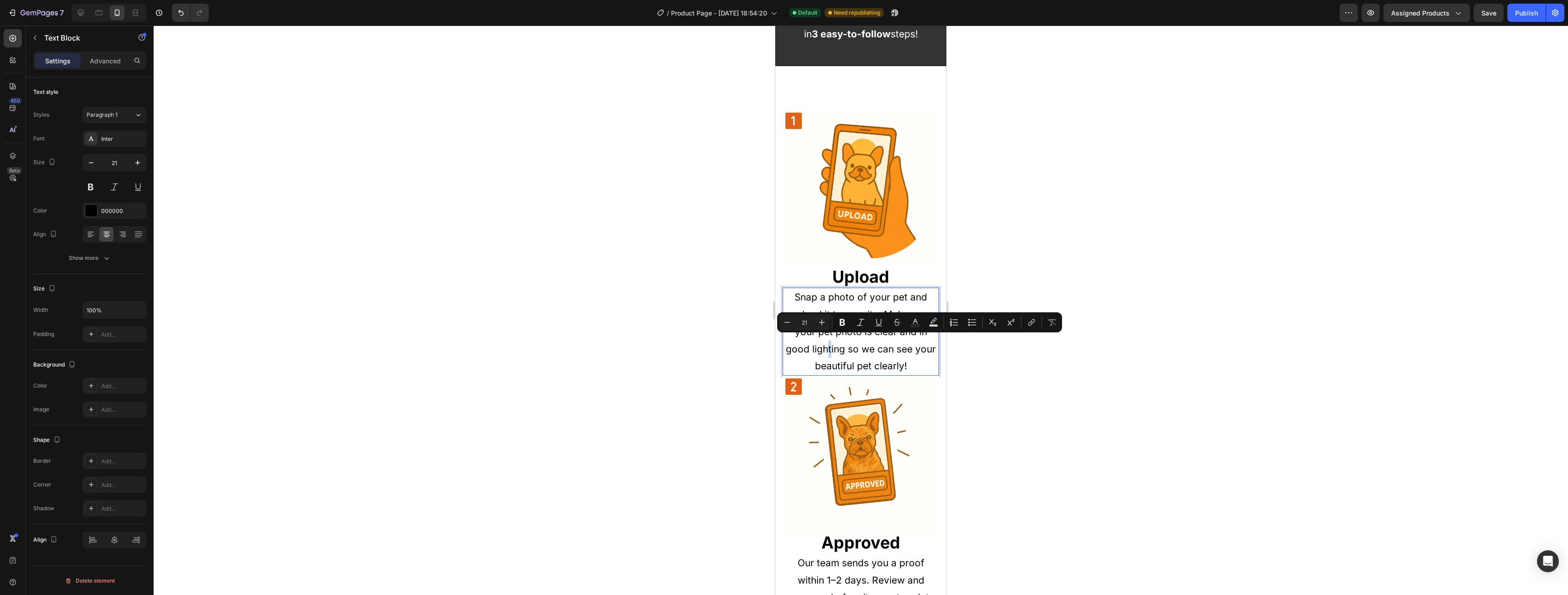
drag, startPoint x: 837, startPoint y: 344, endPoint x: 838, endPoint y: 329, distance: 15.0
click at [838, 344] on p "Snap a photo of your pet and upload it to our site. Make sure your pet photo is…" at bounding box center [861, 331] width 155 height 86
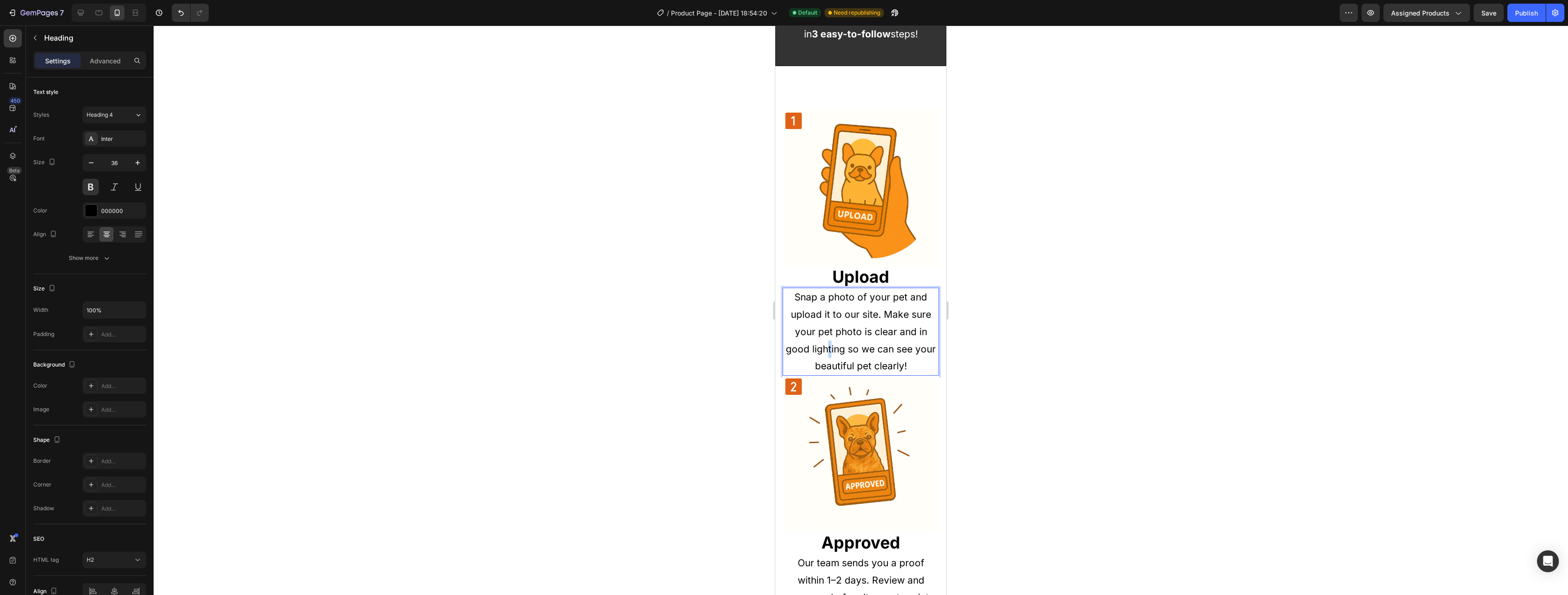
click at [856, 270] on h2 "Upload" at bounding box center [860, 277] width 156 height 22
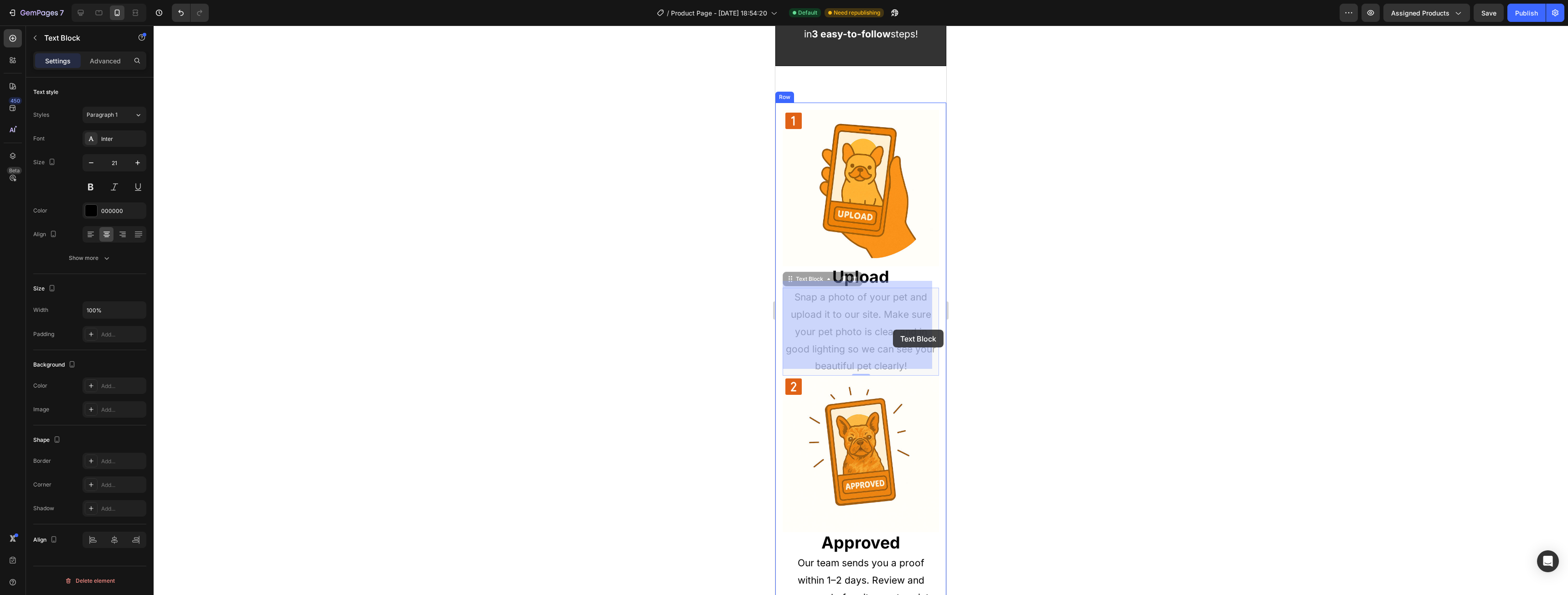
drag, startPoint x: 832, startPoint y: 323, endPoint x: 893, endPoint y: 329, distance: 61.3
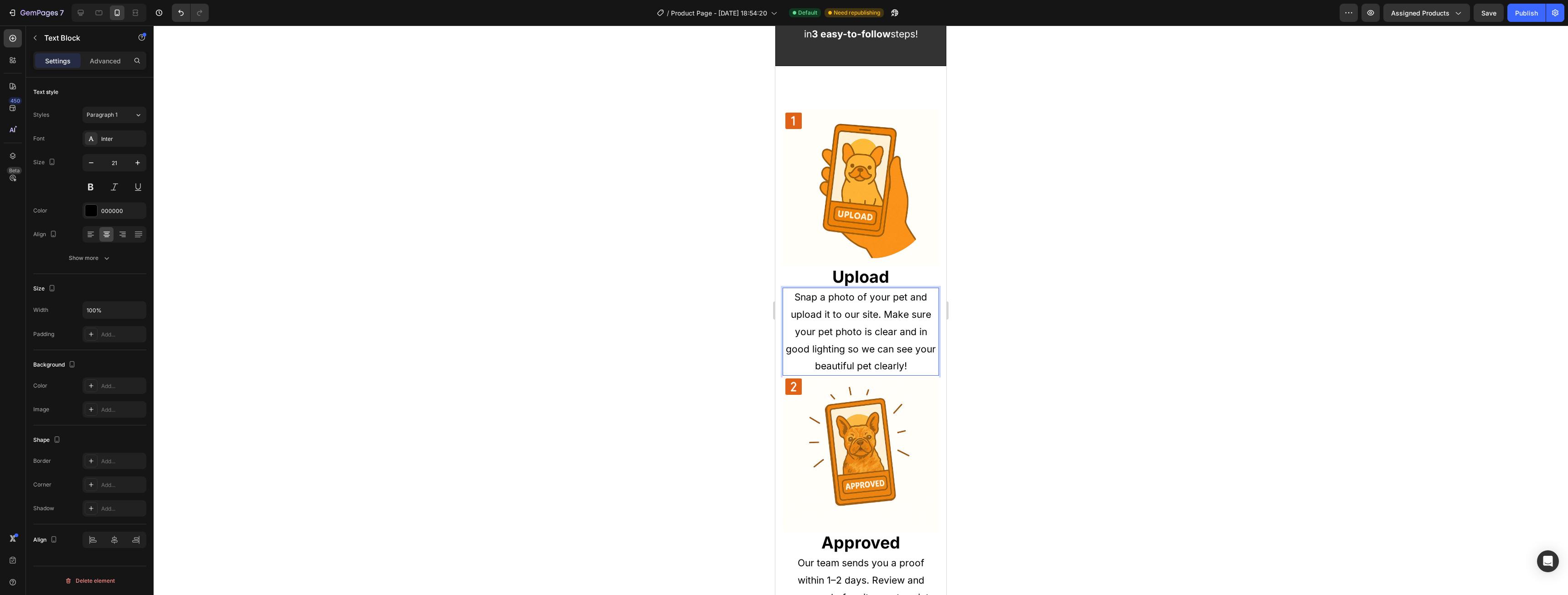
click at [834, 325] on p "Snap a photo of your pet and upload it to our site. Make sure your pet photo is…" at bounding box center [861, 331] width 155 height 86
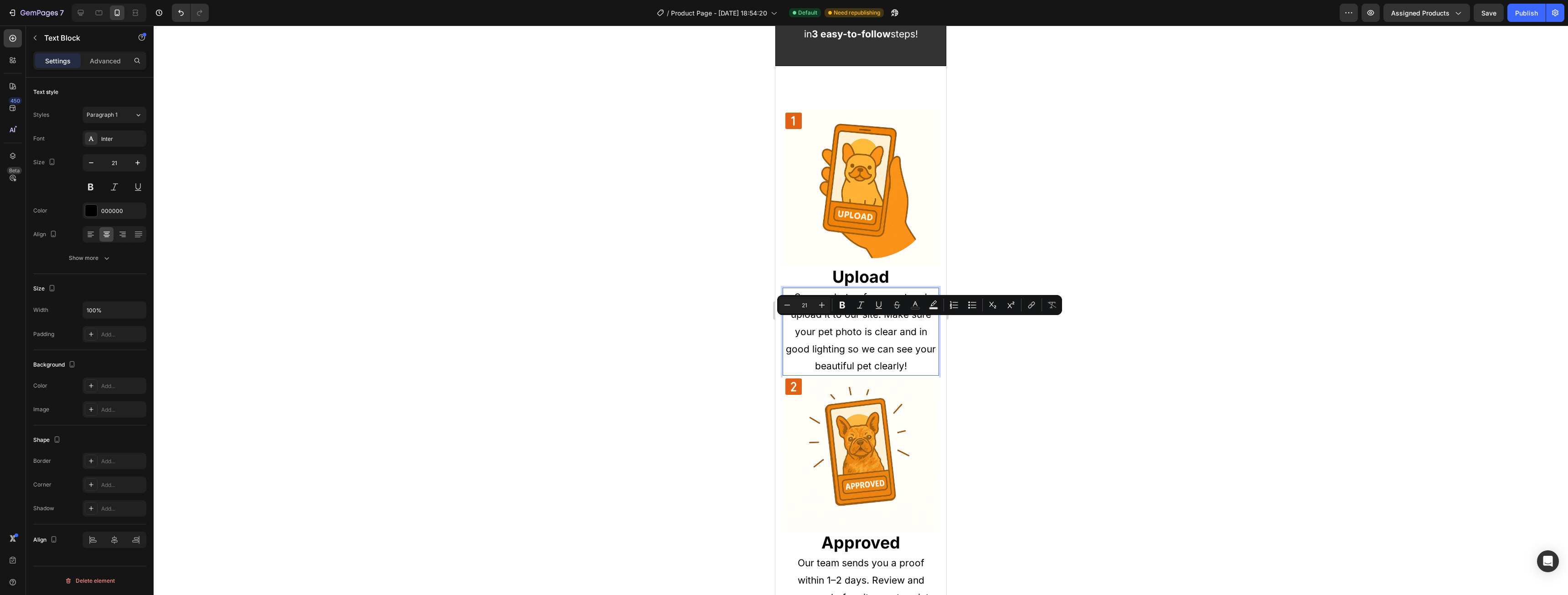
drag, startPoint x: 878, startPoint y: 328, endPoint x: 888, endPoint y: 327, distance: 10.0
click at [879, 328] on p "Snap a photo of your pet and upload it to our site. Make sure your pet photo is…" at bounding box center [861, 331] width 155 height 86
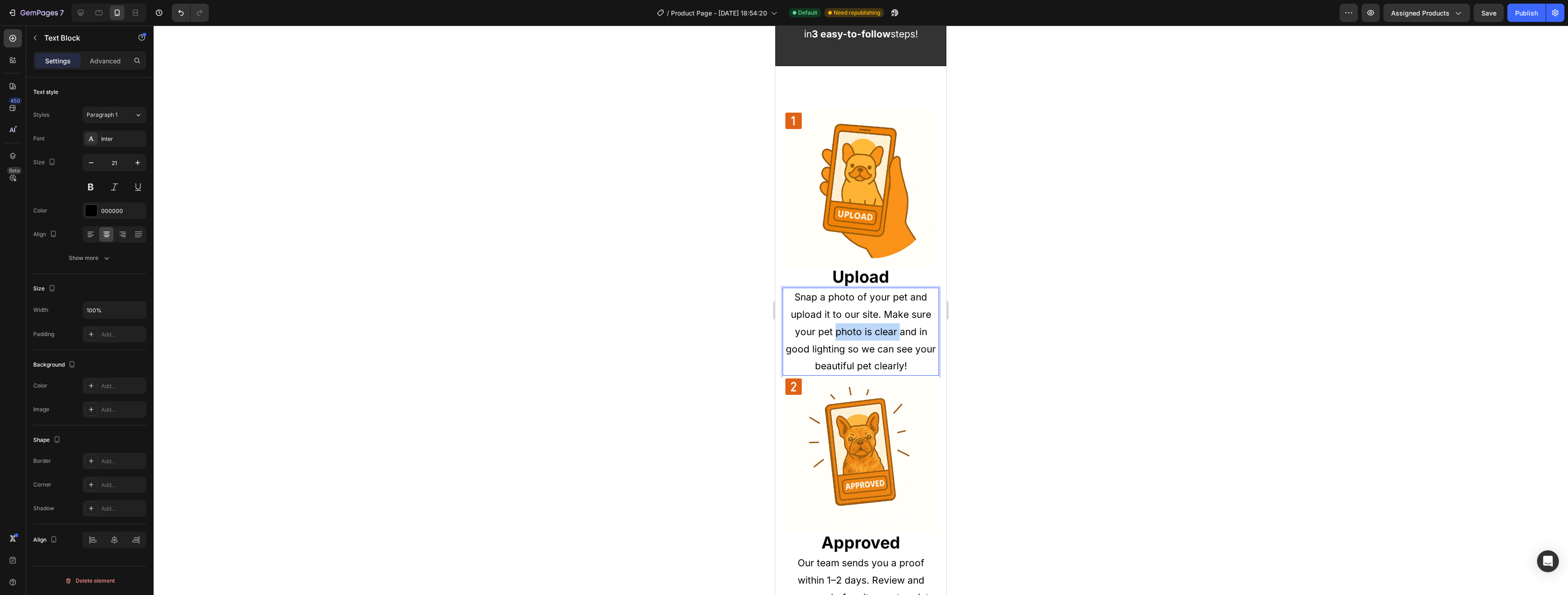
drag, startPoint x: 894, startPoint y: 325, endPoint x: 833, endPoint y: 327, distance: 61.0
click at [833, 327] on p "Snap a photo of your pet and upload it to our site. Make sure your pet photo is…" at bounding box center [861, 331] width 155 height 86
click at [870, 344] on p "Snap a photo of your pet and upload it to our site. Make sure your pet photo is…" at bounding box center [861, 331] width 155 height 86
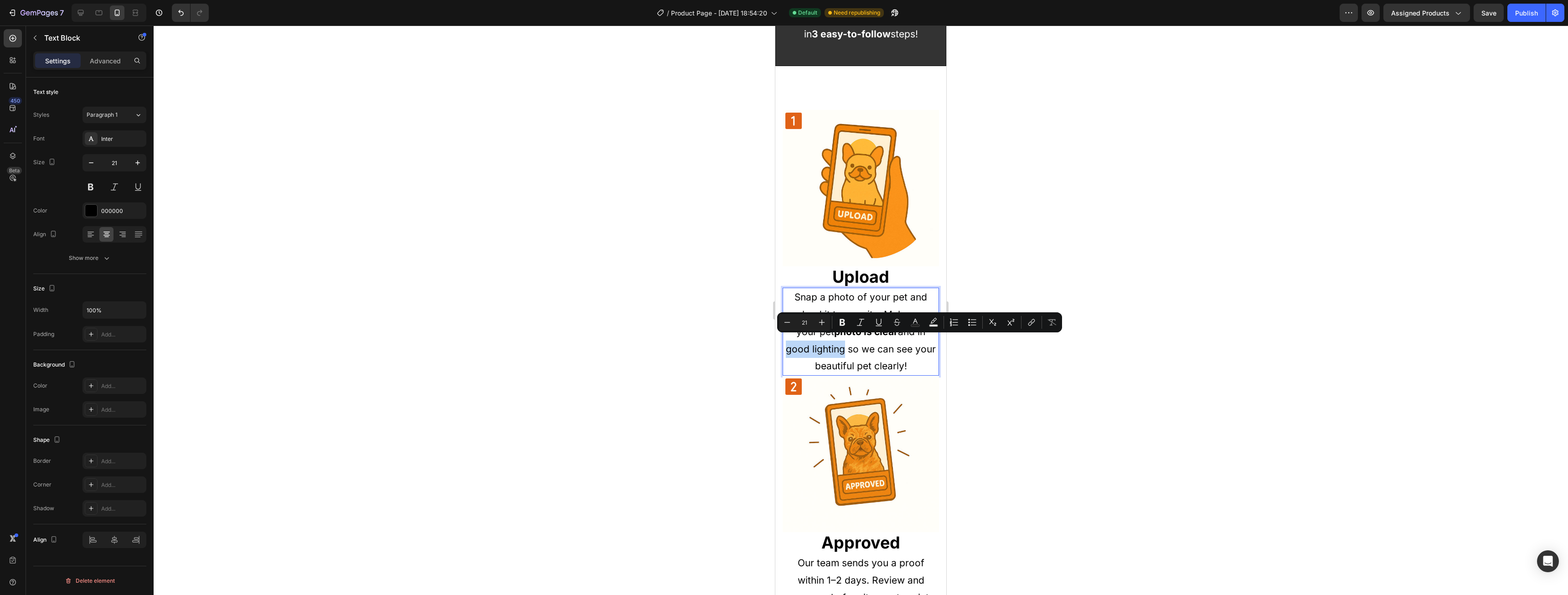
drag, startPoint x: 795, startPoint y: 344, endPoint x: 852, endPoint y: 346, distance: 57.0
click at [852, 346] on p "Snap a photo of your pet and upload it to our site. Make sure your pet photo is…" at bounding box center [861, 331] width 155 height 86
click at [1106, 246] on div at bounding box center [860, 310] width 1415 height 569
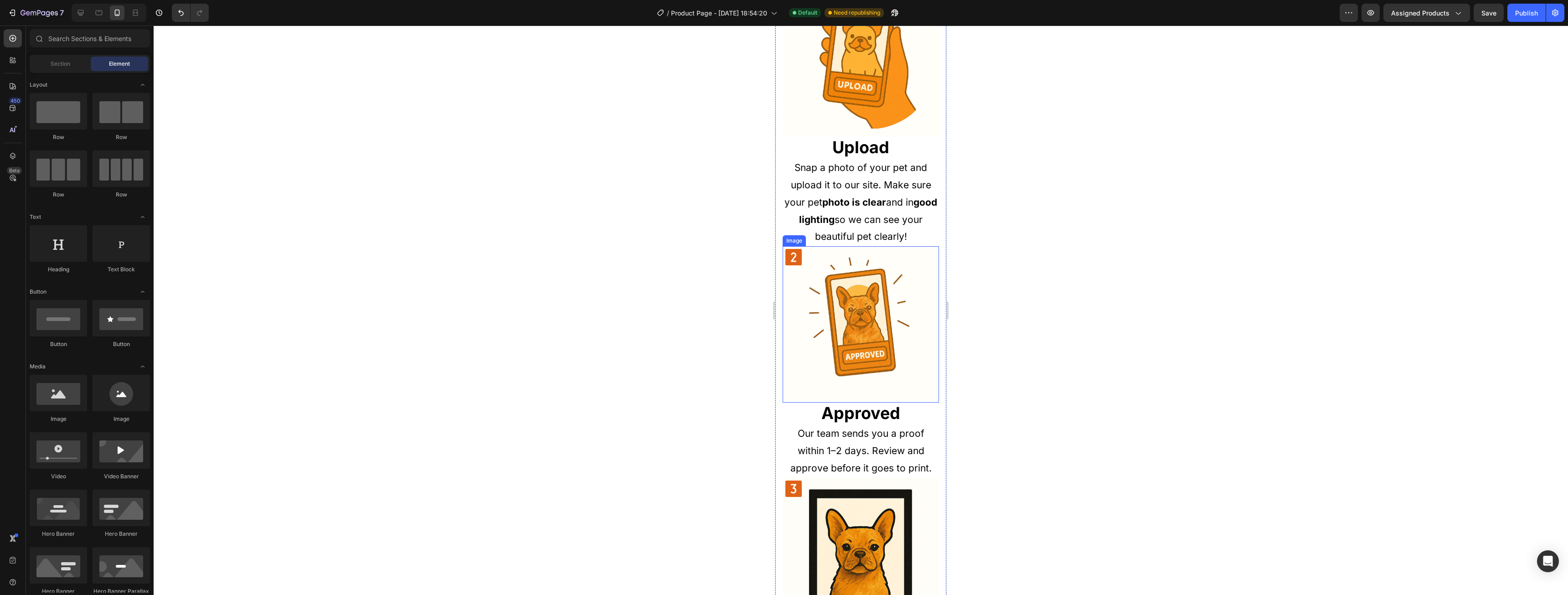
scroll to position [729, 0]
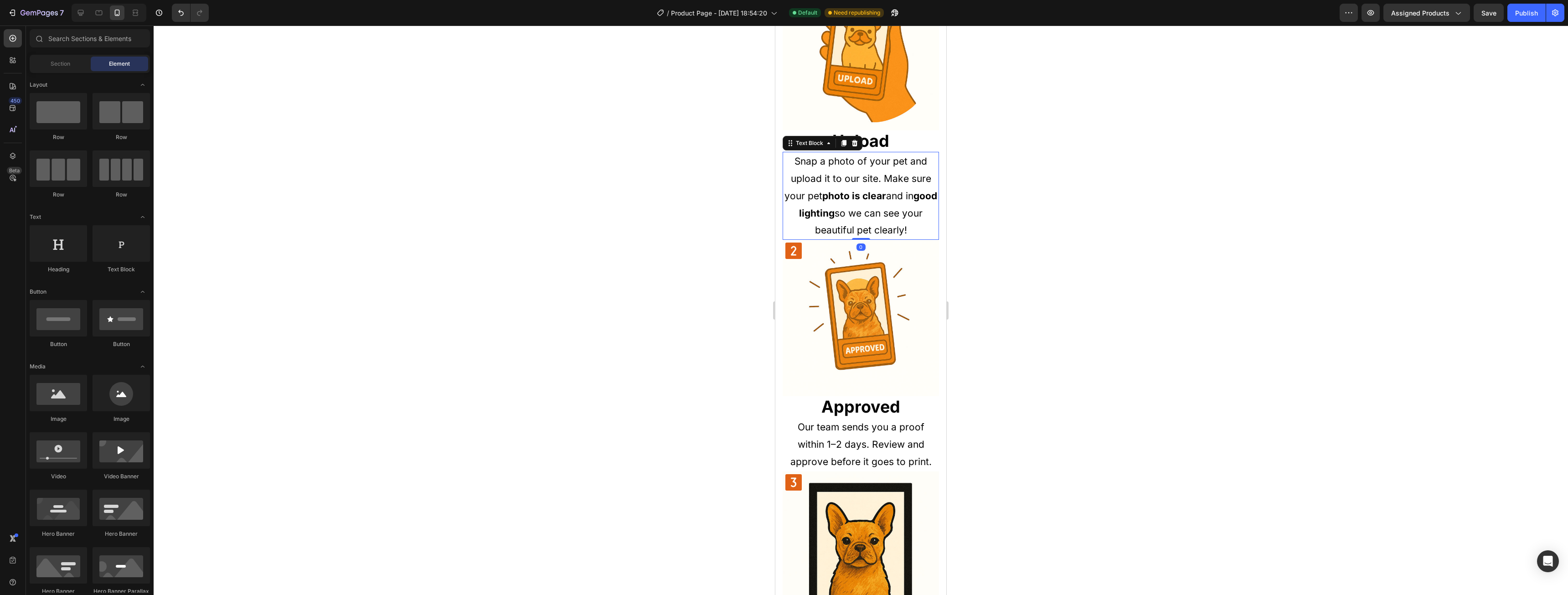
click at [853, 200] on p "Snap a photo of your pet and upload it to our site. Make sure your pet photo is…" at bounding box center [861, 196] width 155 height 86
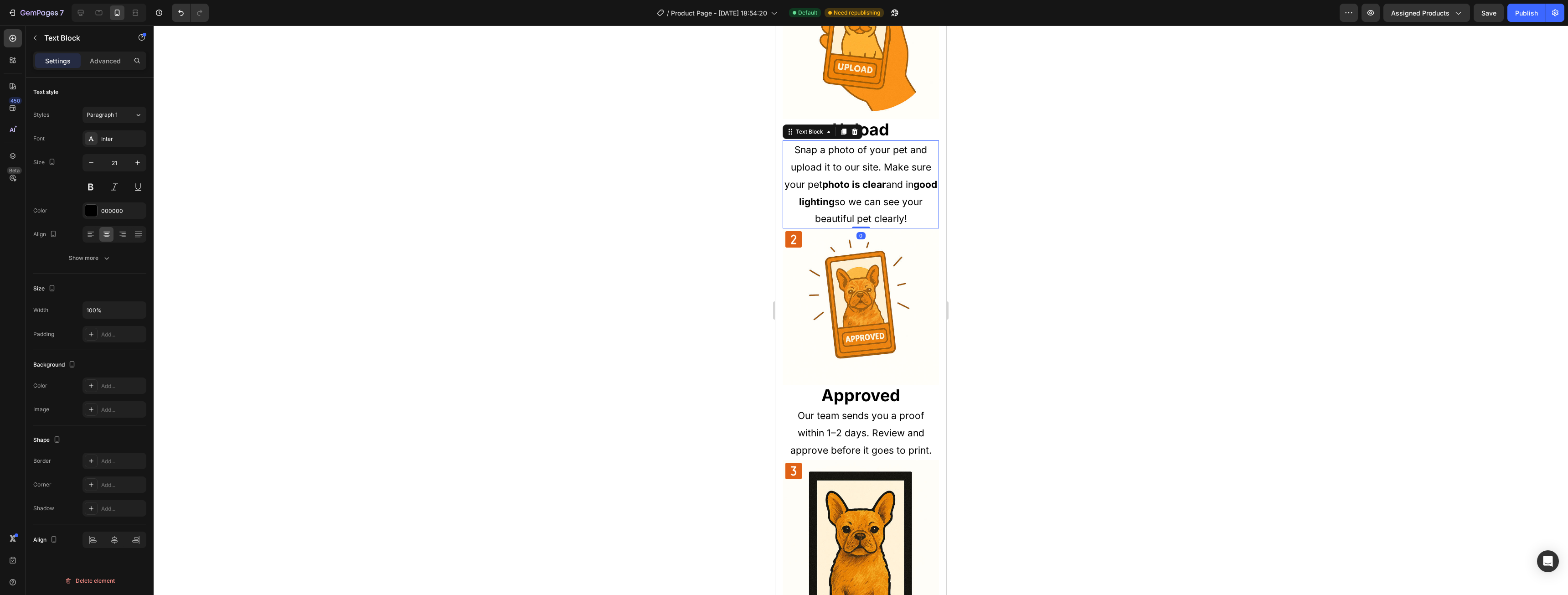
scroll to position [775, 0]
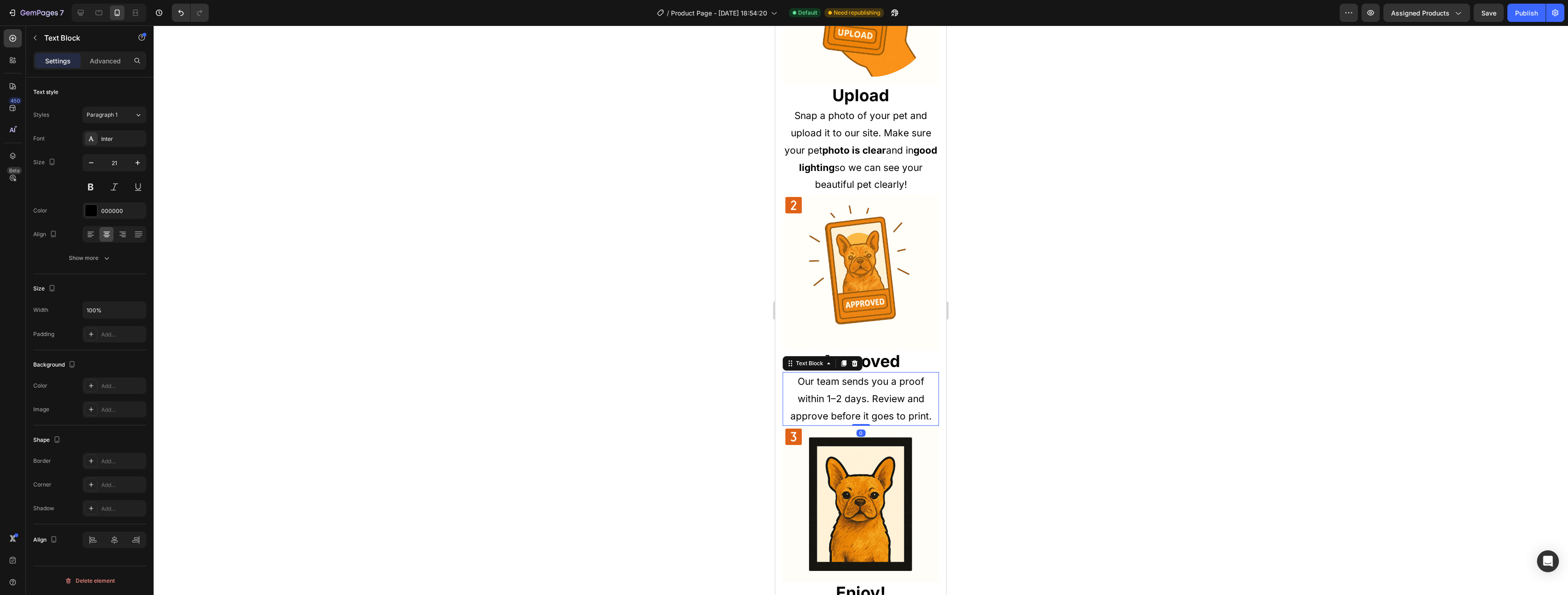
click at [870, 389] on p "Our team sends you a proof within 1–2 days. Review and approve before it goes t…" at bounding box center [861, 399] width 155 height 52
click at [865, 135] on p "Snap a photo of your pet and upload it to our site. Make sure your pet photo is…" at bounding box center [861, 150] width 155 height 86
click at [99, 256] on div "Show more" at bounding box center [90, 257] width 42 height 9
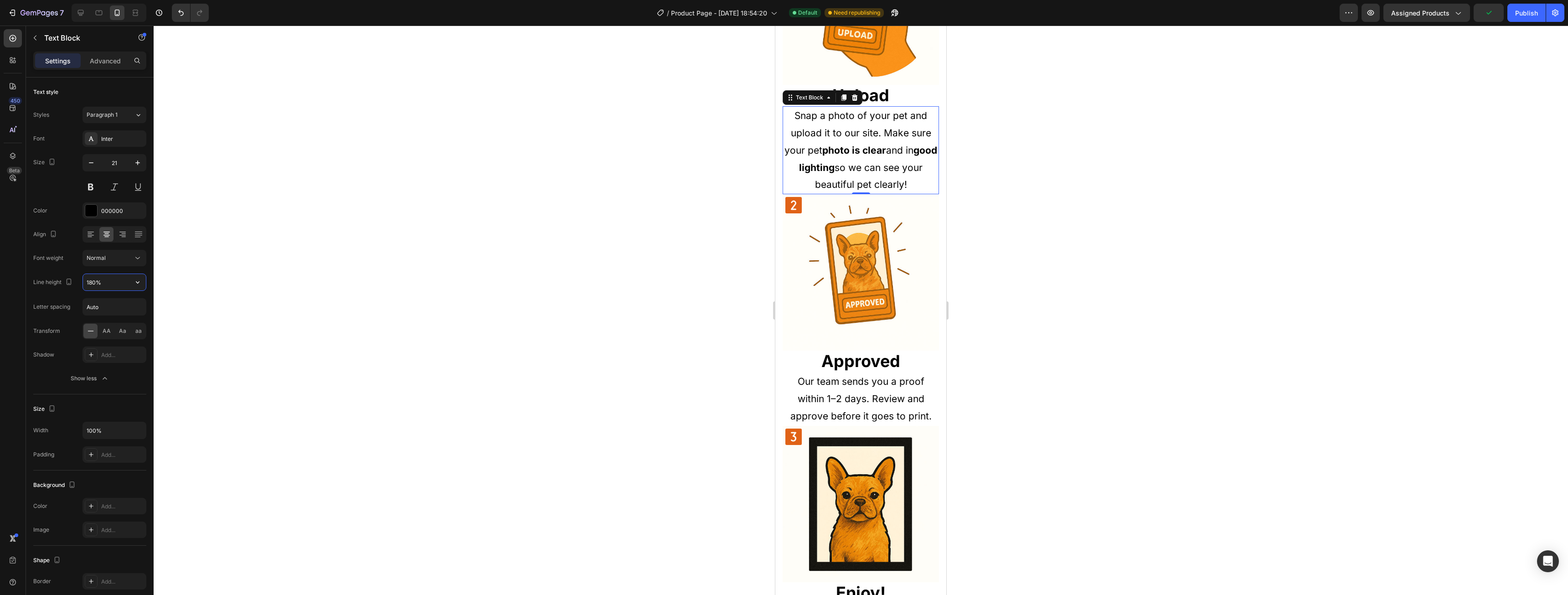
click at [118, 288] on input "180%" at bounding box center [114, 282] width 63 height 16
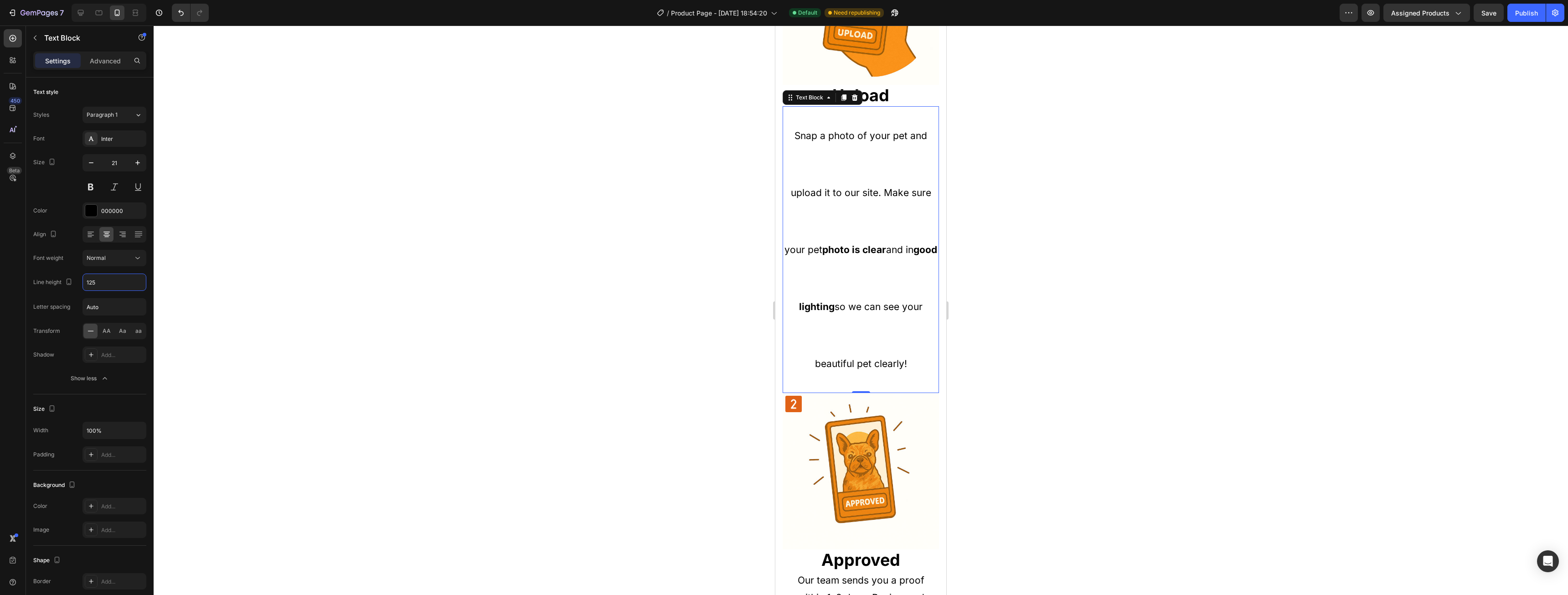
type input "125%"
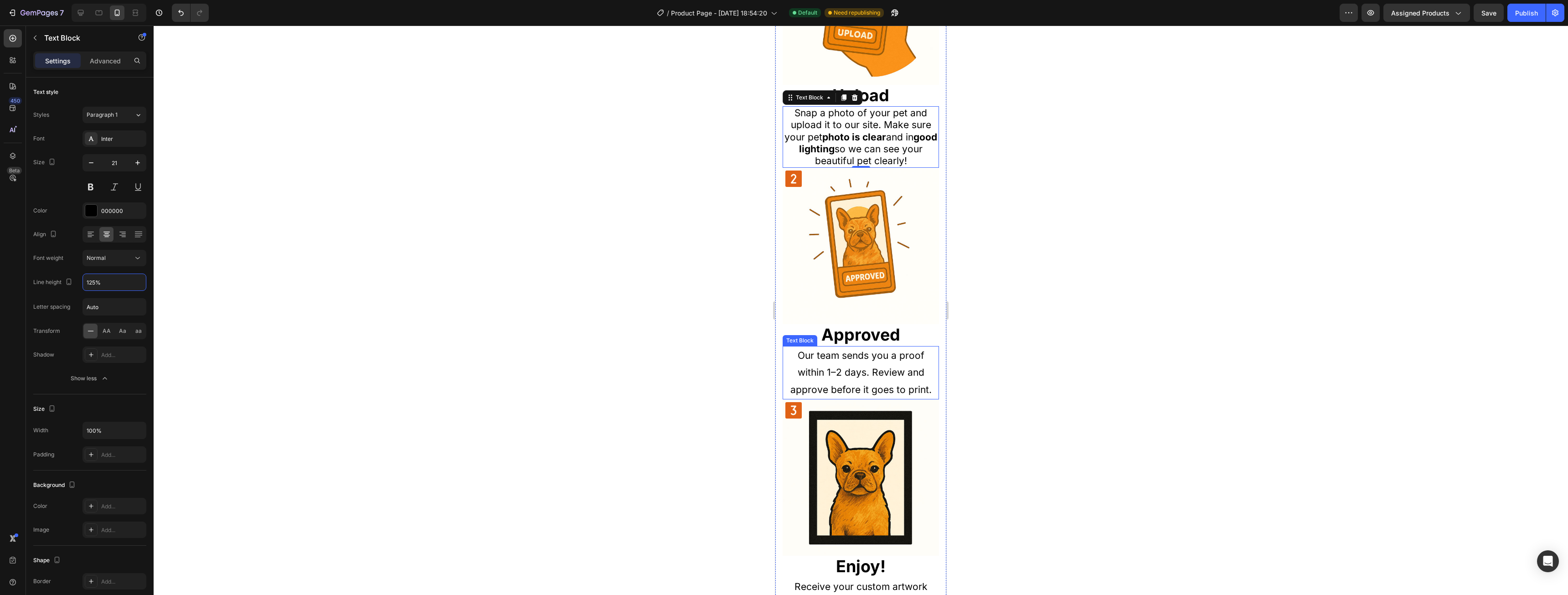
click at [883, 357] on p "Our team sends you a proof within 1–2 days. Review and approve before it goes t…" at bounding box center [861, 373] width 155 height 52
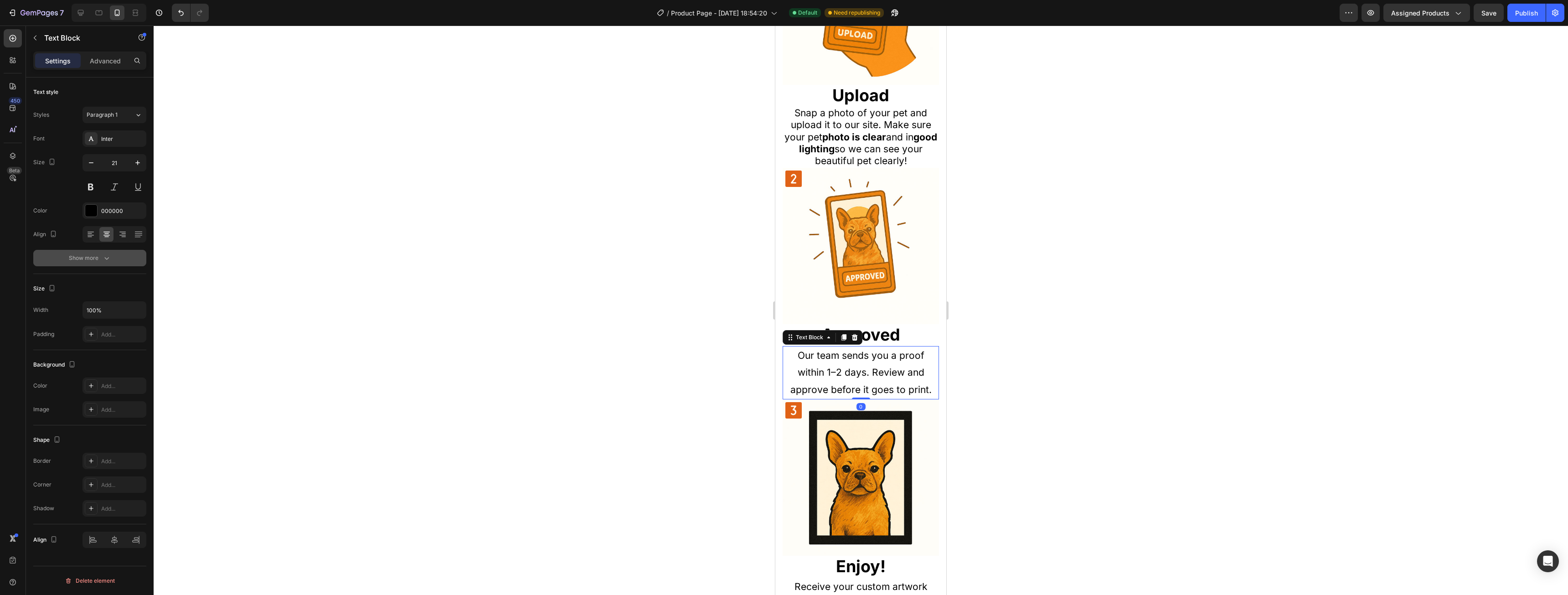
click at [94, 258] on div "Show more" at bounding box center [90, 257] width 42 height 9
click at [118, 279] on input "180%" at bounding box center [114, 282] width 63 height 16
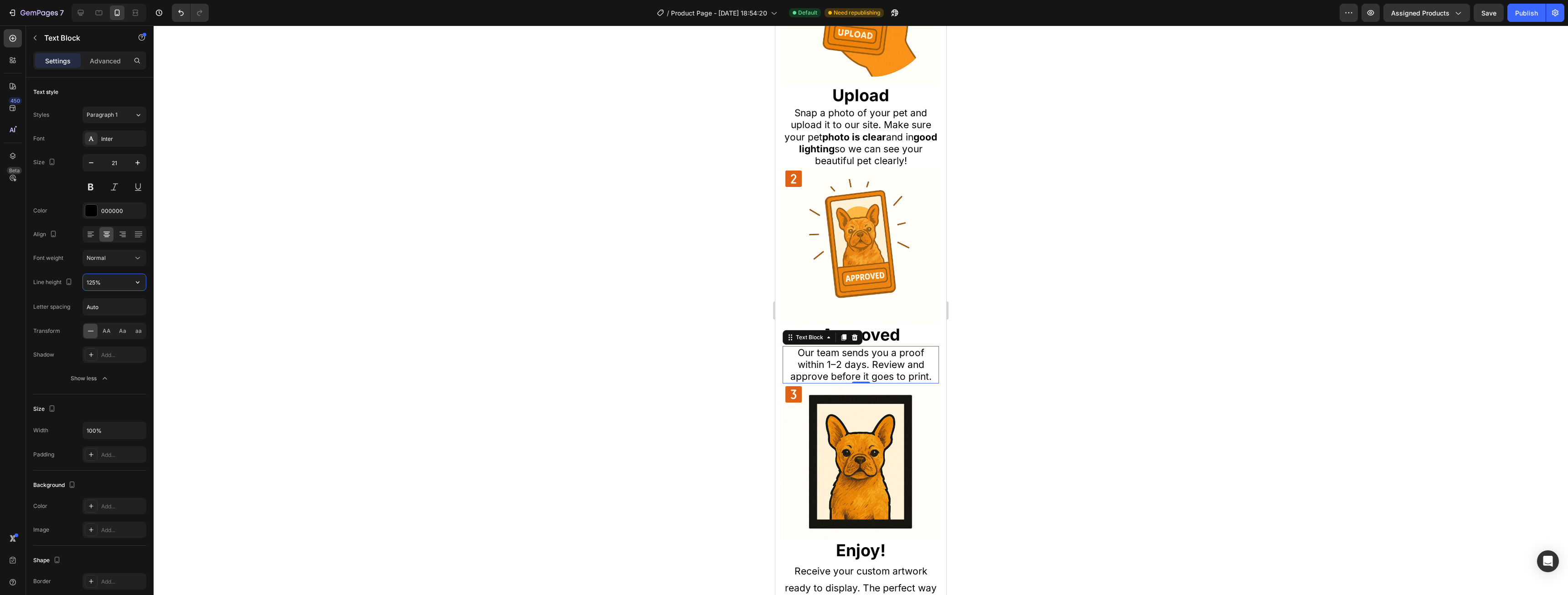
type input "125%"
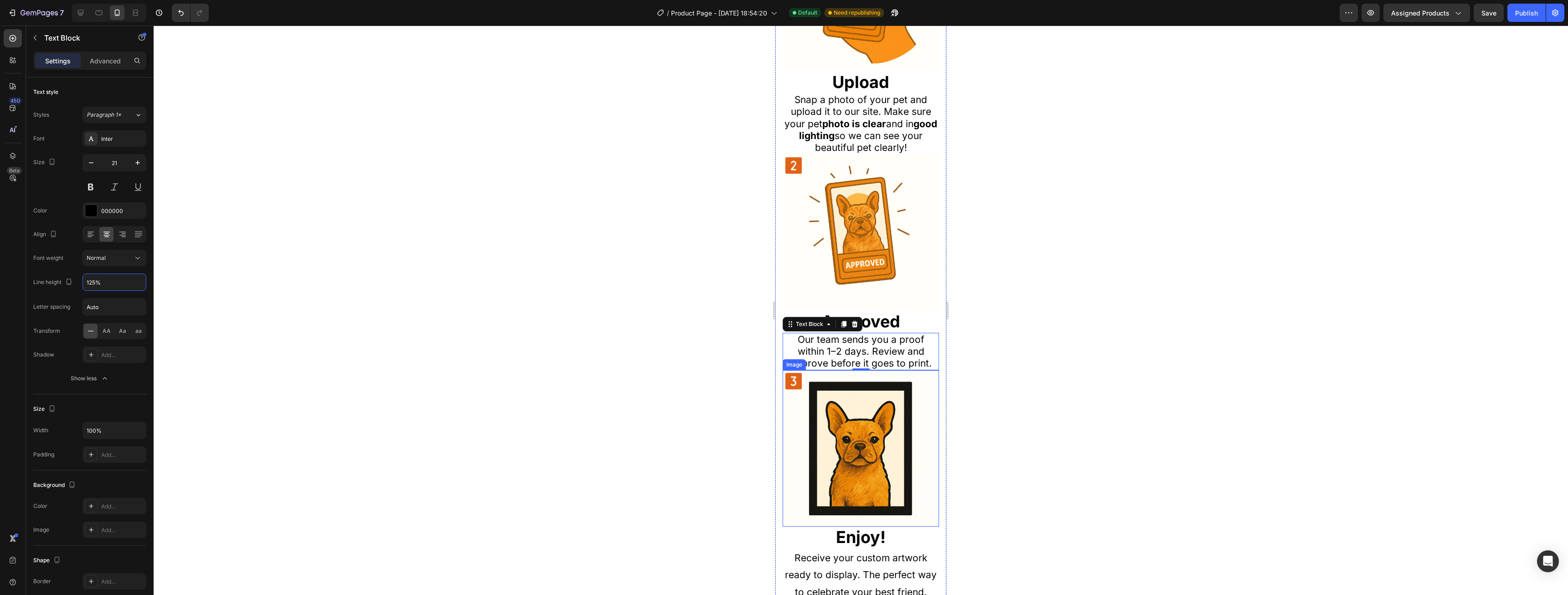
scroll to position [821, 0]
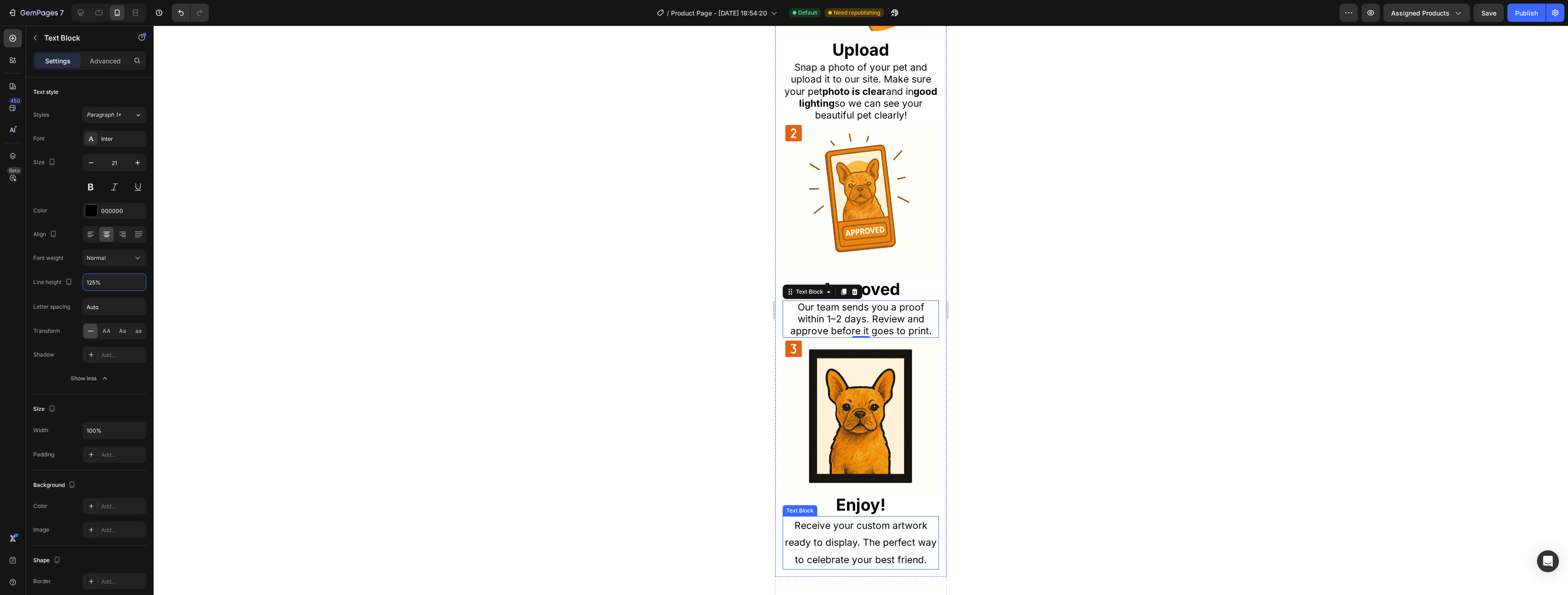
click at [820, 517] on p "Receive your custom artwork ready to display. The perfect way to celebrate your…" at bounding box center [861, 543] width 155 height 52
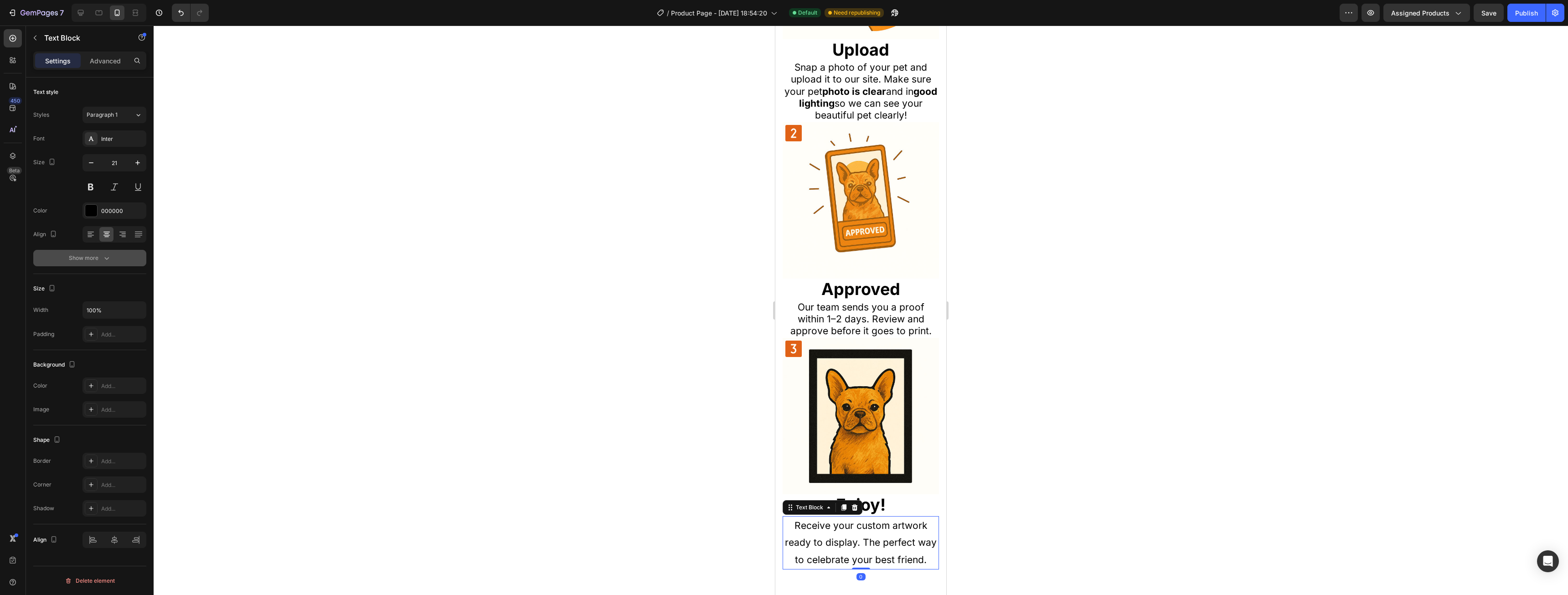
click at [107, 350] on div "Text style Styles Paragraph 1 Font Inter Size 21 Color 000000 Align Show more" at bounding box center [90, 387] width 113 height 75
click at [104, 262] on icon "button" at bounding box center [106, 257] width 9 height 9
click at [114, 285] on input "180%" at bounding box center [114, 282] width 63 height 16
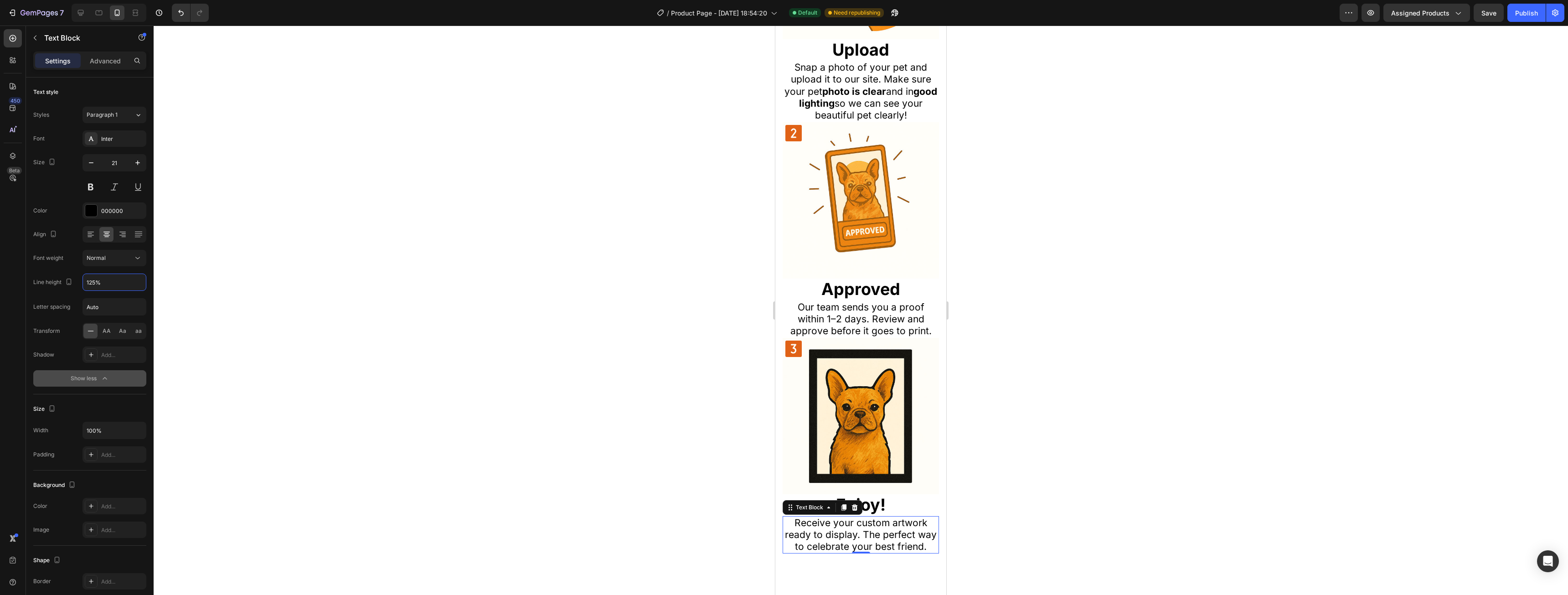
type input "125%"
click at [1069, 486] on div at bounding box center [860, 310] width 1415 height 569
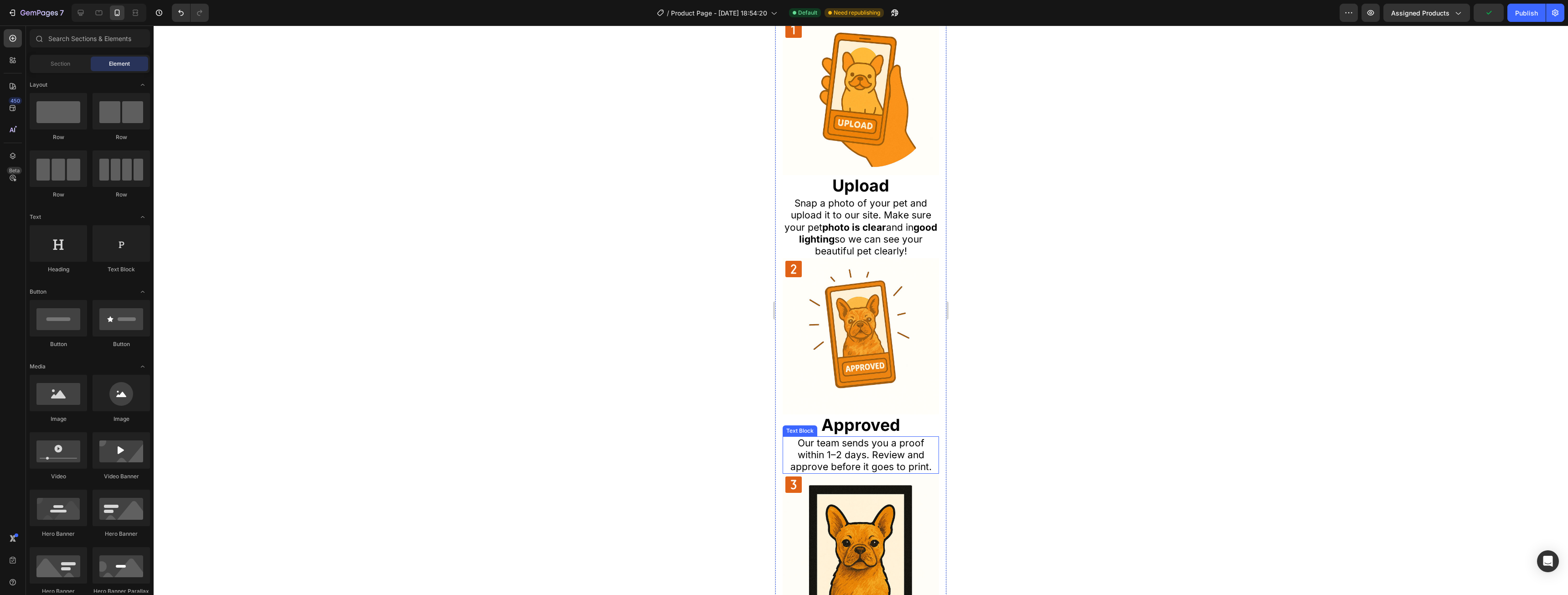
scroll to position [684, 0]
click at [883, 211] on p "Snap a photo of your pet and upload it to our site. Make sure your pet photo is…" at bounding box center [861, 228] width 155 height 60
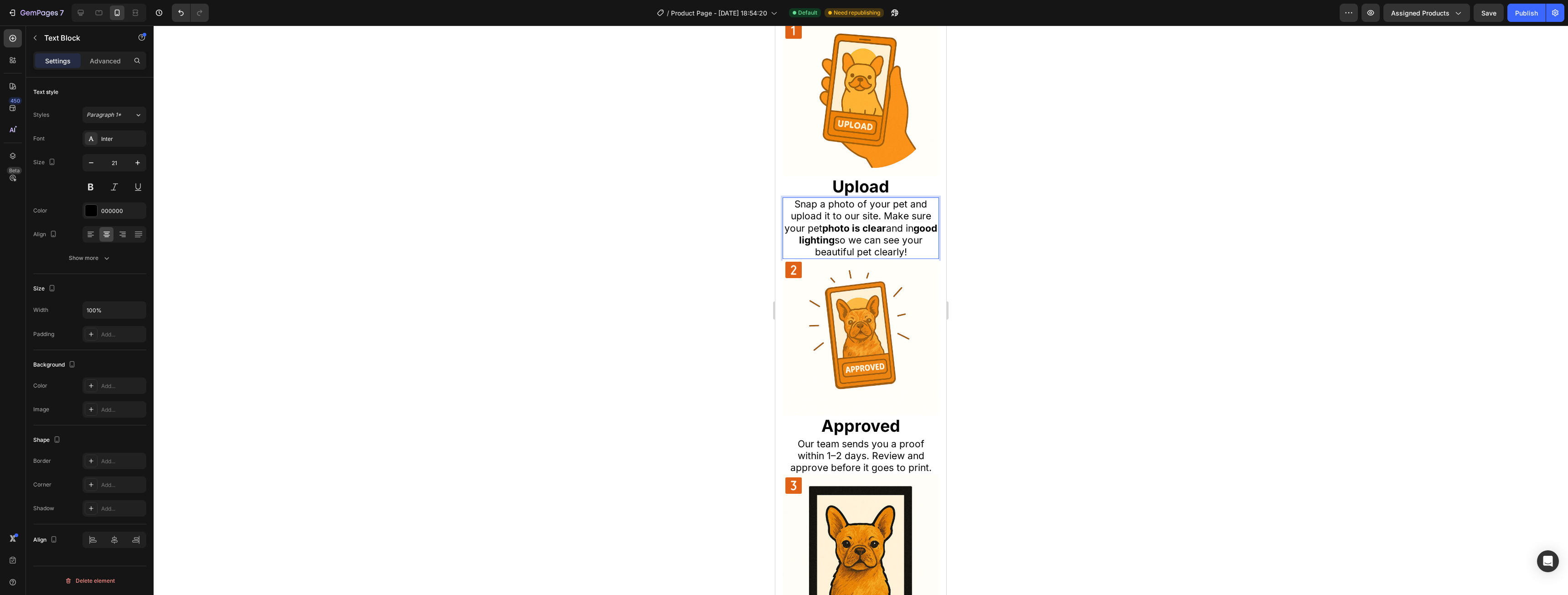
drag, startPoint x: 872, startPoint y: 213, endPoint x: 882, endPoint y: 210, distance: 10.4
click at [882, 210] on p "Snap a photo of your pet and upload it to our site. Make sure your pet photo is…" at bounding box center [861, 228] width 155 height 60
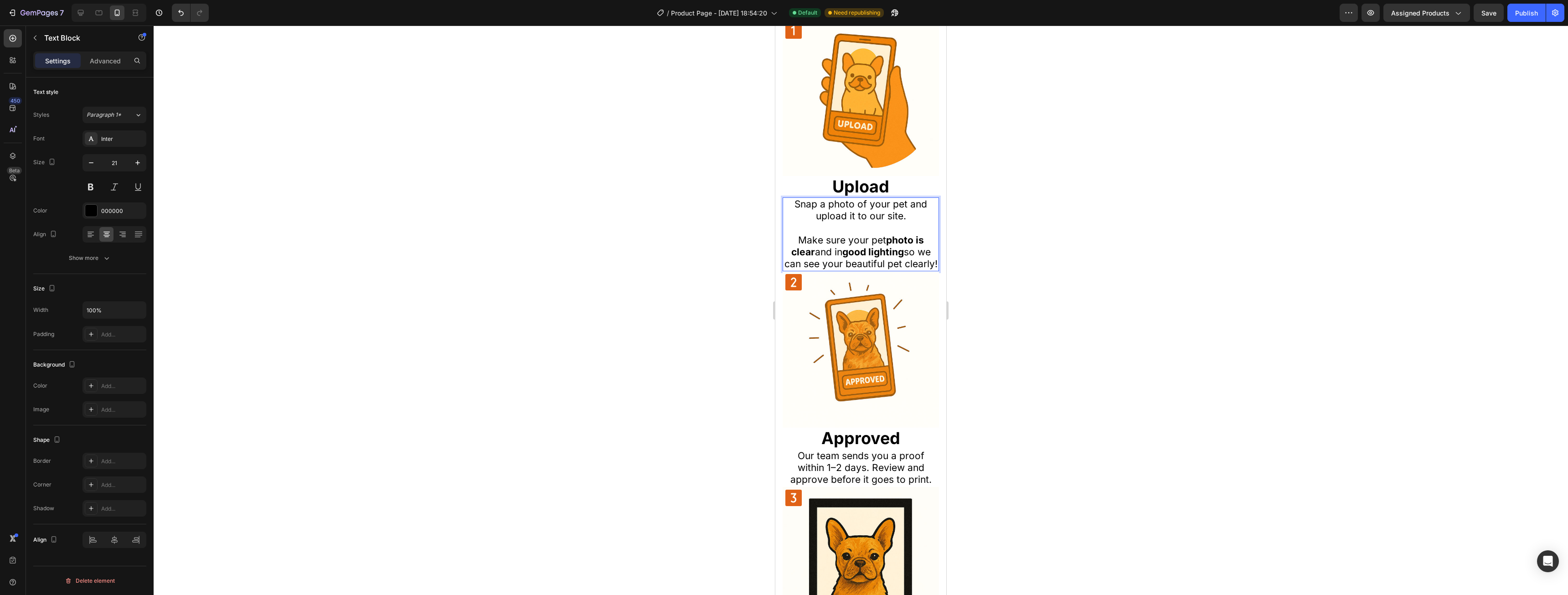
click at [1063, 232] on div at bounding box center [860, 310] width 1415 height 569
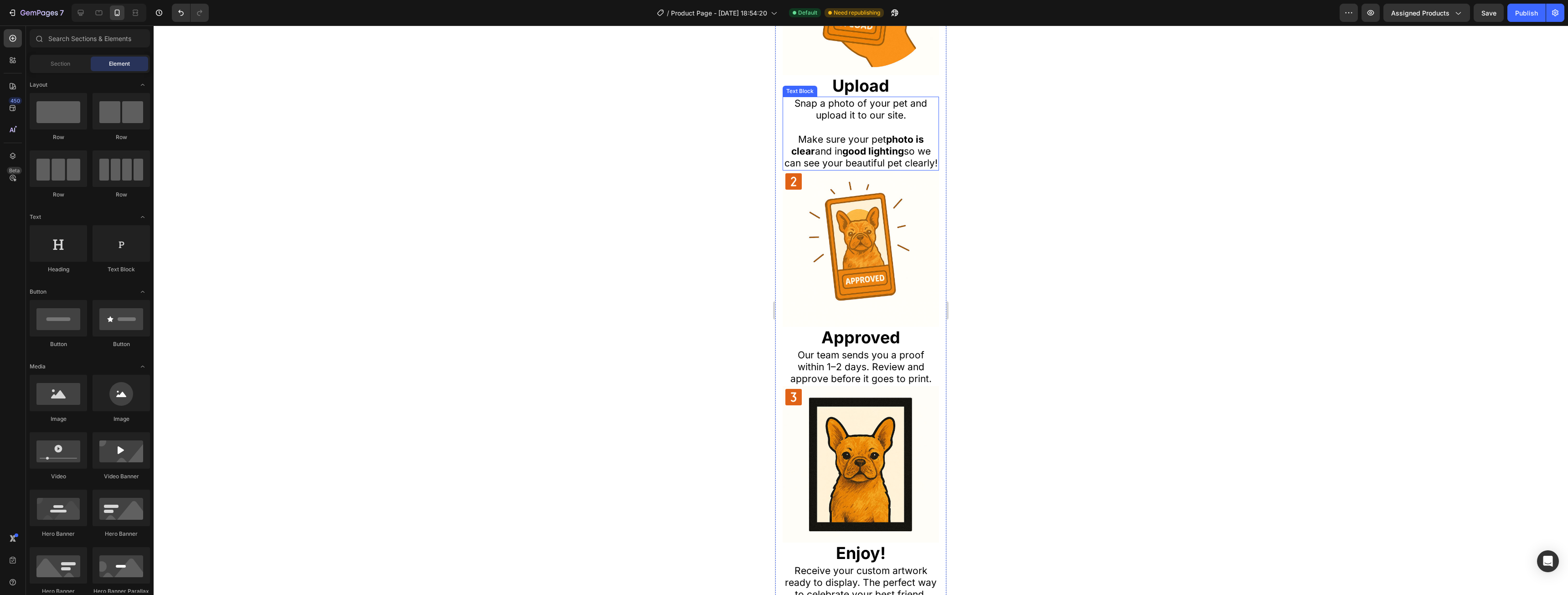
scroll to position [821, 0]
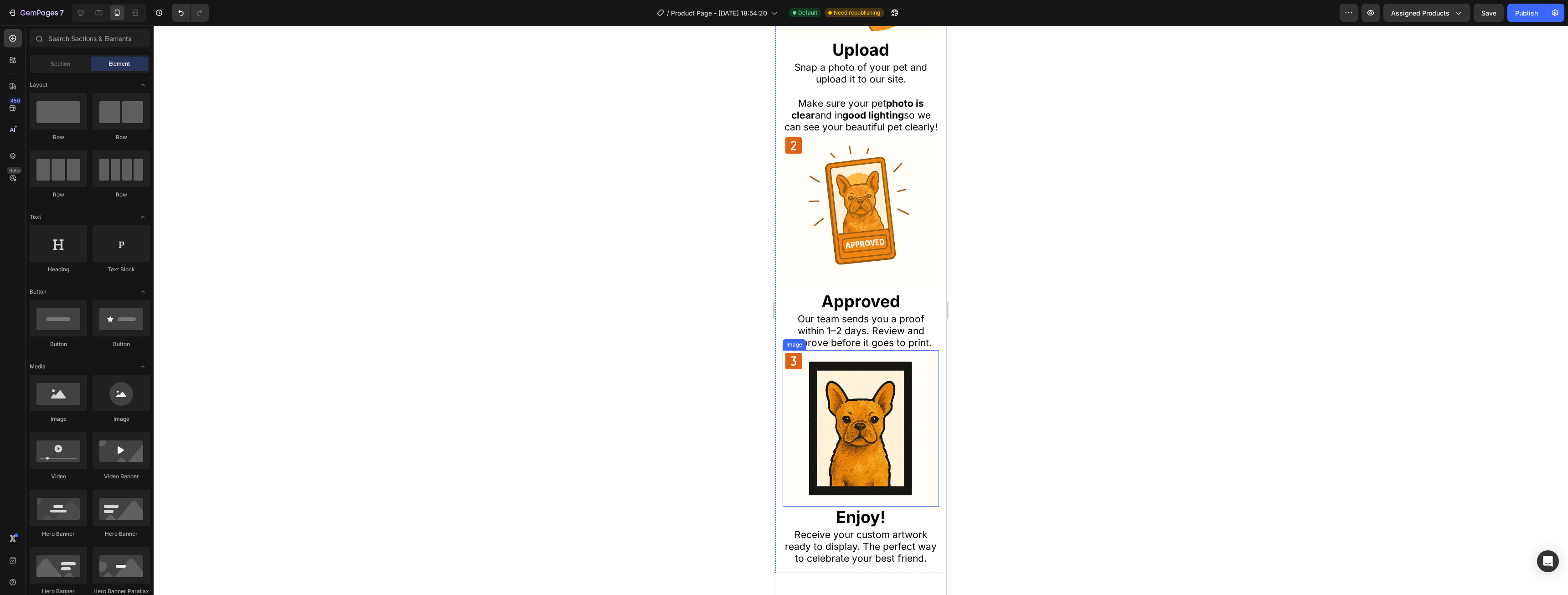
click at [871, 353] on img at bounding box center [860, 428] width 156 height 156
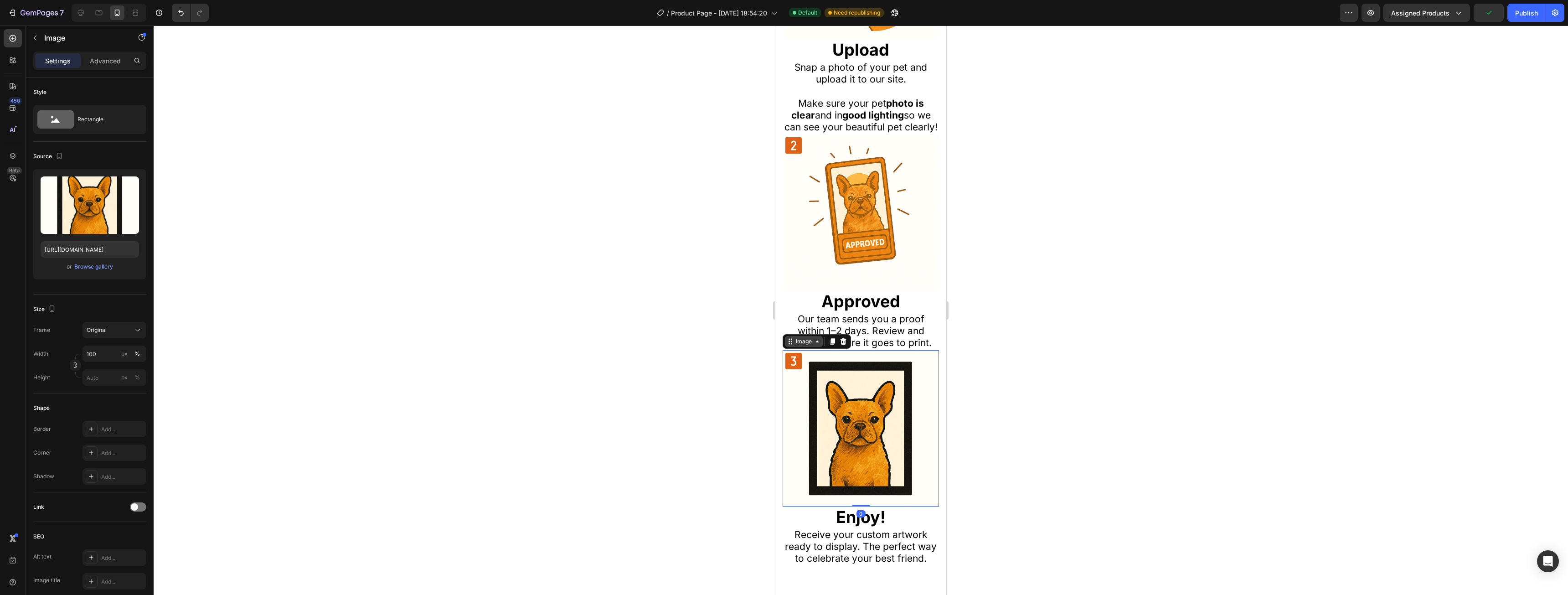
click at [801, 344] on div "Image" at bounding box center [804, 342] width 38 height 11
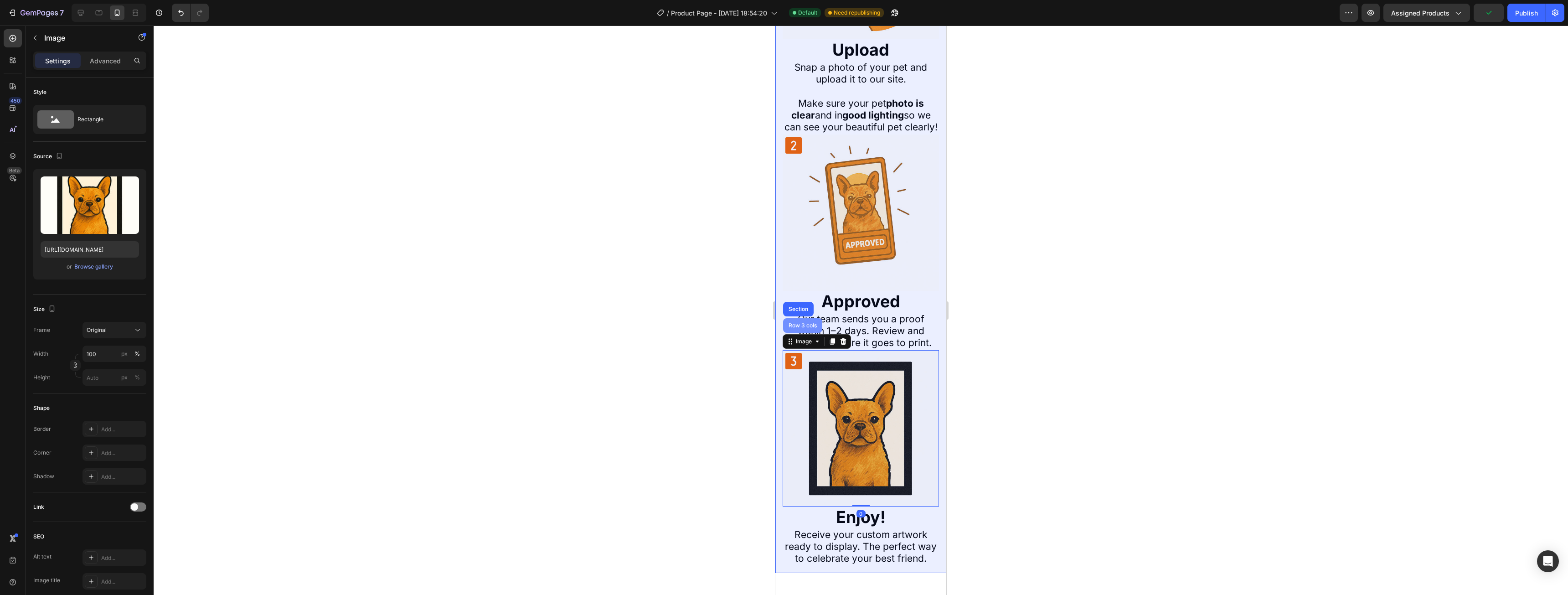
drag, startPoint x: 801, startPoint y: 327, endPoint x: 1069, endPoint y: 293, distance: 270.1
click at [801, 327] on div "Row 3 cols" at bounding box center [803, 325] width 39 height 14
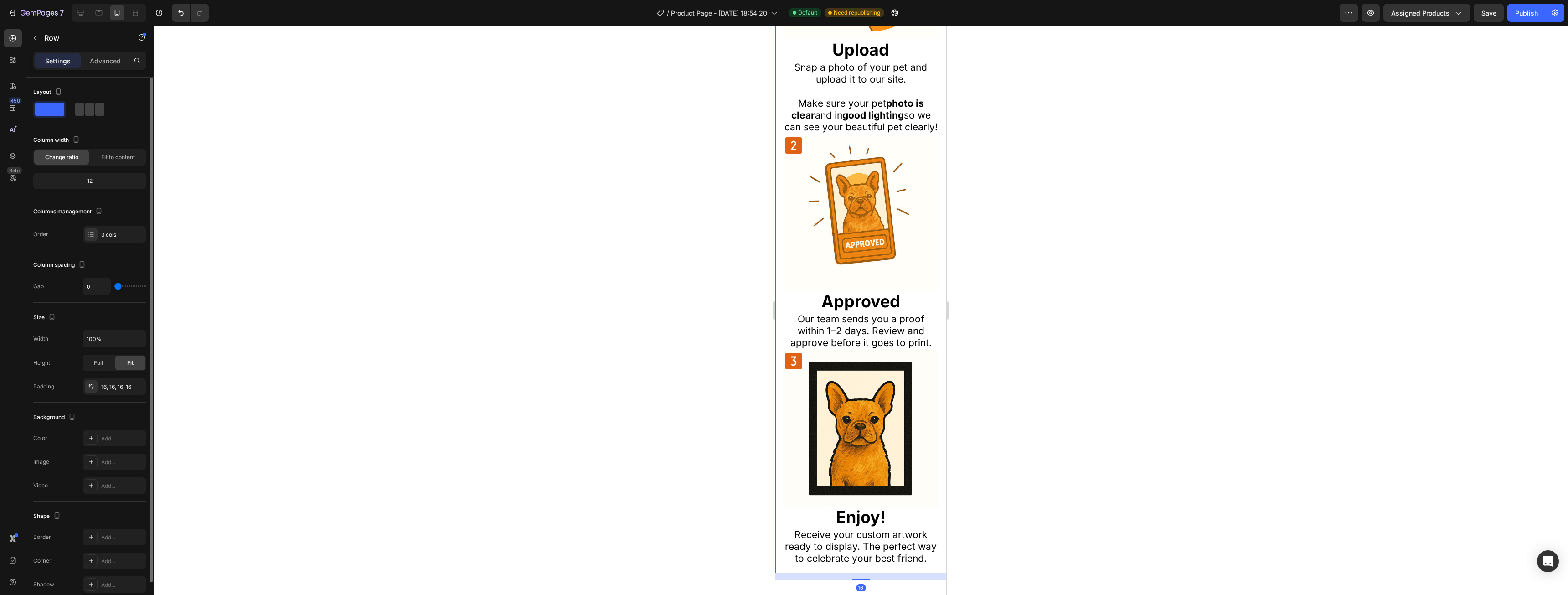
type input "4"
type input "7"
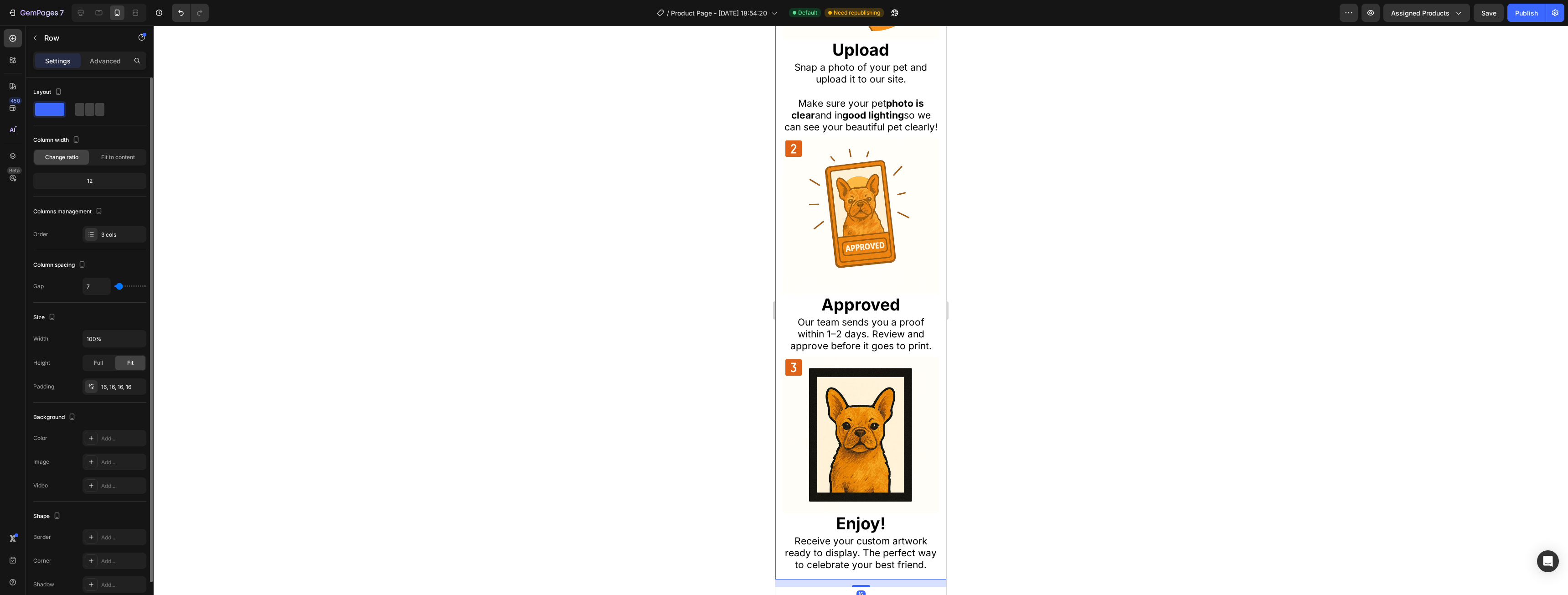
type input "9"
type input "11"
type input "13"
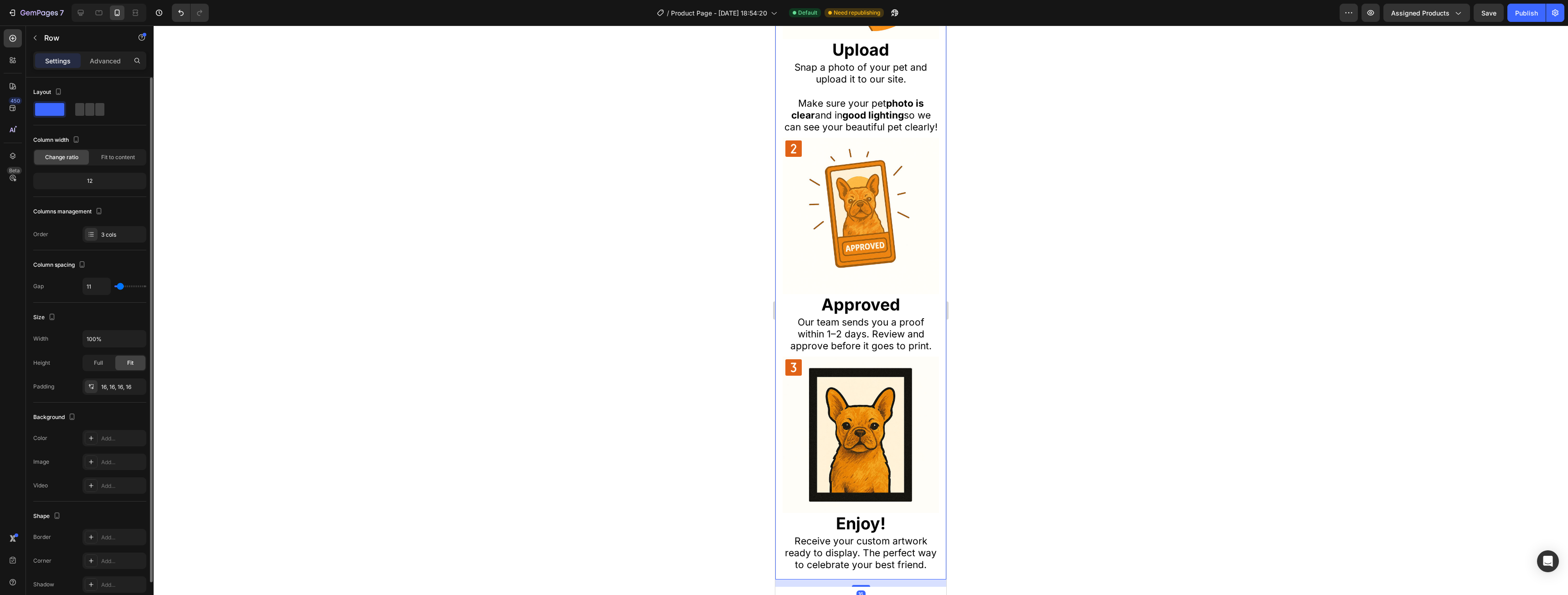
type input "13"
type input "16"
type input "18"
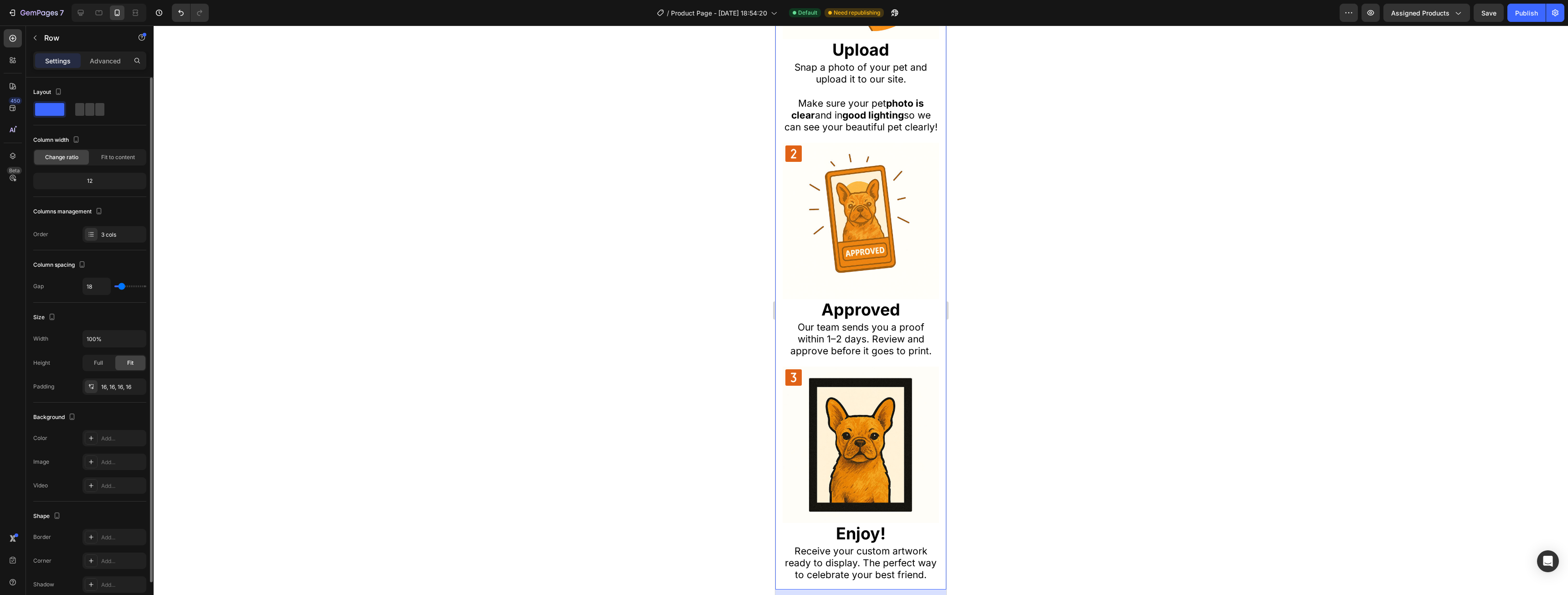
type input "20"
type input "22"
type input "24"
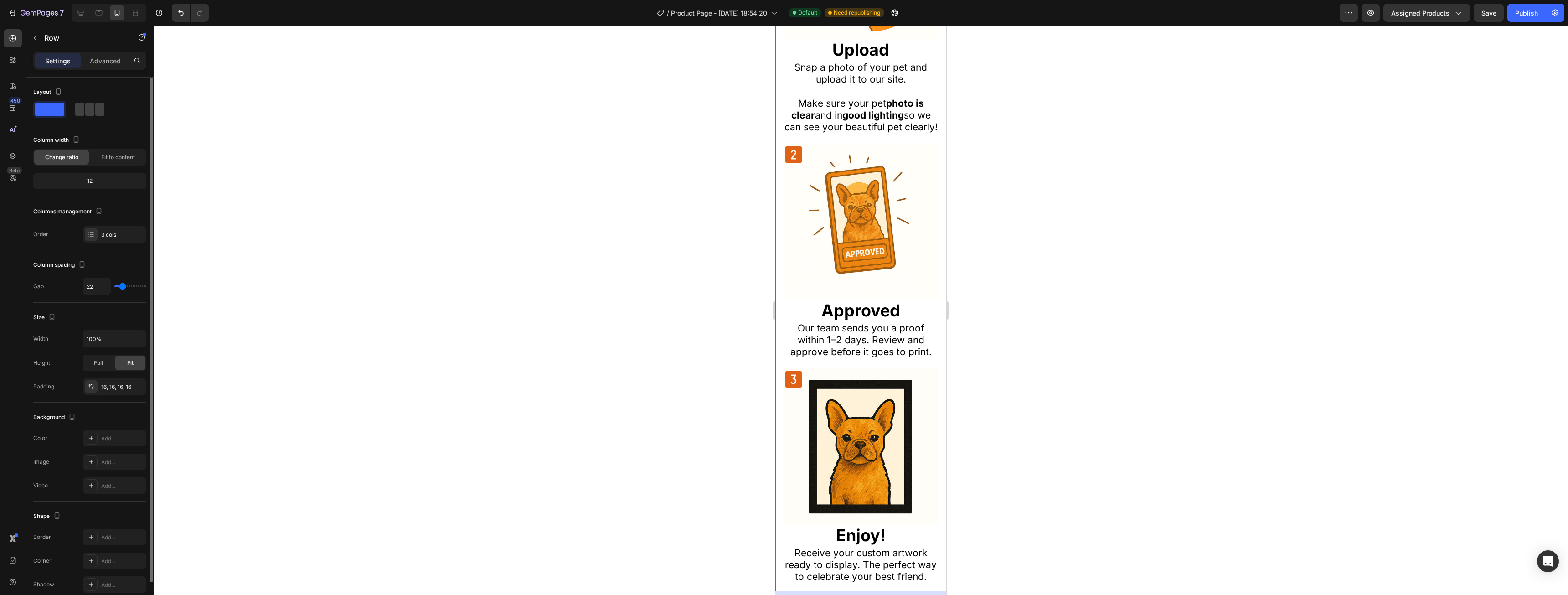
type input "24"
type input "27"
type input "29"
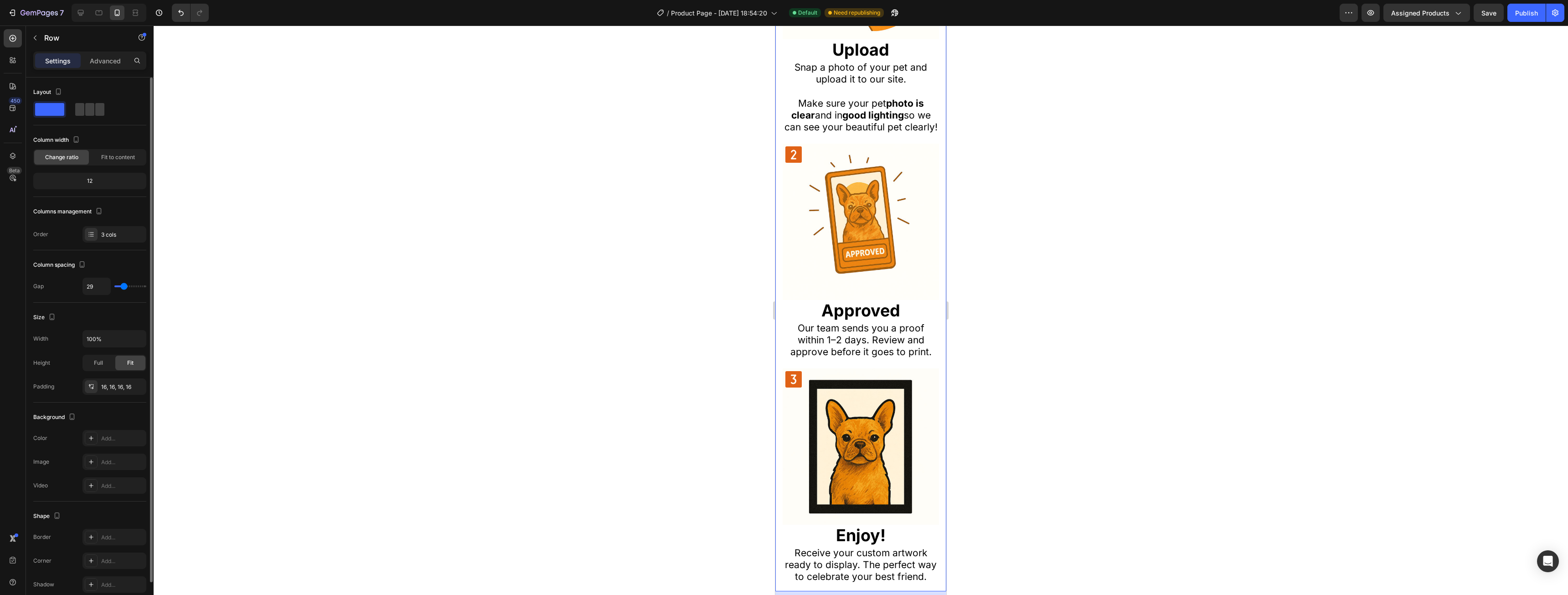
type input "31"
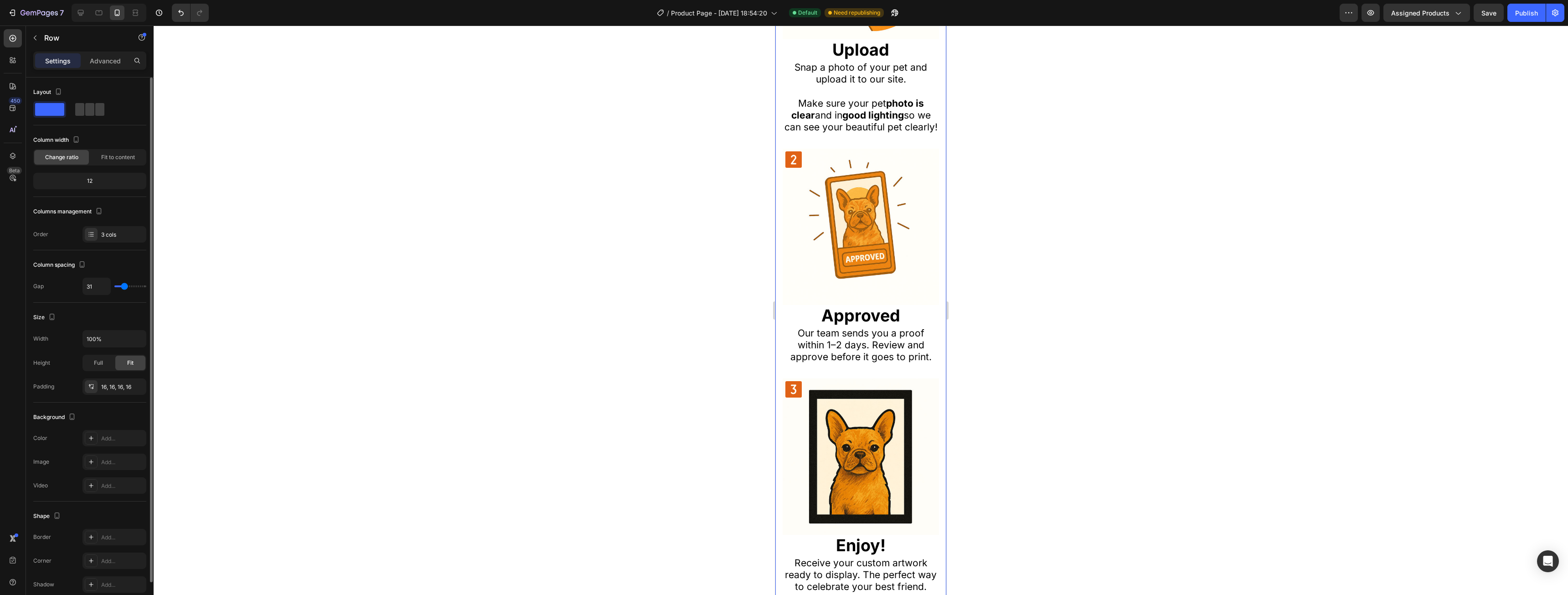
type input "29"
type input "27"
type input "24"
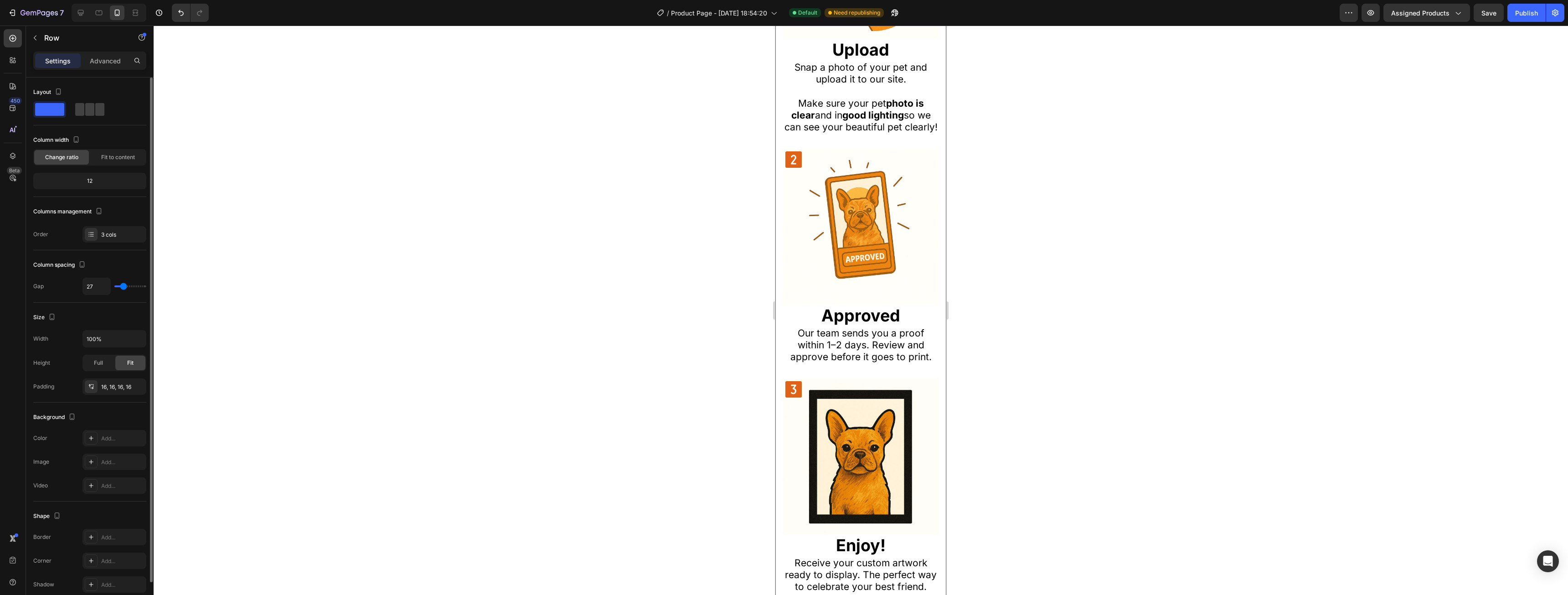
type input "24"
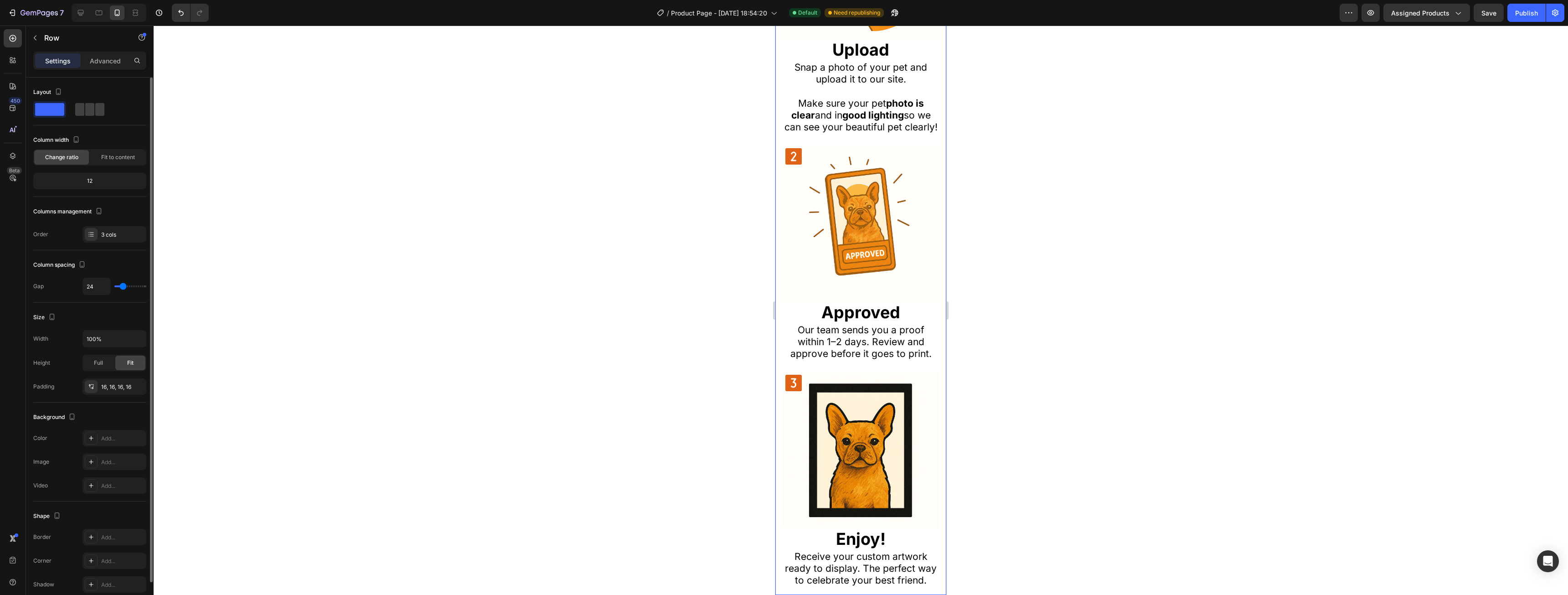
type input "27"
type input "29"
click at [124, 287] on input "range" at bounding box center [130, 286] width 32 height 2
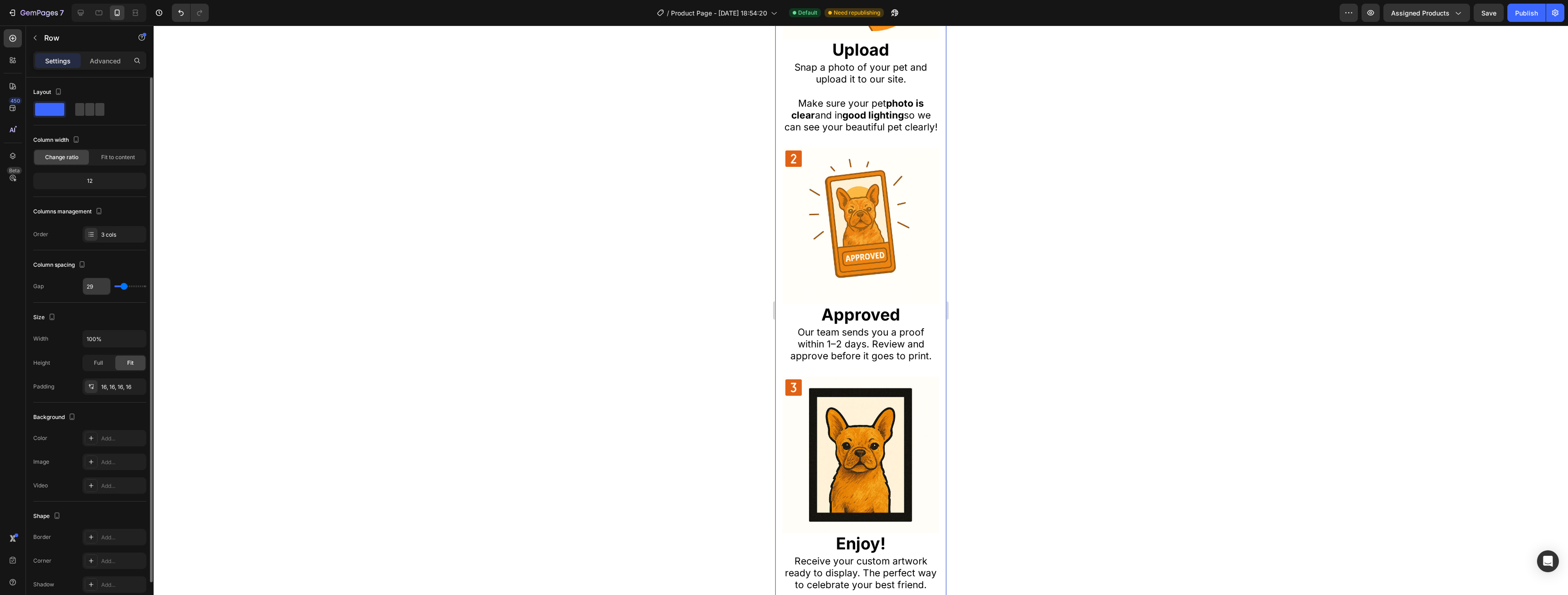
click at [102, 291] on input "29" at bounding box center [96, 286] width 27 height 16
type input "3"
type input "32"
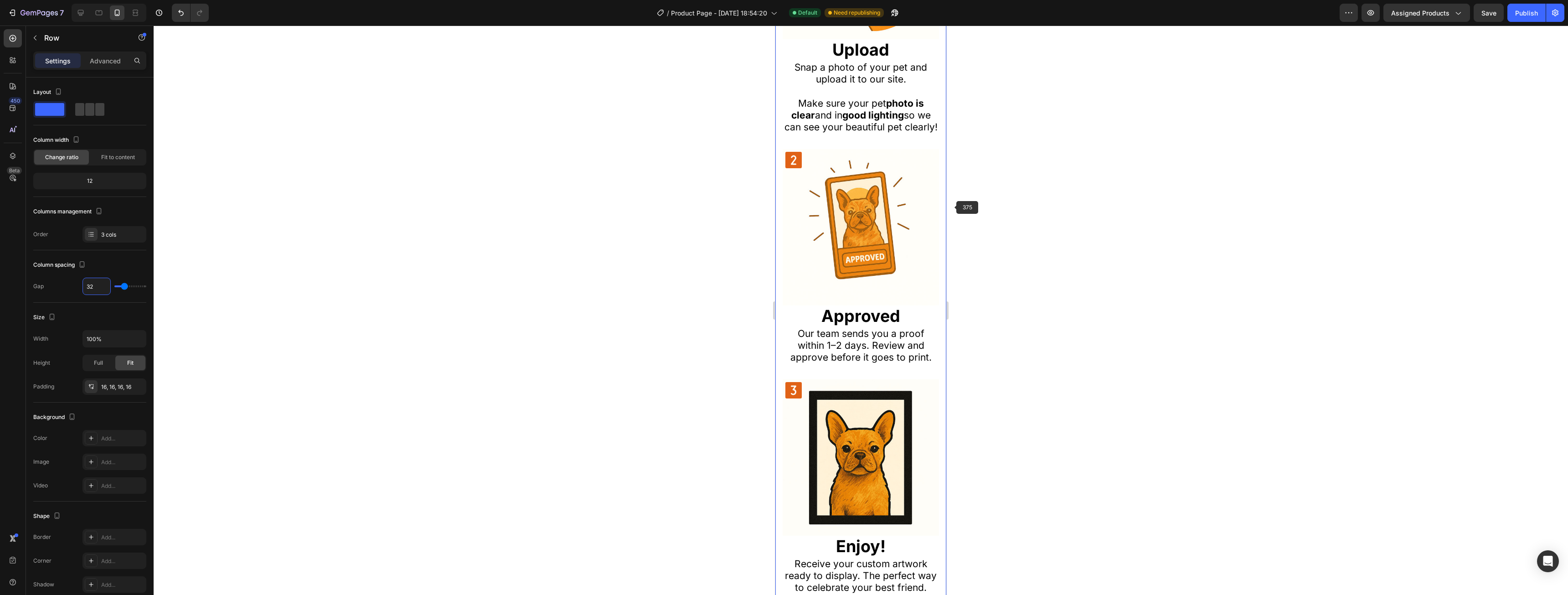
type input "32"
click at [1123, 212] on div at bounding box center [860, 310] width 1415 height 569
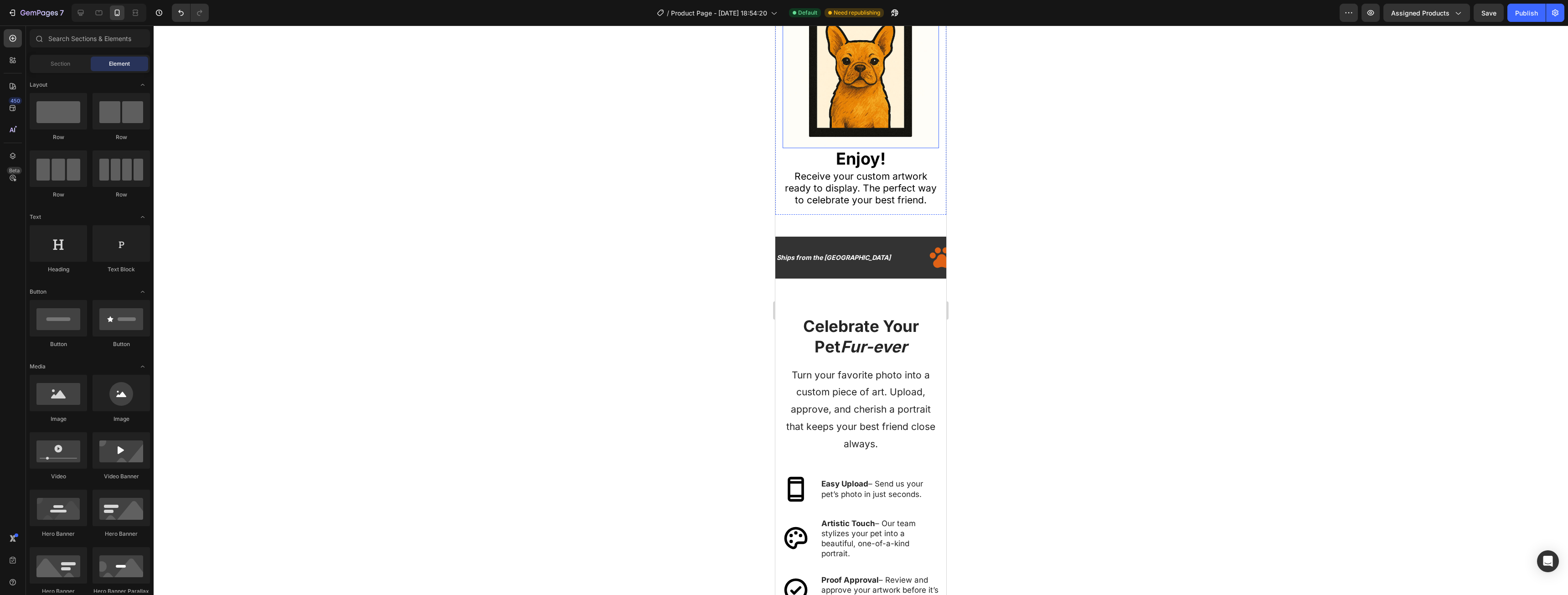
scroll to position [1276, 0]
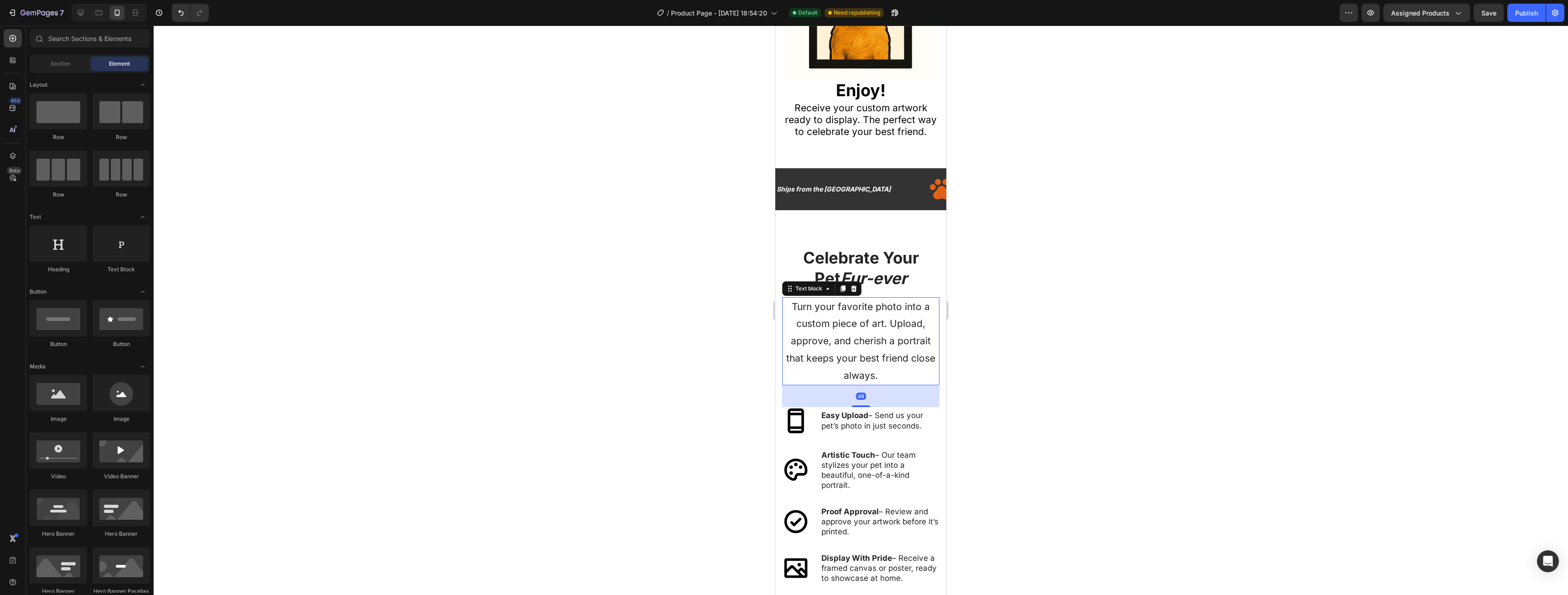
click at [853, 334] on p "Turn your favorite photo into a custom piece of art. Upload, approve, and cheri…" at bounding box center [860, 341] width 156 height 86
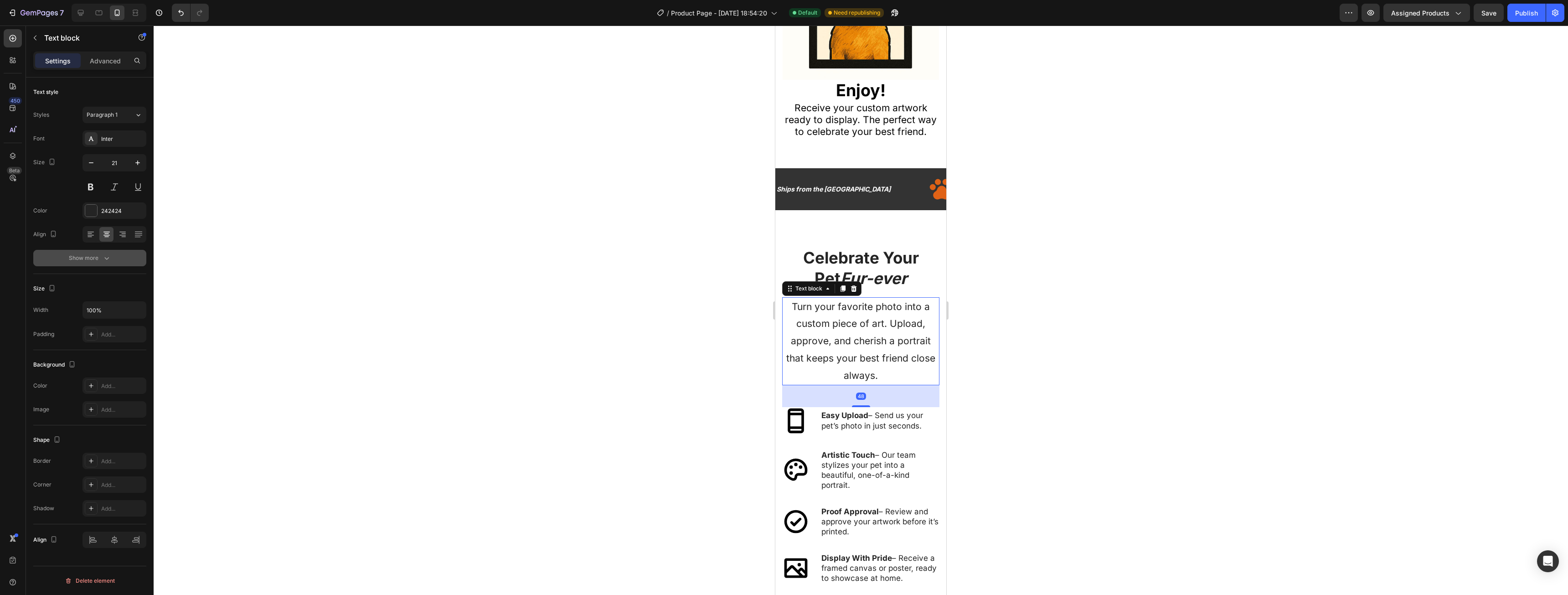
click at [96, 260] on div "Show more" at bounding box center [90, 257] width 42 height 9
click at [106, 286] on input "180%" at bounding box center [114, 282] width 63 height 16
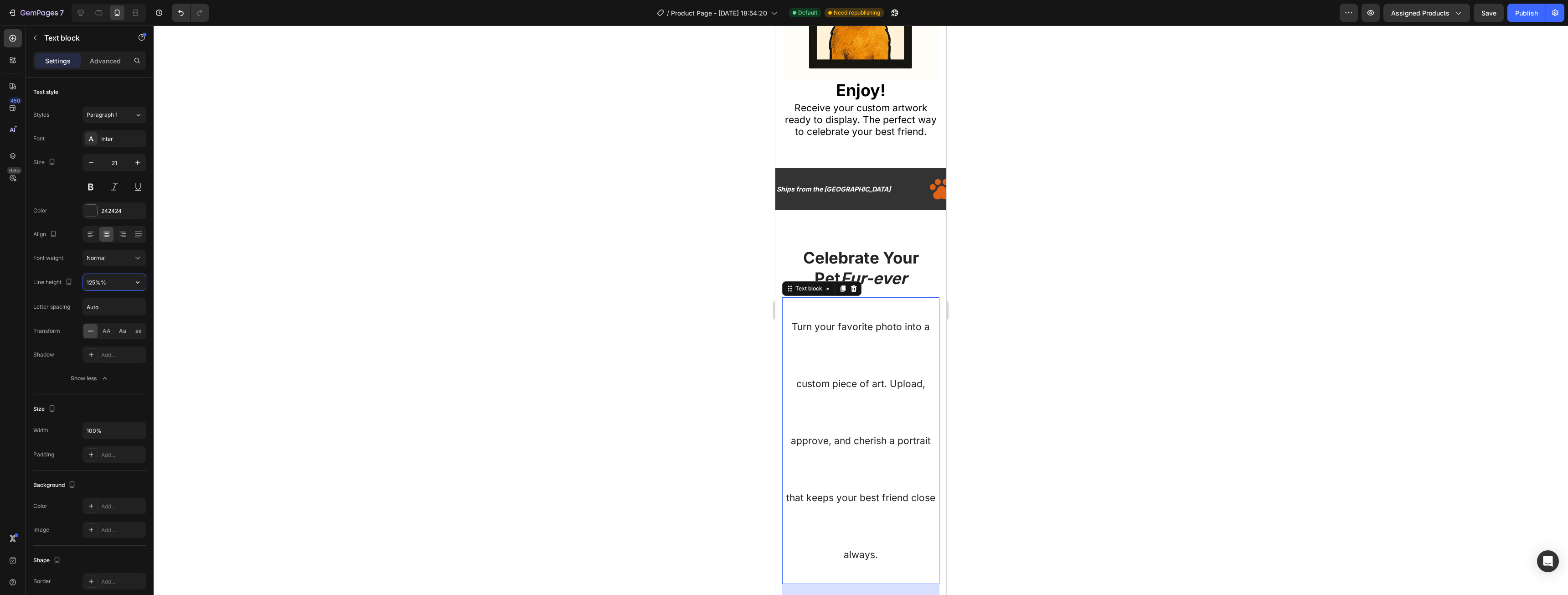
type input "125%"
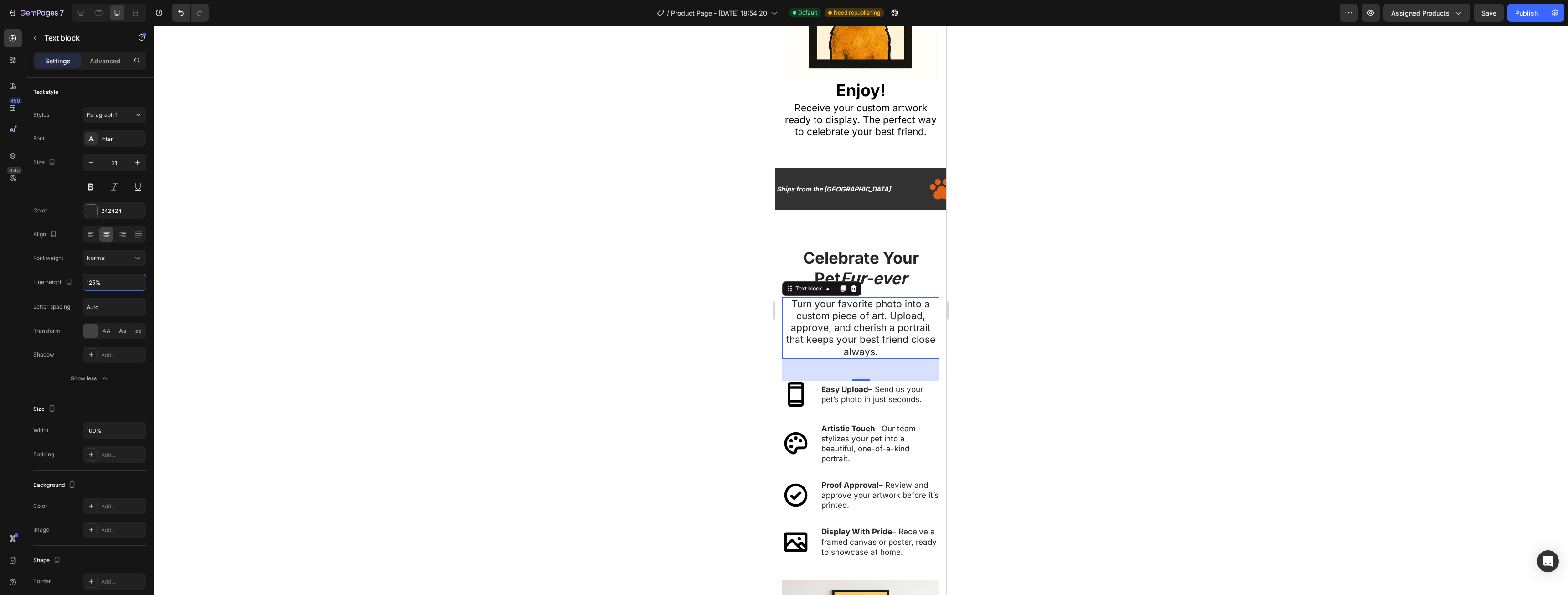
click at [1064, 392] on div at bounding box center [860, 310] width 1415 height 569
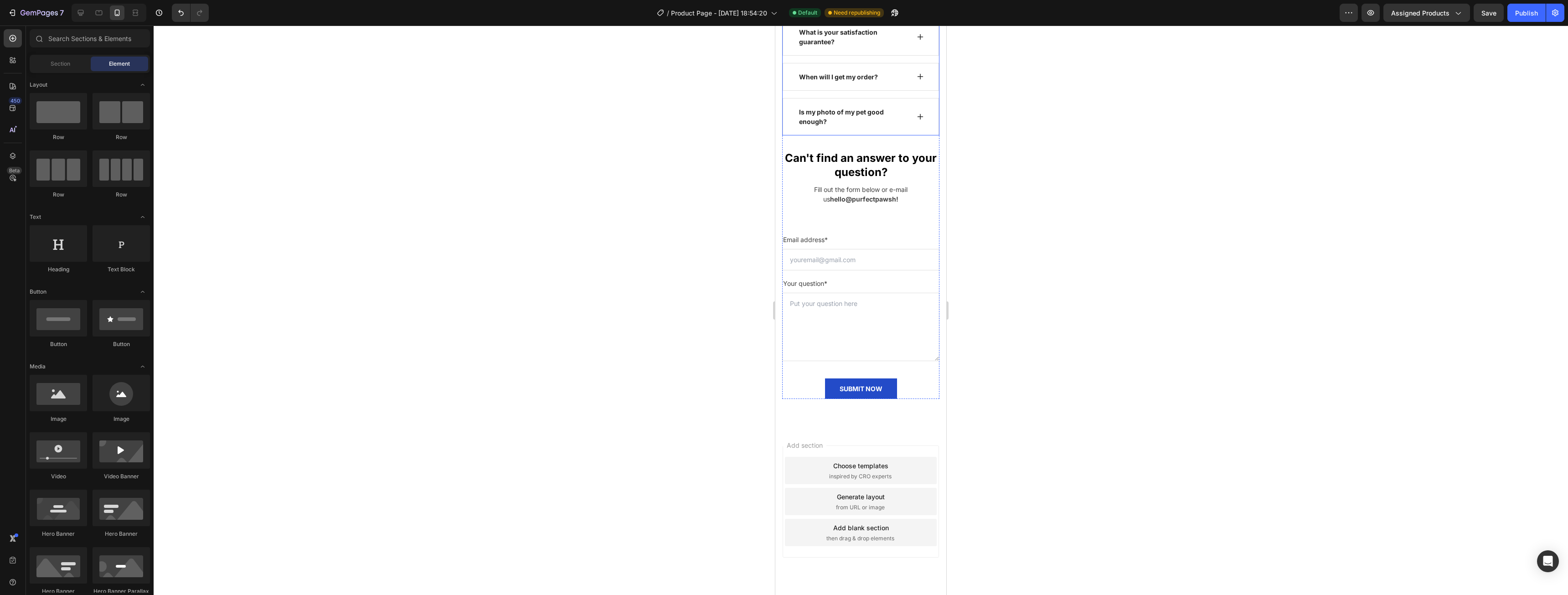
scroll to position [2438, 0]
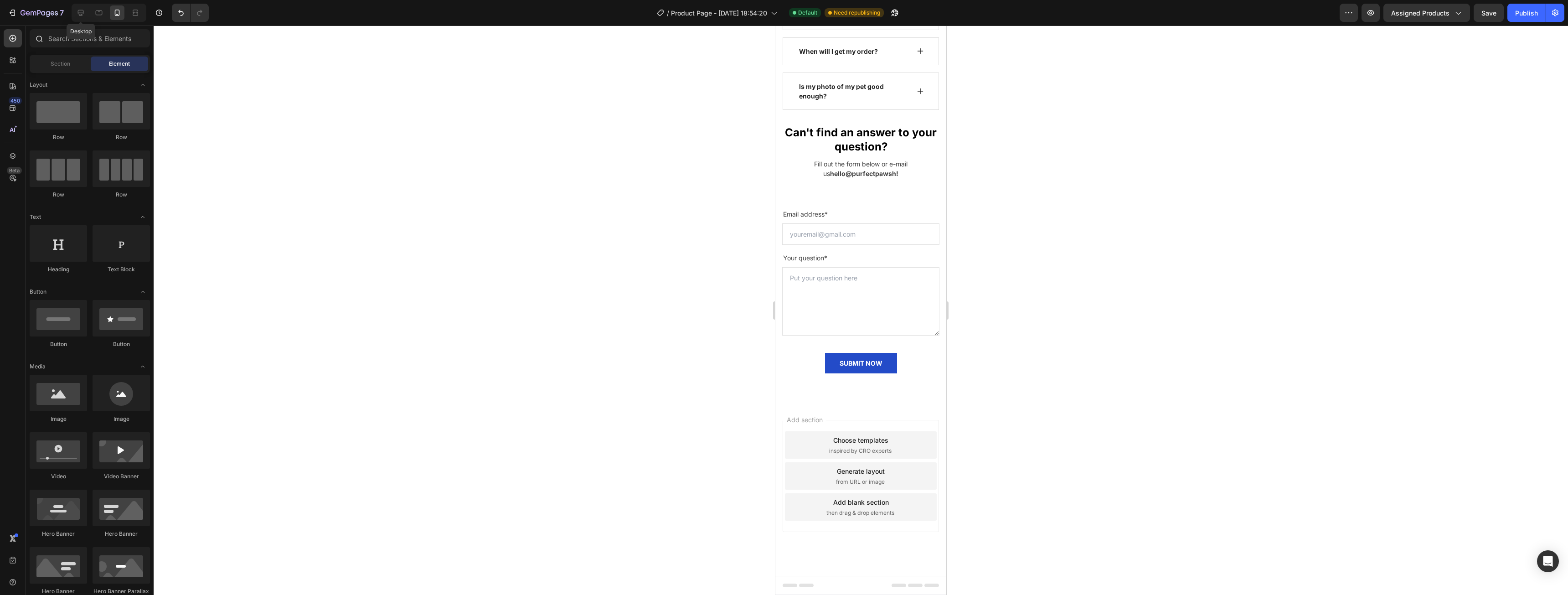
click at [79, 14] on icon at bounding box center [81, 13] width 6 height 6
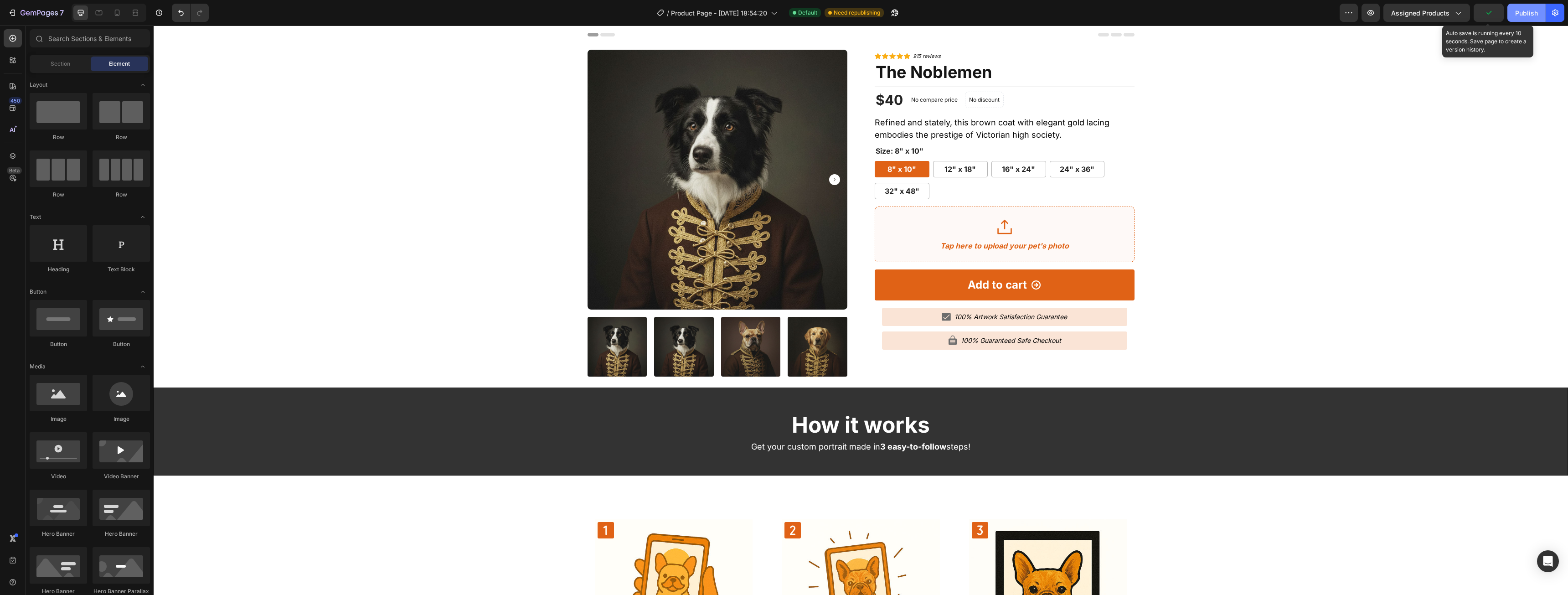
click at [1518, 8] on div "Publish" at bounding box center [1527, 13] width 23 height 10
